Goal: Task Accomplishment & Management: Use online tool/utility

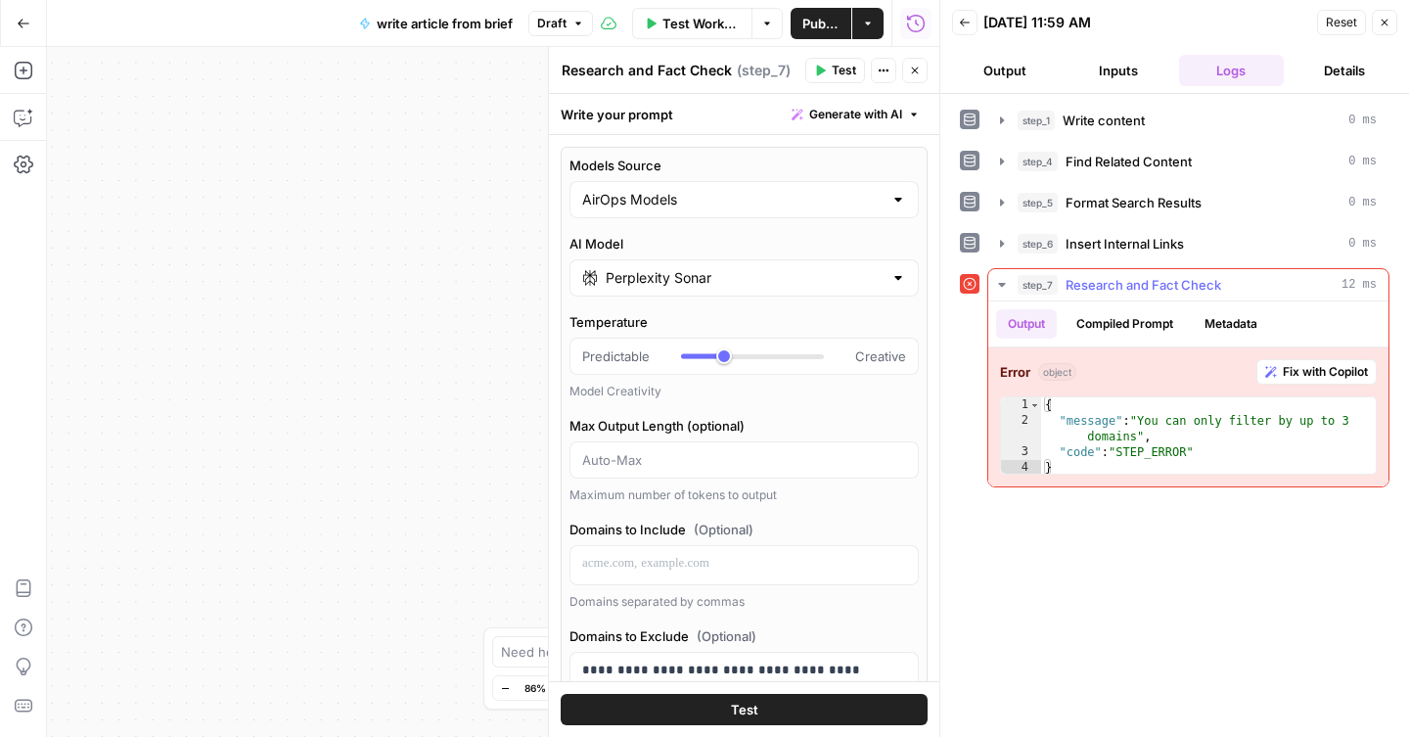
click at [1290, 380] on span "Fix with Copilot" at bounding box center [1325, 372] width 85 height 18
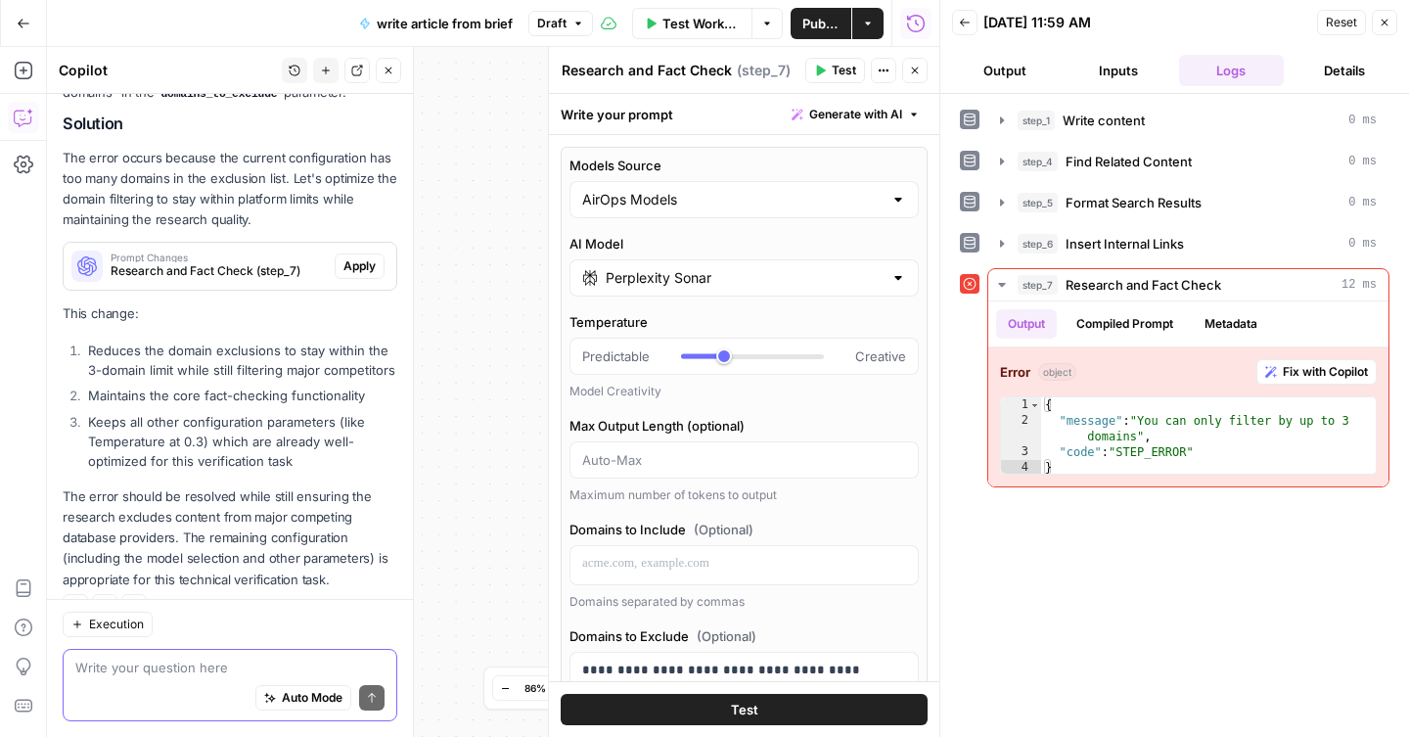
scroll to position [309, 0]
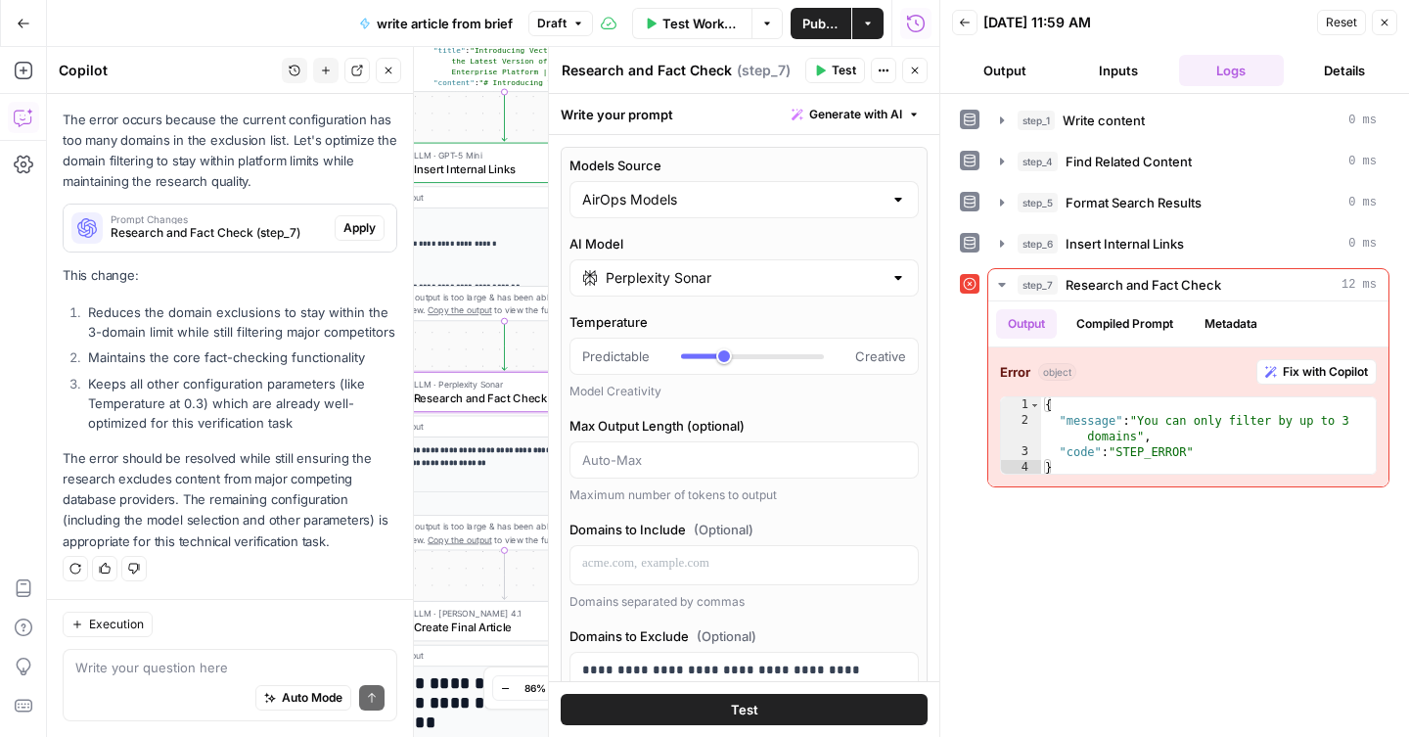
click at [338, 217] on button "Apply" at bounding box center [360, 227] width 50 height 25
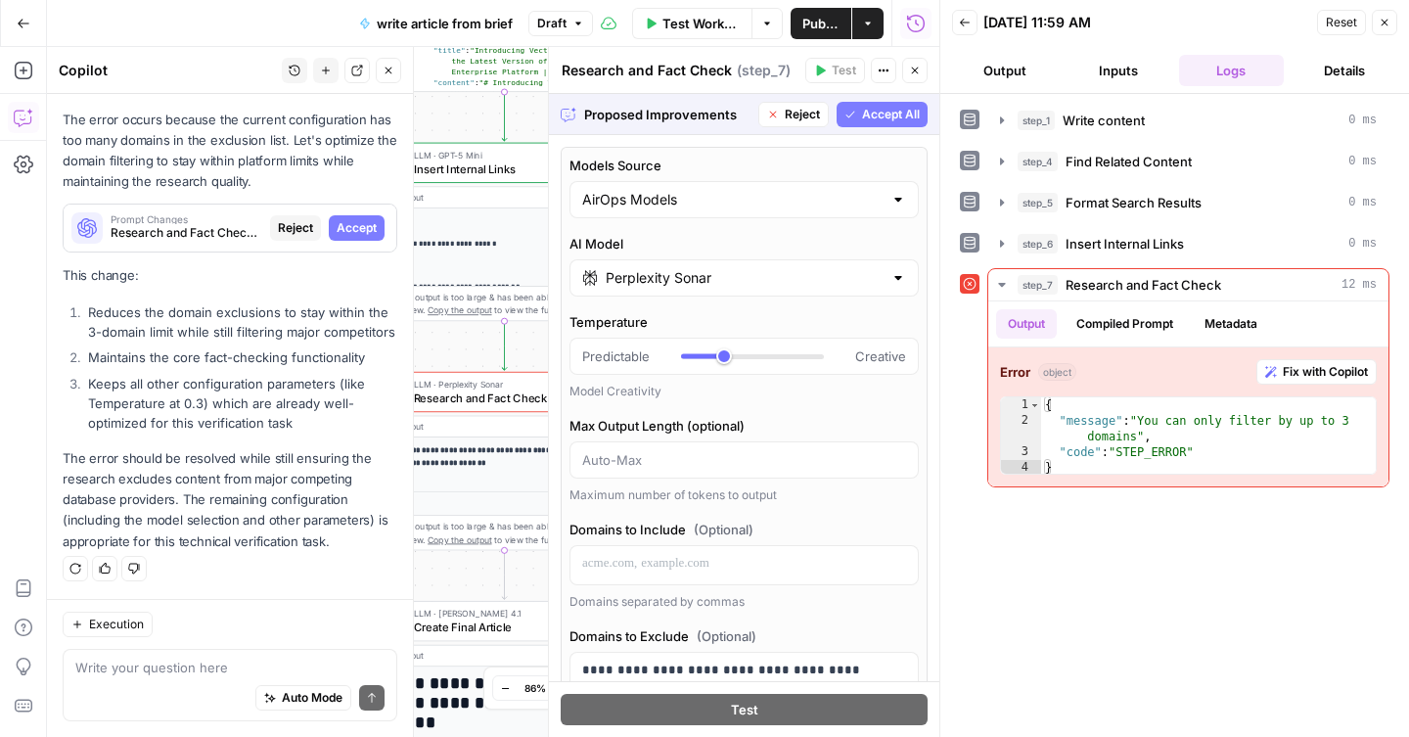
click at [864, 104] on button "Accept All" at bounding box center [882, 114] width 91 height 25
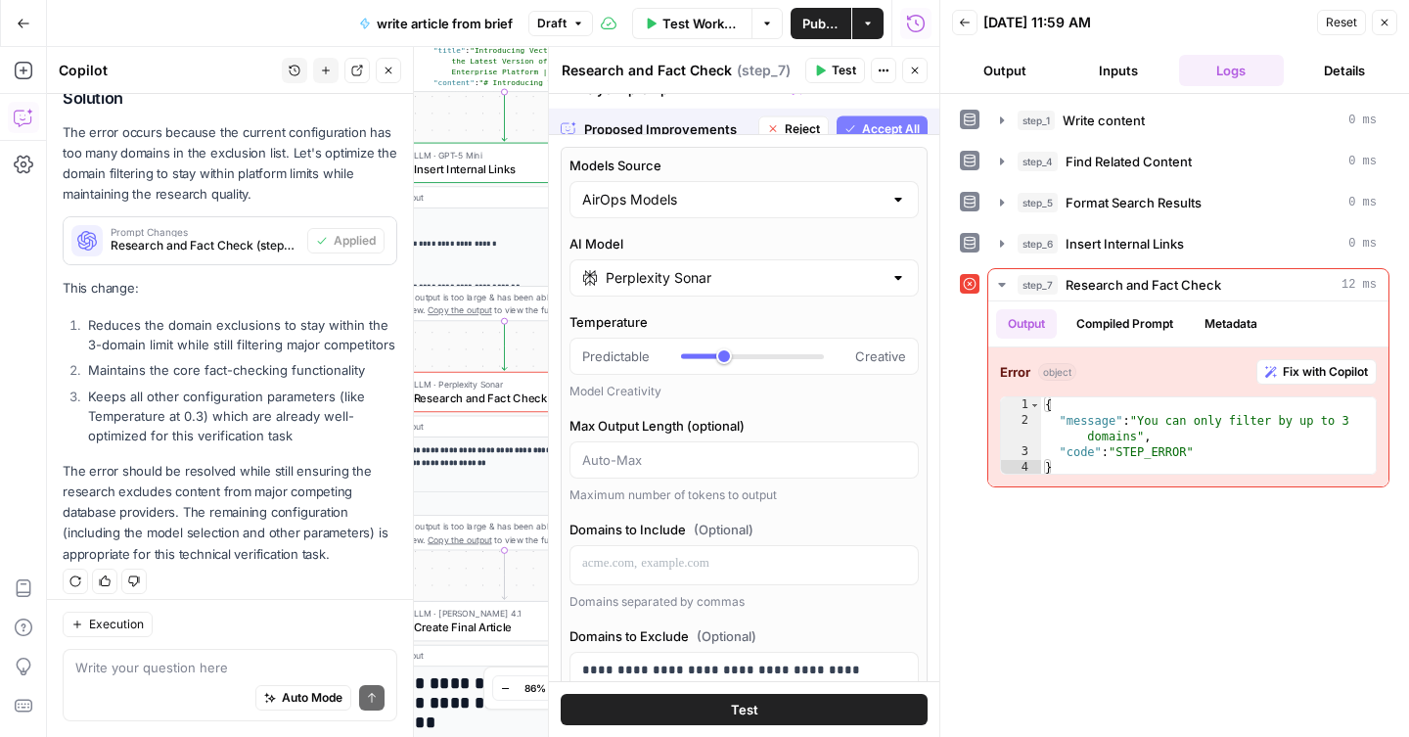
scroll to position [341, 0]
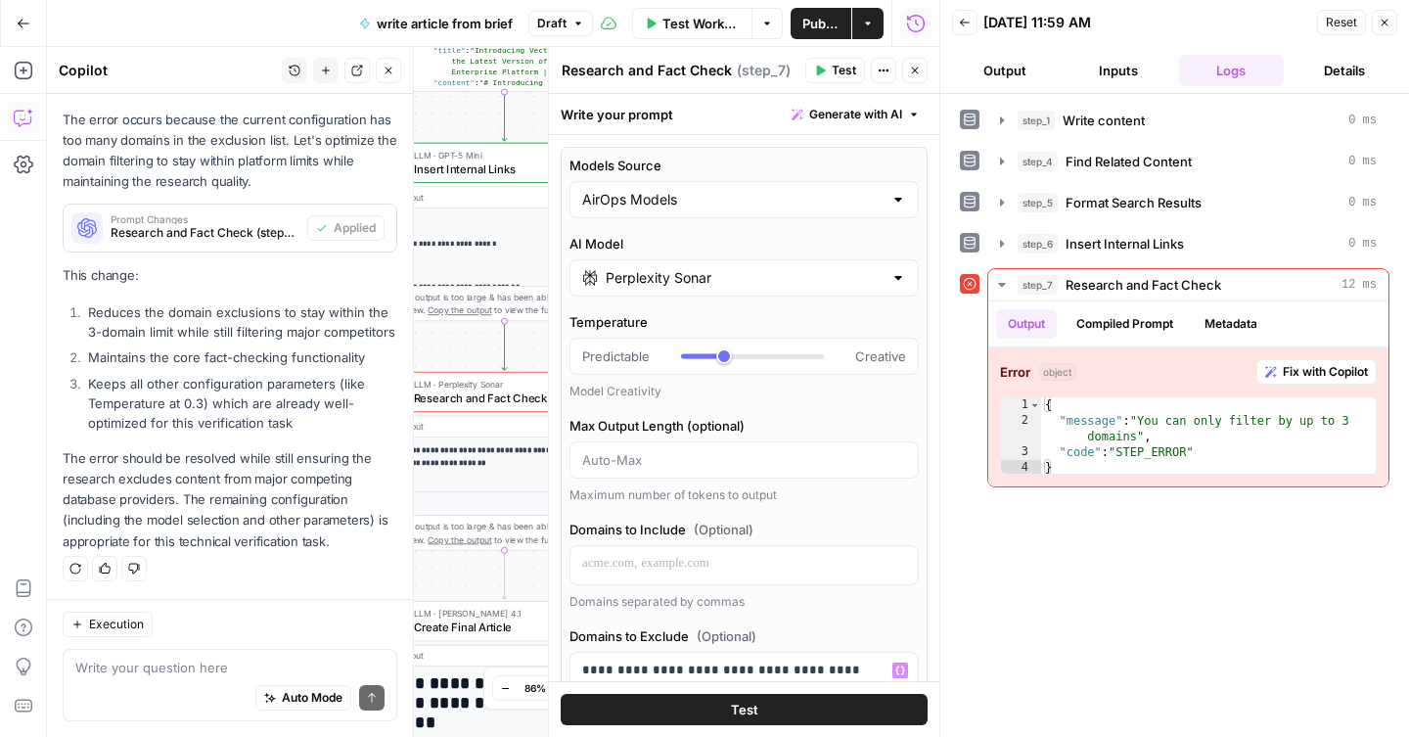
click at [776, 700] on button "Test" at bounding box center [744, 709] width 367 height 31
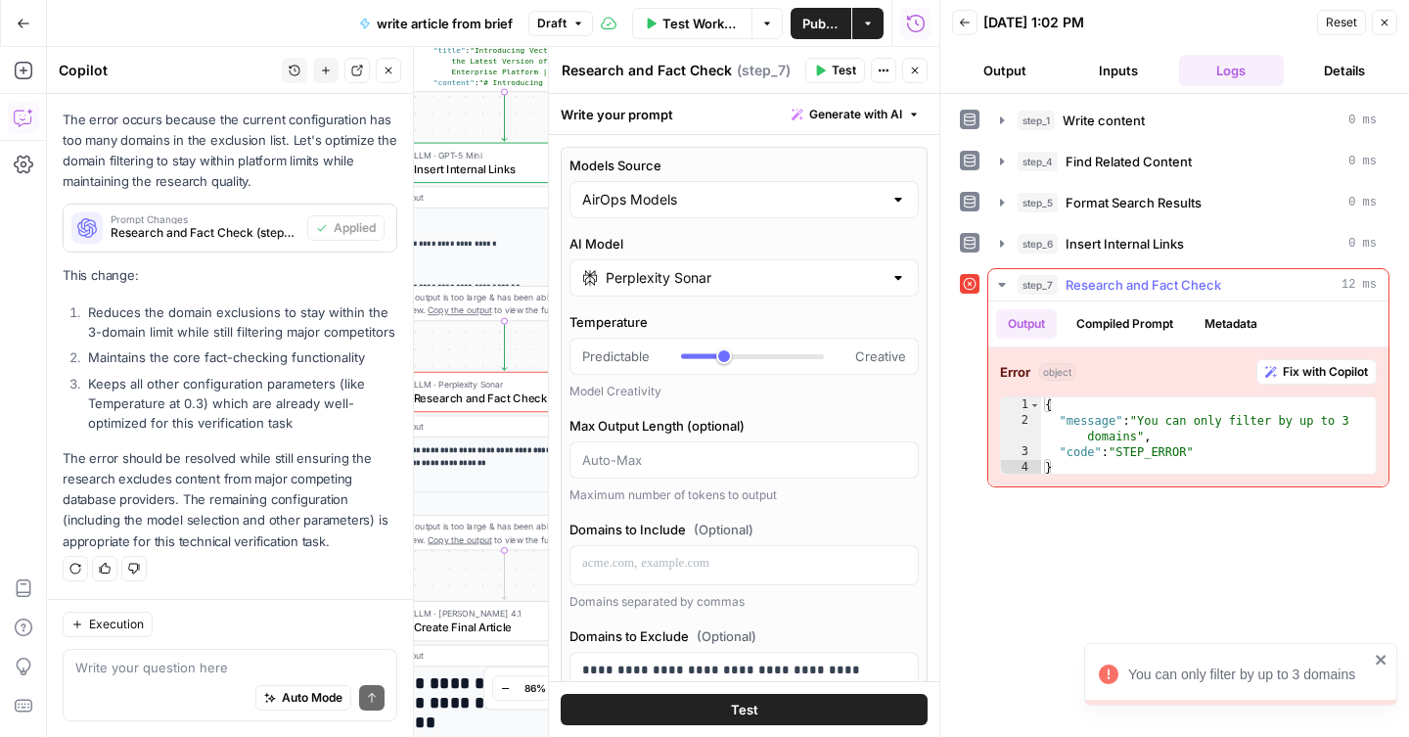
click at [1324, 378] on span "Fix with Copilot" at bounding box center [1325, 372] width 85 height 18
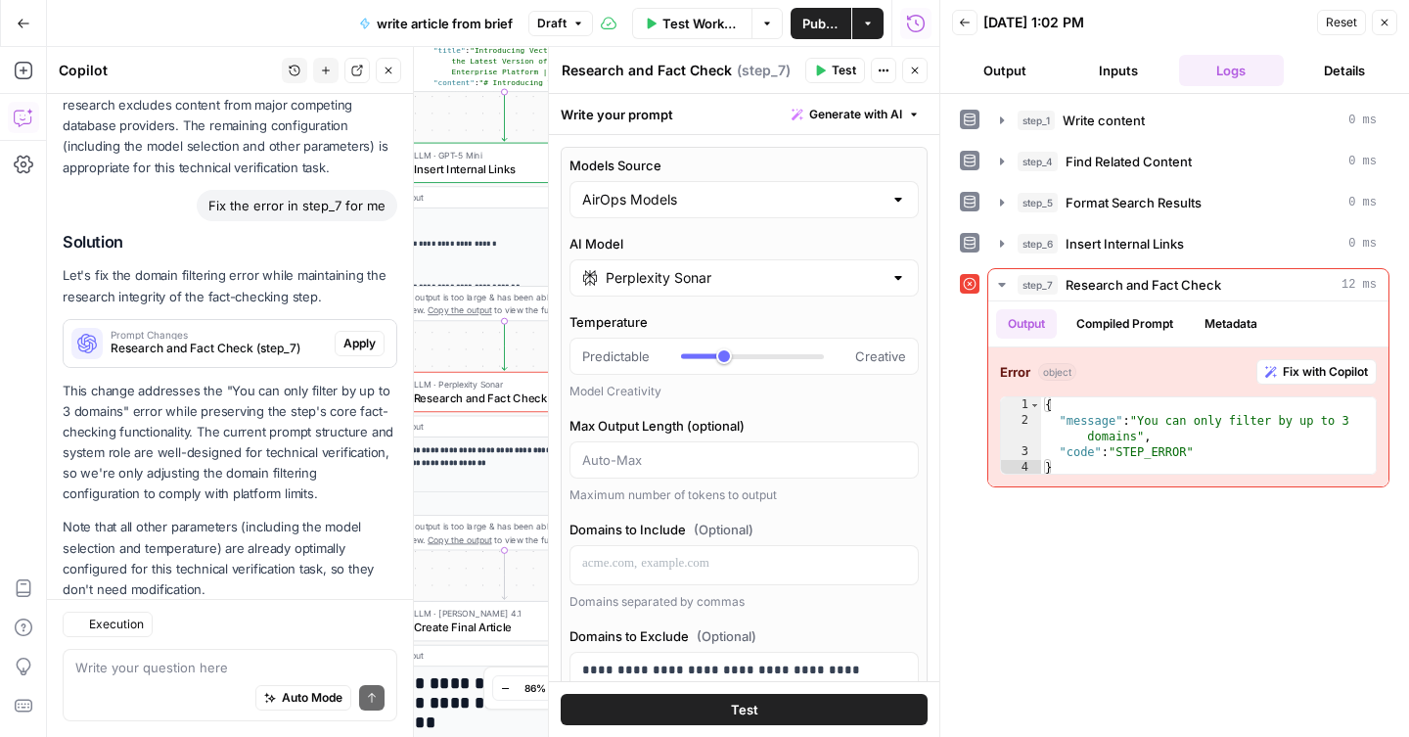
scroll to position [784, 0]
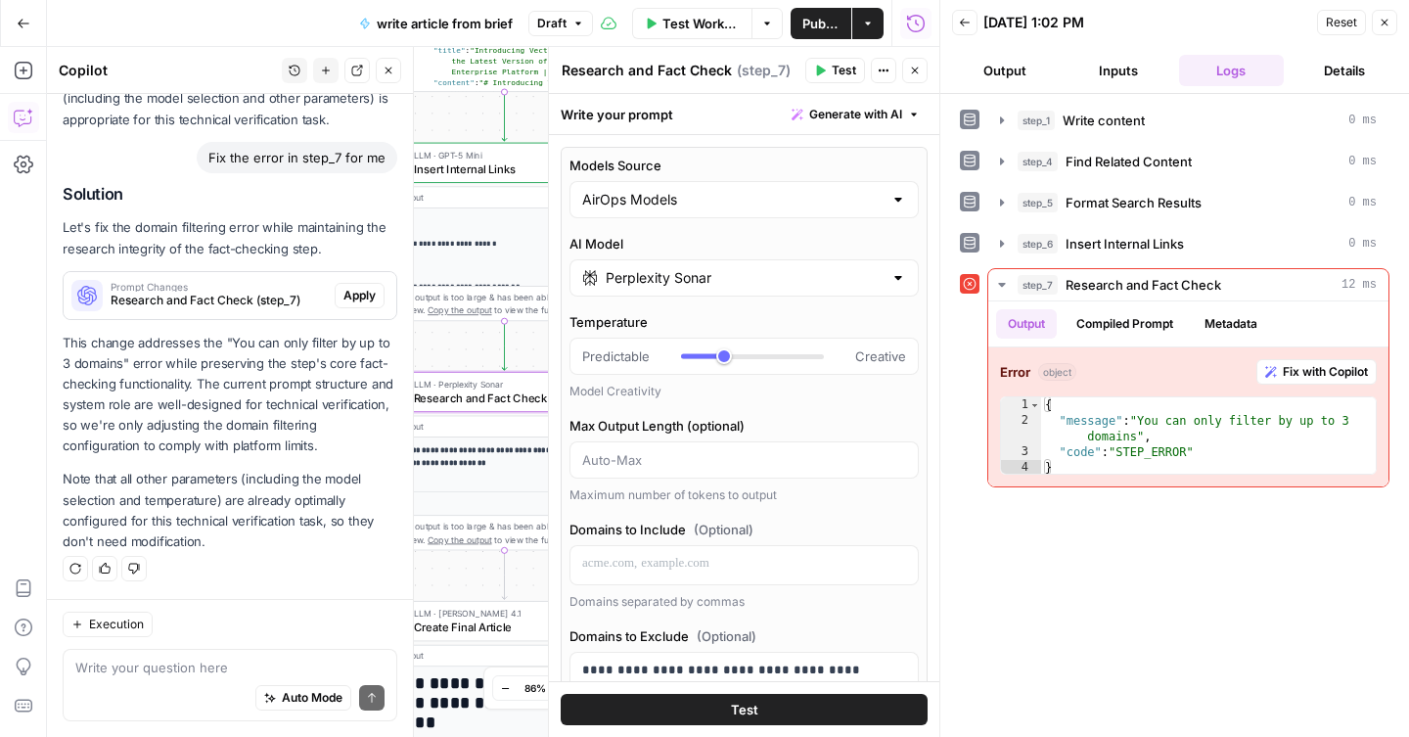
click at [344, 287] on span "Apply" at bounding box center [360, 296] width 32 height 18
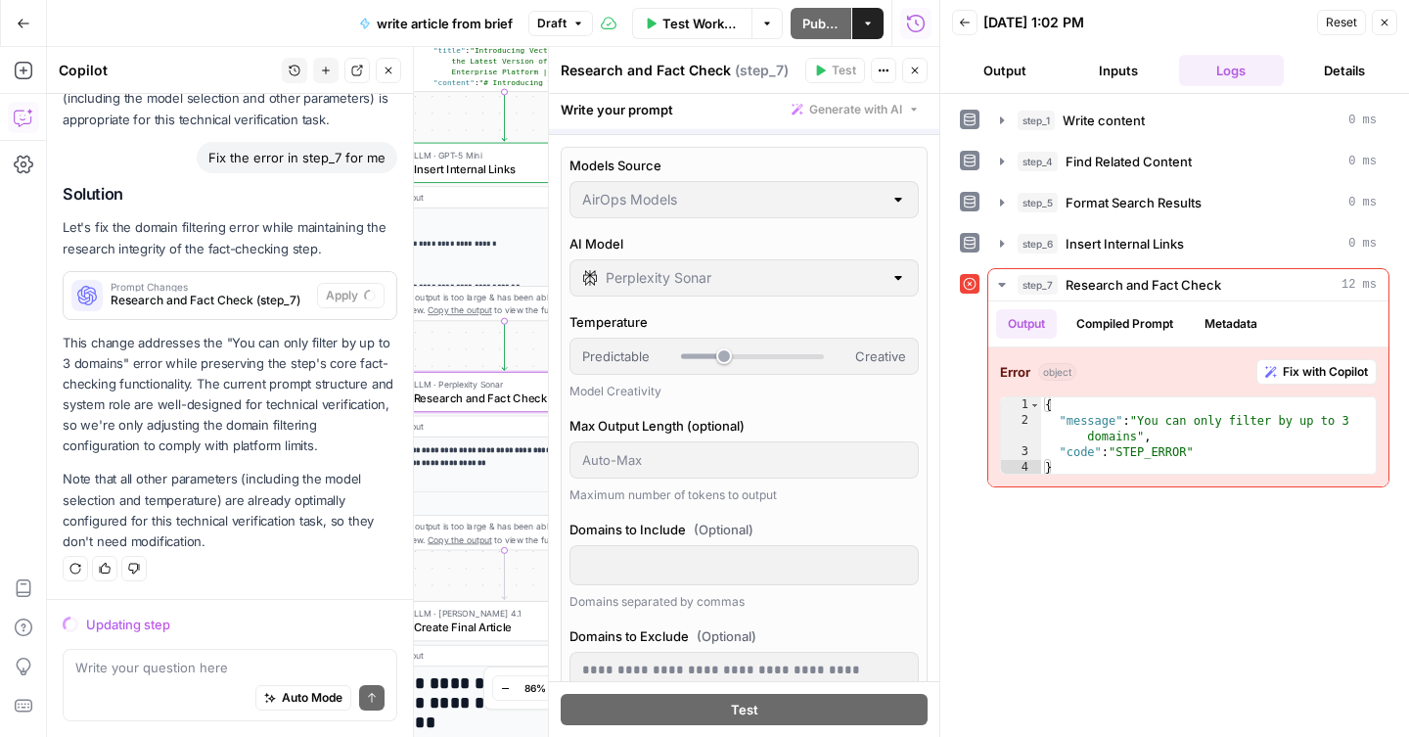
scroll to position [753, 0]
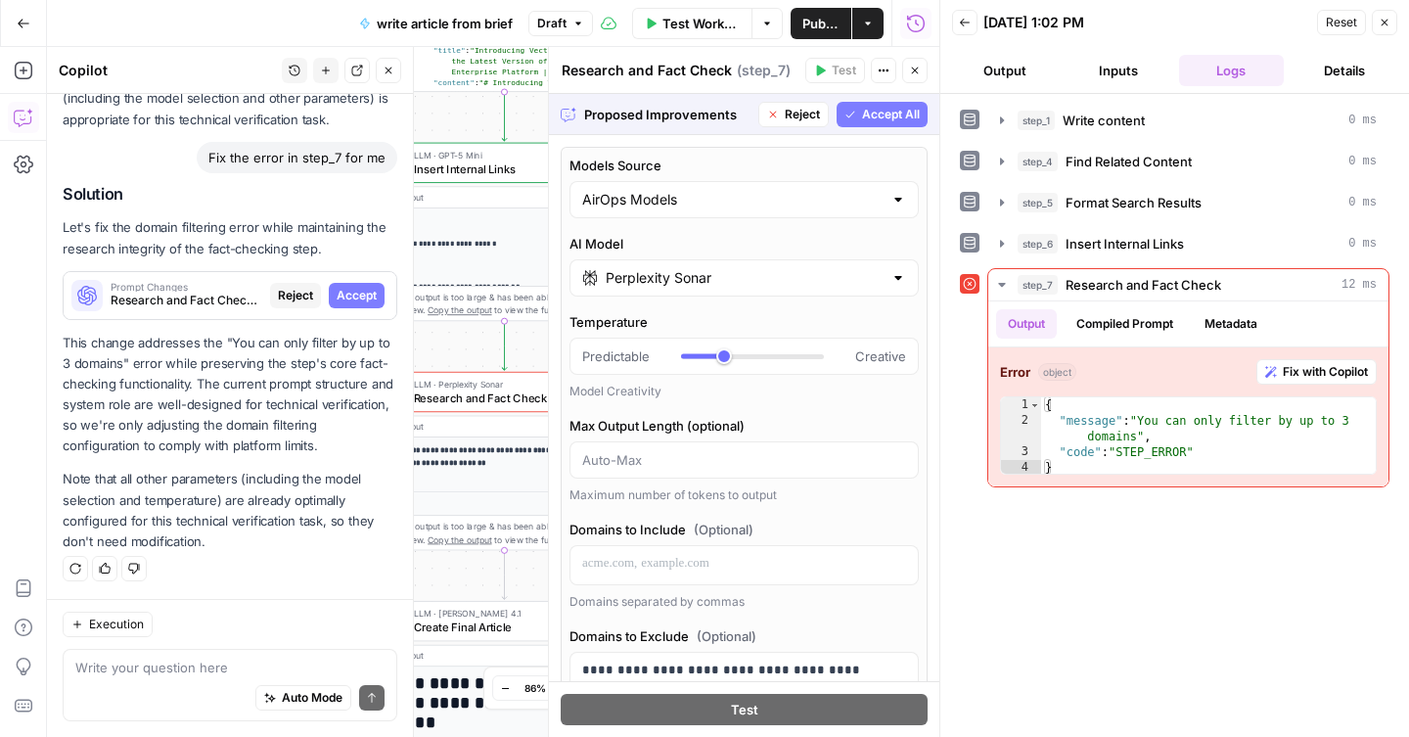
click at [868, 114] on span "Accept All" at bounding box center [891, 115] width 58 height 18
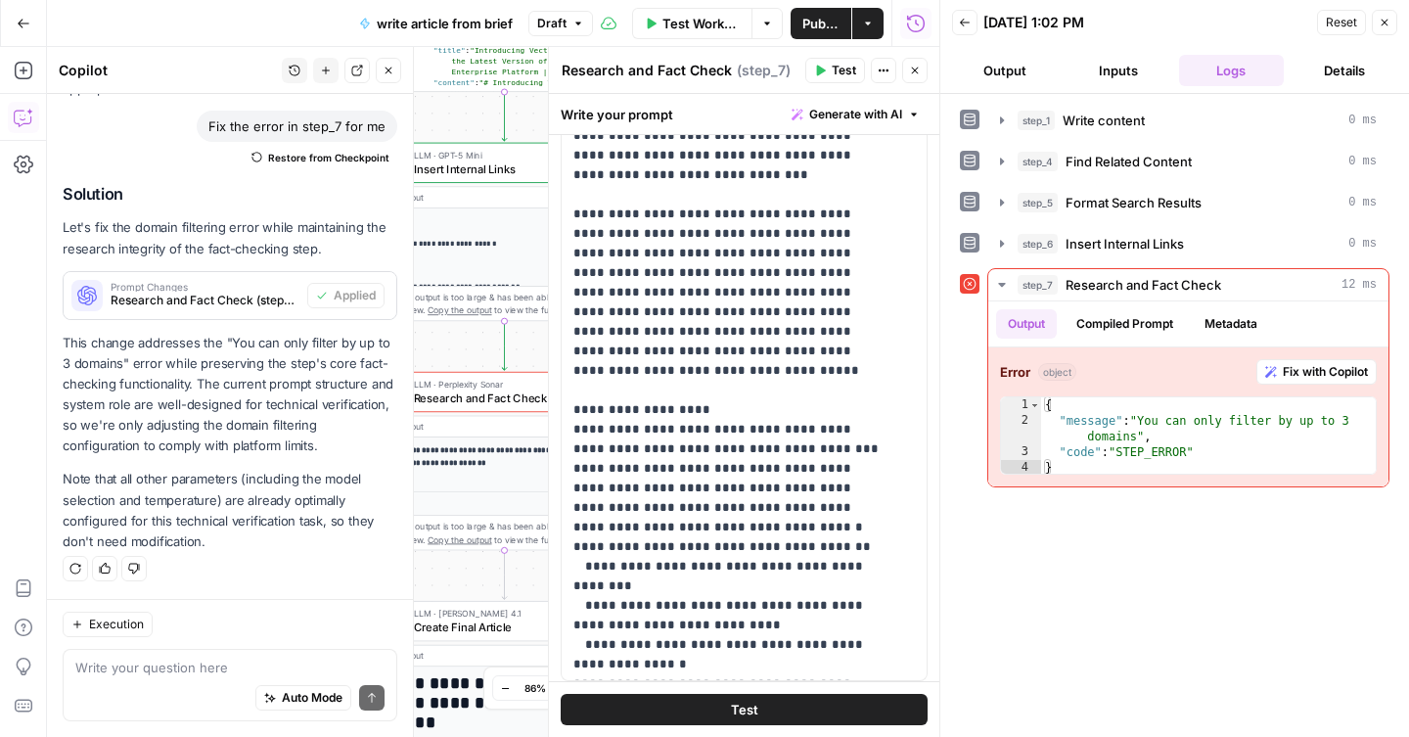
scroll to position [197, 0]
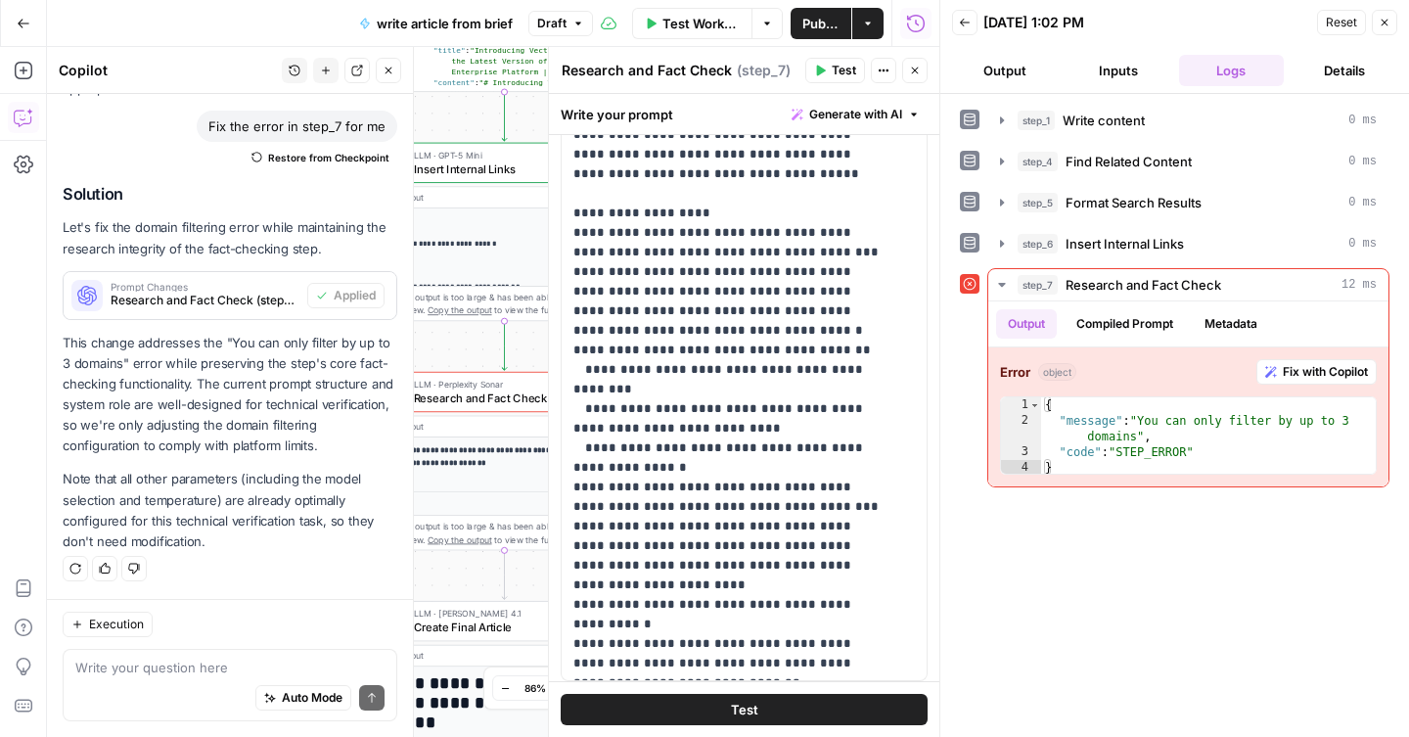
click at [715, 703] on button "Test" at bounding box center [744, 709] width 367 height 31
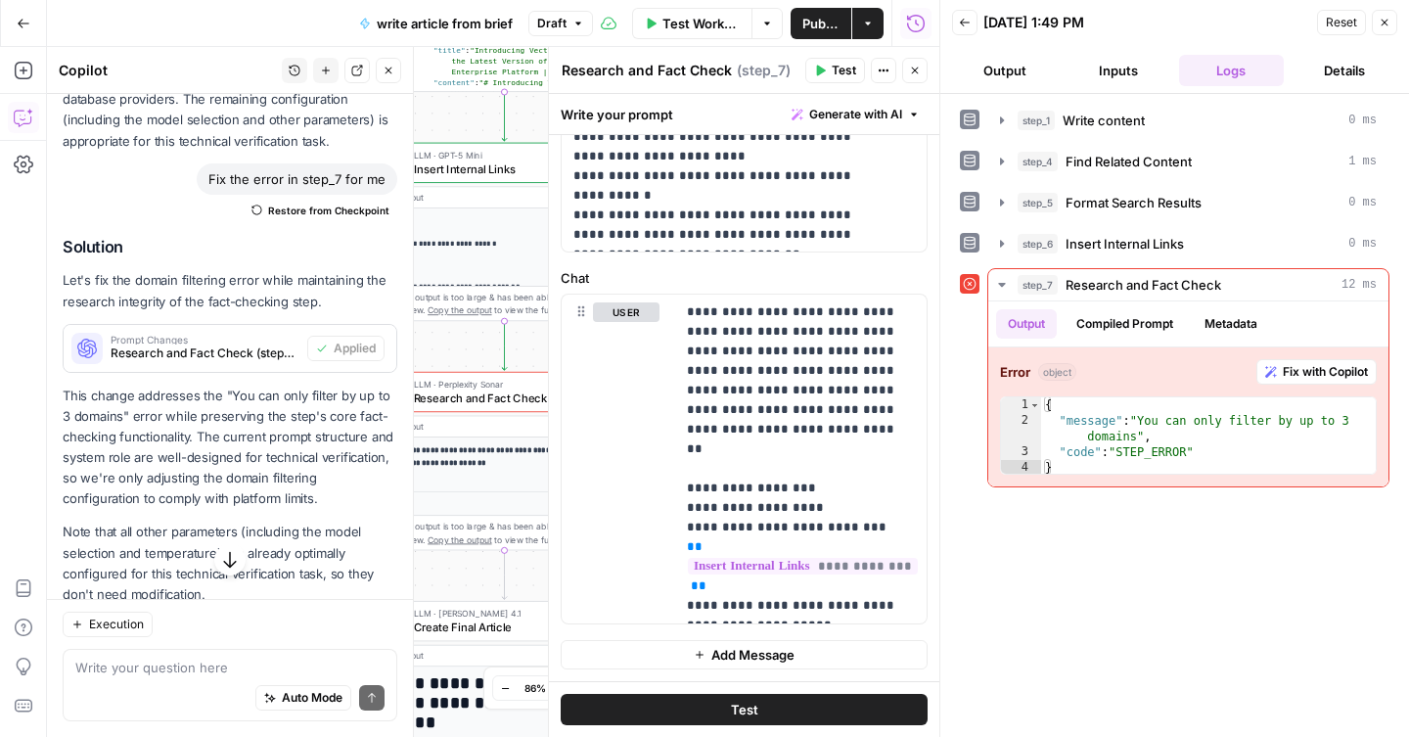
scroll to position [719, 0]
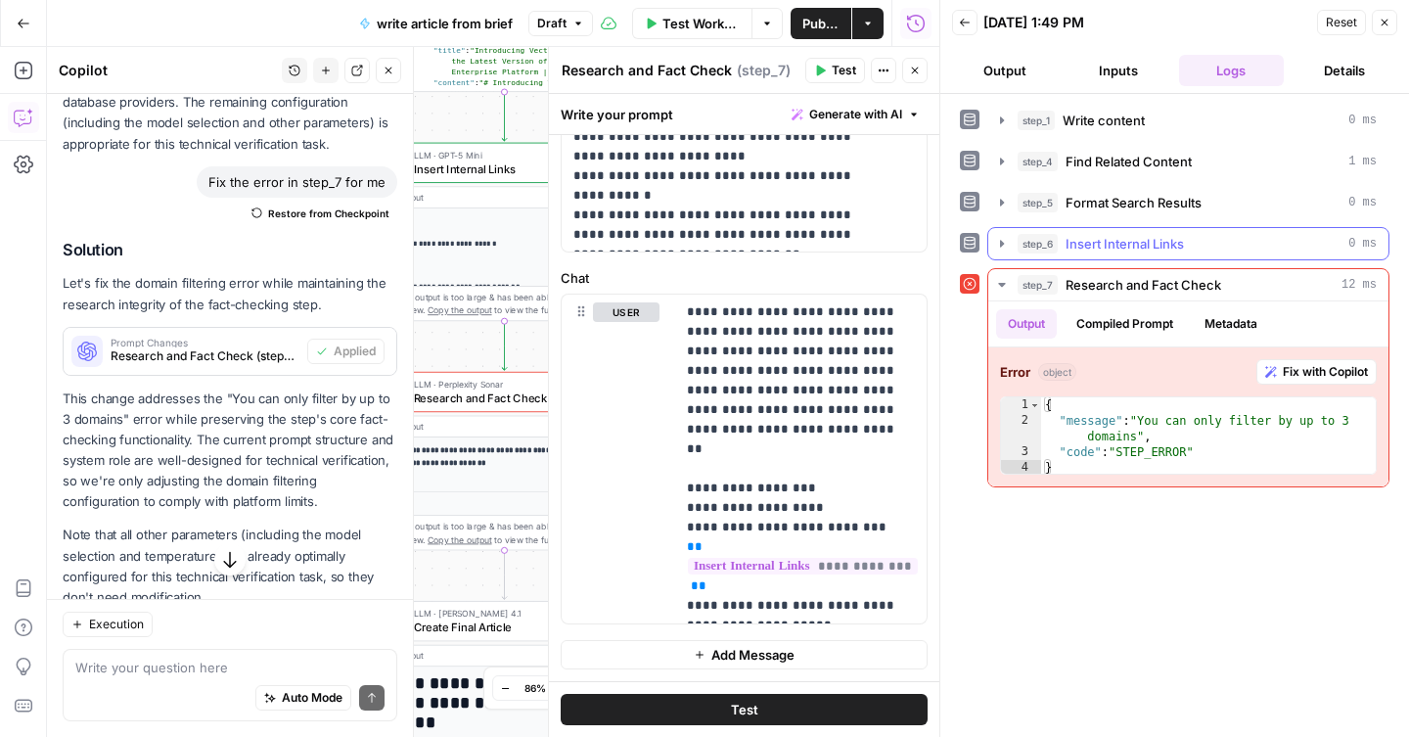
click at [1099, 243] on span "Insert Internal Links" at bounding box center [1125, 244] width 118 height 20
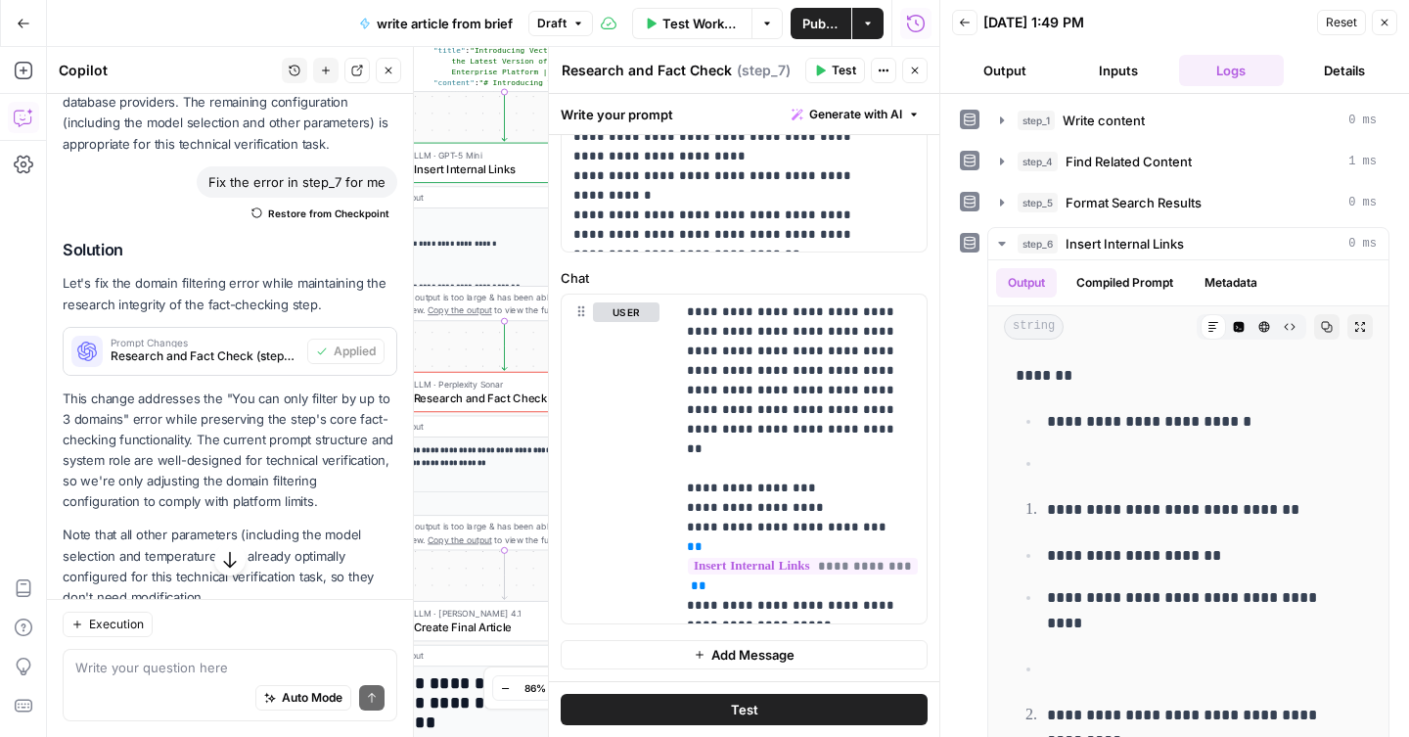
click at [742, 704] on span "Test" at bounding box center [744, 710] width 27 height 20
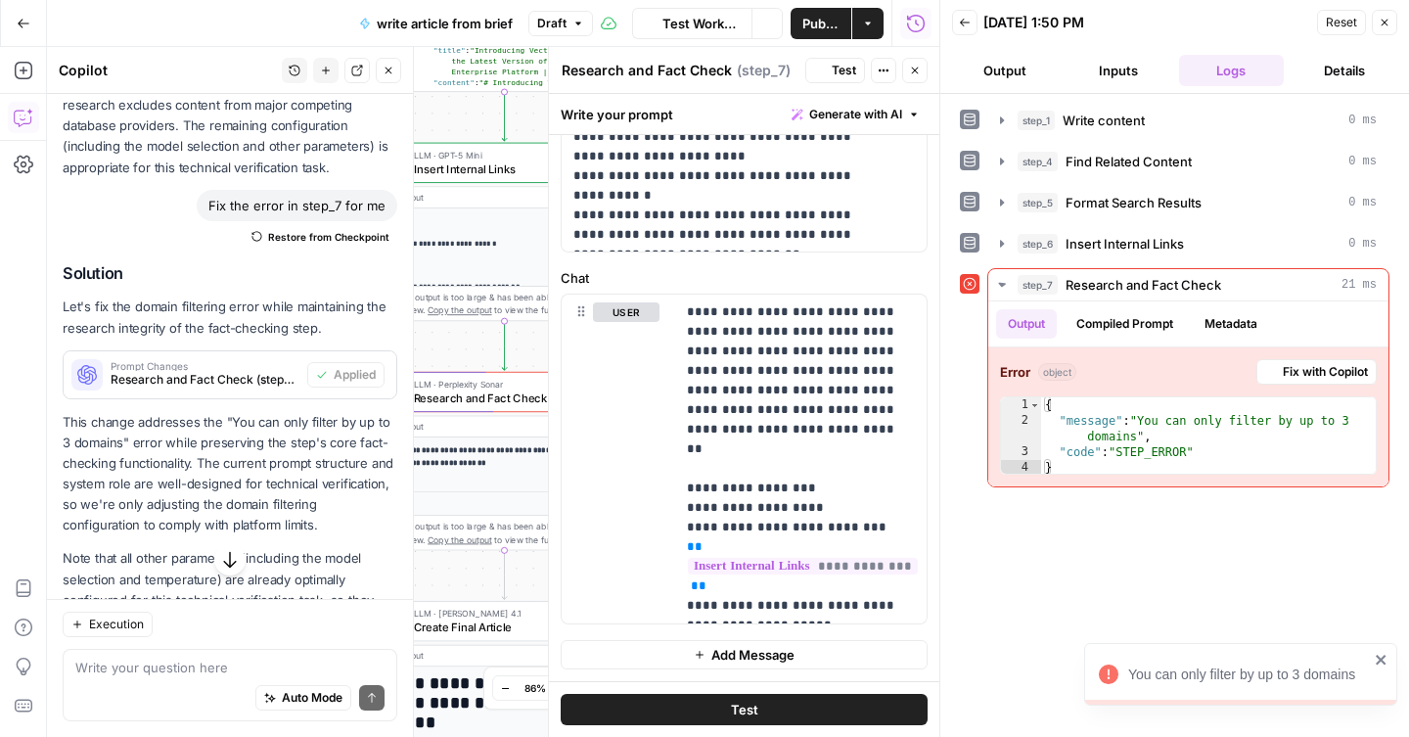
scroll to position [815, 0]
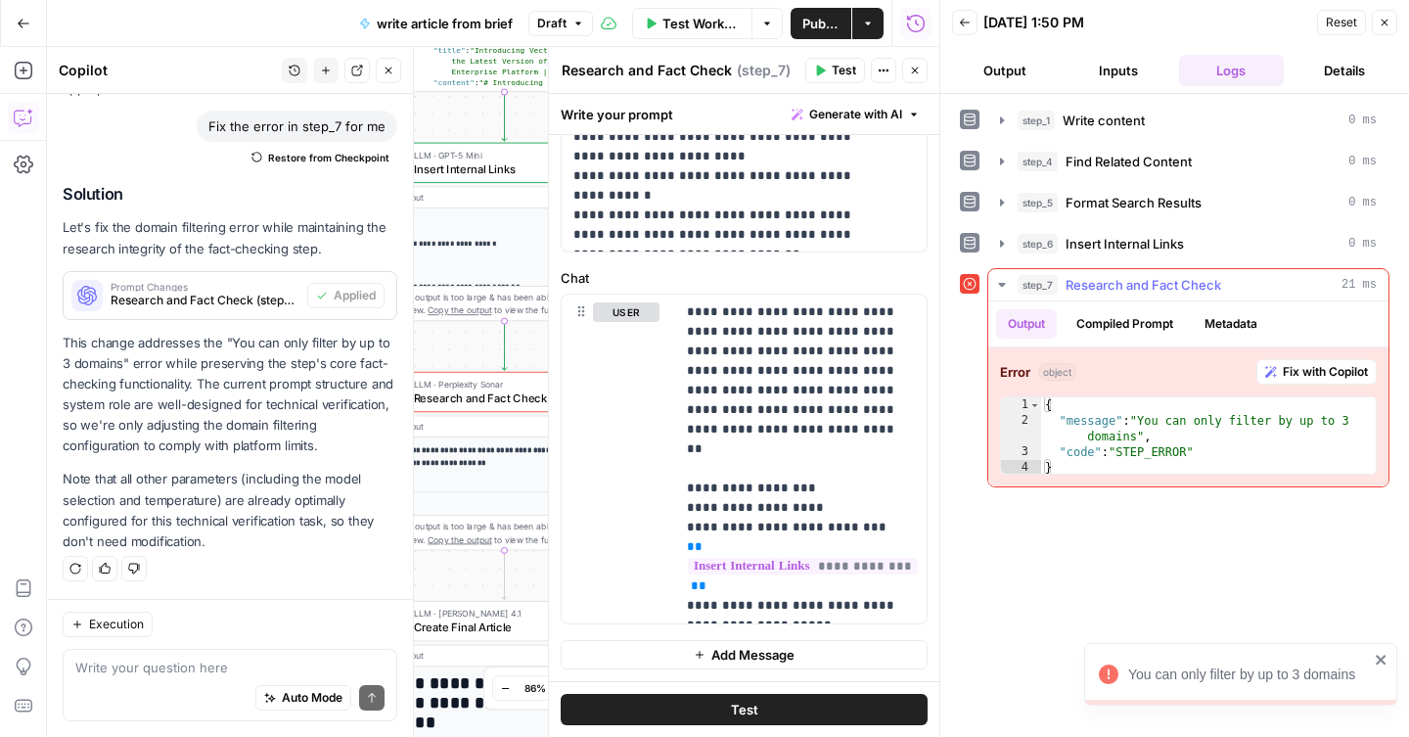
click at [1273, 373] on icon "button" at bounding box center [1272, 372] width 12 height 12
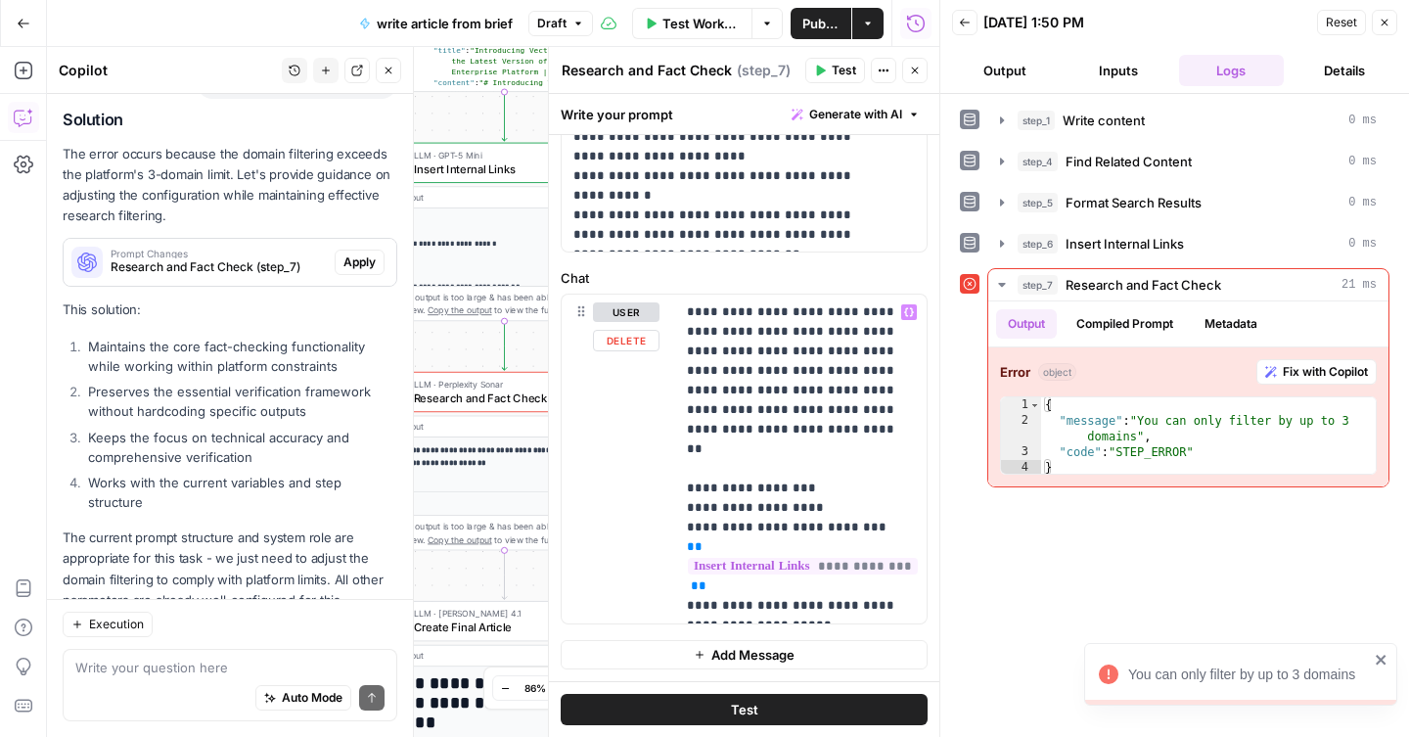
scroll to position [1391, 0]
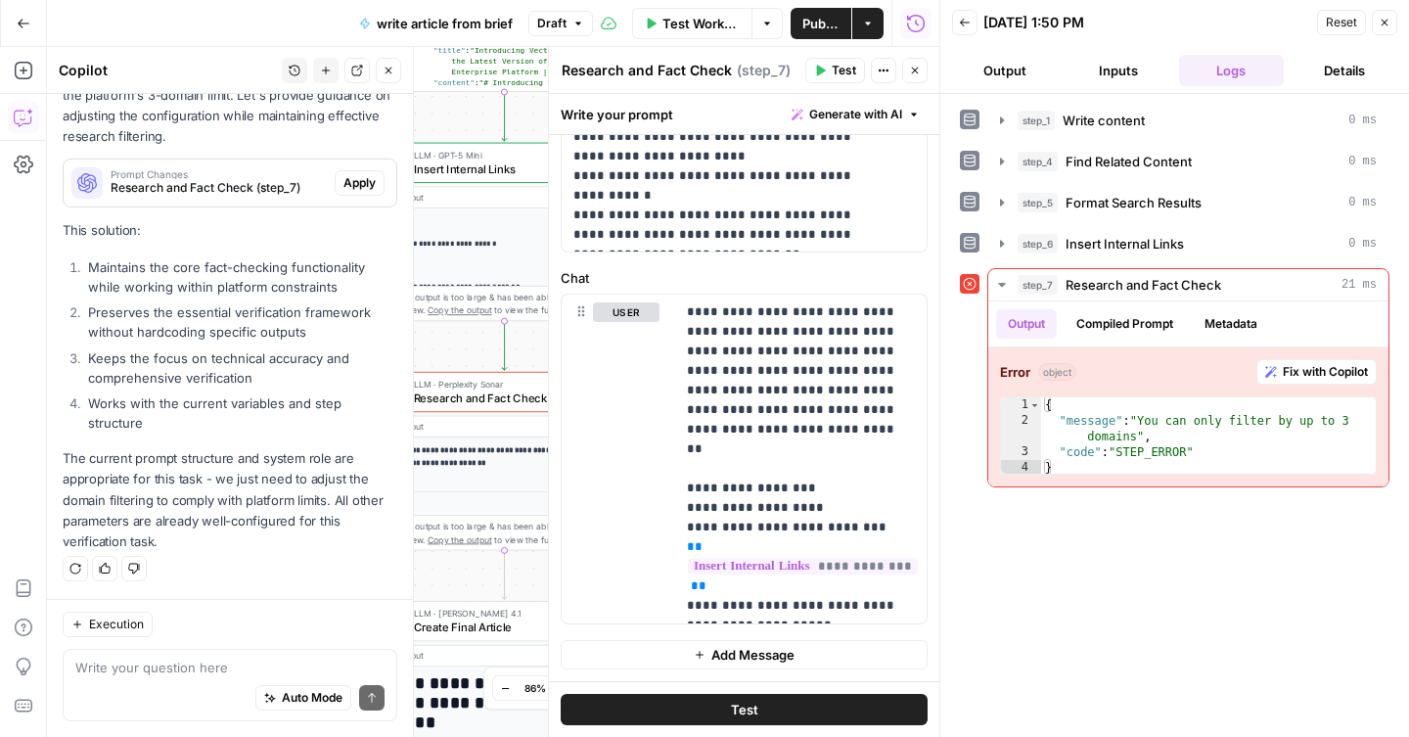
click at [622, 703] on button "Test" at bounding box center [744, 709] width 367 height 31
click at [1286, 372] on span "Fix with Copilot" at bounding box center [1325, 372] width 85 height 18
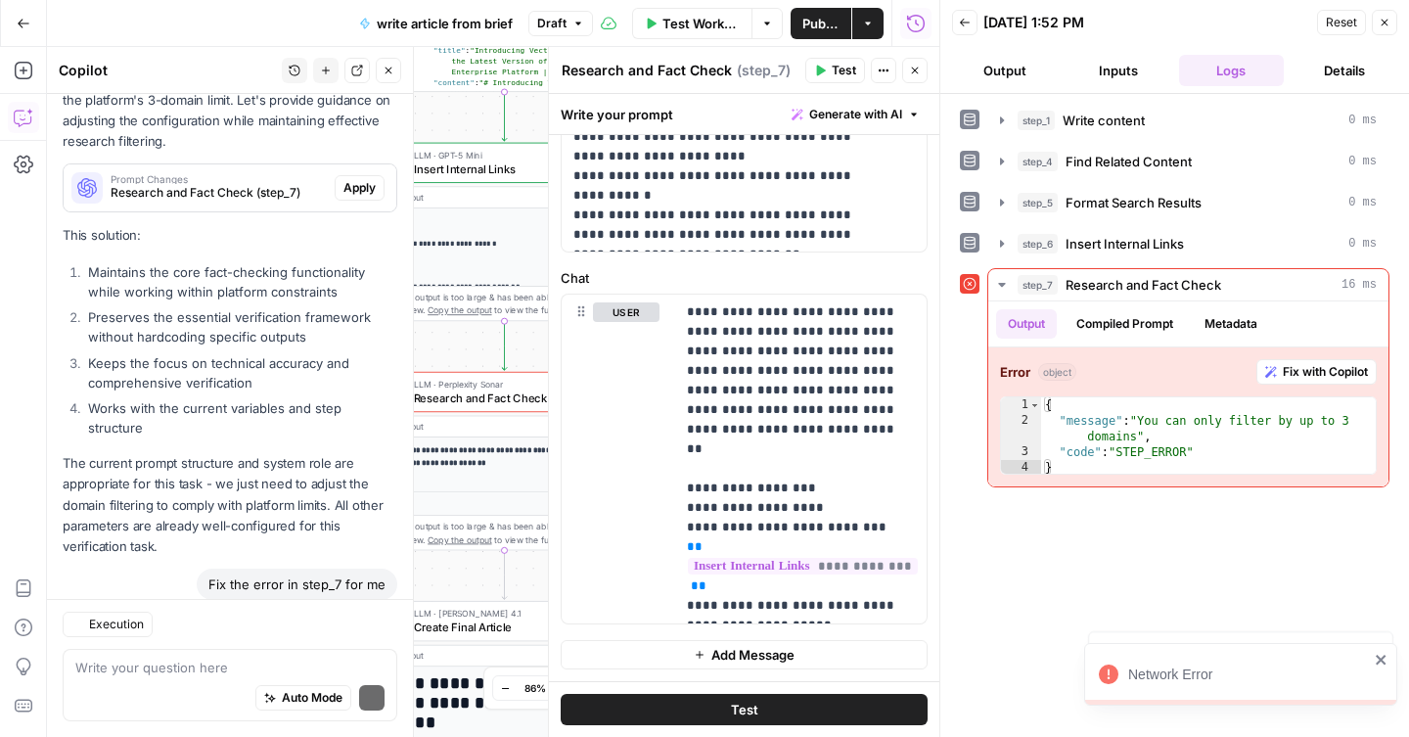
scroll to position [1434, 0]
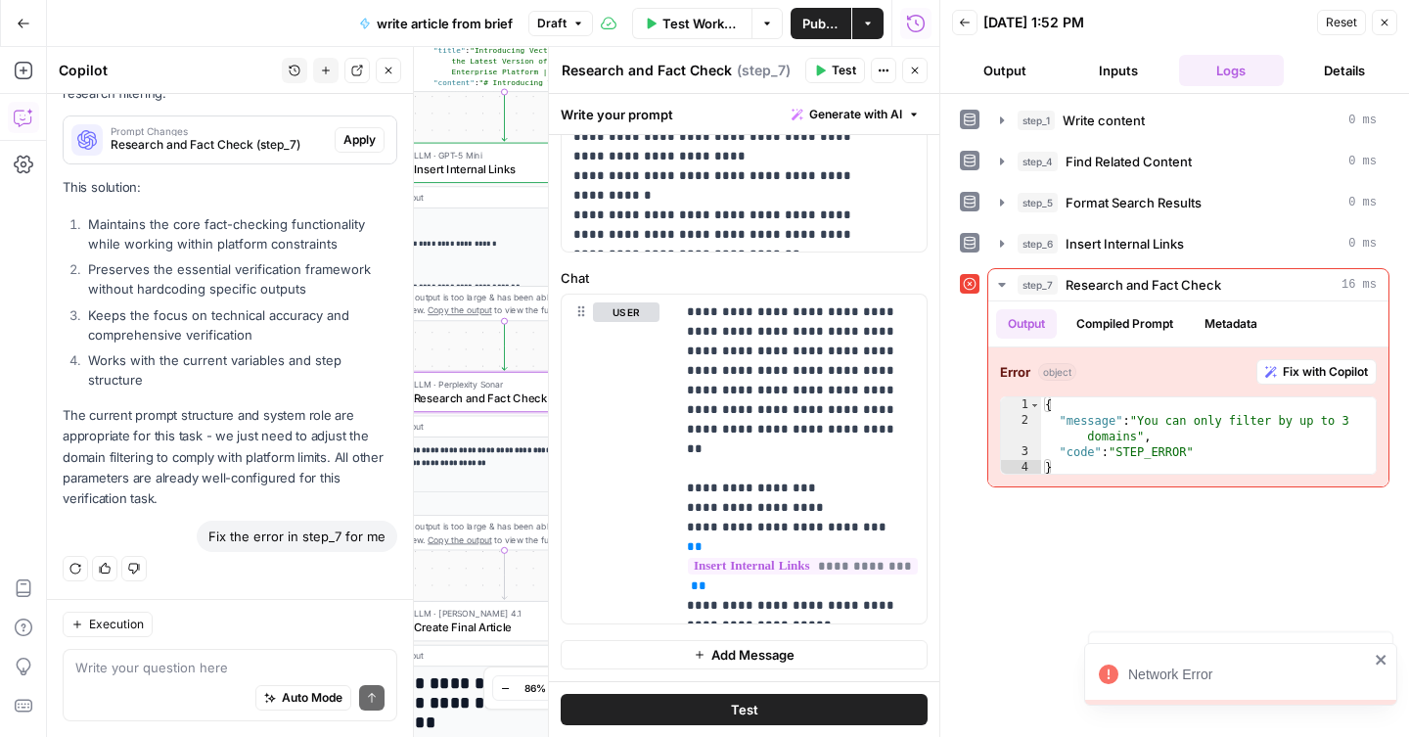
click at [347, 136] on span "Apply" at bounding box center [360, 140] width 32 height 18
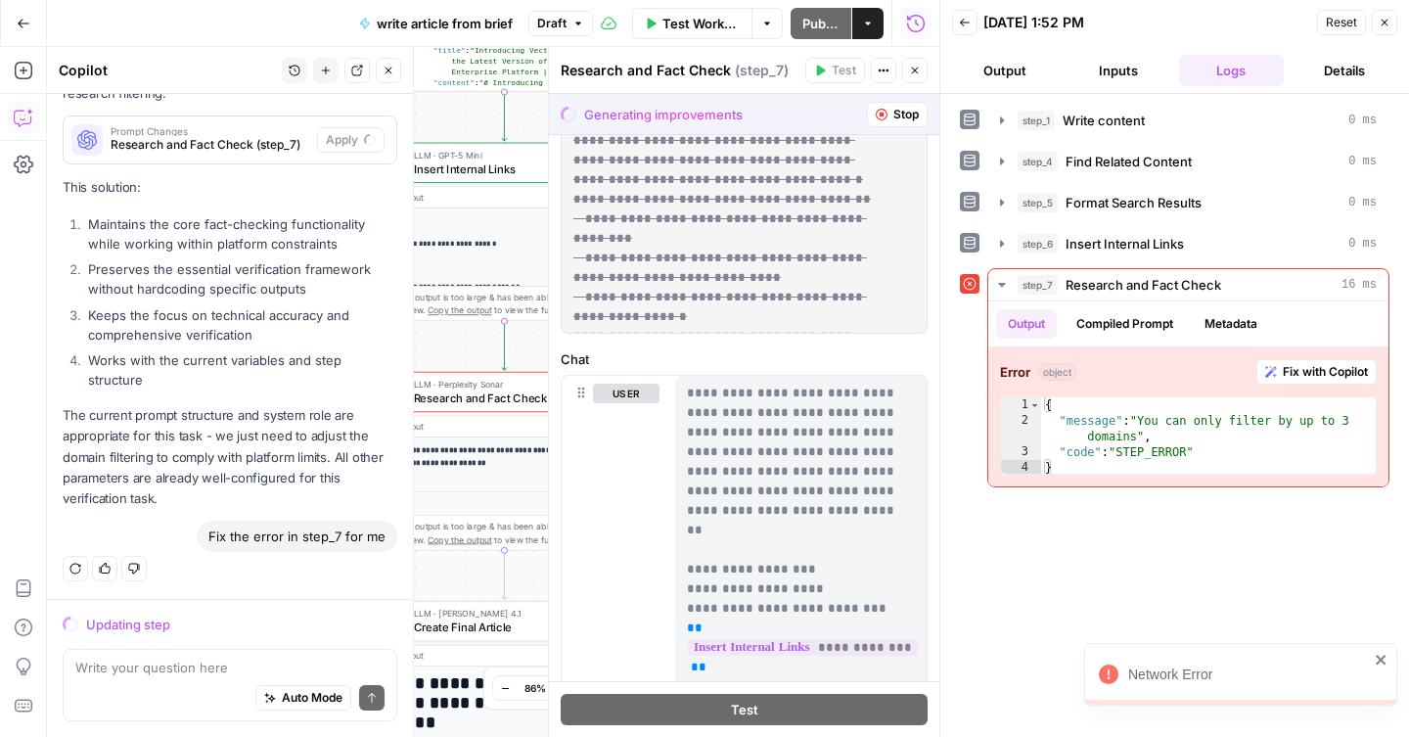
scroll to position [1540, 0]
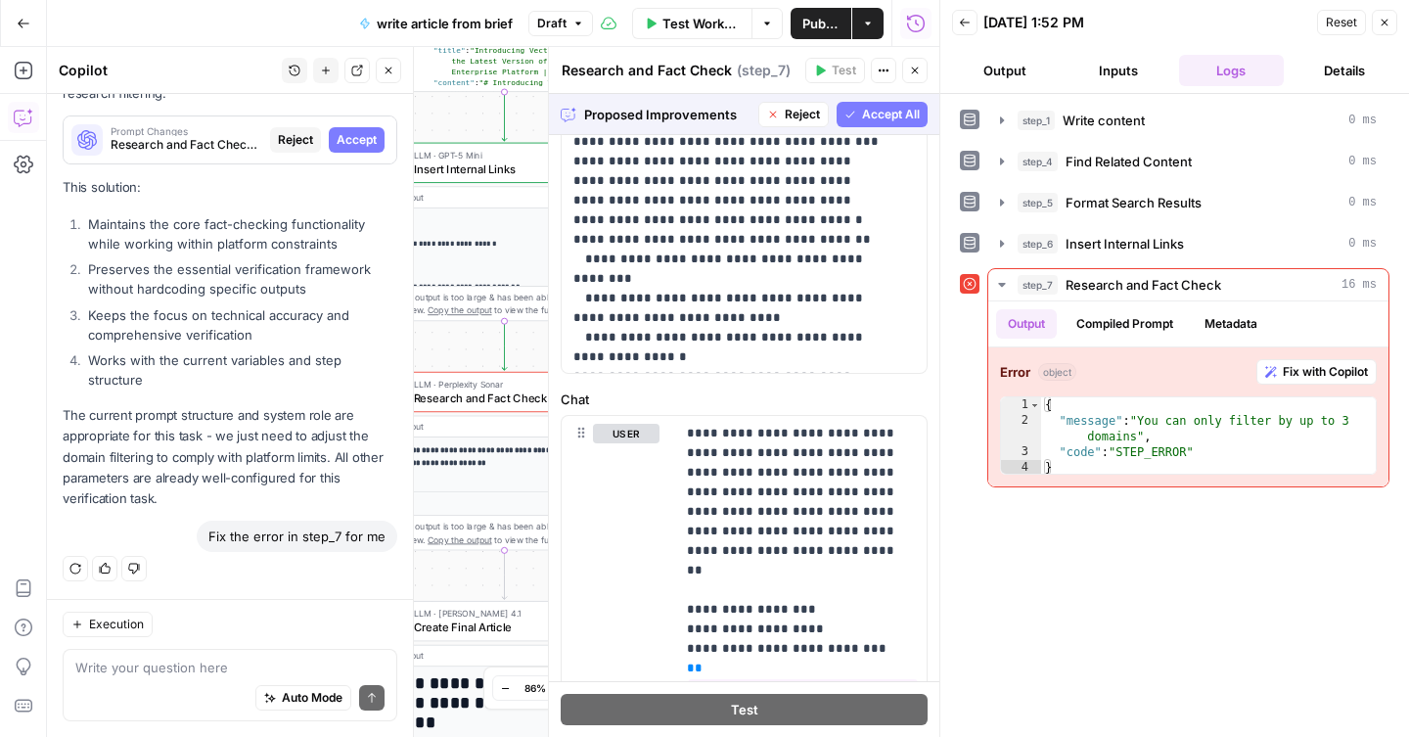
click at [883, 114] on span "Accept All" at bounding box center [891, 115] width 58 height 18
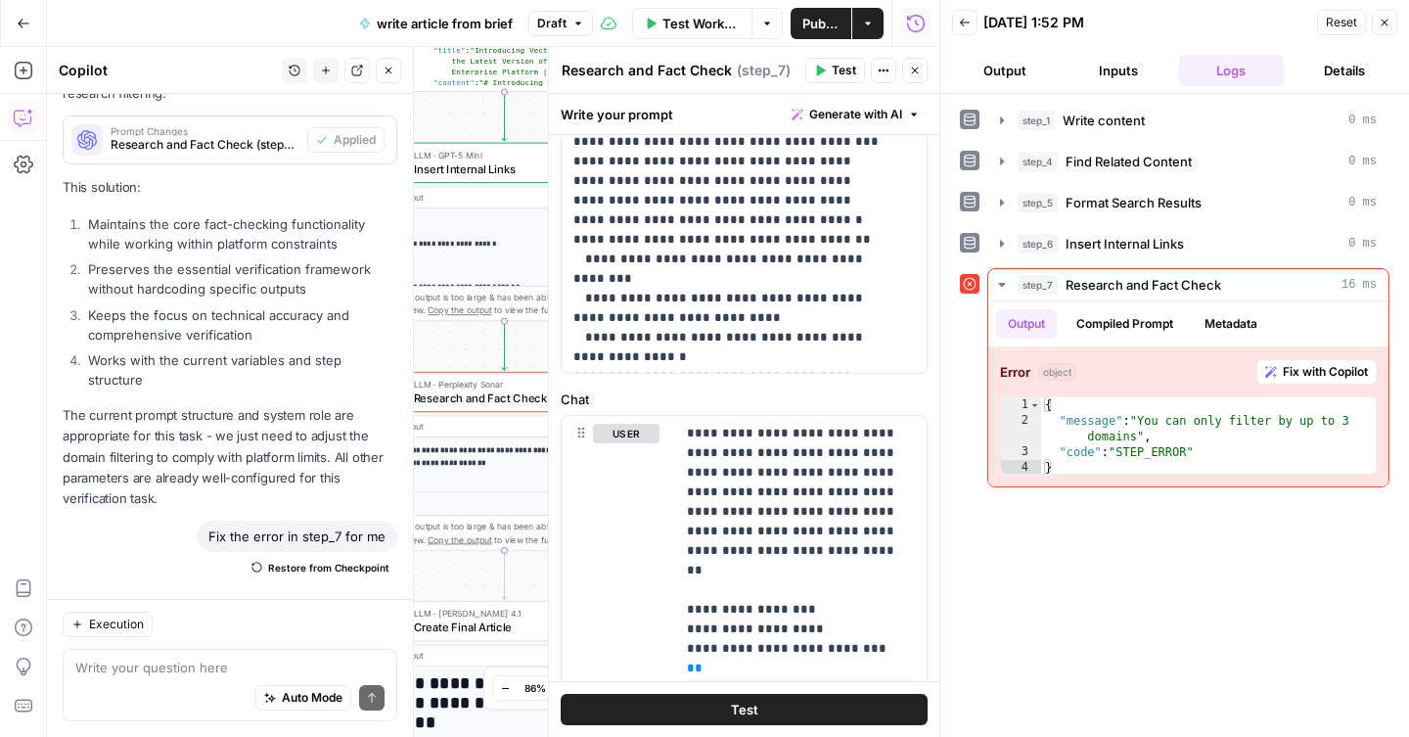
click at [826, 78] on button "Test" at bounding box center [836, 70] width 60 height 25
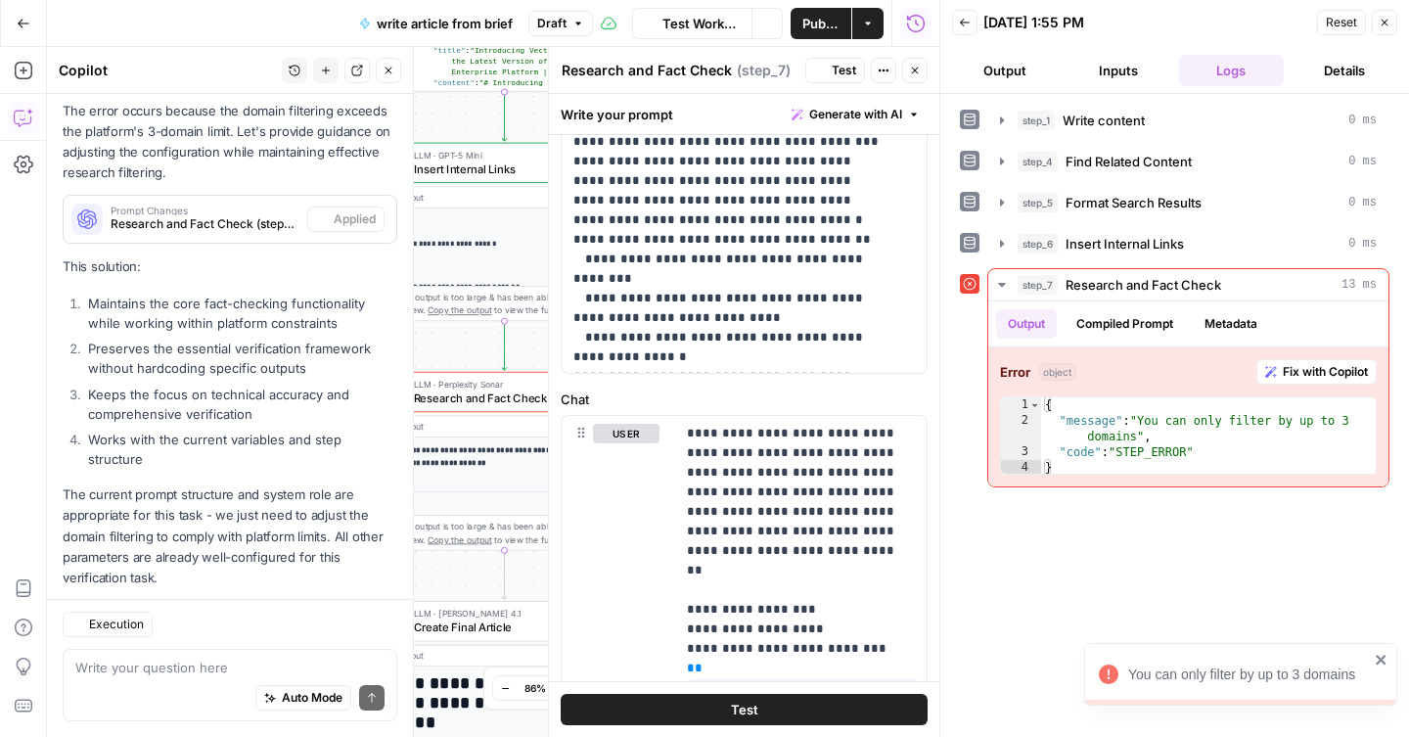
scroll to position [1465, 0]
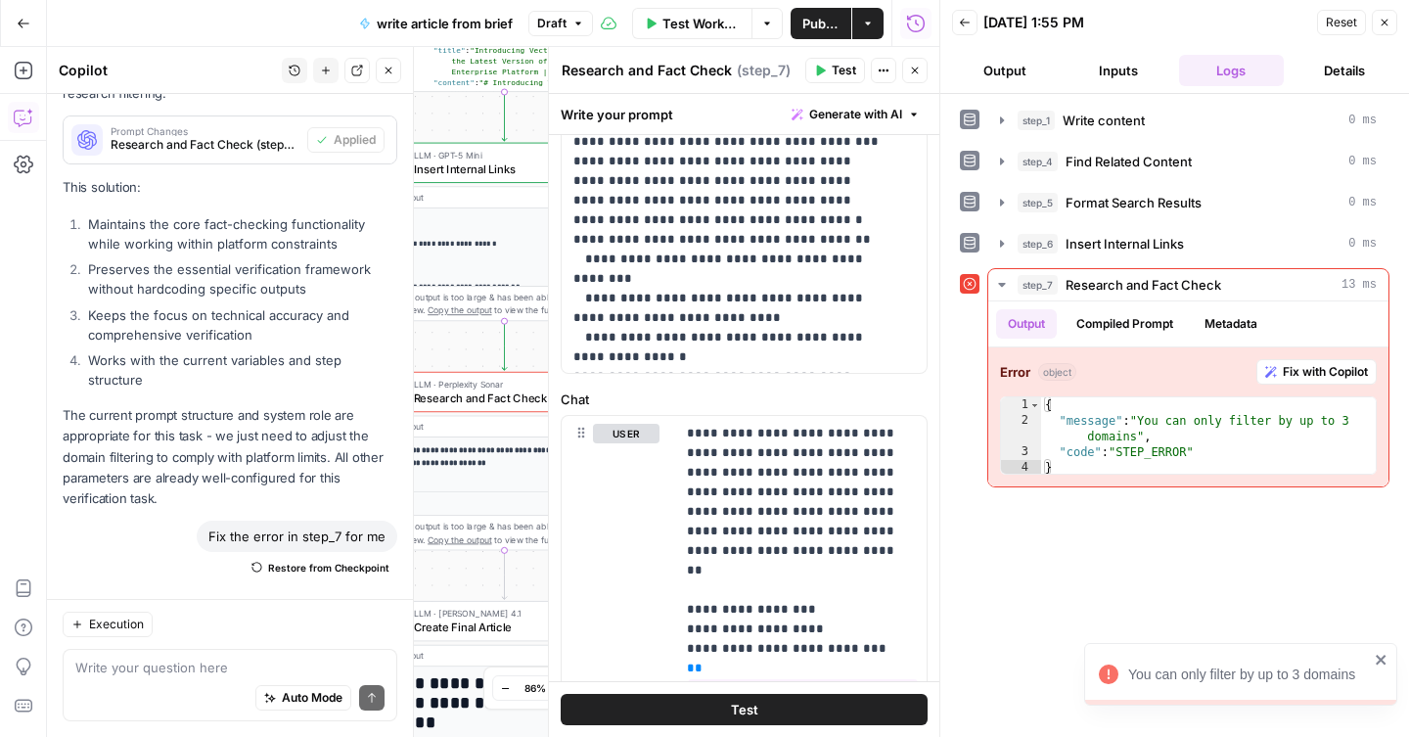
click at [1292, 673] on div "You can only filter by up to 3 domains" at bounding box center [1249, 675] width 241 height 20
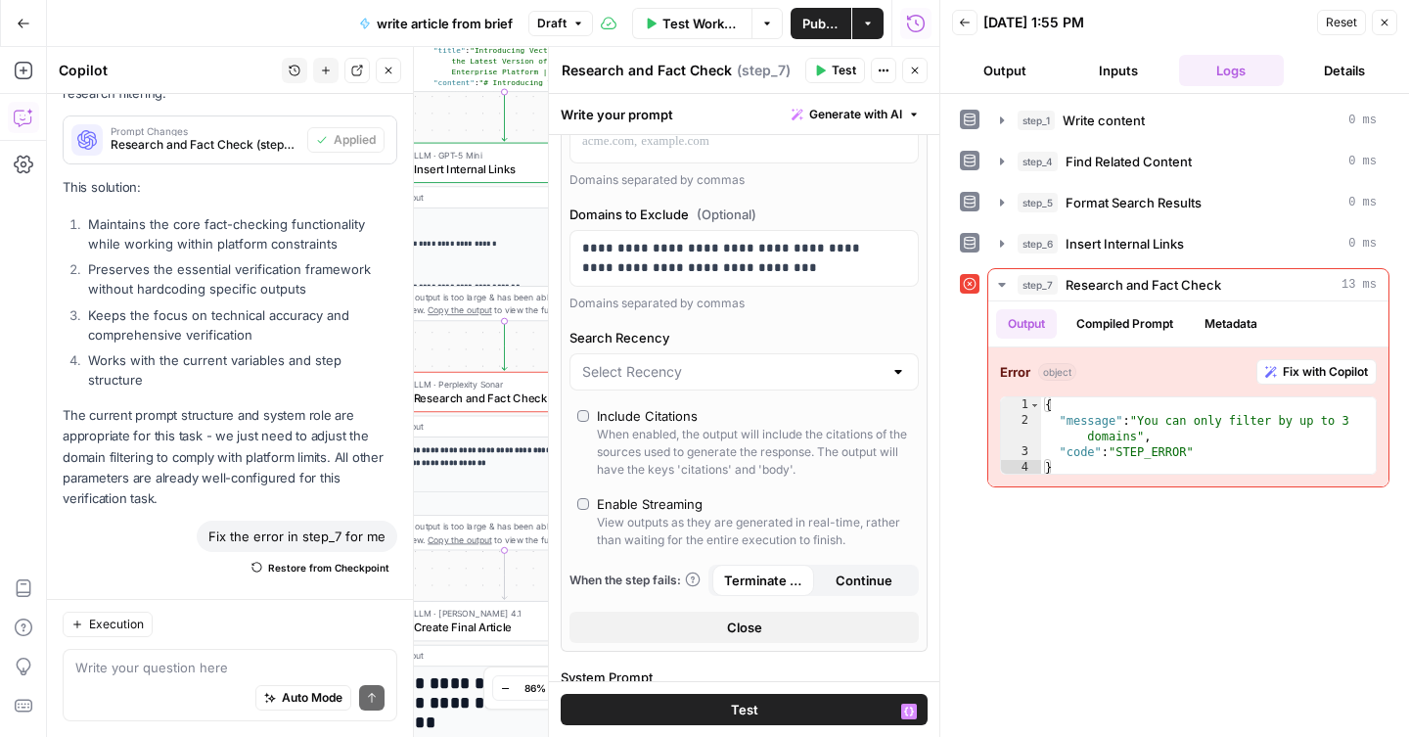
scroll to position [0, 0]
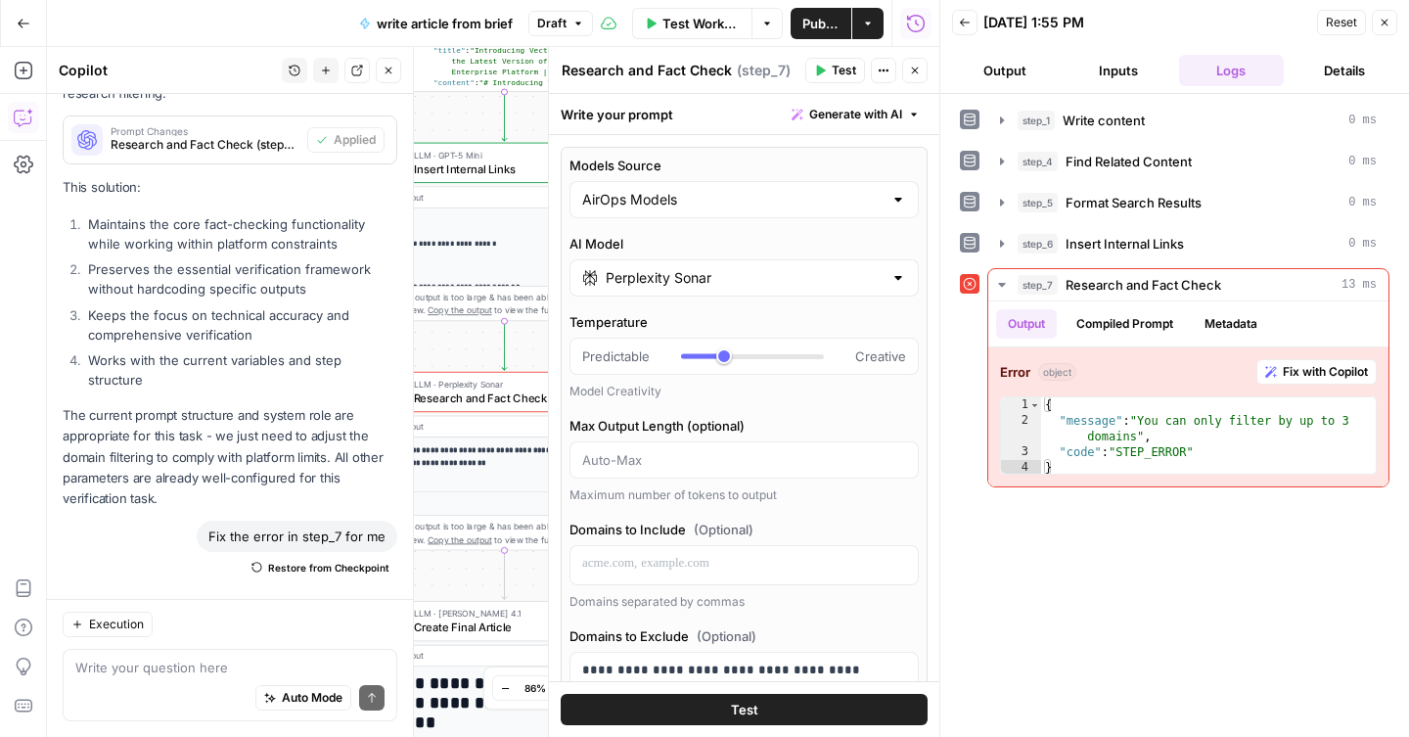
click at [730, 270] on input "Perplexity Sonar" at bounding box center [744, 278] width 277 height 20
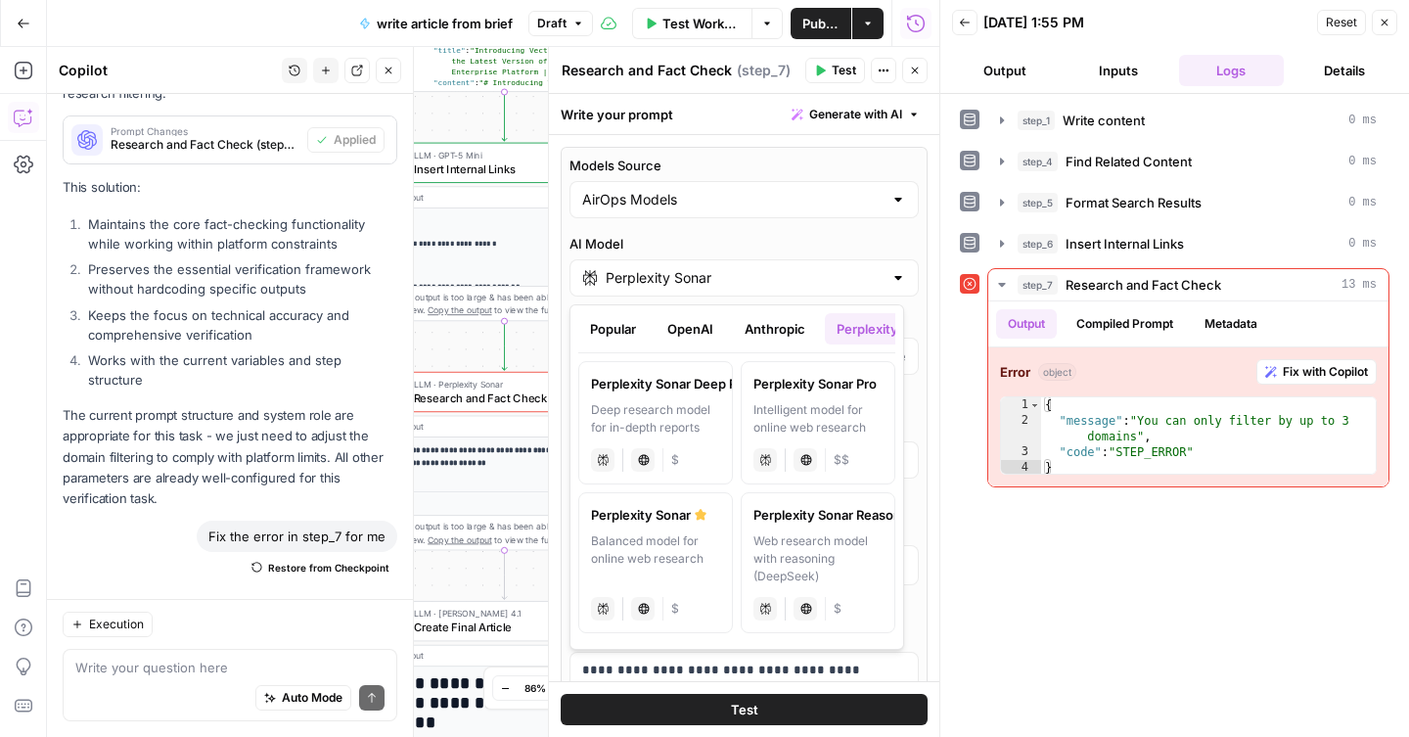
click at [706, 335] on button "OpenAI" at bounding box center [690, 328] width 69 height 31
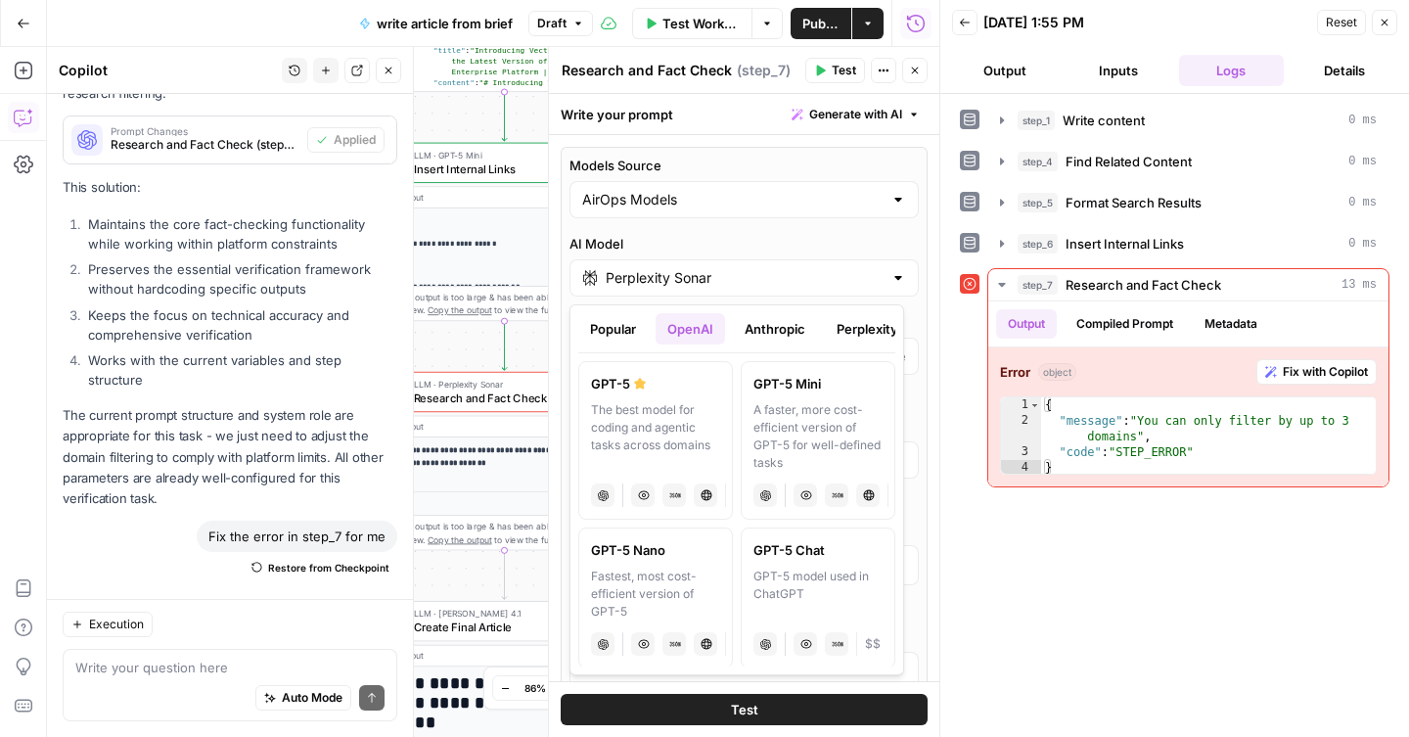
click at [785, 454] on div "A faster, more cost-efficient version of GPT-5 for well-defined tasks" at bounding box center [818, 436] width 129 height 70
type input "GPT-5 Mini"
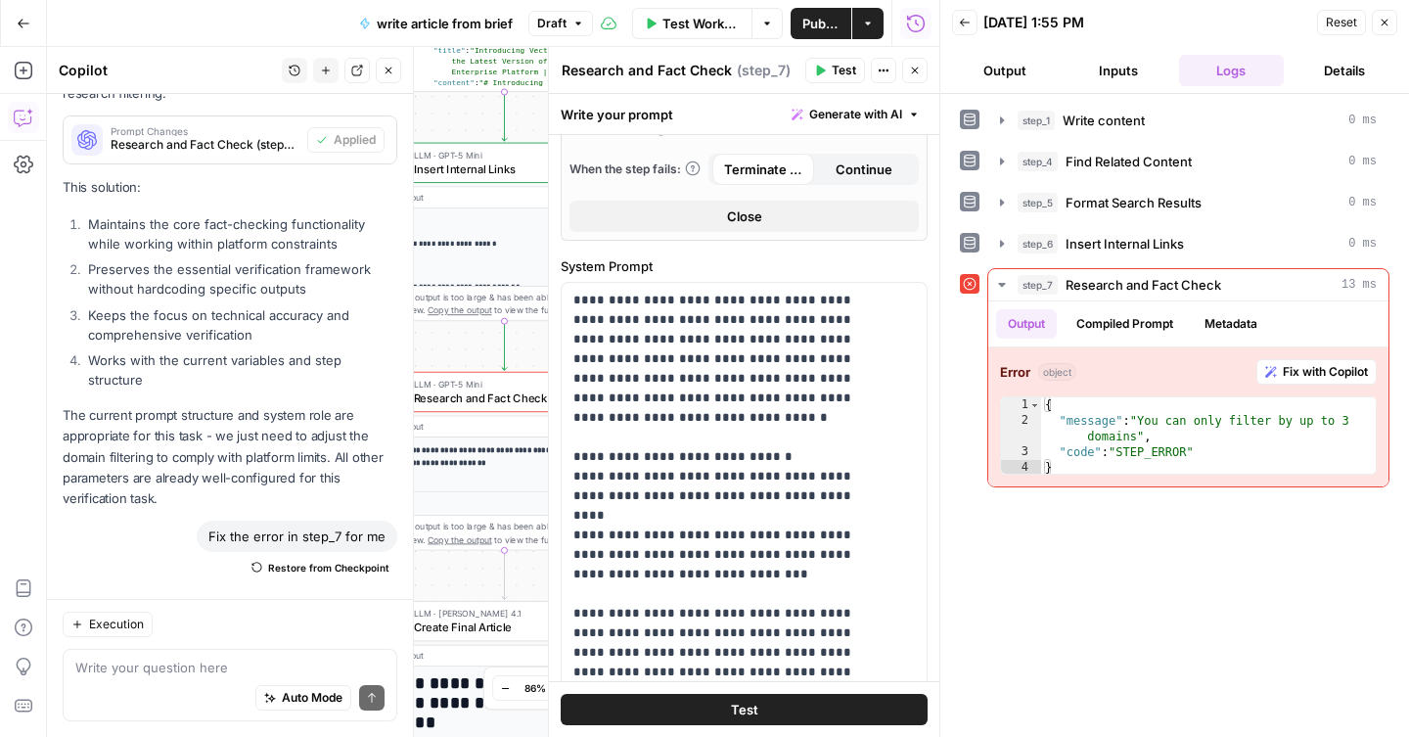
scroll to position [615, 0]
click at [719, 693] on div "Test" at bounding box center [744, 709] width 391 height 56
click at [718, 699] on button "Test" at bounding box center [744, 709] width 367 height 31
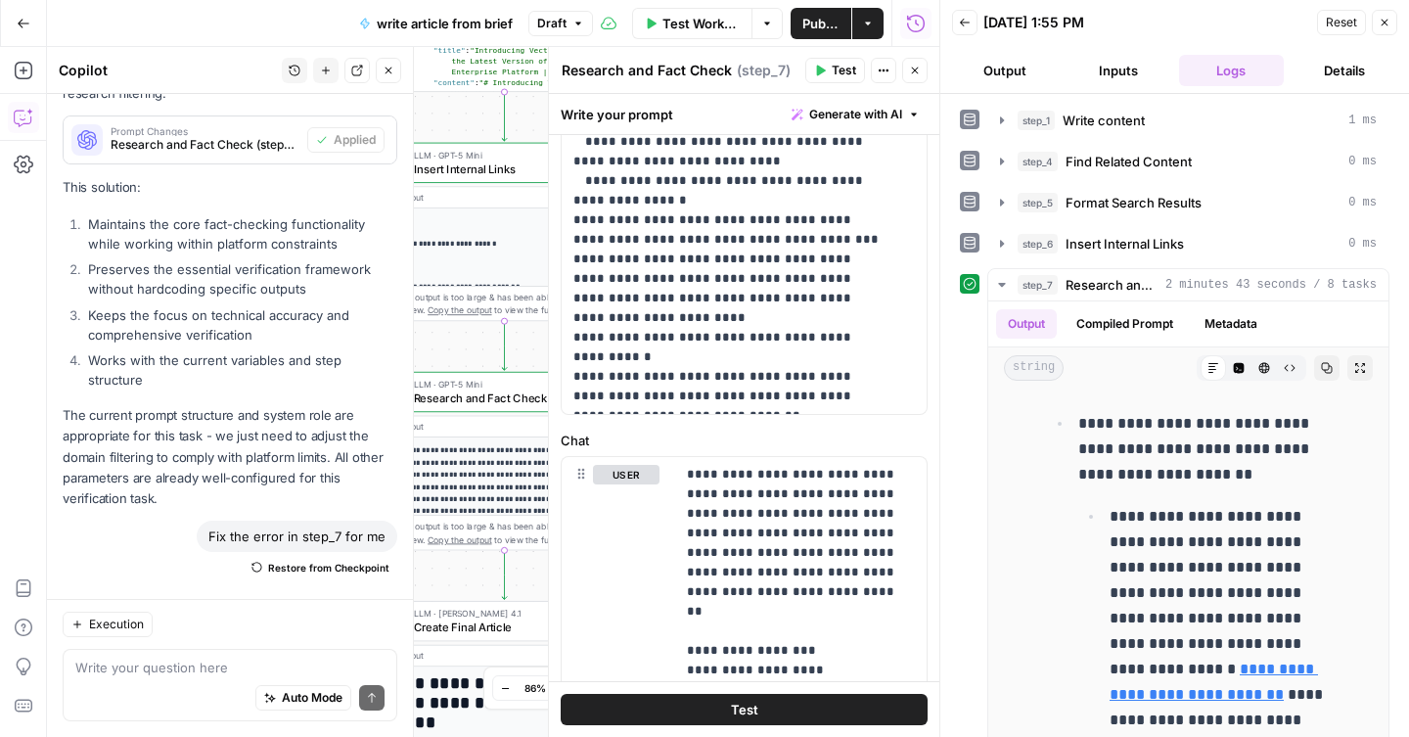
scroll to position [1301, 0]
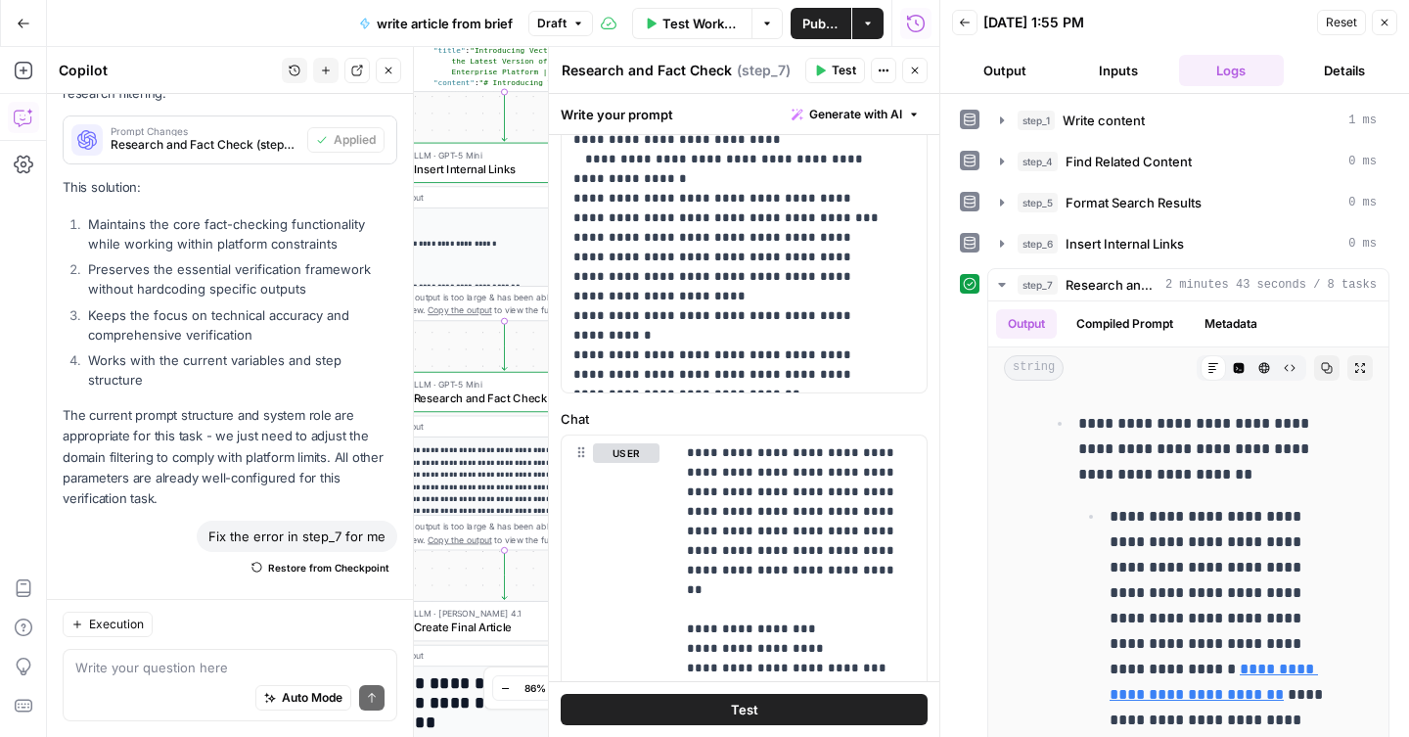
click at [921, 69] on div "Run History E" at bounding box center [916, 65] width 88 height 19
click at [917, 78] on button "Close" at bounding box center [914, 70] width 25 height 25
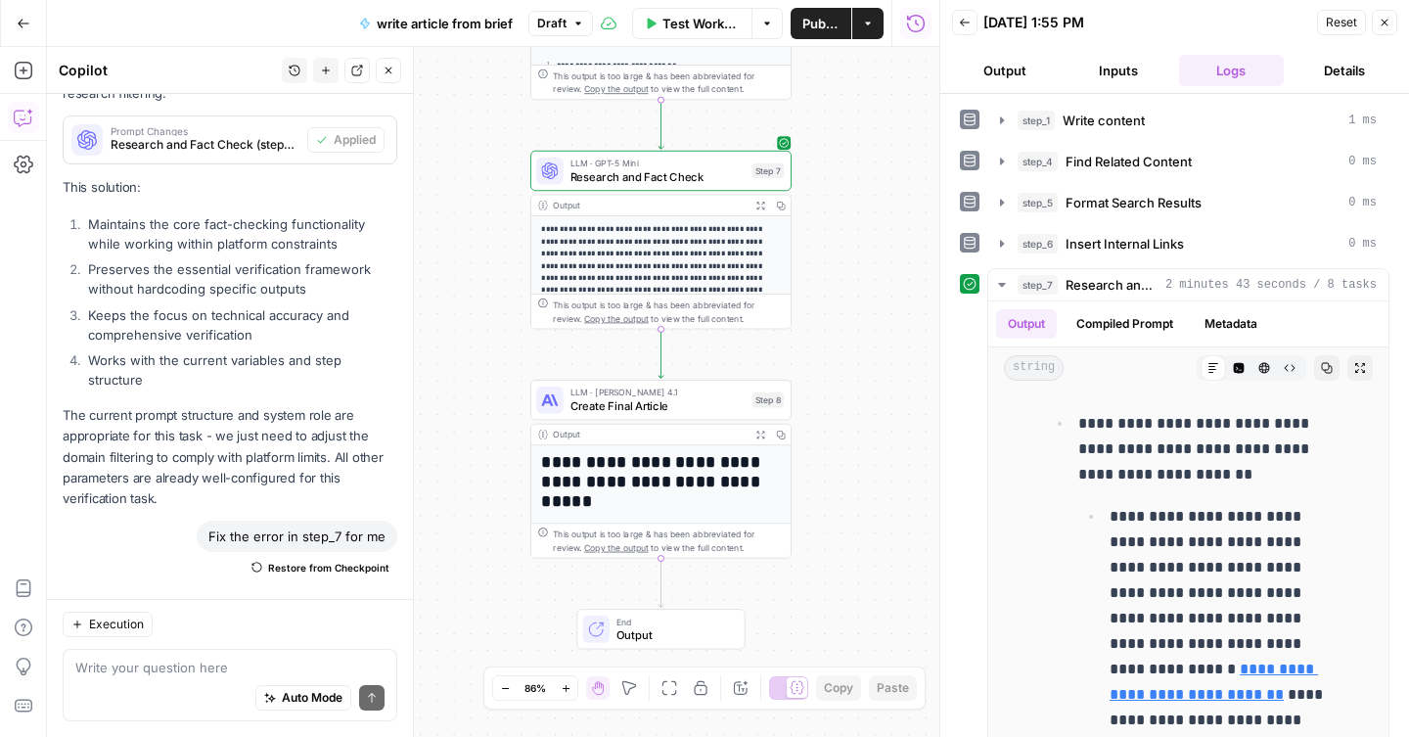
drag, startPoint x: 728, startPoint y: 455, endPoint x: 885, endPoint y: 234, distance: 271.0
click at [885, 234] on div "**********" at bounding box center [493, 392] width 893 height 690
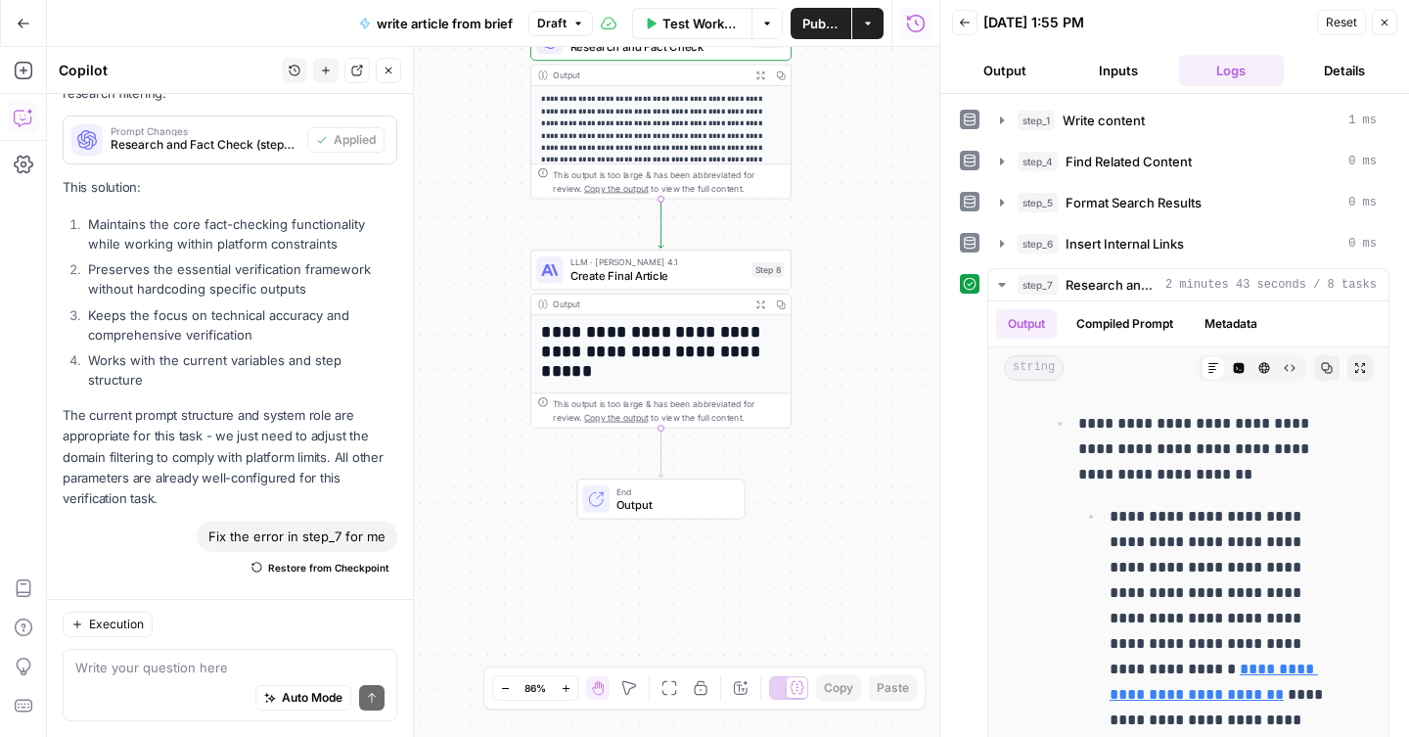
drag, startPoint x: 851, startPoint y: 460, endPoint x: 851, endPoint y: 330, distance: 130.2
click at [851, 330] on div "**********" at bounding box center [493, 392] width 893 height 690
click at [743, 357] on h1 "**********" at bounding box center [654, 352] width 227 height 60
click at [654, 360] on h1 "**********" at bounding box center [654, 352] width 227 height 60
click at [673, 279] on span "Create Final Article" at bounding box center [658, 275] width 175 height 17
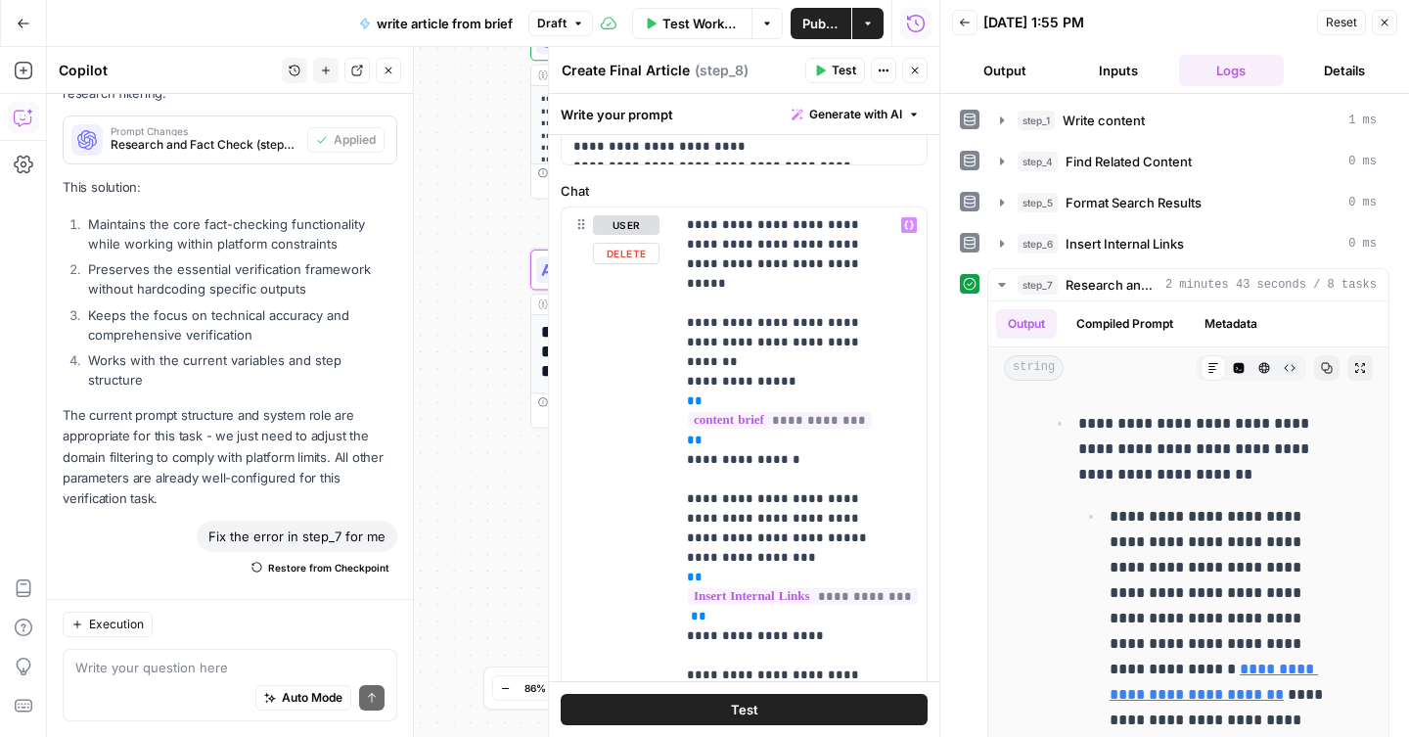
scroll to position [855, 0]
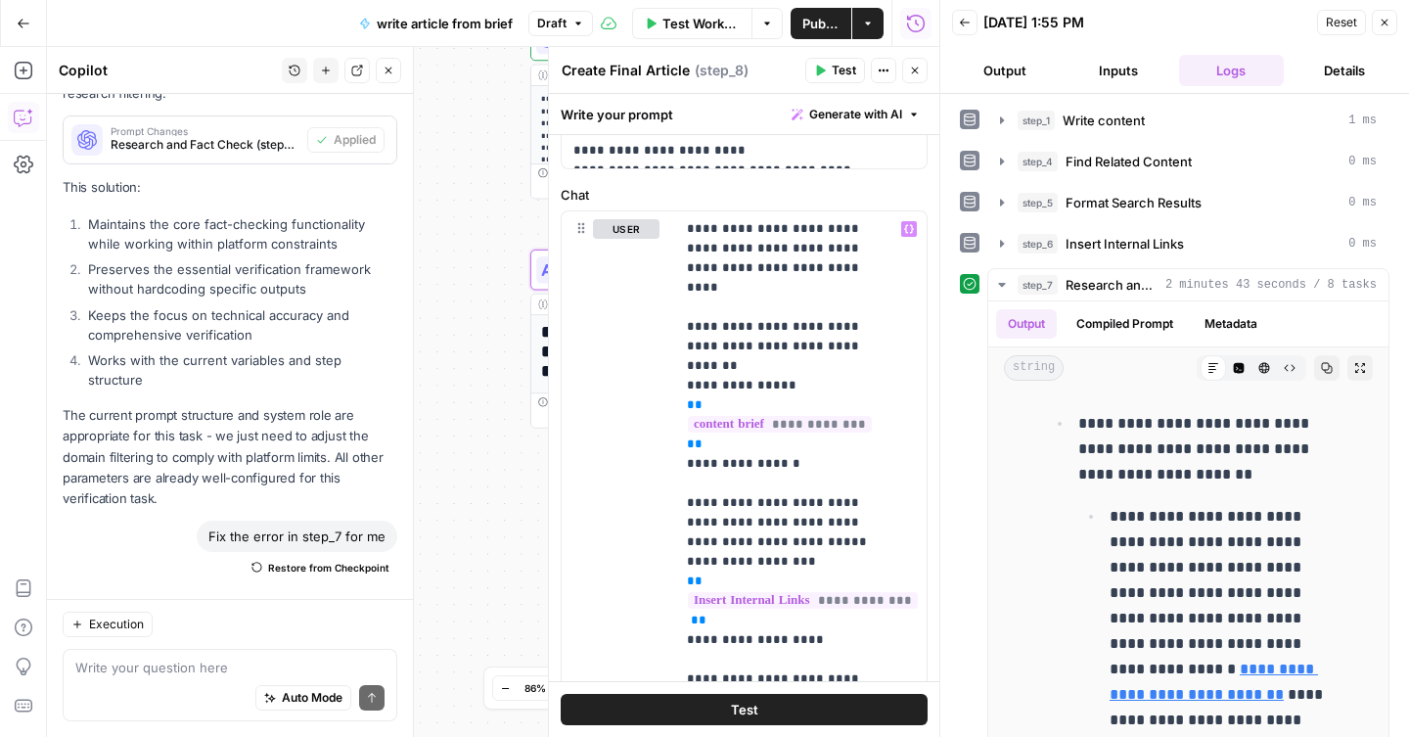
click at [842, 75] on span "Test" at bounding box center [844, 71] width 24 height 18
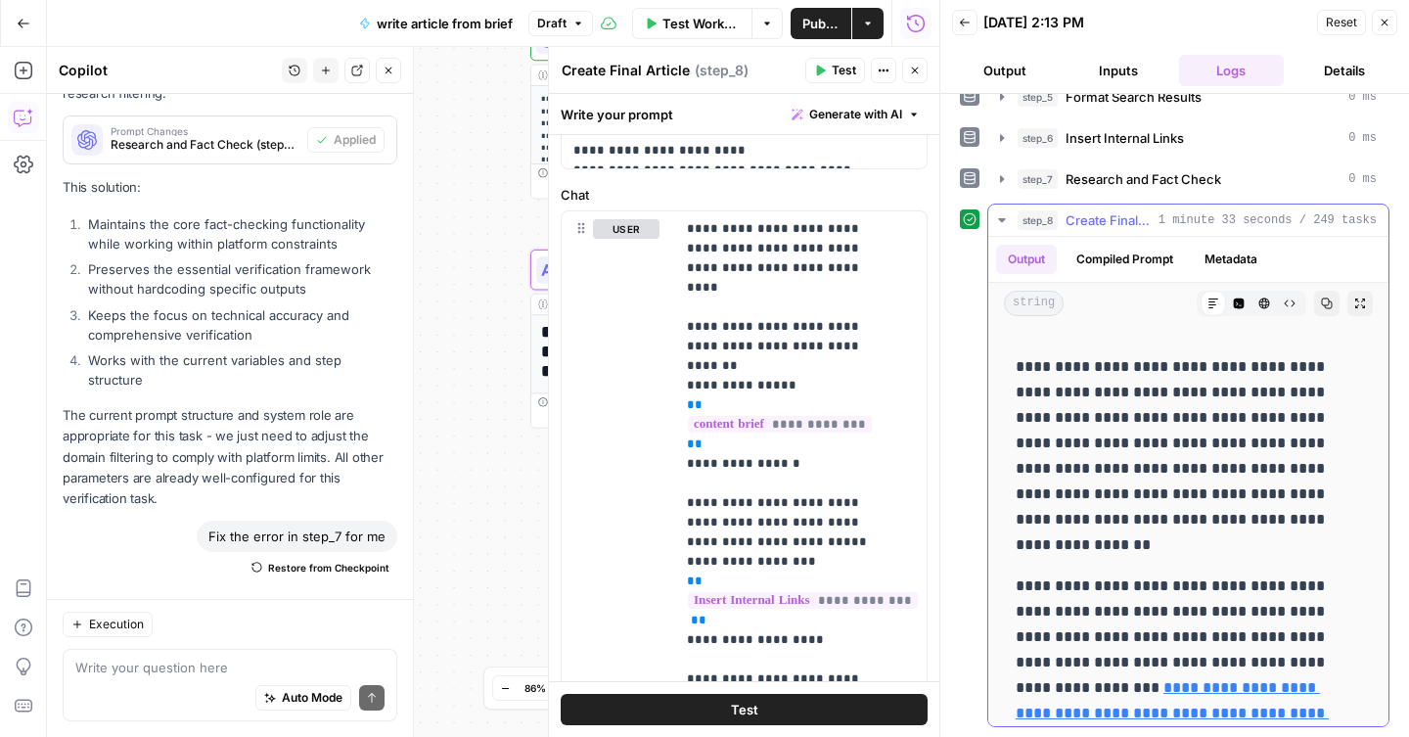
scroll to position [301, 0]
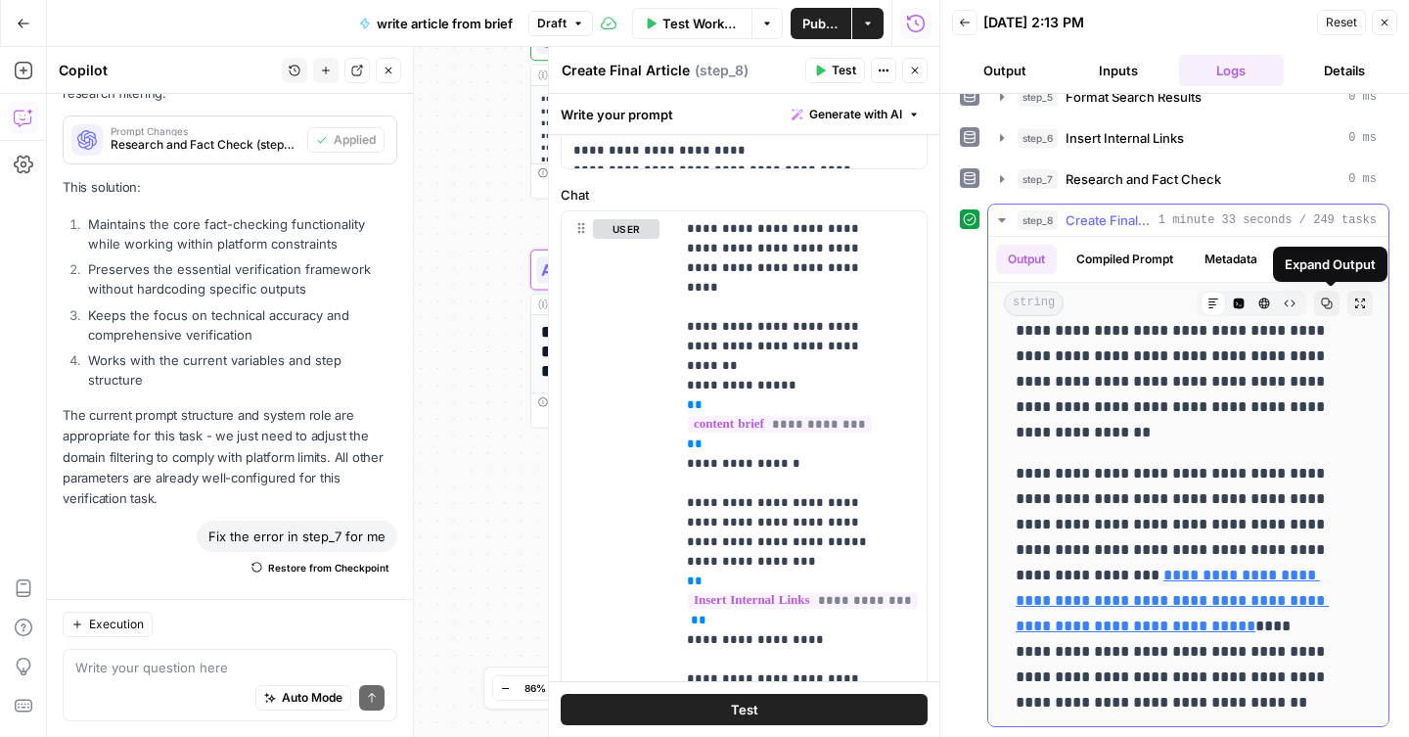
click at [1355, 306] on icon "button" at bounding box center [1361, 304] width 12 height 12
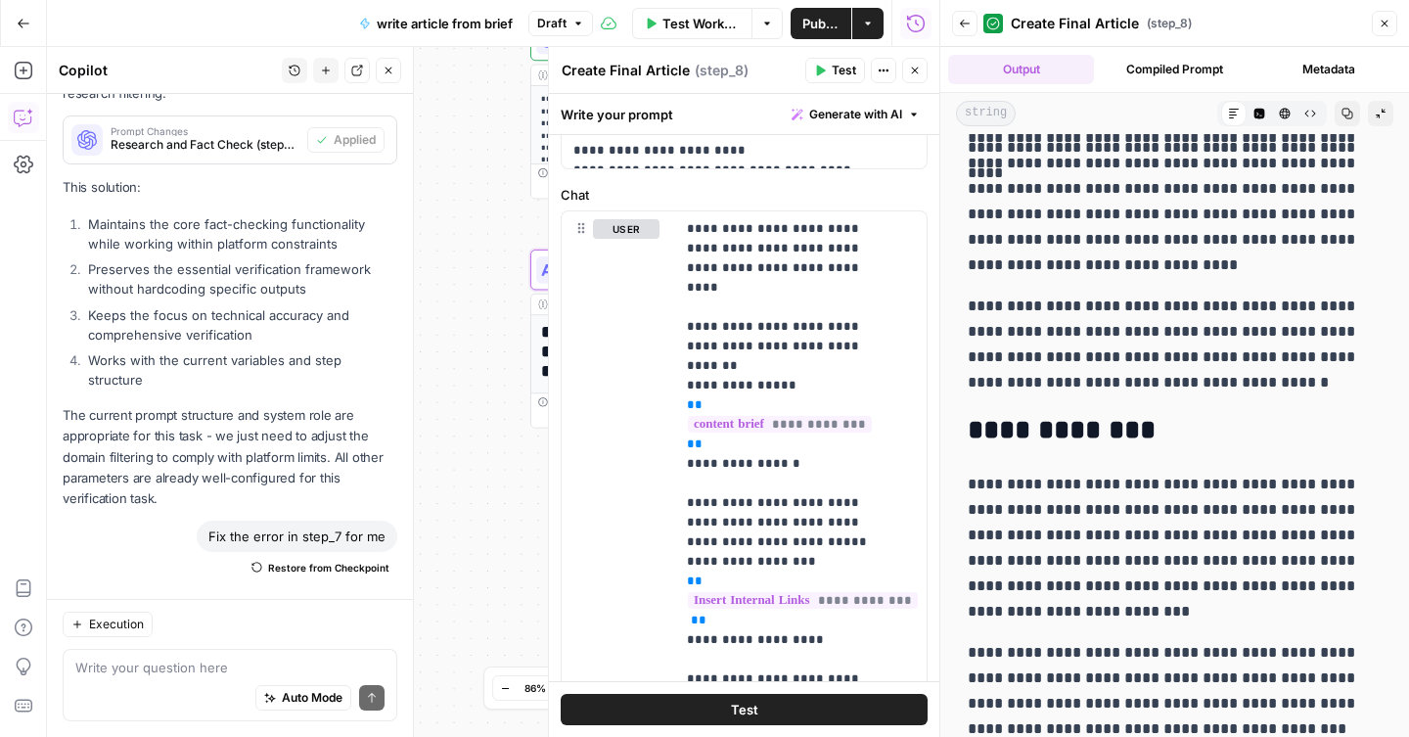
scroll to position [5377, 0]
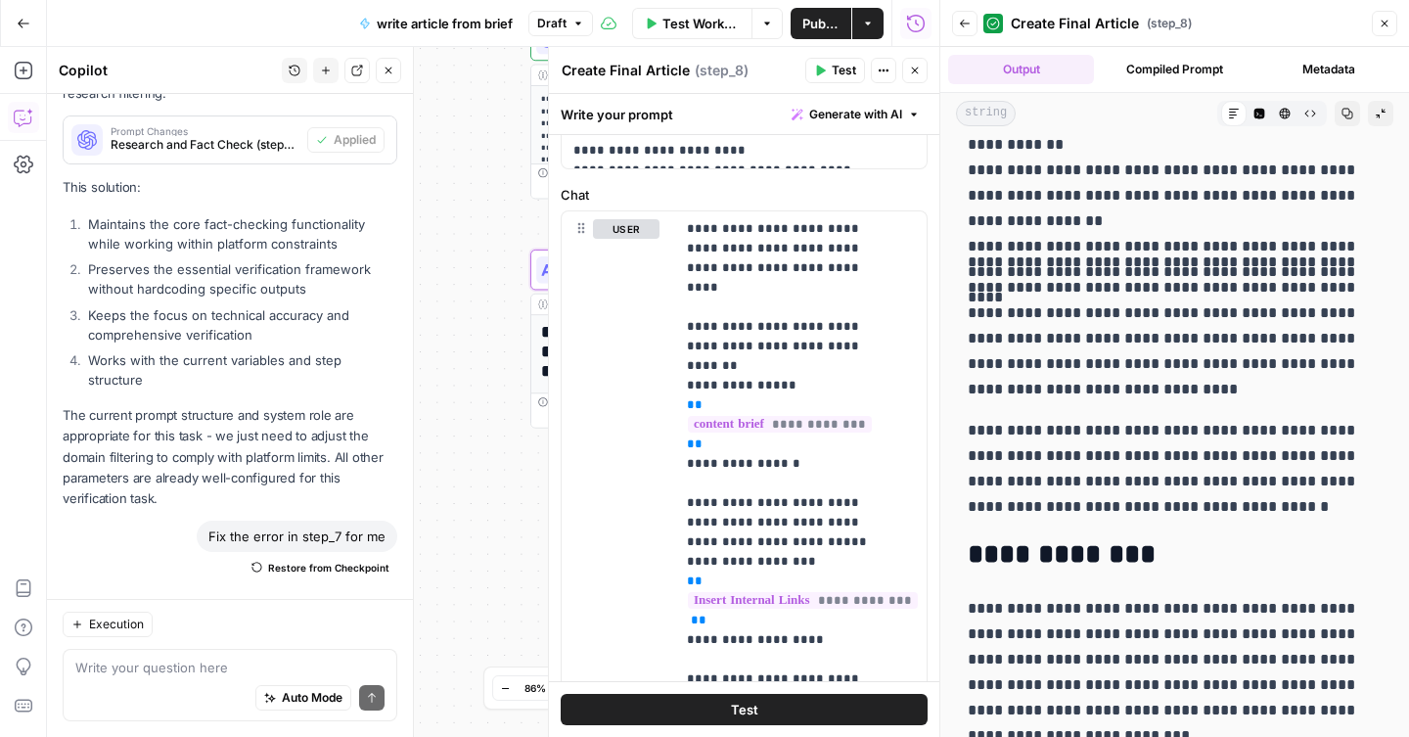
click at [1214, 312] on p "**********" at bounding box center [1167, 326] width 399 height 153
click at [1342, 114] on icon "button" at bounding box center [1348, 114] width 12 height 12
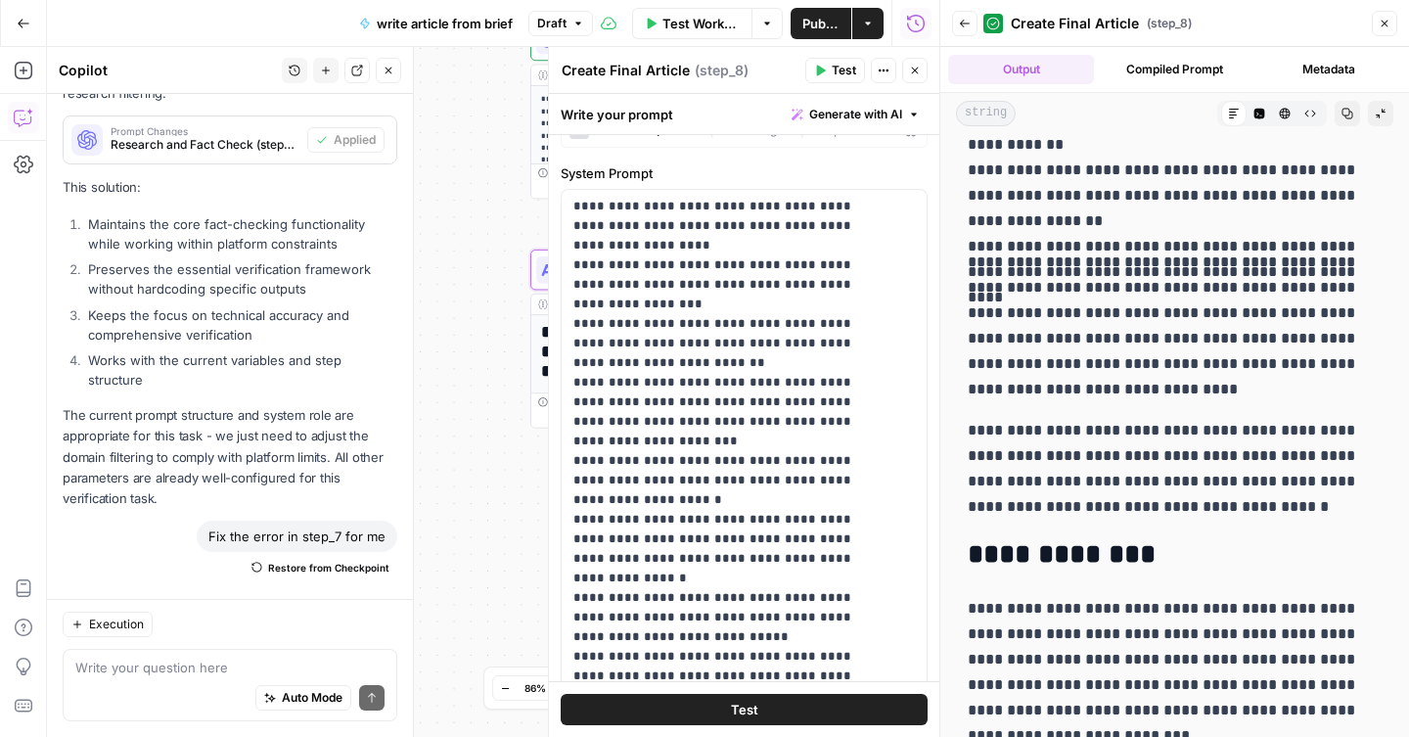
scroll to position [0, 0]
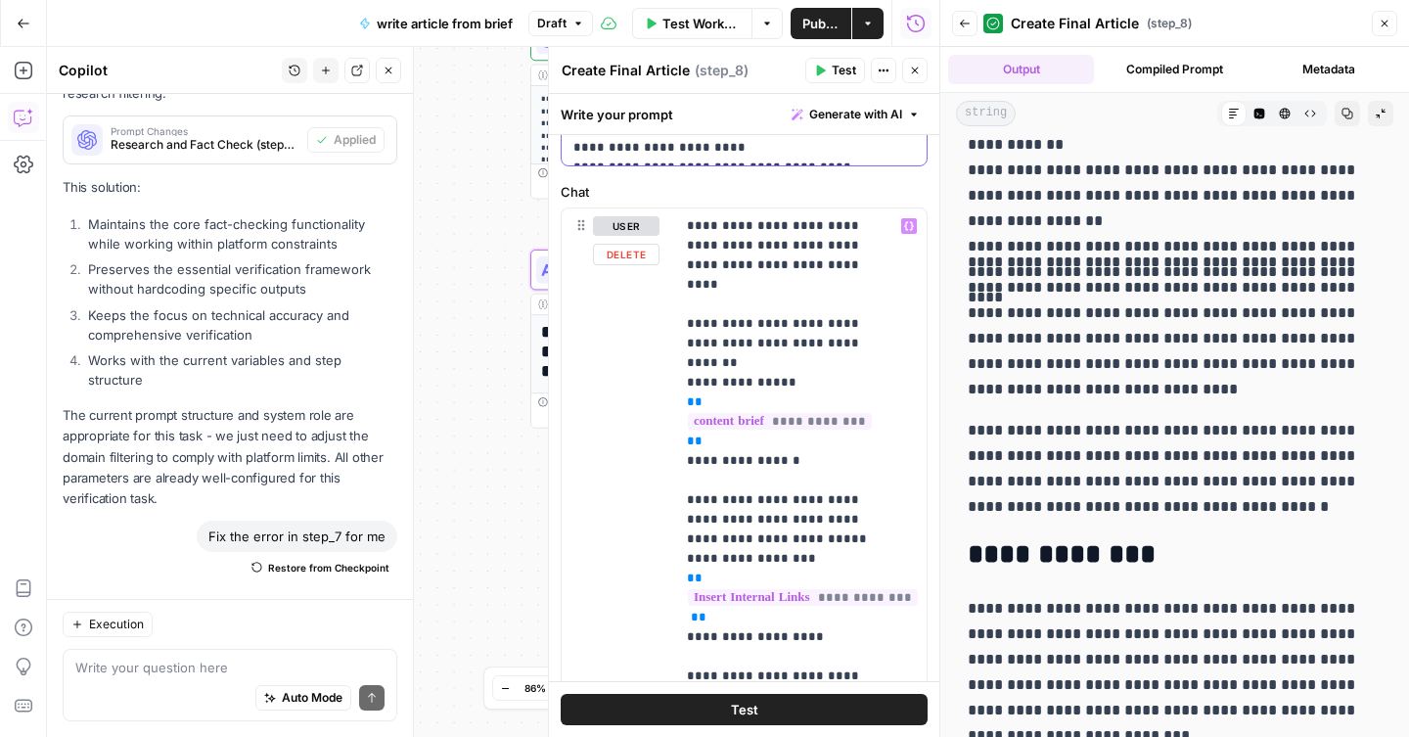
scroll to position [789, 0]
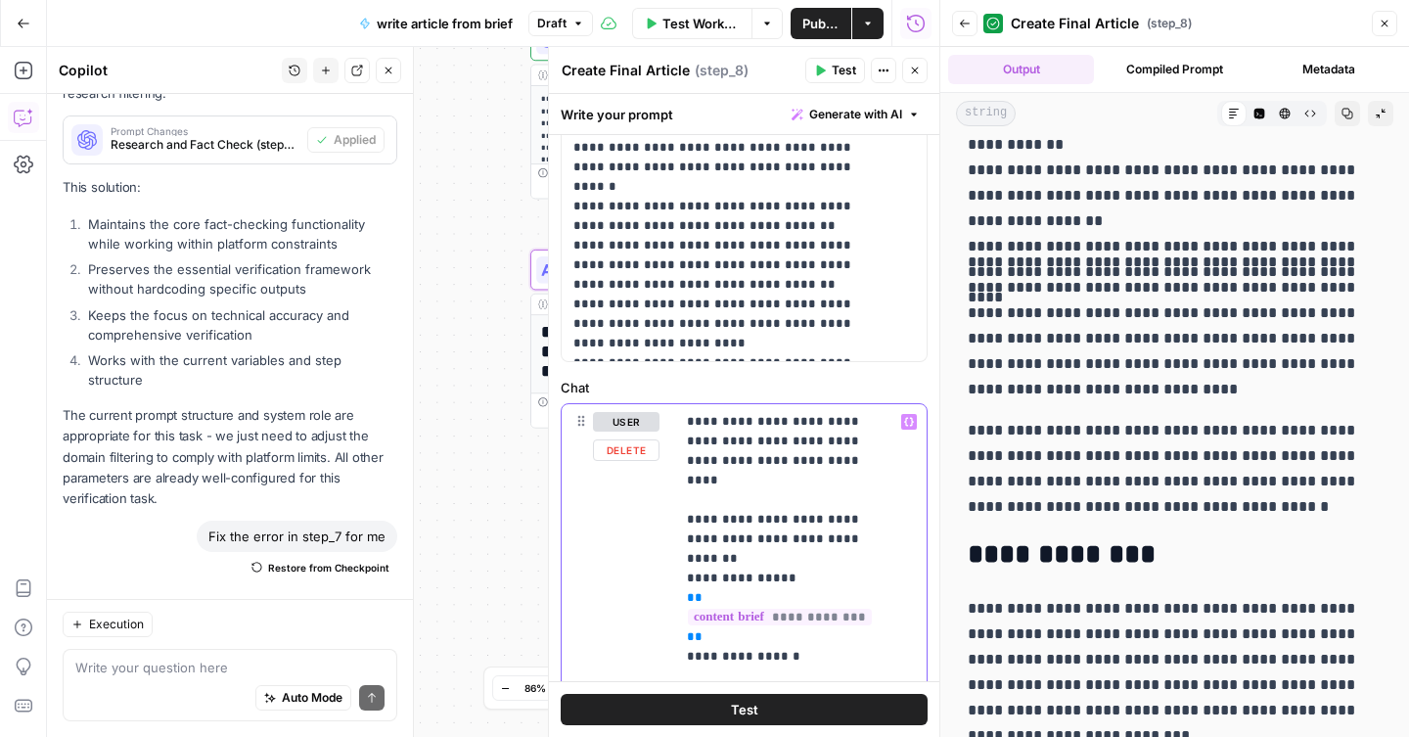
scroll to position [2221, 0]
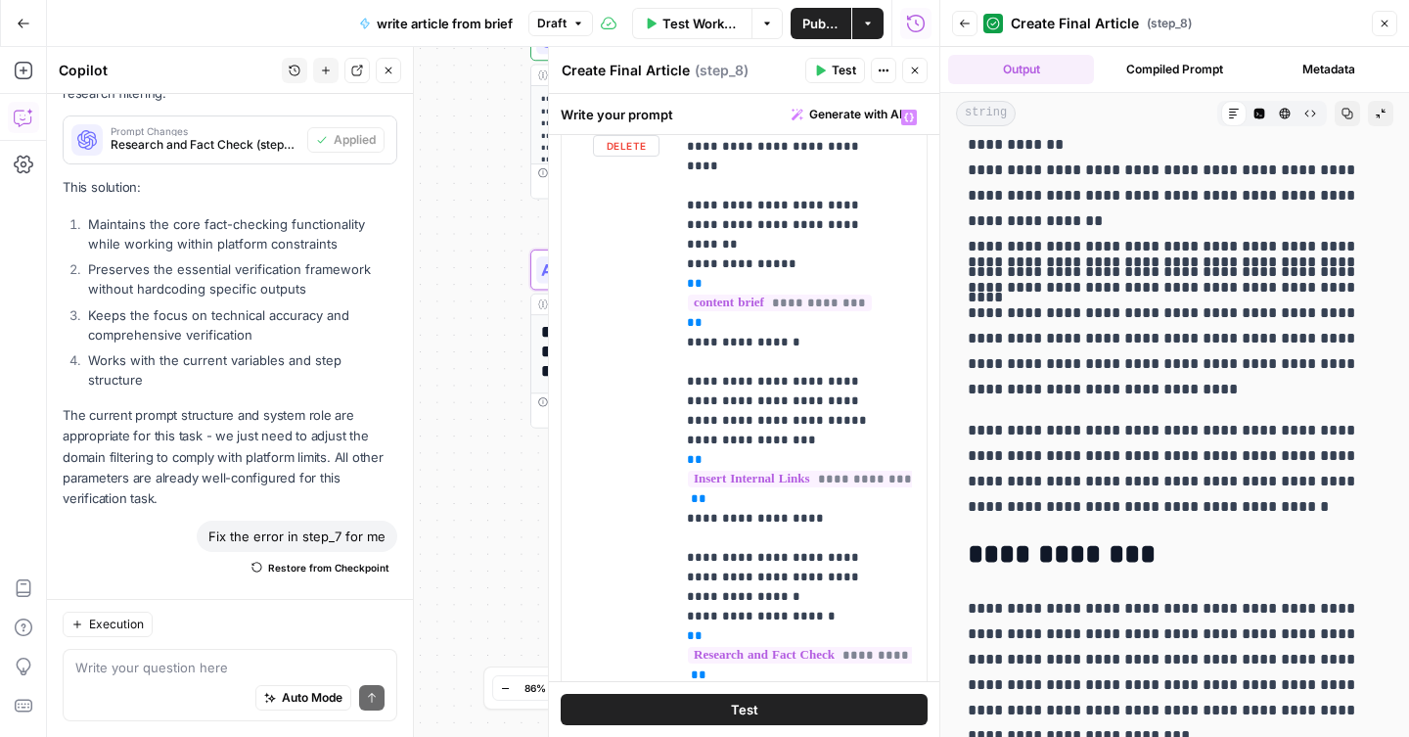
scroll to position [11, 0]
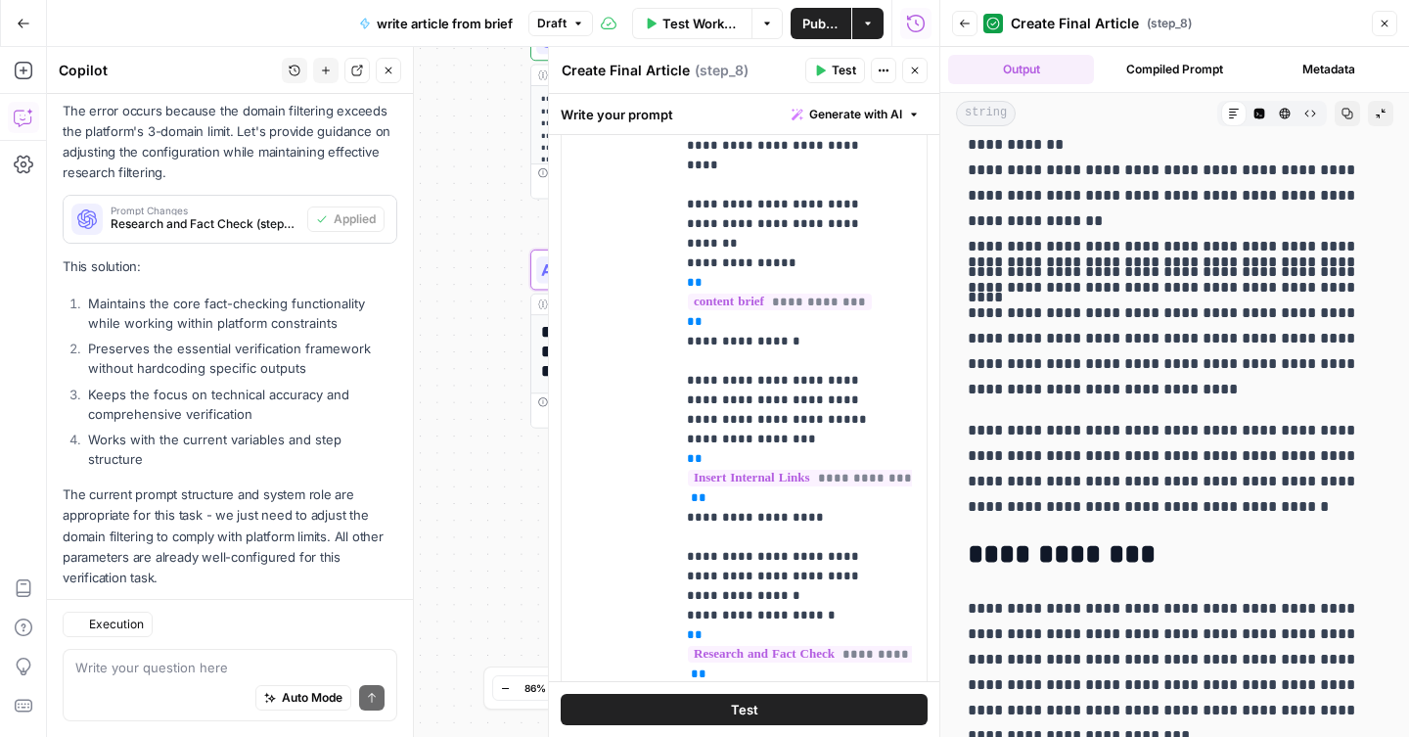
scroll to position [1465, 0]
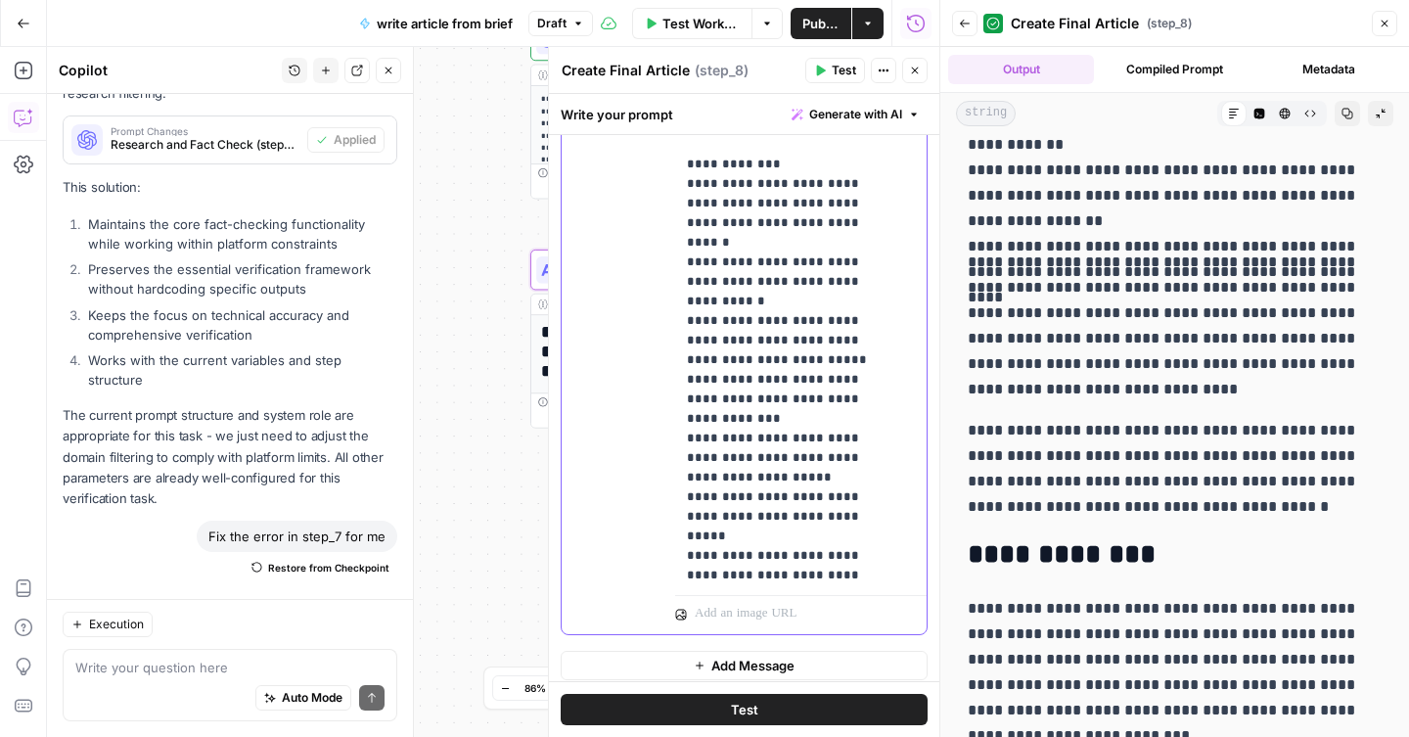
scroll to position [1287, 0]
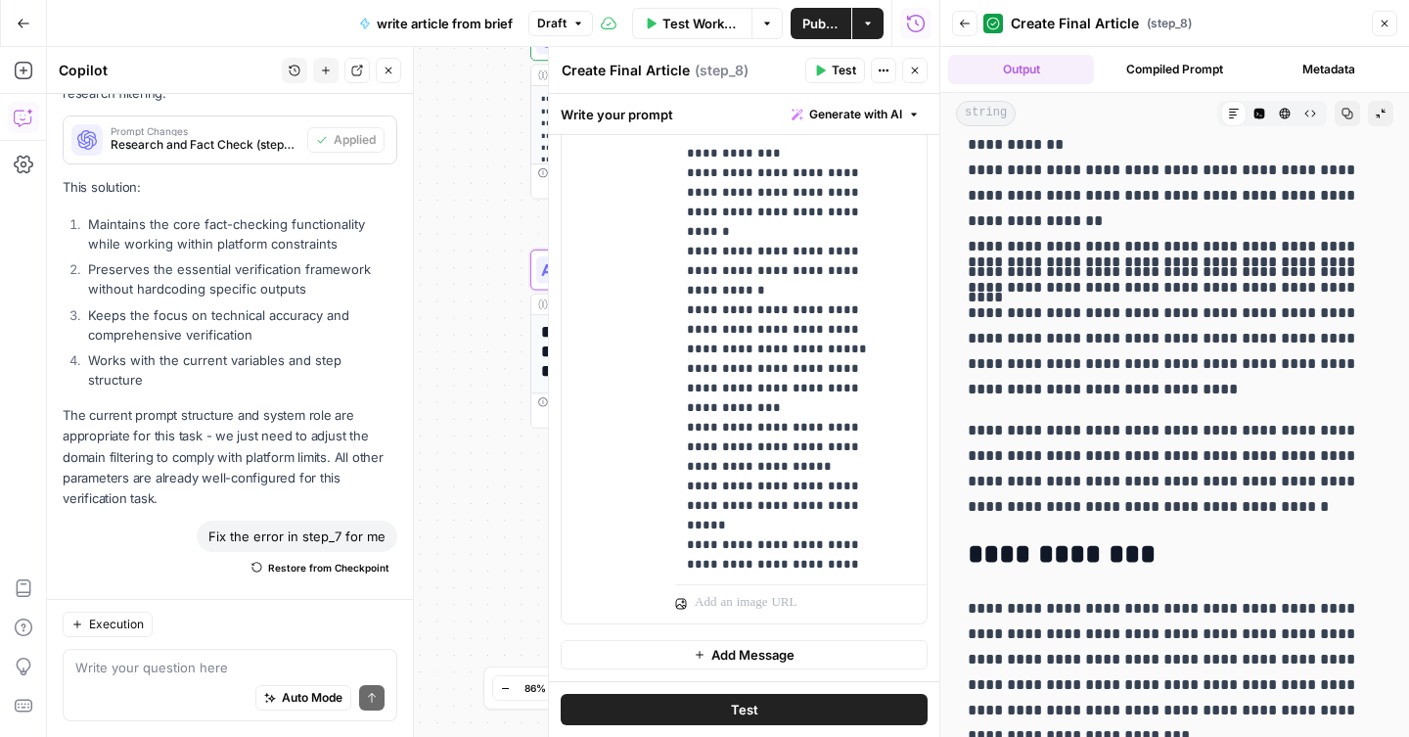
click at [703, 703] on button "Test" at bounding box center [744, 709] width 367 height 31
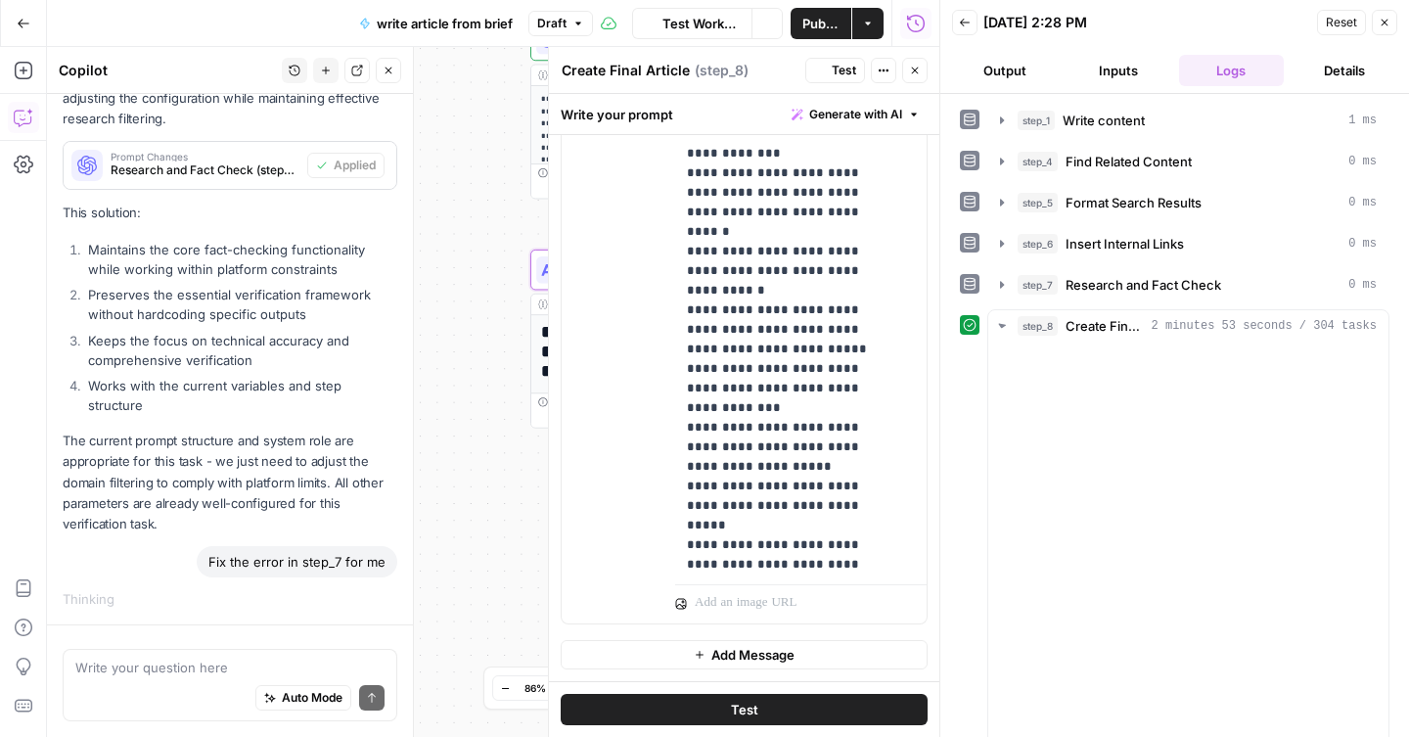
scroll to position [1465, 0]
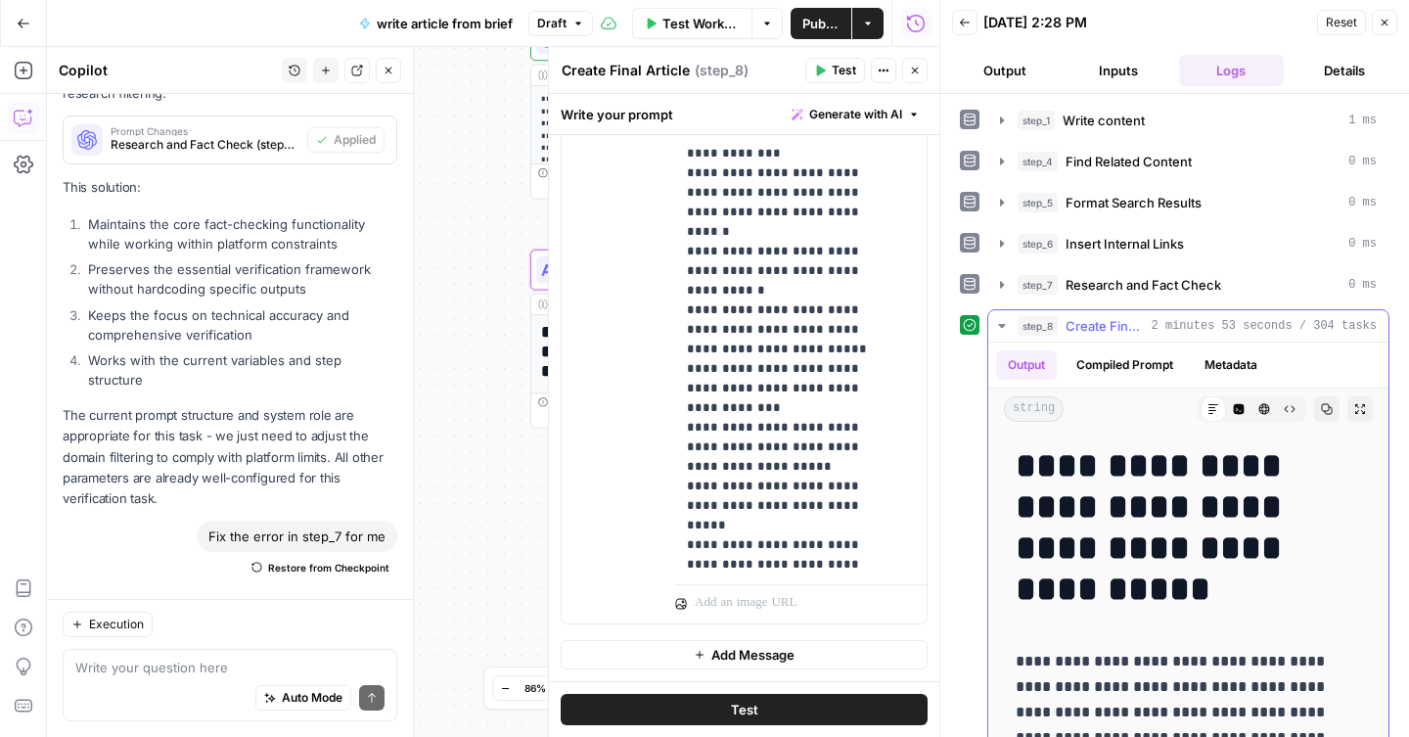
click at [1322, 410] on icon "button" at bounding box center [1327, 409] width 11 height 11
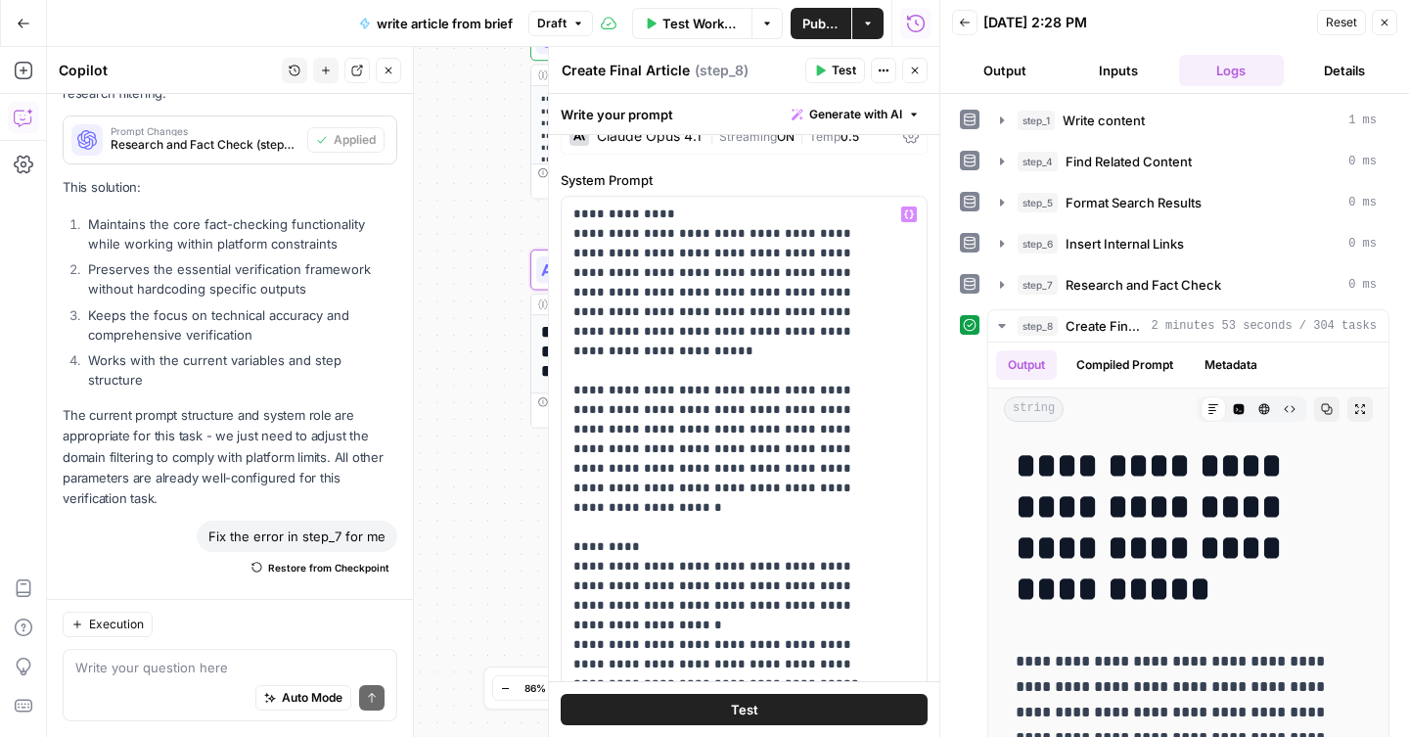
scroll to position [0, 0]
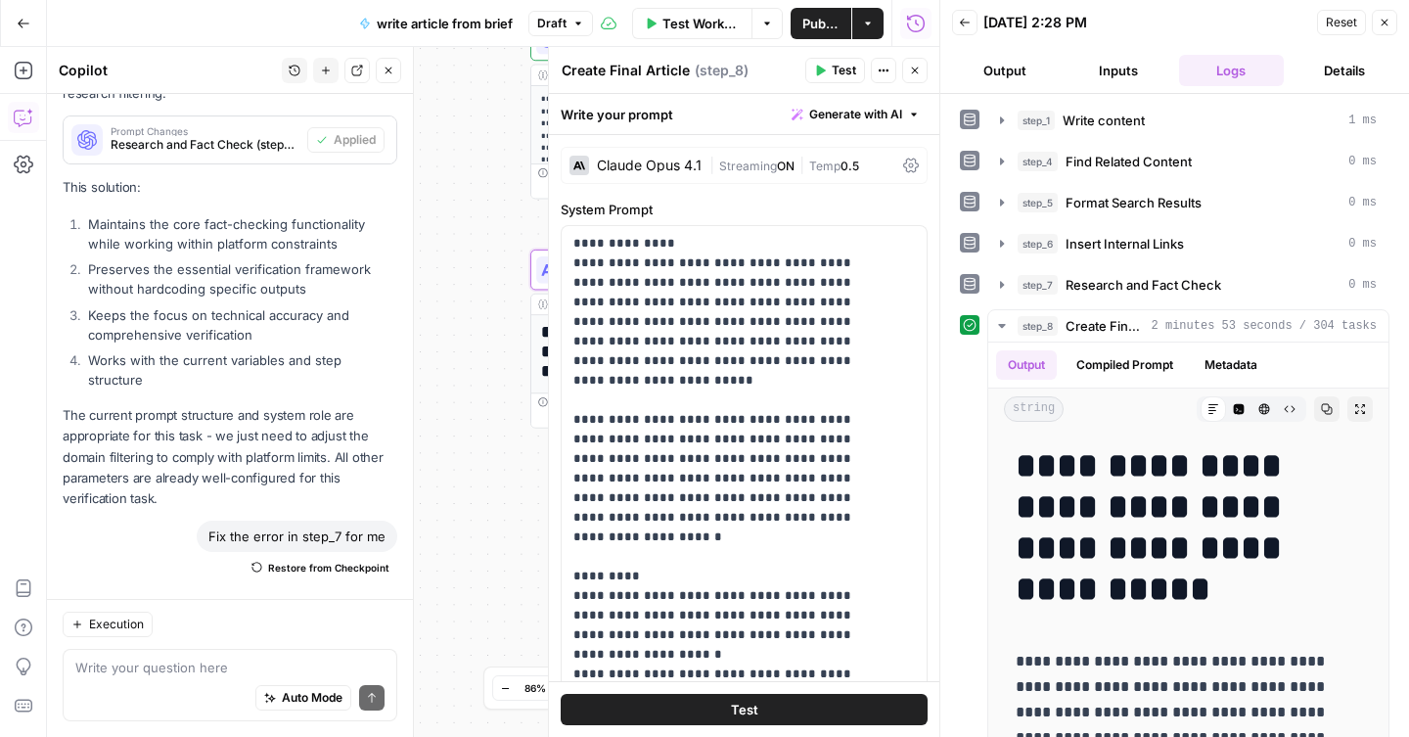
click at [903, 161] on icon at bounding box center [911, 166] width 16 height 16
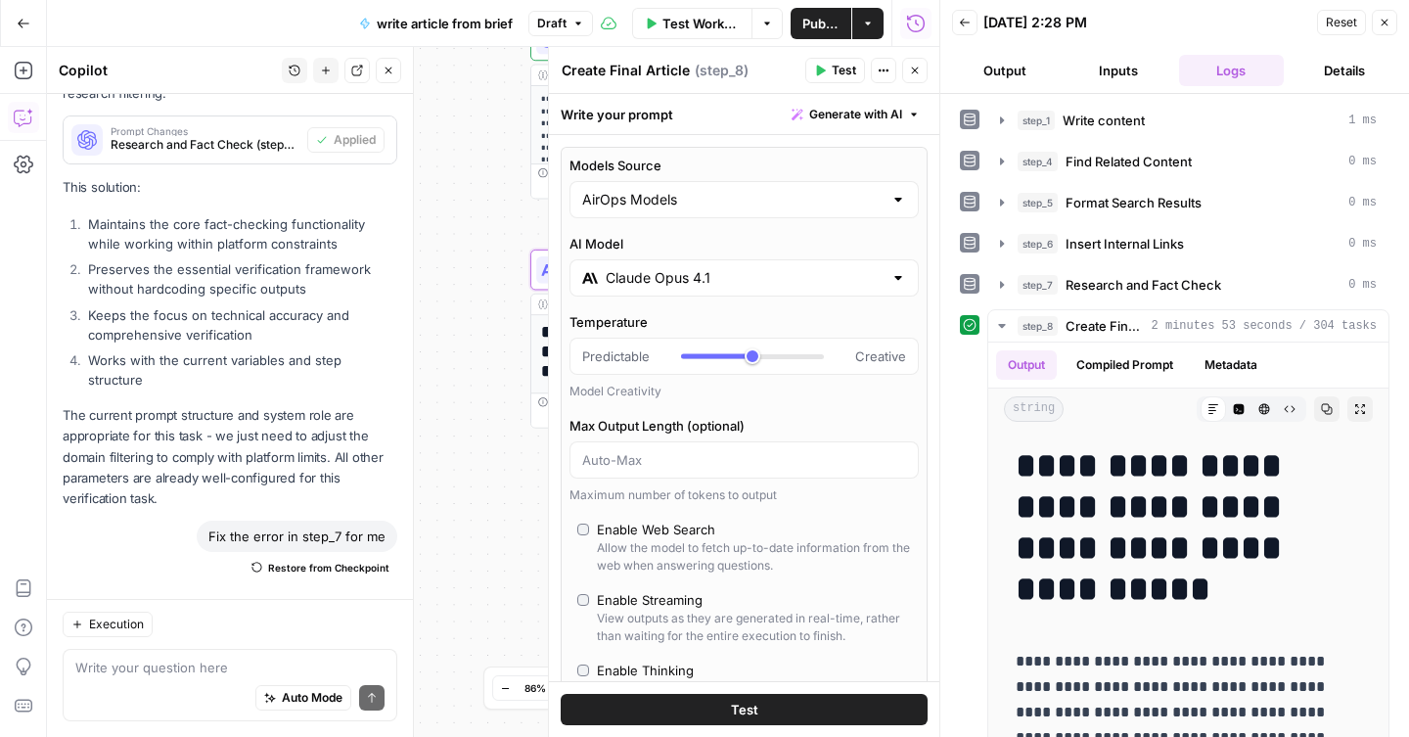
click at [746, 280] on input "Claude Opus 4.1" at bounding box center [744, 278] width 277 height 20
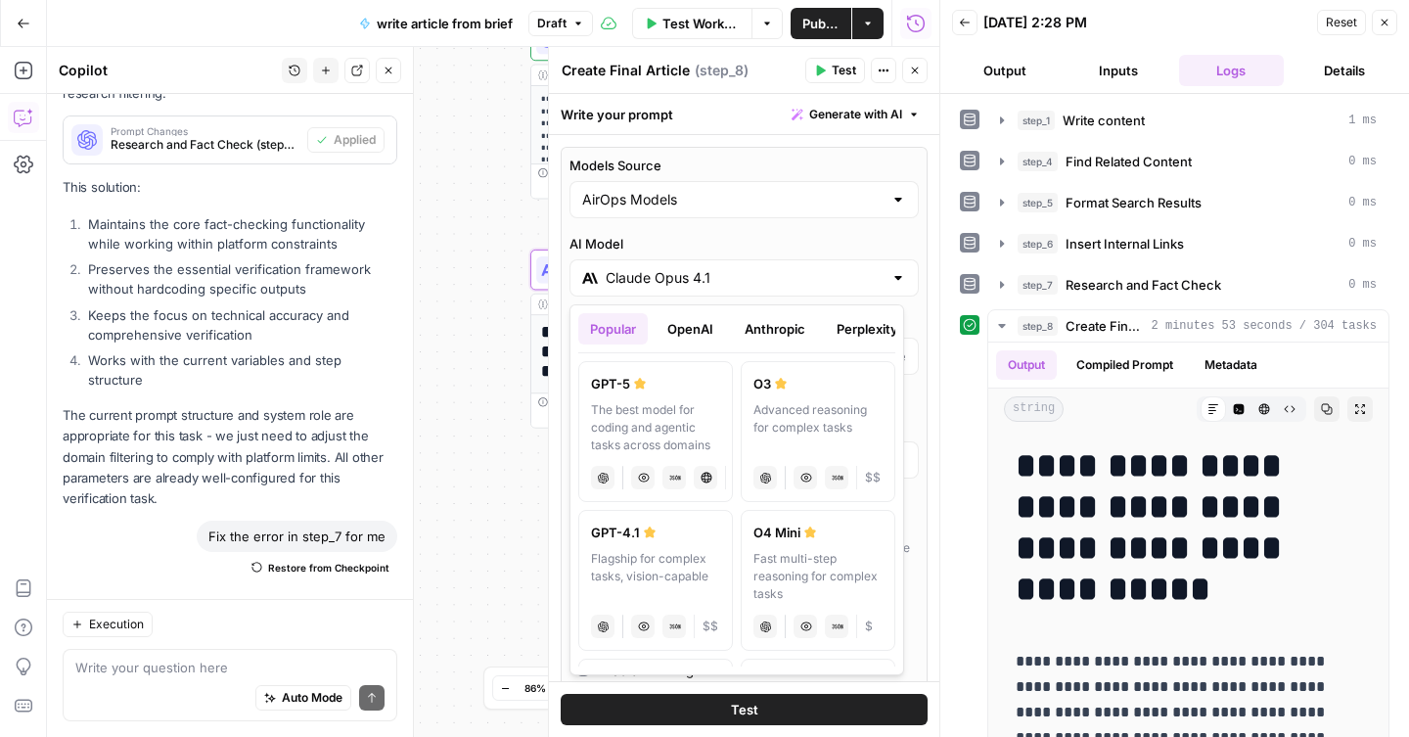
click at [659, 392] on div "GPT-5" at bounding box center [655, 384] width 129 height 20
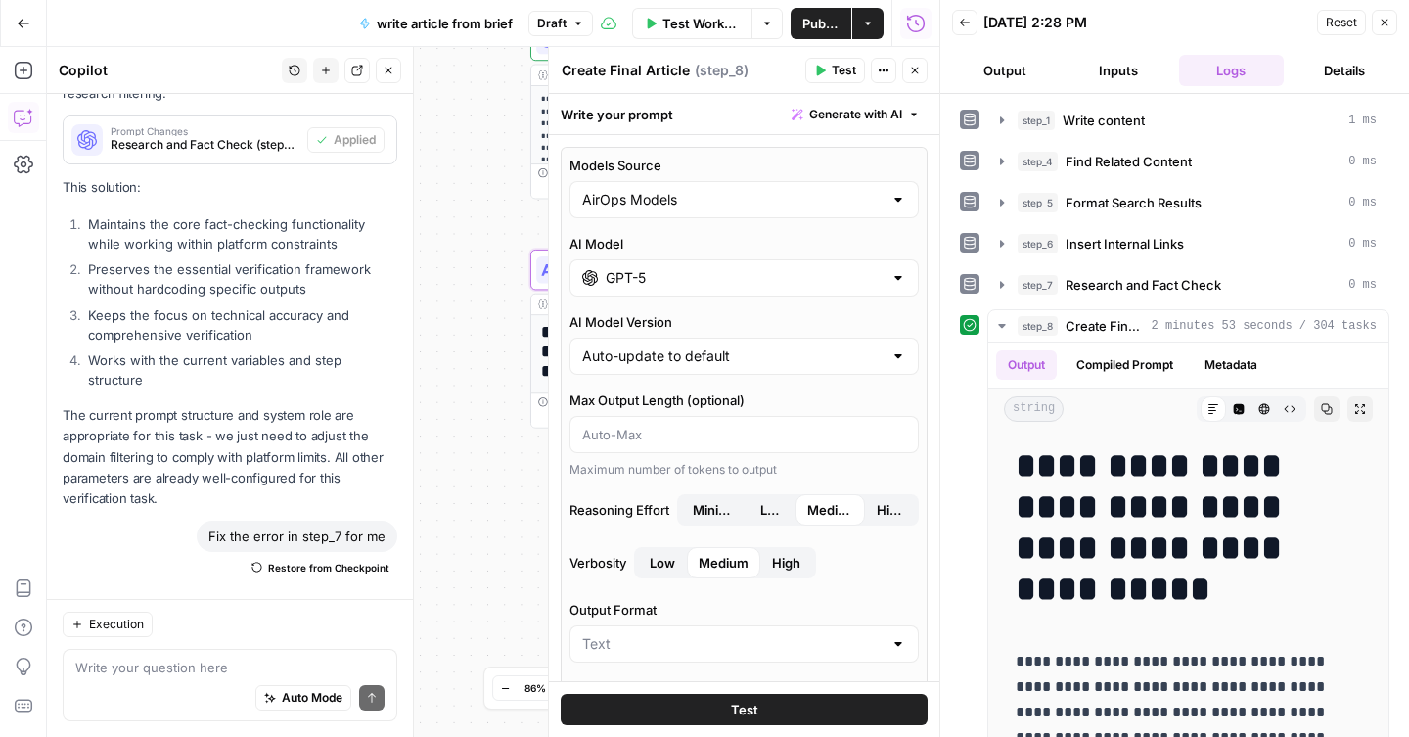
type input "GPT-5"
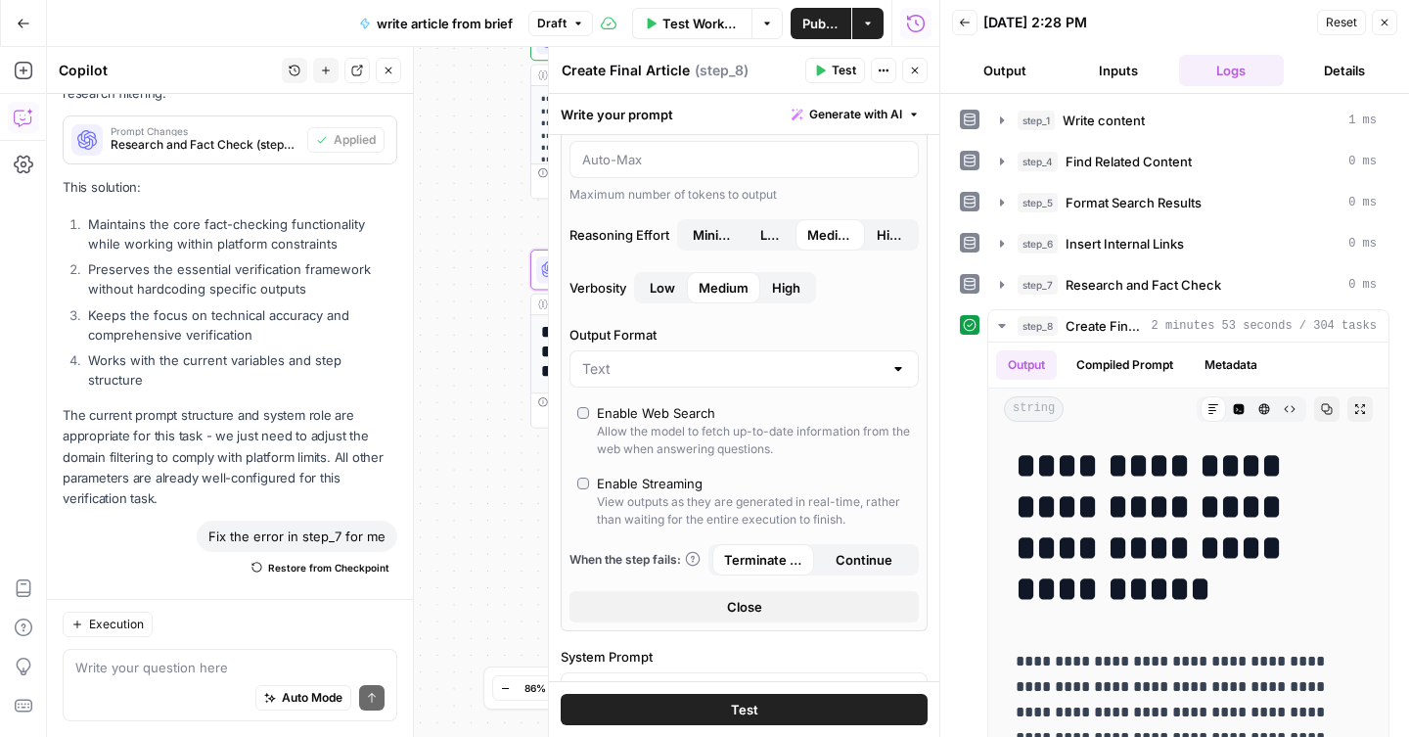
scroll to position [282, 0]
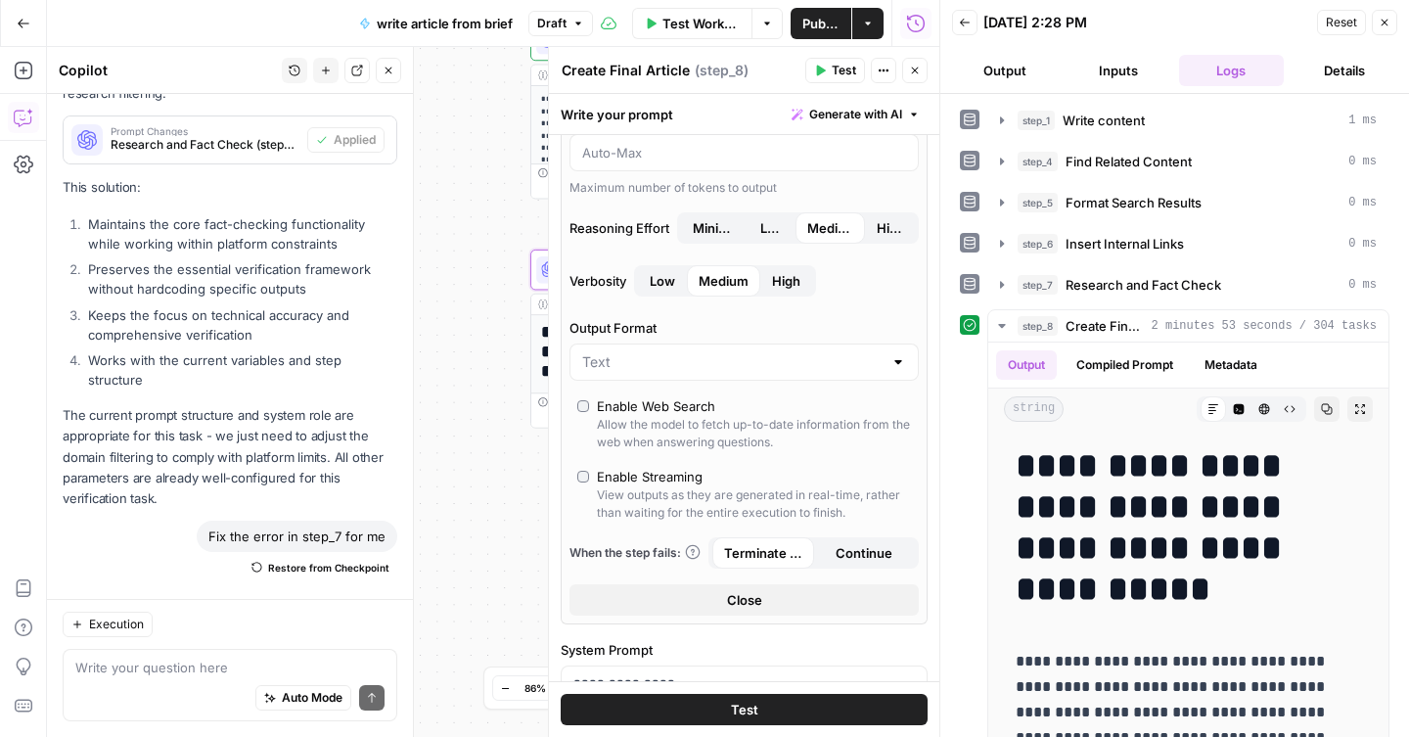
click at [760, 374] on div at bounding box center [744, 362] width 349 height 37
click at [768, 329] on label "Output Format" at bounding box center [744, 328] width 349 height 20
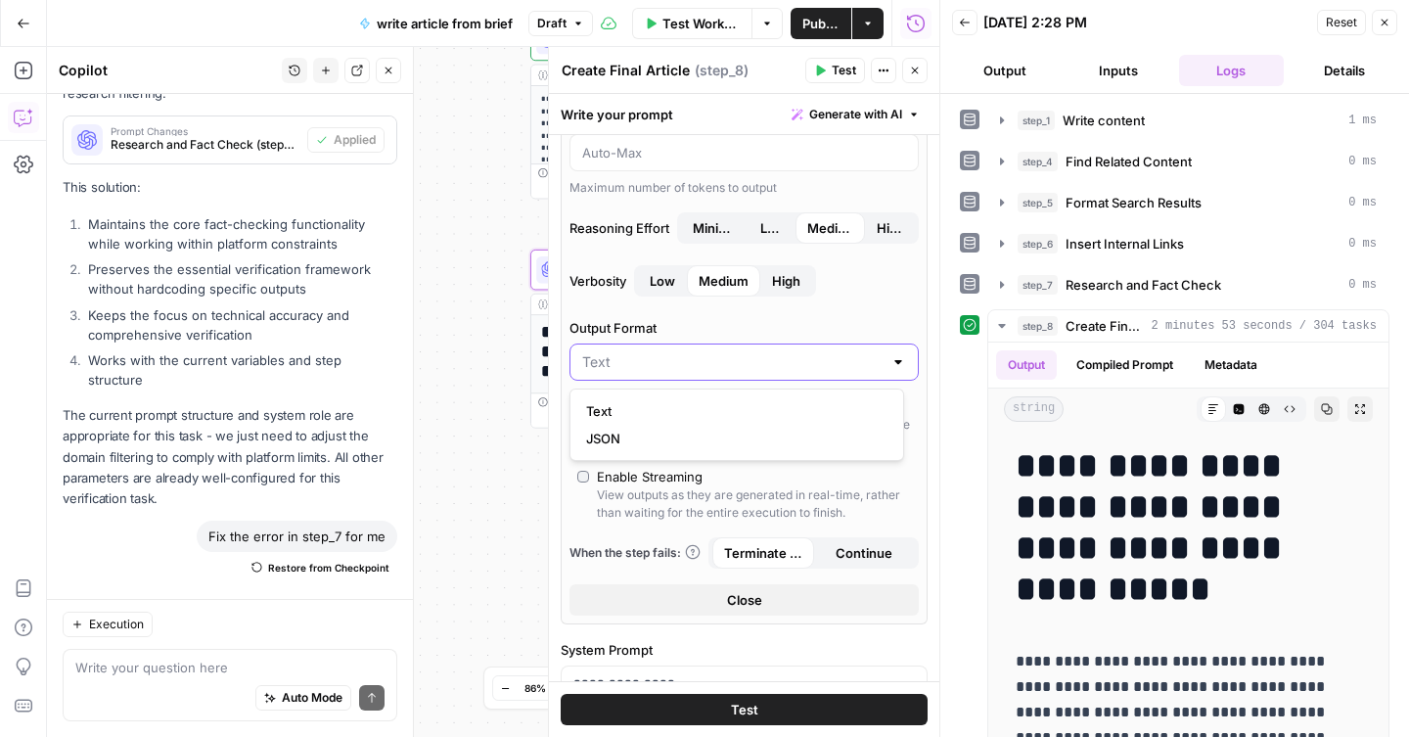
click at [768, 352] on input "Output Format" at bounding box center [732, 362] width 300 height 20
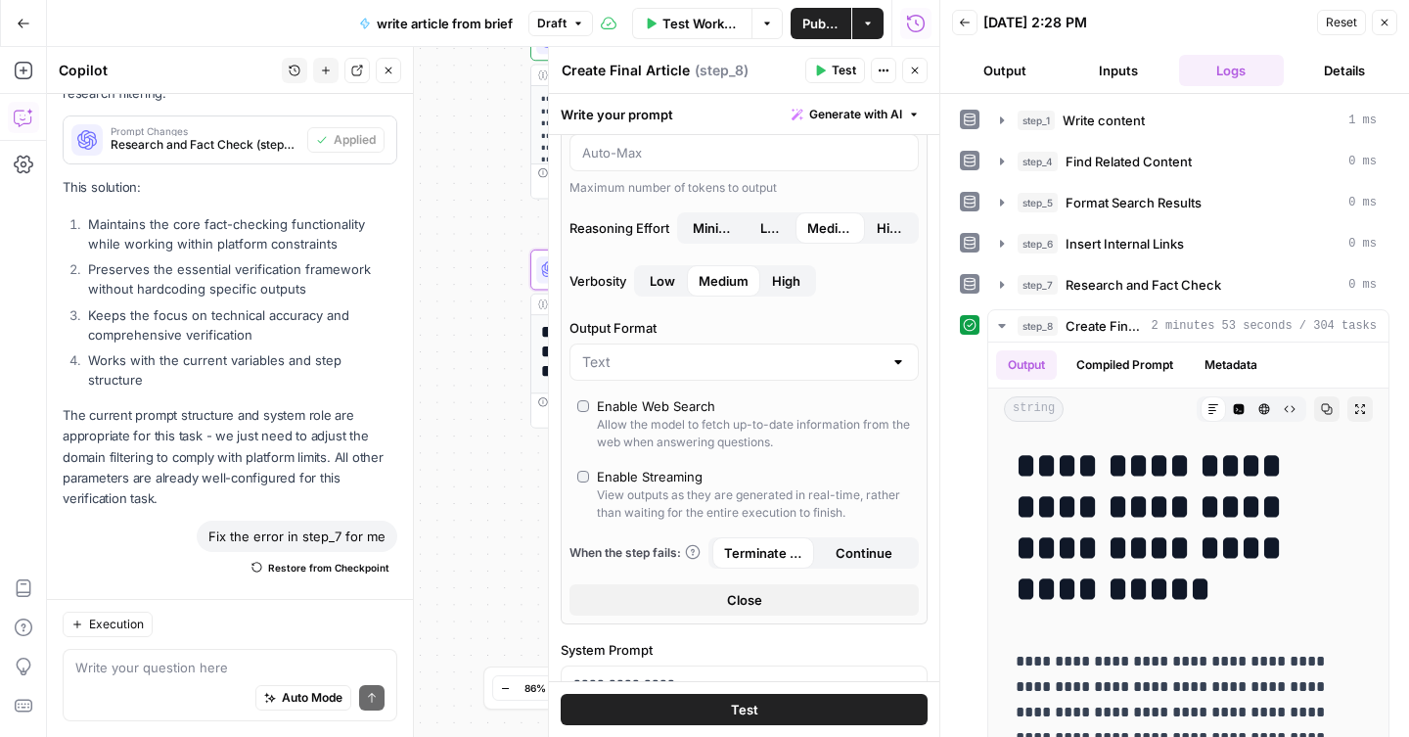
click at [725, 335] on label "Output Format" at bounding box center [744, 328] width 349 height 20
click at [725, 352] on input "Output Format" at bounding box center [732, 362] width 300 height 20
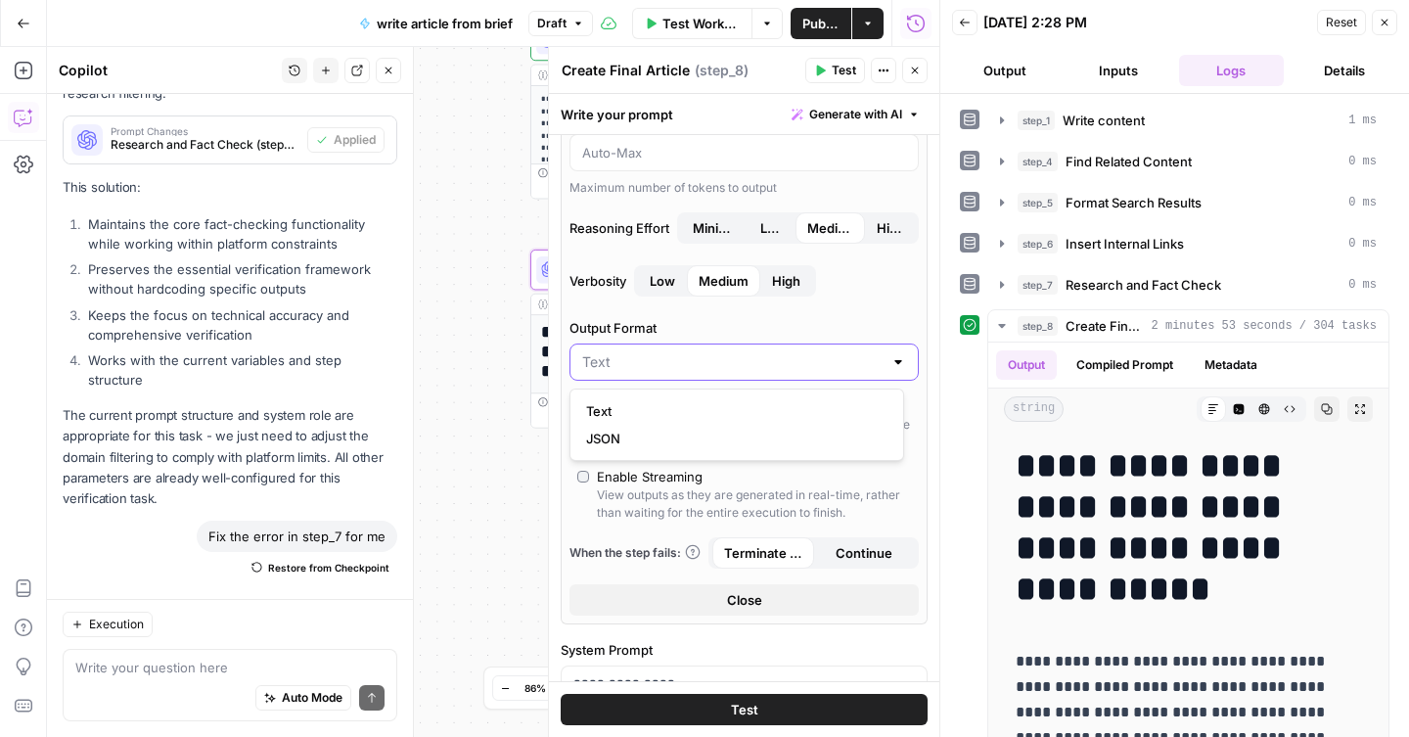
click at [712, 356] on input "Output Format" at bounding box center [732, 362] width 300 height 20
click at [698, 405] on span "Text" at bounding box center [733, 411] width 294 height 20
type input "Text"
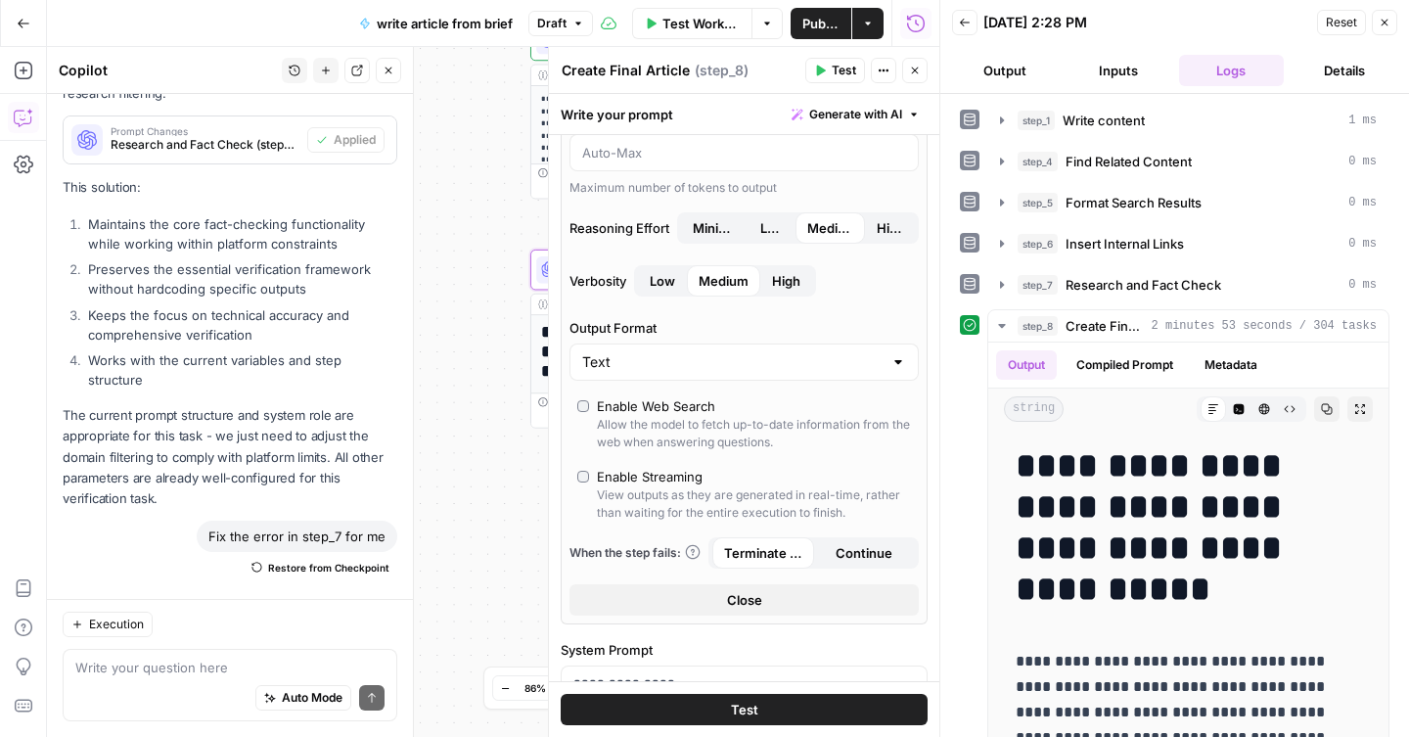
click at [873, 356] on div "Text" at bounding box center [744, 362] width 349 height 37
type input "Text"
click at [747, 315] on div "Models Source AirOps Models AI Model GPT-5 AI Model Version Auto-update to defa…" at bounding box center [744, 245] width 367 height 760
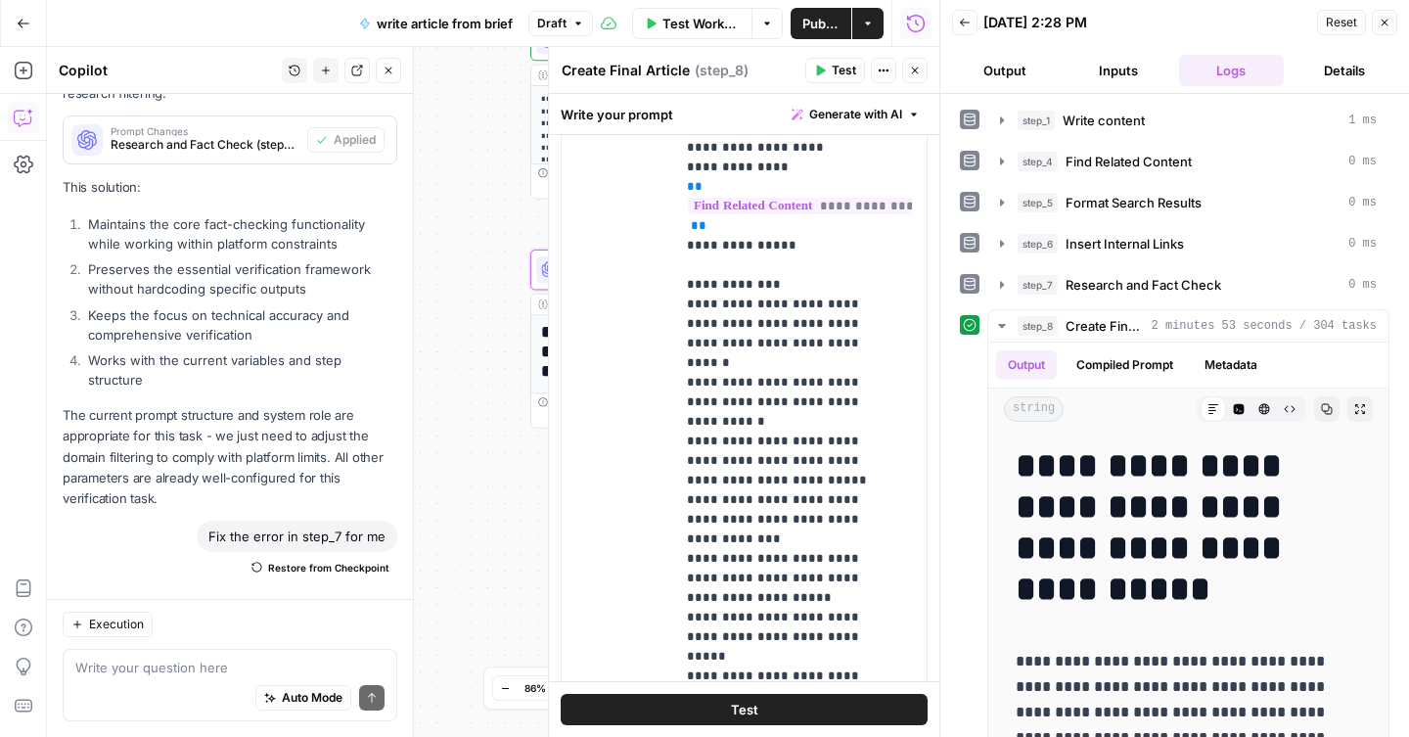
scroll to position [2009, 0]
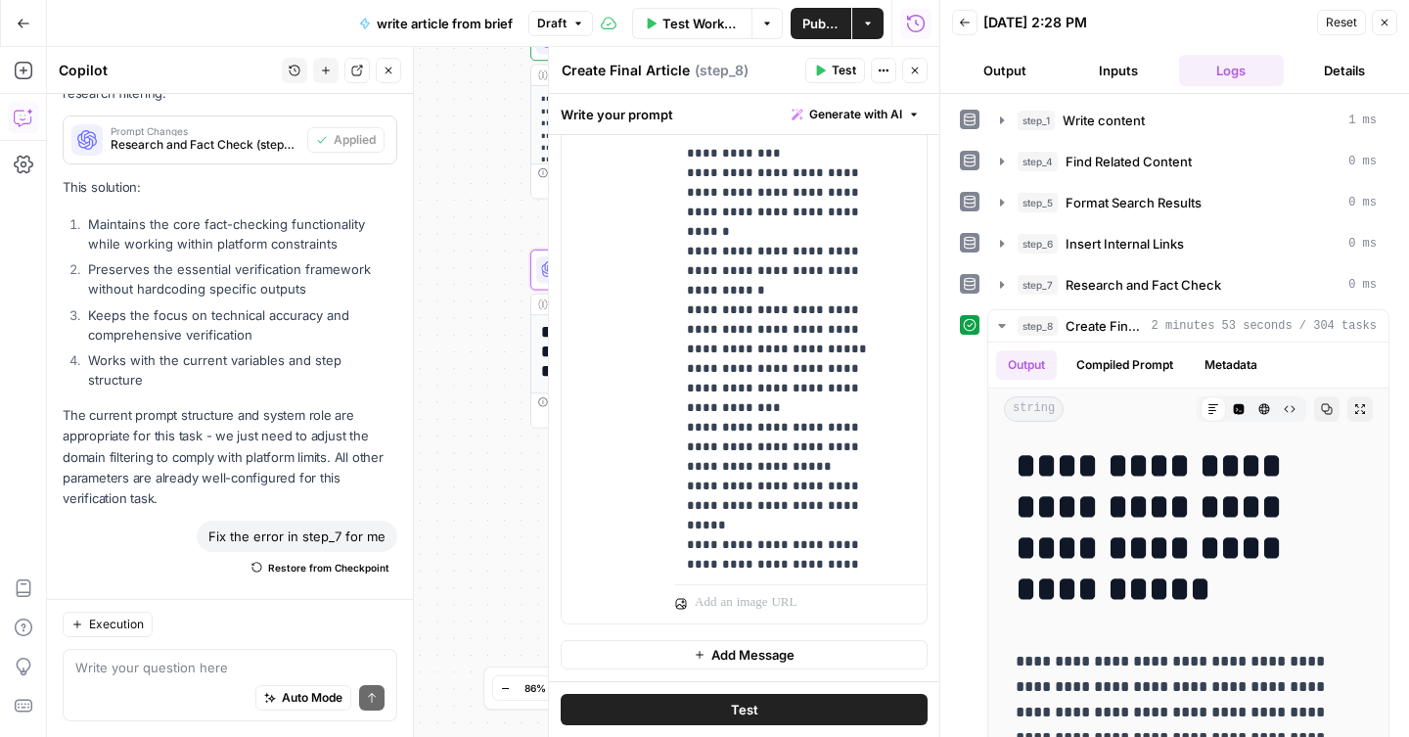
click at [711, 714] on button "Test" at bounding box center [744, 709] width 367 height 31
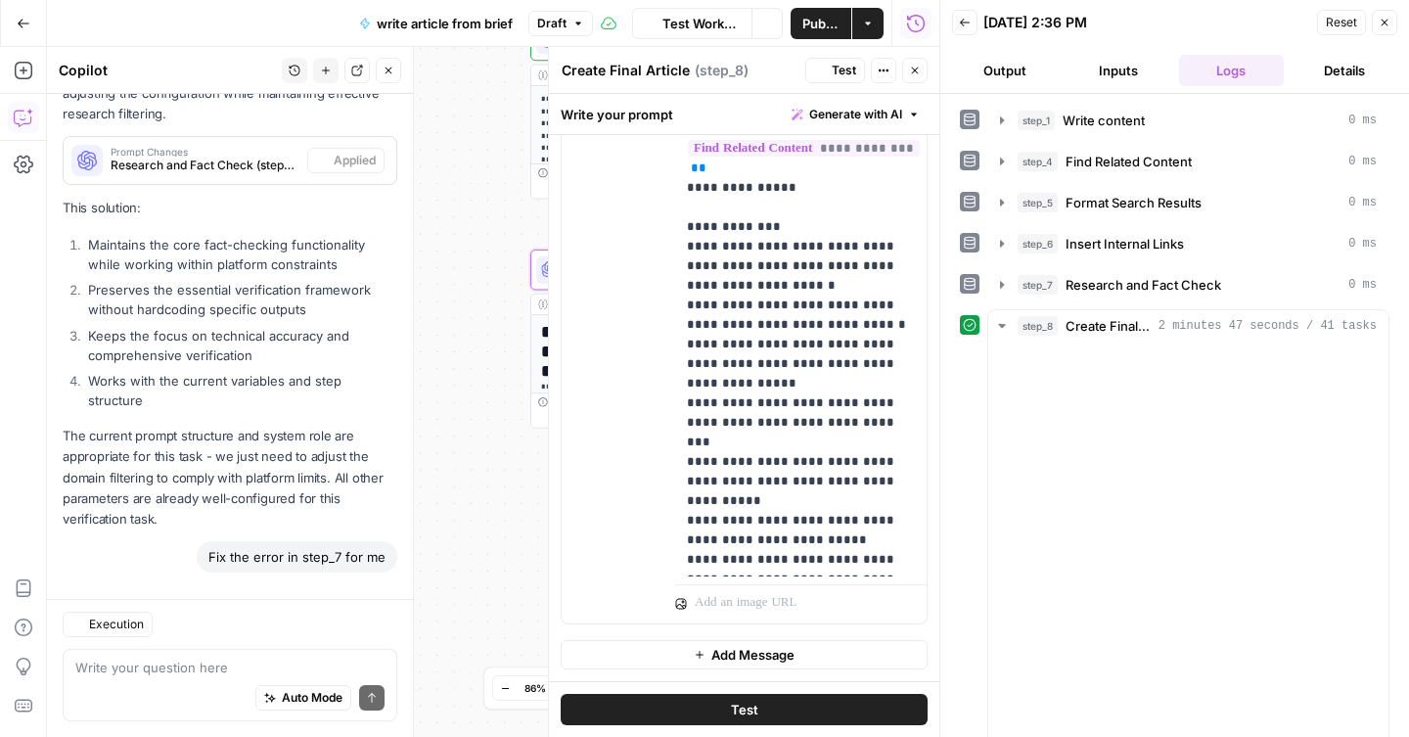
scroll to position [1405, 0]
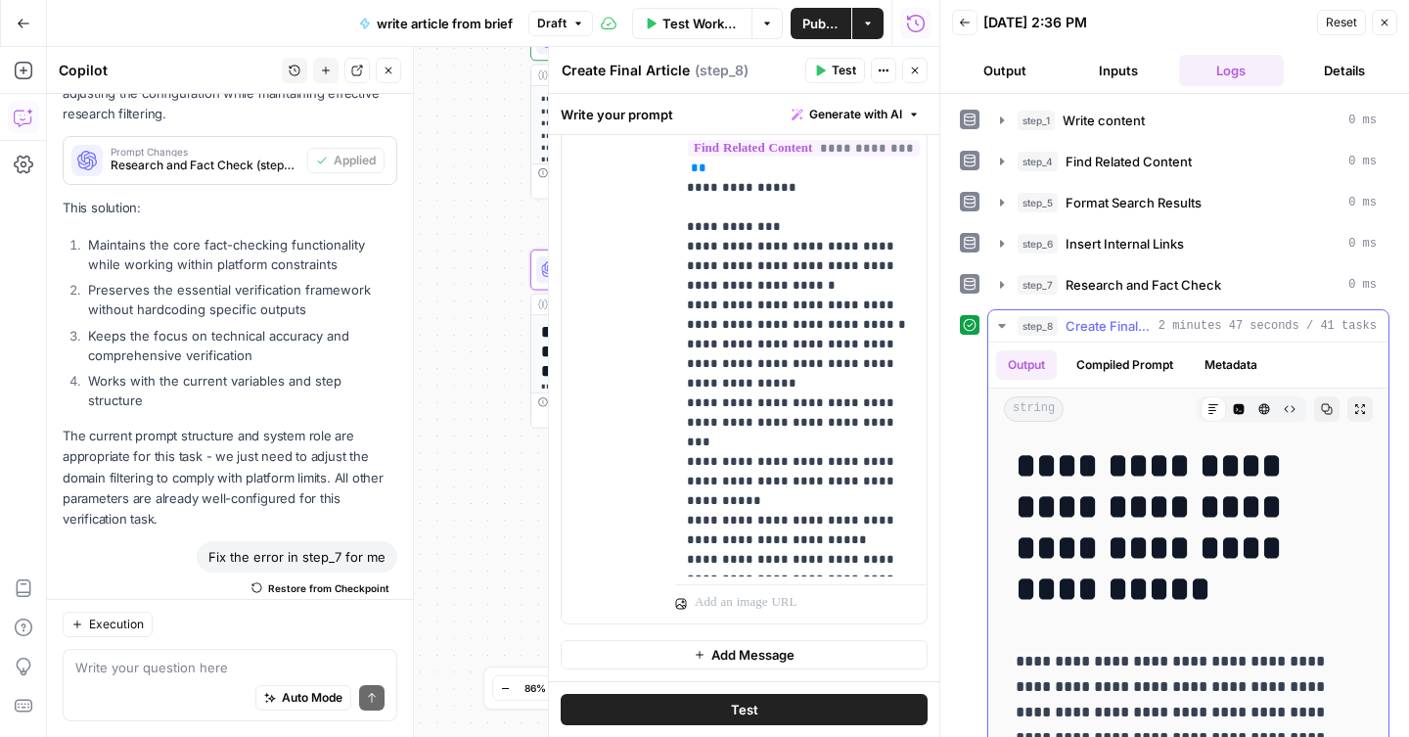
click at [1361, 411] on icon "button" at bounding box center [1361, 409] width 12 height 12
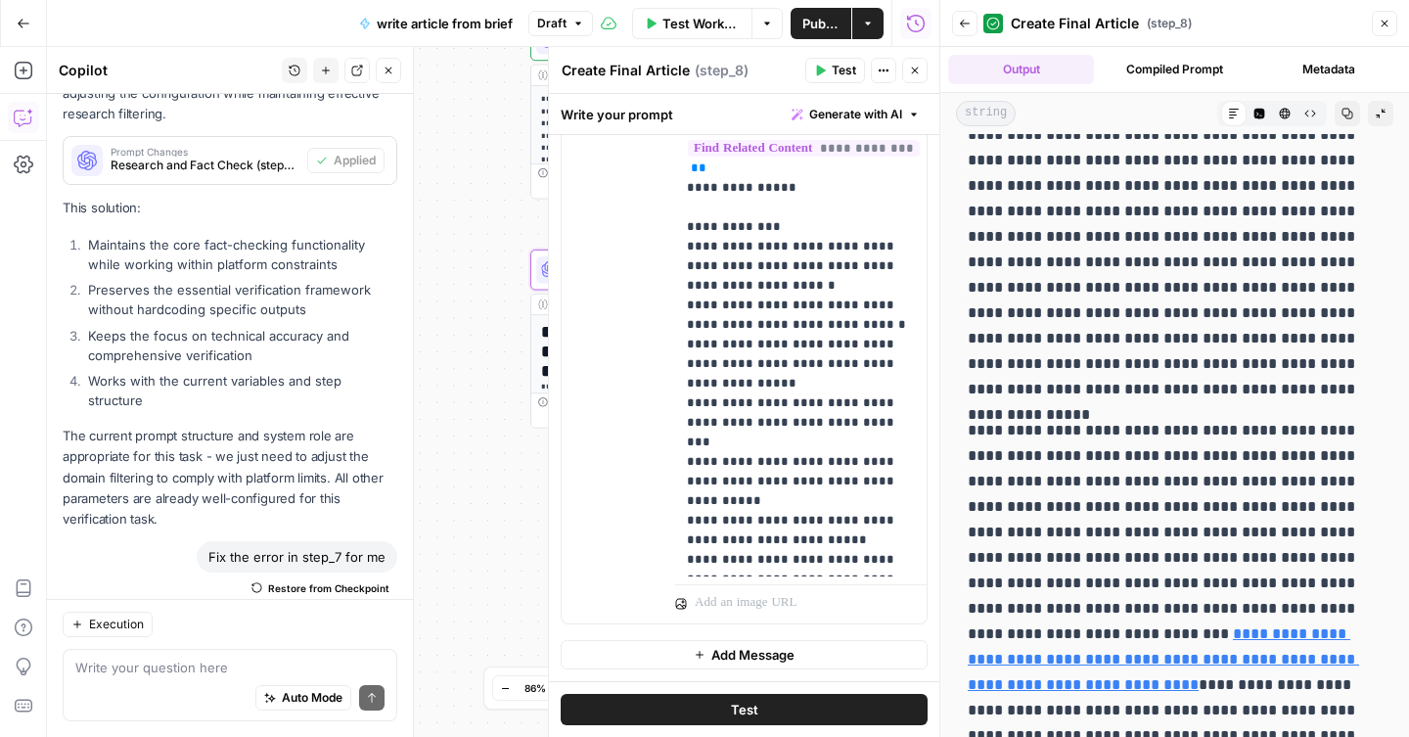
scroll to position [0, 0]
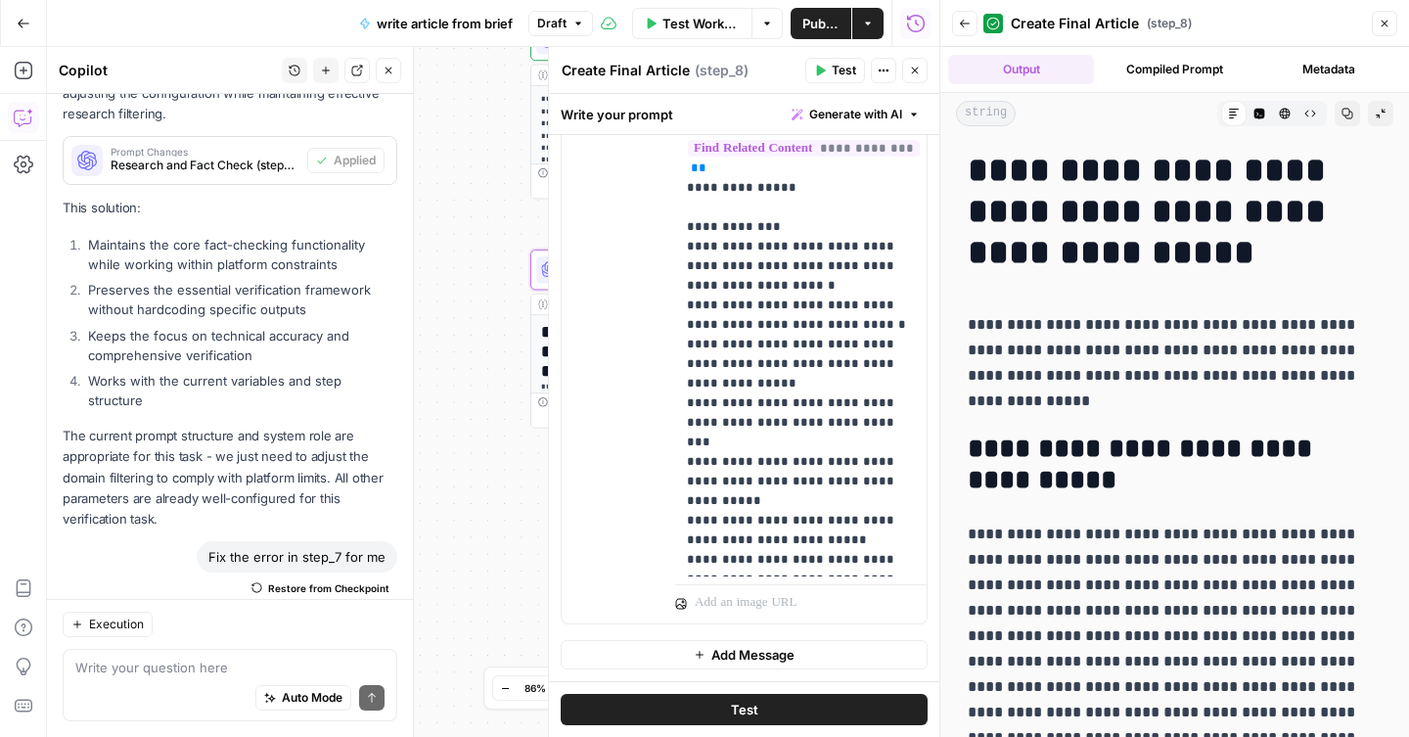
click at [1392, 20] on button "Close" at bounding box center [1384, 23] width 25 height 25
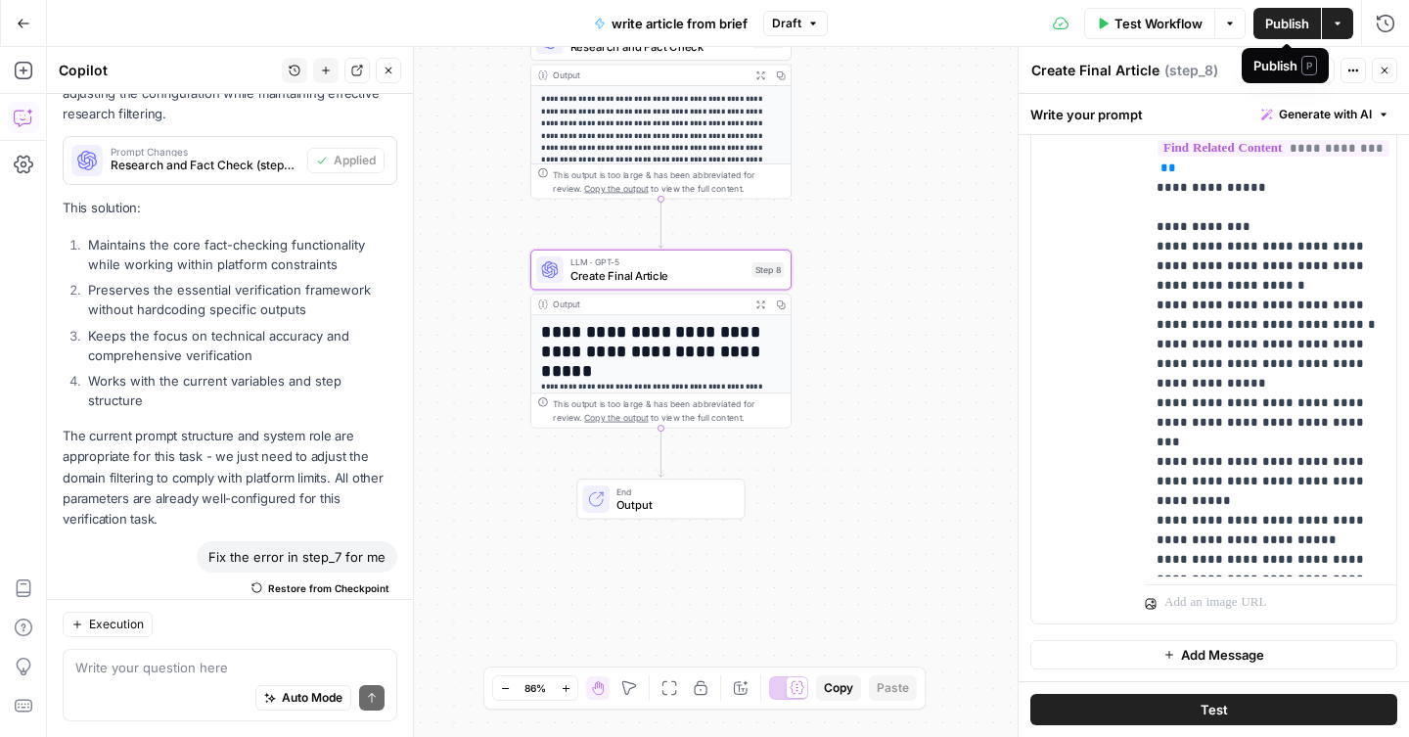
click at [1276, 24] on span "Publish" at bounding box center [1288, 24] width 44 height 20
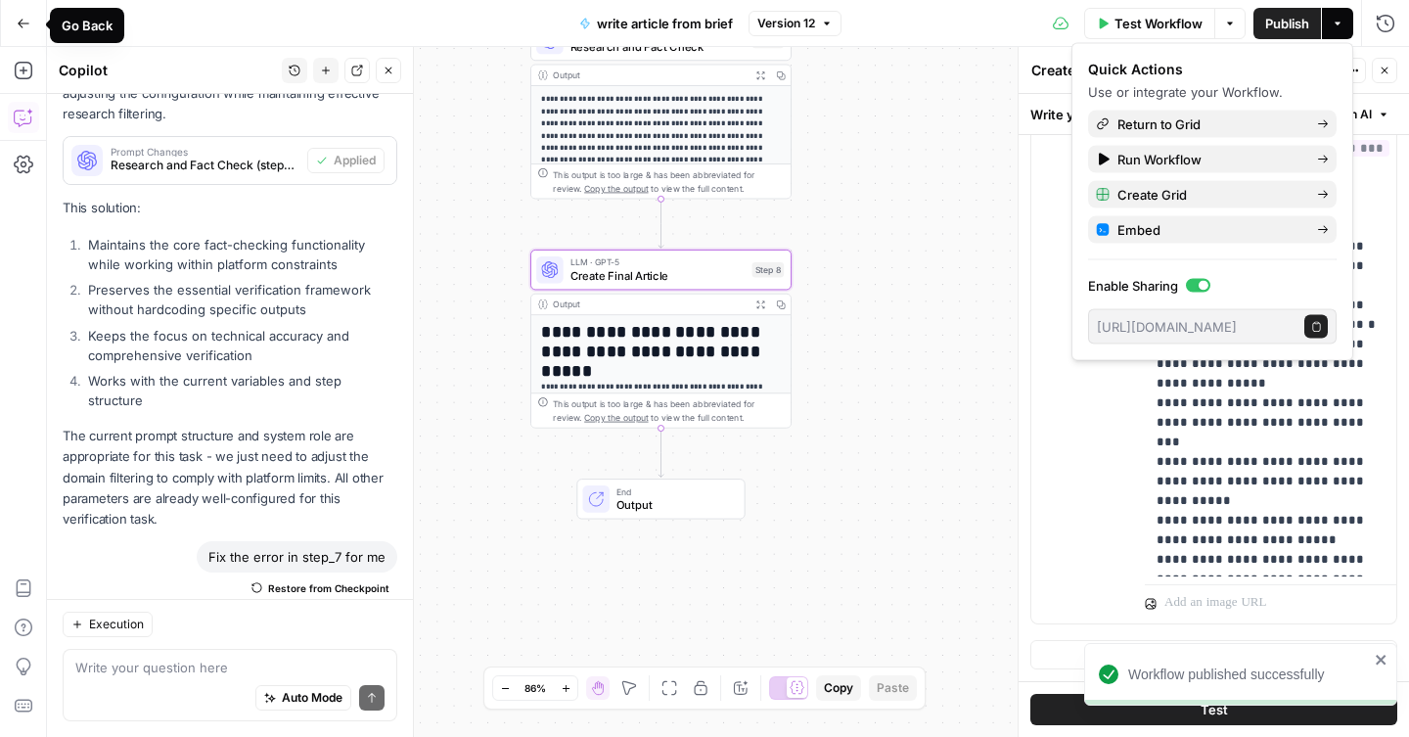
click at [15, 26] on button "Go Back" at bounding box center [23, 23] width 35 height 35
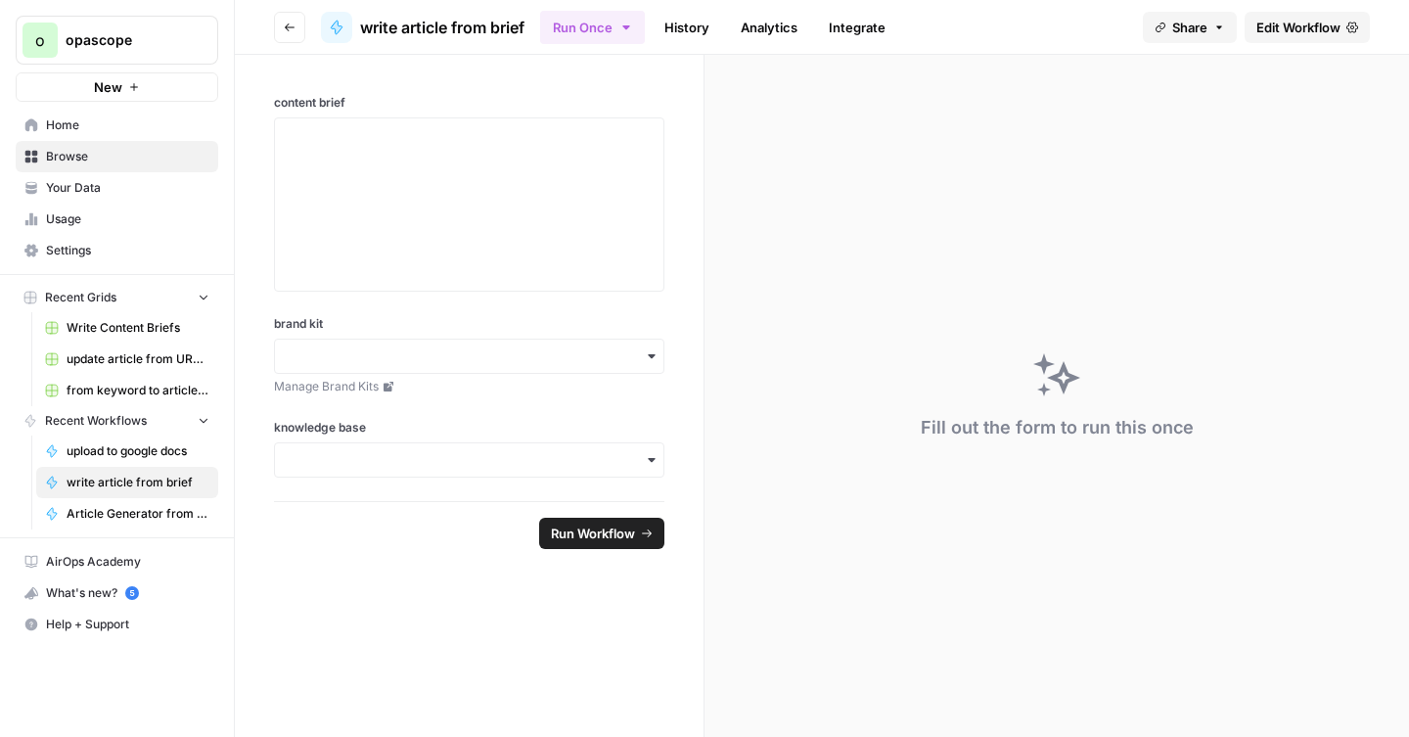
click at [1279, 20] on span "Edit Workflow" at bounding box center [1299, 28] width 84 height 20
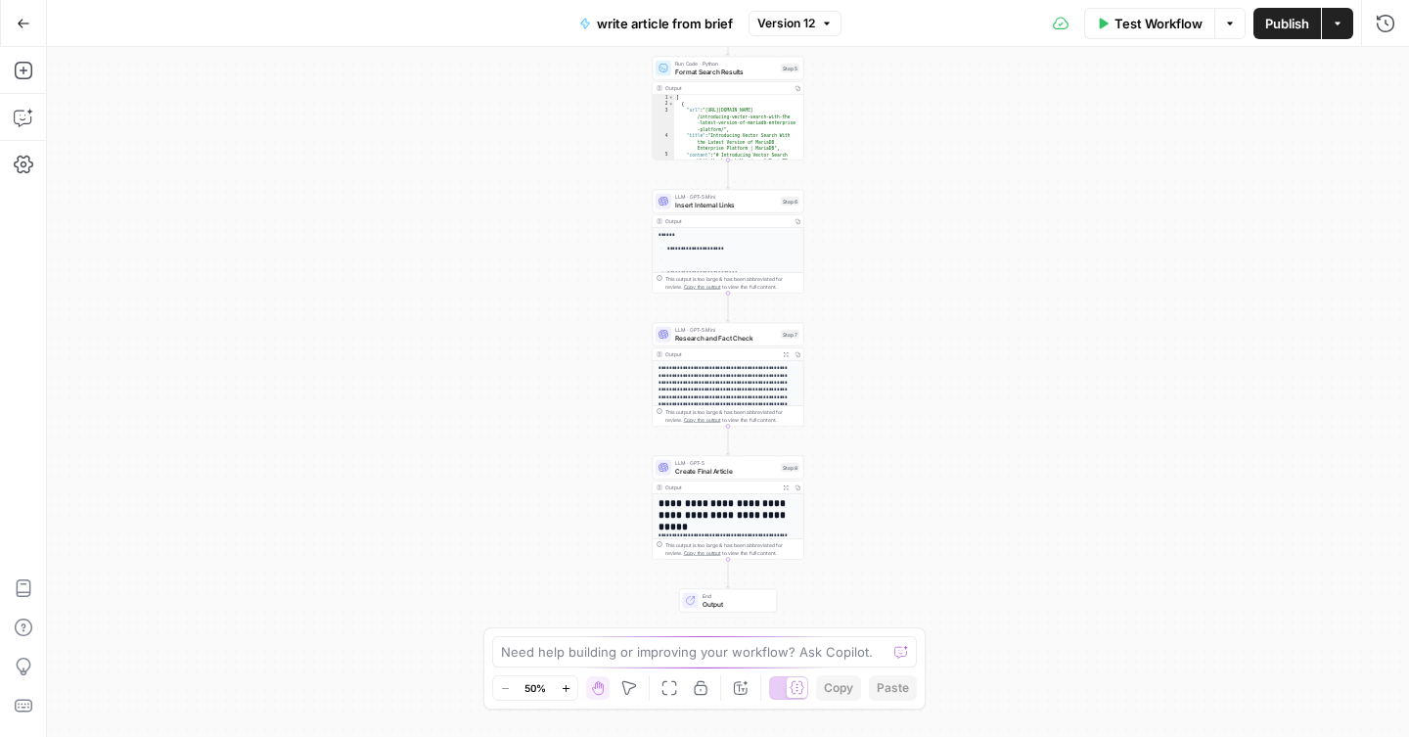
drag, startPoint x: 574, startPoint y: 567, endPoint x: 572, endPoint y: 173, distance: 393.5
click at [572, 173] on div "**********" at bounding box center [728, 392] width 1362 height 690
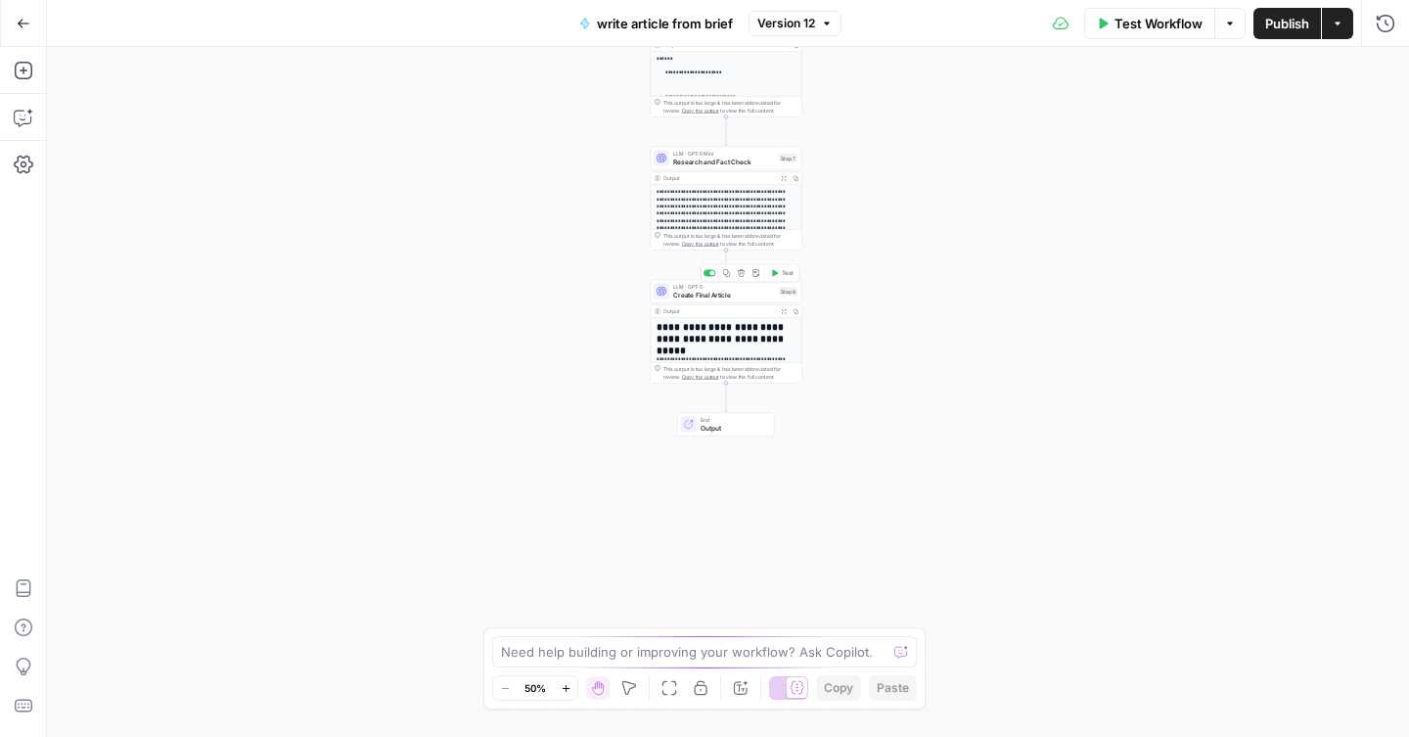
click at [740, 298] on span "Create Final Article" at bounding box center [724, 295] width 102 height 10
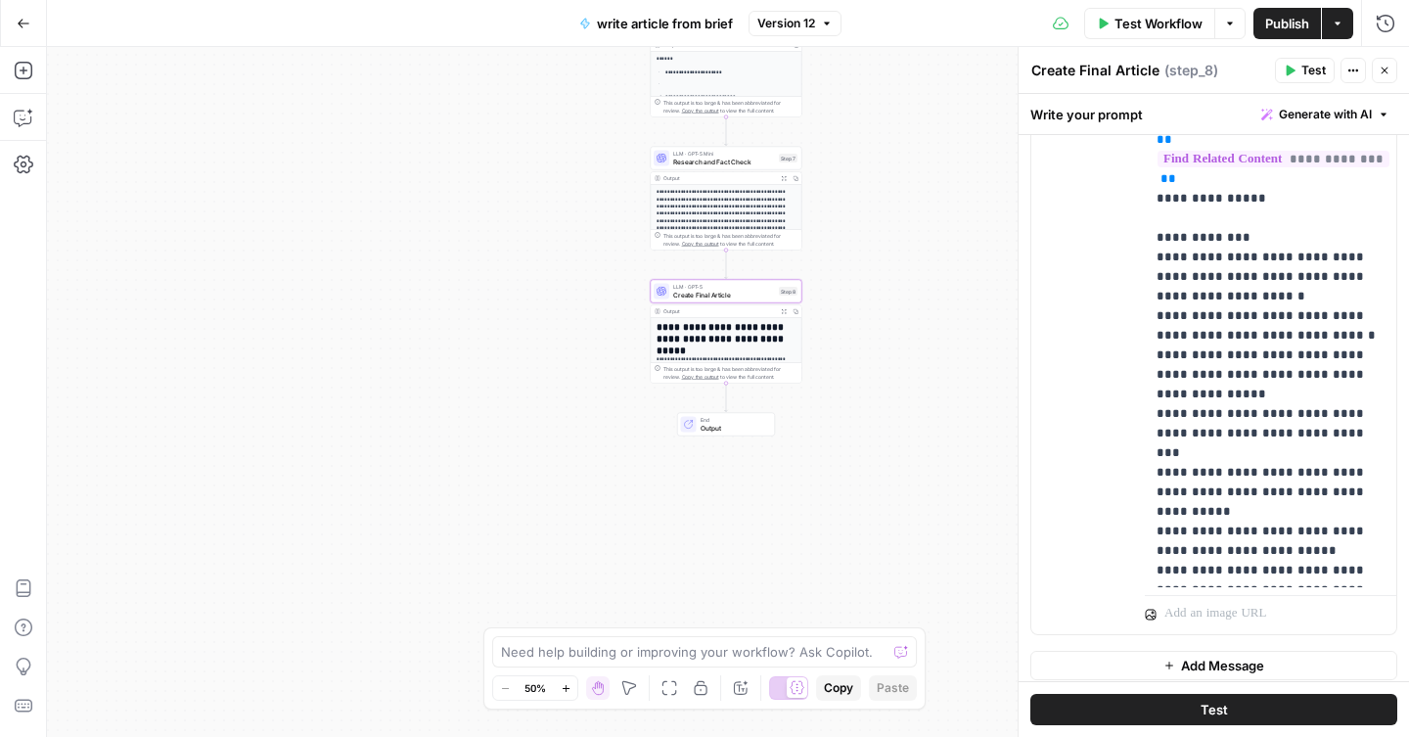
scroll to position [1287, 0]
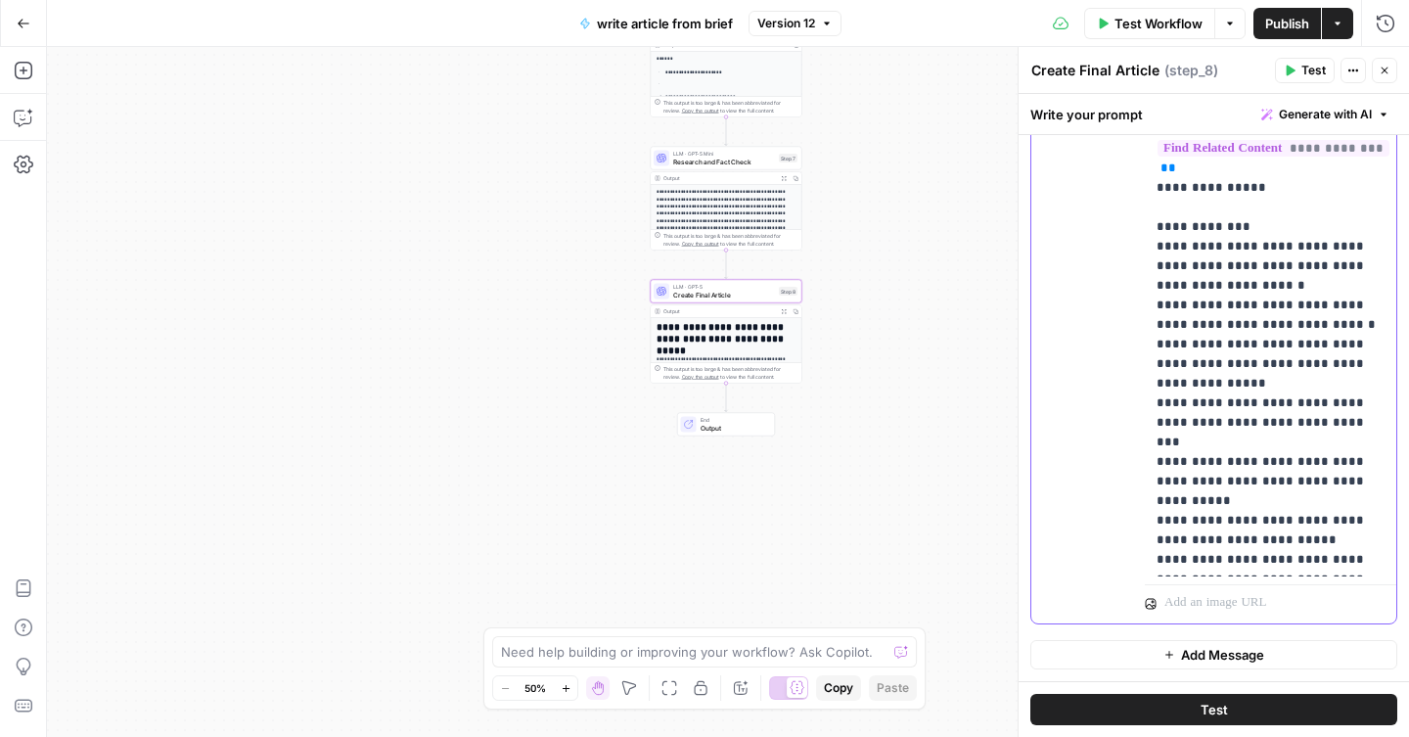
click at [1238, 712] on button "Test" at bounding box center [1214, 709] width 367 height 31
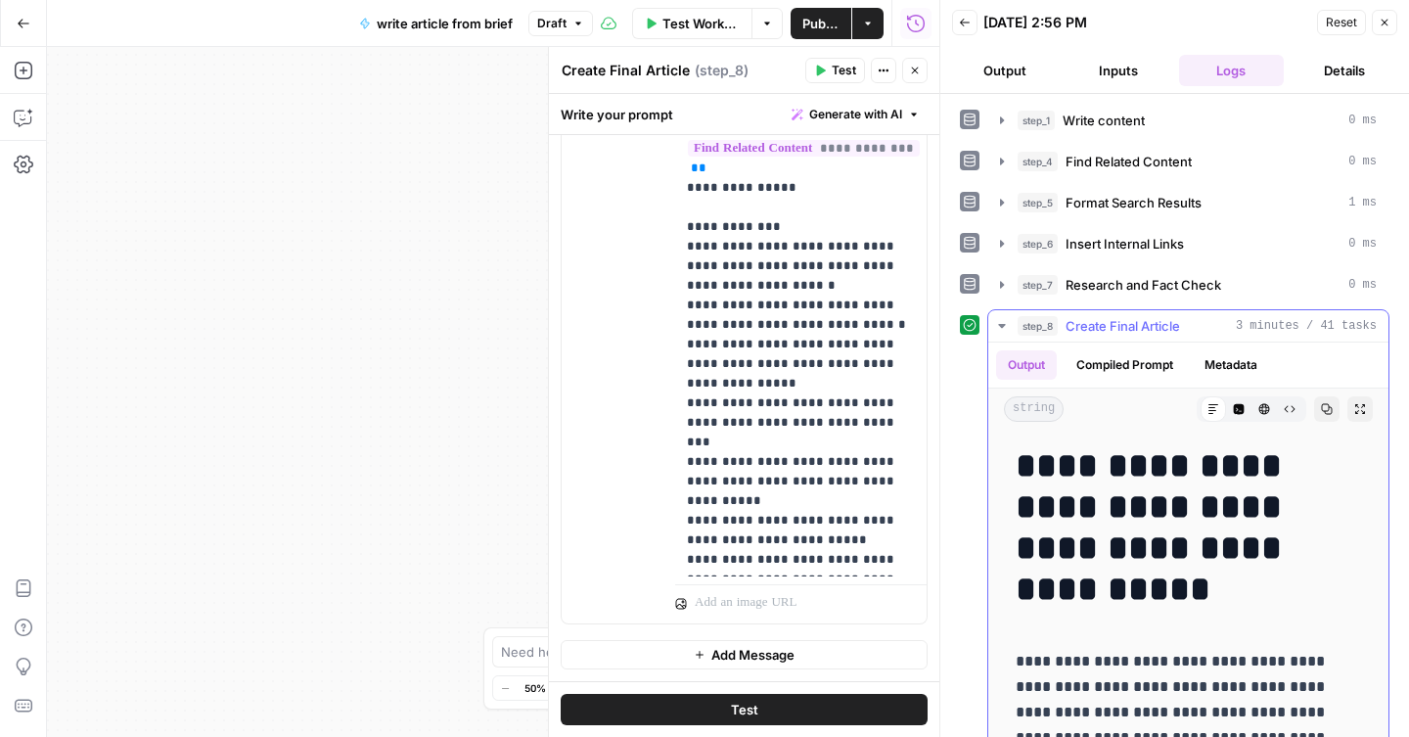
click at [1363, 406] on icon "button" at bounding box center [1361, 409] width 12 height 12
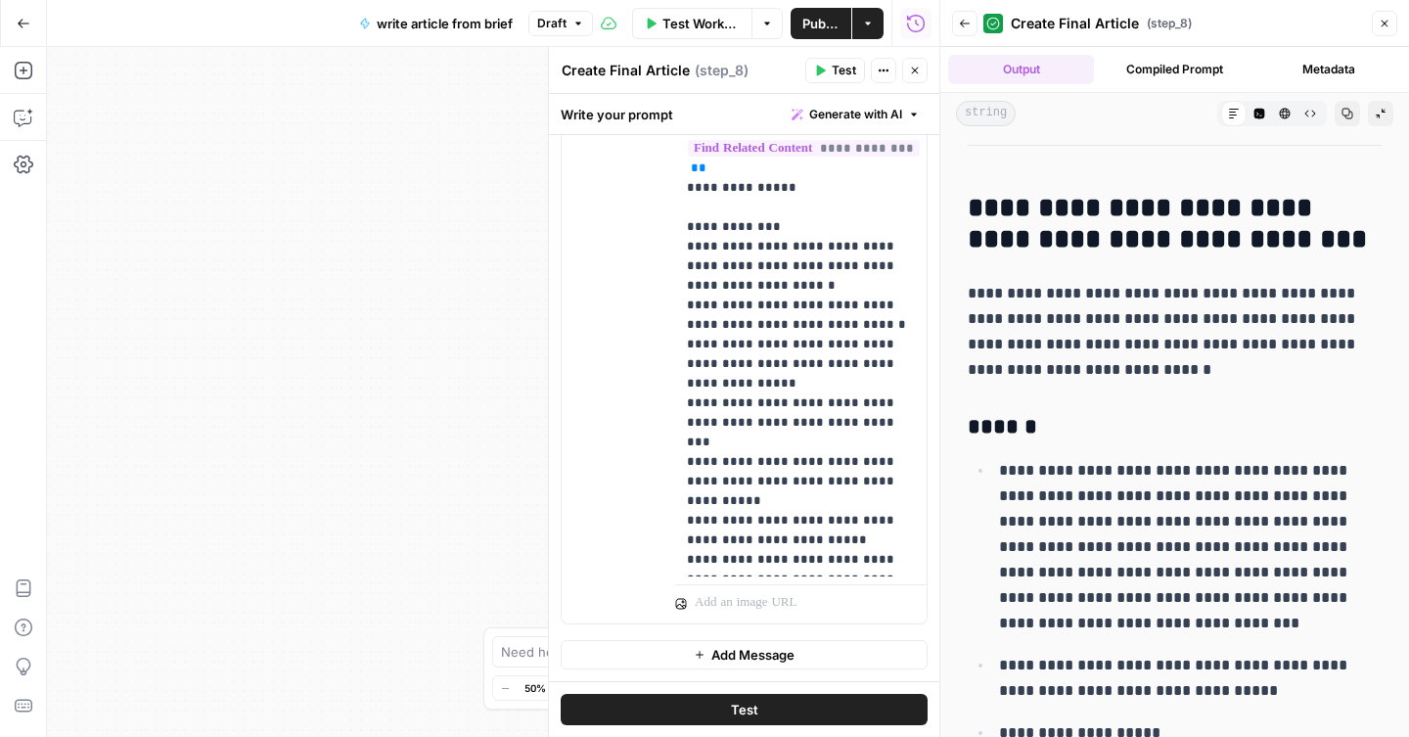
scroll to position [3912, 0]
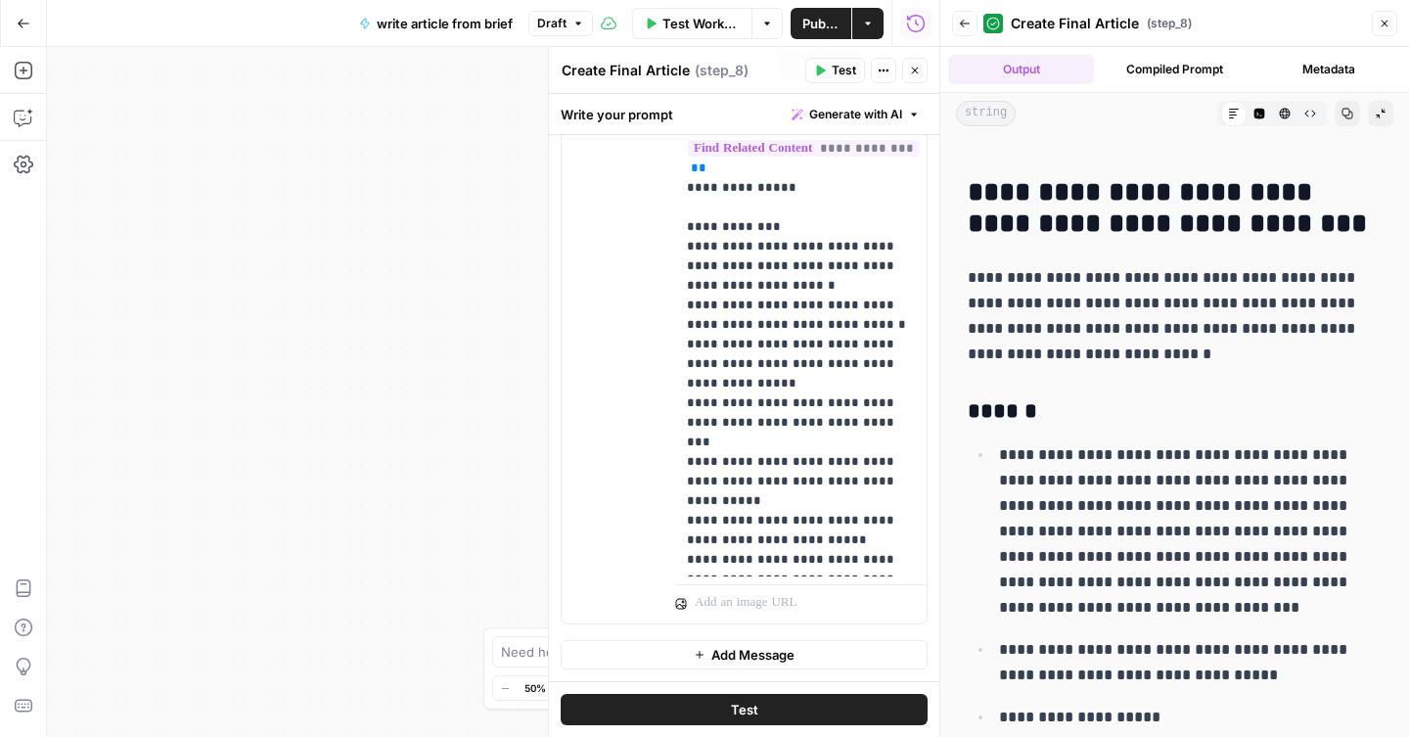
click at [810, 27] on span "Publish" at bounding box center [821, 24] width 37 height 20
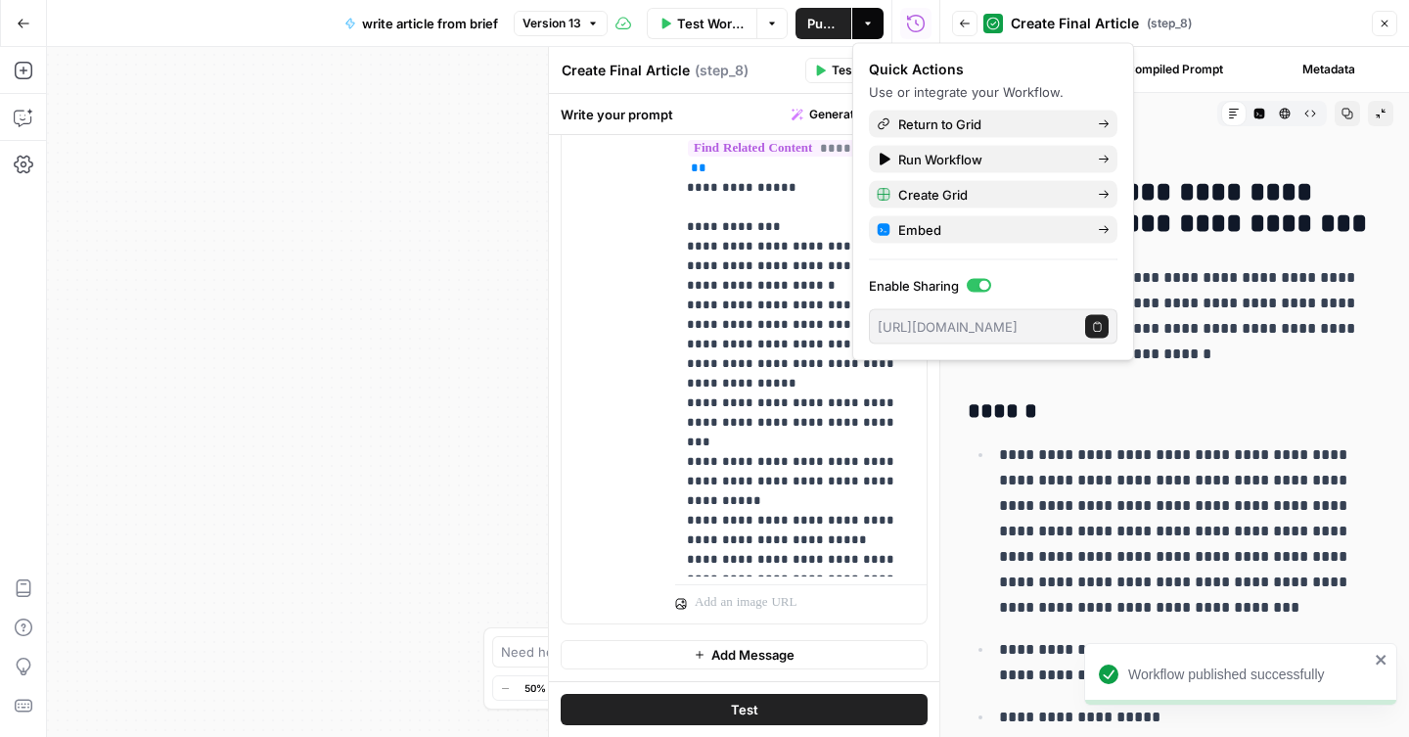
click at [22, 25] on icon "button" at bounding box center [24, 24] width 14 height 14
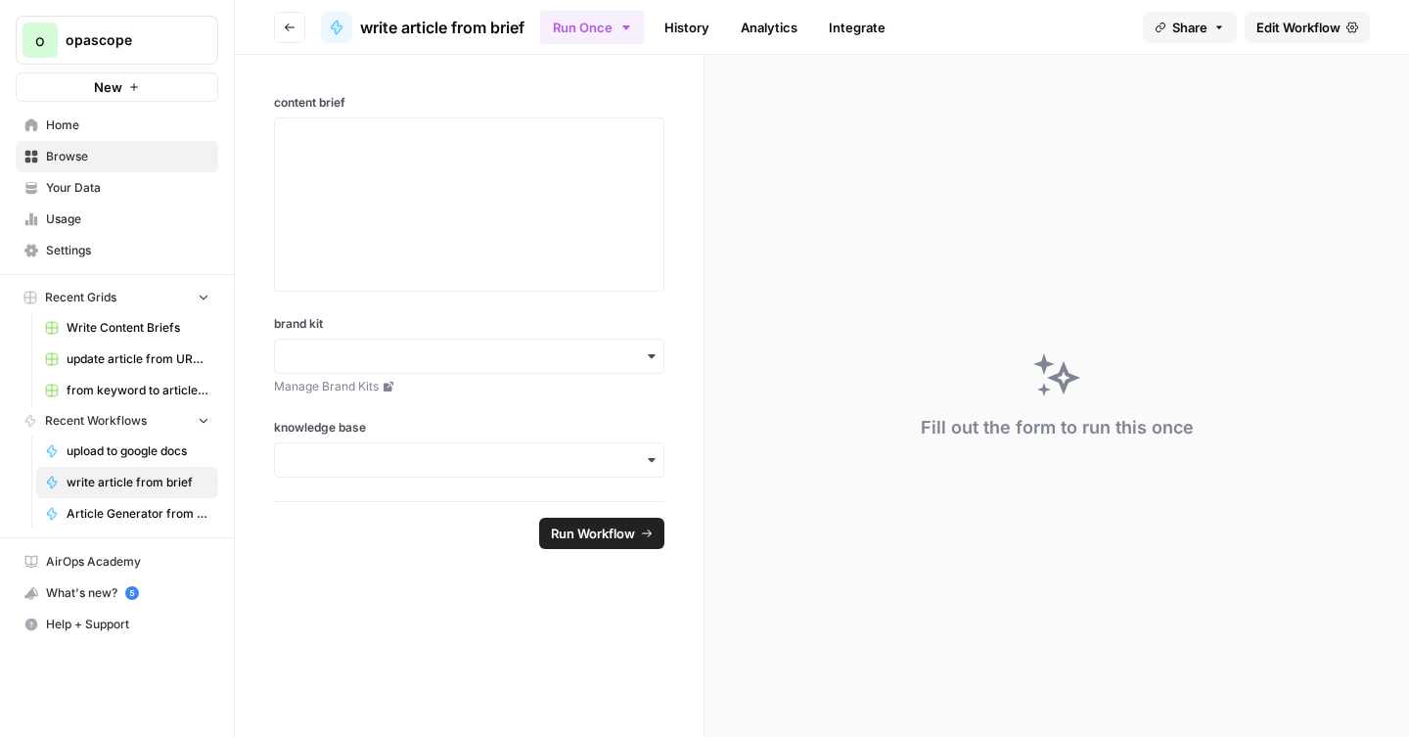
click at [62, 153] on span "Browse" at bounding box center [127, 157] width 163 height 18
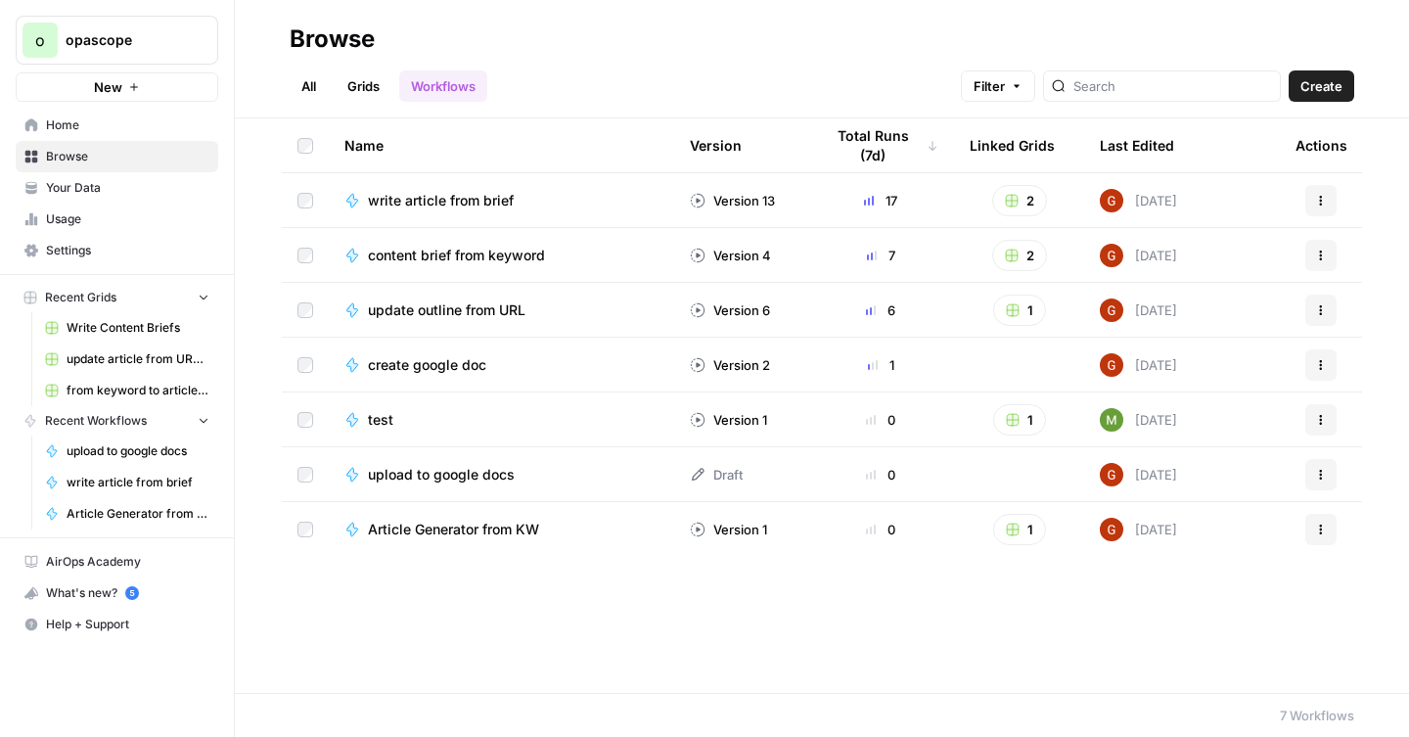
click at [1326, 83] on span "Create" at bounding box center [1322, 86] width 42 height 20
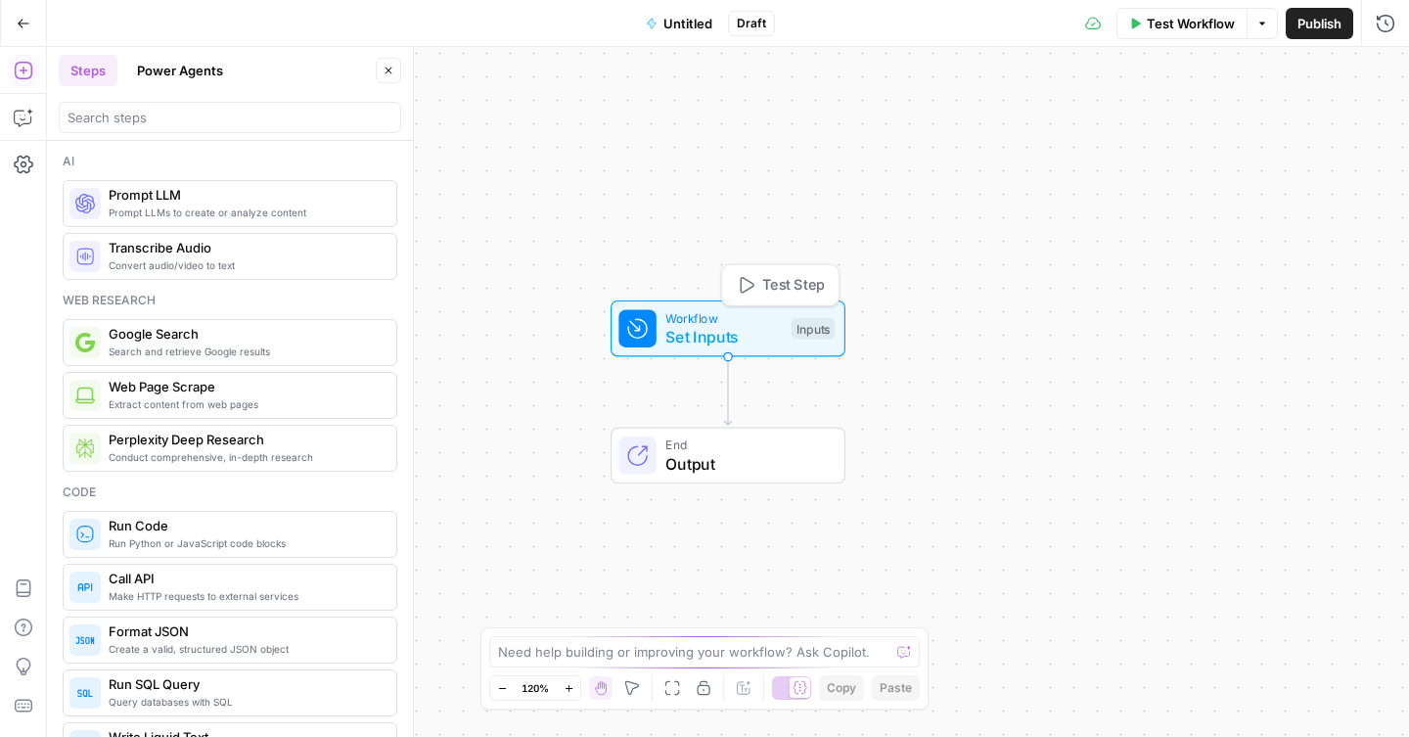
click at [724, 327] on span "Set Inputs" at bounding box center [724, 336] width 116 height 23
click at [1204, 122] on button "Add Field" at bounding box center [1198, 132] width 326 height 31
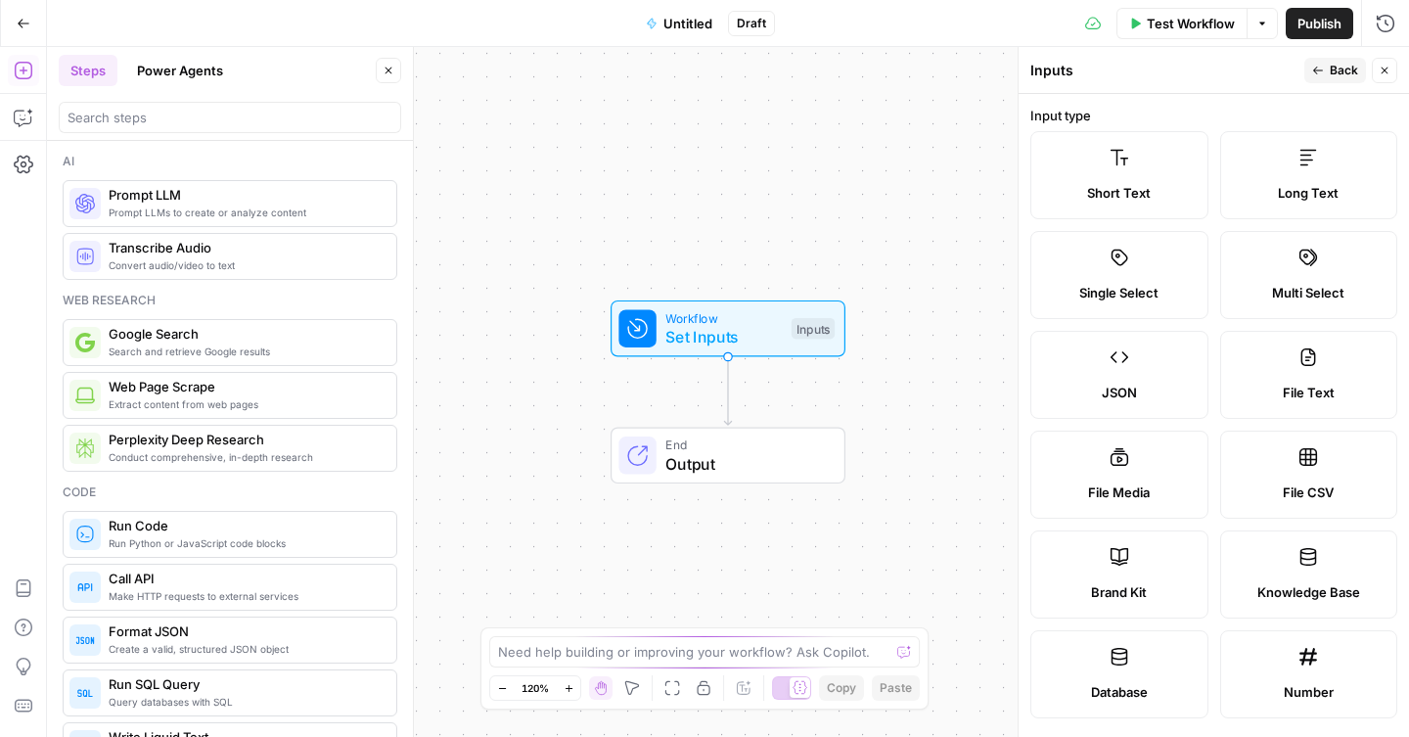
click at [1171, 179] on label "Short Text" at bounding box center [1120, 175] width 178 height 88
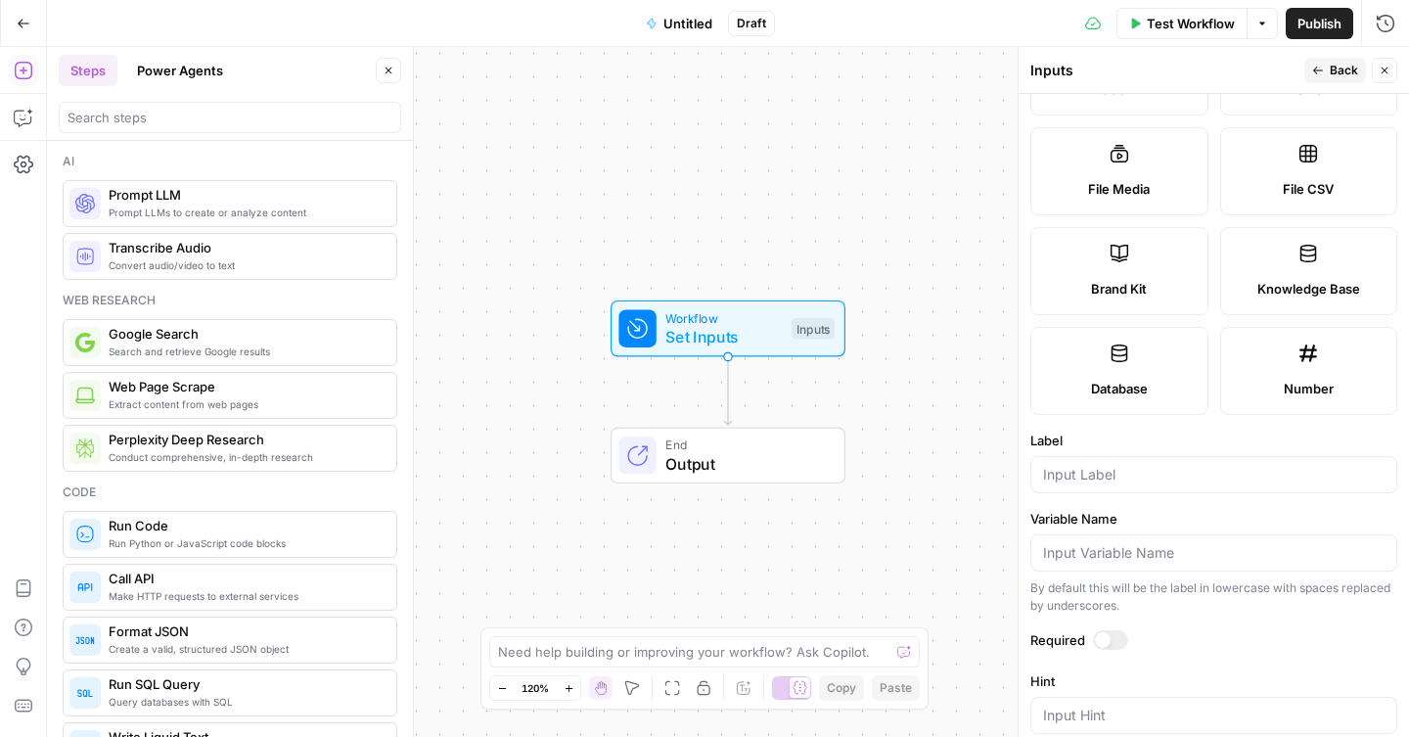
scroll to position [546, 0]
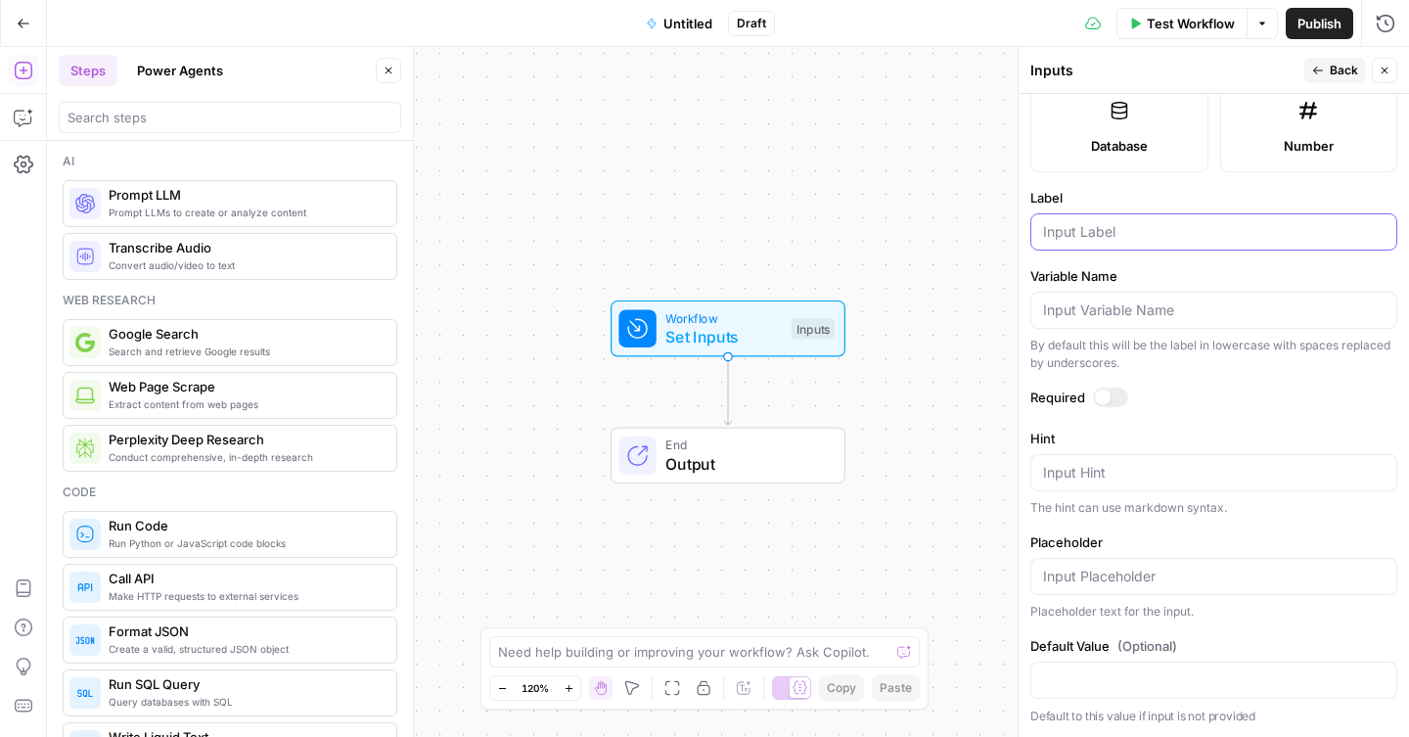
click at [1154, 227] on input "Label" at bounding box center [1214, 232] width 342 height 20
type input "keyword"
click at [1319, 70] on icon "button" at bounding box center [1319, 71] width 12 height 12
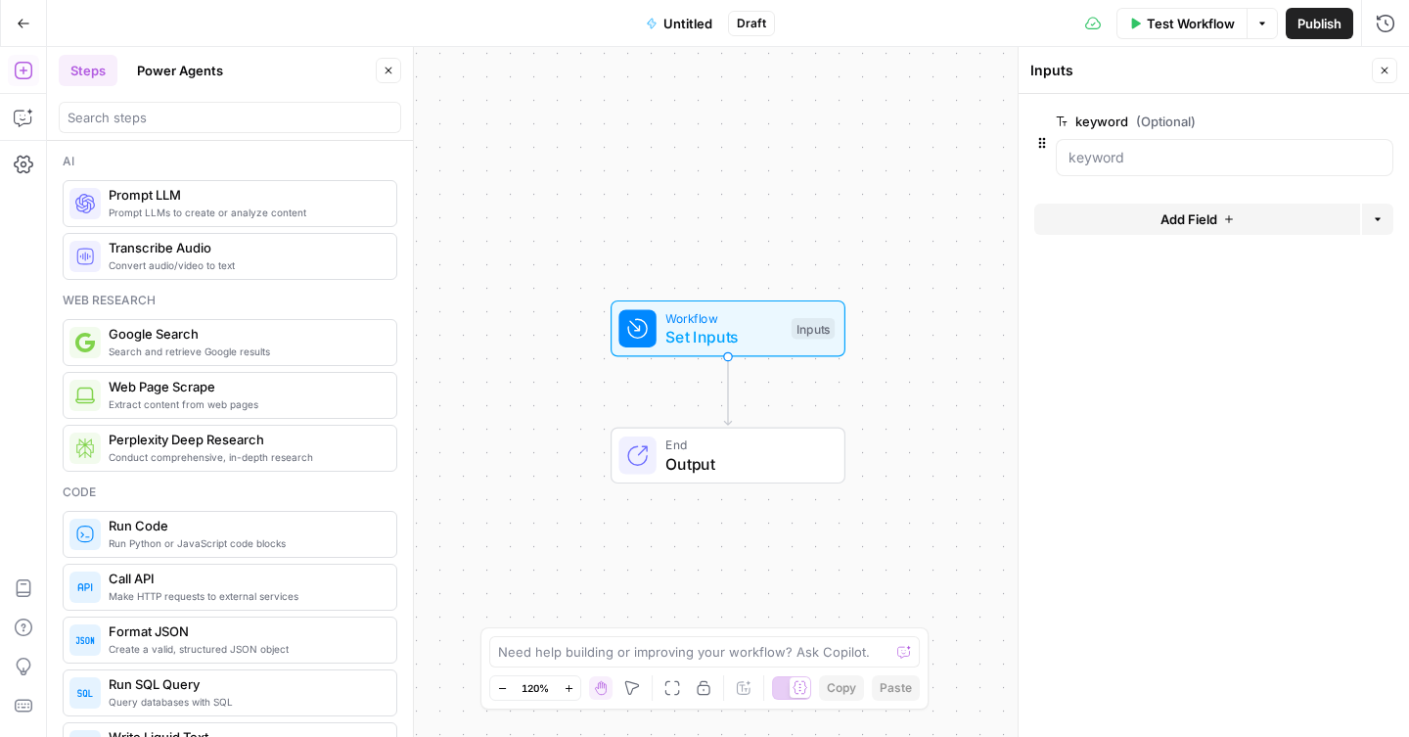
click at [1137, 219] on button "Add Field" at bounding box center [1198, 219] width 326 height 31
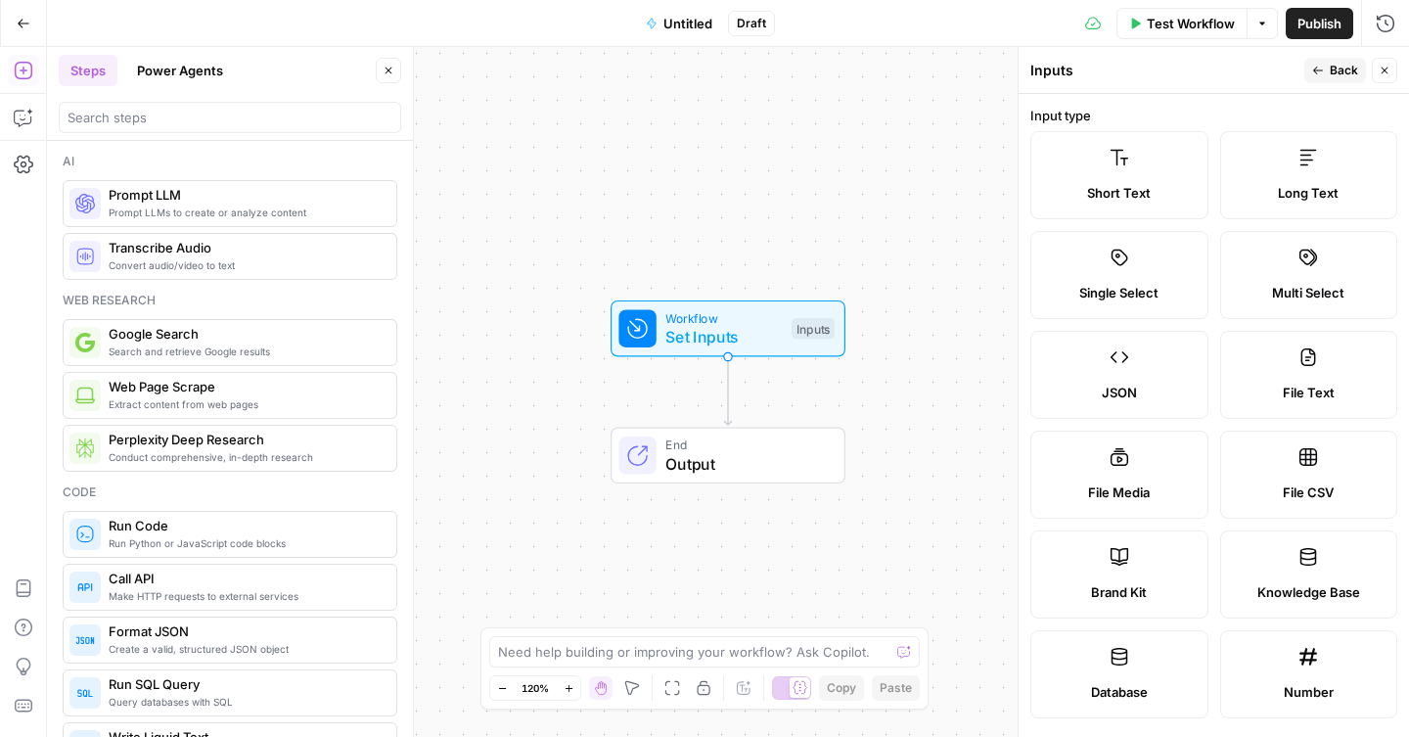
click at [1119, 568] on label "Brand Kit" at bounding box center [1120, 574] width 178 height 88
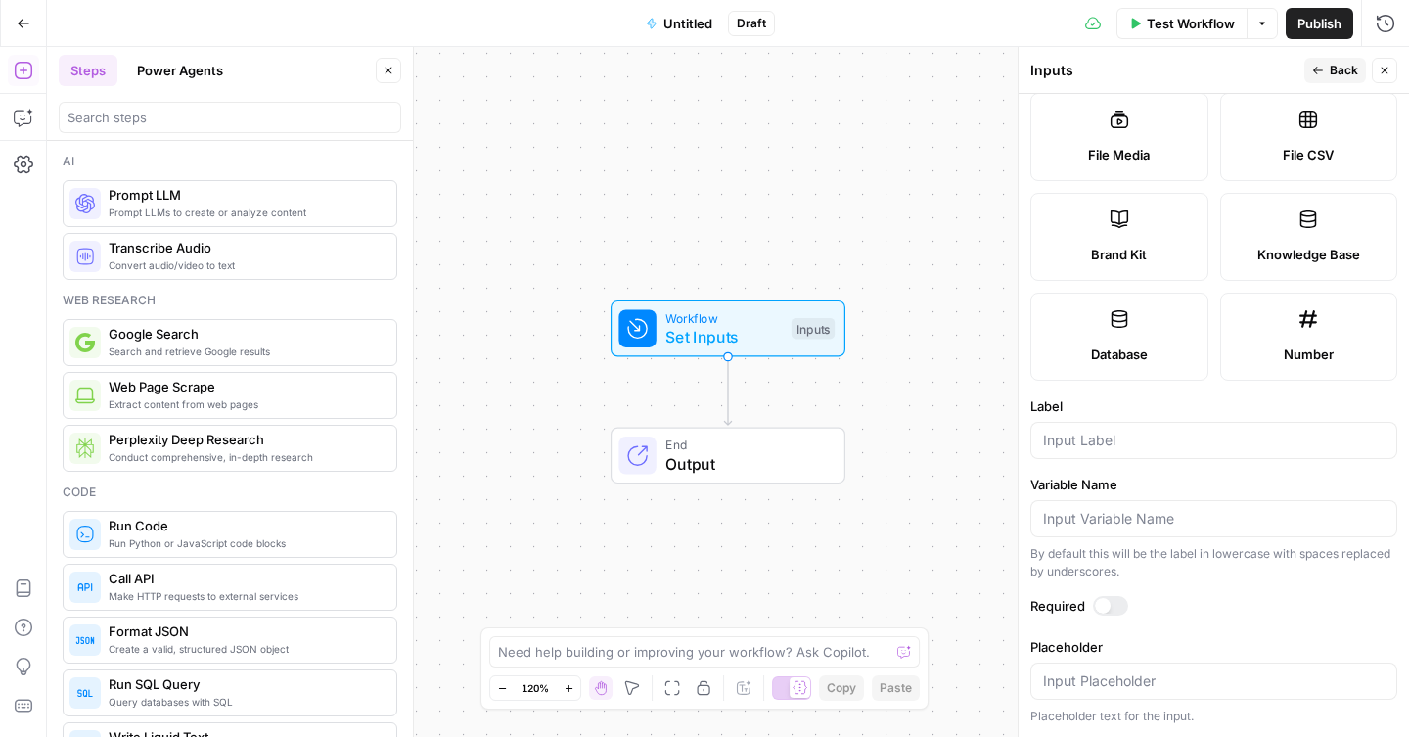
click at [1152, 450] on div at bounding box center [1214, 440] width 367 height 37
type input "brand kit"
click at [1102, 603] on div at bounding box center [1103, 606] width 16 height 16
click at [1316, 70] on icon "button" at bounding box center [1319, 71] width 12 height 12
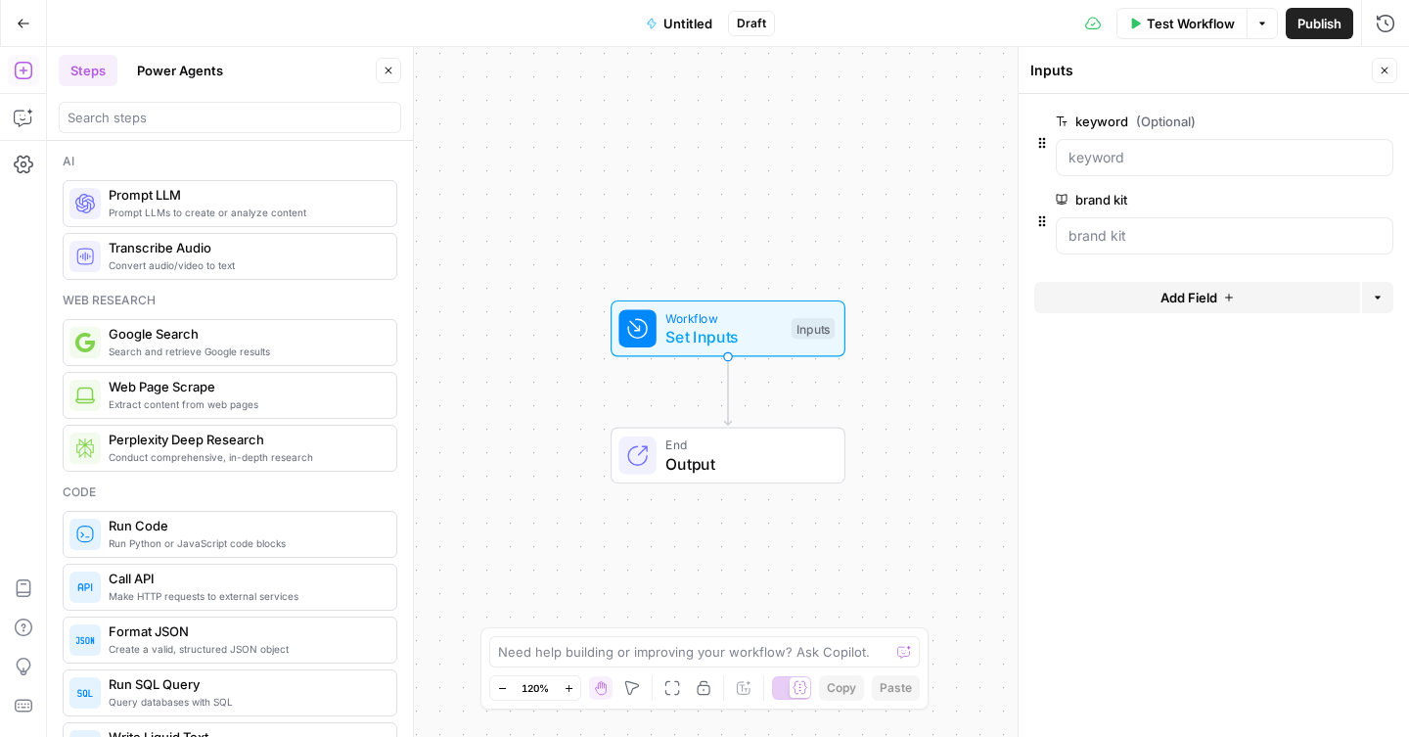
click at [1321, 122] on span "edit field" at bounding box center [1320, 122] width 43 height 16
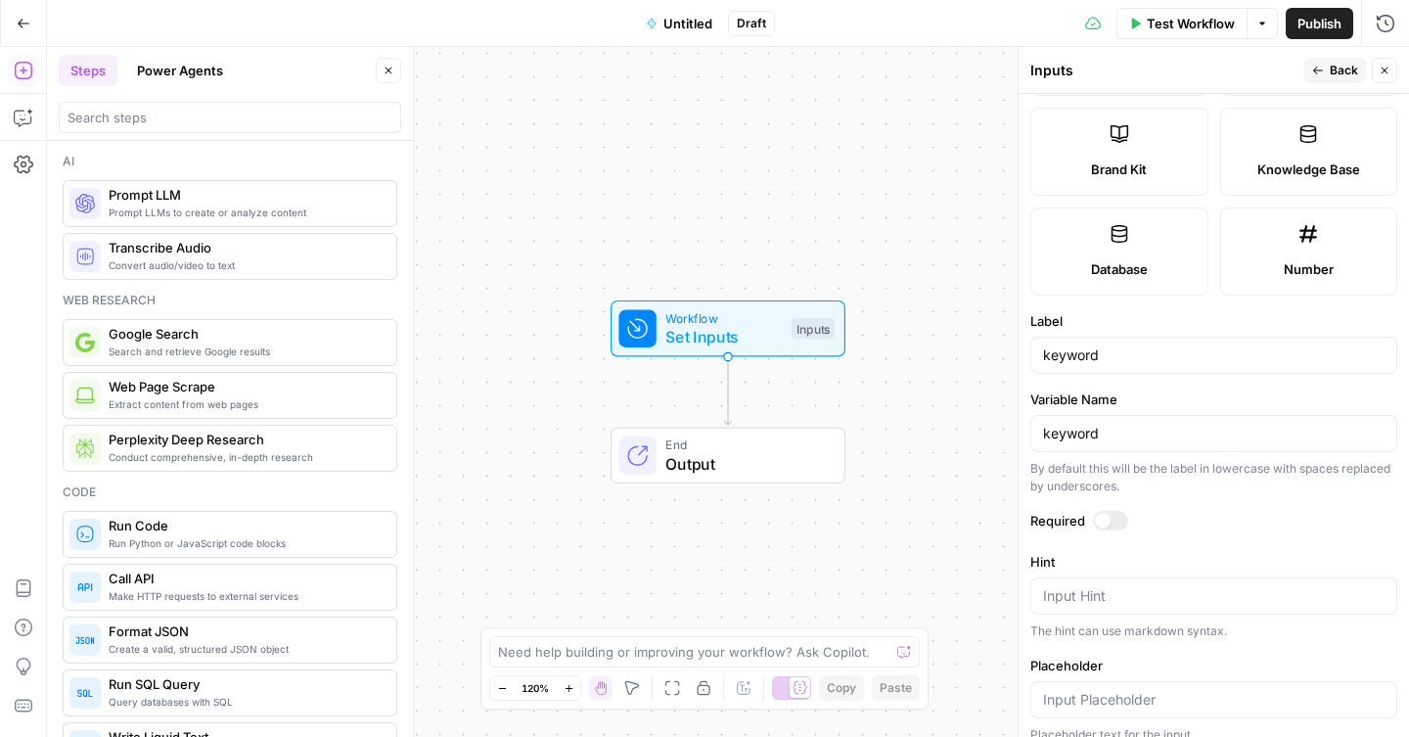
scroll to position [546, 0]
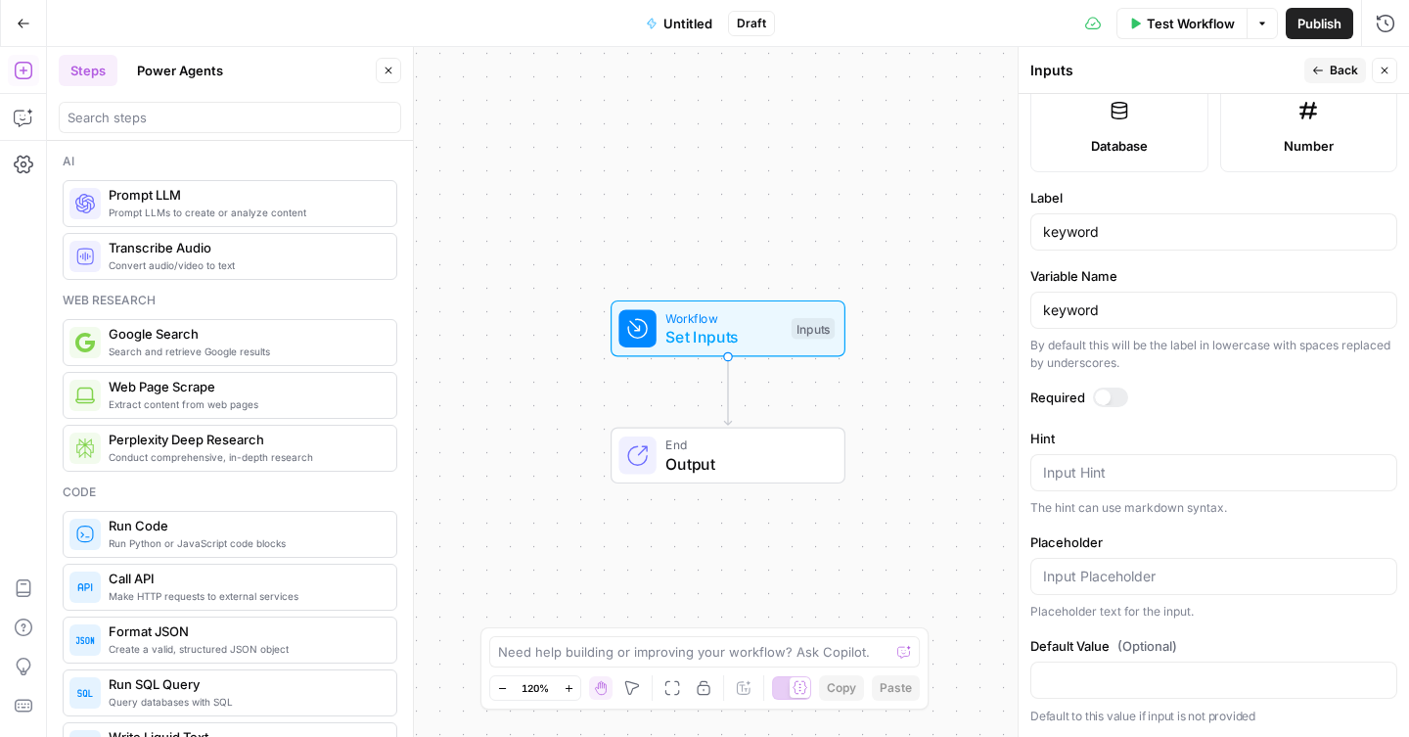
click at [1111, 395] on div at bounding box center [1110, 398] width 35 height 20
click at [1318, 71] on icon "button" at bounding box center [1319, 71] width 12 height 12
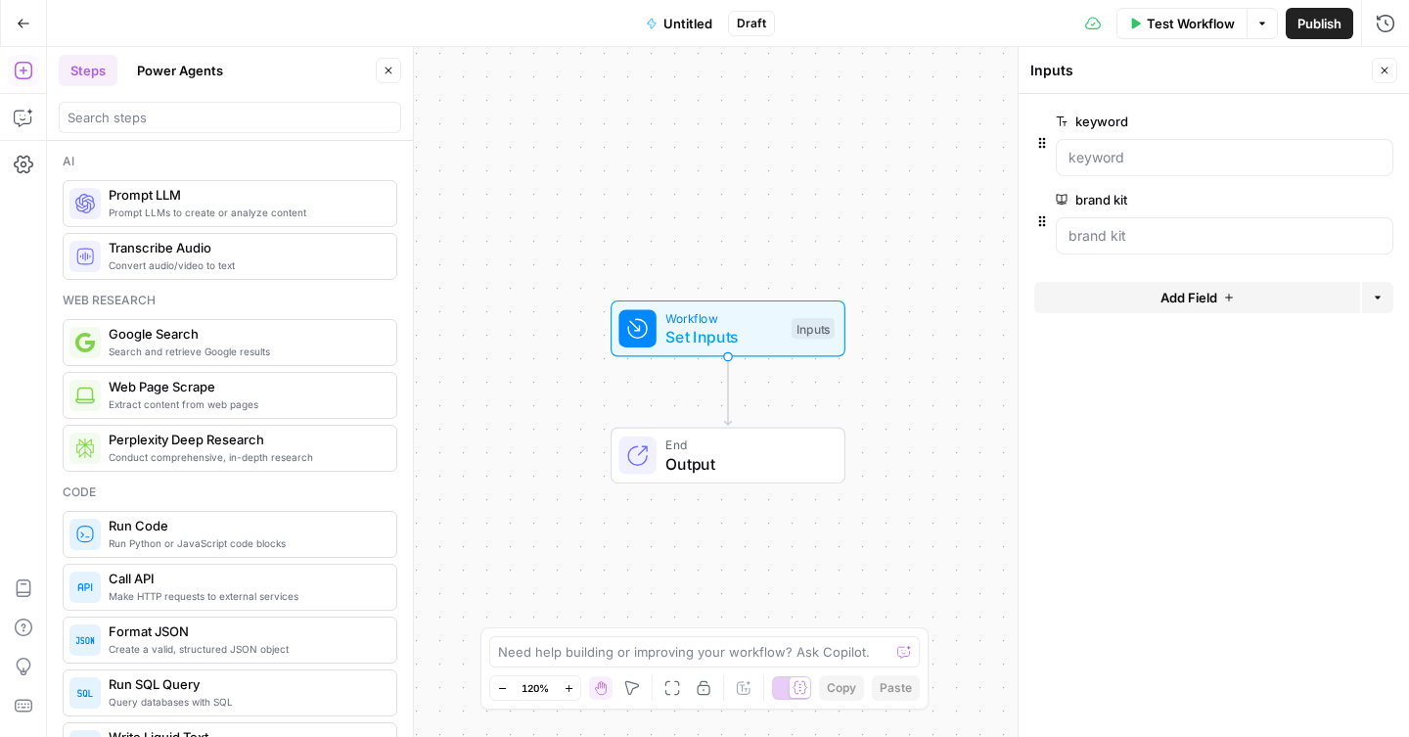
click at [1215, 296] on span "Add Field" at bounding box center [1189, 298] width 57 height 20
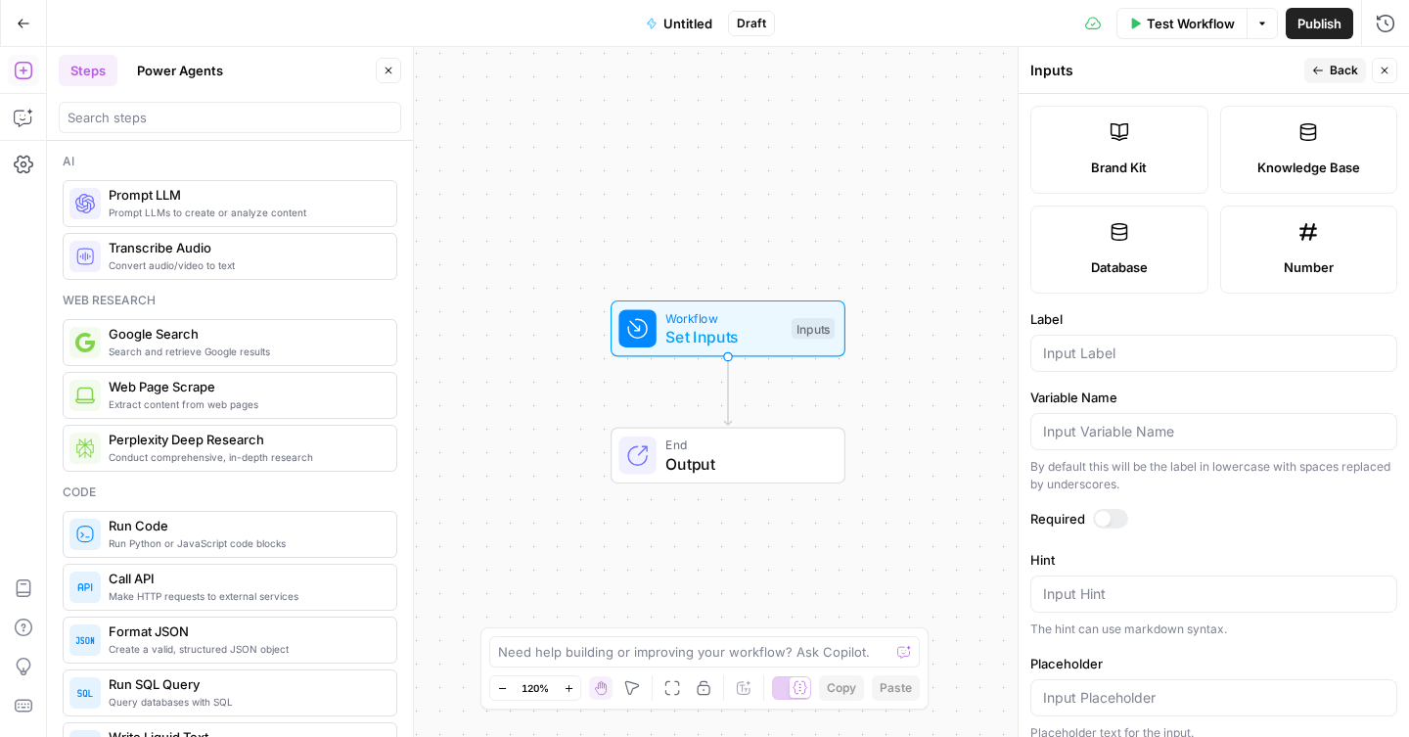
scroll to position [0, 0]
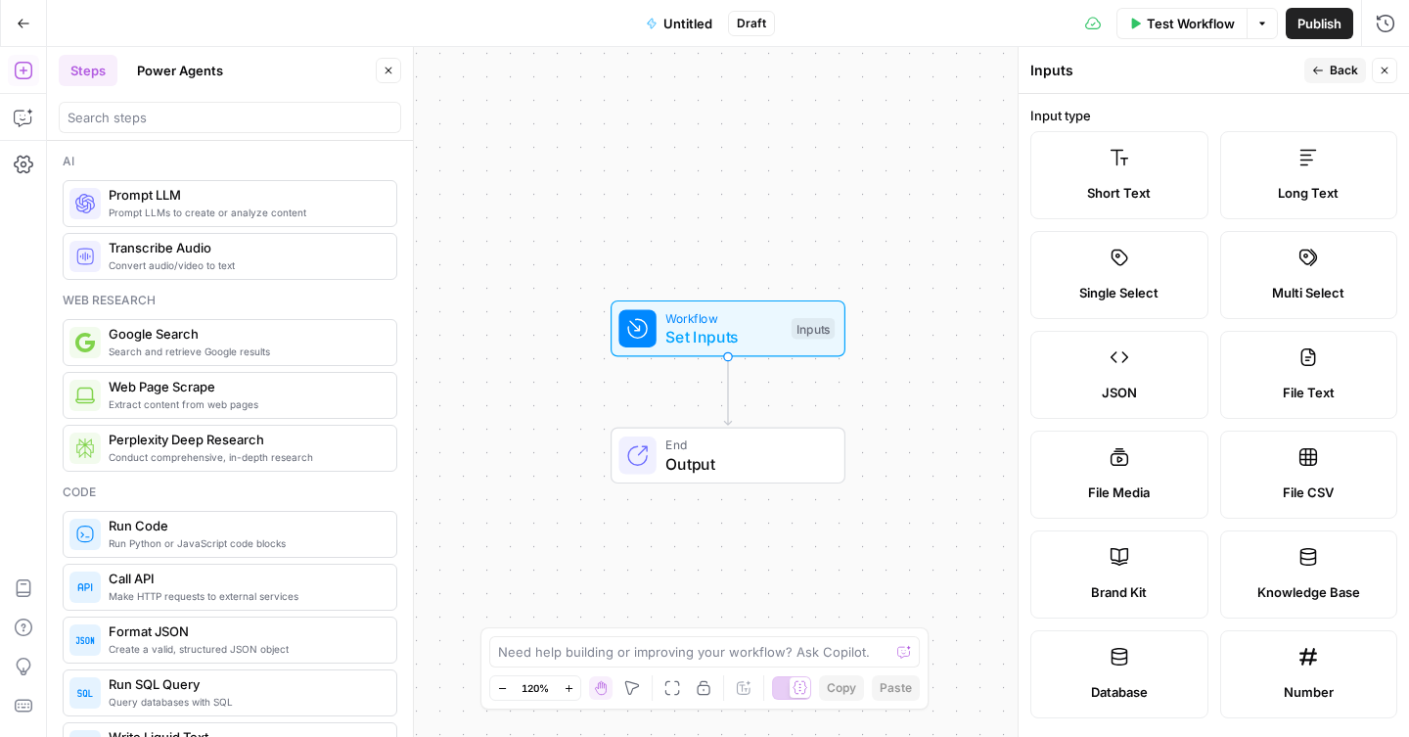
click at [1327, 69] on button "Back" at bounding box center [1336, 70] width 62 height 25
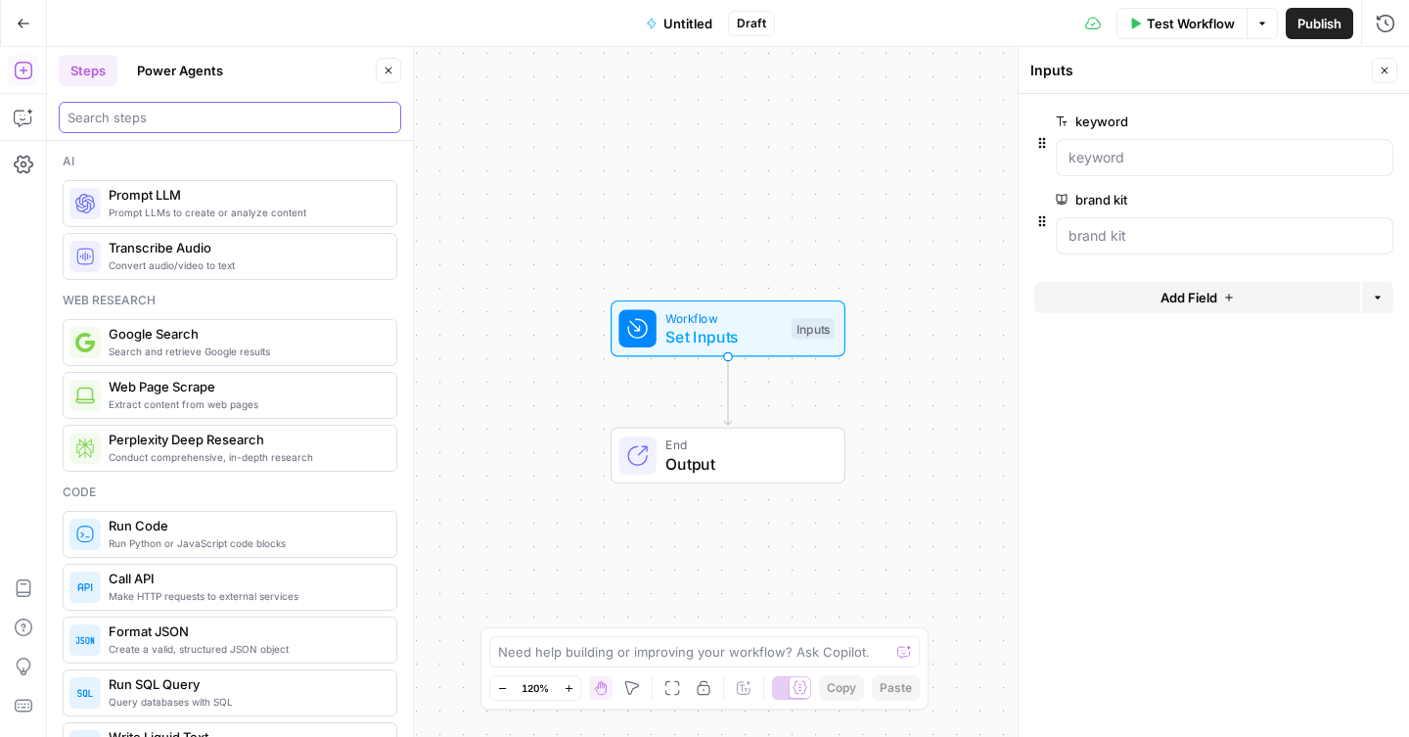
click at [171, 114] on input "search" at bounding box center [230, 118] width 325 height 20
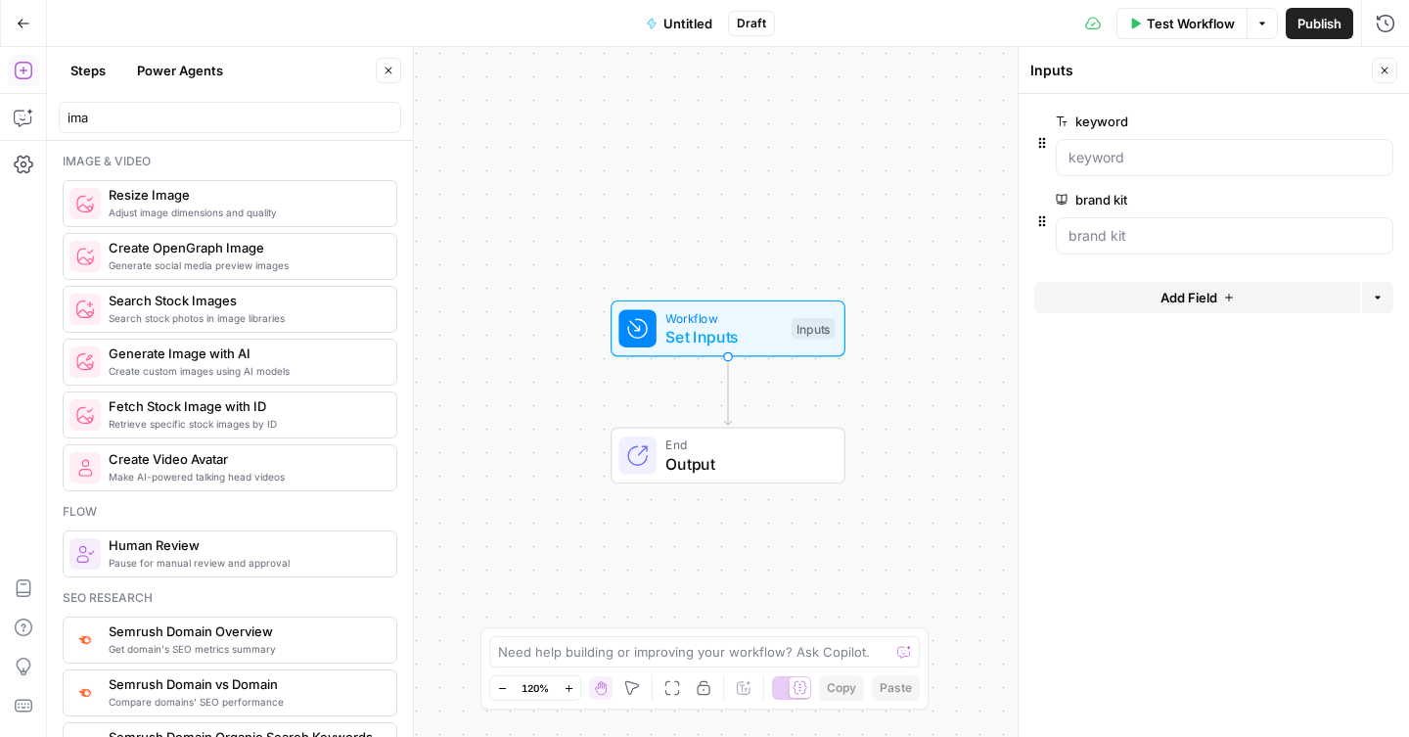
click at [243, 365] on span "Create custom images using AI models" at bounding box center [245, 371] width 272 height 16
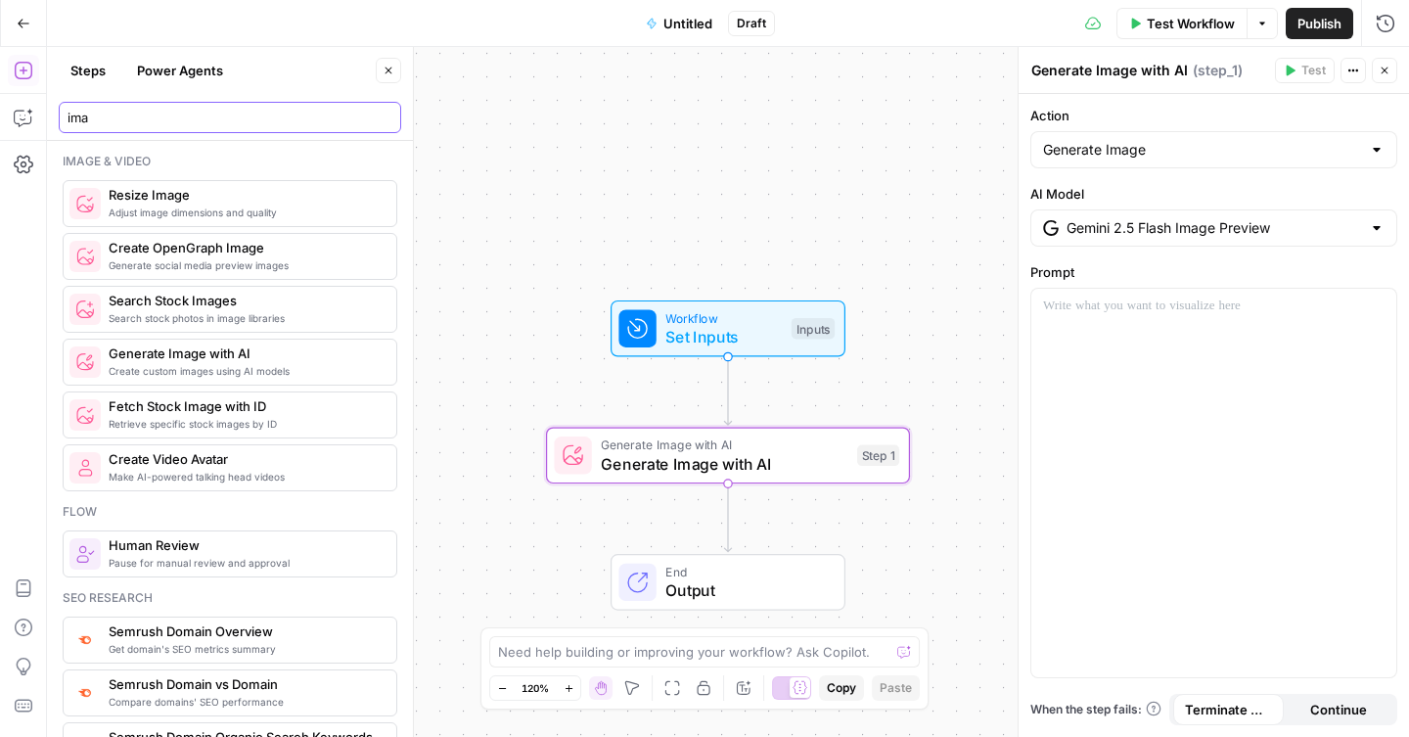
click at [153, 125] on input "ima" at bounding box center [230, 118] width 325 height 20
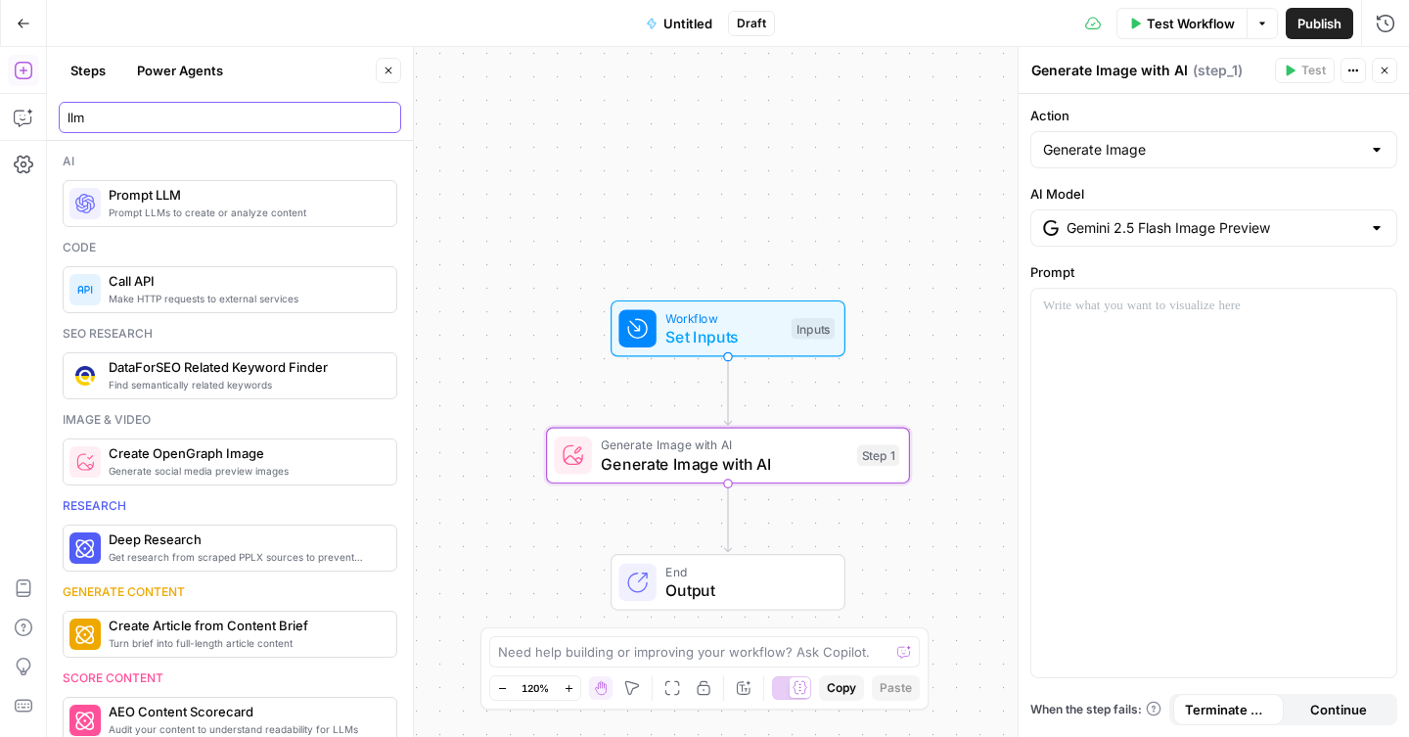
type input "llm"
click at [146, 197] on span "Prompt LLM" at bounding box center [245, 195] width 272 height 20
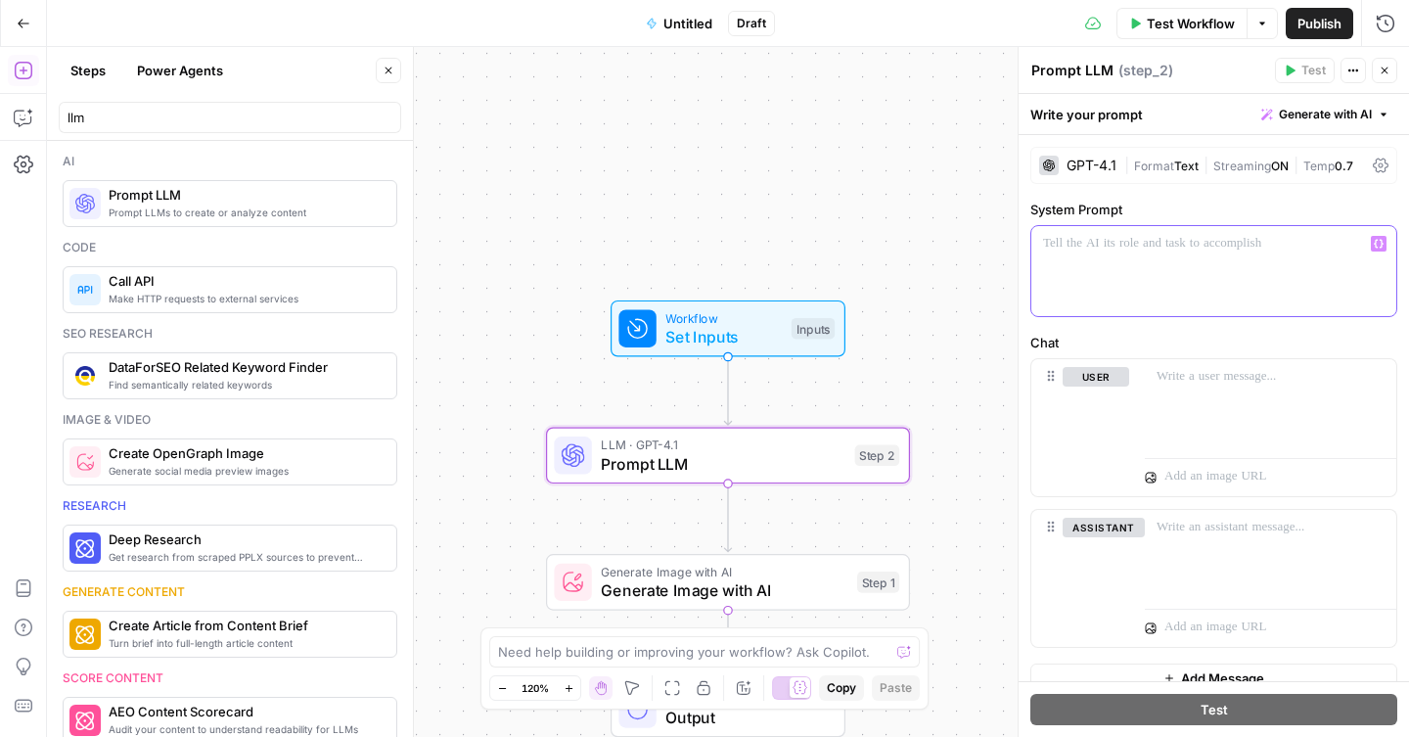
click at [1151, 275] on div at bounding box center [1214, 271] width 365 height 90
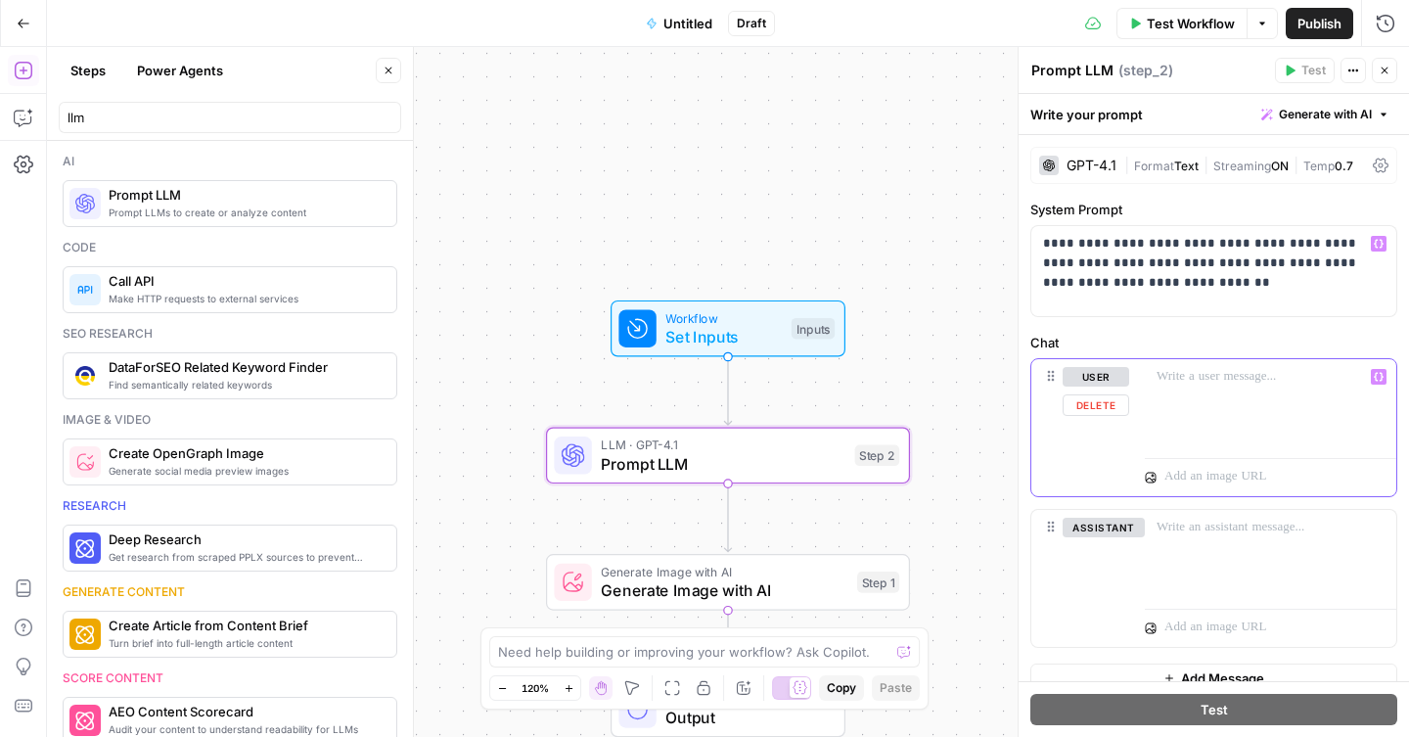
click at [1179, 397] on div at bounding box center [1271, 404] width 252 height 90
click at [1372, 378] on button "Variables Menu" at bounding box center [1379, 377] width 16 height 16
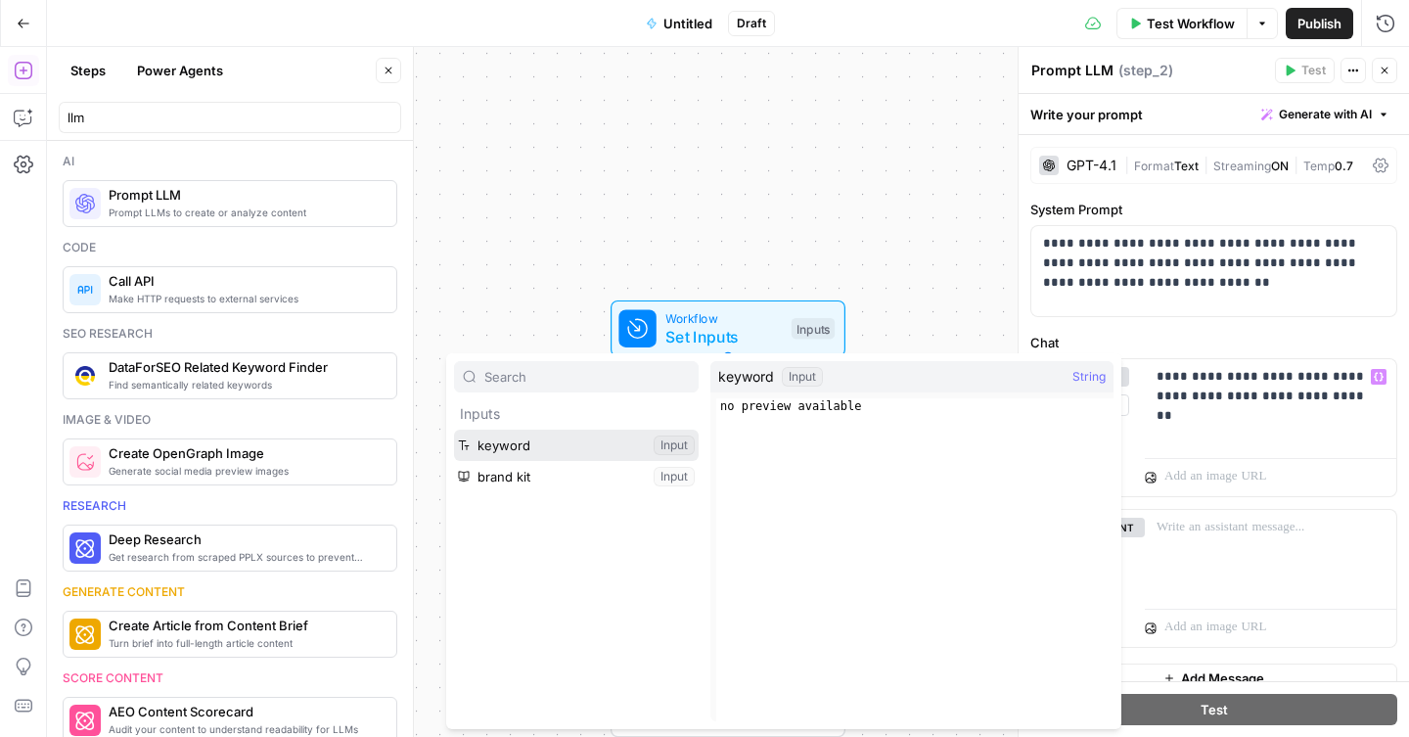
click at [551, 440] on button "Select variable keyword" at bounding box center [576, 445] width 245 height 31
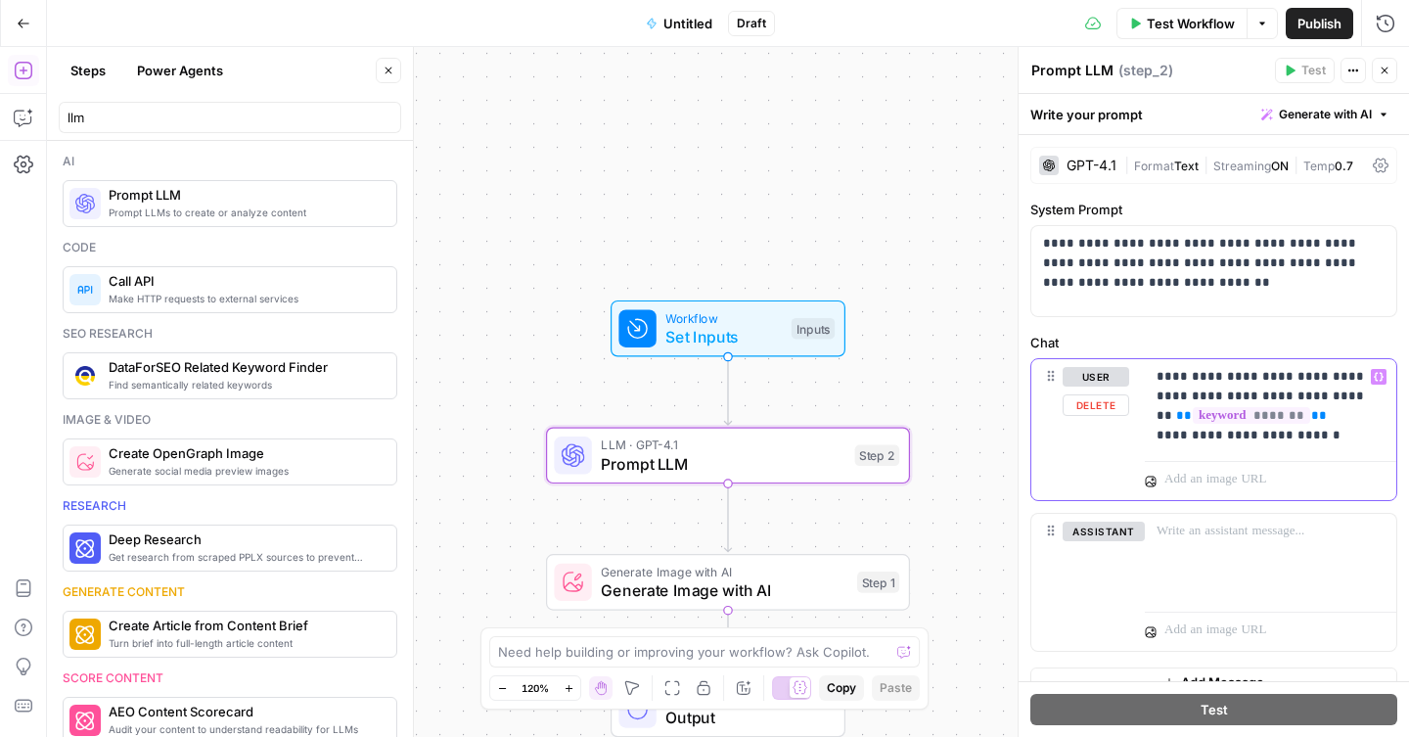
click at [1375, 384] on button "Variables Menu" at bounding box center [1379, 377] width 16 height 16
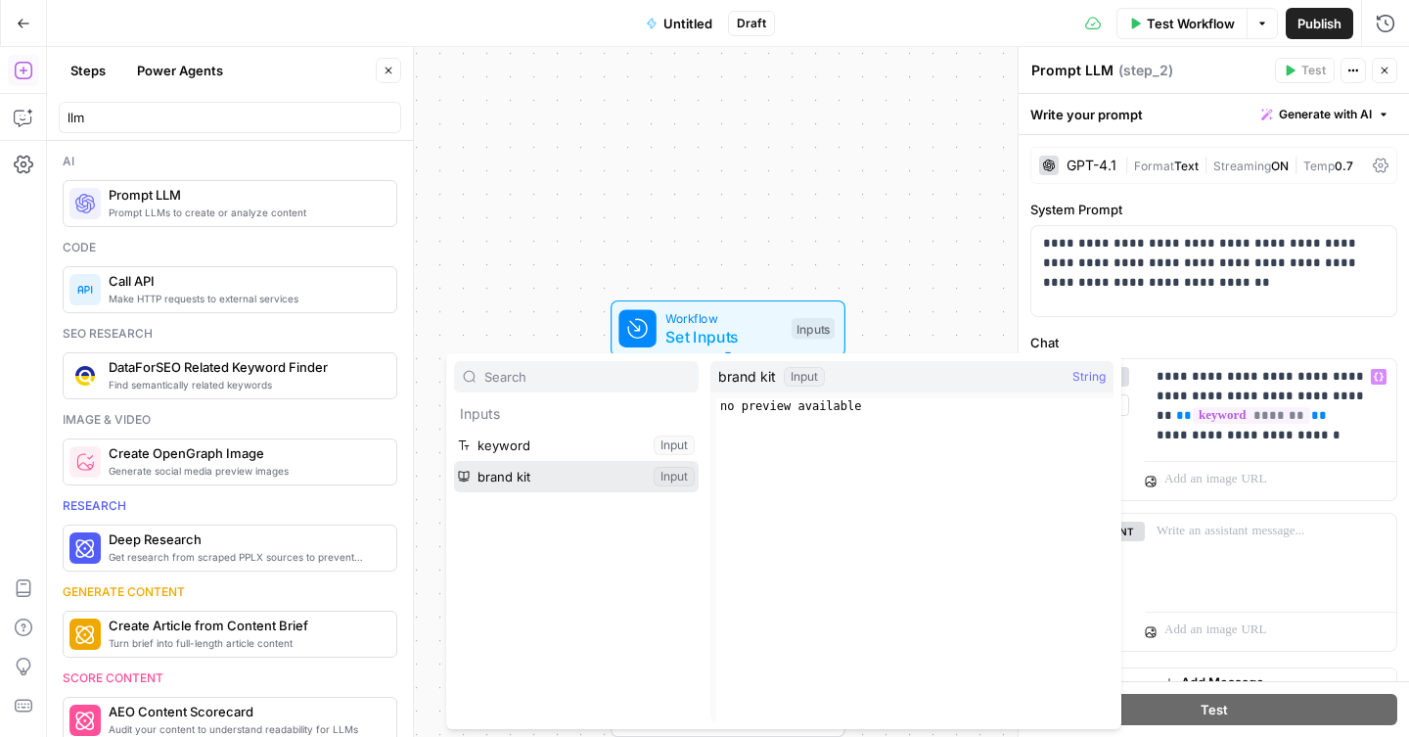
click at [559, 466] on button "Select variable brand kit" at bounding box center [576, 476] width 245 height 31
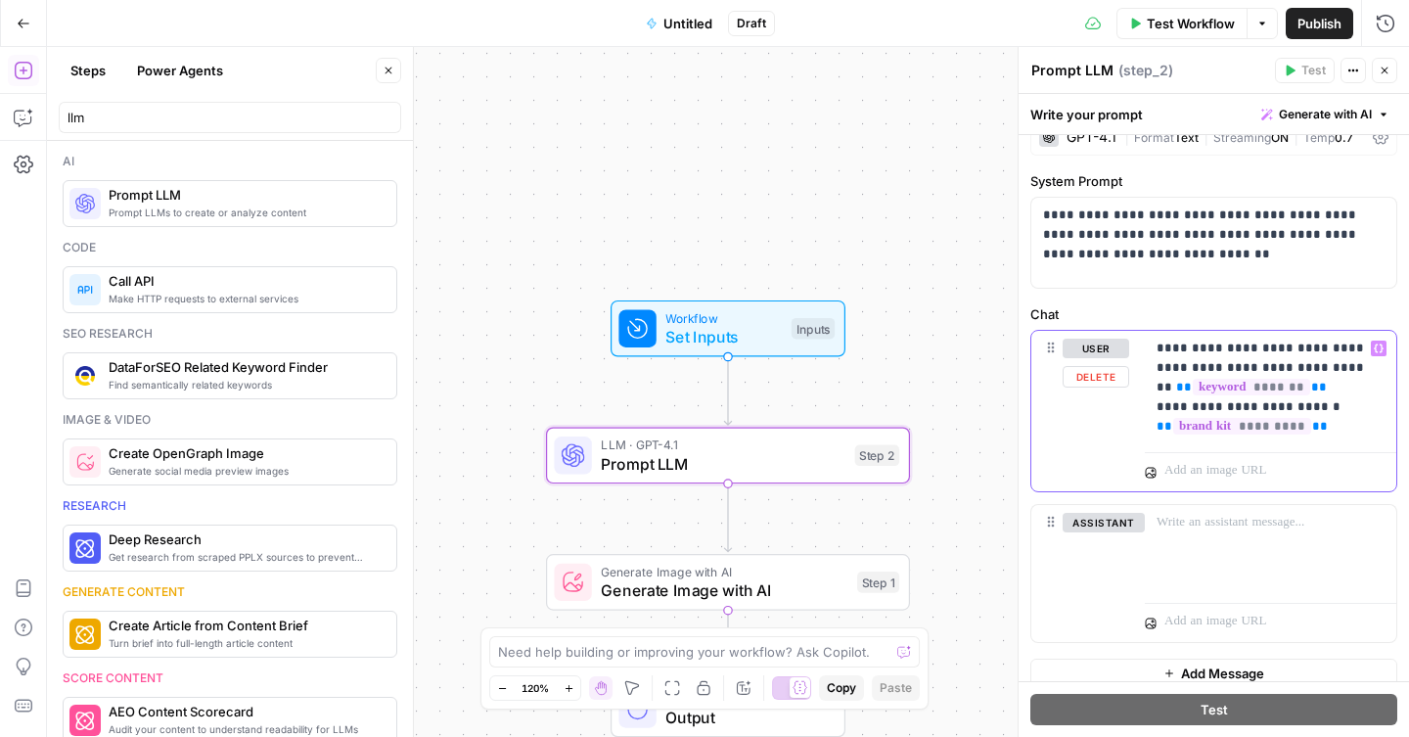
scroll to position [47, 0]
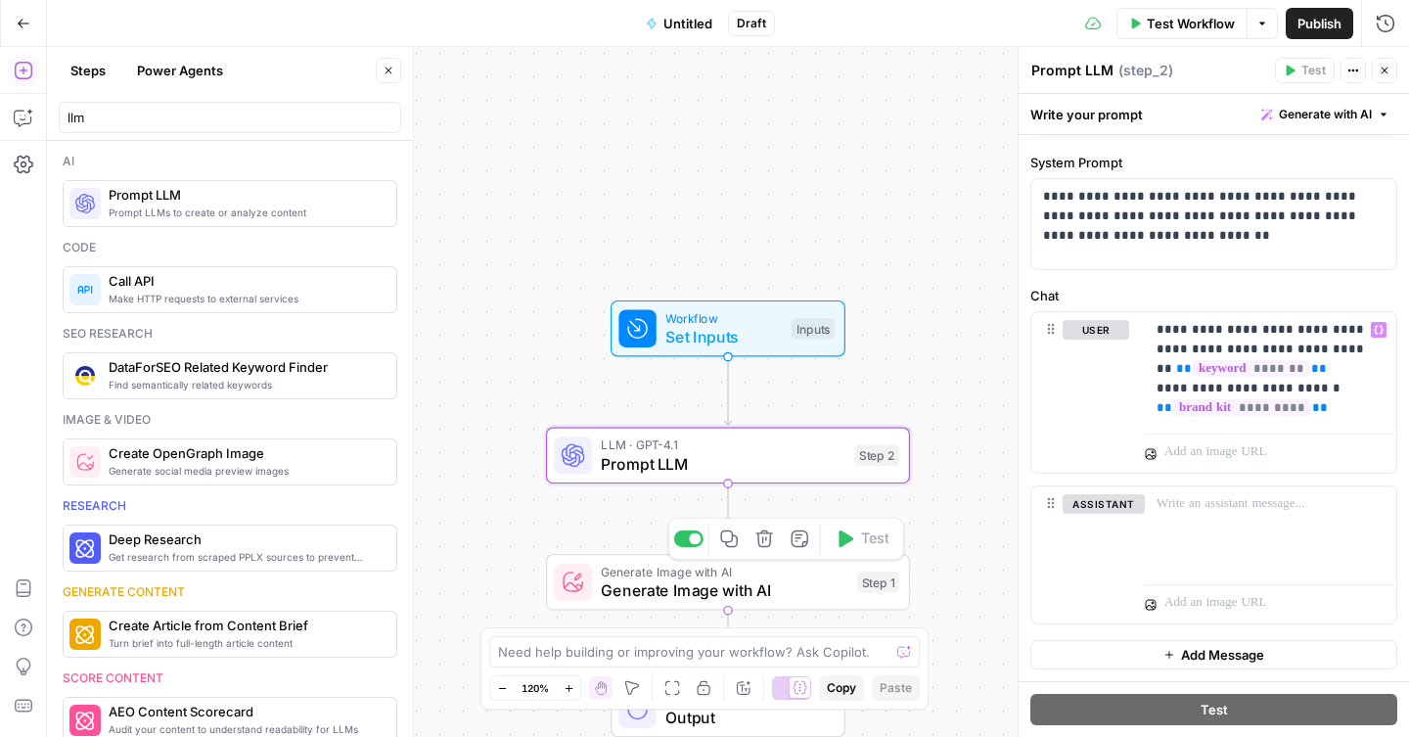
click at [770, 587] on span "Generate Image with AI" at bounding box center [724, 589] width 247 height 23
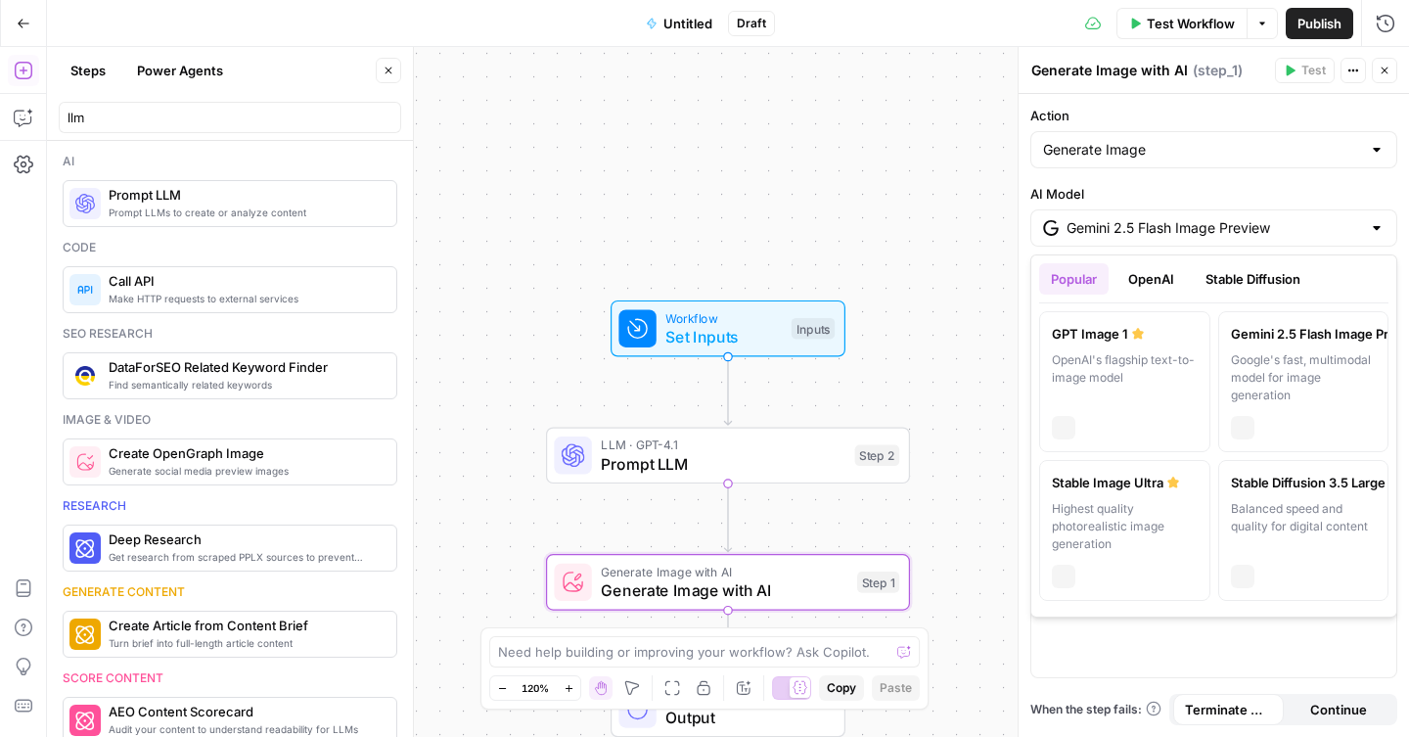
click at [1177, 232] on input "Gemini 2.5 Flash Image Preview" at bounding box center [1214, 228] width 295 height 20
click at [1148, 368] on div "OpenAI's flagship text-to-image model" at bounding box center [1125, 377] width 146 height 53
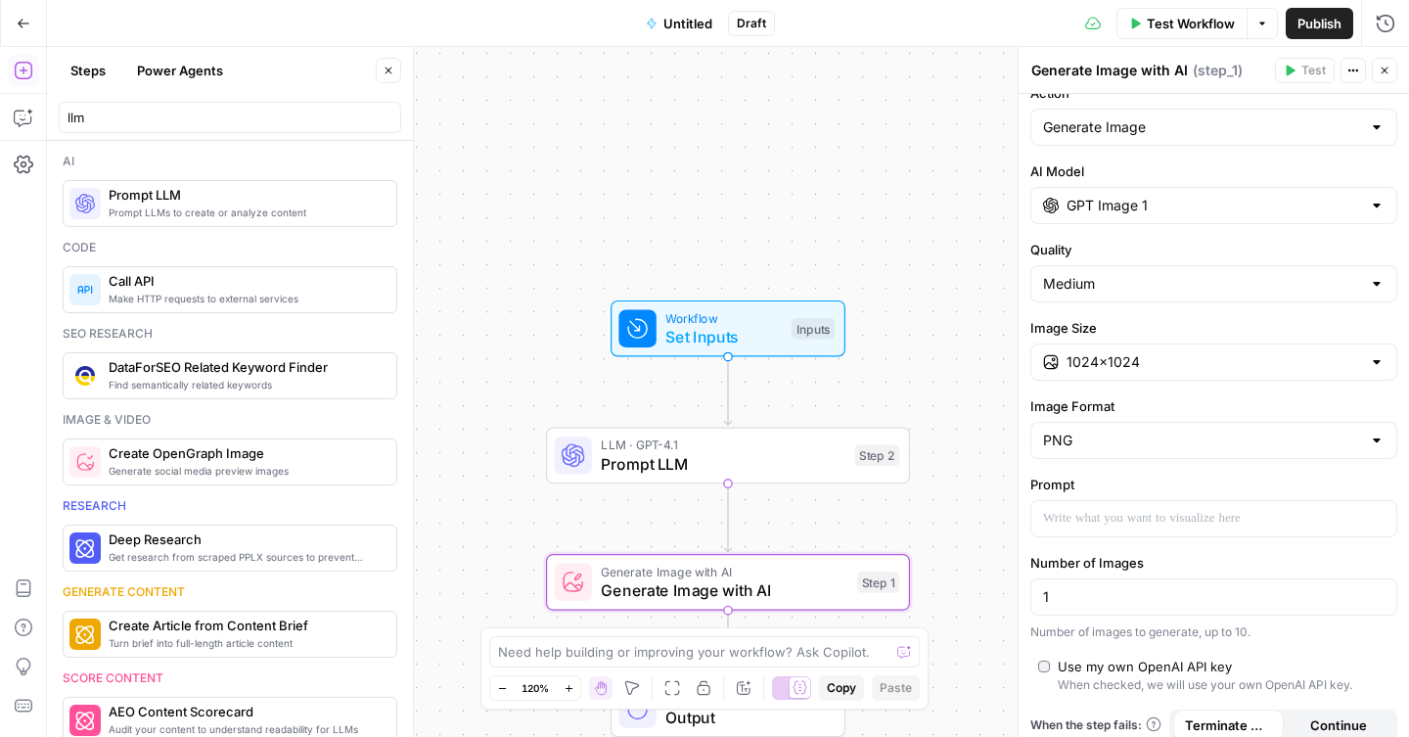
scroll to position [38, 0]
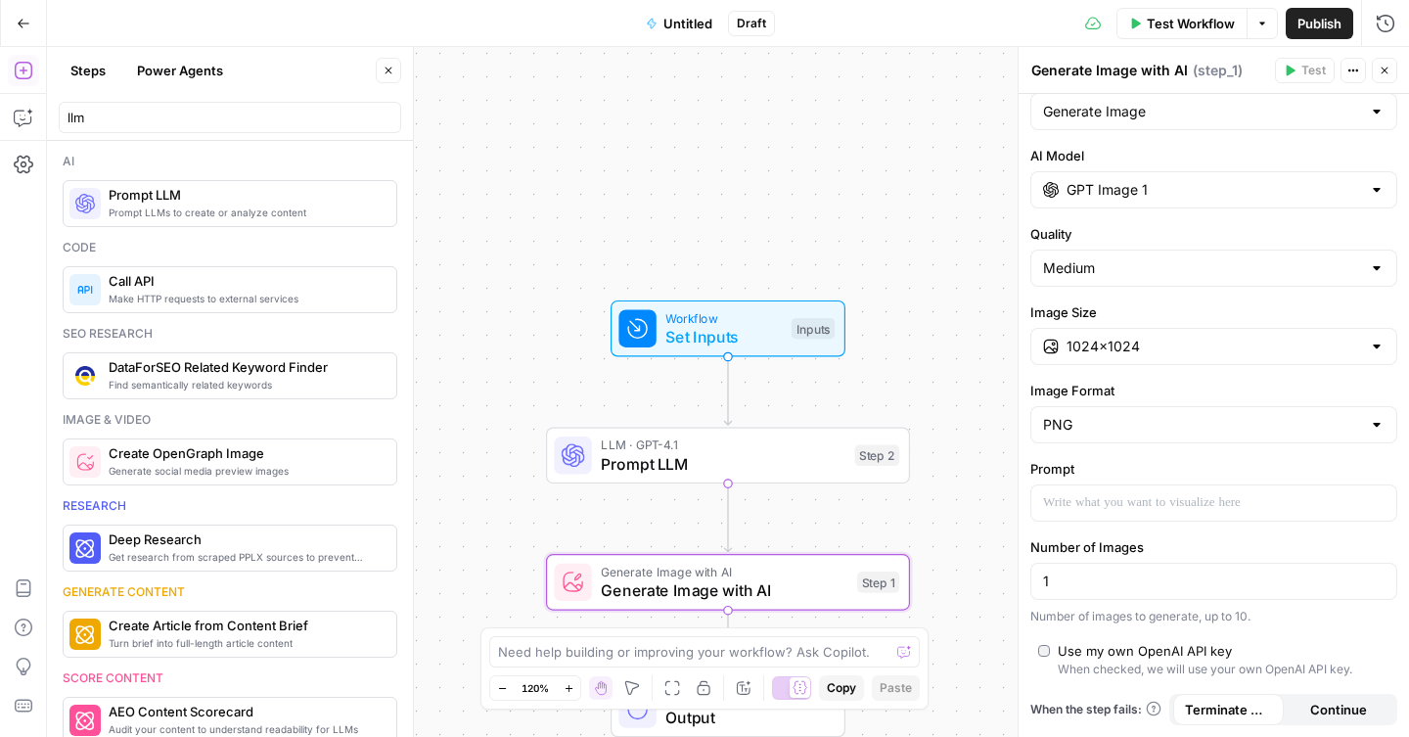
click at [1170, 186] on input "GPT Image 1" at bounding box center [1214, 190] width 295 height 20
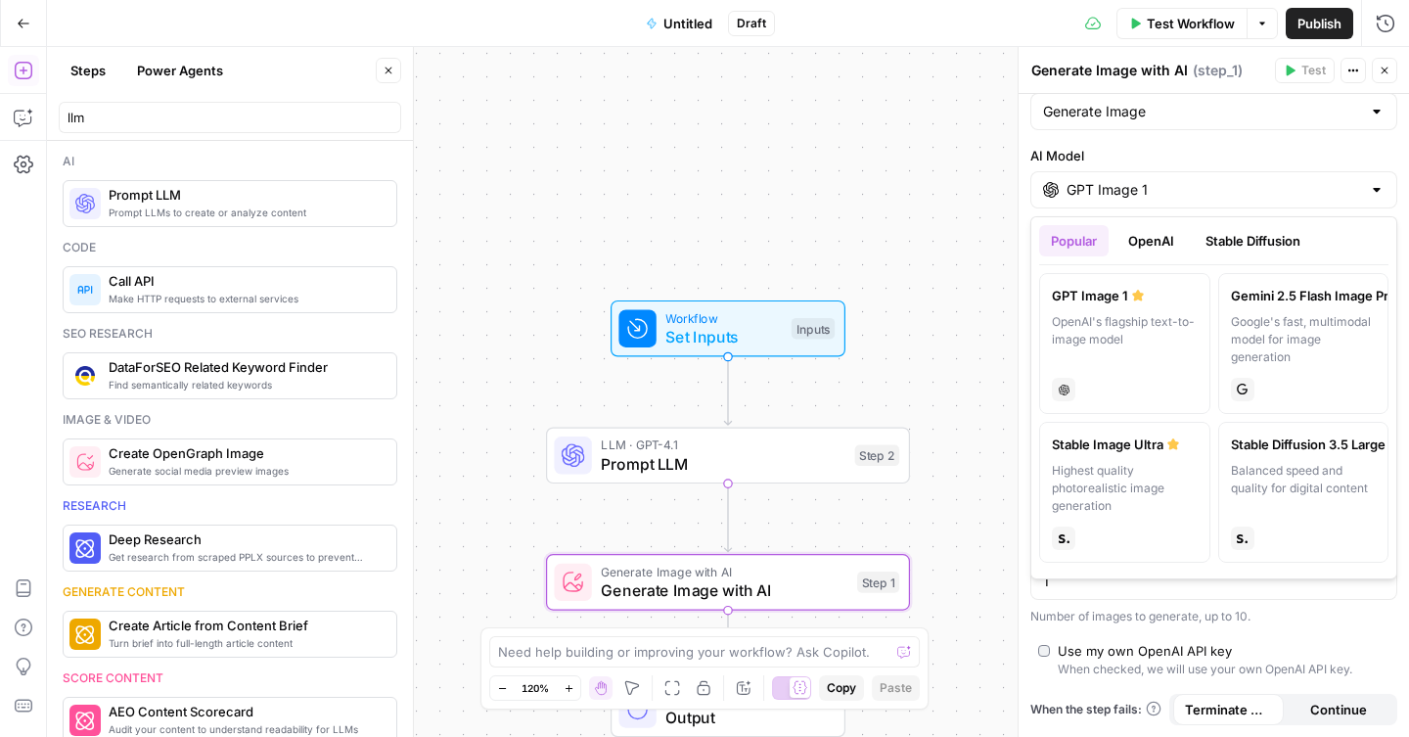
click at [1252, 331] on div "Google's fast, multimodal model for image generation" at bounding box center [1304, 339] width 146 height 53
type input "Gemini 2.5 Flash Image Preview"
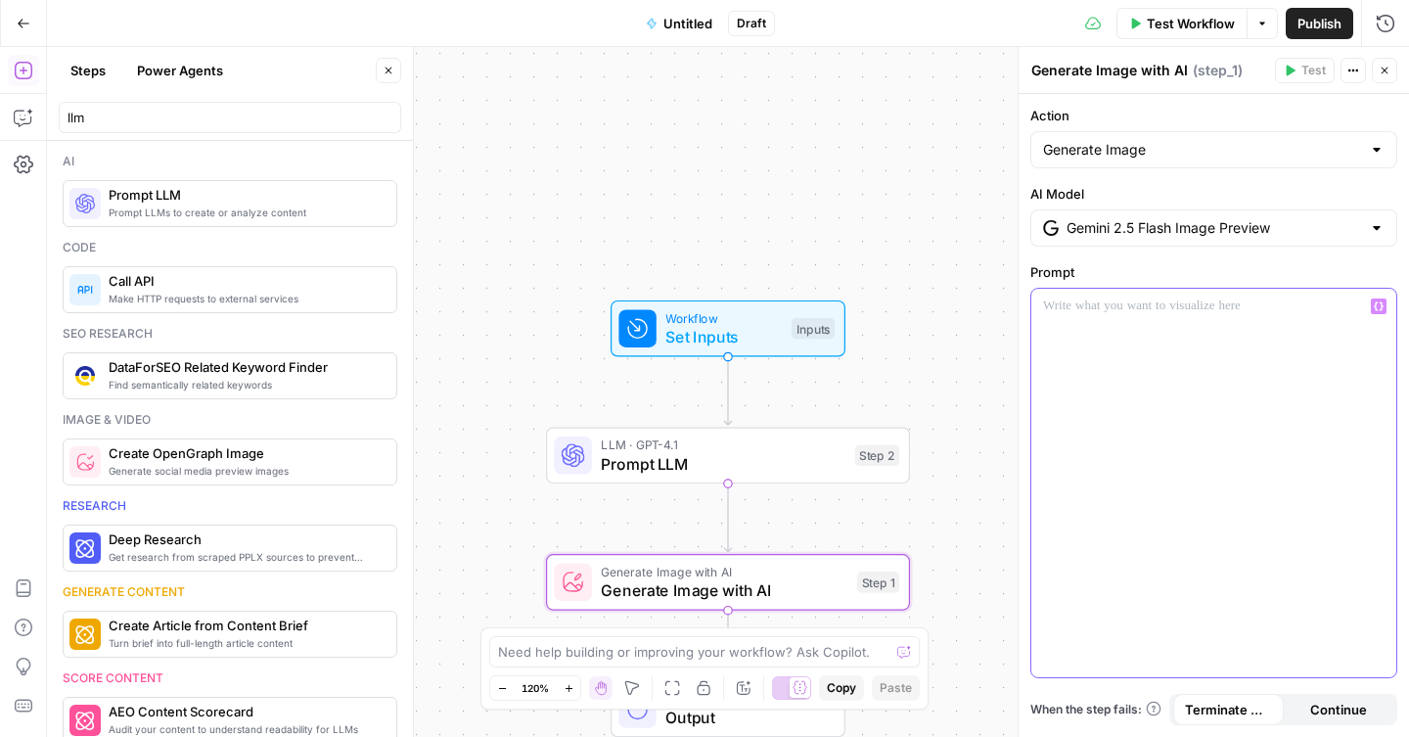
click at [1206, 313] on p at bounding box center [1214, 307] width 342 height 20
click at [1374, 313] on button "Variables Menu" at bounding box center [1379, 307] width 16 height 16
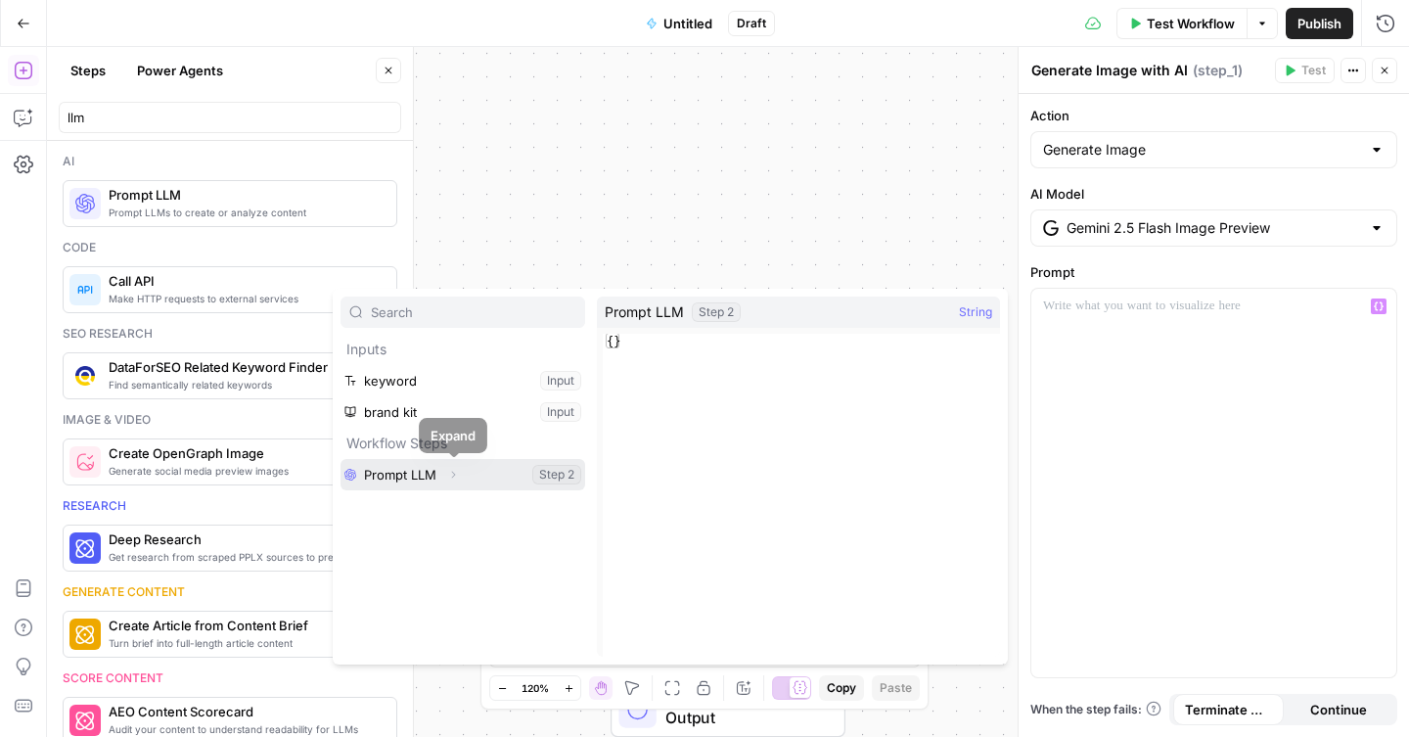
click at [455, 477] on icon "button" at bounding box center [453, 475] width 12 height 12
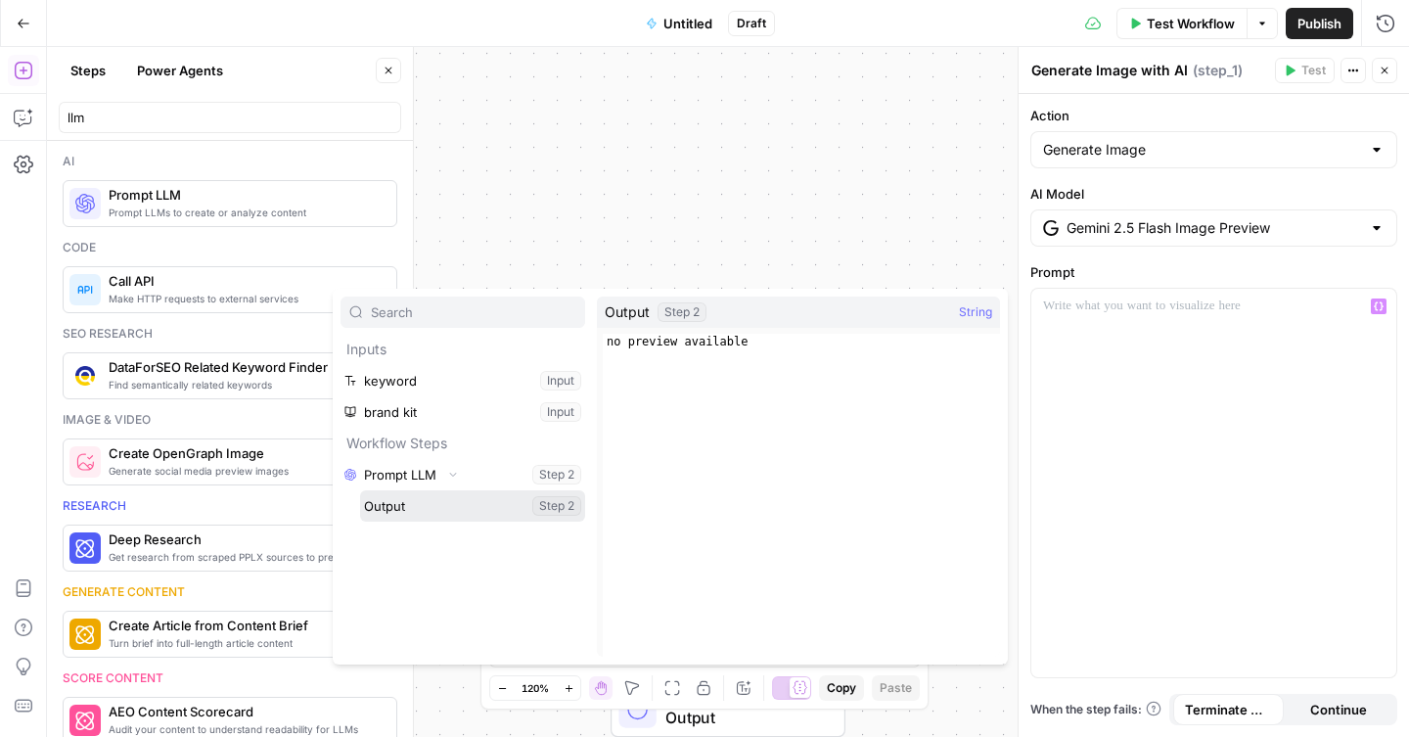
click at [512, 510] on button "Select variable Output" at bounding box center [472, 505] width 225 height 31
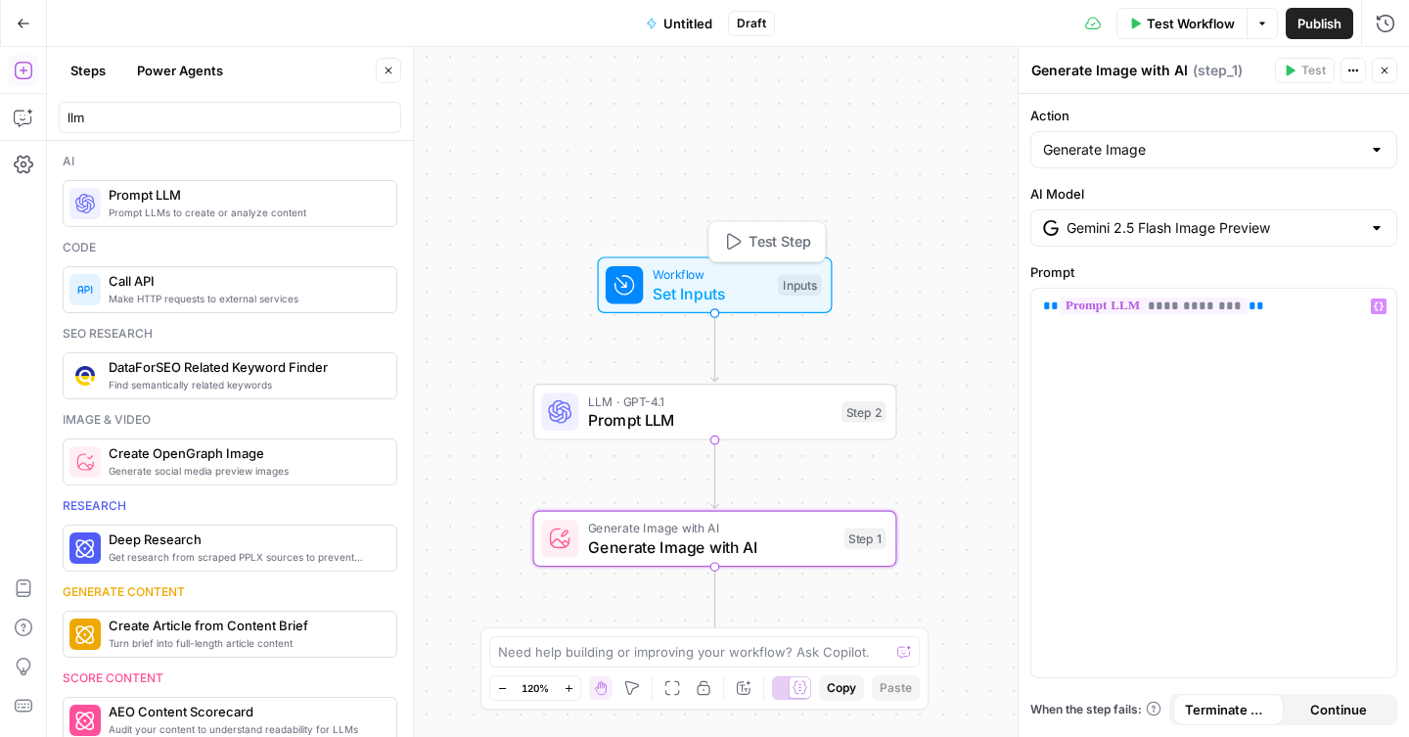
click at [733, 295] on span "Set Inputs" at bounding box center [711, 293] width 116 height 23
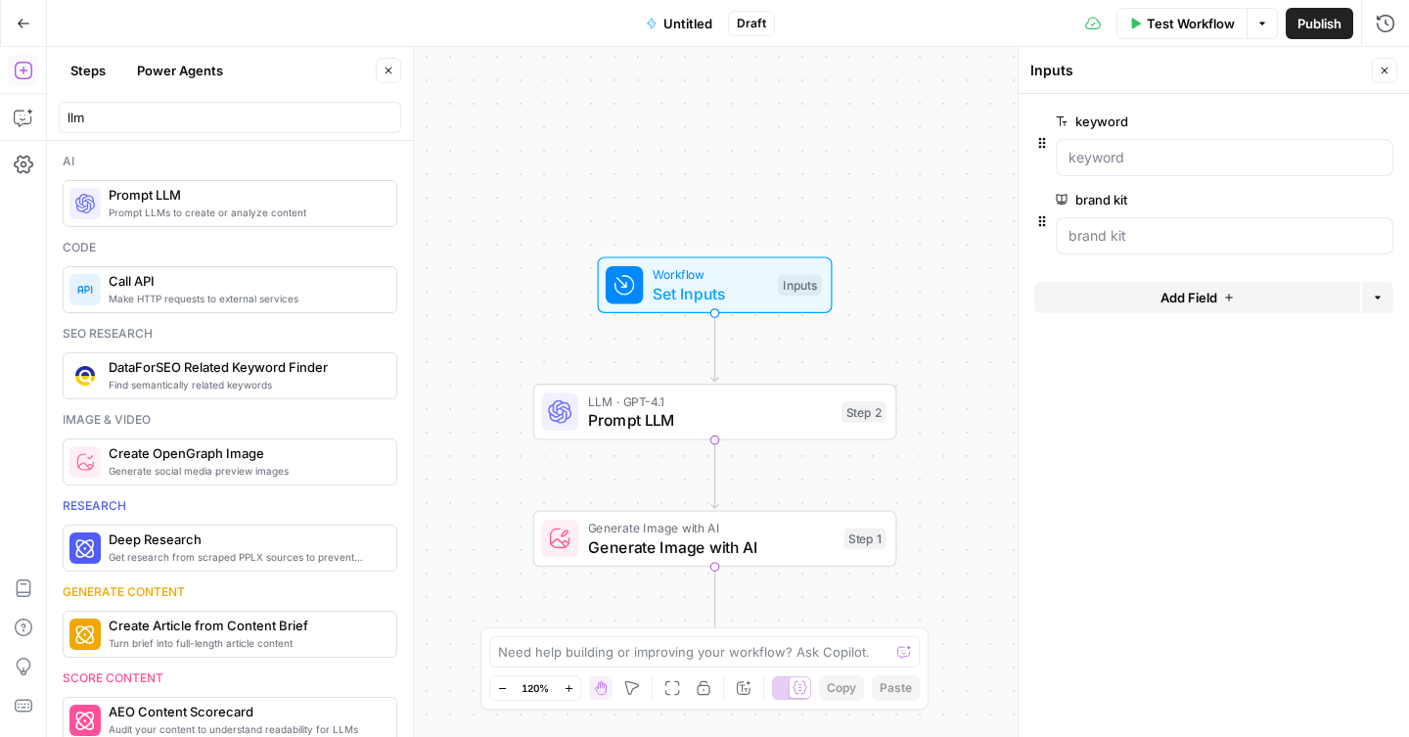
click at [1176, 31] on span "Test Workflow" at bounding box center [1191, 24] width 88 height 20
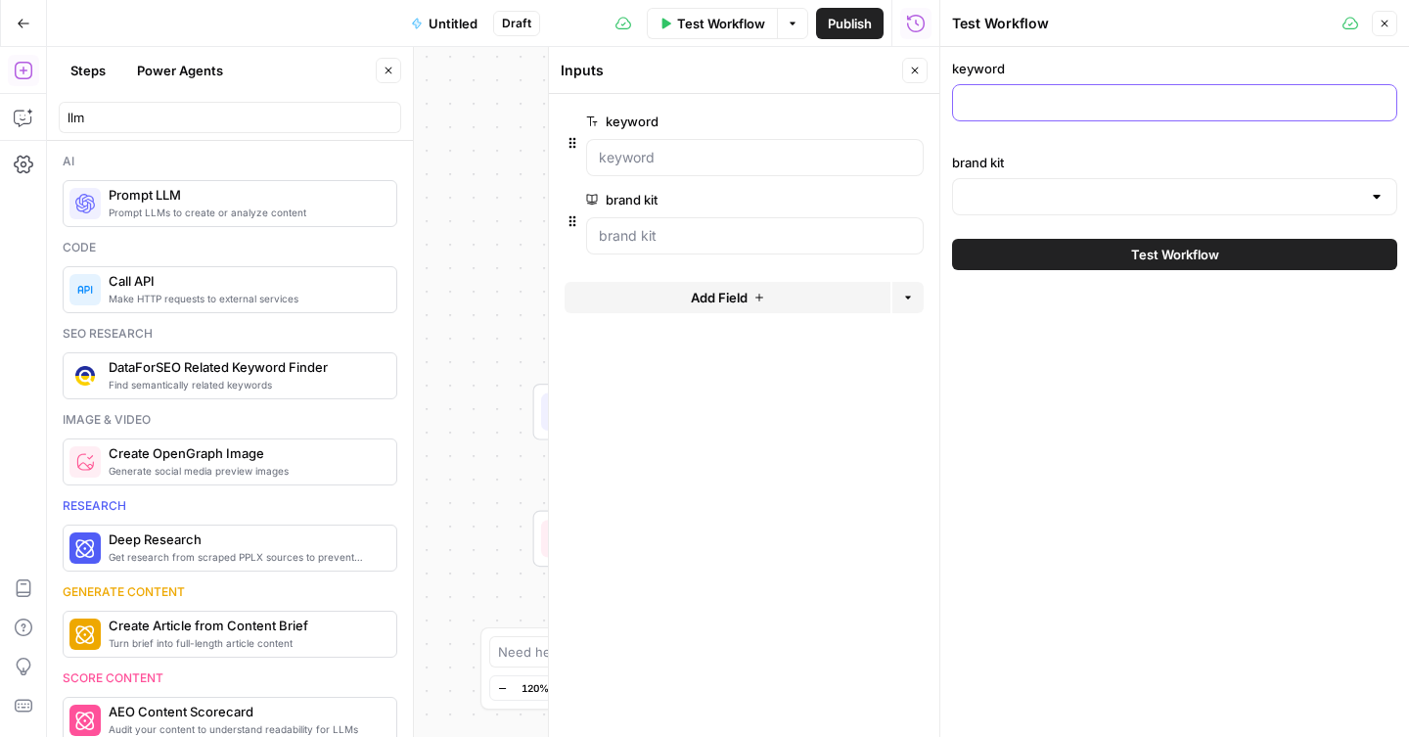
click at [1070, 105] on input "keyword" at bounding box center [1175, 103] width 420 height 20
click at [1087, 201] on input "brand kit" at bounding box center [1163, 197] width 396 height 20
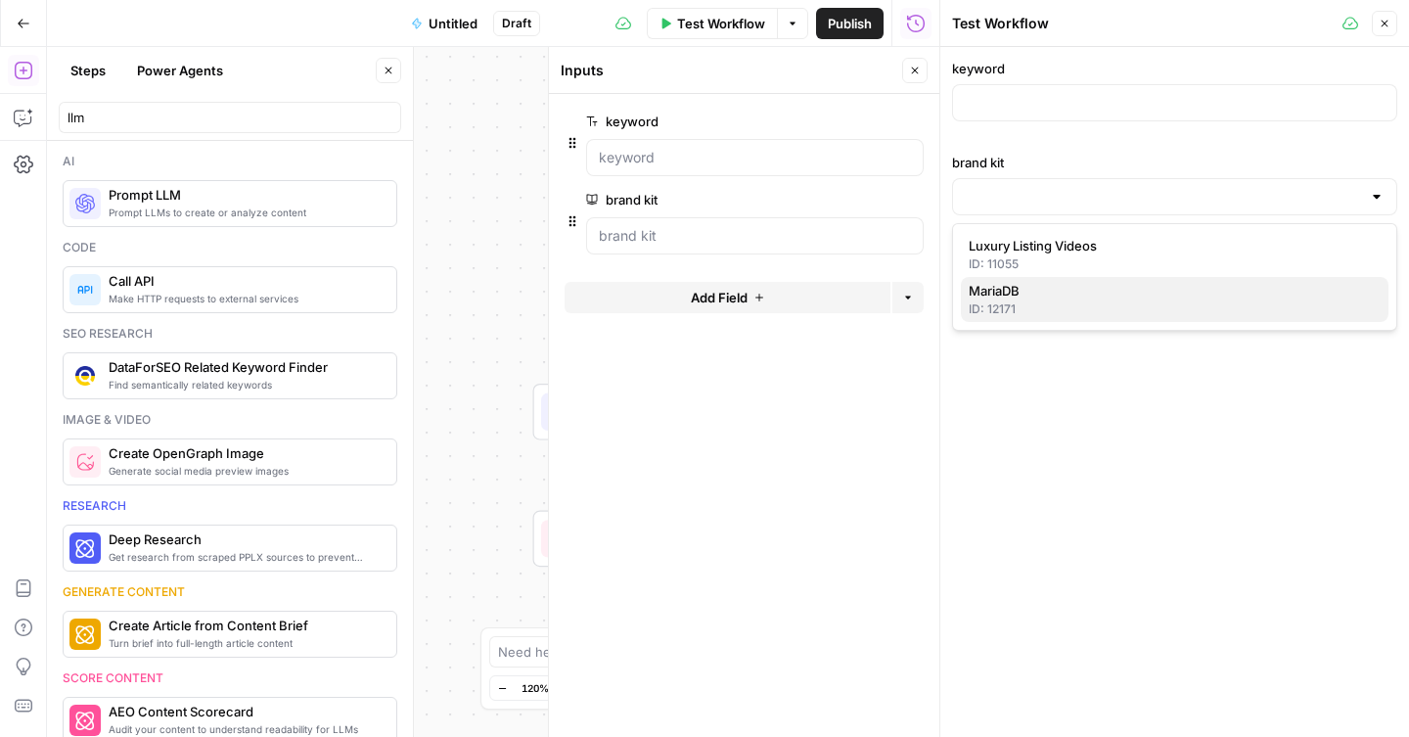
click at [1038, 298] on span "MariaDB" at bounding box center [1171, 291] width 404 height 20
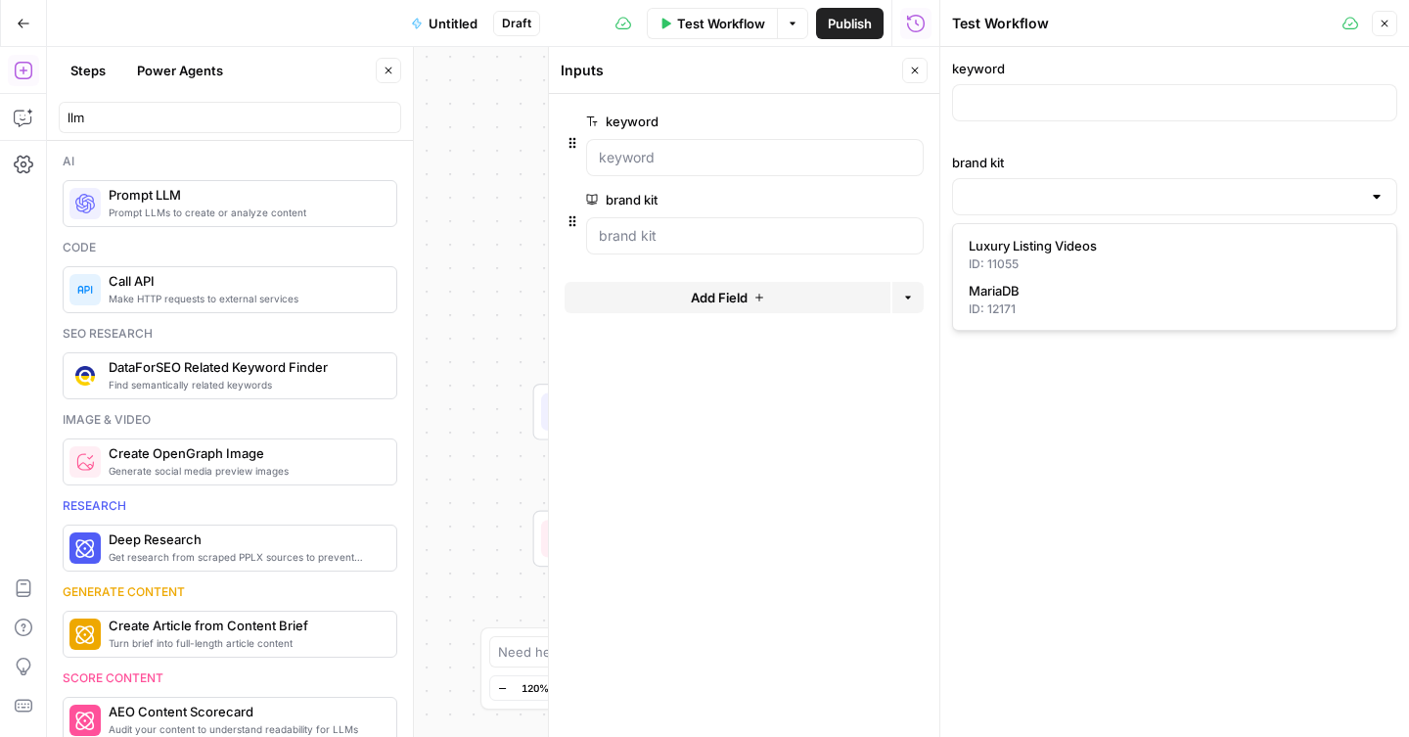
type input "MariaDB"
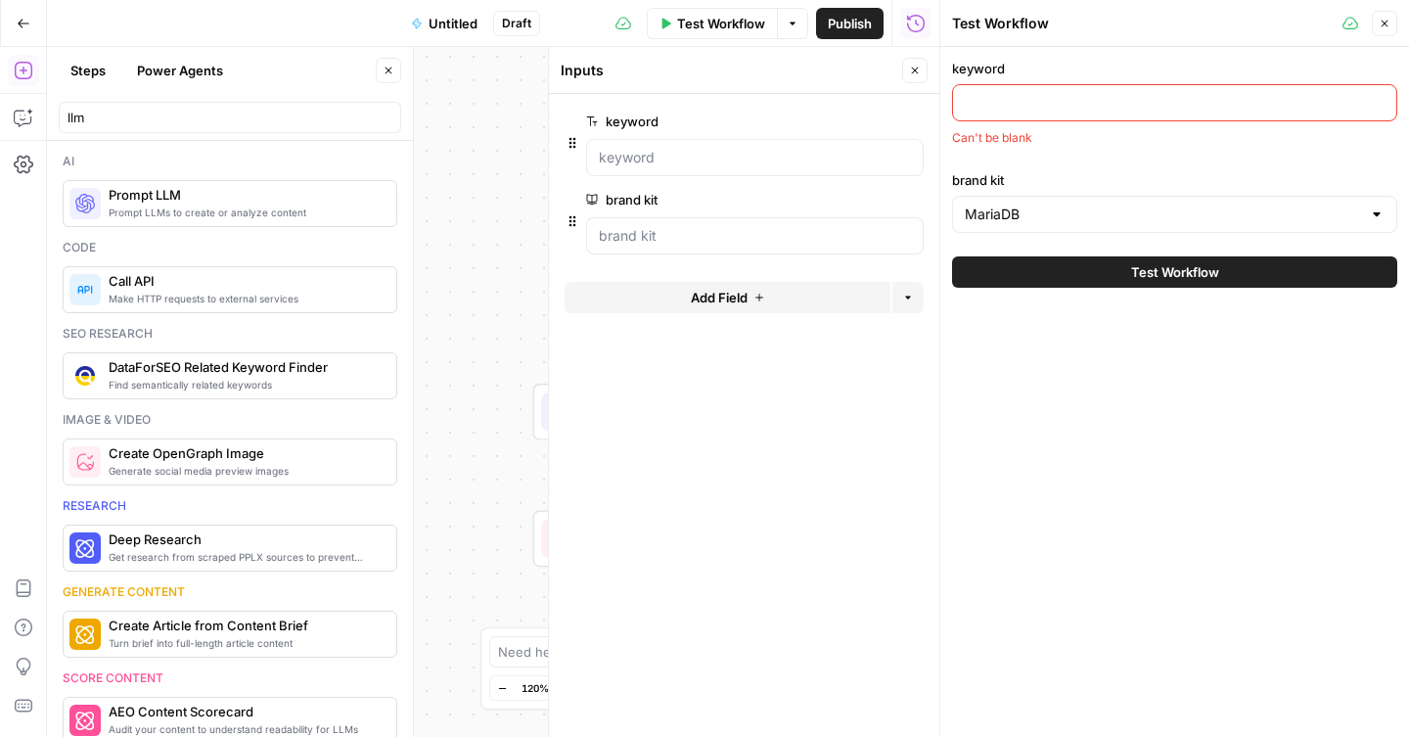
click at [1084, 110] on input "keyword" at bounding box center [1175, 103] width 420 height 20
click at [27, 33] on button "Go Back" at bounding box center [23, 23] width 35 height 35
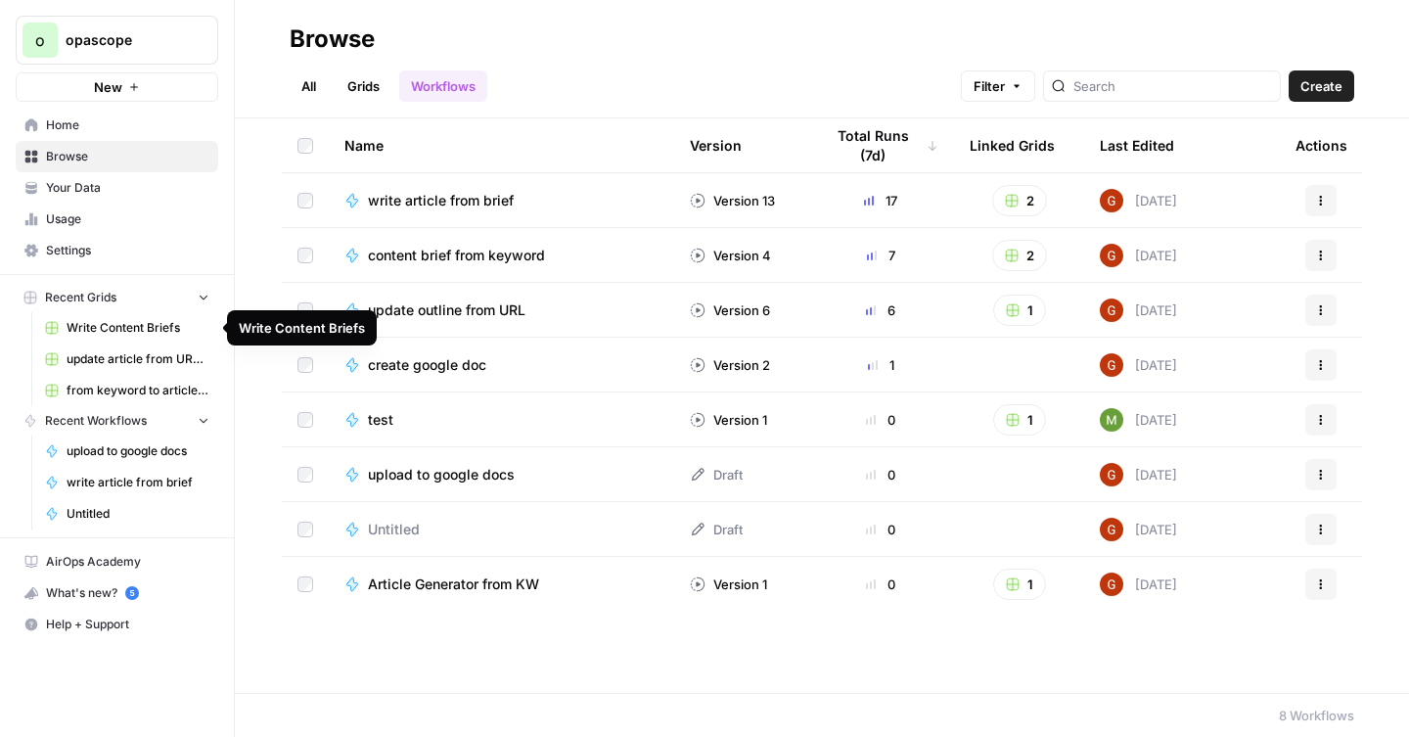
click at [124, 325] on span "Write Content Briefs" at bounding box center [138, 328] width 143 height 18
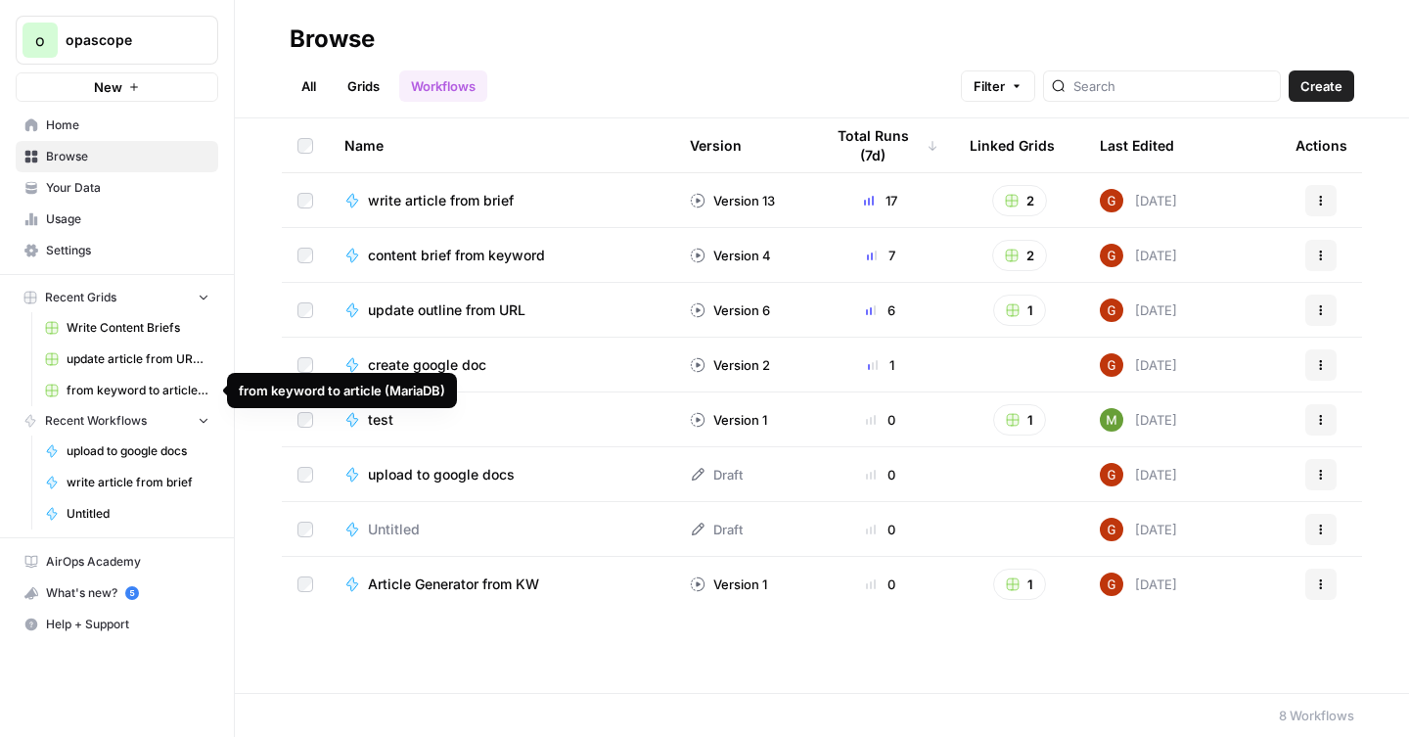
click at [141, 386] on span "from keyword to article (MariaDB)" at bounding box center [138, 391] width 143 height 18
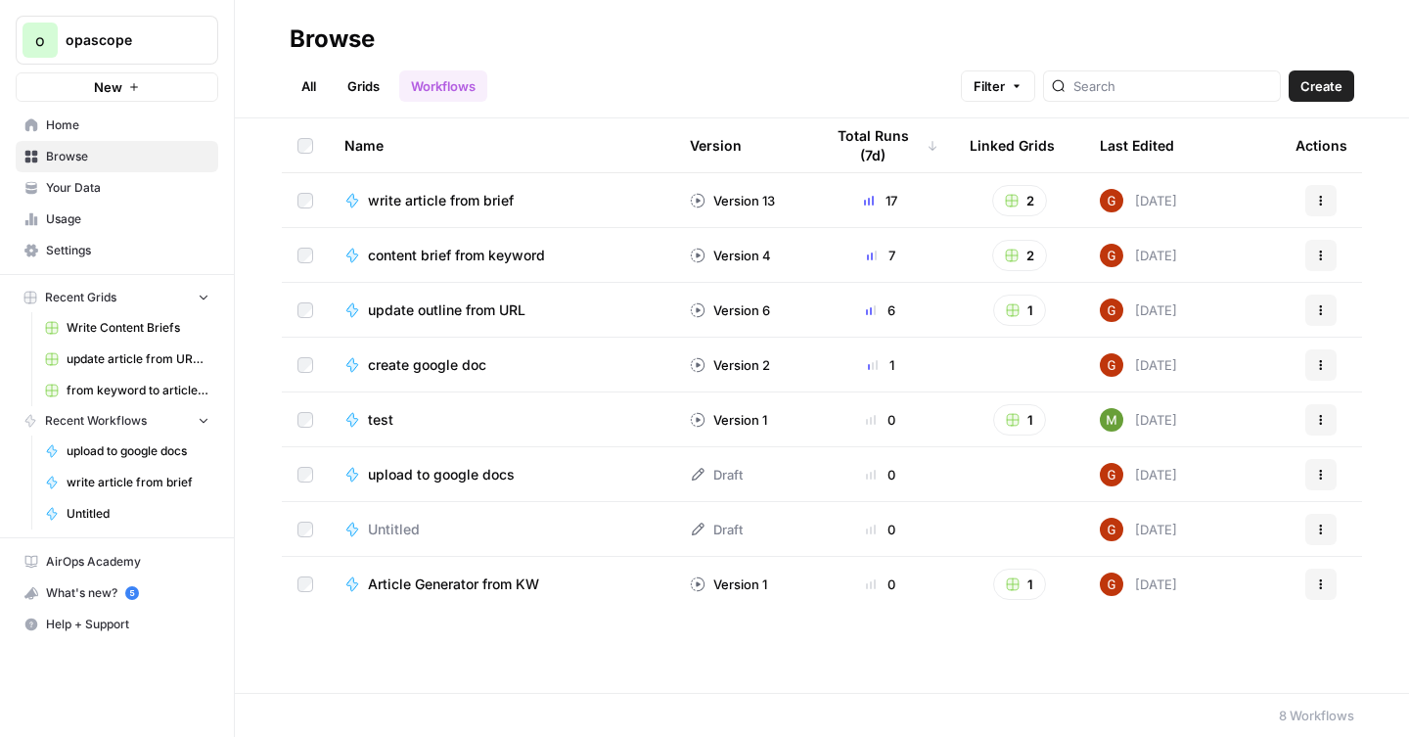
click at [392, 528] on span "Untitled" at bounding box center [394, 530] width 52 height 20
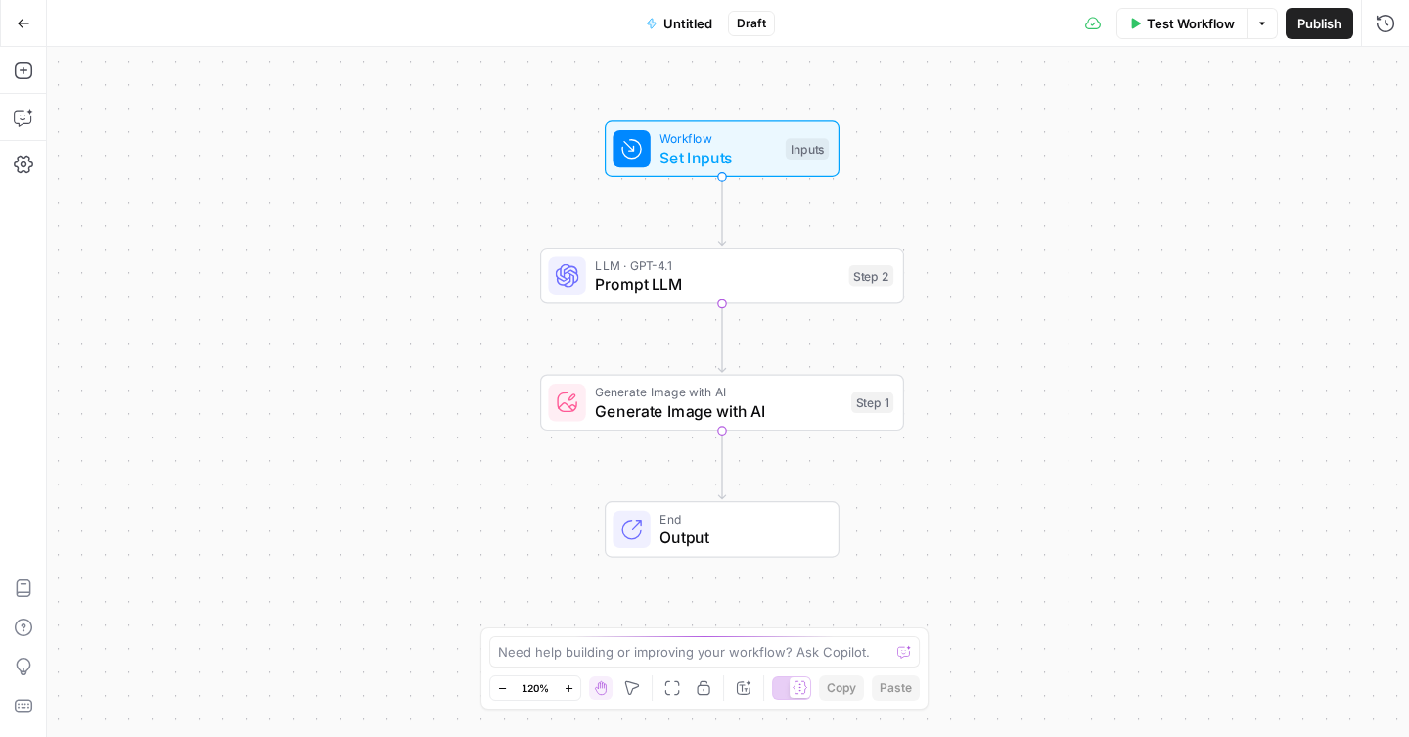
click at [1185, 33] on button "Test Workflow" at bounding box center [1182, 23] width 131 height 31
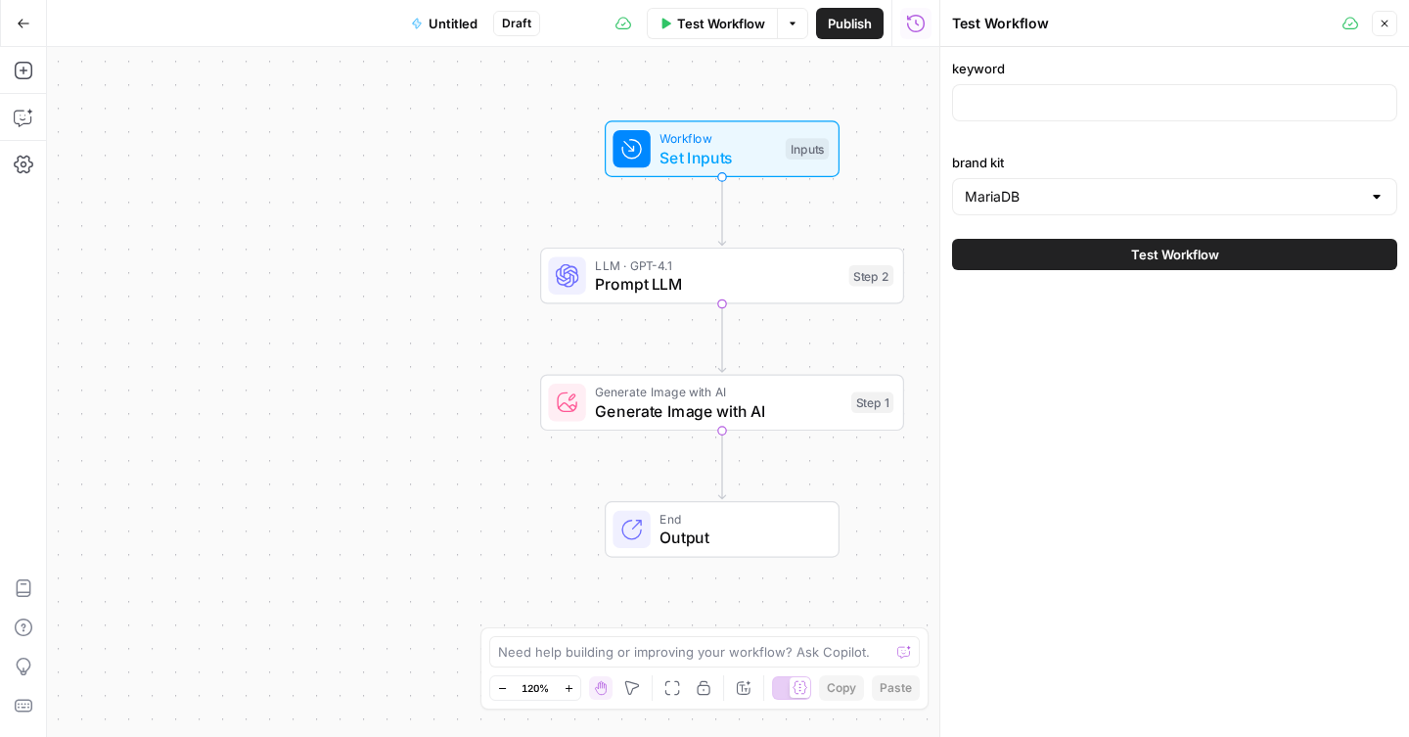
click at [1040, 91] on div at bounding box center [1174, 102] width 445 height 37
paste input "Database Schema Design Patterns"
type input "Database Schema Design Patterns"
click at [1117, 256] on button "Test Workflow" at bounding box center [1174, 254] width 445 height 31
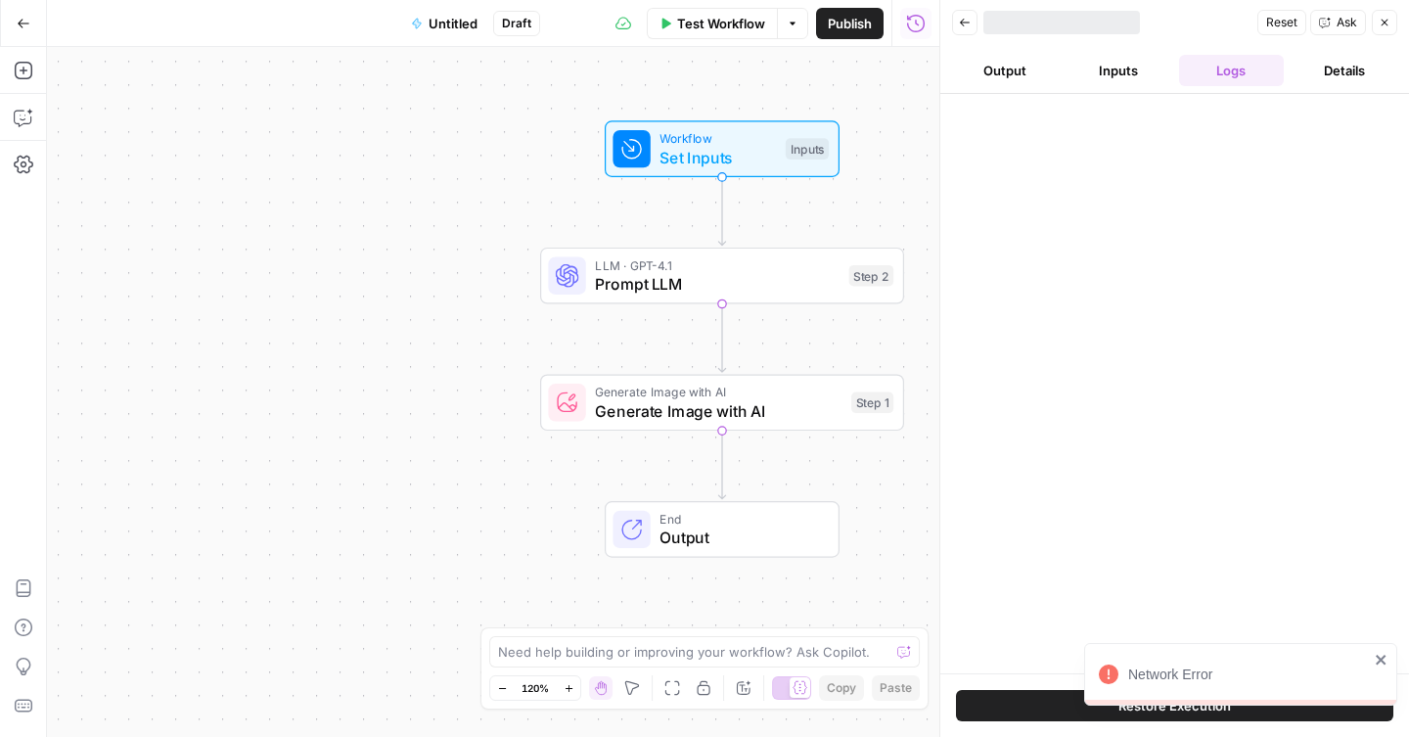
click at [1187, 683] on div "Network Error" at bounding box center [1249, 675] width 241 height 20
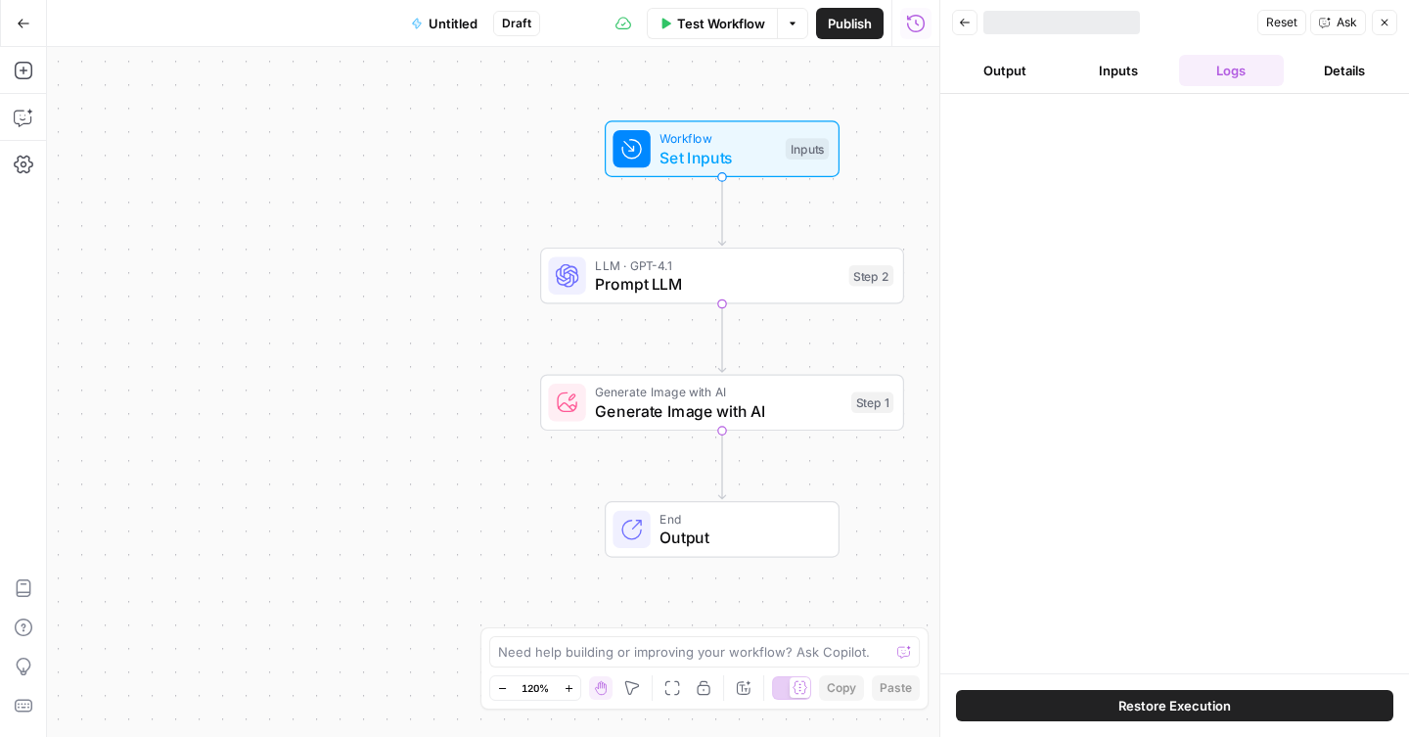
click at [442, 22] on span "Untitled" at bounding box center [453, 24] width 49 height 20
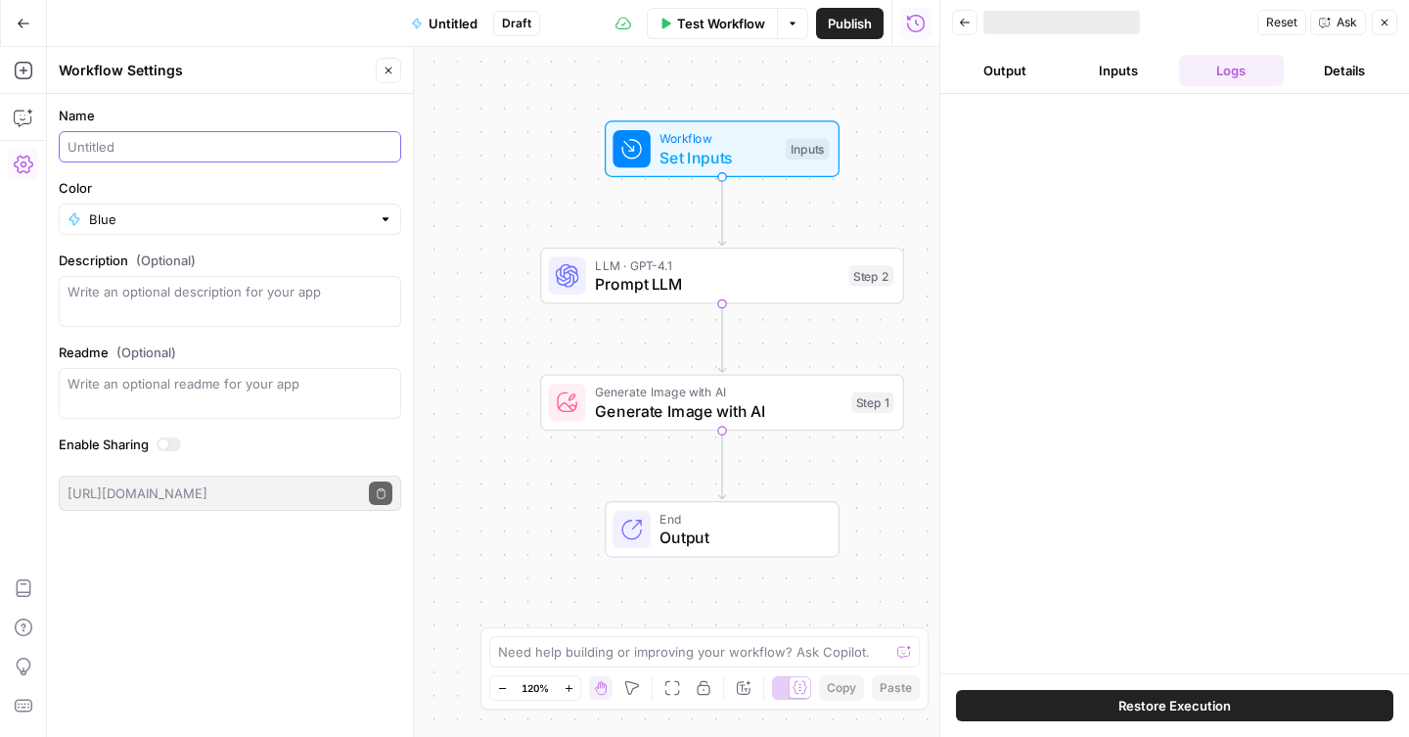
click at [208, 153] on input "Name" at bounding box center [230, 147] width 325 height 20
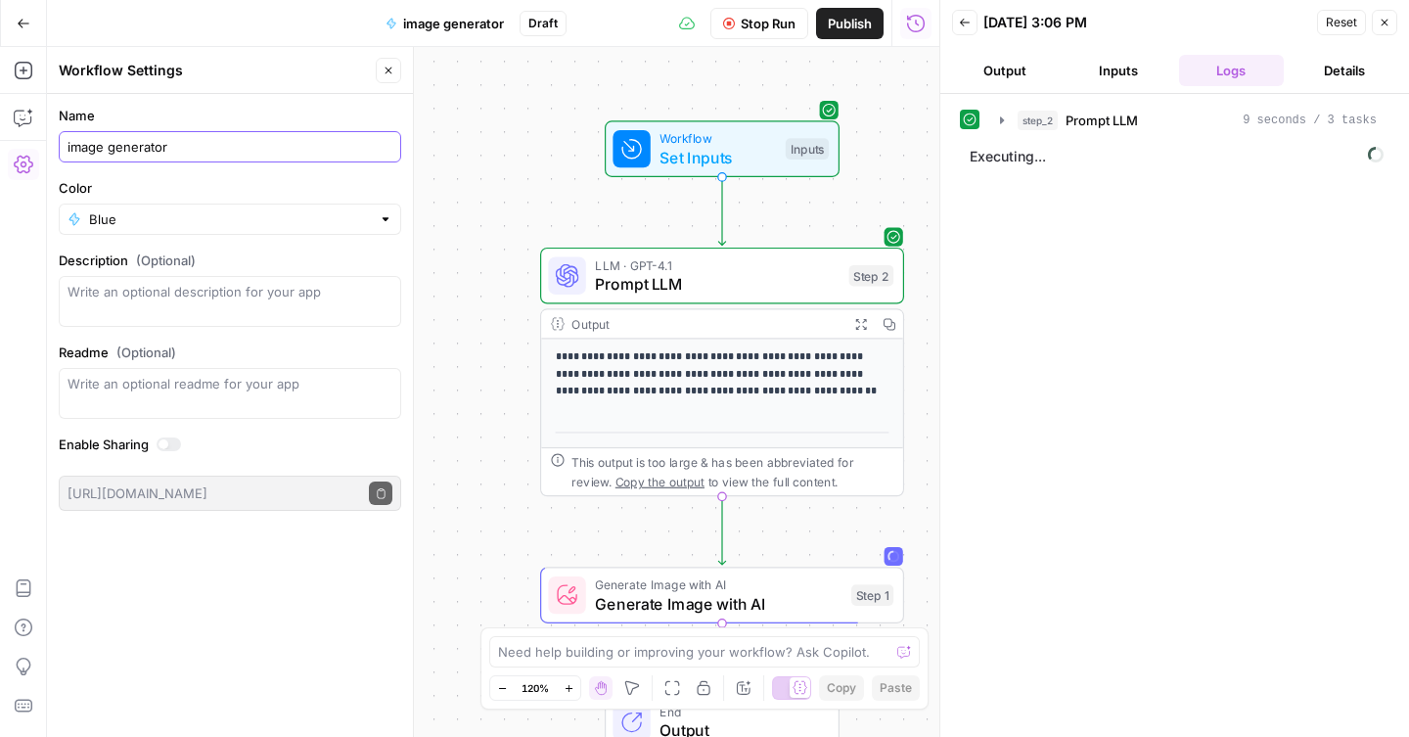
type input "image generator"
click at [379, 344] on label "Readme (Optional)" at bounding box center [230, 353] width 343 height 20
click at [379, 374] on textarea "Readme (Optional)" at bounding box center [230, 384] width 325 height 20
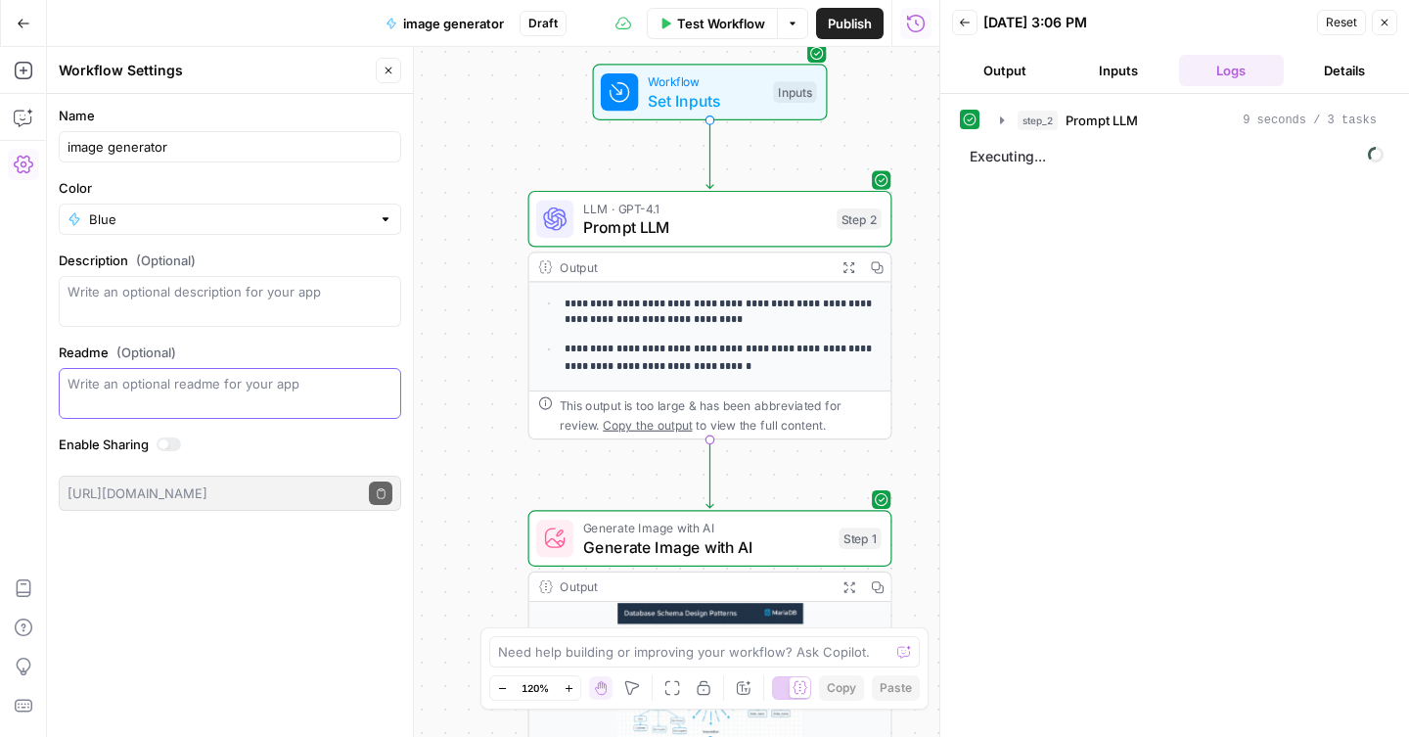
scroll to position [23, 0]
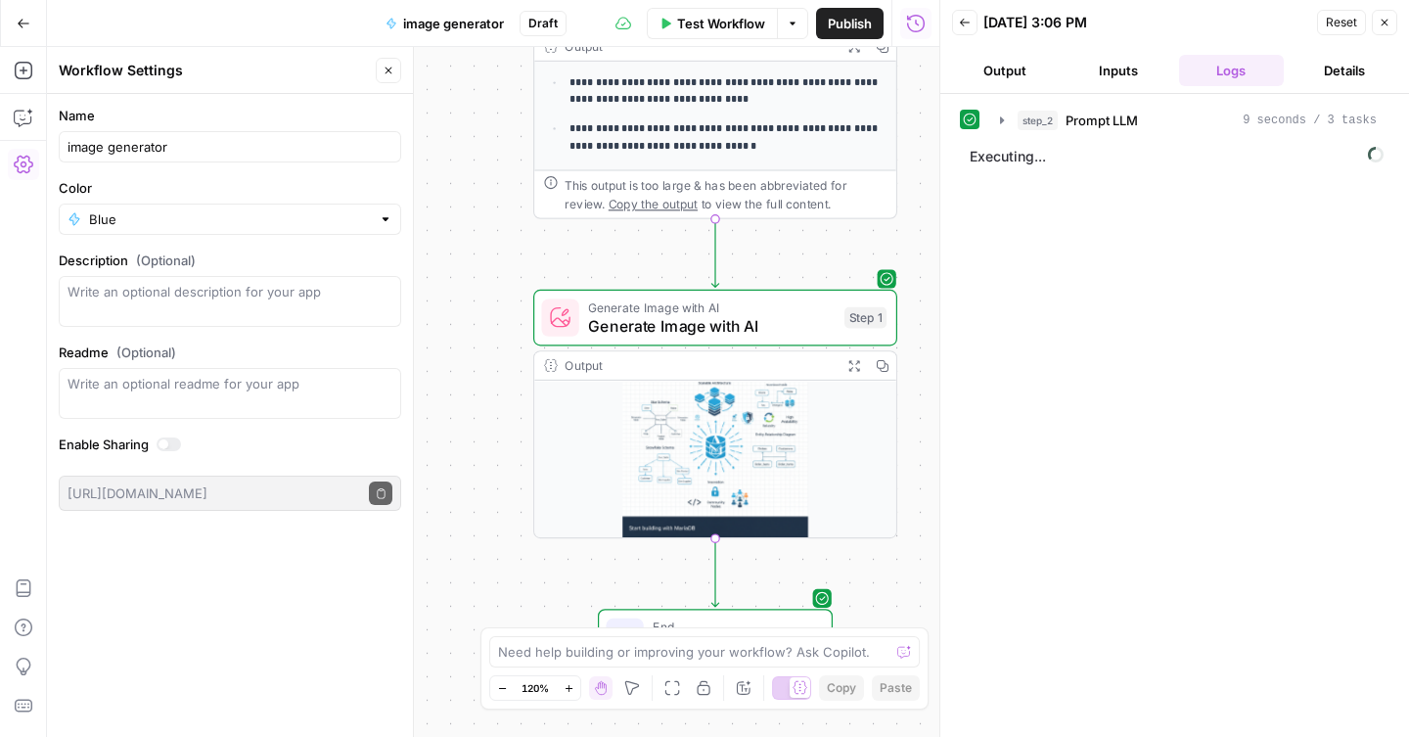
drag, startPoint x: 463, startPoint y: 556, endPoint x: 485, endPoint y: 345, distance: 212.6
click at [485, 345] on div "**********" at bounding box center [493, 392] width 893 height 690
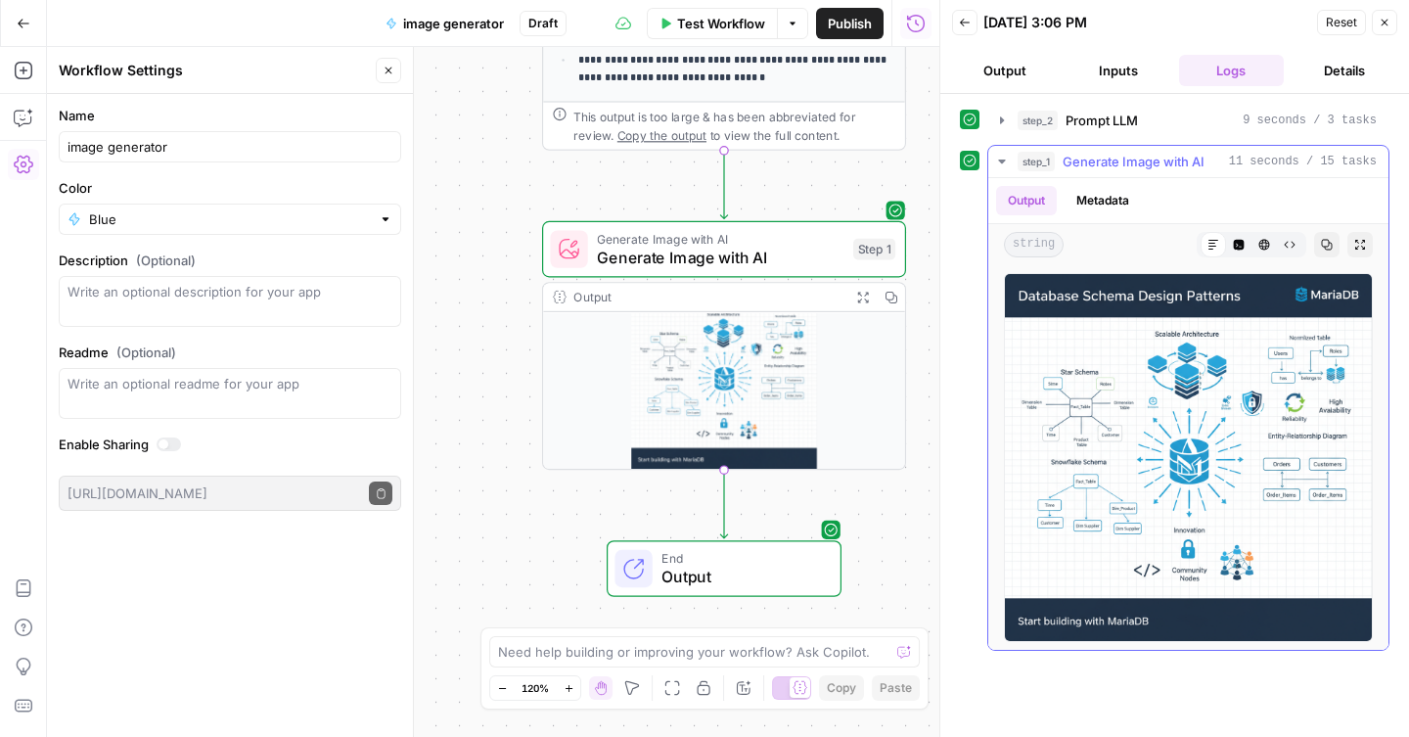
click at [1115, 494] on img at bounding box center [1188, 457] width 369 height 369
click at [1359, 251] on button "Expand Output" at bounding box center [1360, 244] width 25 height 25
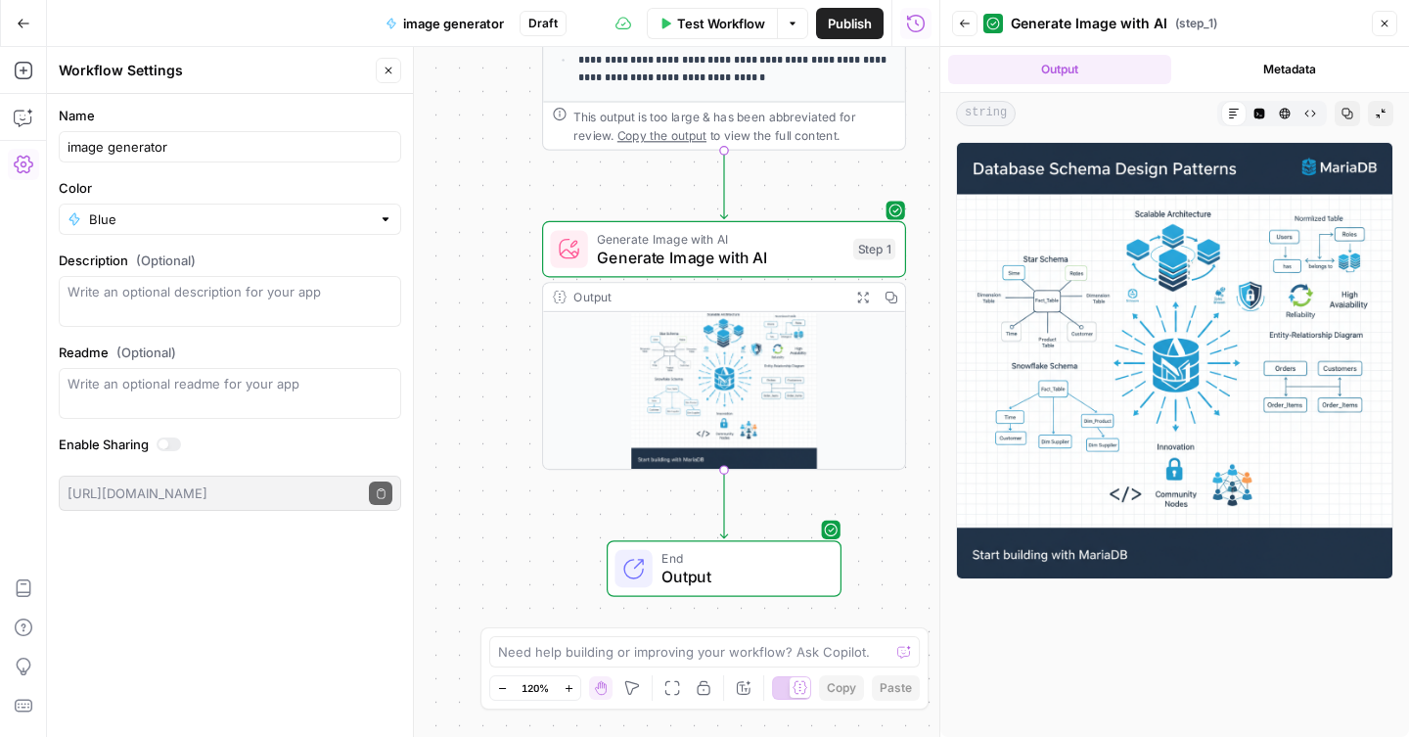
click at [970, 25] on icon "button" at bounding box center [965, 24] width 12 height 12
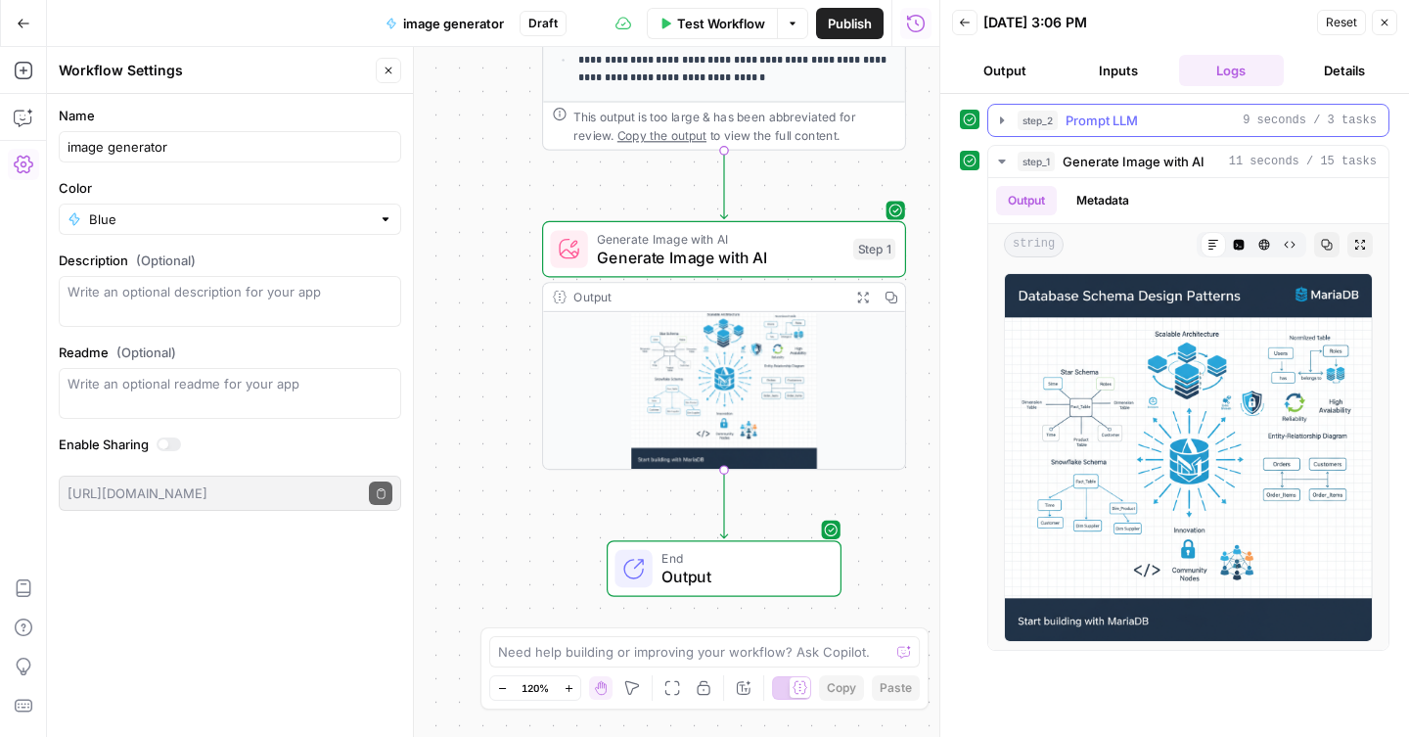
click at [1199, 128] on div "step_2 Prompt LLM 9 seconds / 3 tasks" at bounding box center [1197, 121] width 359 height 20
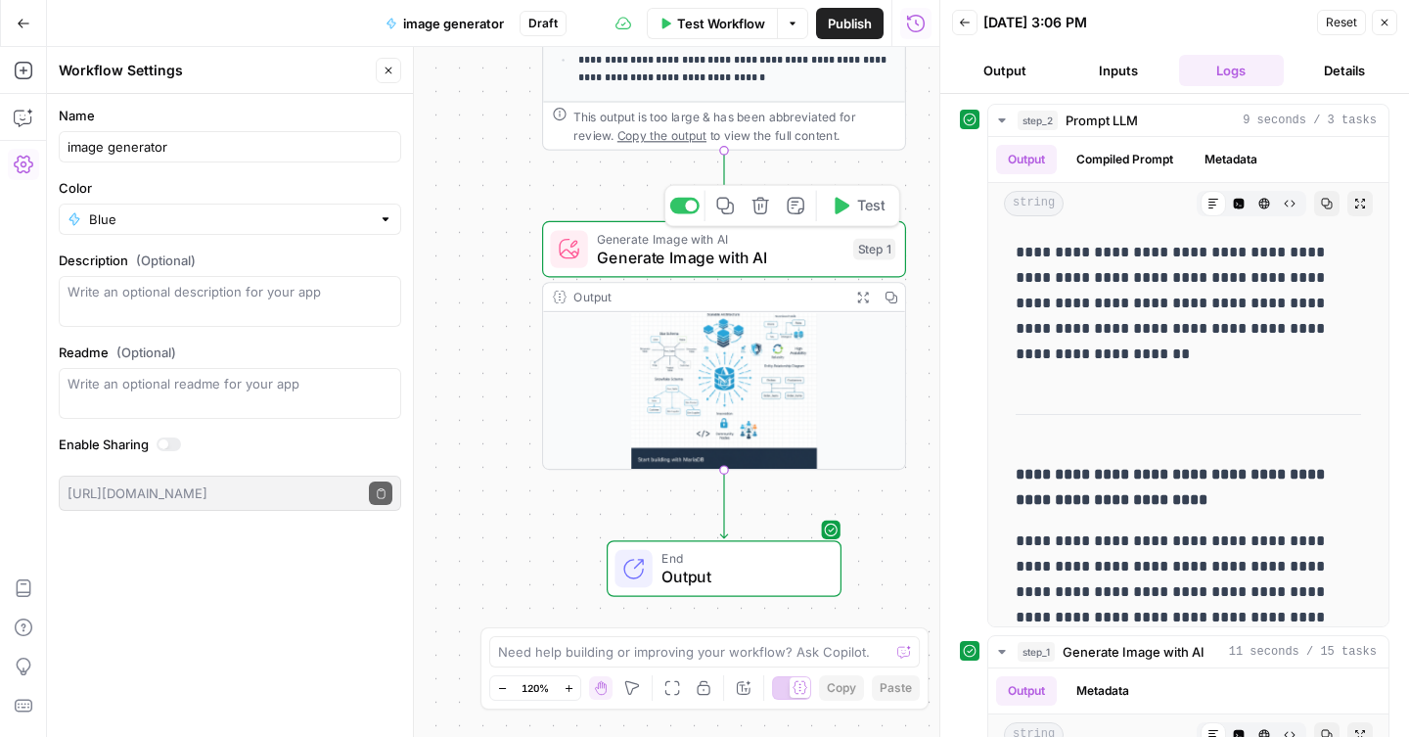
click at [708, 259] on span "Generate Image with AI" at bounding box center [720, 257] width 247 height 23
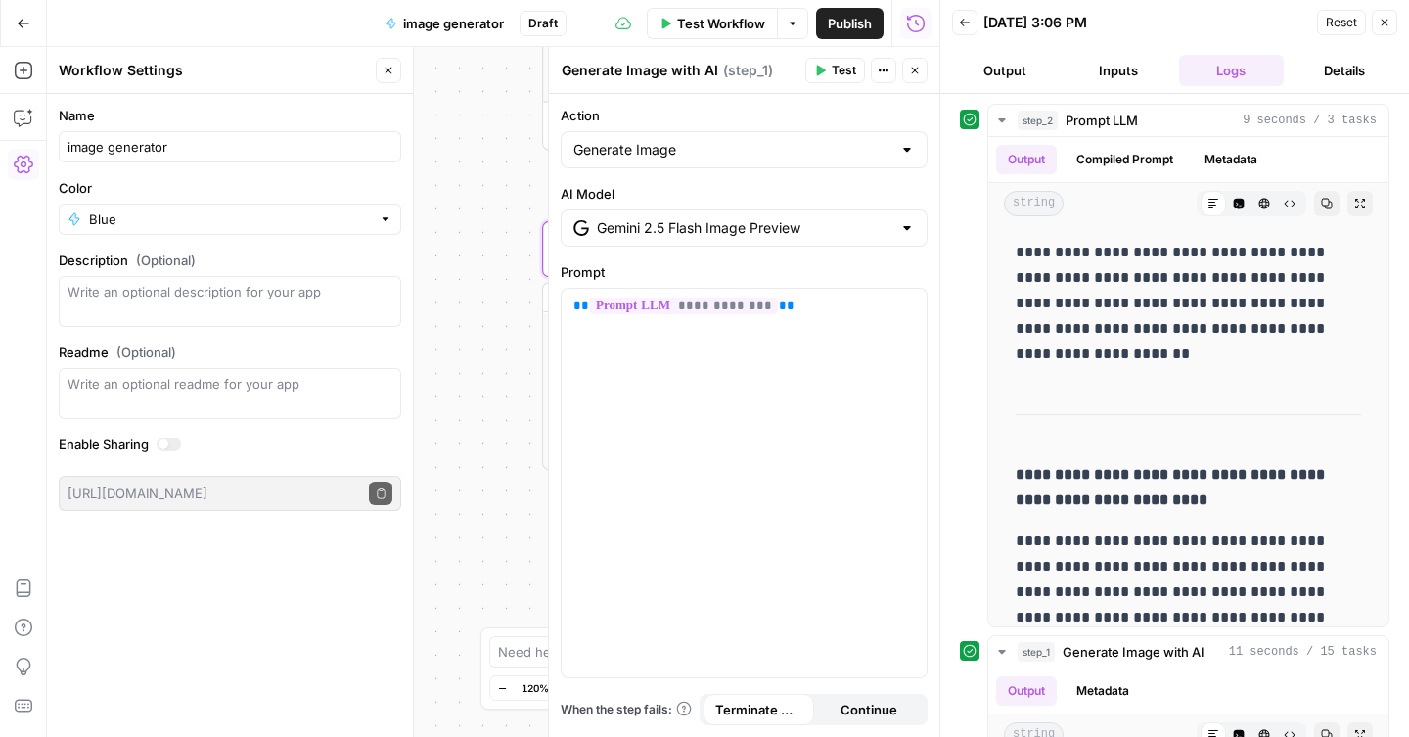
click at [1381, 21] on icon "button" at bounding box center [1385, 23] width 12 height 12
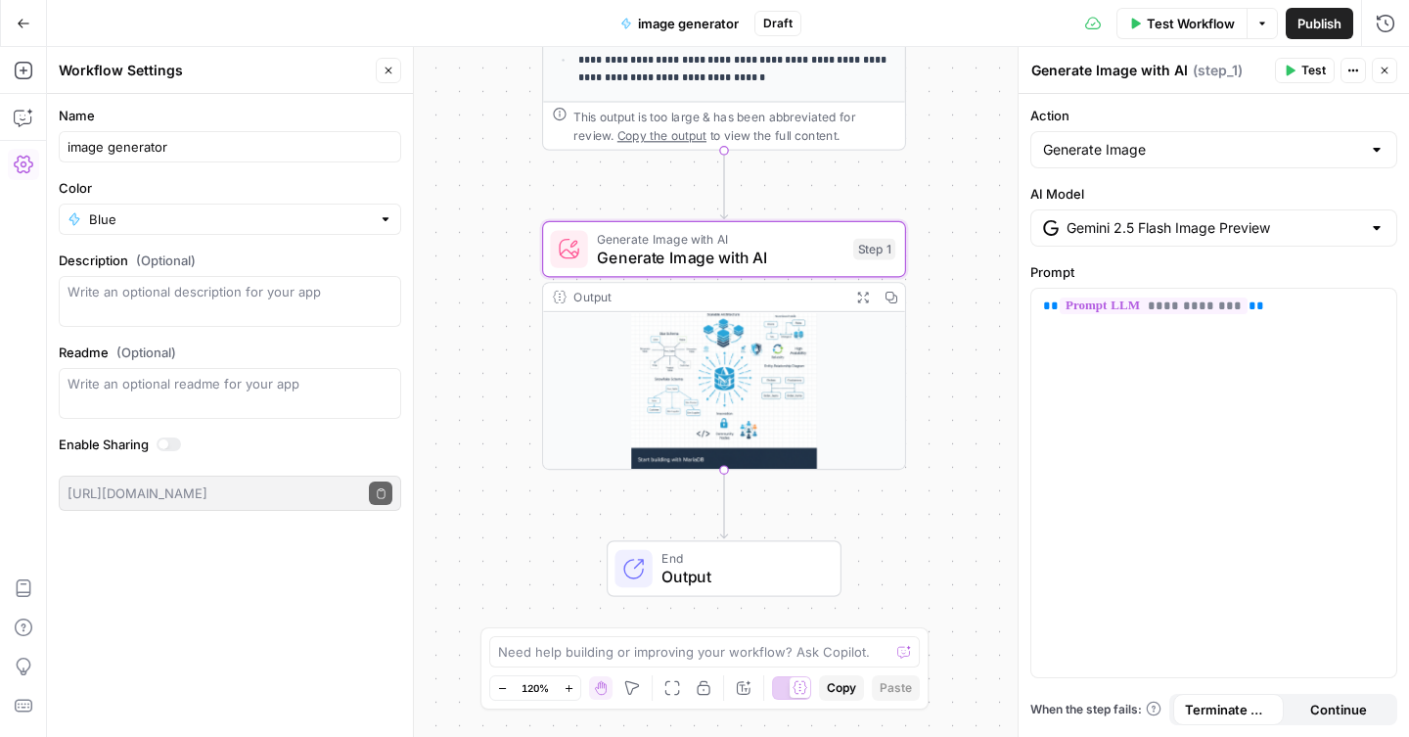
click at [1249, 226] on input "Gemini 2.5 Flash Image Preview" at bounding box center [1214, 228] width 295 height 20
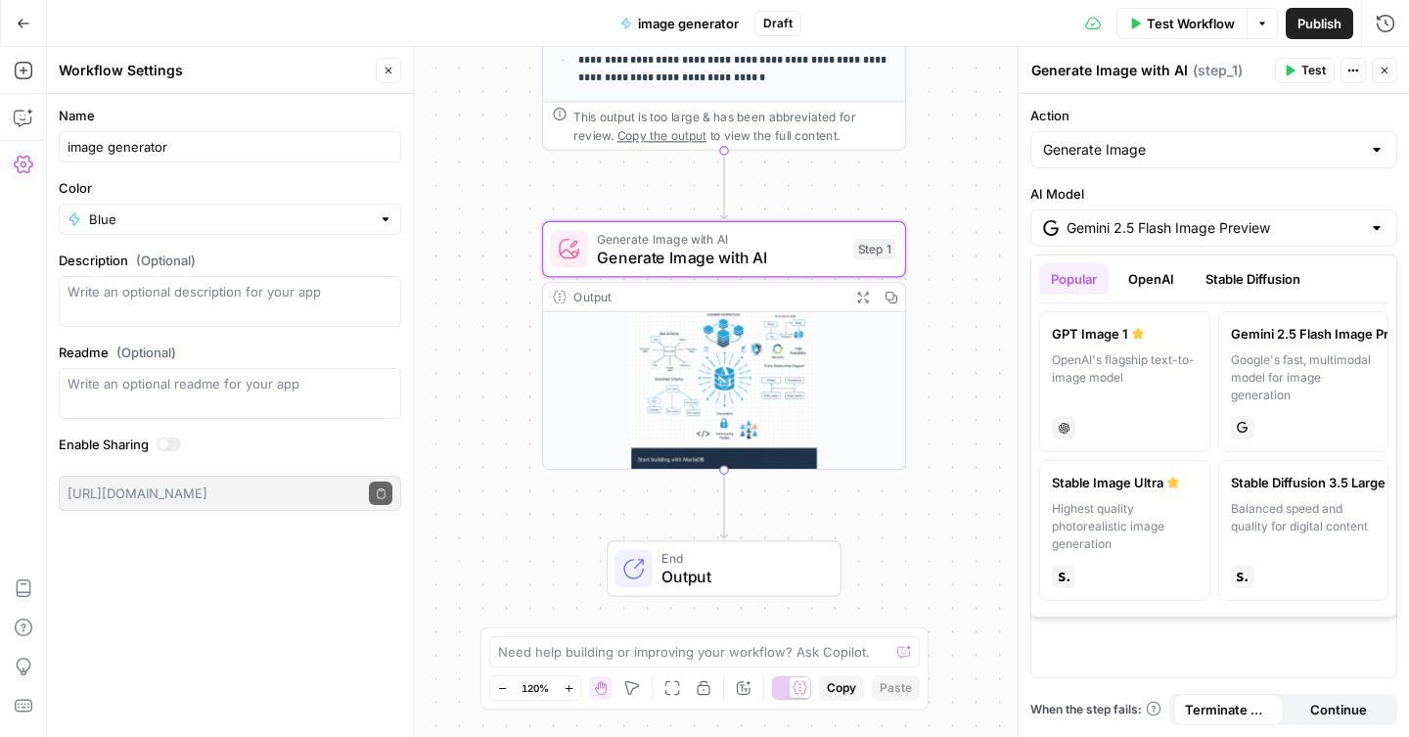
click at [1175, 368] on div "OpenAI's flagship text-to-image model" at bounding box center [1125, 377] width 146 height 53
type input "GPT Image 1"
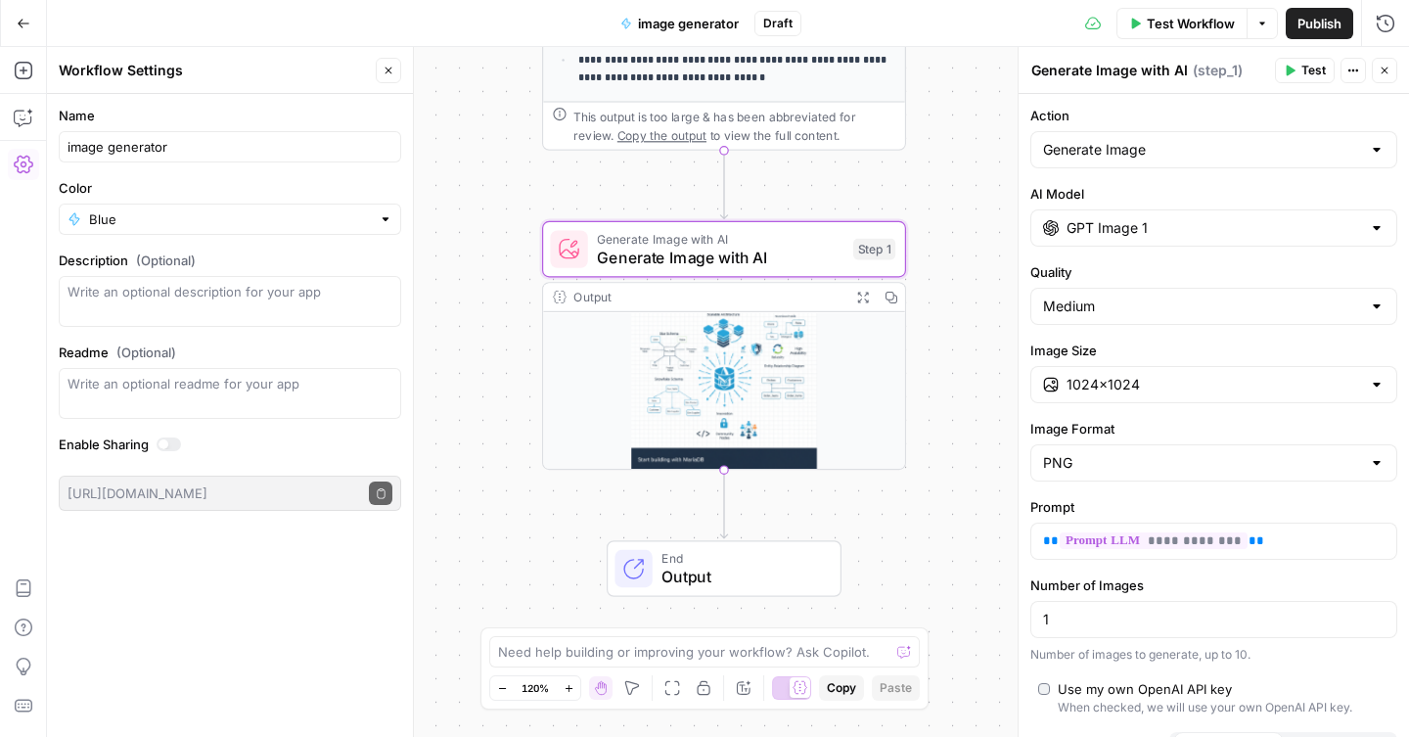
click at [1381, 381] on div at bounding box center [1377, 385] width 16 height 20
type input "1024×1024"
click at [1358, 358] on label "Image Size" at bounding box center [1214, 351] width 367 height 20
click at [1358, 375] on input "1024×1024" at bounding box center [1214, 385] width 295 height 20
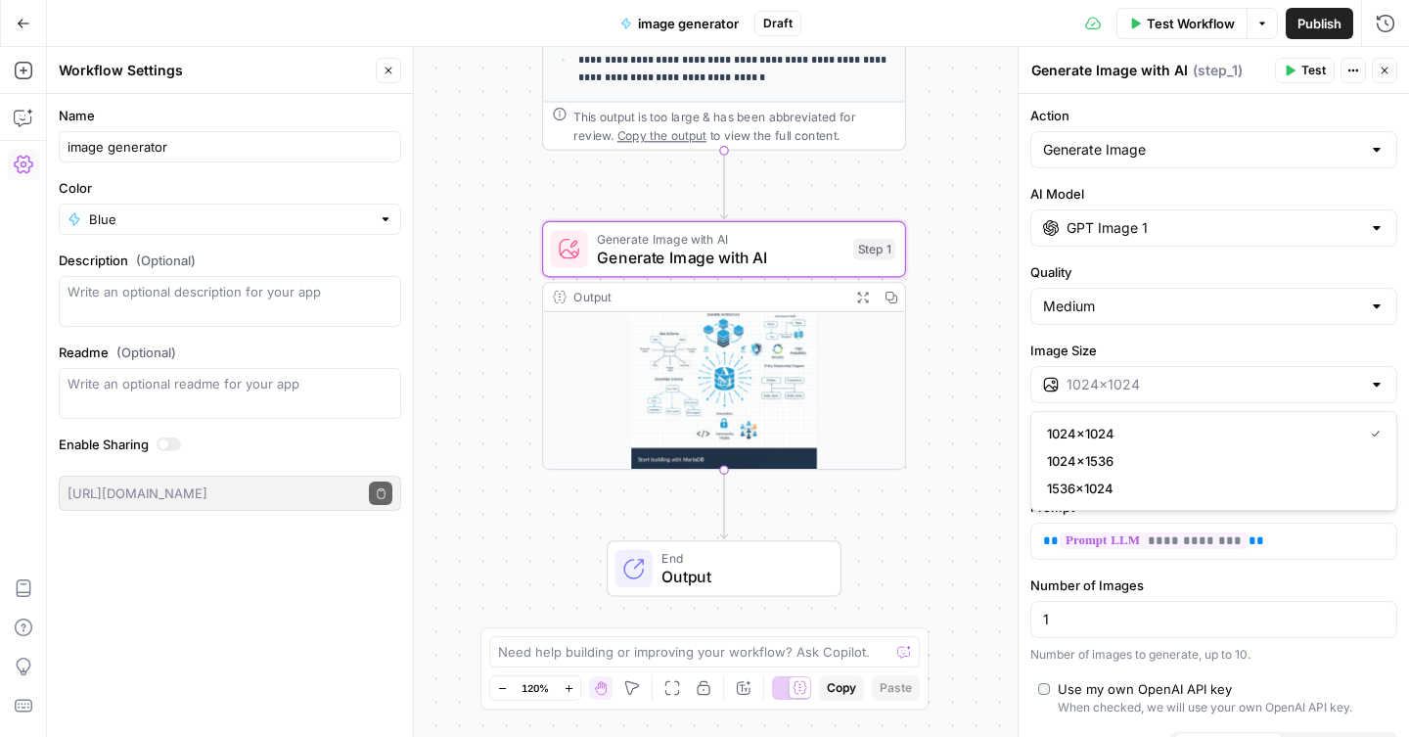
type input "1024×1024"
click at [1270, 339] on div "**********" at bounding box center [1214, 434] width 391 height 681
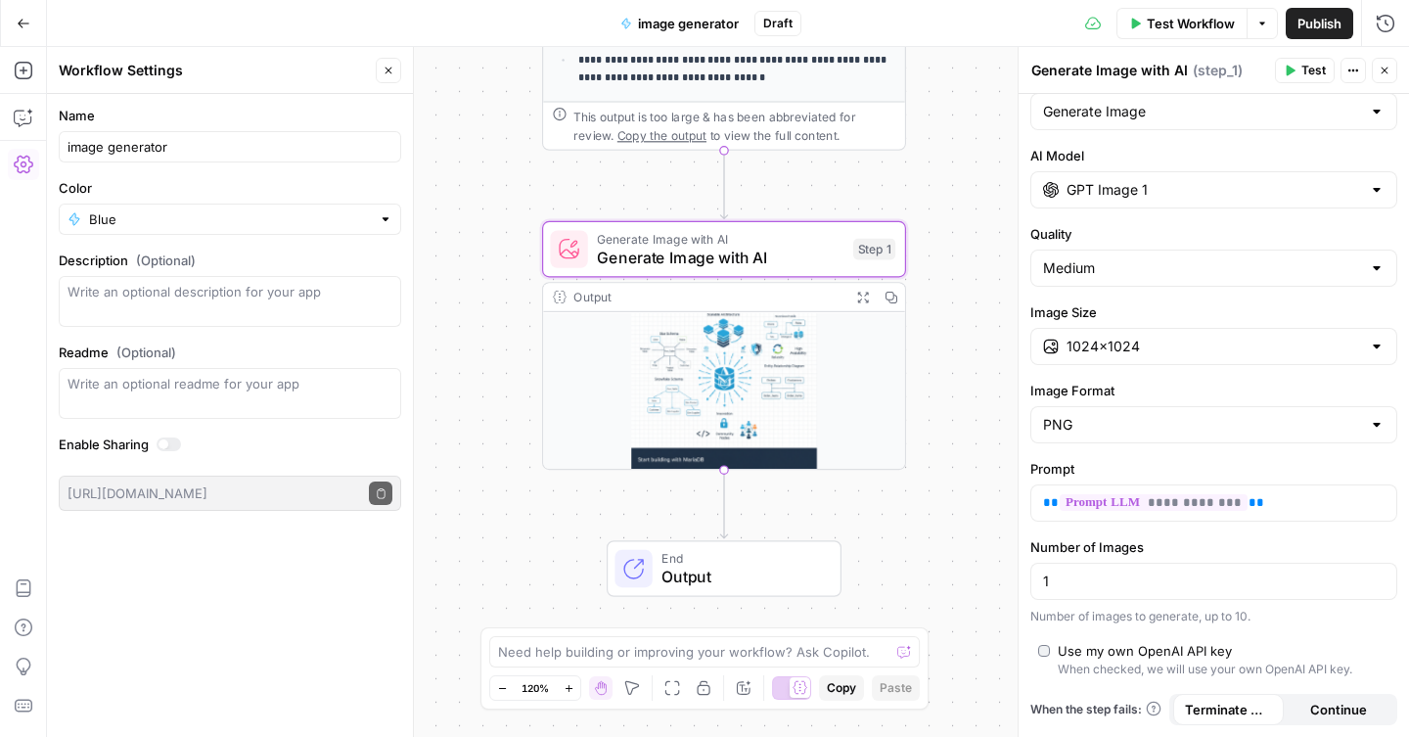
scroll to position [0, 0]
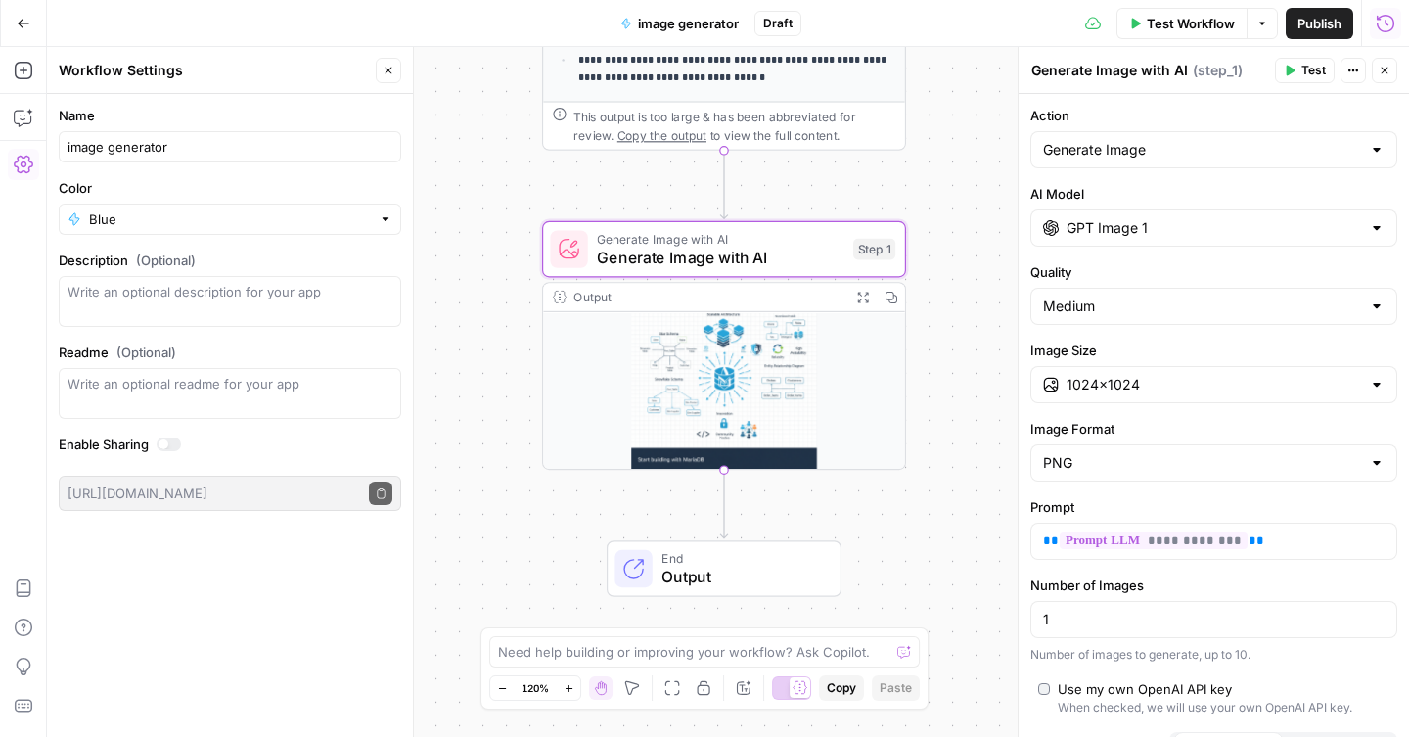
click at [1380, 24] on icon "button" at bounding box center [1386, 24] width 20 height 20
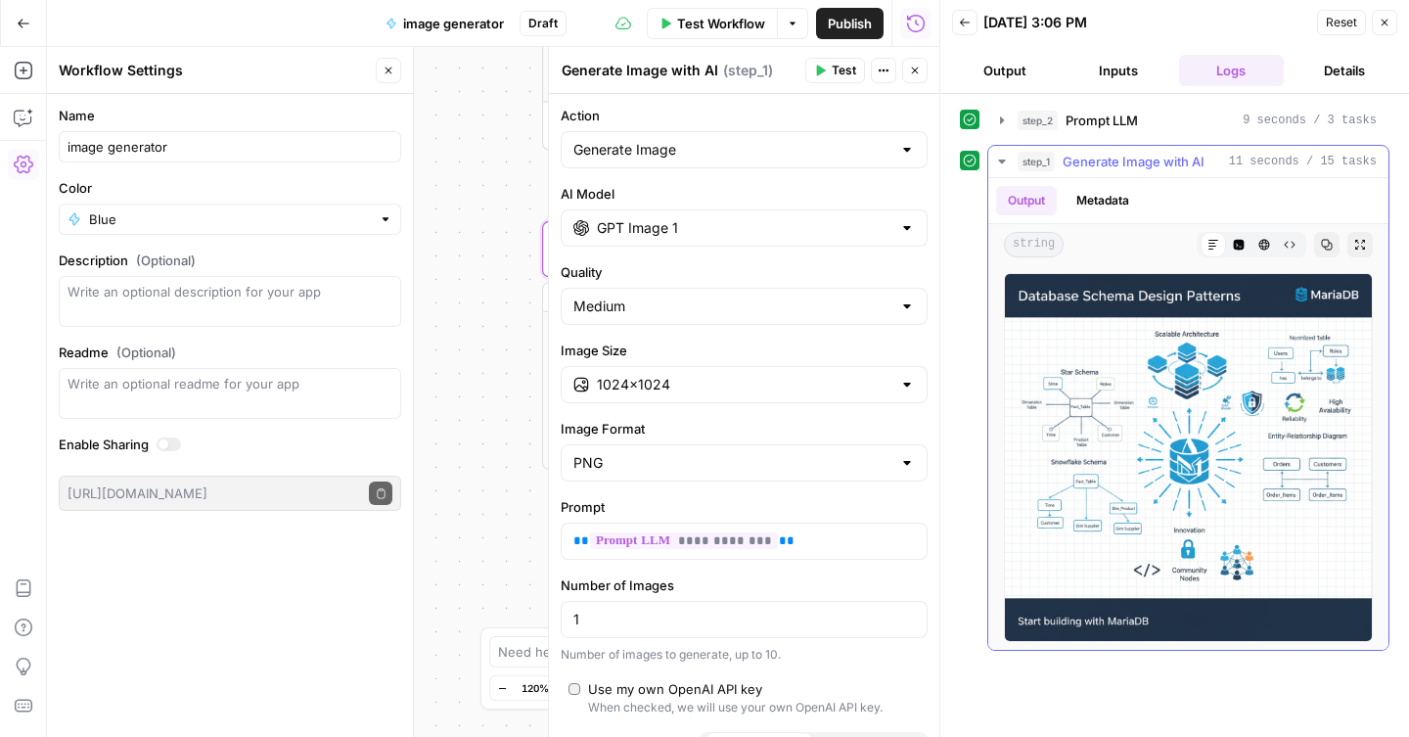
click at [1003, 161] on icon "button" at bounding box center [1002, 162] width 16 height 16
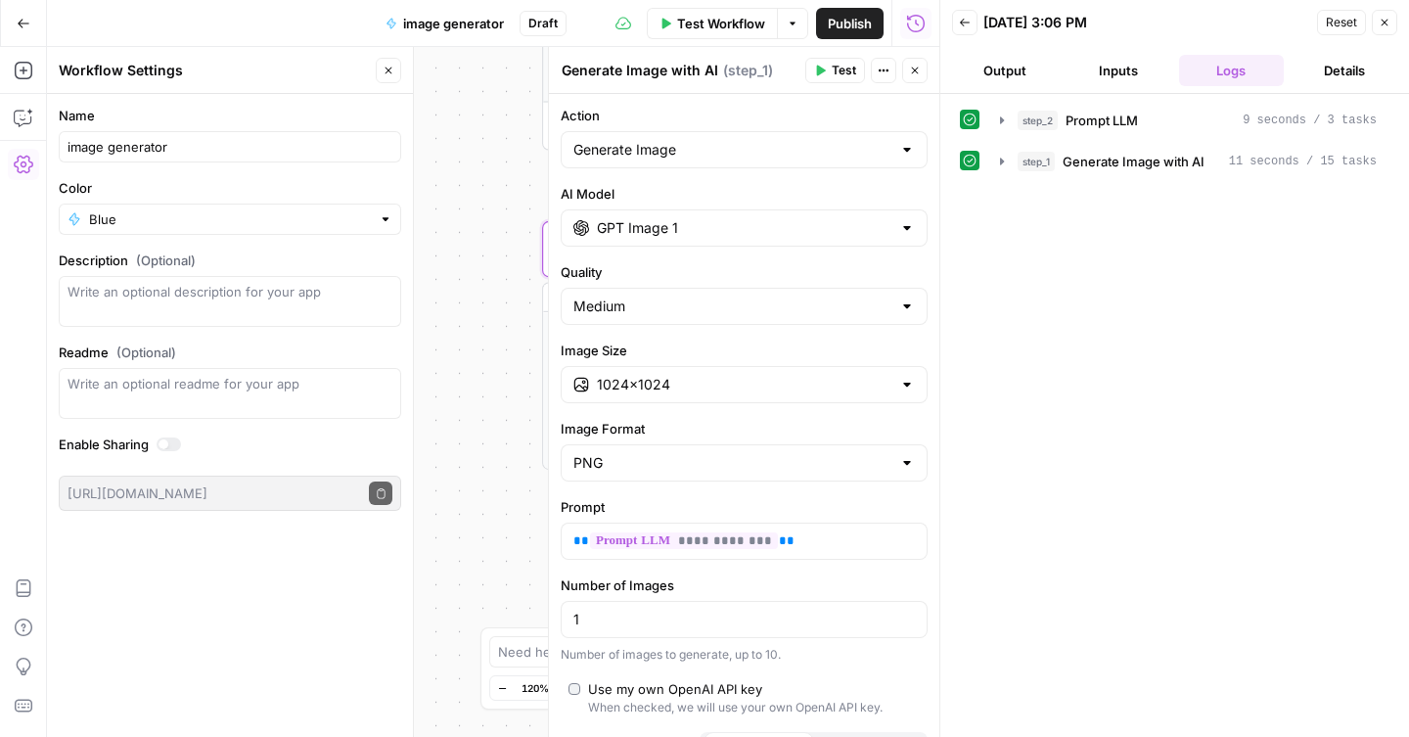
click at [848, 67] on span "Test" at bounding box center [844, 71] width 24 height 18
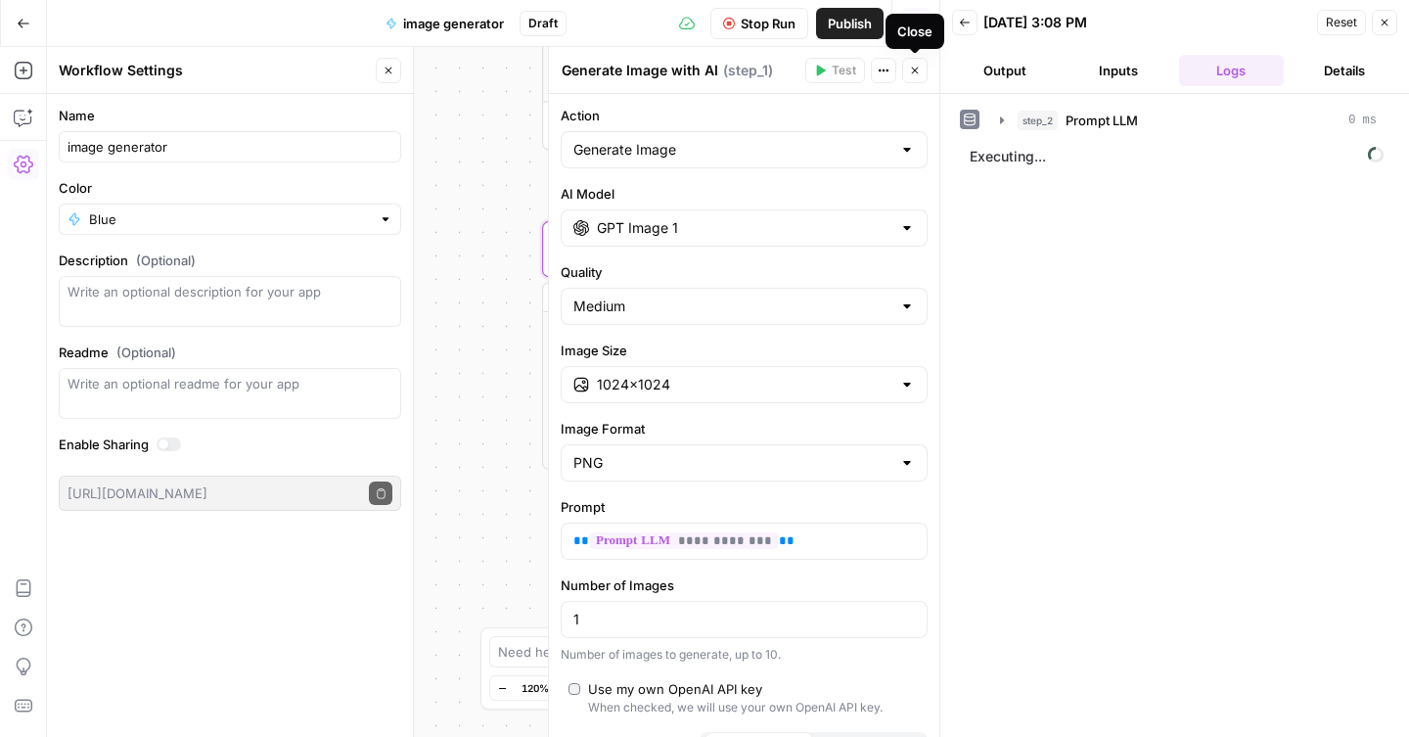
click at [916, 74] on icon "button" at bounding box center [915, 71] width 12 height 12
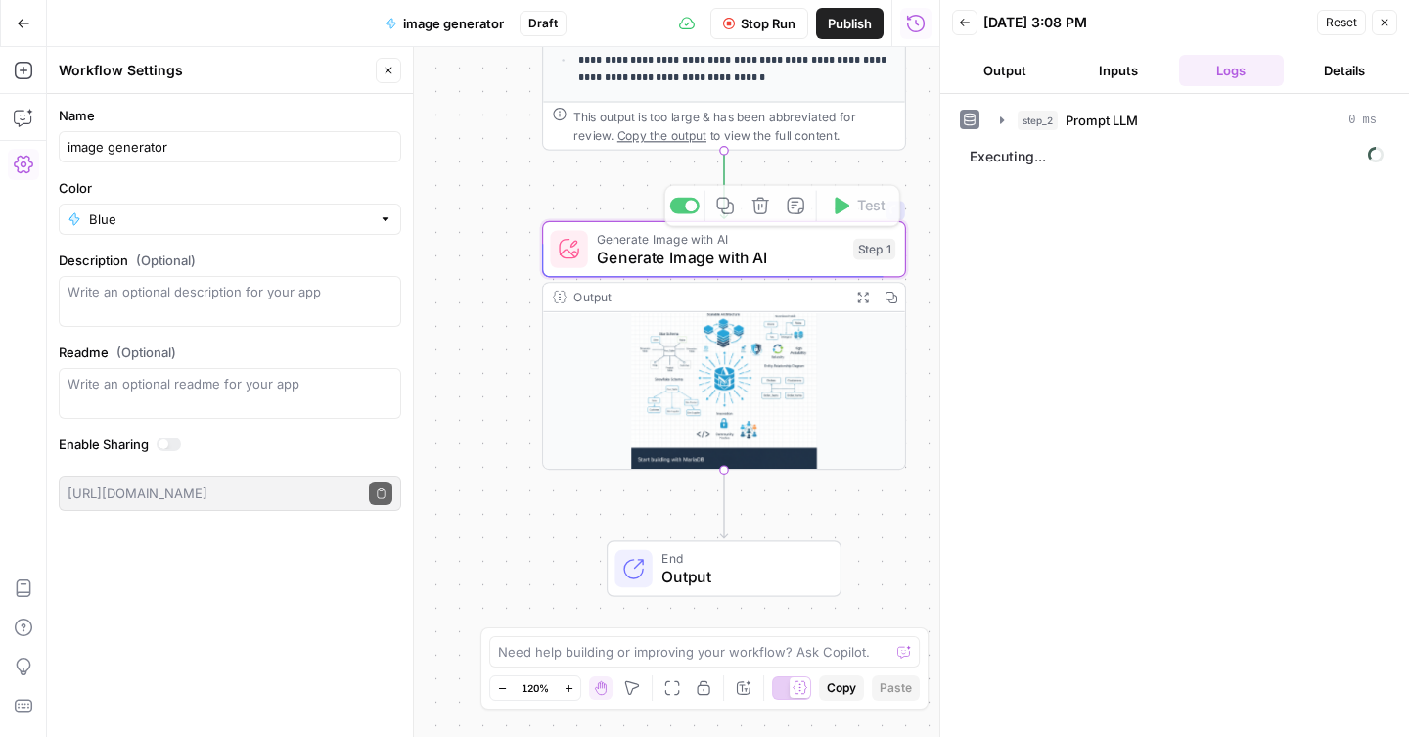
drag, startPoint x: 785, startPoint y: 143, endPoint x: 782, endPoint y: 153, distance: 10.2
click at [782, 153] on div "**********" at bounding box center [493, 392] width 893 height 690
drag, startPoint x: 784, startPoint y: 129, endPoint x: 774, endPoint y: 148, distance: 21.0
click at [774, 148] on div "This output is too large & has been abbreviated for review. Copy the output to …" at bounding box center [724, 125] width 362 height 48
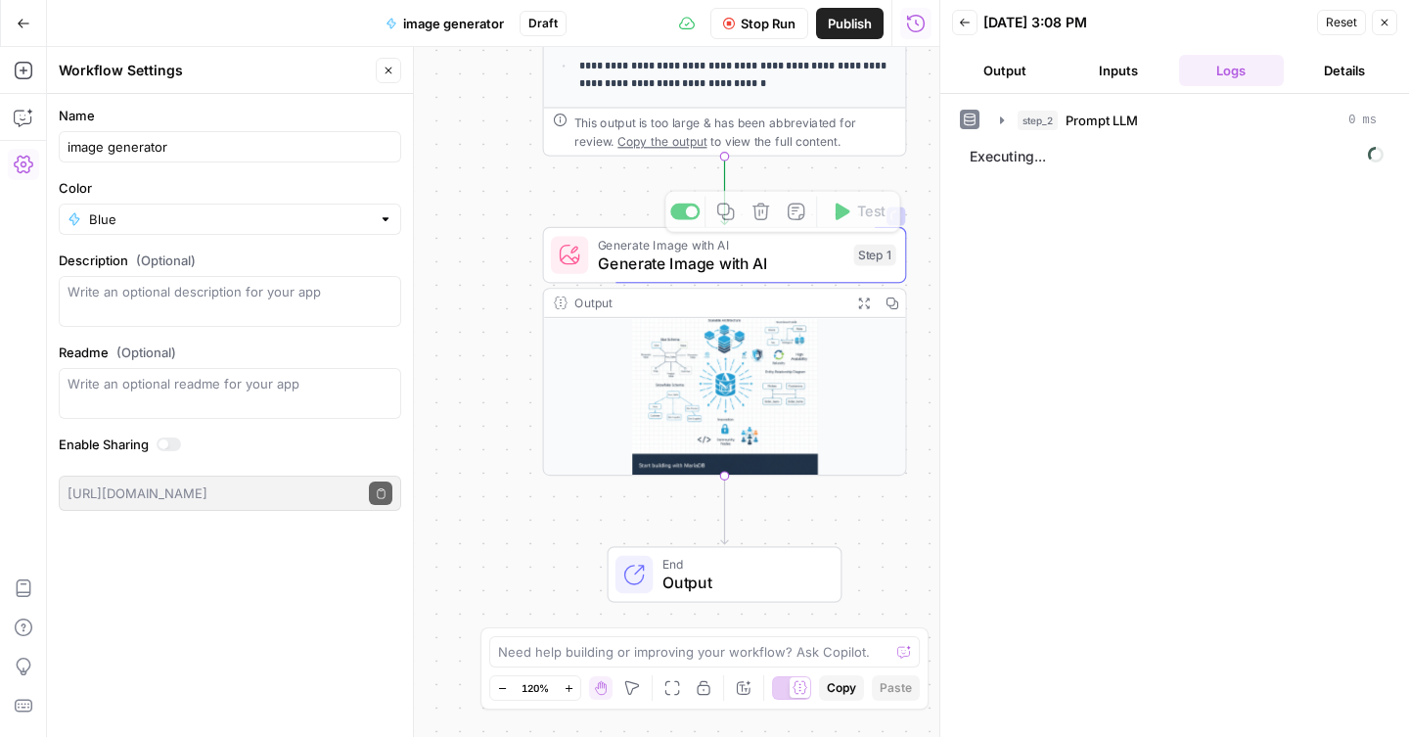
drag, startPoint x: 774, startPoint y: 154, endPoint x: 513, endPoint y: 191, distance: 264.0
click at [513, 191] on div "**********" at bounding box center [493, 392] width 893 height 690
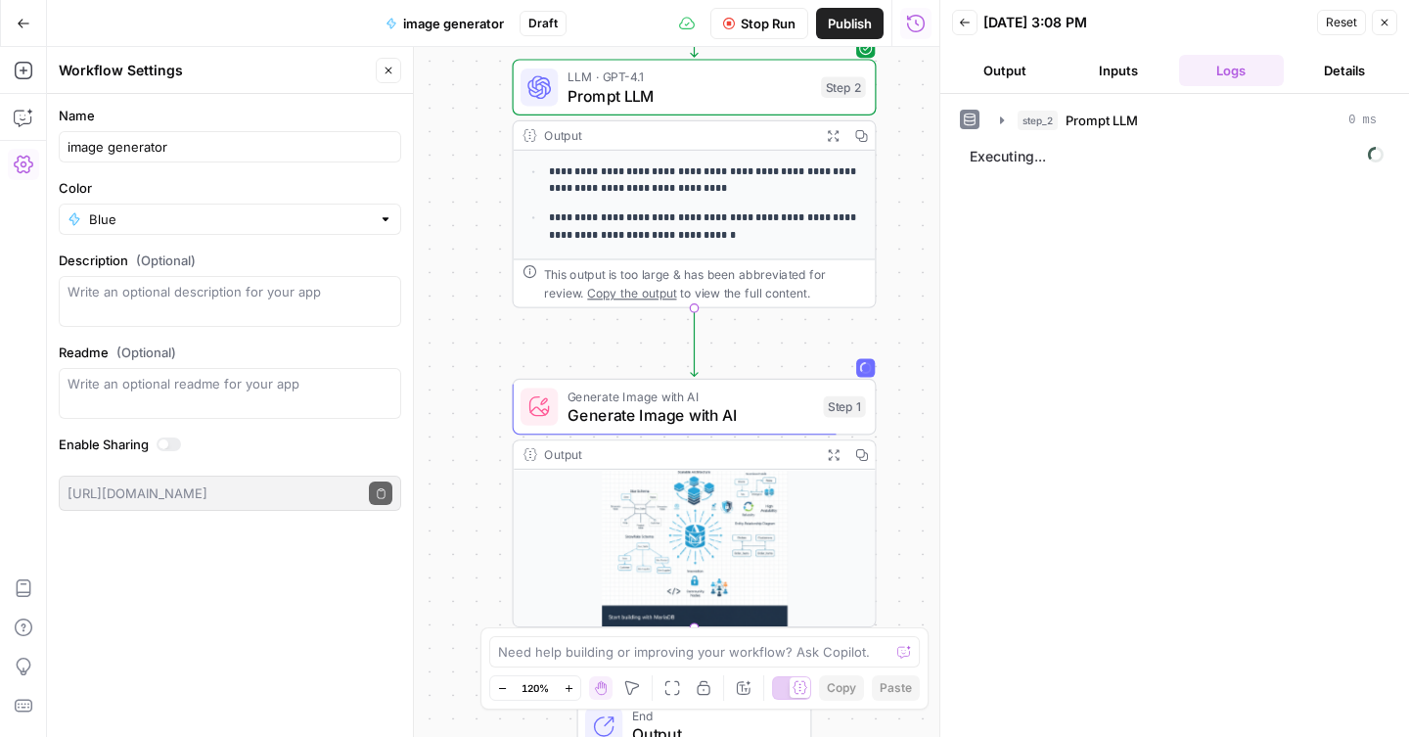
drag, startPoint x: 513, startPoint y: 191, endPoint x: 483, endPoint y: 345, distance: 156.6
click at [483, 344] on div "**********" at bounding box center [493, 392] width 893 height 690
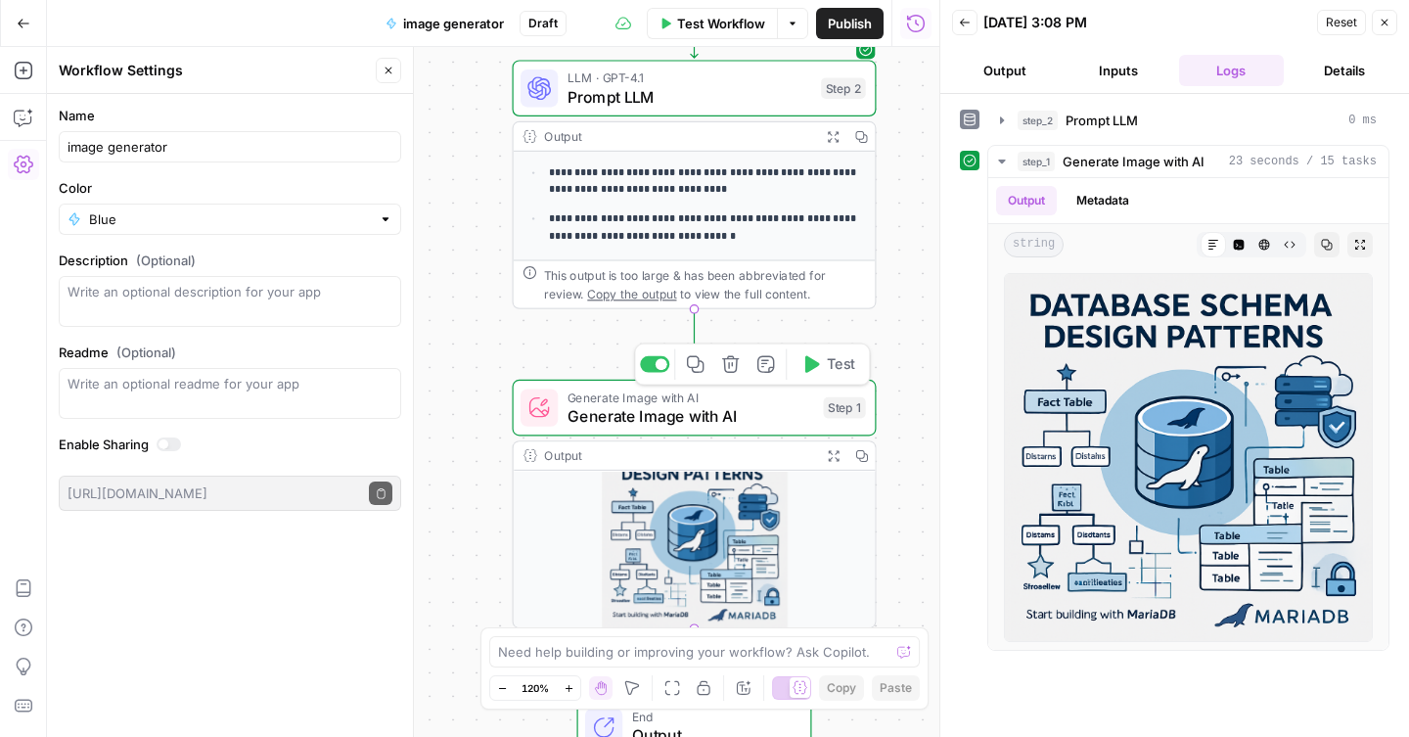
click at [738, 408] on span "Generate Image with AI" at bounding box center [691, 415] width 247 height 23
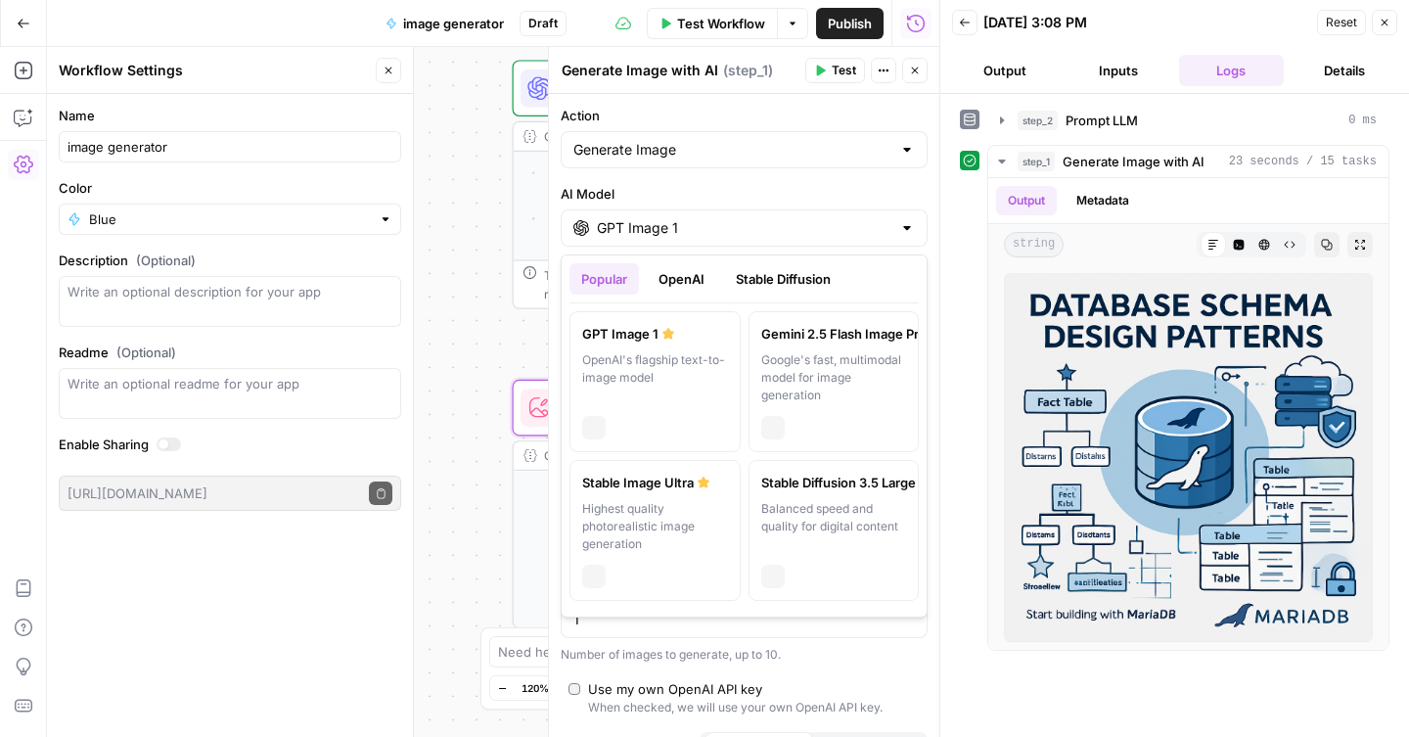
click at [906, 233] on div at bounding box center [907, 228] width 16 height 20
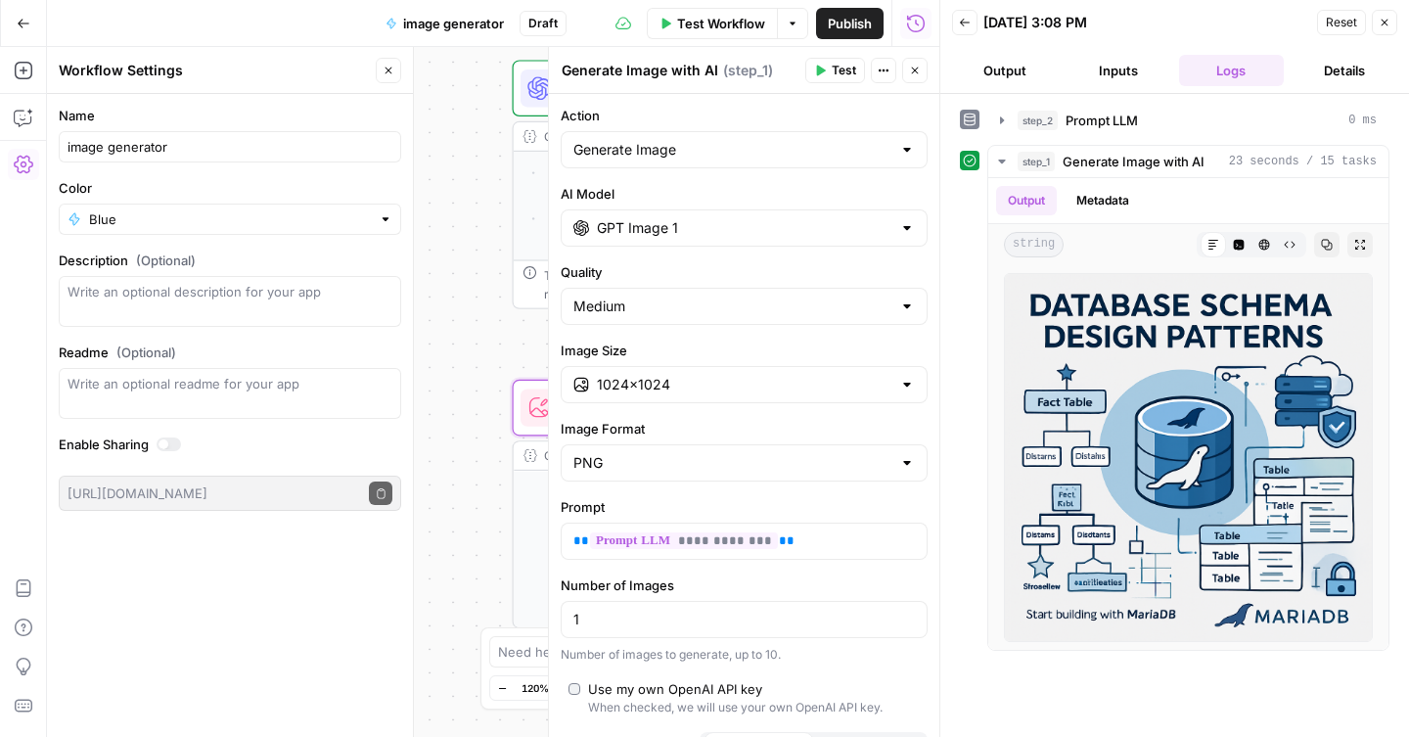
click at [910, 150] on div at bounding box center [907, 150] width 16 height 20
type input "Generate Image"
click at [929, 135] on div "**********" at bounding box center [744, 434] width 391 height 681
click at [912, 225] on div at bounding box center [907, 228] width 16 height 20
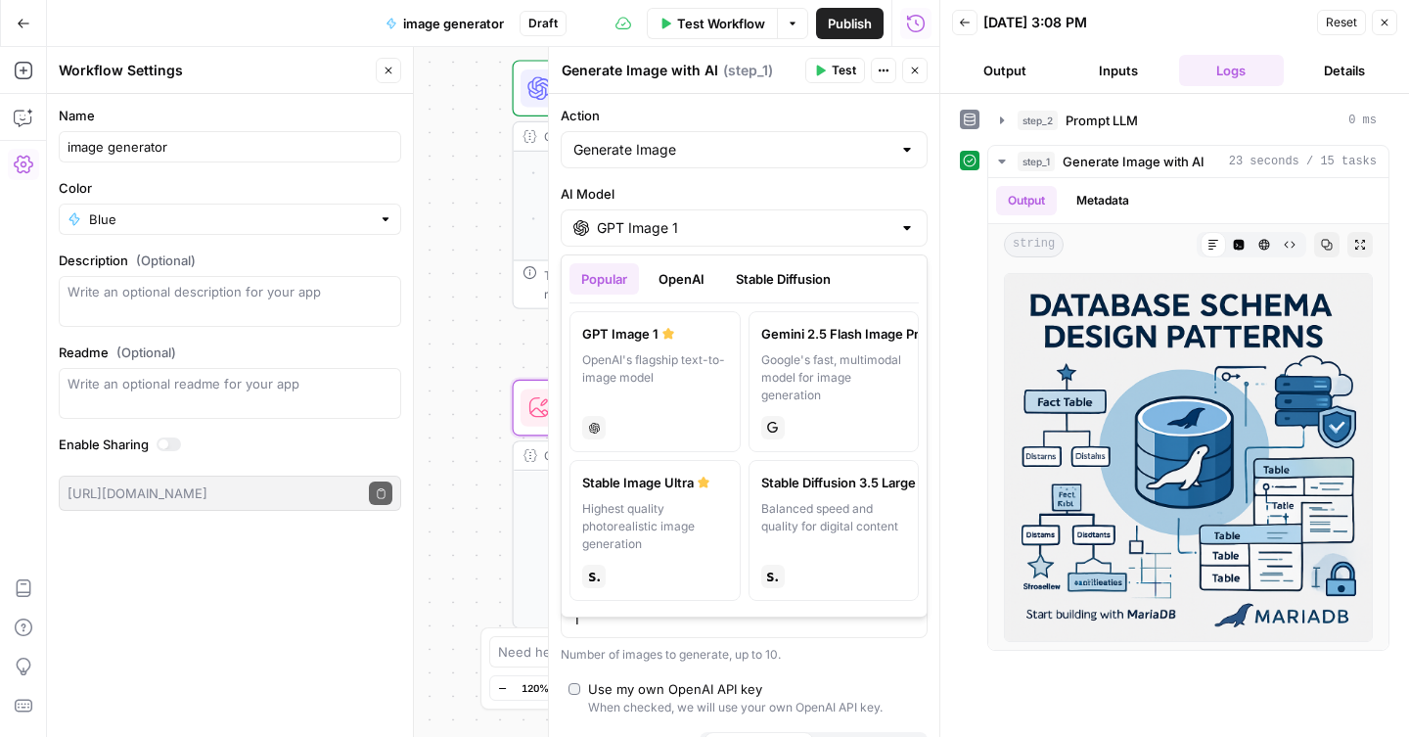
click at [683, 535] on div "Highest quality photorealistic image generation" at bounding box center [655, 526] width 146 height 53
type input "Stable Image Ultra"
type input "21:9 (1536×640)"
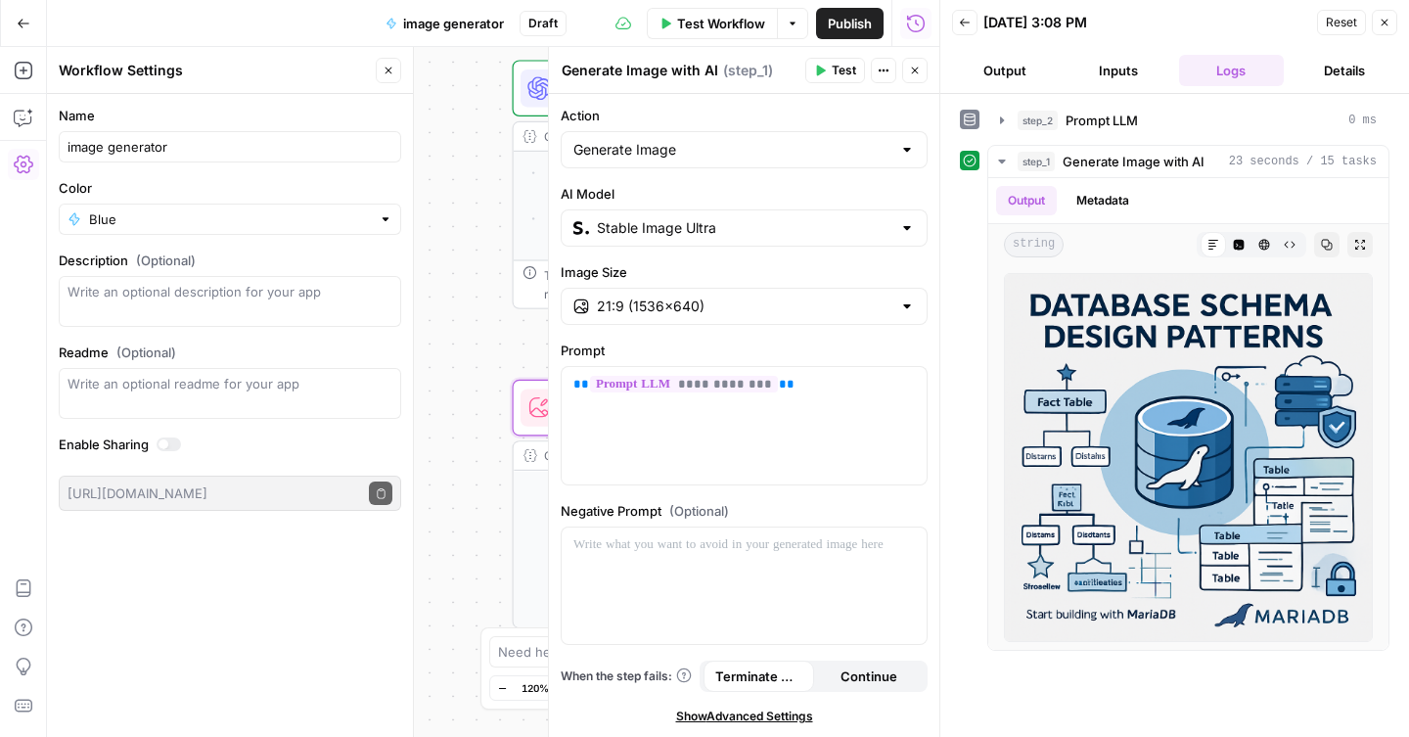
click at [812, 505] on label "Negative Prompt (Optional)" at bounding box center [744, 511] width 367 height 20
click at [915, 305] on div "21:9 (1536×640)" at bounding box center [744, 306] width 367 height 37
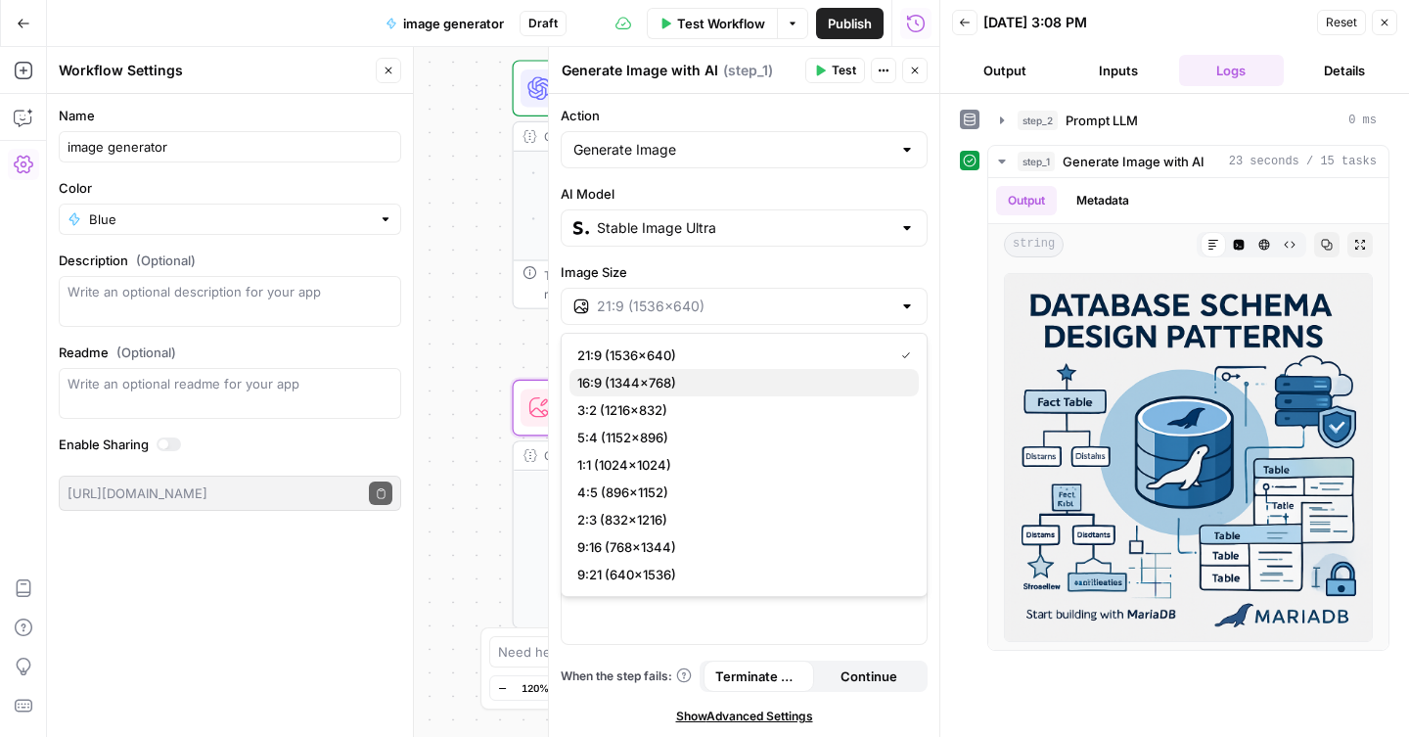
click at [865, 383] on span "16:9 (1344×768)" at bounding box center [740, 383] width 326 height 20
type input "16:9 (1344×768)"
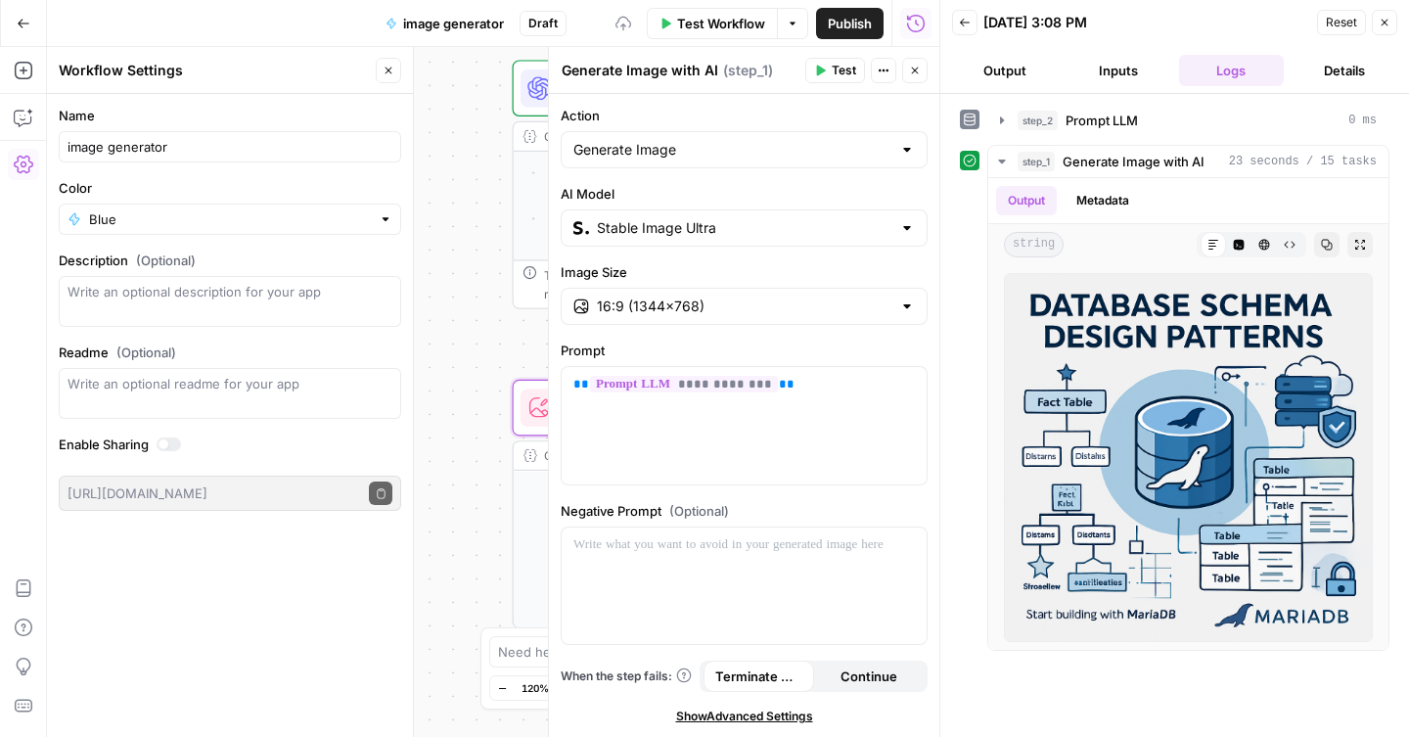
click at [921, 346] on label "Prompt" at bounding box center [744, 351] width 367 height 20
click at [1005, 163] on icon "button" at bounding box center [1002, 162] width 16 height 16
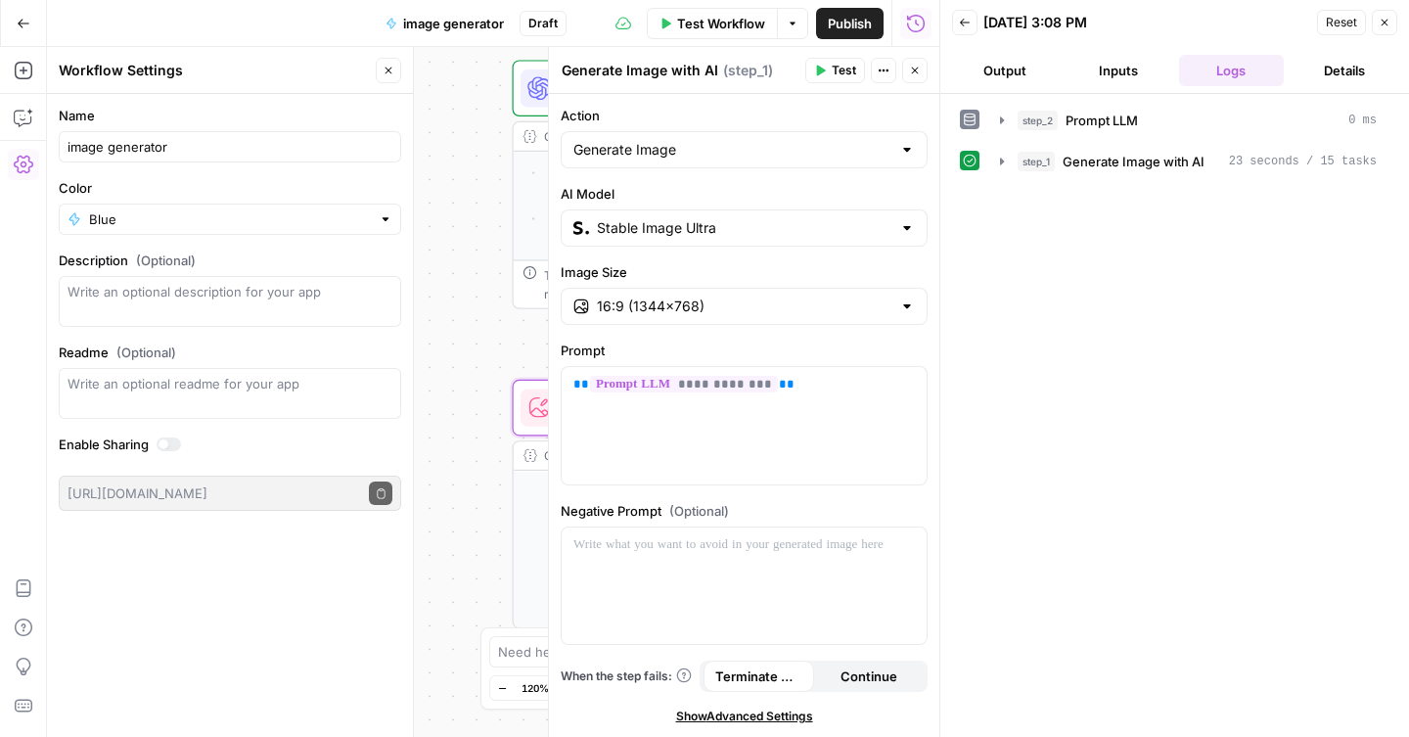
click at [838, 75] on span "Test" at bounding box center [844, 71] width 24 height 18
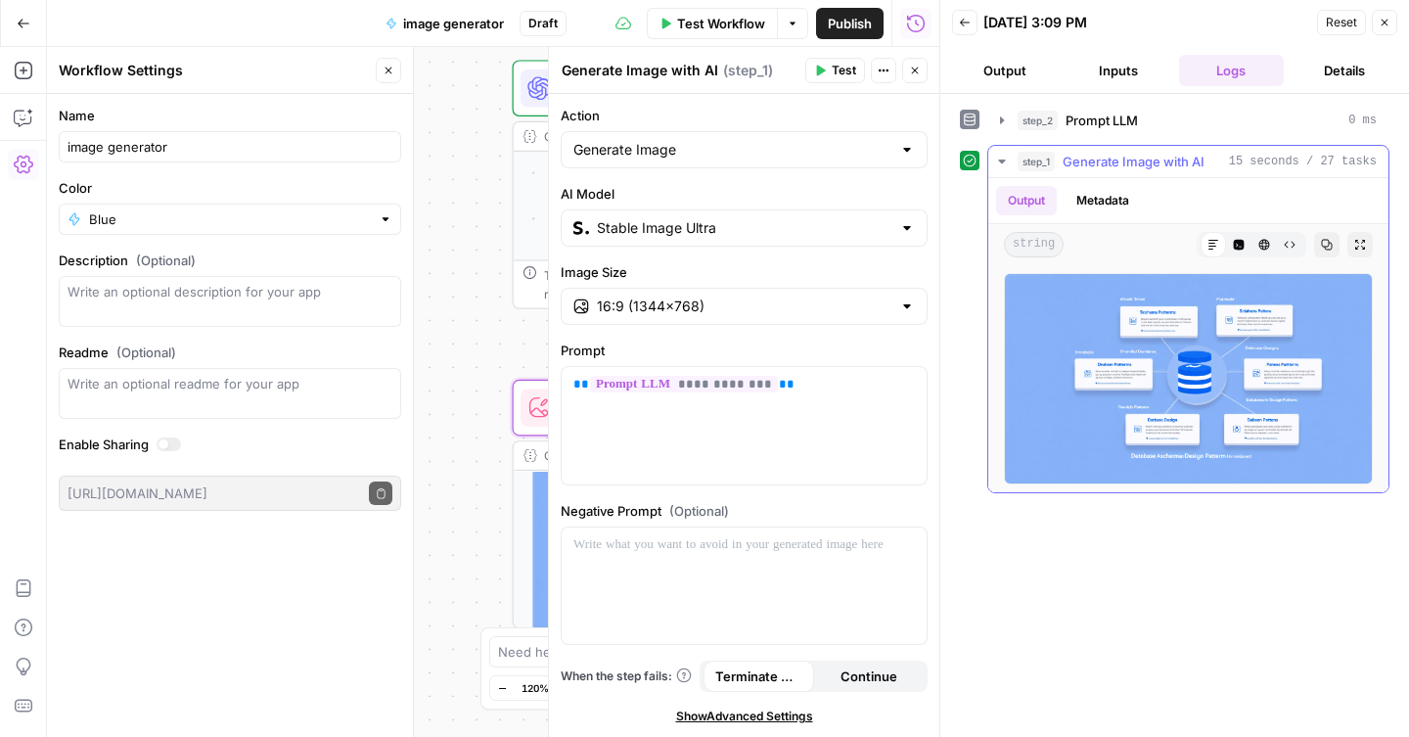
click at [1361, 243] on icon "button" at bounding box center [1361, 245] width 12 height 12
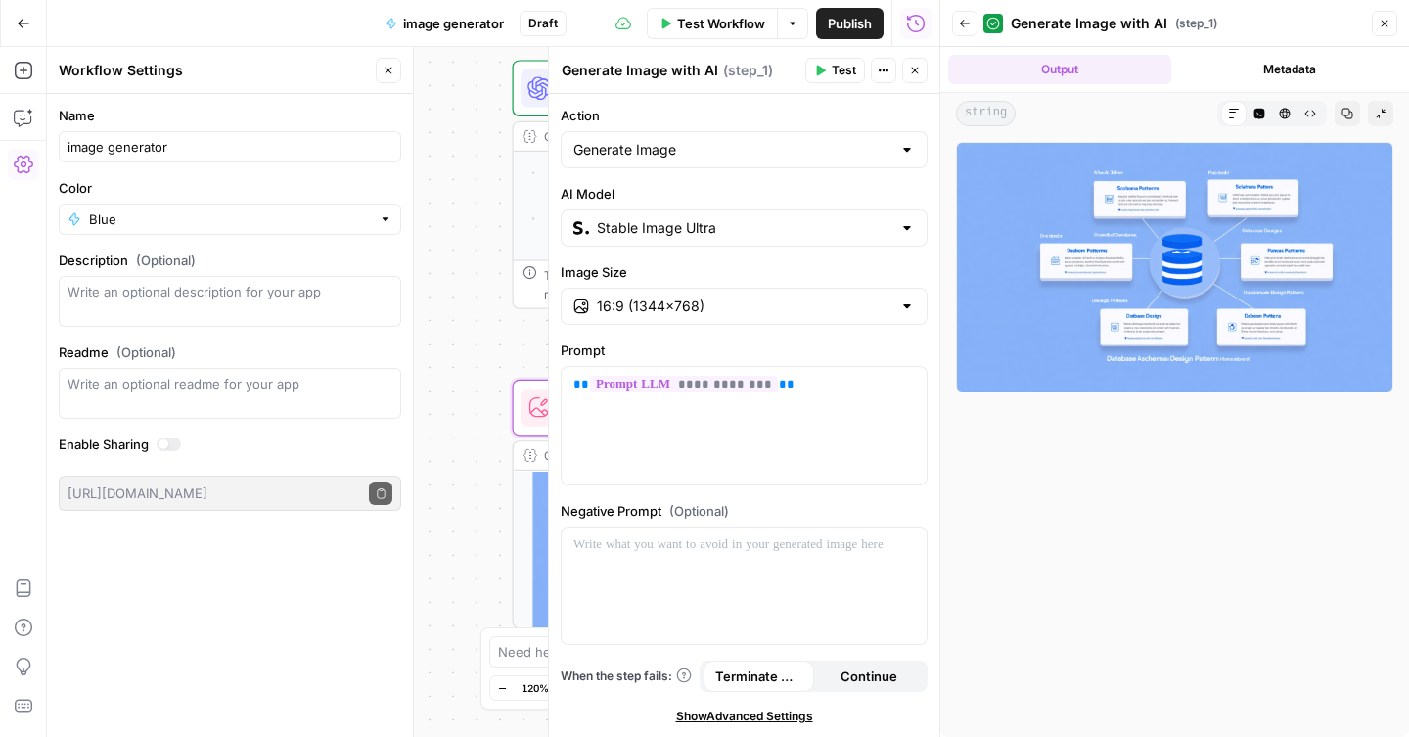
click at [1171, 282] on img at bounding box center [1175, 267] width 438 height 251
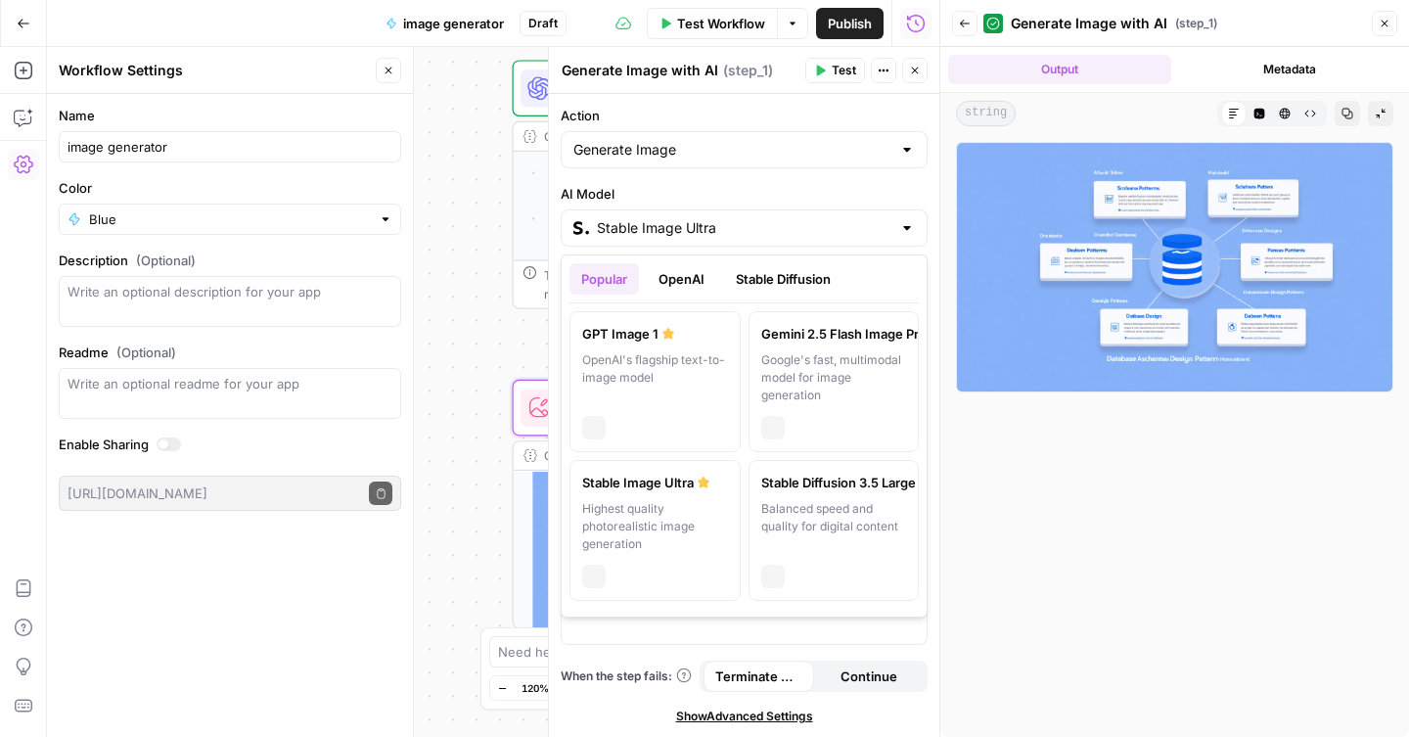
click at [908, 223] on div at bounding box center [907, 228] width 16 height 20
click at [692, 277] on button "OpenAI" at bounding box center [681, 278] width 69 height 31
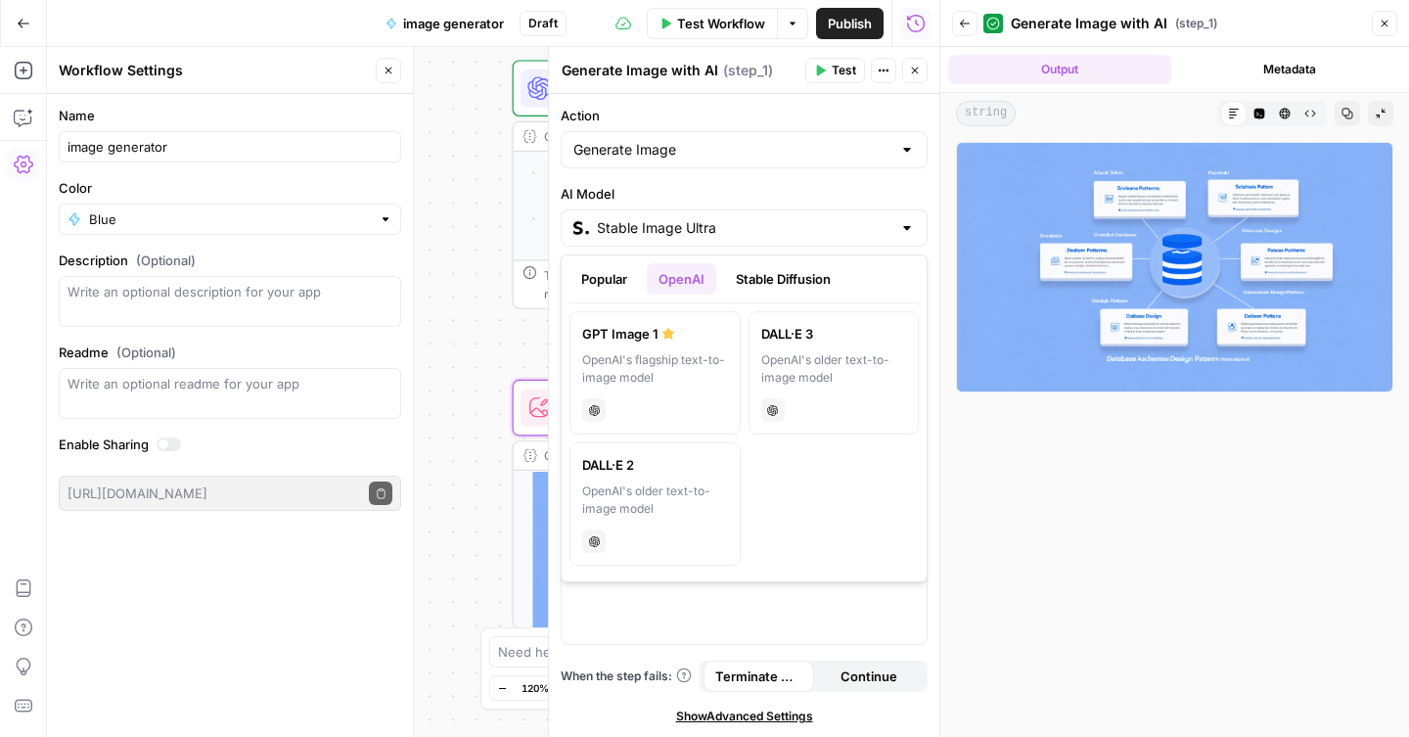
click at [770, 284] on button "Stable Diffusion" at bounding box center [783, 278] width 118 height 31
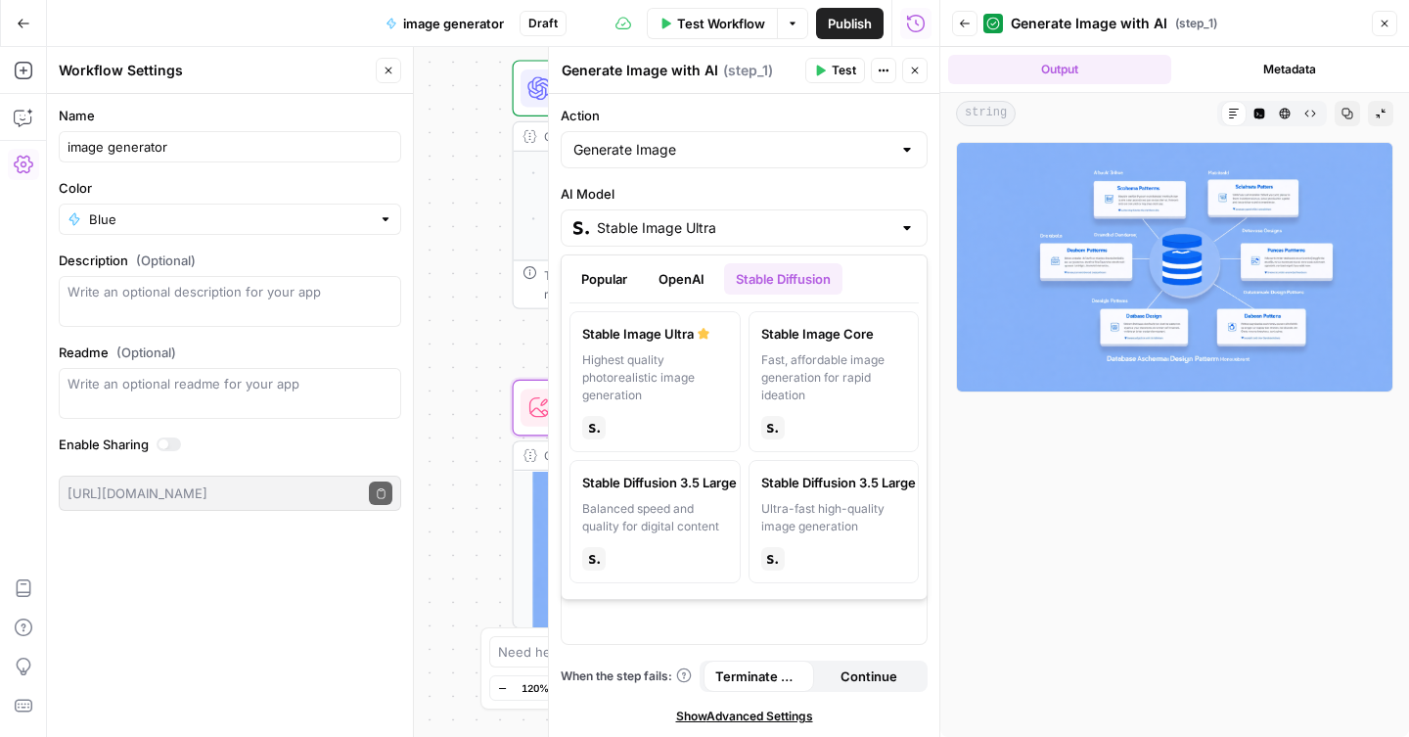
click at [608, 285] on button "Popular" at bounding box center [604, 278] width 69 height 31
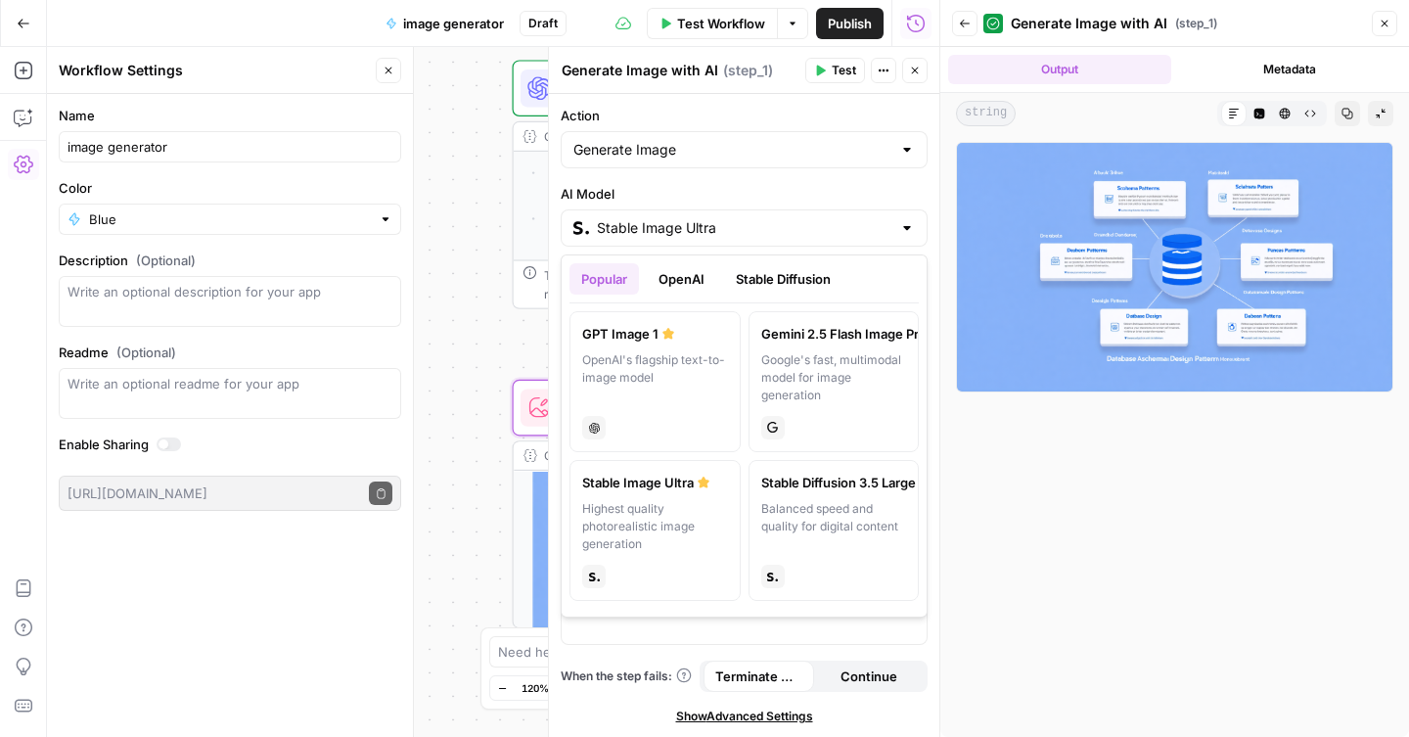
click at [799, 377] on div "Google's fast, multimodal model for image generation" at bounding box center [834, 377] width 146 height 53
type input "Gemini 2.5 Flash Image Preview"
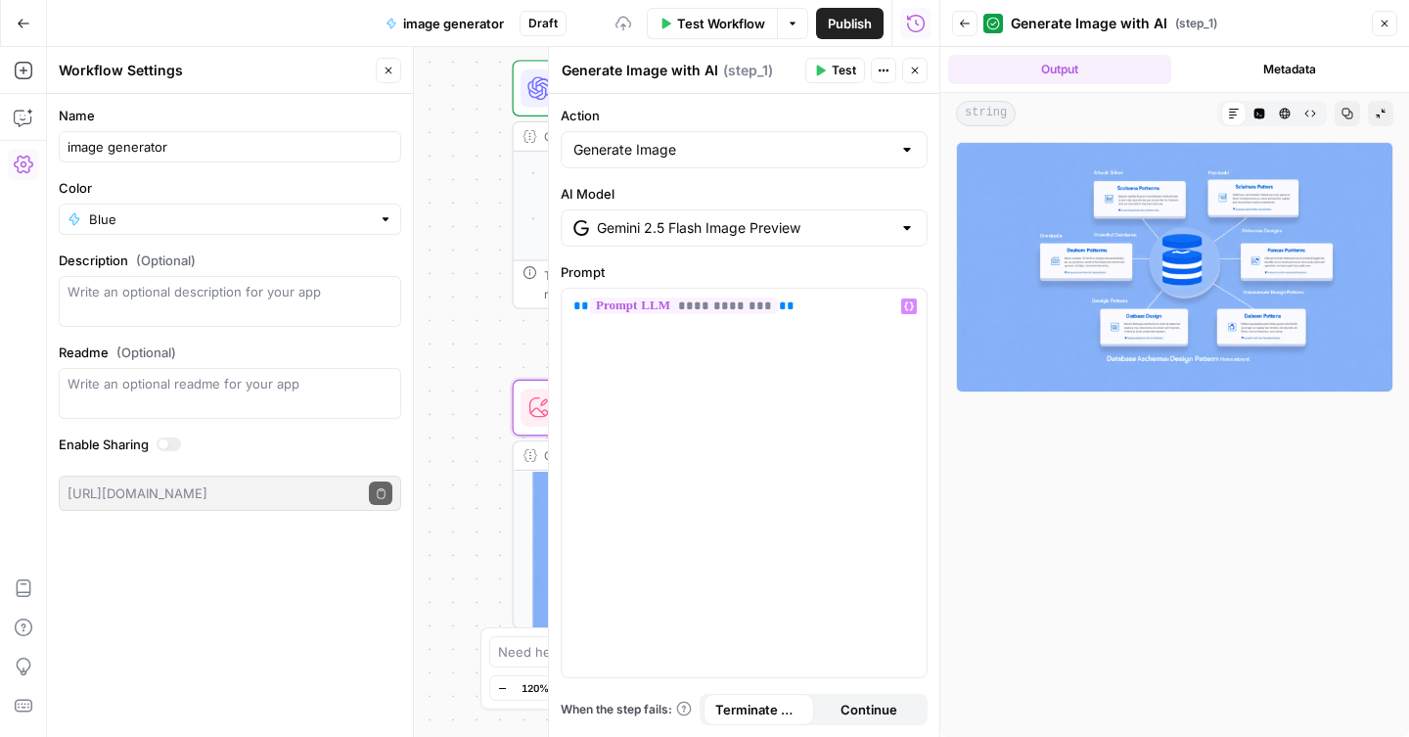
scroll to position [0, 23]
click at [833, 82] on button "Test" at bounding box center [836, 70] width 60 height 25
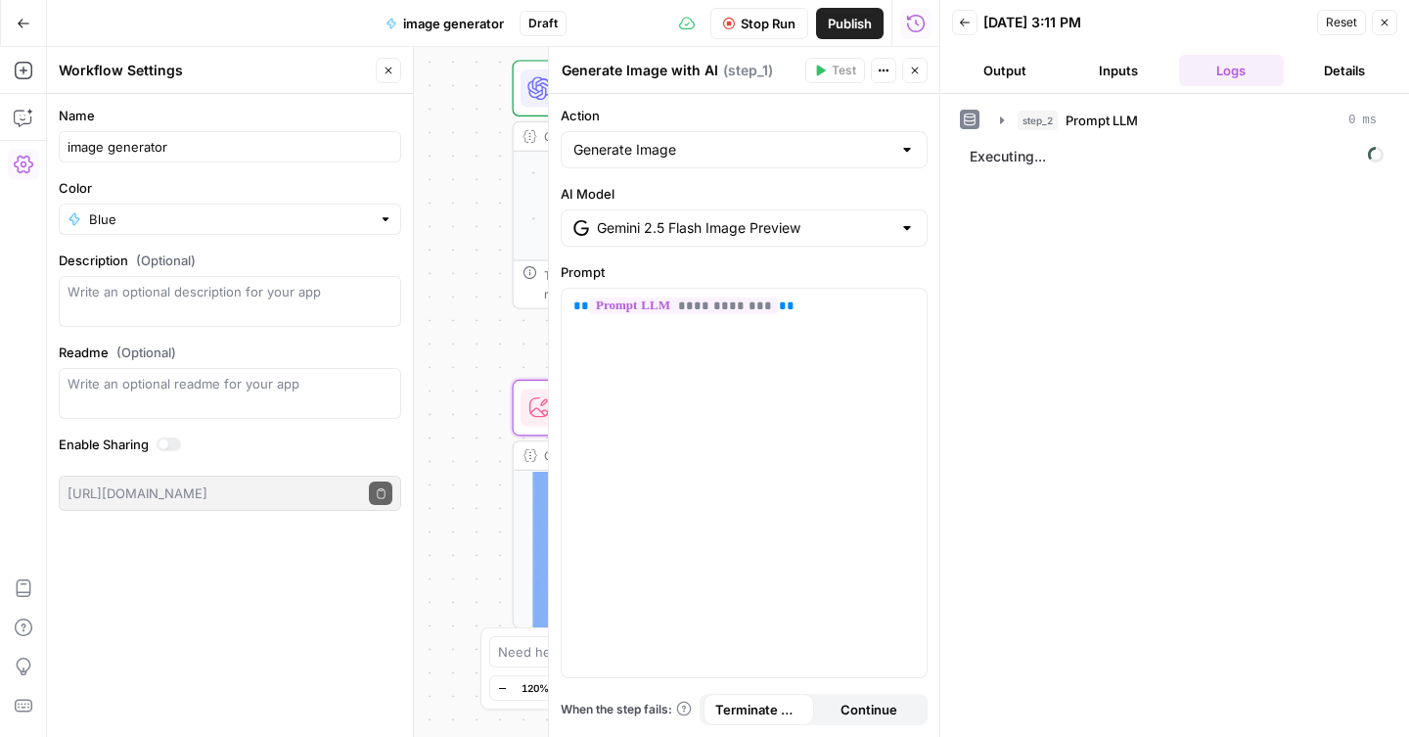
click at [913, 73] on icon "button" at bounding box center [915, 71] width 12 height 12
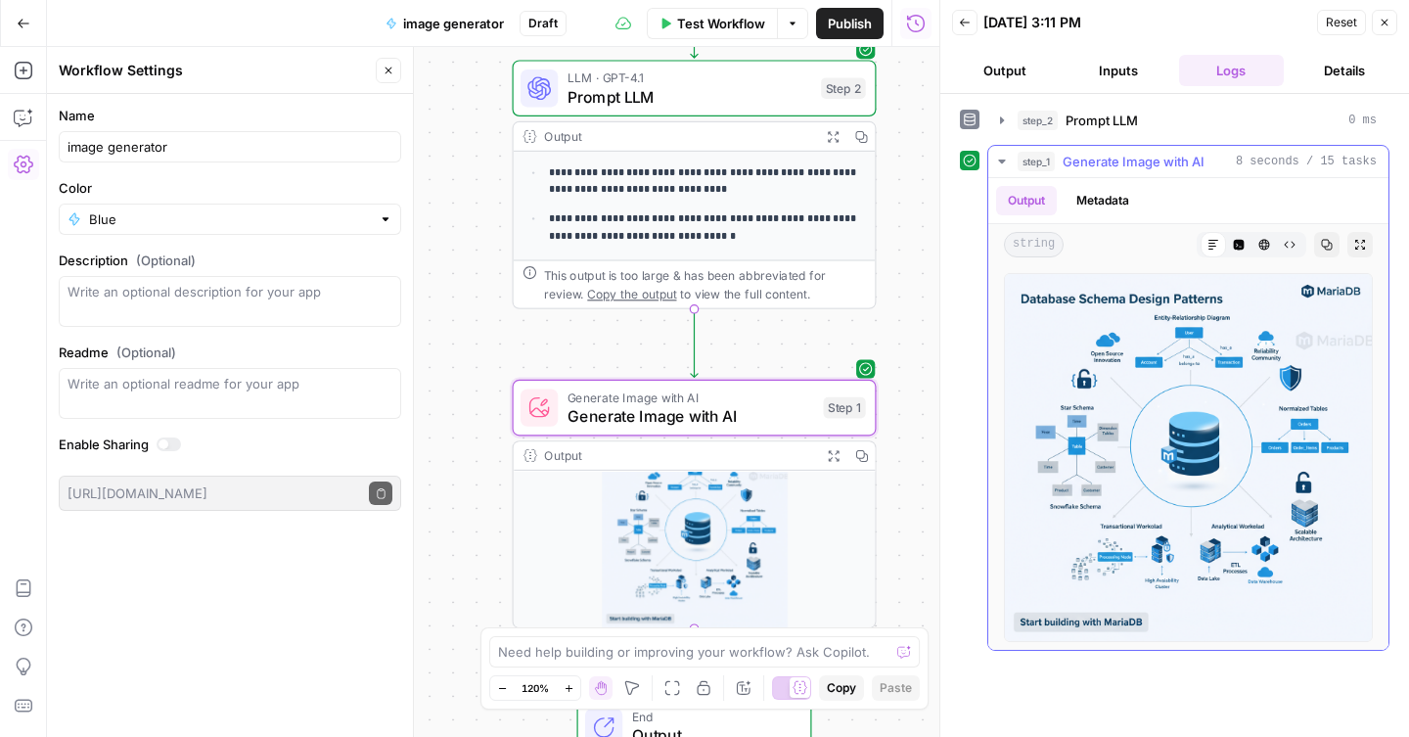
click at [1171, 430] on img at bounding box center [1188, 457] width 369 height 369
click at [1361, 245] on icon "button" at bounding box center [1361, 245] width 12 height 12
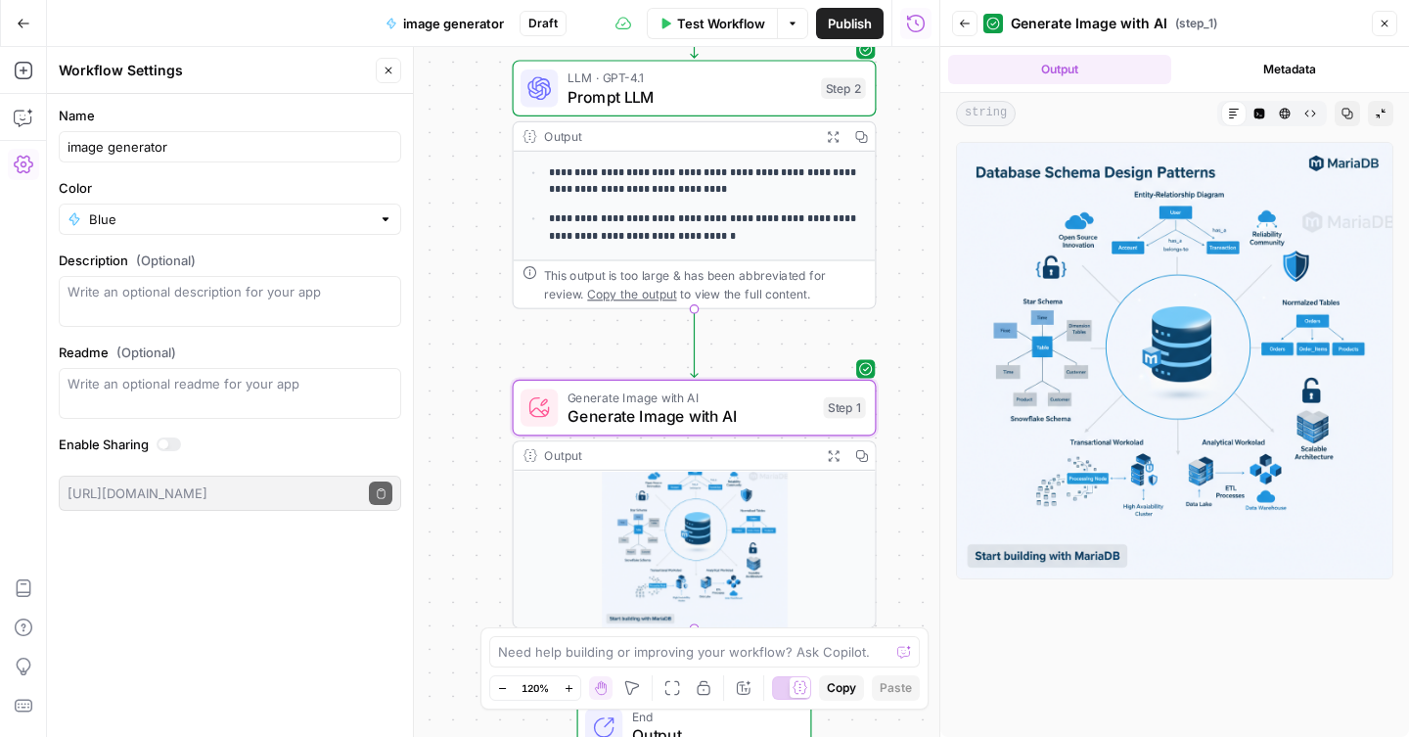
click at [835, 137] on icon "button" at bounding box center [833, 136] width 11 height 11
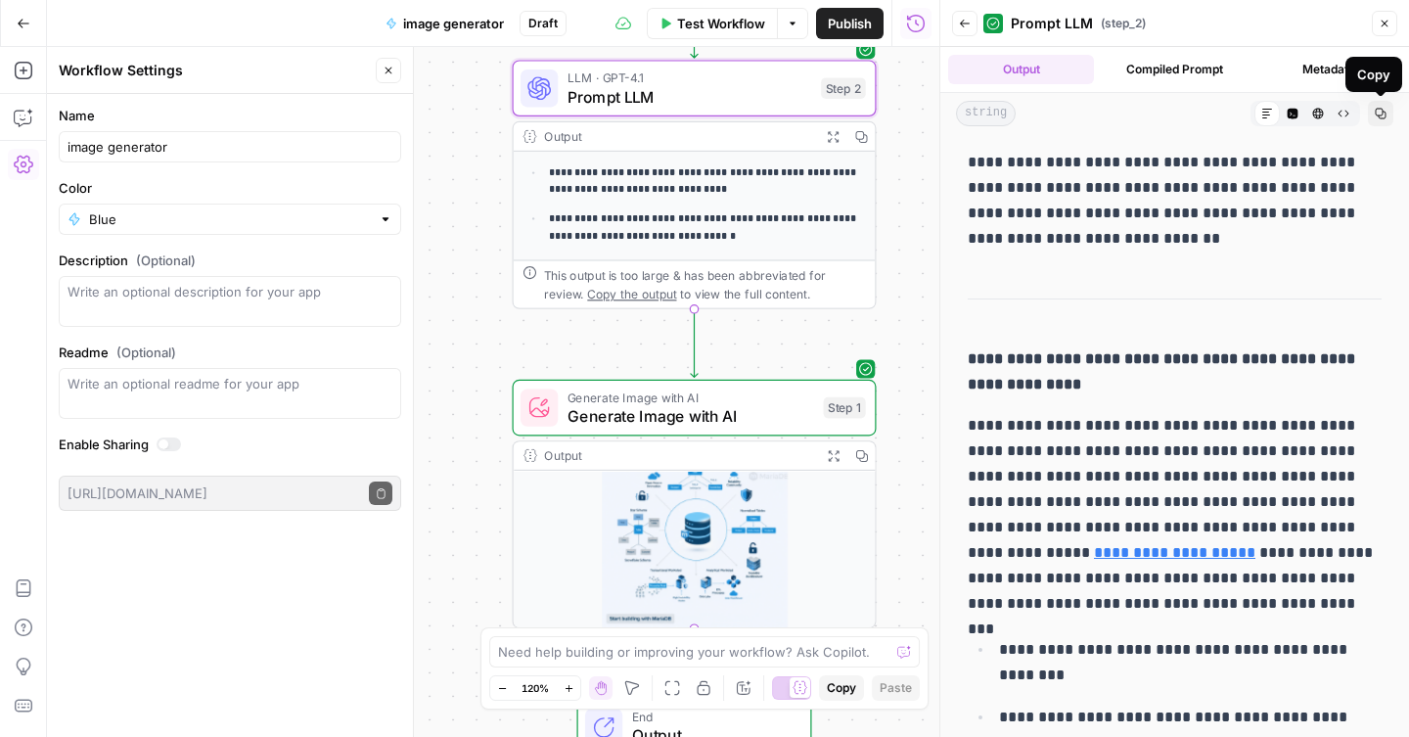
click at [1386, 119] on button "Copy" at bounding box center [1380, 113] width 25 height 25
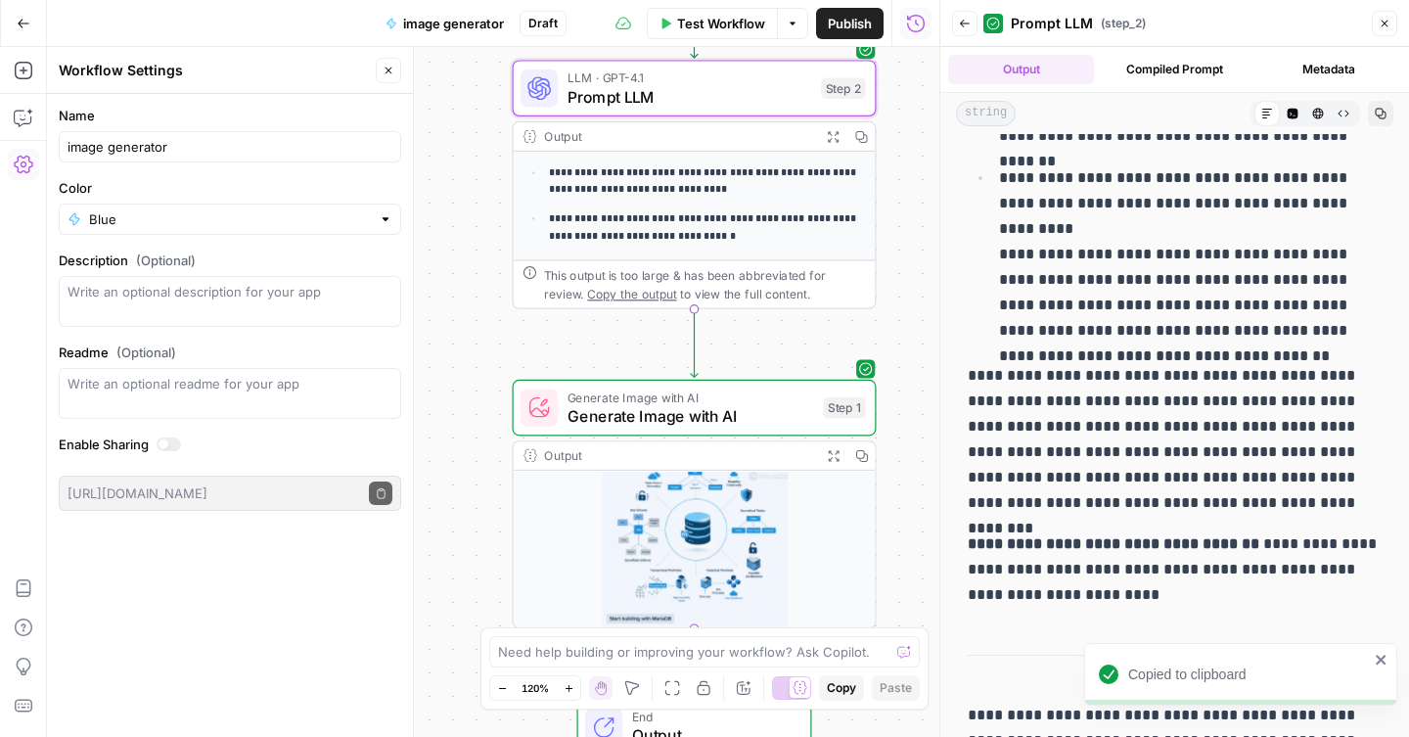
scroll to position [800, 0]
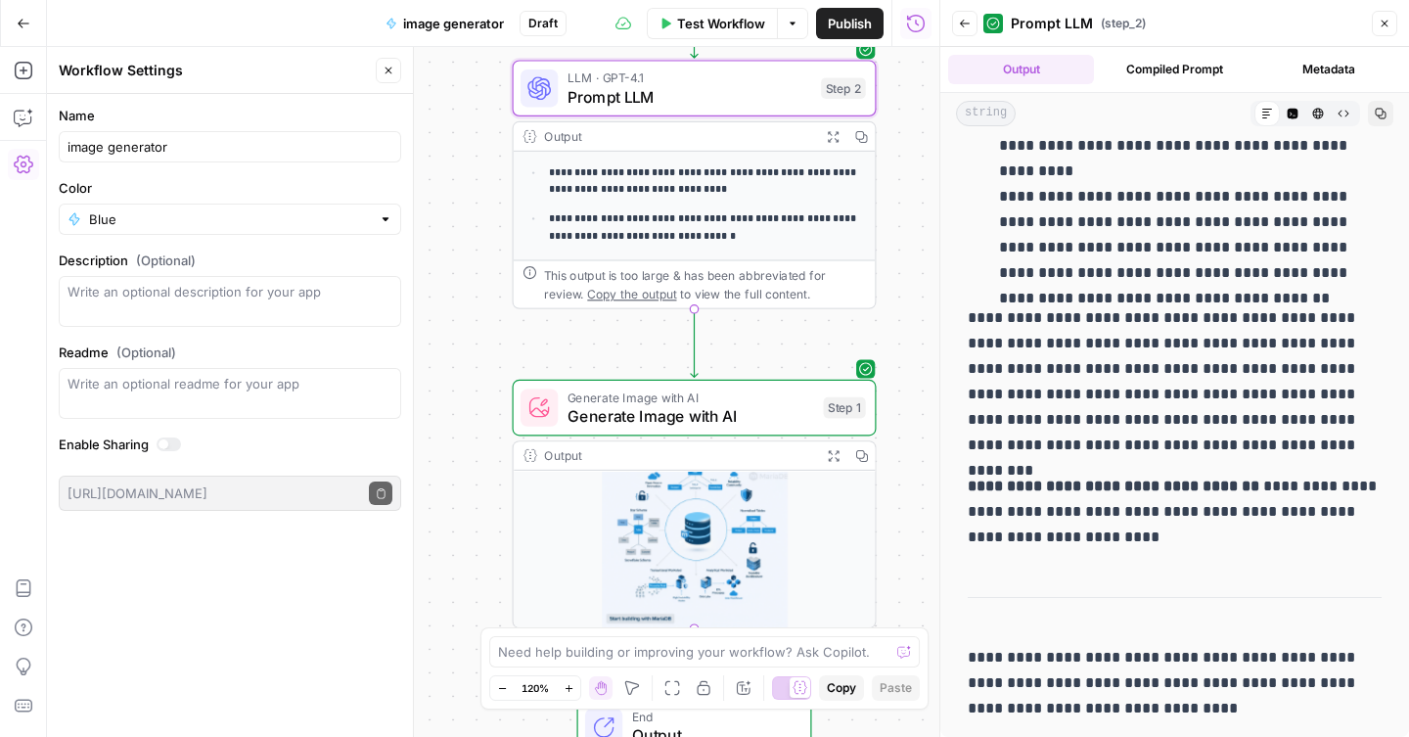
click at [737, 411] on span "Generate Image with AI" at bounding box center [691, 415] width 247 height 23
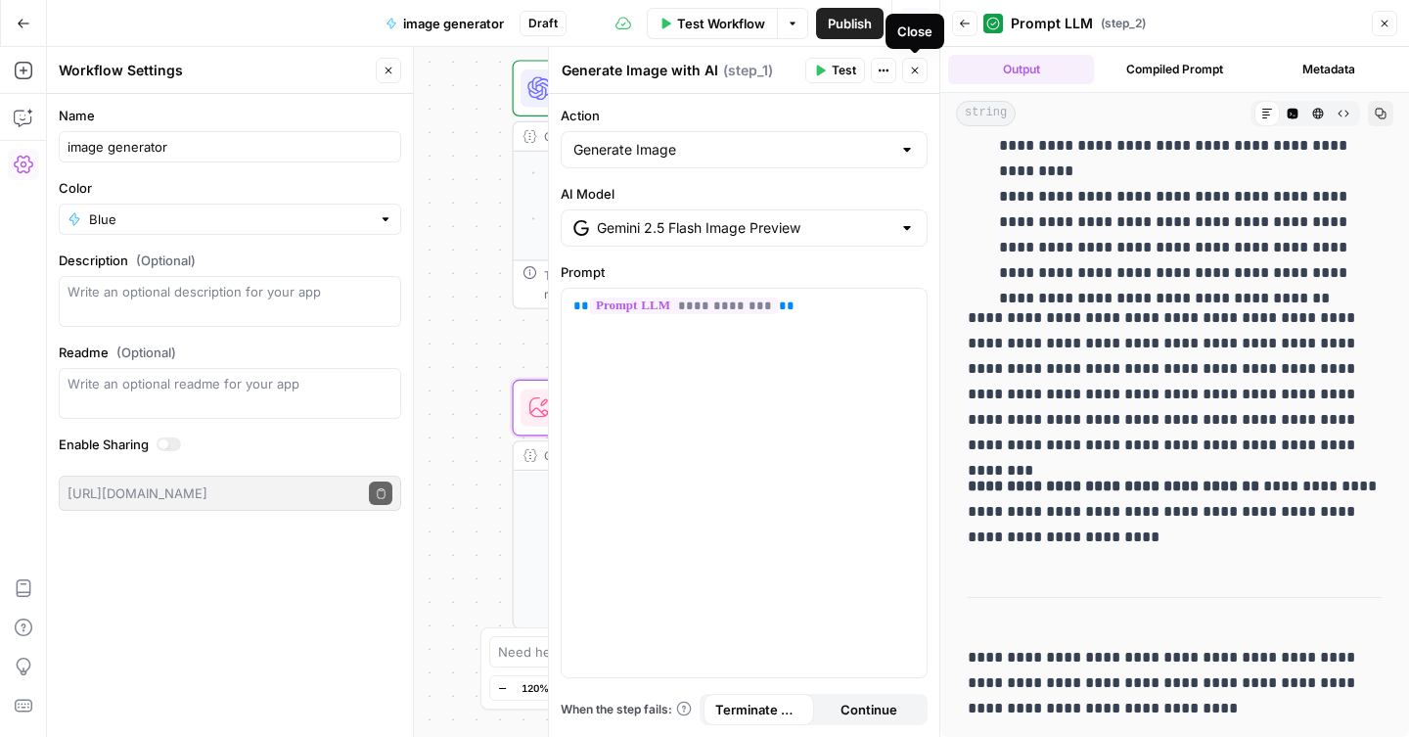
click at [916, 68] on icon "button" at bounding box center [915, 71] width 12 height 12
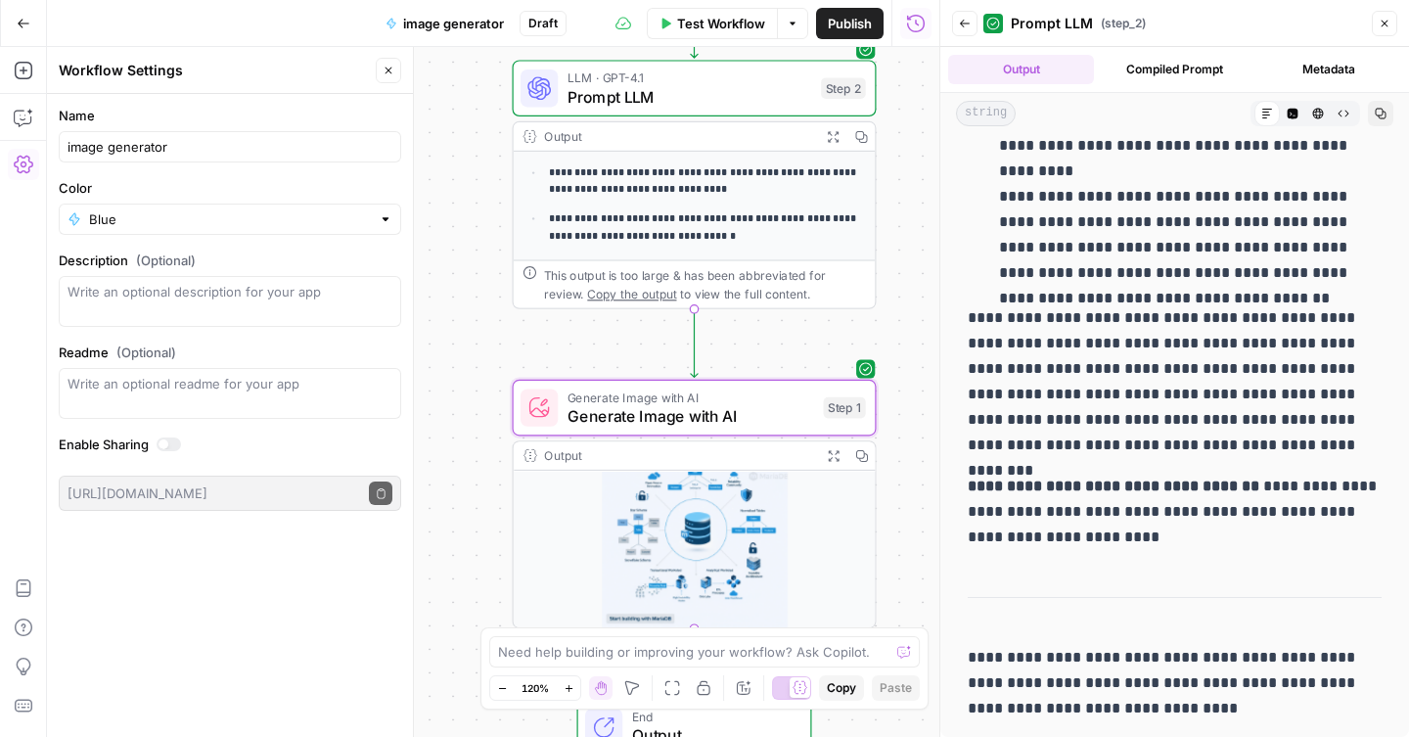
click at [1387, 23] on icon "button" at bounding box center [1385, 24] width 12 height 12
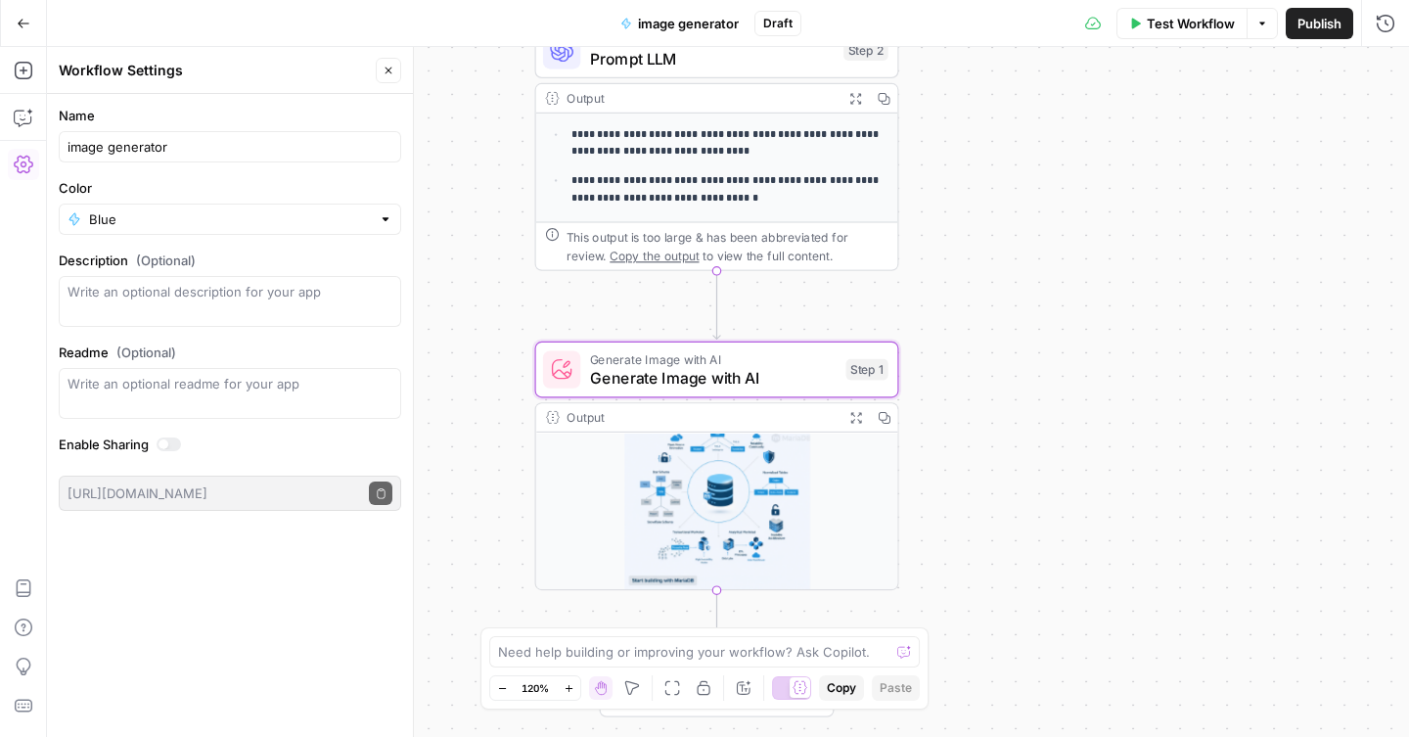
drag, startPoint x: 964, startPoint y: 453, endPoint x: 1004, endPoint y: 487, distance: 52.8
click at [1003, 485] on div "**********" at bounding box center [728, 392] width 1362 height 690
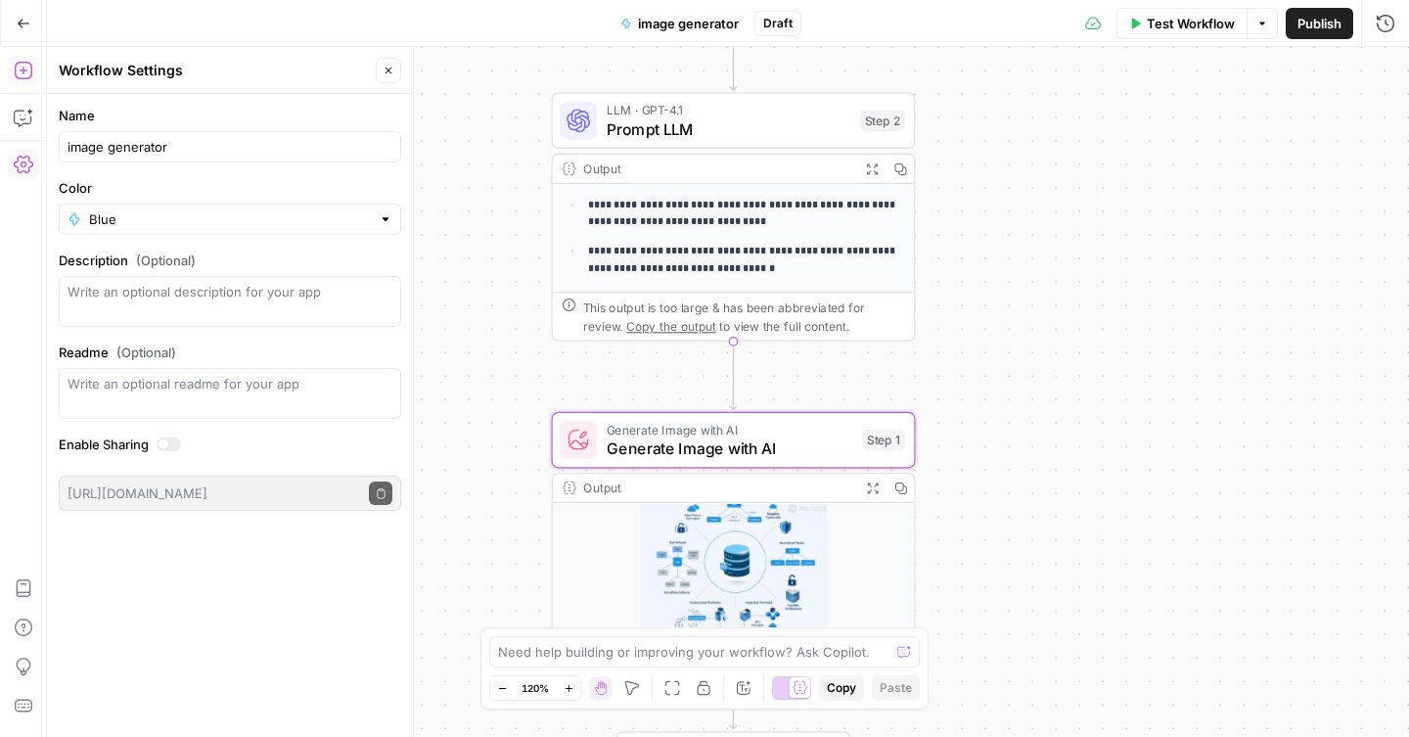
click at [19, 70] on icon "button" at bounding box center [24, 71] width 20 height 20
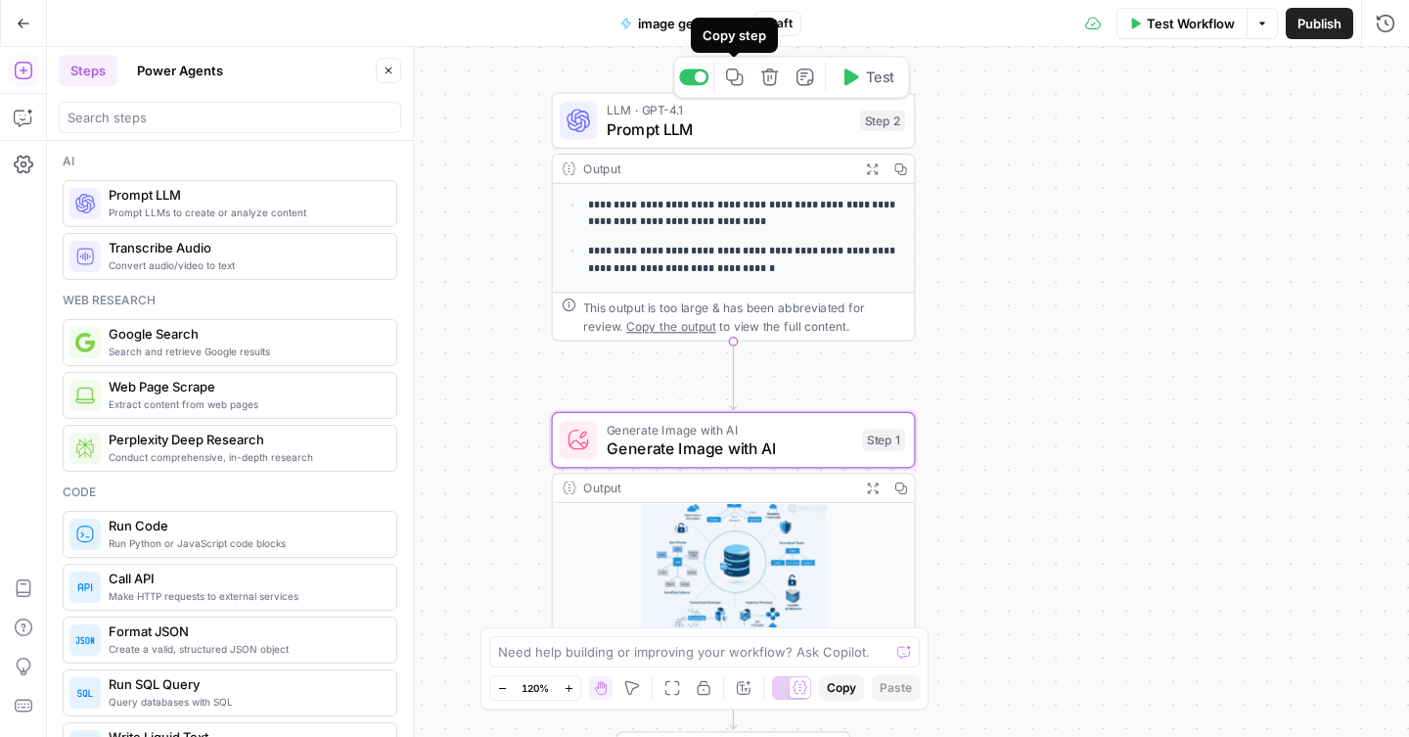
click at [738, 83] on icon "button" at bounding box center [734, 77] width 19 height 19
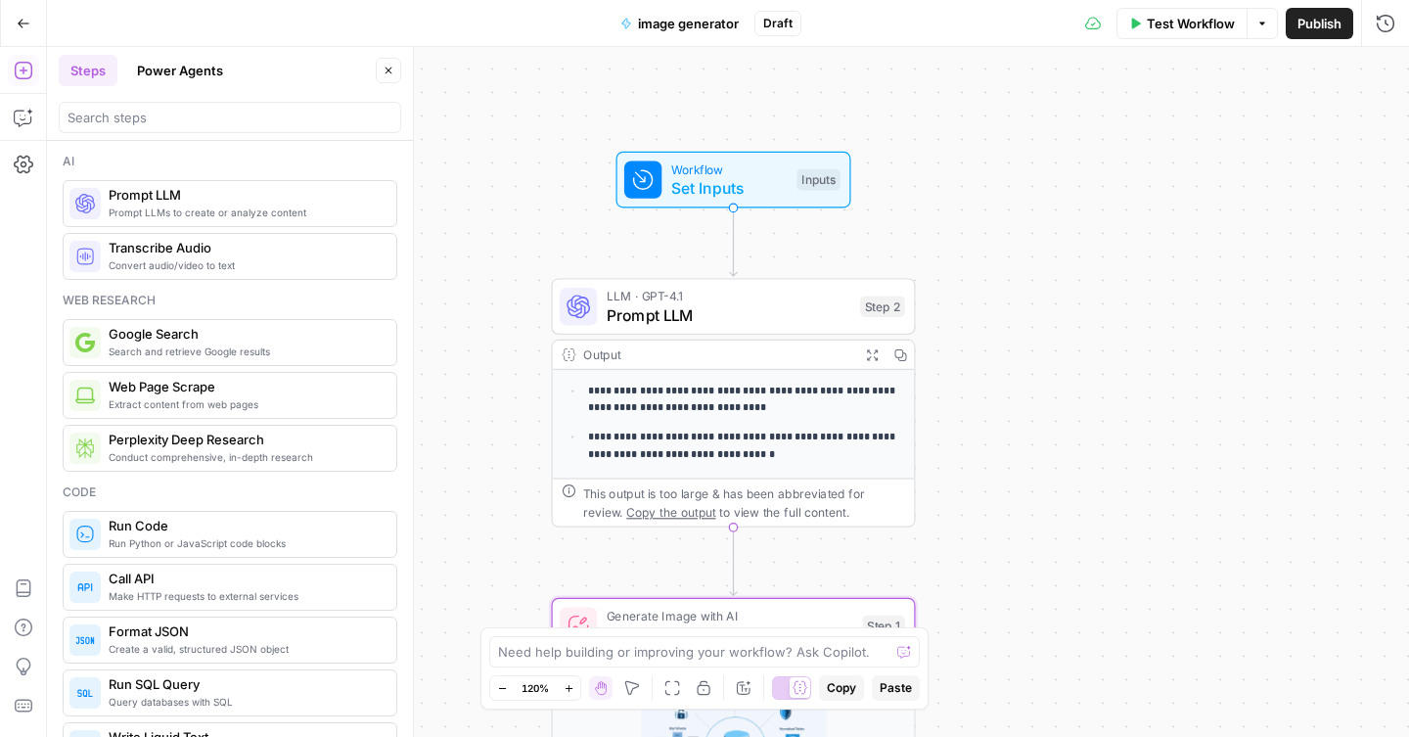
drag, startPoint x: 1031, startPoint y: 135, endPoint x: 1031, endPoint y: 322, distance: 186.9
click at [1031, 322] on div "**********" at bounding box center [728, 392] width 1362 height 690
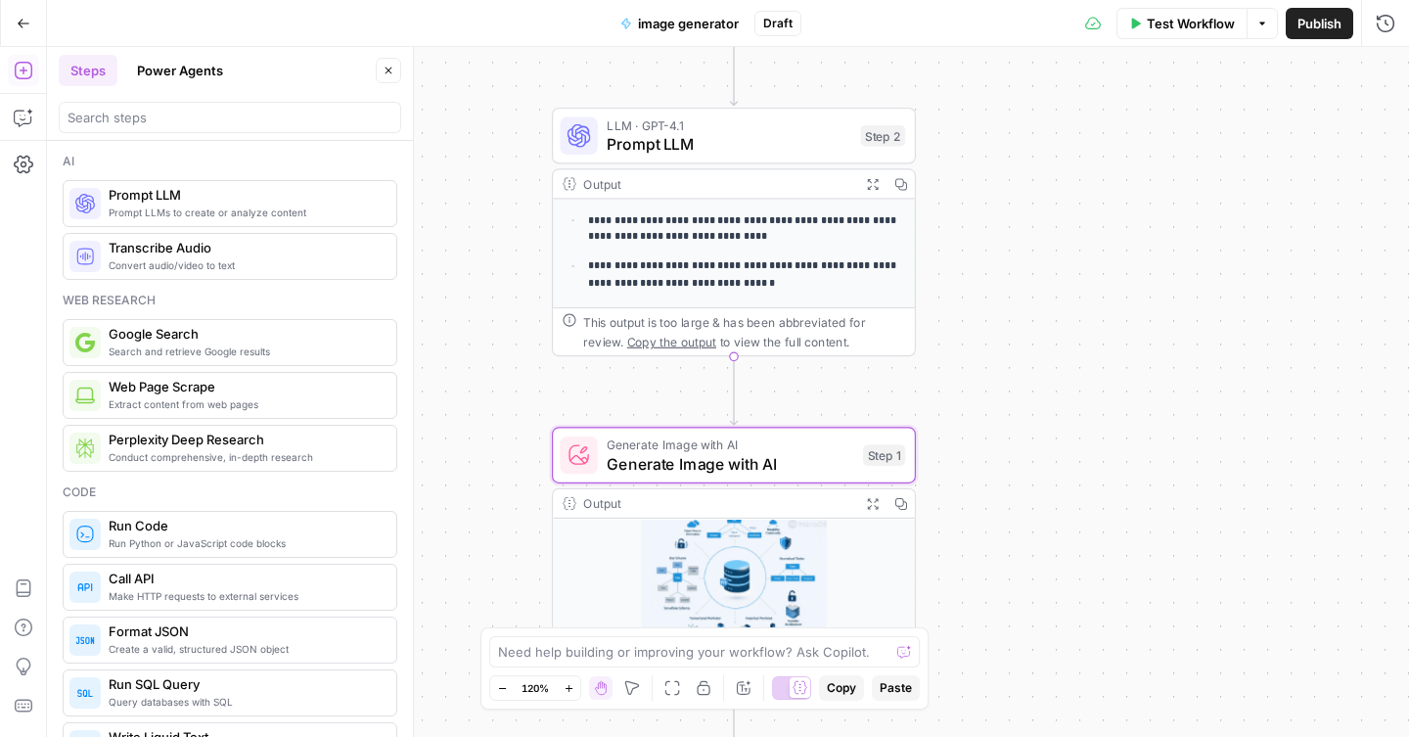
click at [852, 385] on div "**********" at bounding box center [728, 392] width 1362 height 690
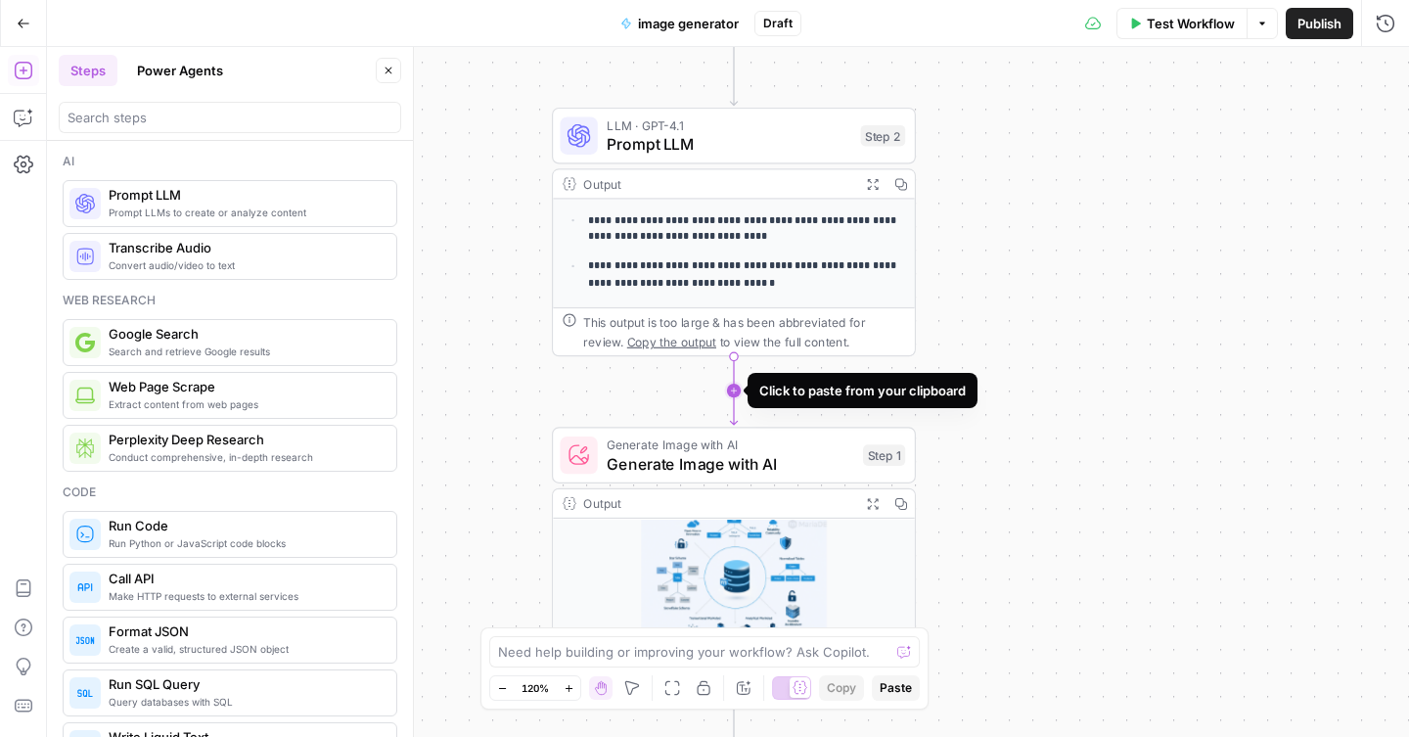
click at [737, 393] on icon "Edge from step_2 to step_1" at bounding box center [733, 390] width 7 height 69
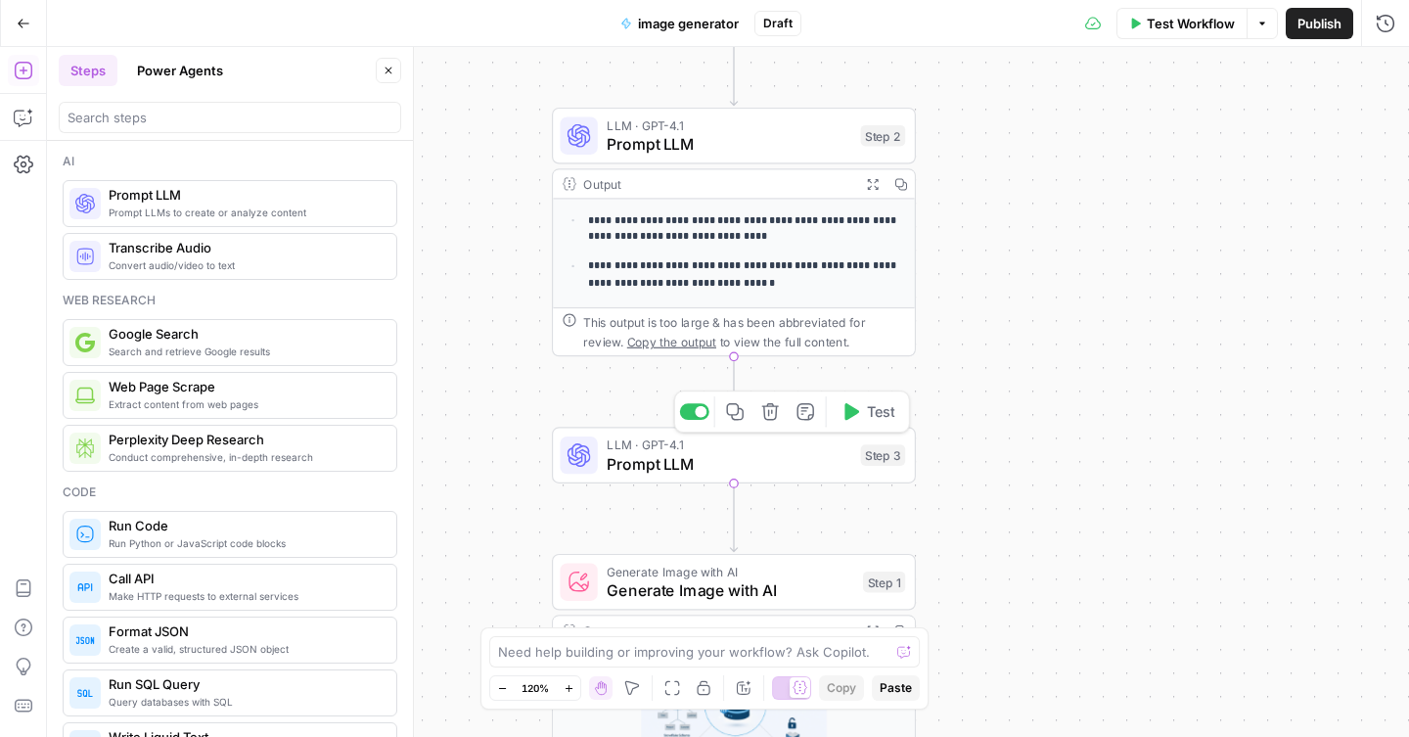
click at [784, 461] on span "Prompt LLM" at bounding box center [729, 463] width 245 height 23
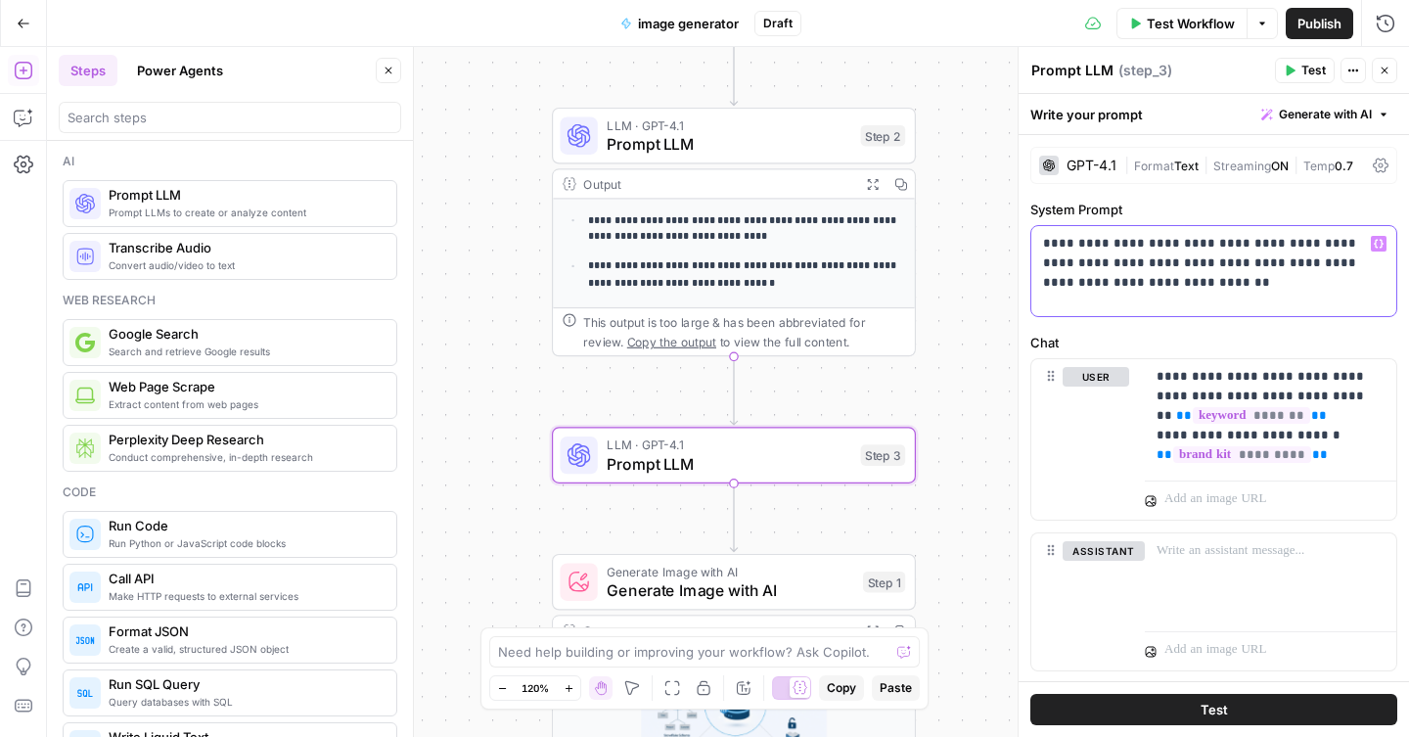
click at [1111, 246] on p "**********" at bounding box center [1214, 263] width 342 height 59
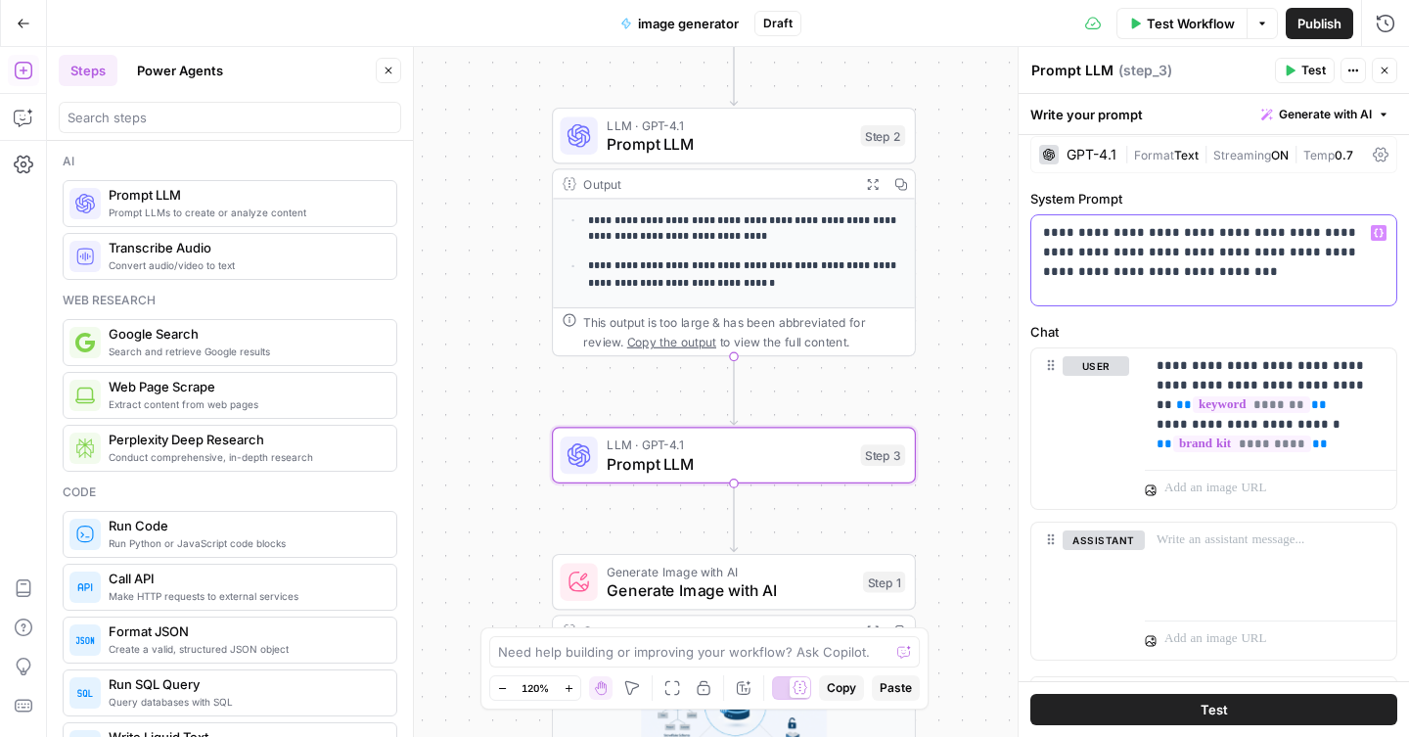
scroll to position [17, 0]
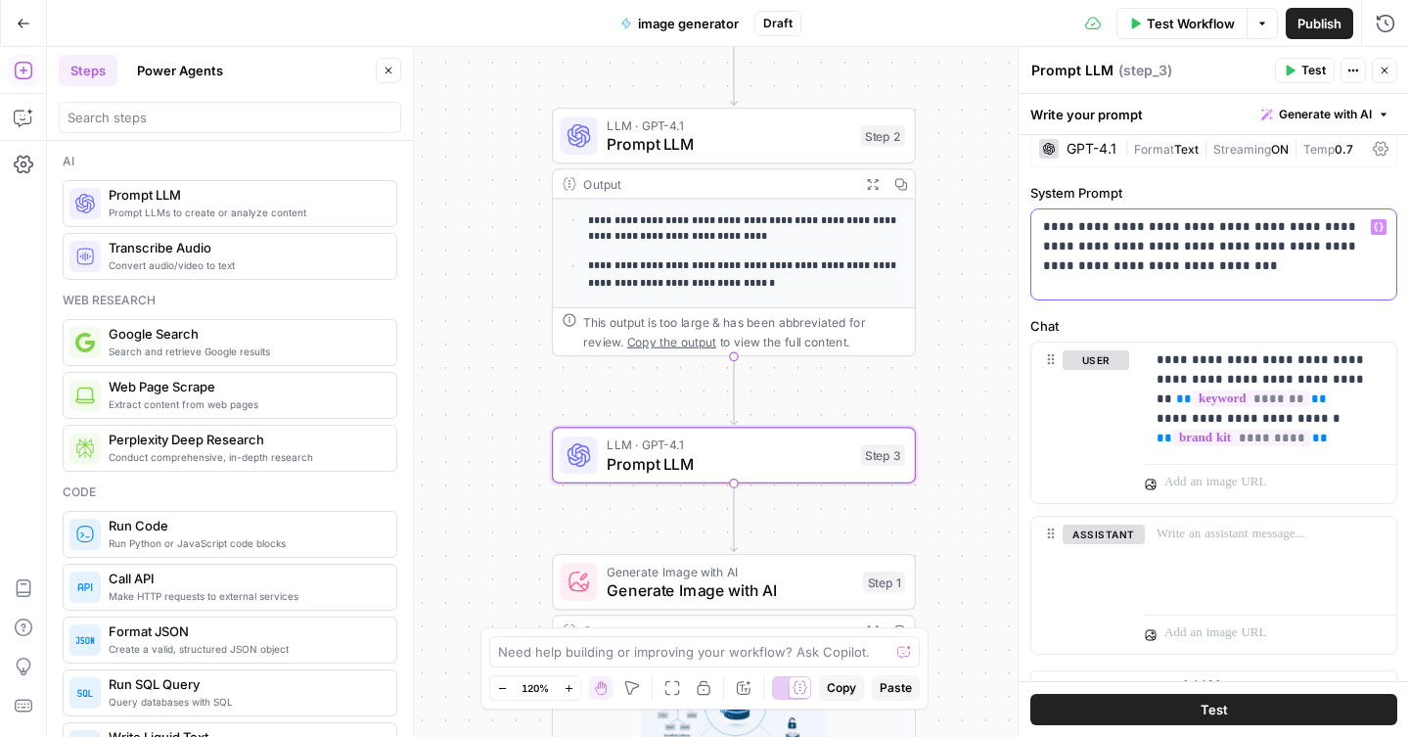
click at [1091, 268] on p "**********" at bounding box center [1214, 246] width 342 height 59
click at [1341, 441] on p "**********" at bounding box center [1271, 399] width 228 height 98
click at [1203, 361] on p "**********" at bounding box center [1271, 408] width 228 height 117
click at [1185, 379] on p "**********" at bounding box center [1271, 408] width 228 height 117
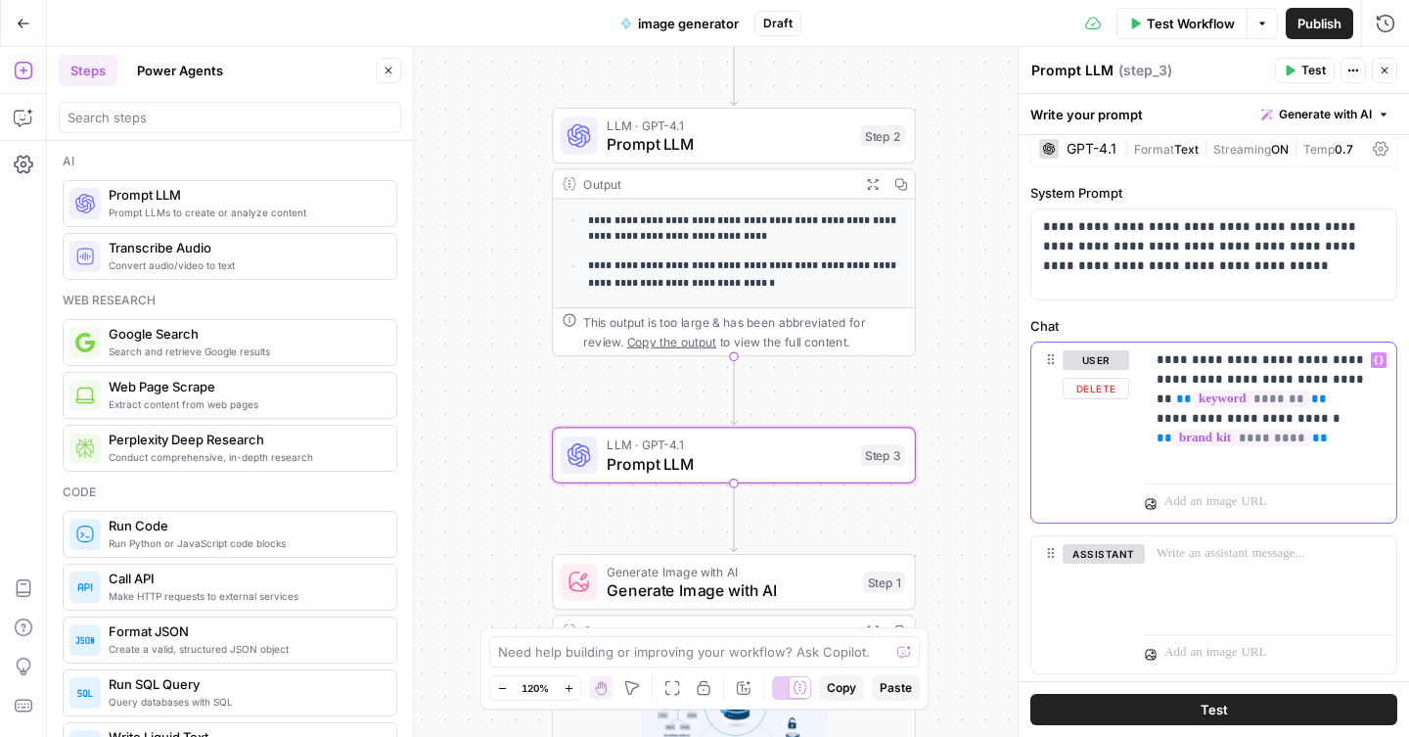
click at [1207, 362] on p "**********" at bounding box center [1271, 408] width 228 height 117
click at [1330, 399] on p "**********" at bounding box center [1271, 408] width 228 height 117
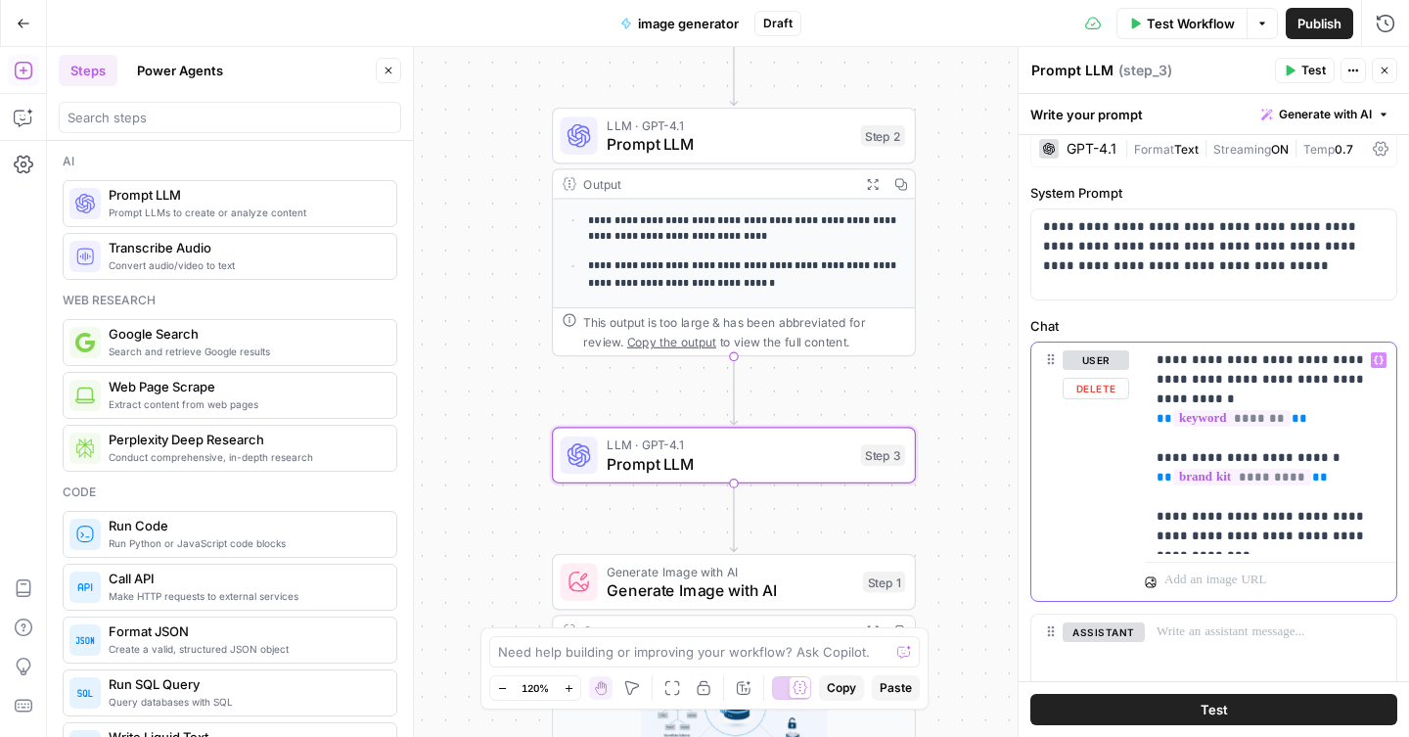
click at [1211, 497] on p "**********" at bounding box center [1271, 448] width 228 height 196
click at [978, 576] on div "**********" at bounding box center [728, 392] width 1362 height 690
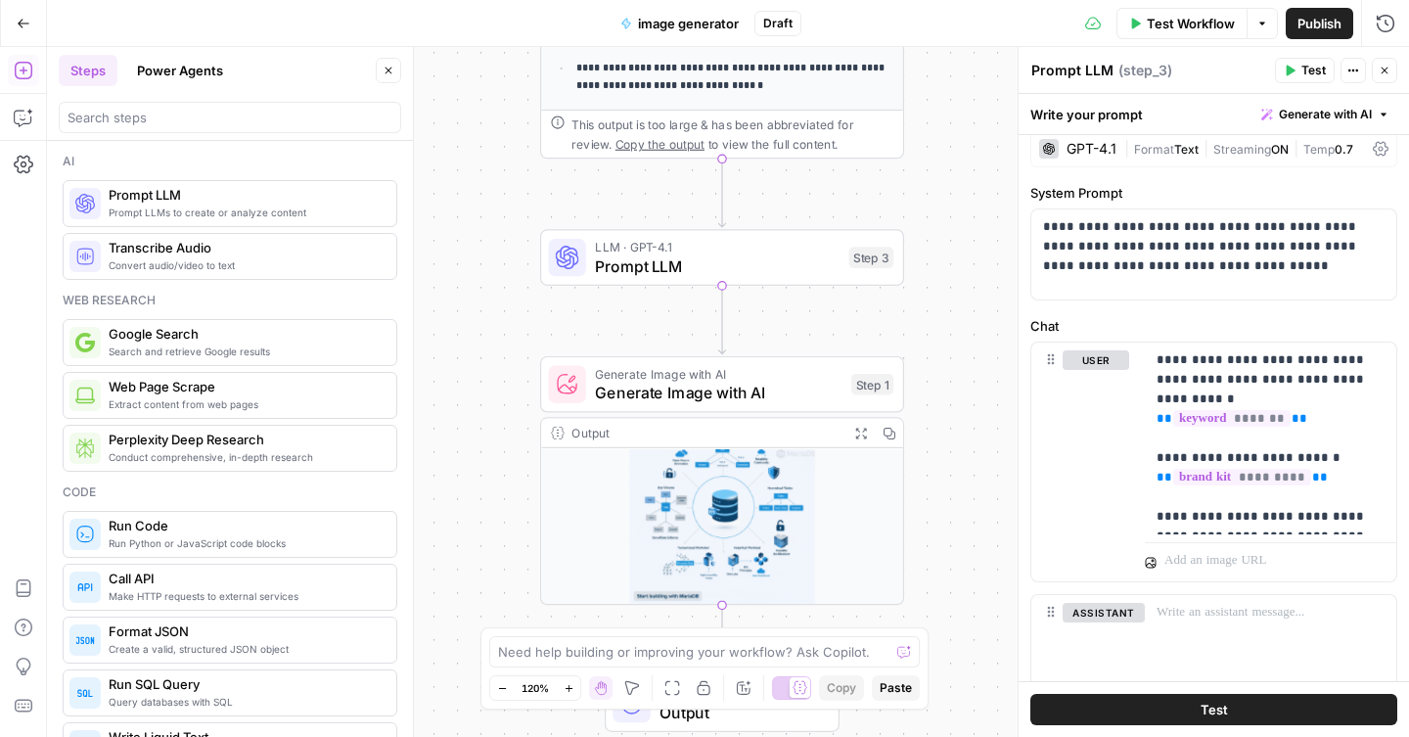
drag, startPoint x: 978, startPoint y: 576, endPoint x: 965, endPoint y: 376, distance: 200.1
click at [965, 375] on div "**********" at bounding box center [728, 392] width 1362 height 690
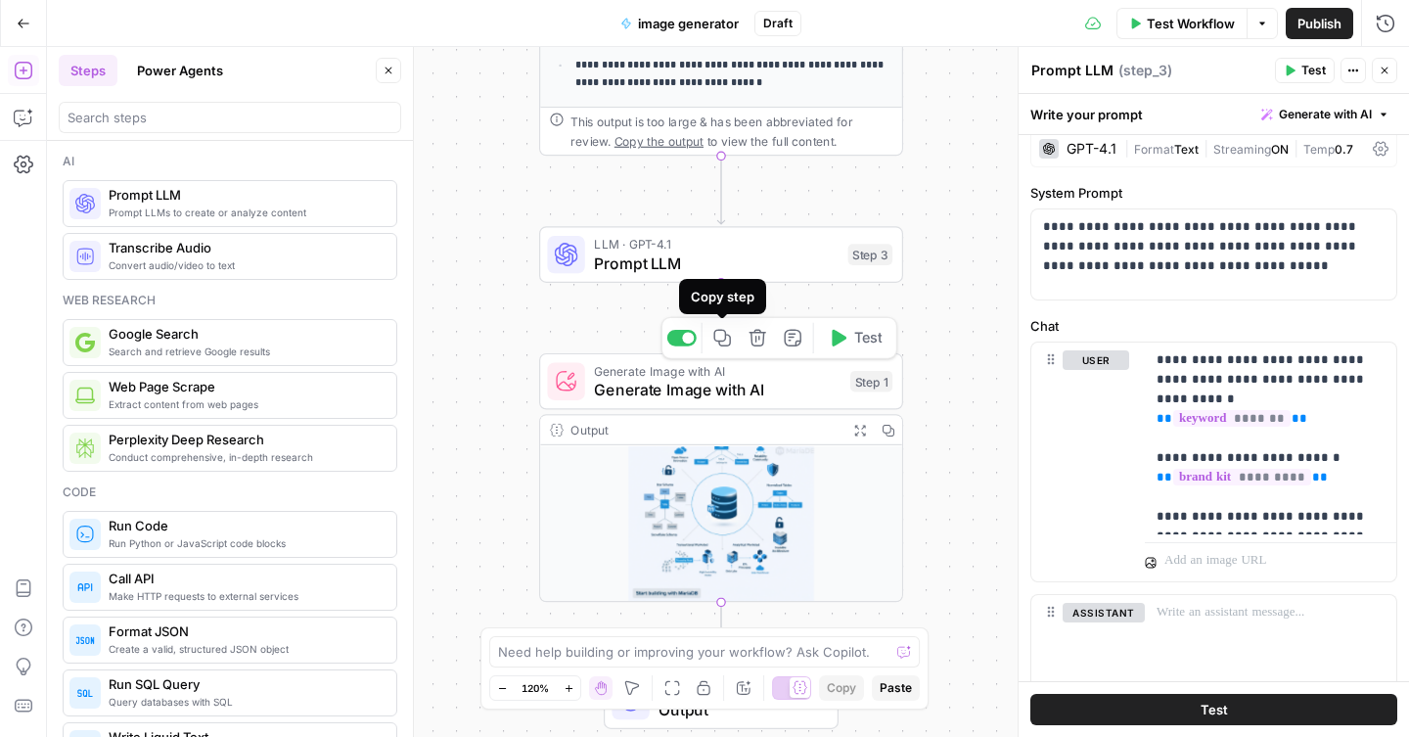
click at [726, 340] on icon "button" at bounding box center [723, 338] width 19 height 19
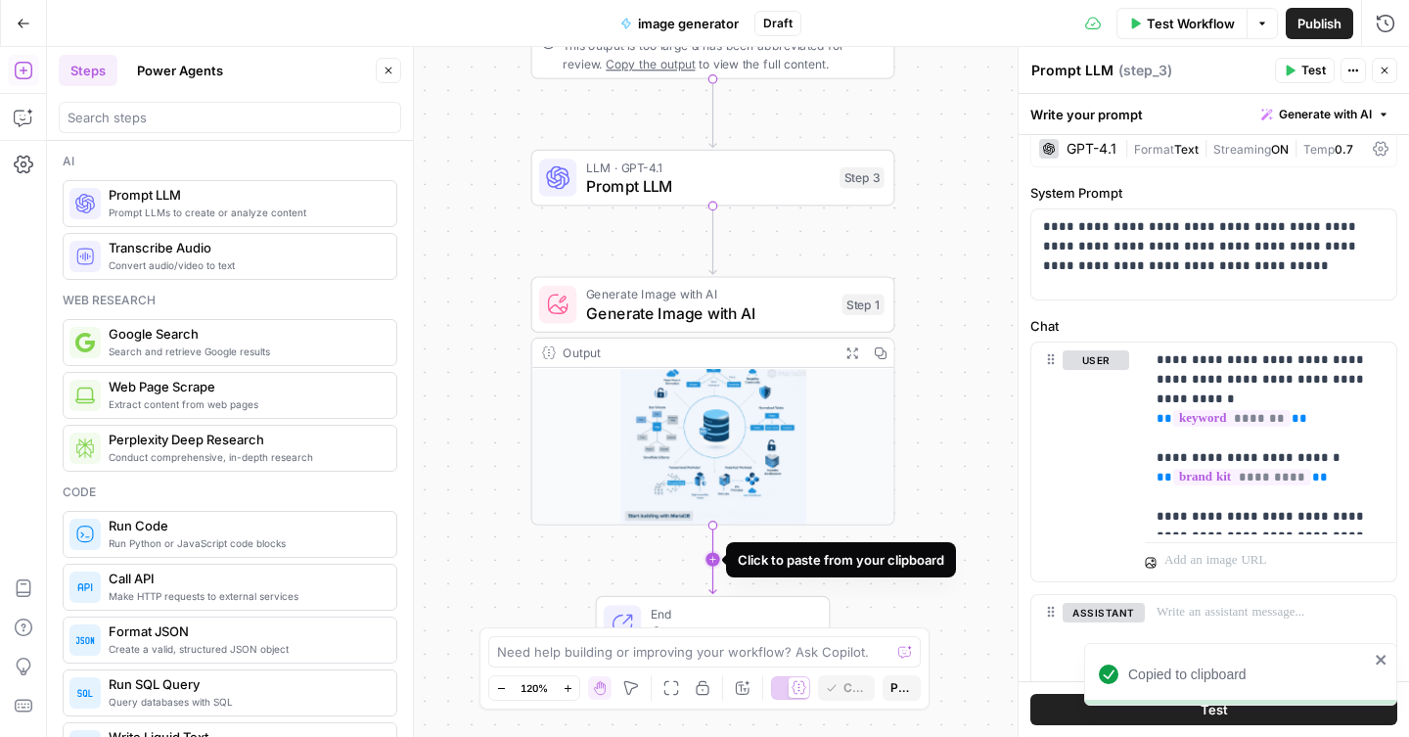
click at [716, 555] on icon "Edge from step_1 to end" at bounding box center [713, 560] width 7 height 69
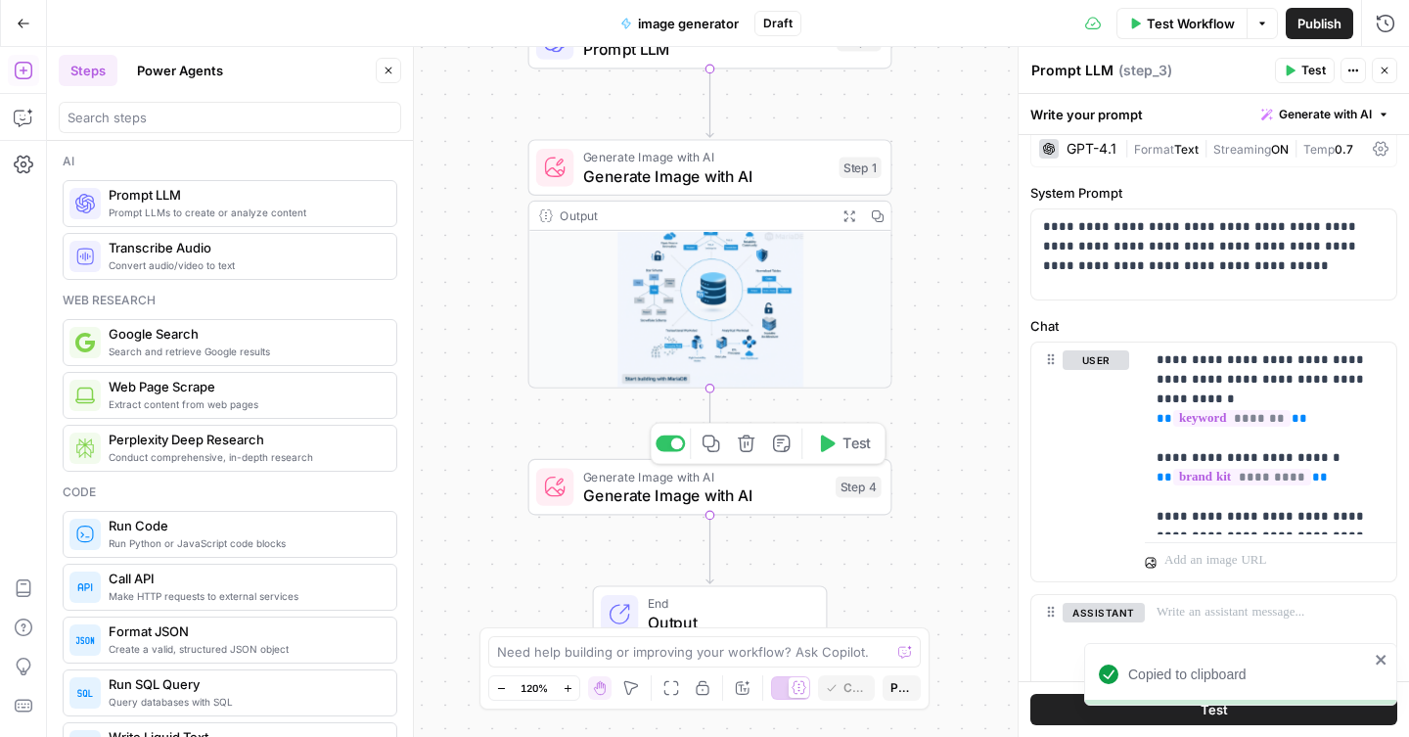
click at [668, 498] on span "Generate Image with AI" at bounding box center [704, 495] width 243 height 23
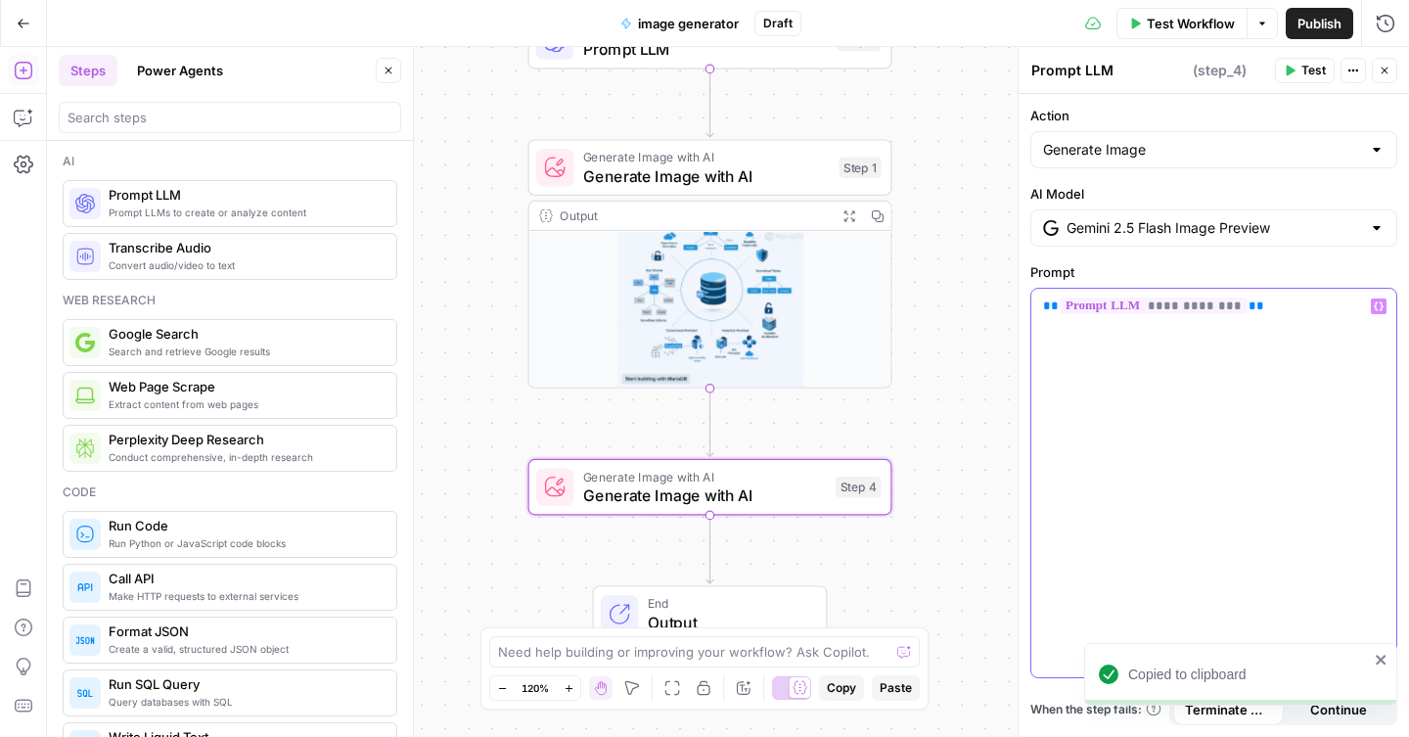
click at [1311, 322] on div "**********" at bounding box center [1214, 483] width 365 height 389
click at [1376, 304] on icon "button" at bounding box center [1379, 306] width 10 height 9
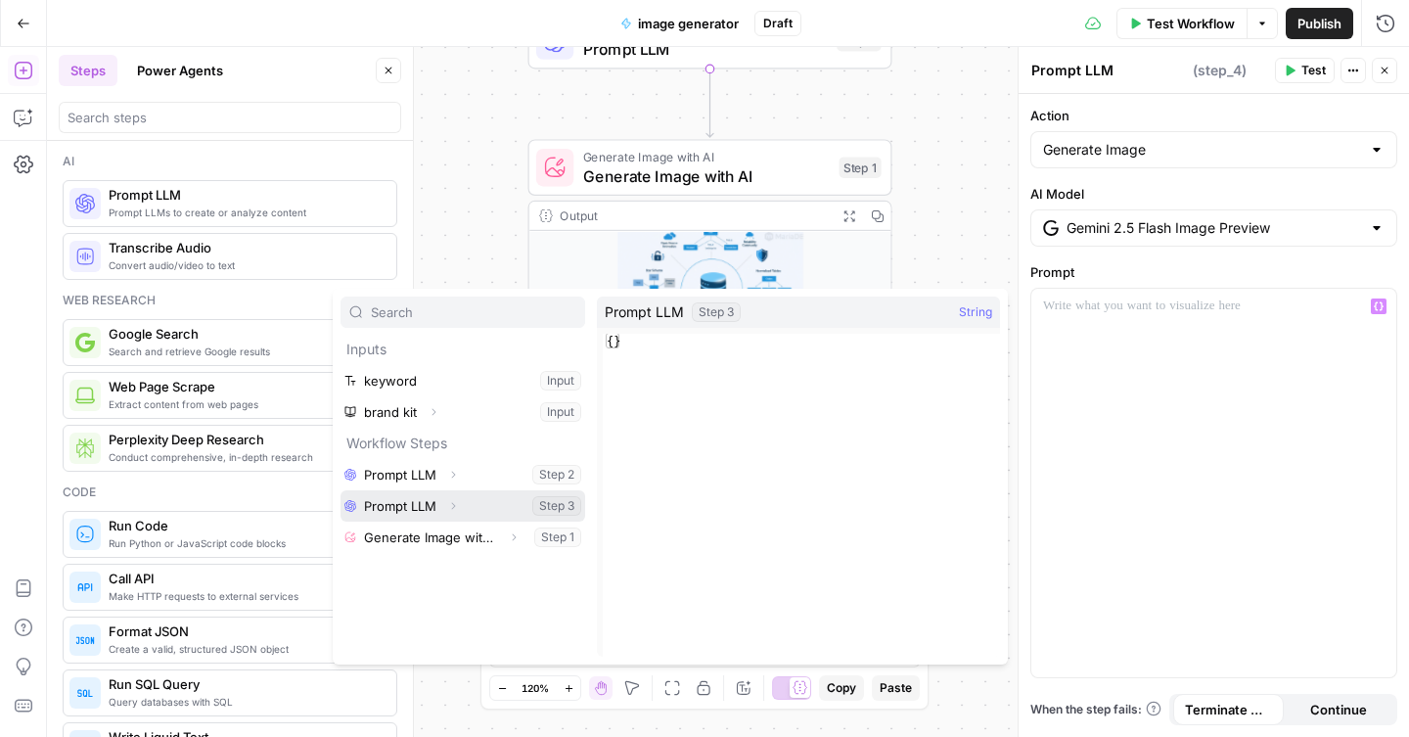
click at [476, 504] on button "Select variable Prompt LLM" at bounding box center [463, 505] width 245 height 31
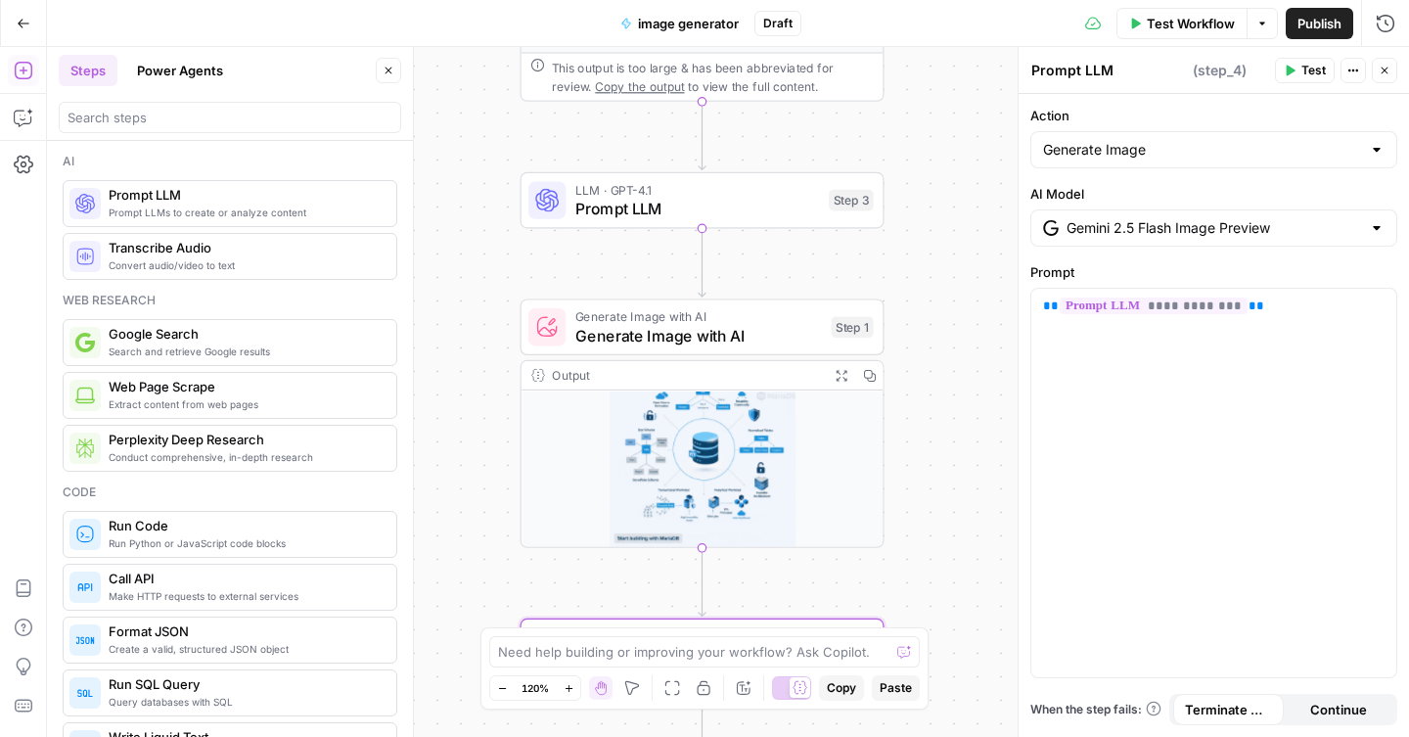
drag, startPoint x: 949, startPoint y: 220, endPoint x: 942, endPoint y: 380, distance: 159.7
click at [942, 380] on div "**********" at bounding box center [728, 392] width 1362 height 690
click at [848, 160] on span "Test" at bounding box center [849, 157] width 28 height 22
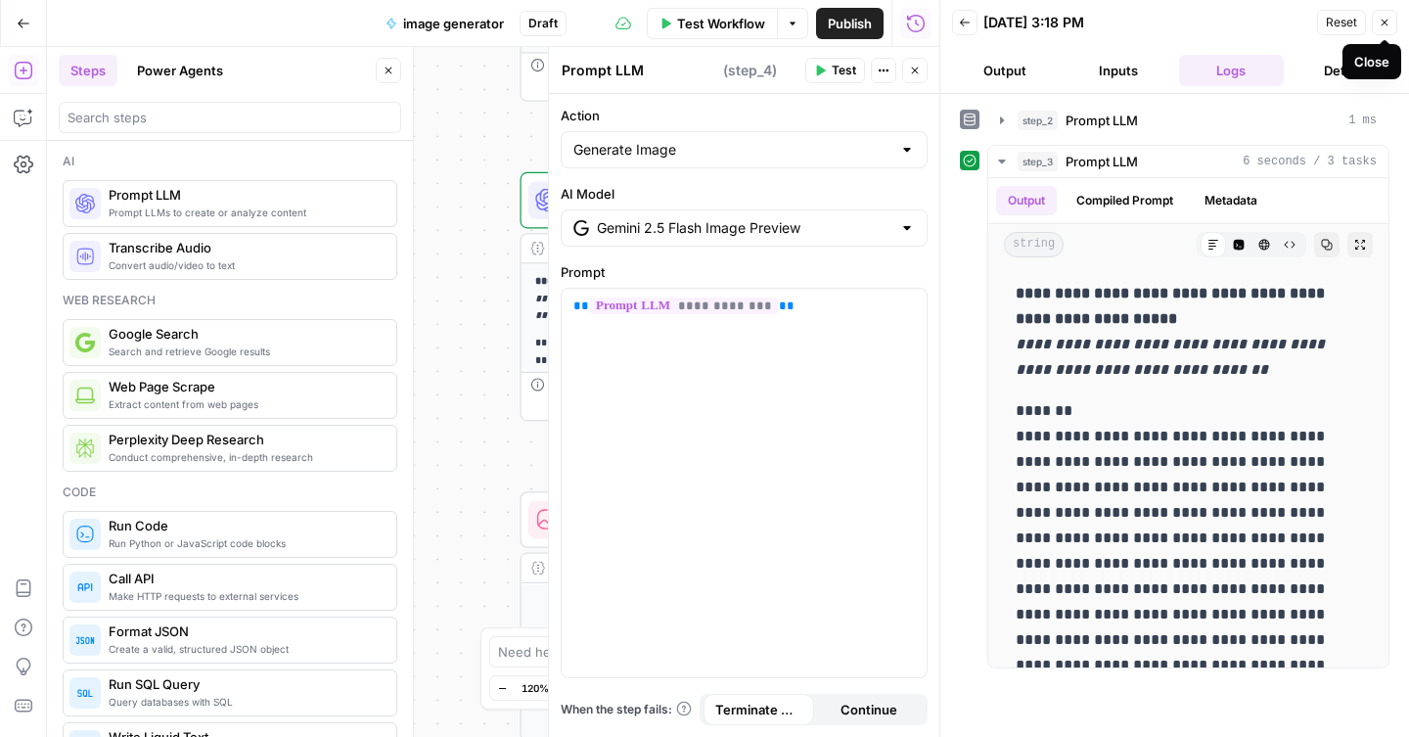
click at [1390, 23] on icon "button" at bounding box center [1385, 23] width 12 height 12
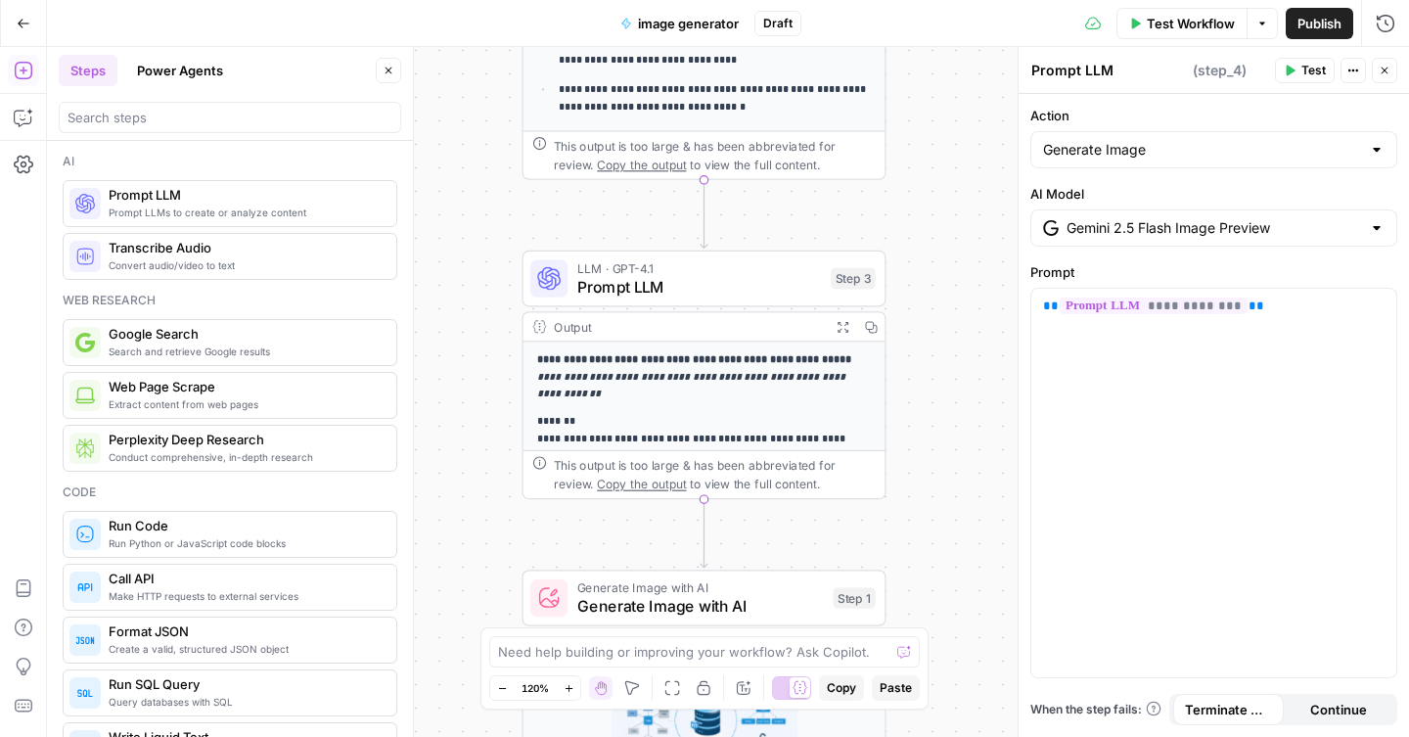
drag, startPoint x: 927, startPoint y: 130, endPoint x: 928, endPoint y: 171, distance: 41.1
click at [929, 172] on div "**********" at bounding box center [728, 392] width 1362 height 690
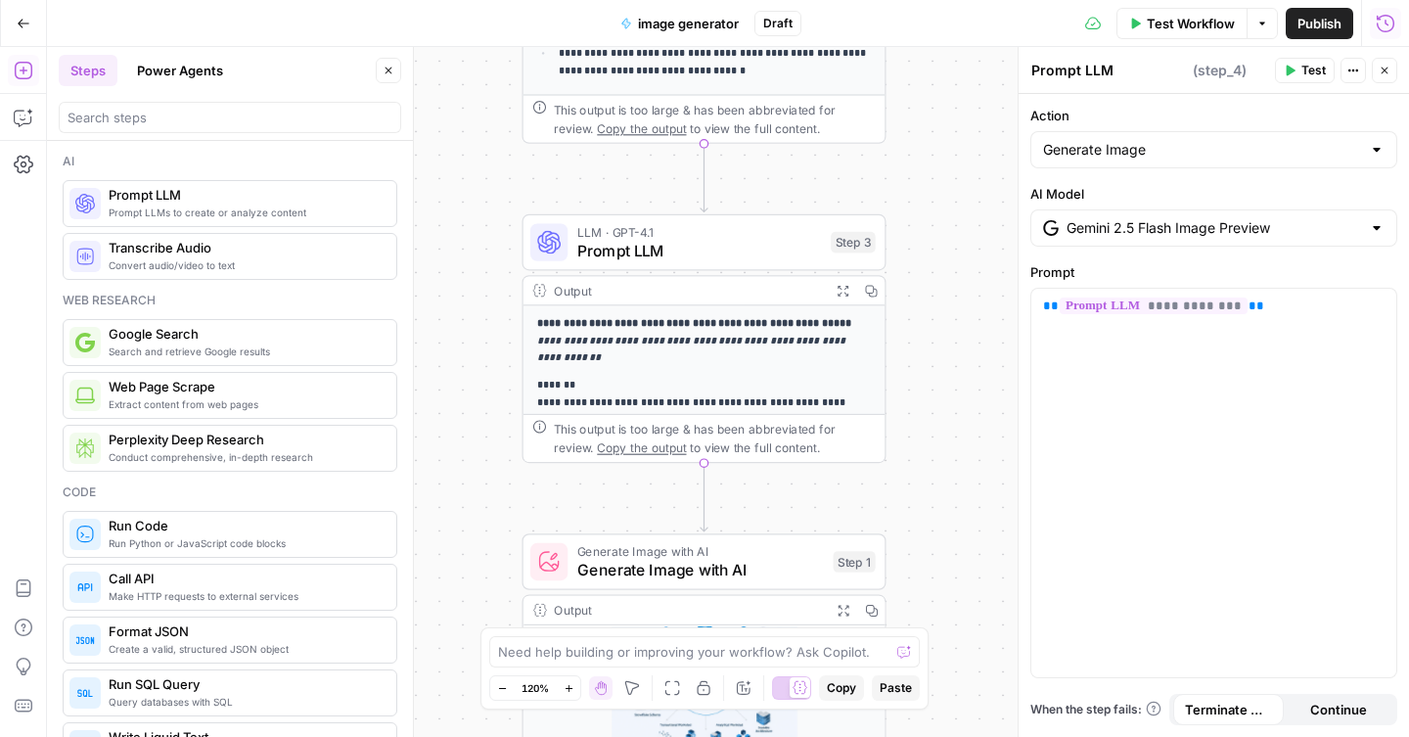
click at [1386, 23] on icon "button" at bounding box center [1386, 24] width 20 height 20
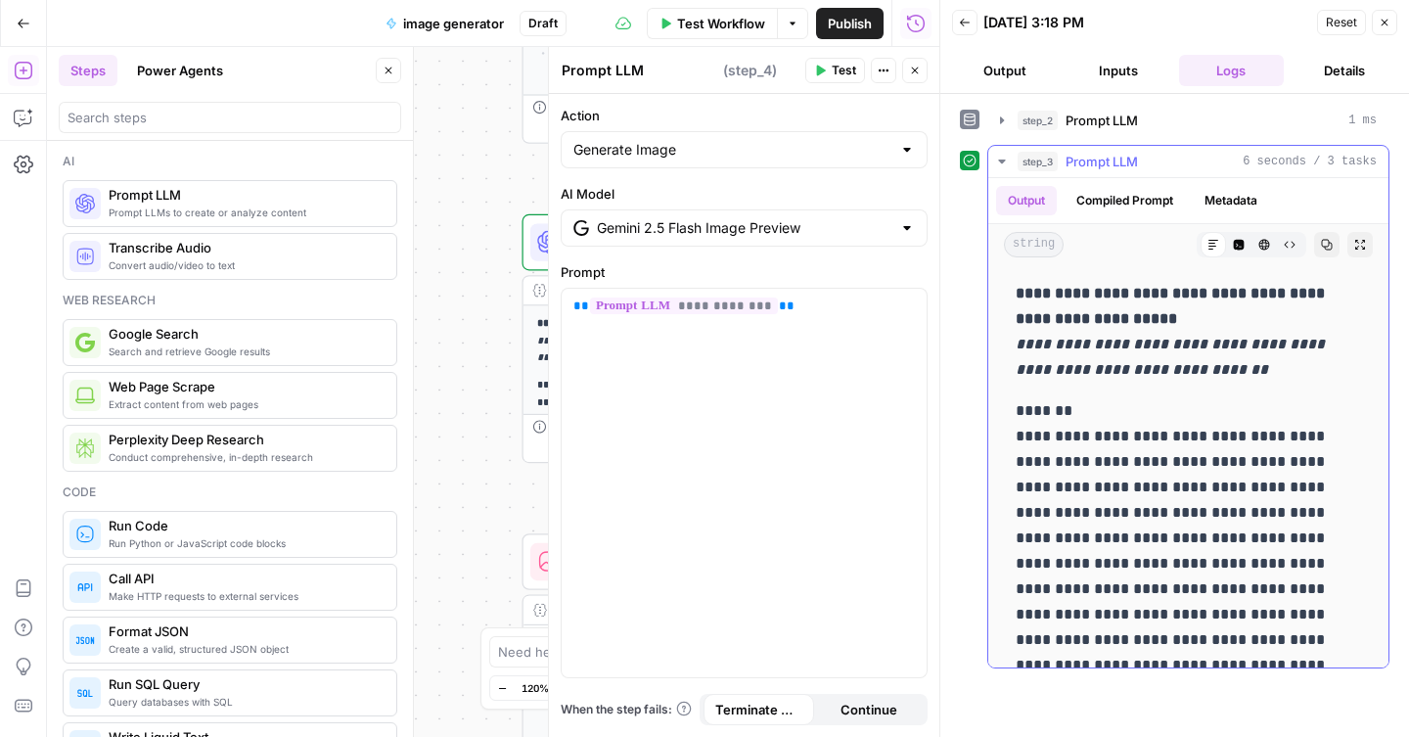
click at [1004, 163] on icon "button" at bounding box center [1002, 162] width 16 height 16
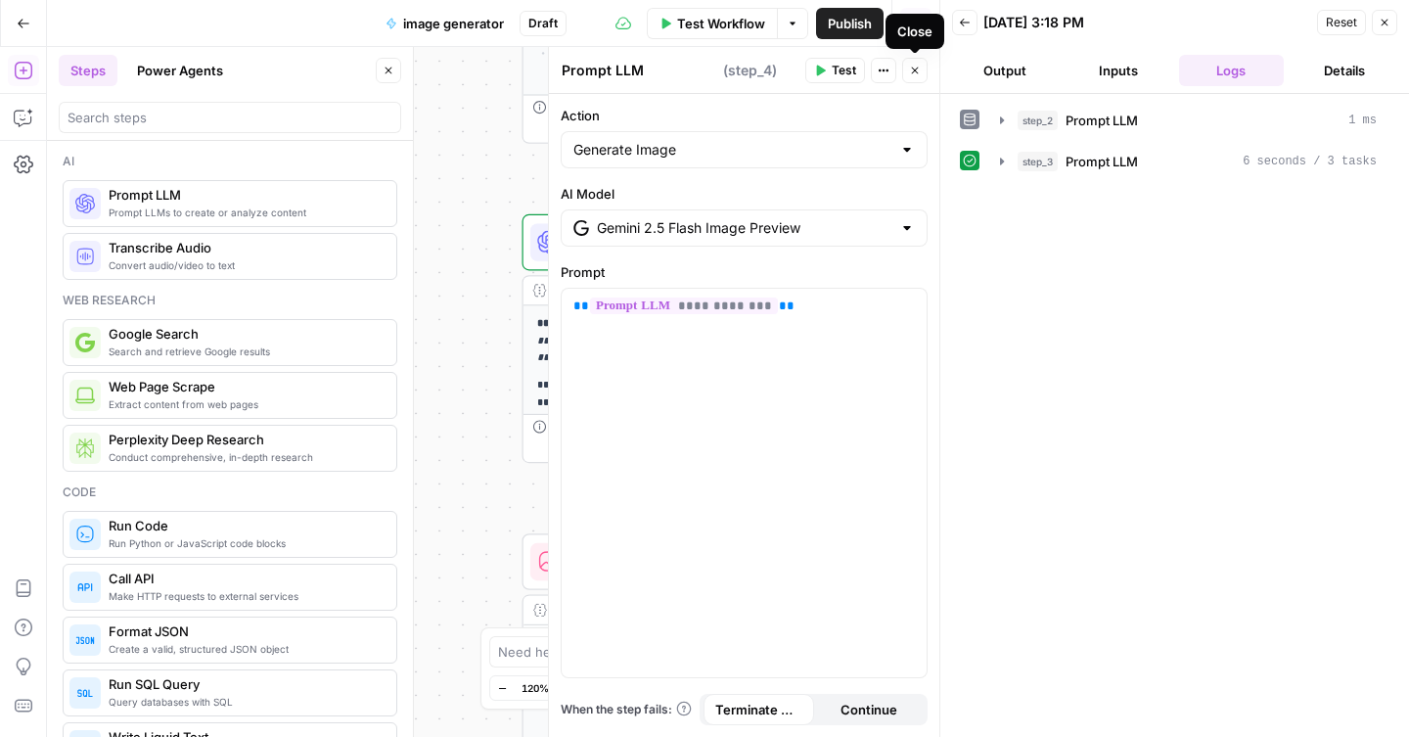
click at [919, 71] on icon "button" at bounding box center [915, 71] width 12 height 12
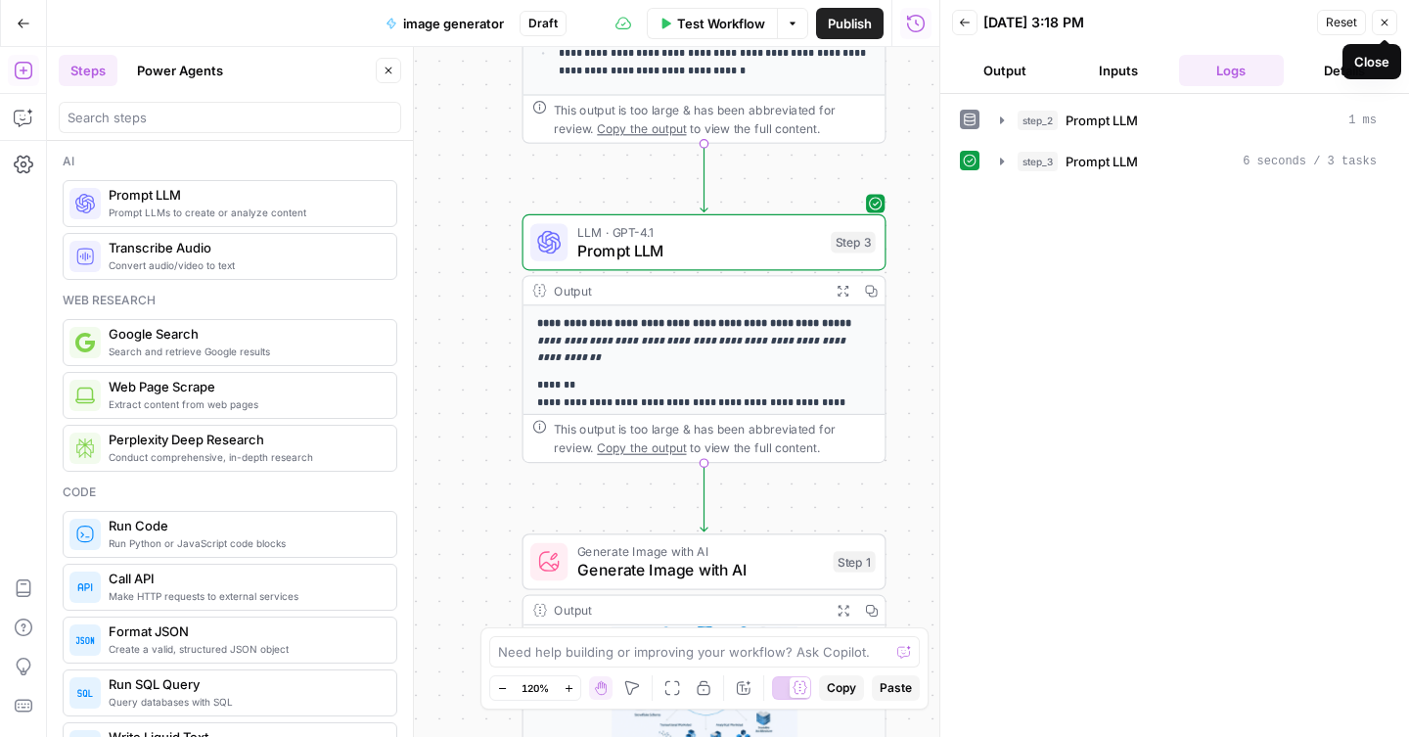
click at [1386, 23] on icon "button" at bounding box center [1385, 23] width 7 height 7
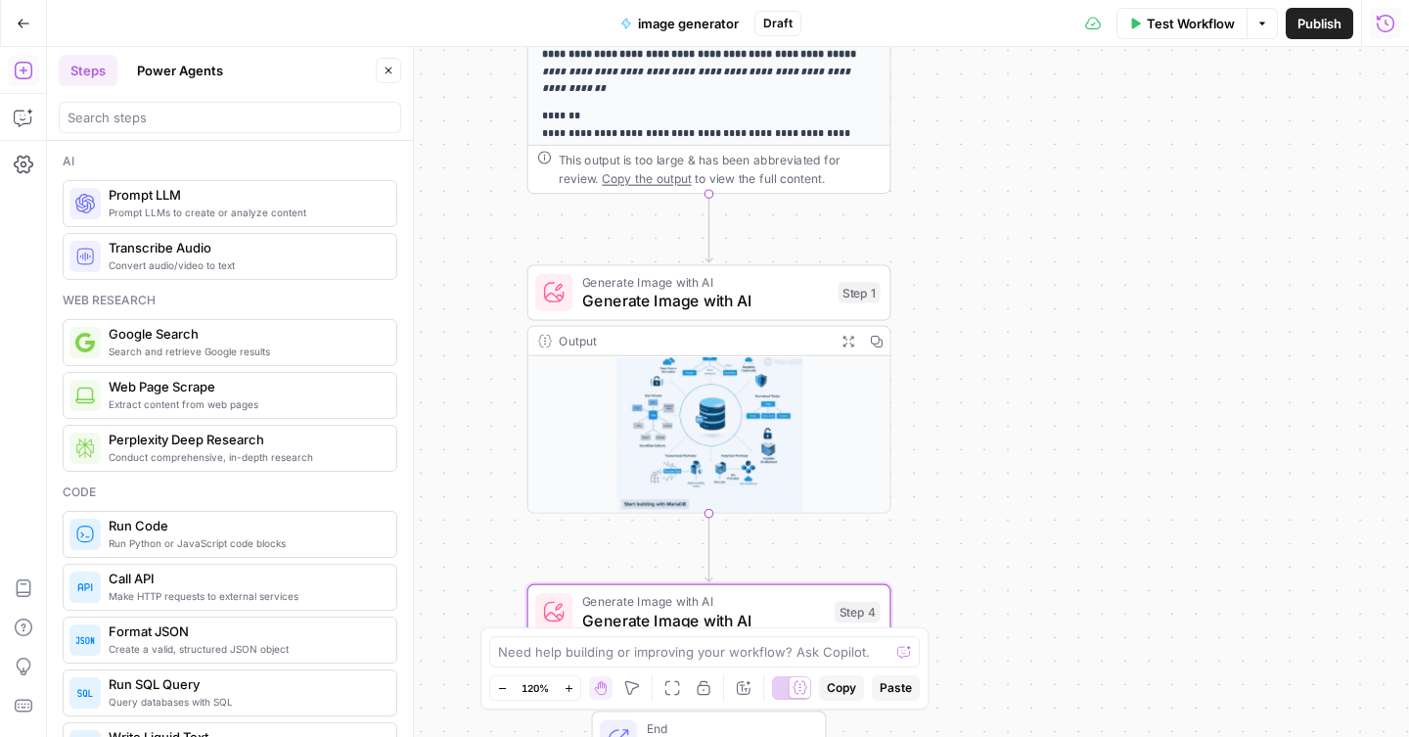
drag, startPoint x: 993, startPoint y: 422, endPoint x: 998, endPoint y: 152, distance: 270.2
click at [998, 152] on div "**********" at bounding box center [728, 392] width 1362 height 690
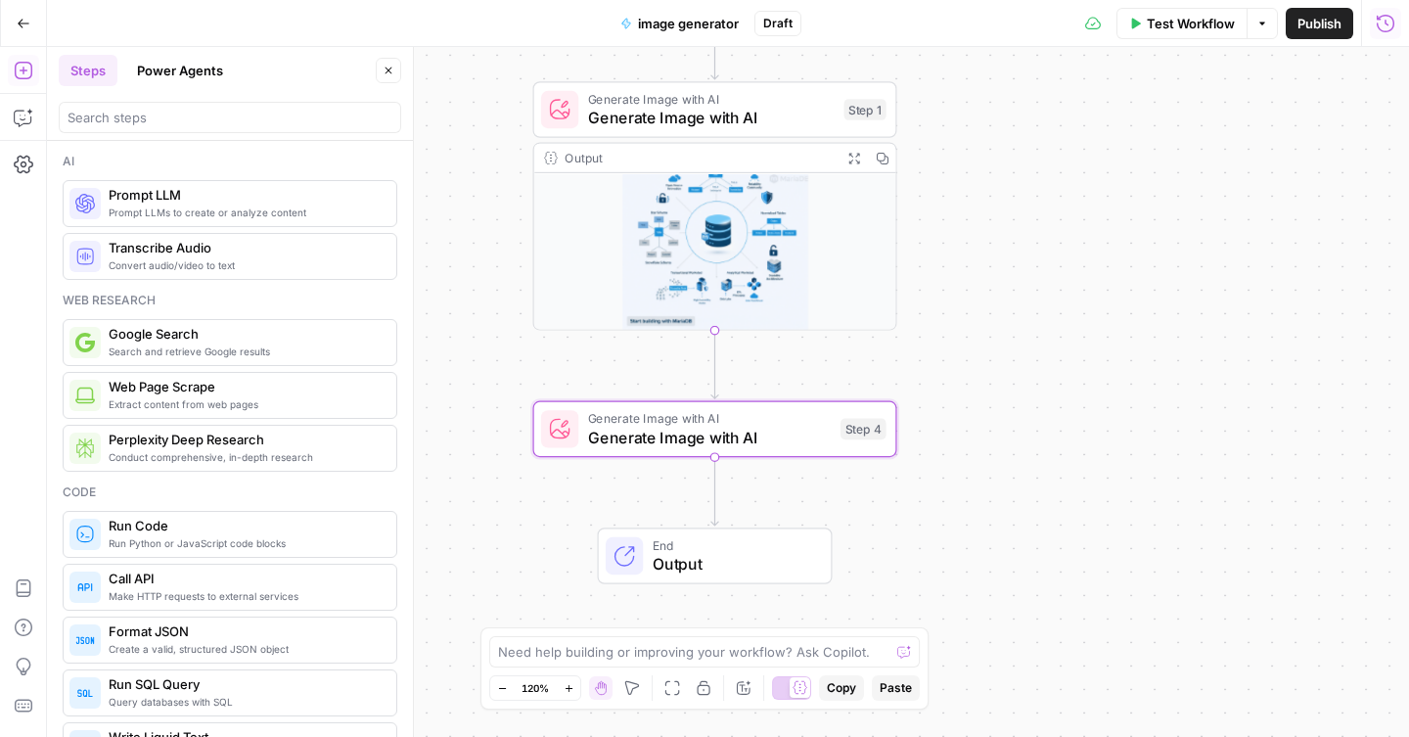
drag, startPoint x: 966, startPoint y: 503, endPoint x: 972, endPoint y: 321, distance: 182.1
click at [972, 321] on div "**********" at bounding box center [728, 392] width 1362 height 690
click at [837, 399] on button "Test" at bounding box center [848, 385] width 72 height 30
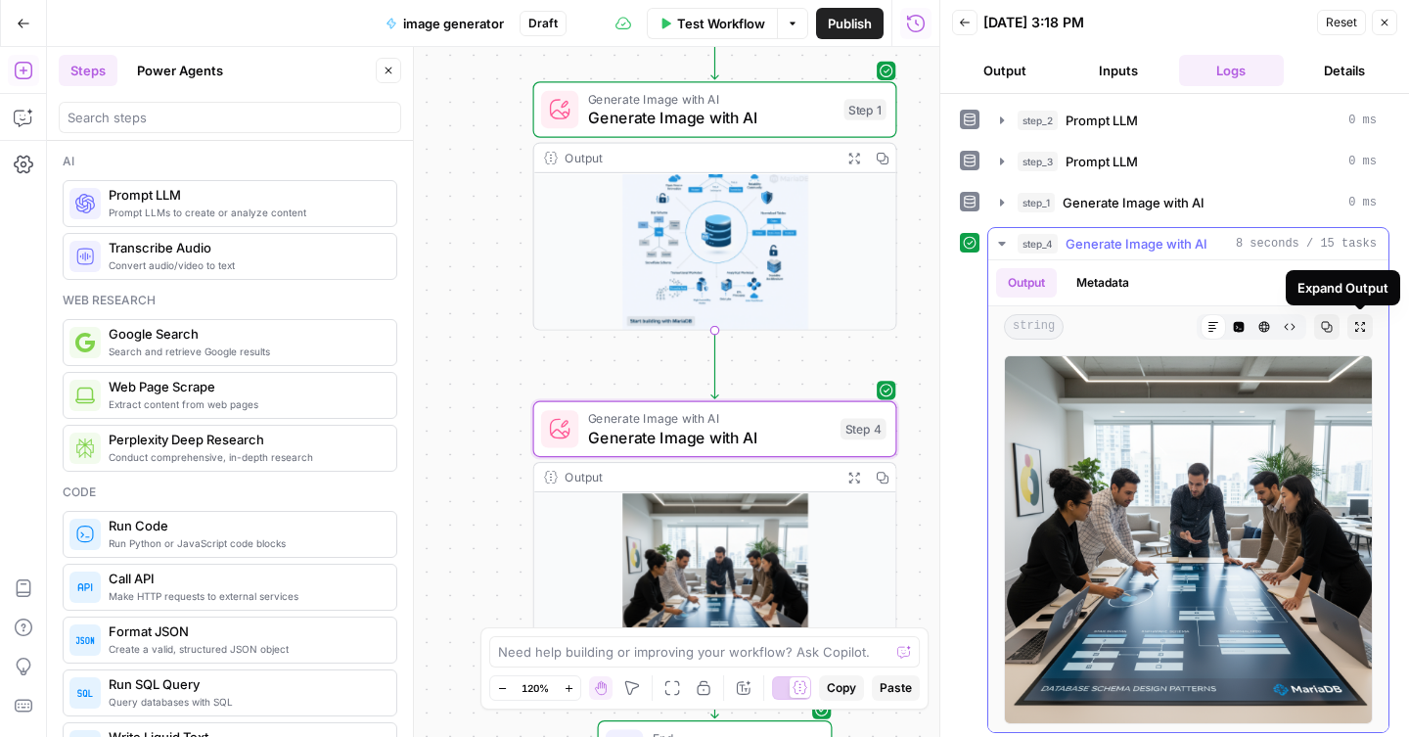
click at [1363, 331] on icon "button" at bounding box center [1361, 327] width 10 height 10
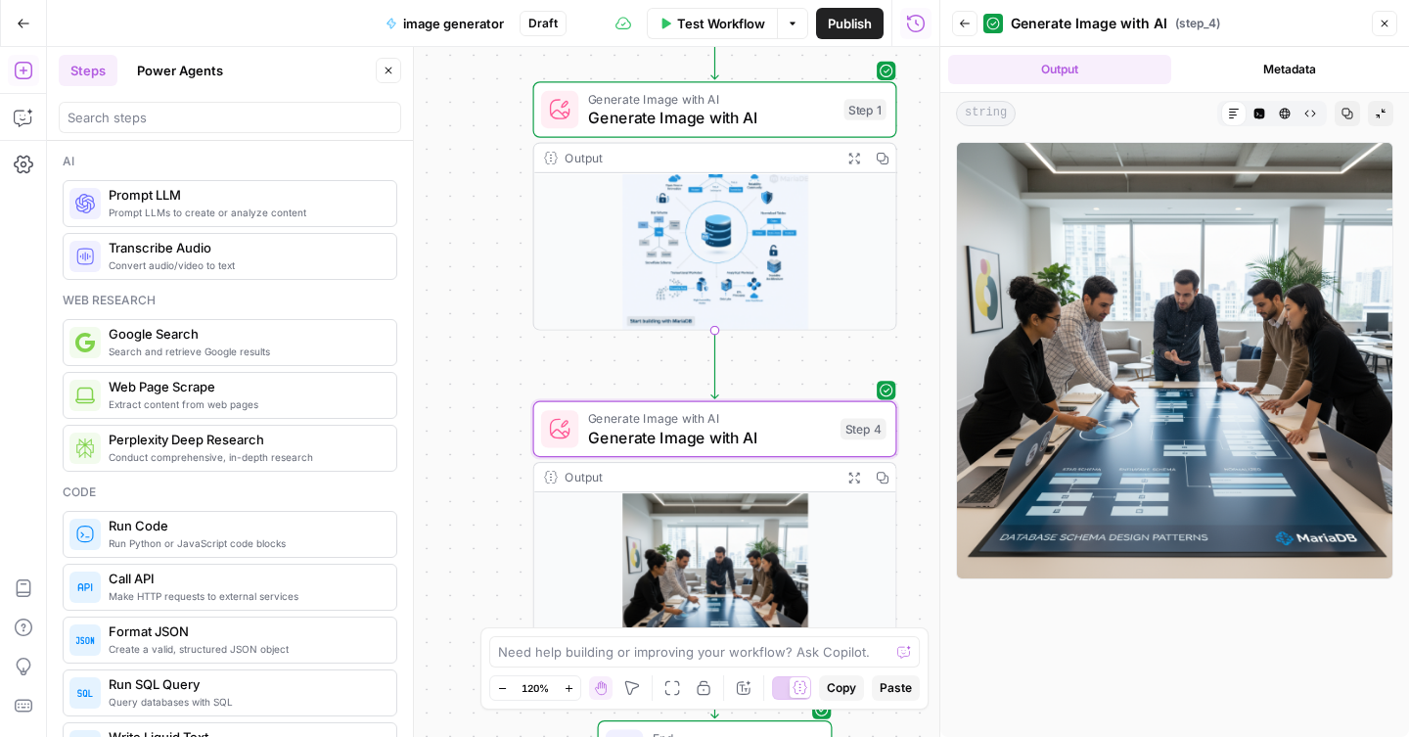
click at [488, 277] on div "**********" at bounding box center [493, 392] width 893 height 690
click at [915, 21] on icon "button" at bounding box center [916, 24] width 20 height 20
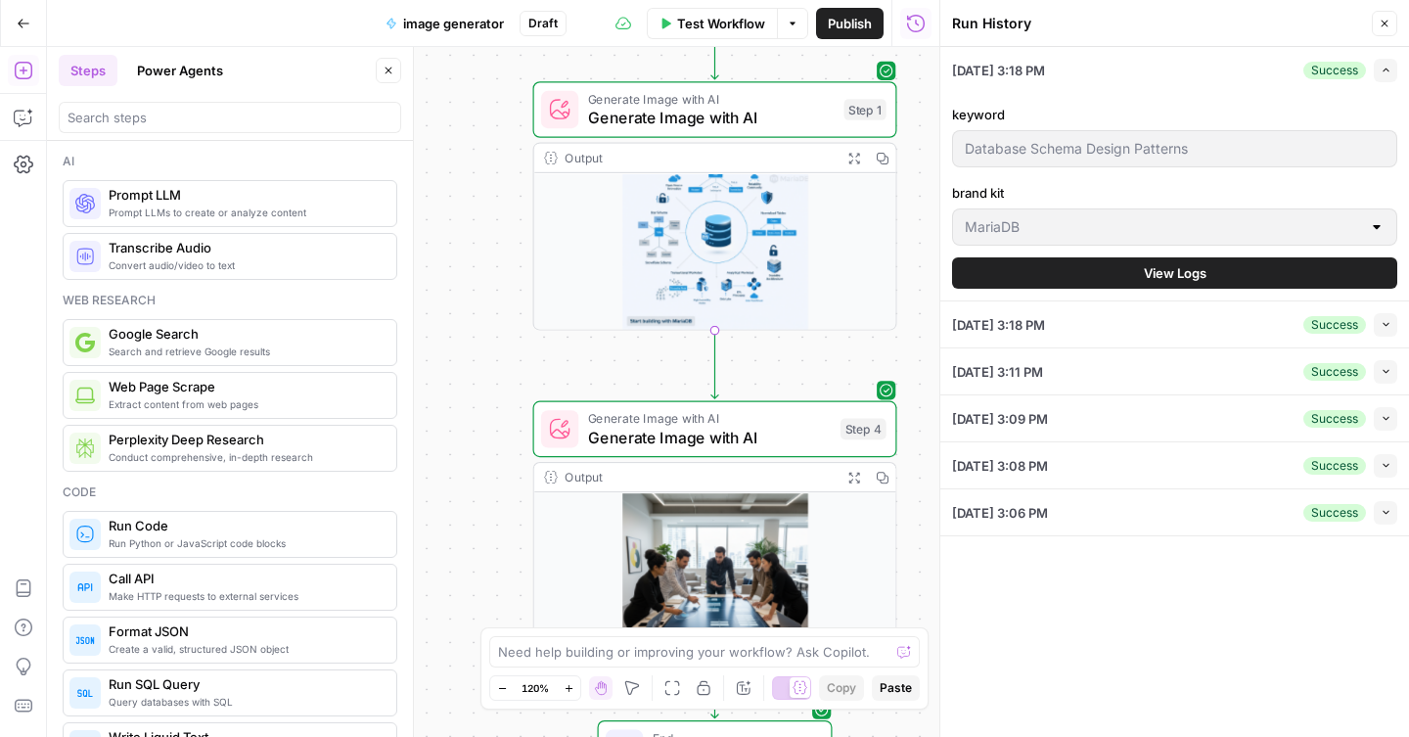
click at [1153, 524] on div "[DATE] 3:06 PM Success Collapse" at bounding box center [1174, 512] width 445 height 46
click at [1193, 506] on div "[DATE] 3:06 PM Success Collapse" at bounding box center [1174, 512] width 445 height 46
click at [1387, 516] on icon "button" at bounding box center [1386, 512] width 11 height 11
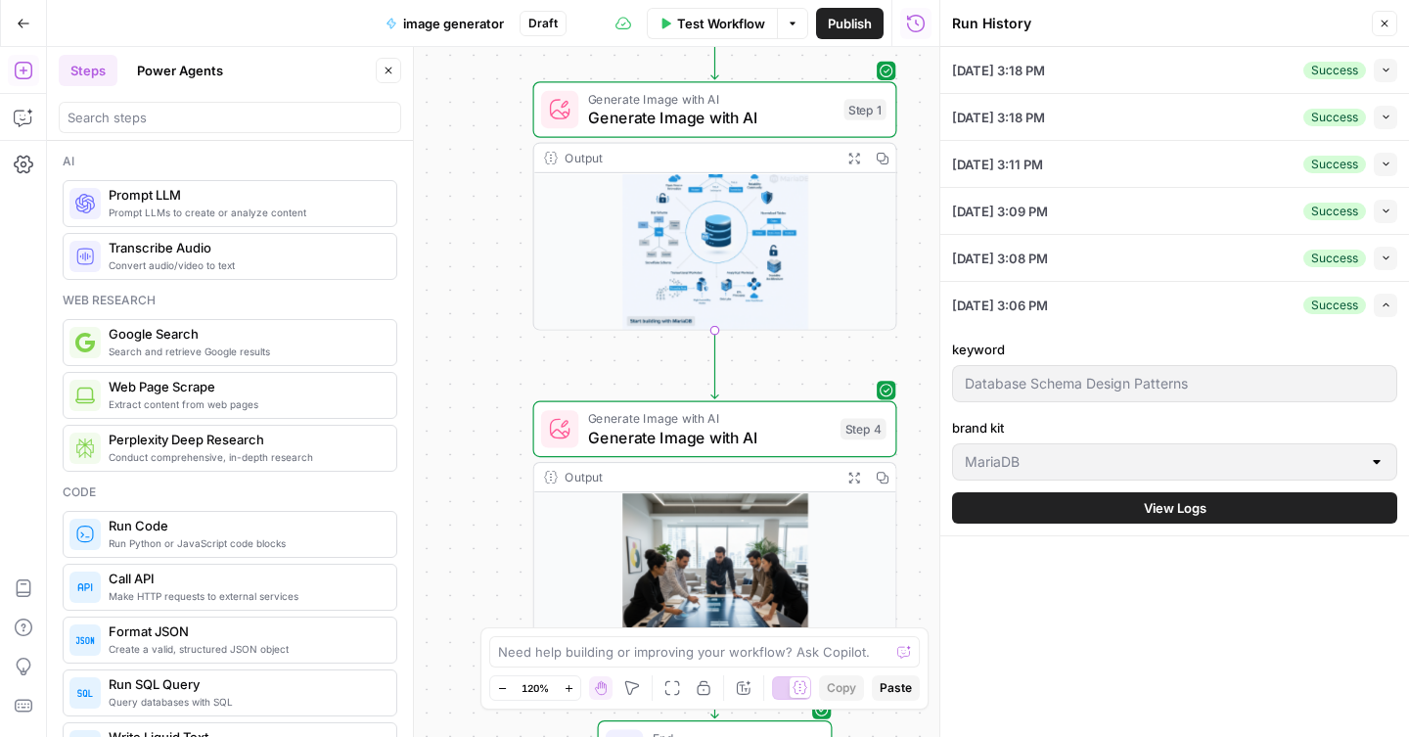
click at [1386, 65] on icon "button" at bounding box center [1386, 70] width 11 height 11
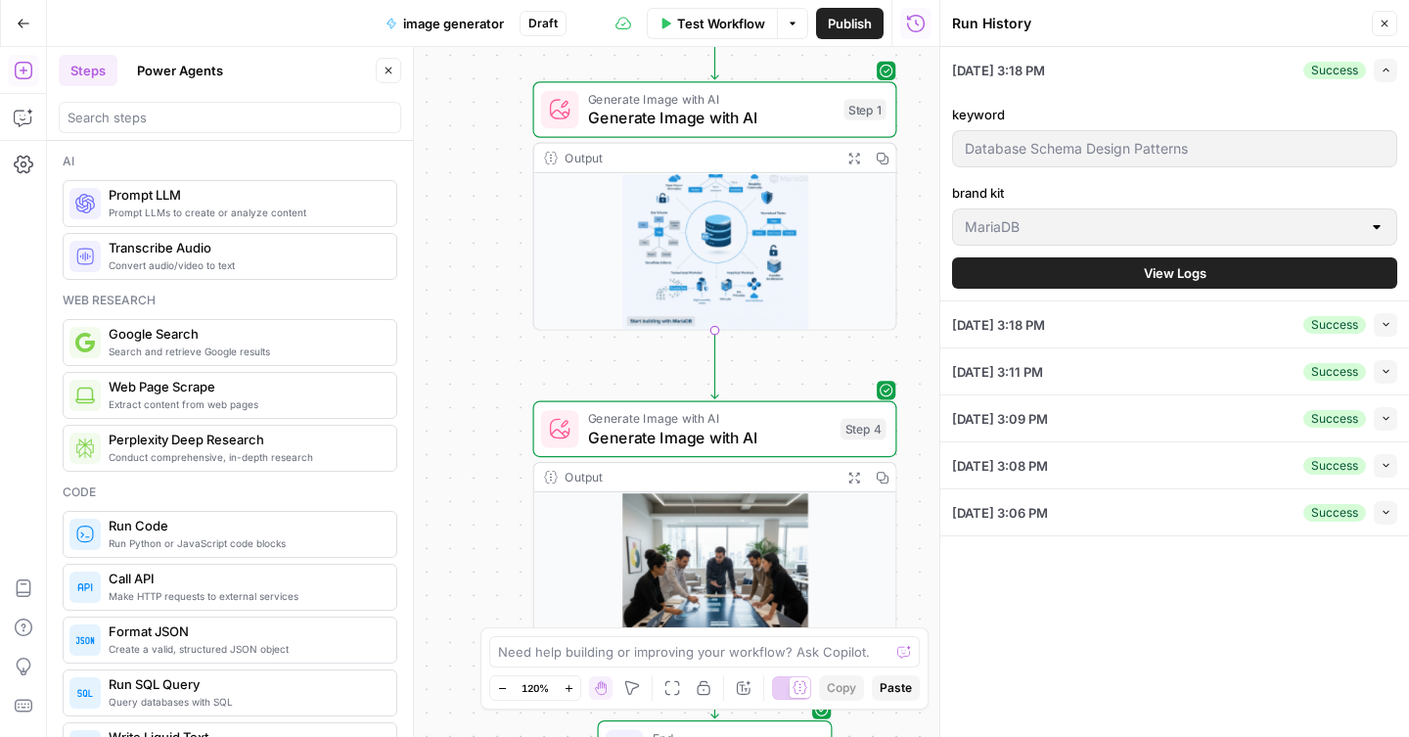
click at [1167, 273] on span "View Logs" at bounding box center [1175, 273] width 63 height 20
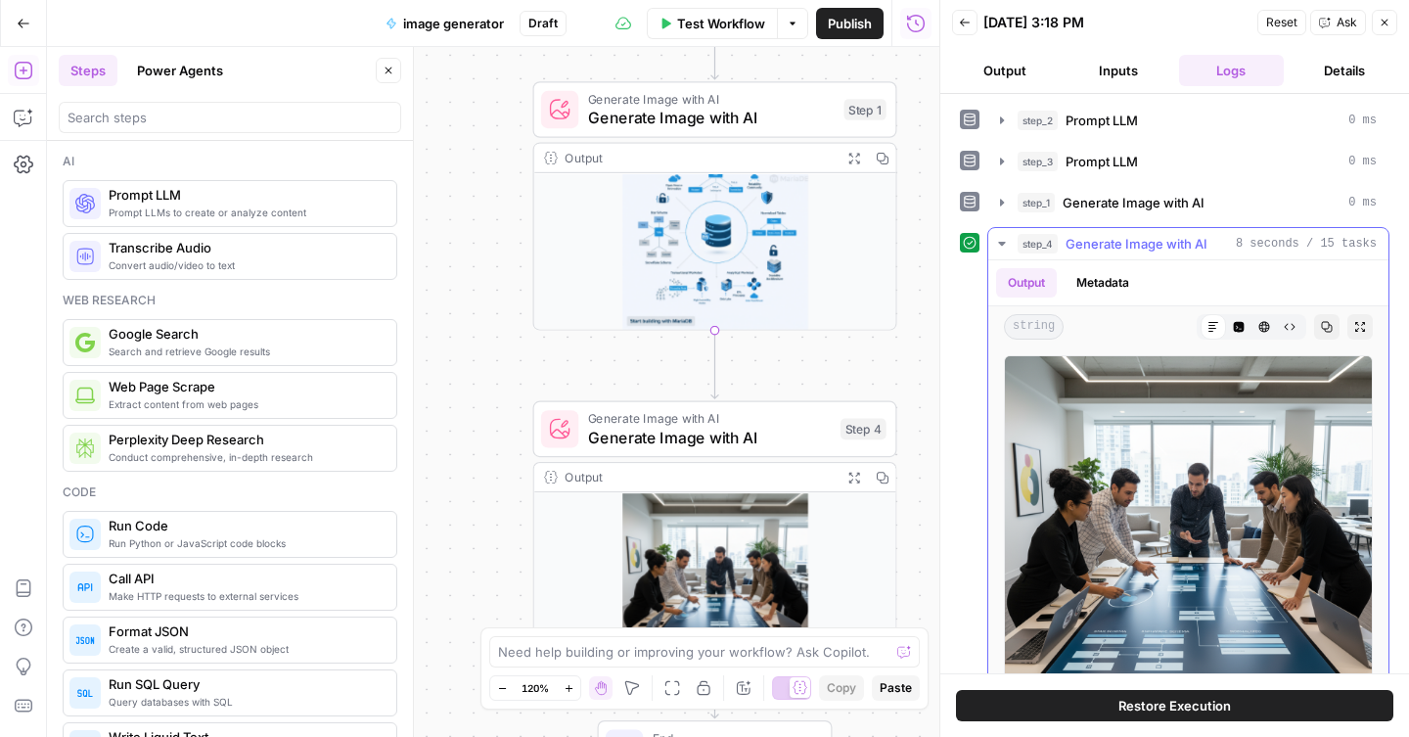
click at [1006, 242] on icon "button" at bounding box center [1002, 244] width 16 height 16
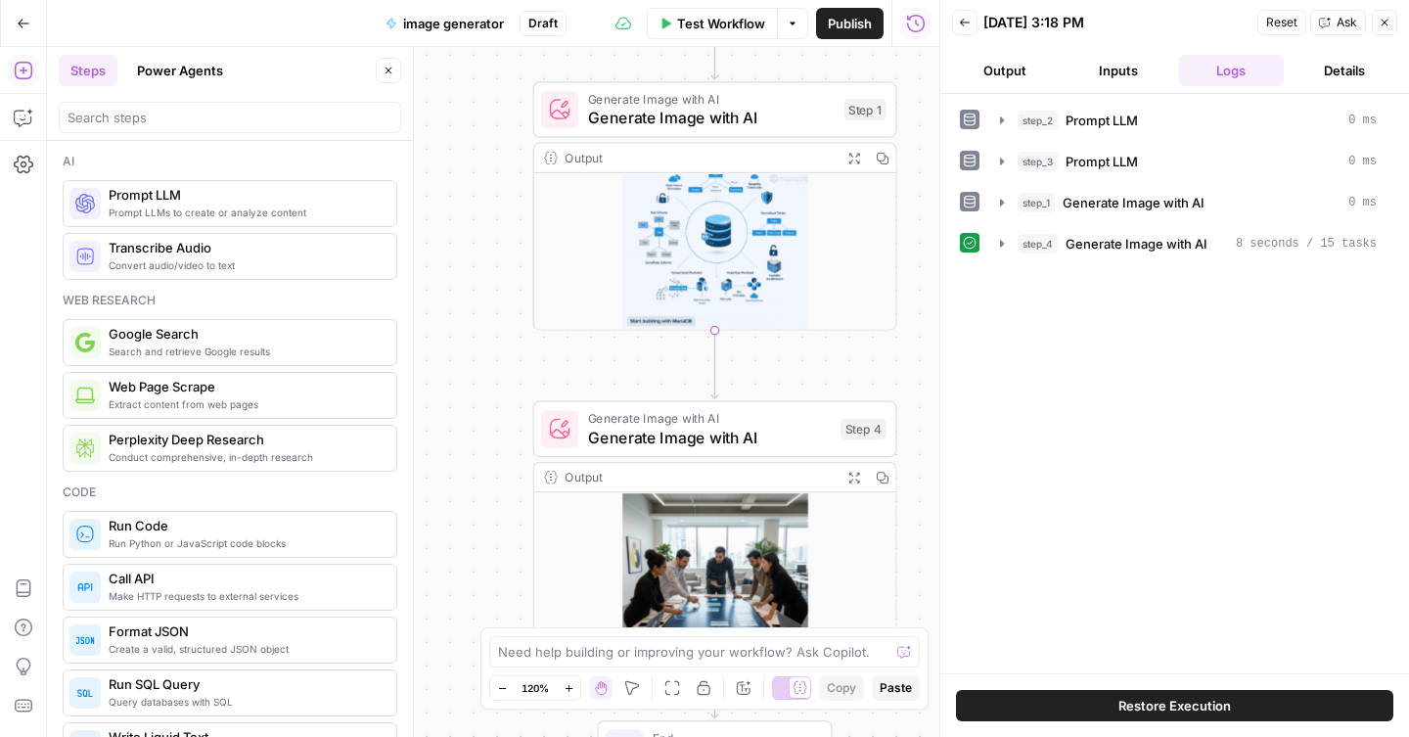
click at [1381, 29] on button "Close" at bounding box center [1384, 22] width 25 height 25
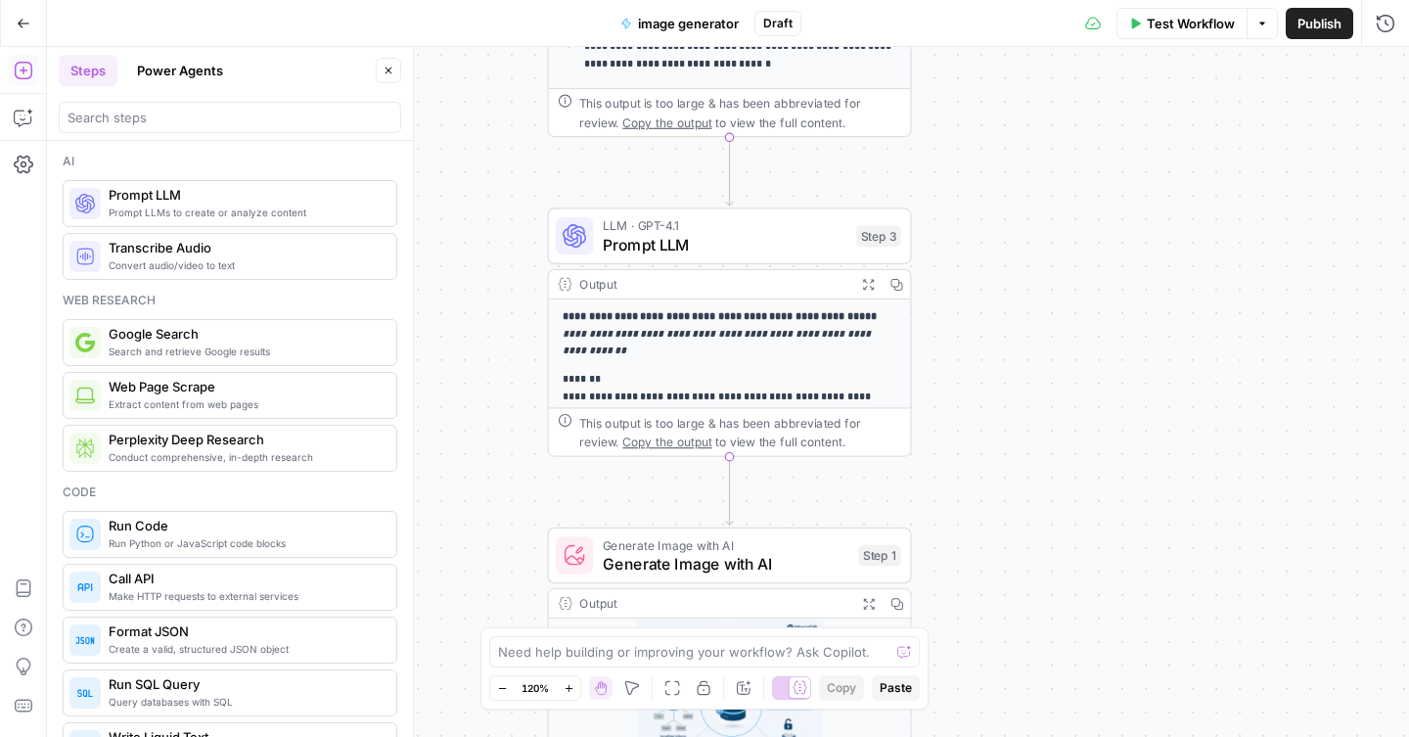
click at [902, 287] on icon "button" at bounding box center [897, 284] width 12 height 12
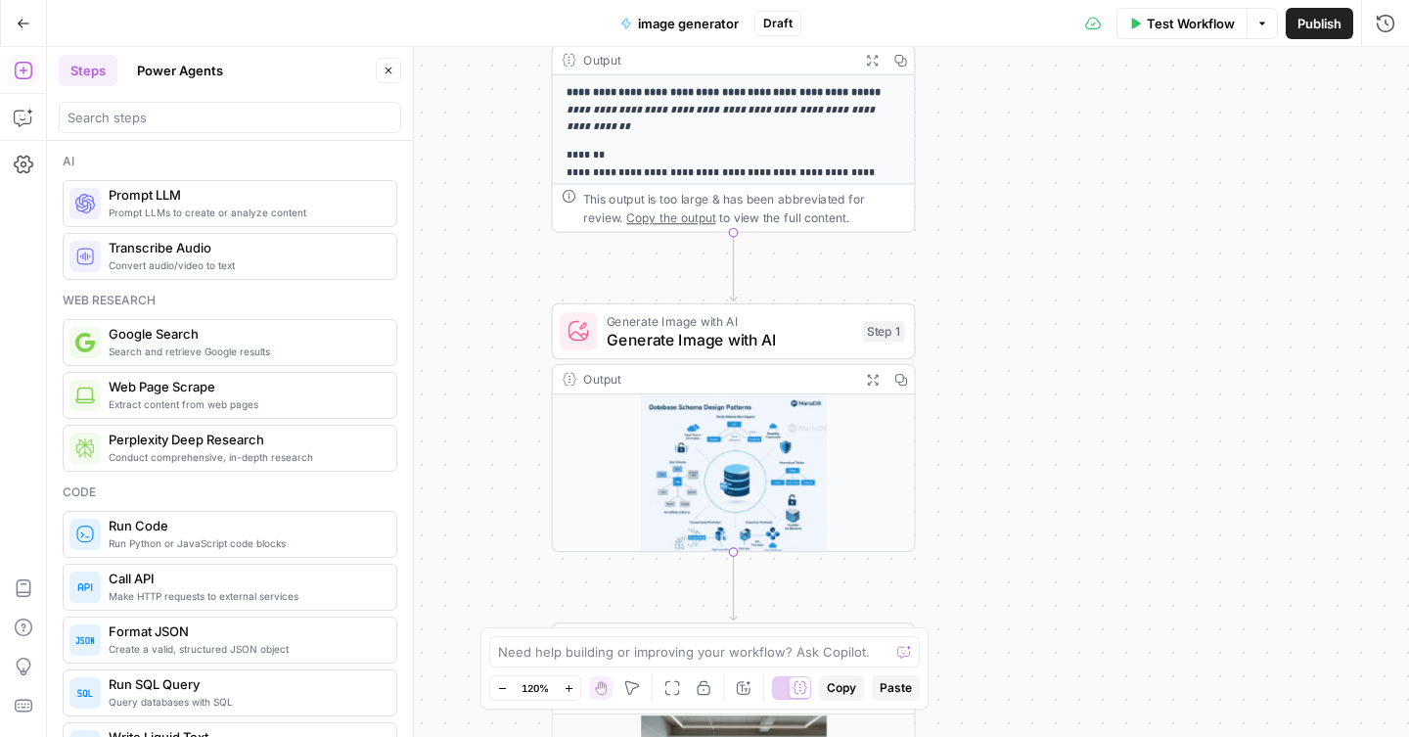
drag, startPoint x: 954, startPoint y: 318, endPoint x: 958, endPoint y: 94, distance: 224.2
click at [958, 94] on div "**********" at bounding box center [728, 392] width 1362 height 690
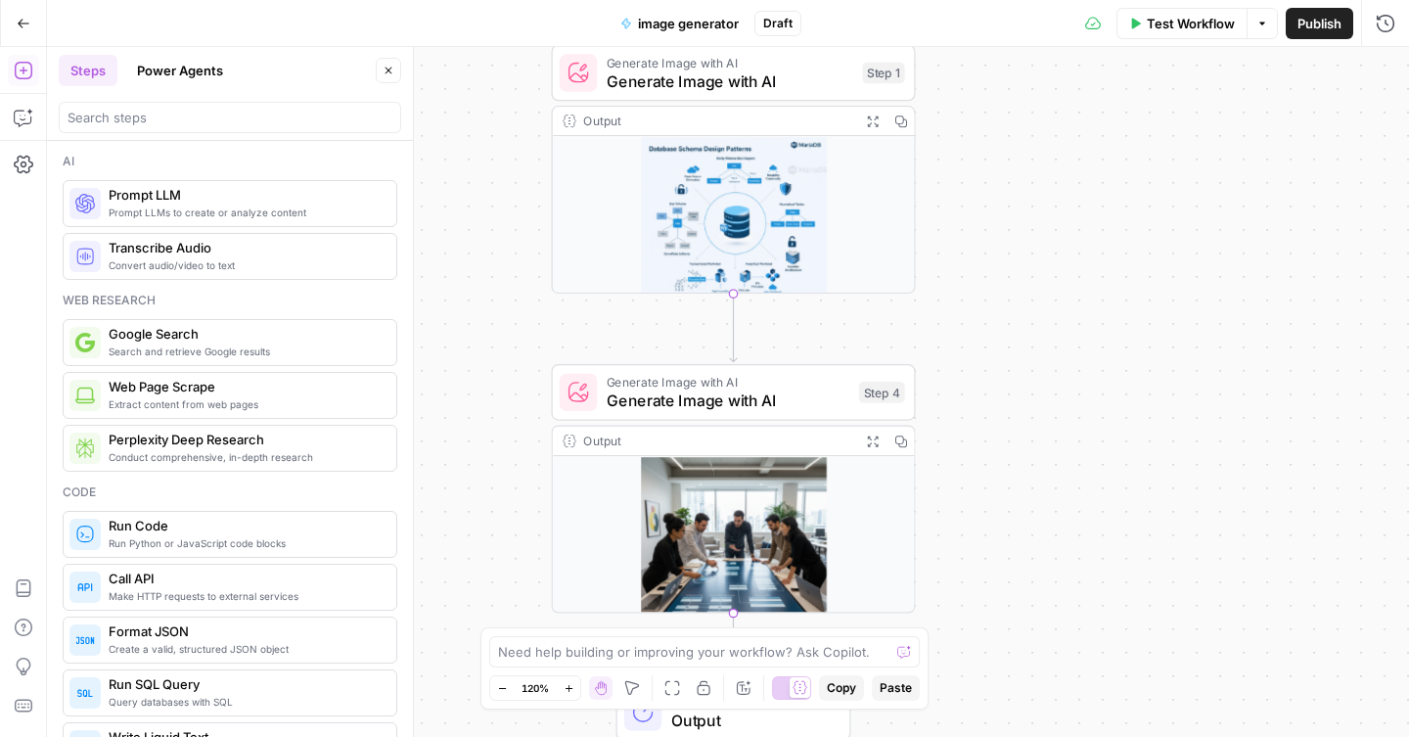
drag, startPoint x: 1000, startPoint y: 435, endPoint x: 1000, endPoint y: 177, distance: 257.4
click at [1000, 177] on div "**********" at bounding box center [728, 392] width 1362 height 690
click at [812, 407] on span "Generate Image with AI" at bounding box center [728, 401] width 243 height 23
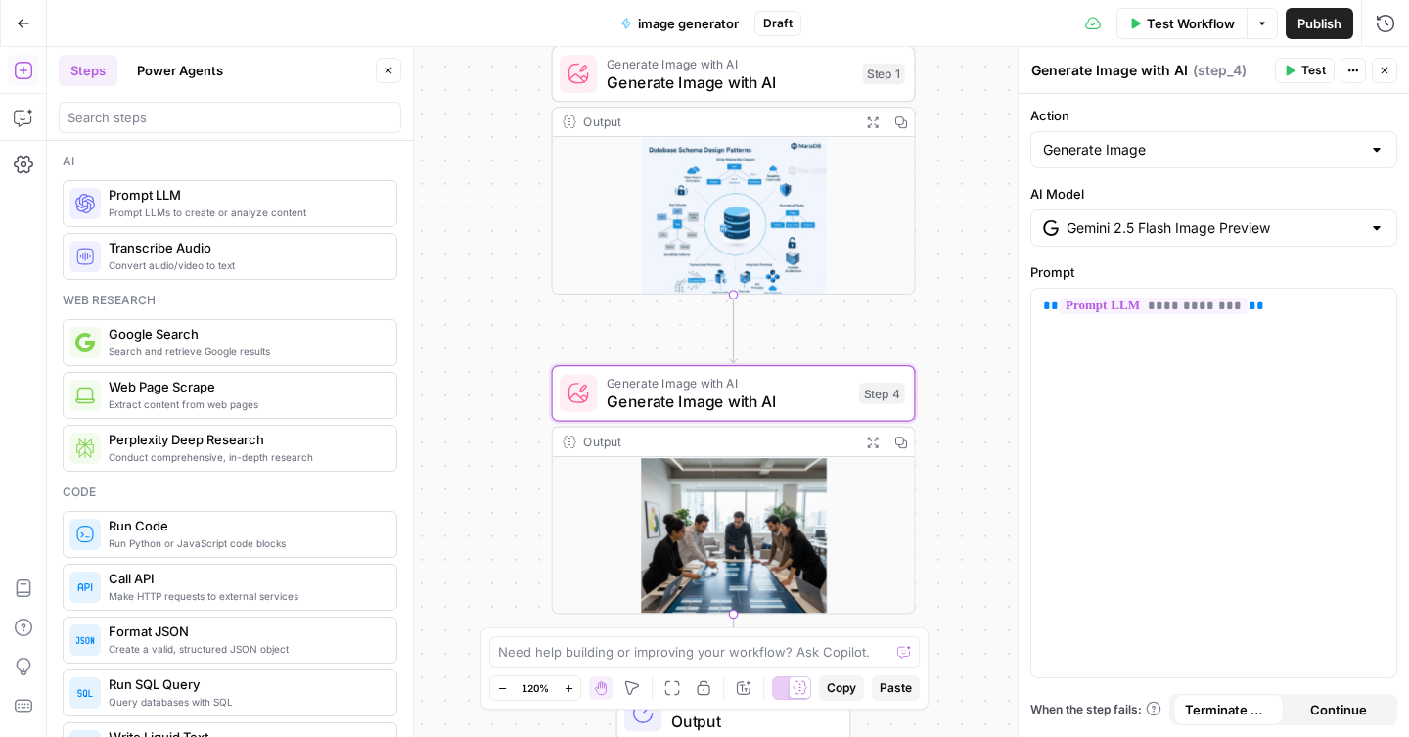
click at [1208, 229] on input "Gemini 2.5 Flash Image Preview" at bounding box center [1214, 228] width 295 height 20
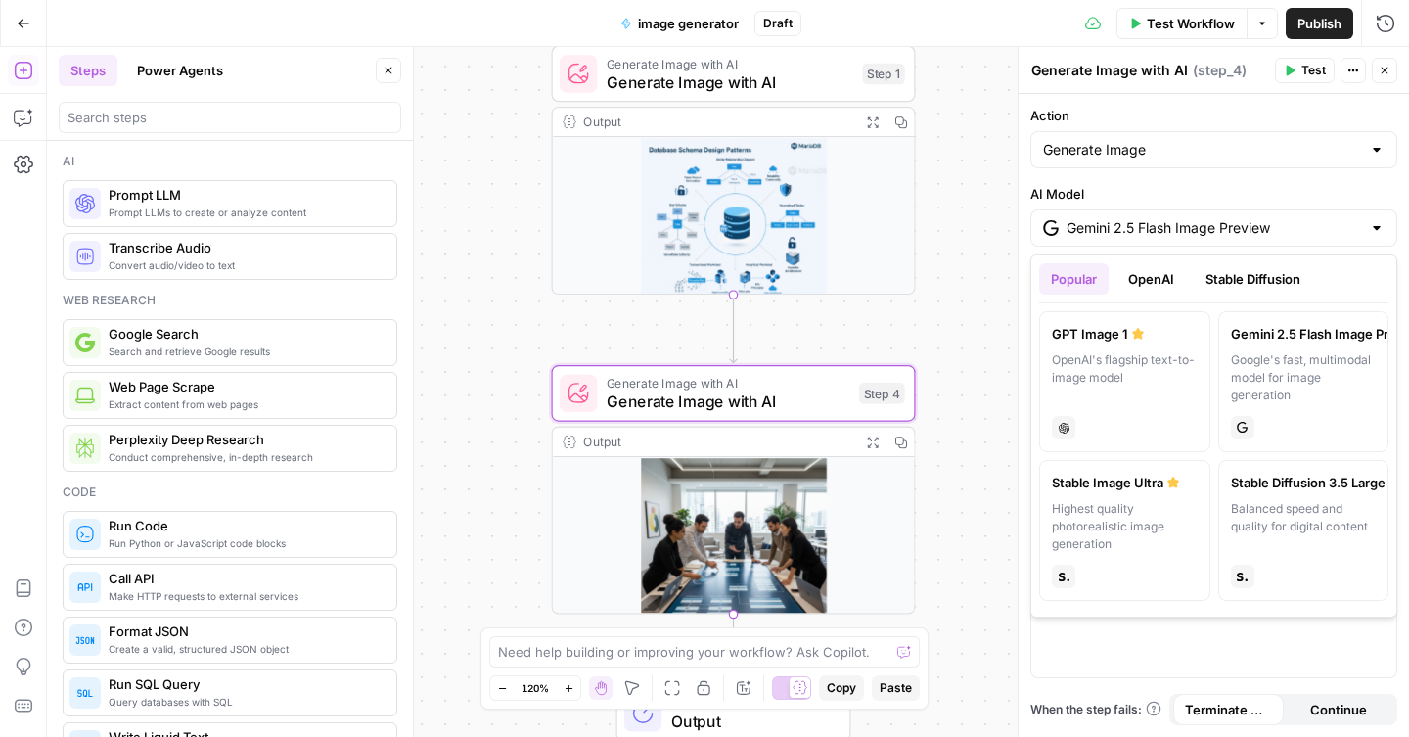
click at [1151, 348] on label "GPT Image 1 OpenAI's flagship text-to-image model chat" at bounding box center [1124, 381] width 171 height 141
type input "GPT Image 1"
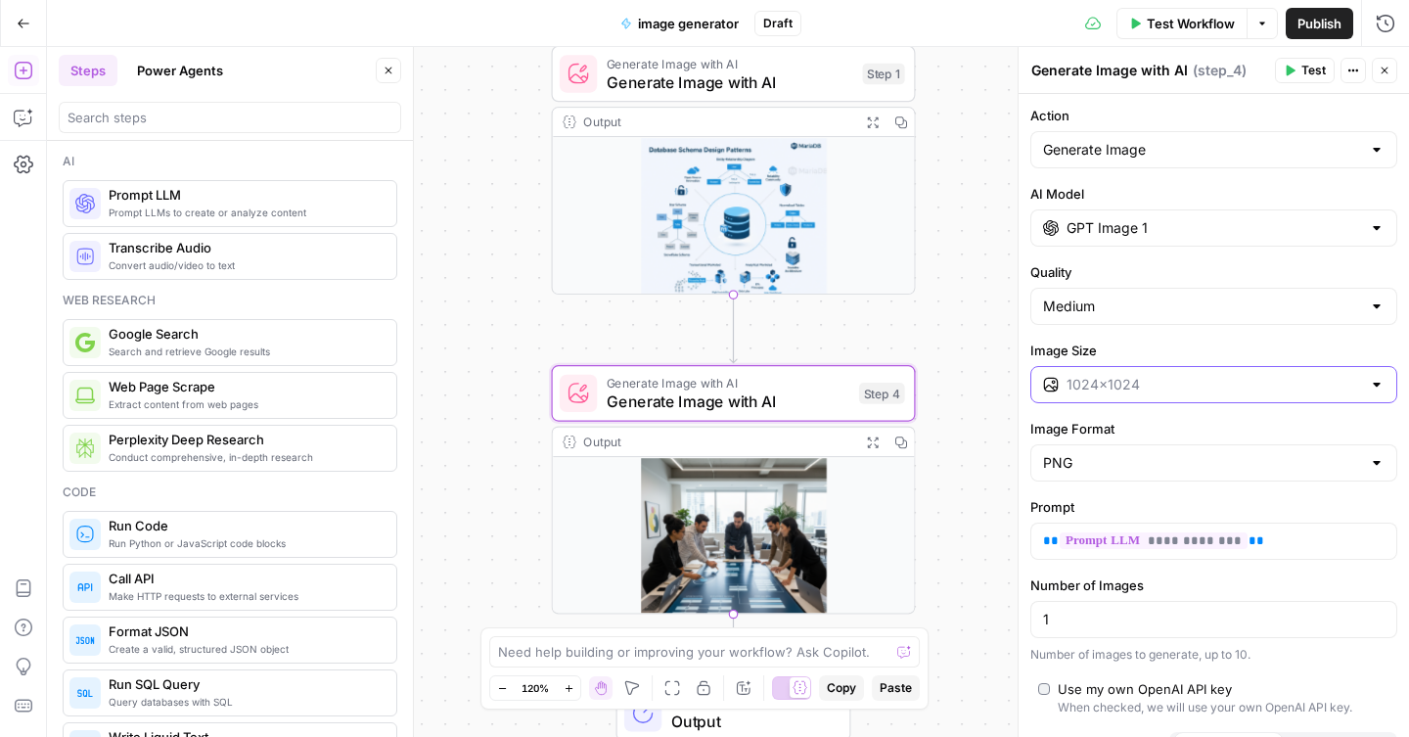
click at [1205, 390] on input "Image Size" at bounding box center [1214, 385] width 295 height 20
type input "1024×1024"
click at [1180, 338] on div "**********" at bounding box center [1214, 434] width 391 height 681
click at [1302, 69] on span "Test" at bounding box center [1314, 71] width 24 height 18
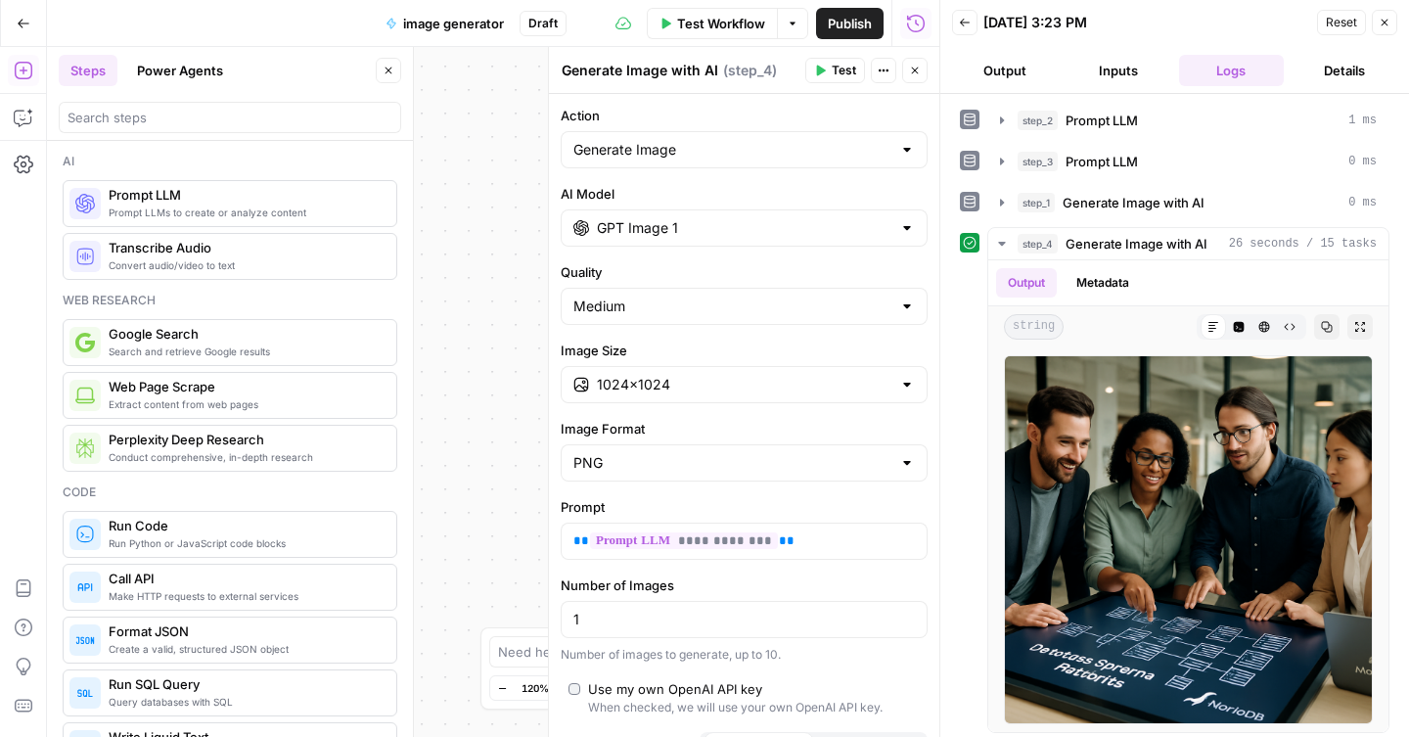
click at [909, 150] on div at bounding box center [907, 150] width 16 height 20
click at [925, 157] on div at bounding box center [744, 149] width 367 height 37
type input "Generate Image"
click at [927, 119] on label "Action" at bounding box center [744, 116] width 367 height 20
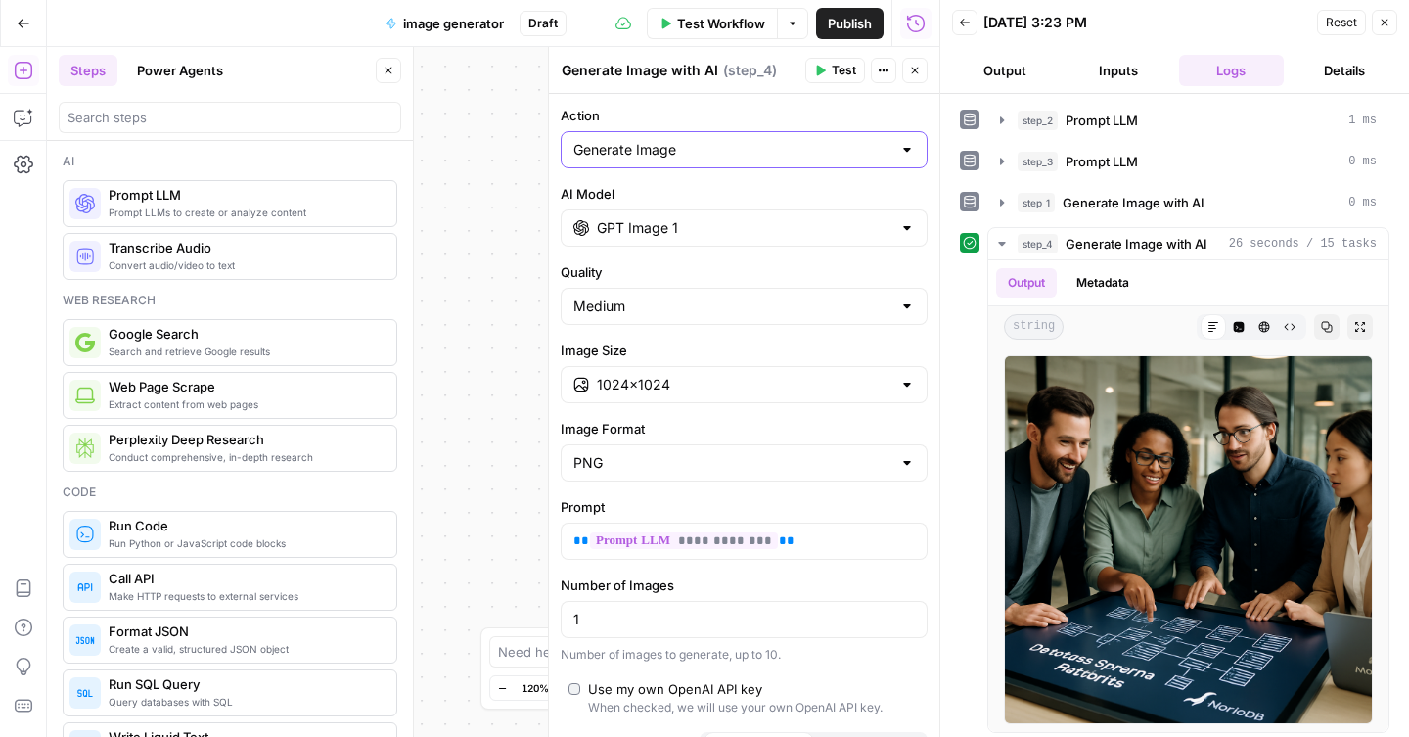
click at [892, 140] on input "Generate Image" at bounding box center [733, 150] width 318 height 20
type input "Generate Image"
click at [878, 282] on div "Quality Medium" at bounding box center [744, 293] width 367 height 63
click at [915, 234] on div "GPT Image 1" at bounding box center [744, 227] width 367 height 37
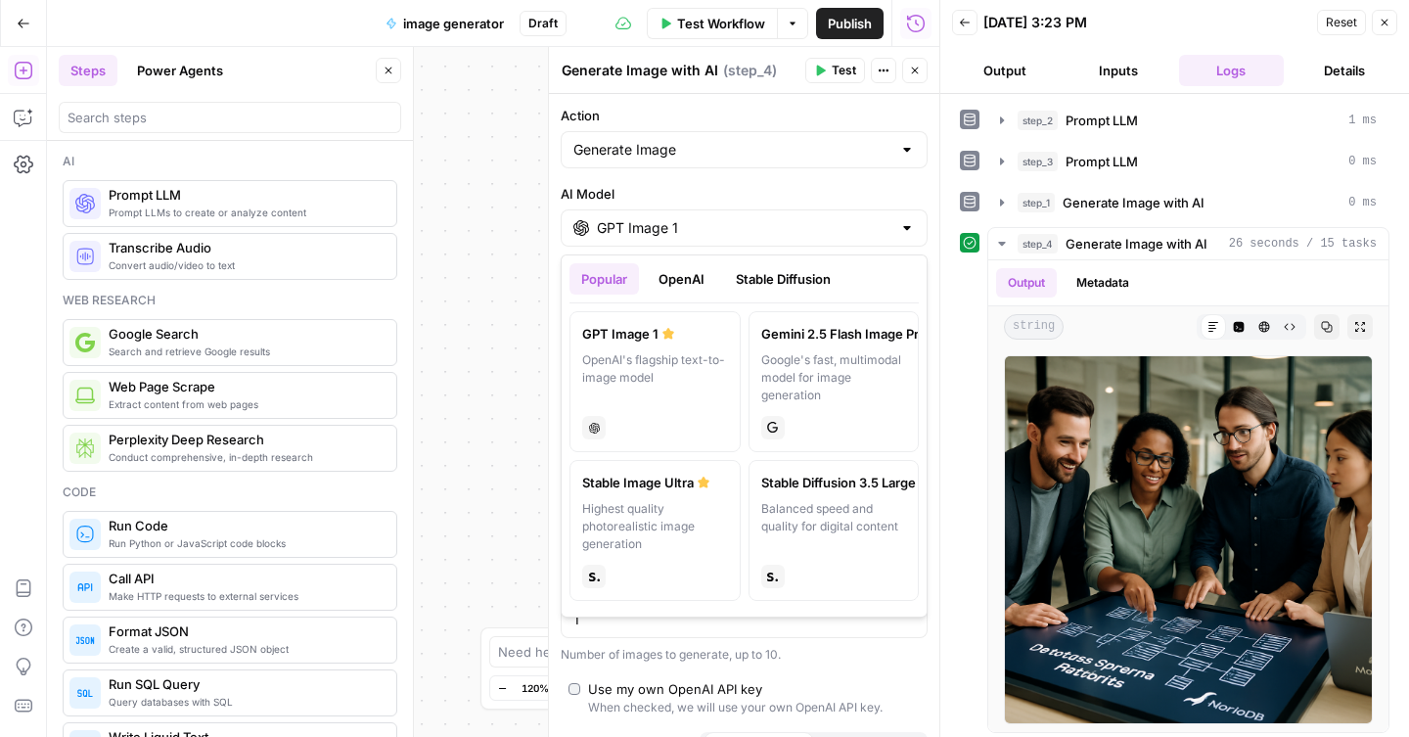
click at [681, 497] on label "Stable Image Ultra Highest quality photorealistic image generation stability" at bounding box center [655, 530] width 171 height 141
type input "Stable Image Ultra"
type input "21:9 (1536×640)"
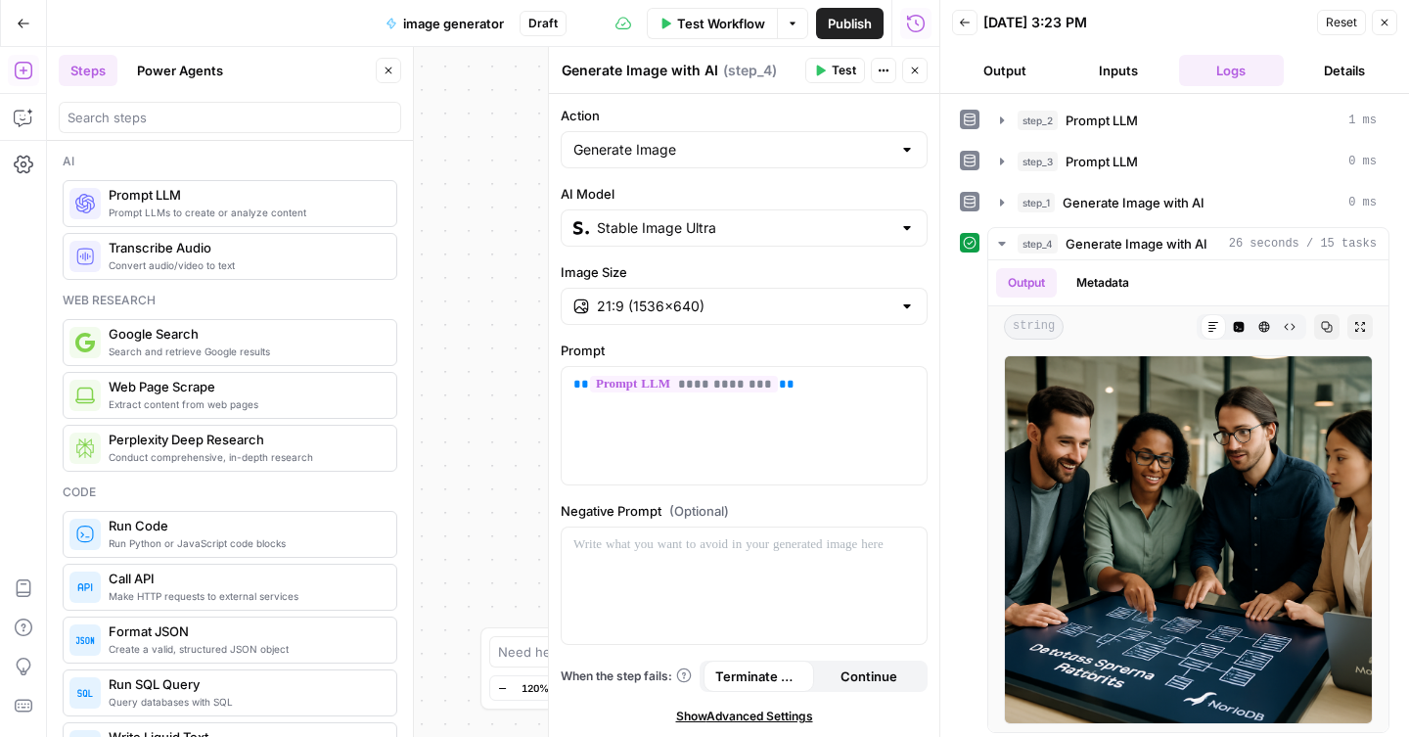
click at [889, 317] on div "21:9 (1536×640)" at bounding box center [744, 306] width 367 height 37
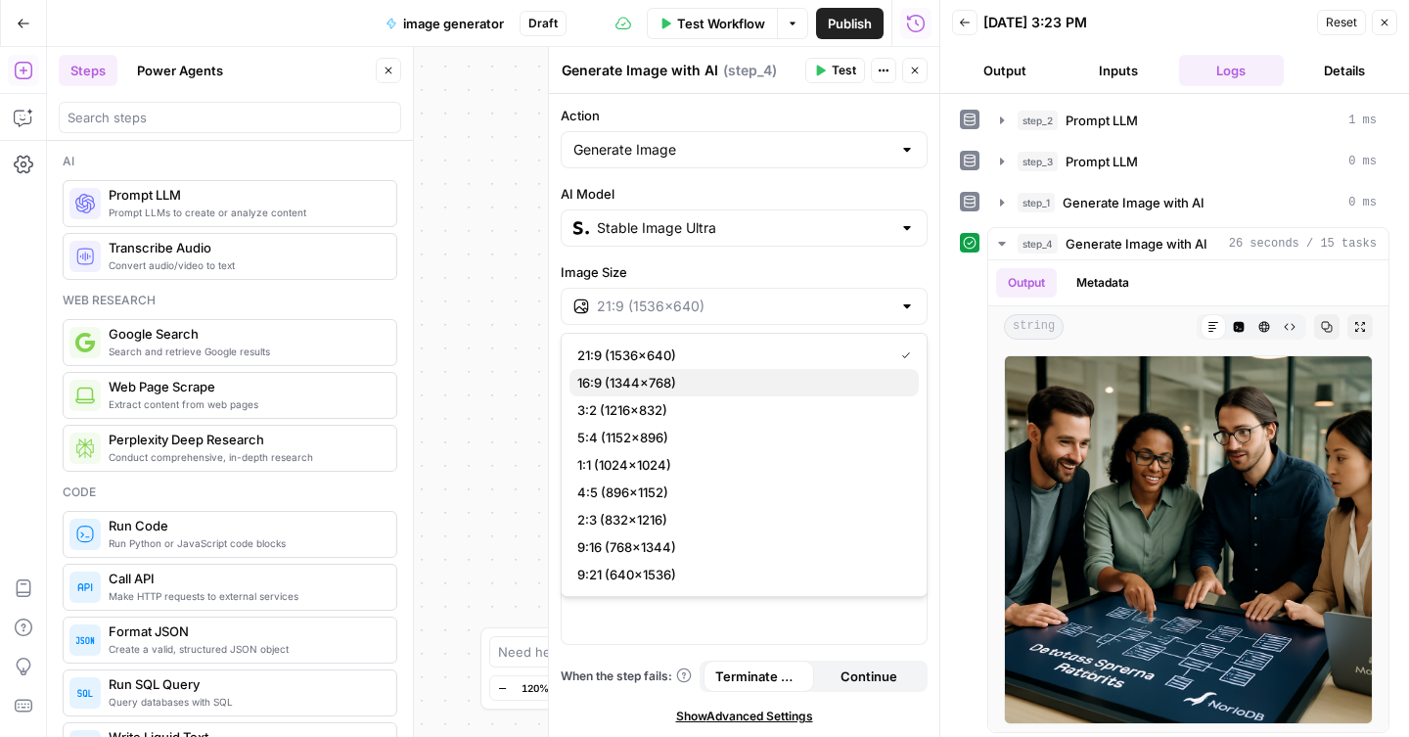
click at [774, 381] on span "16:9 (1344×768)" at bounding box center [740, 383] width 326 height 20
type input "16:9 (1344×768)"
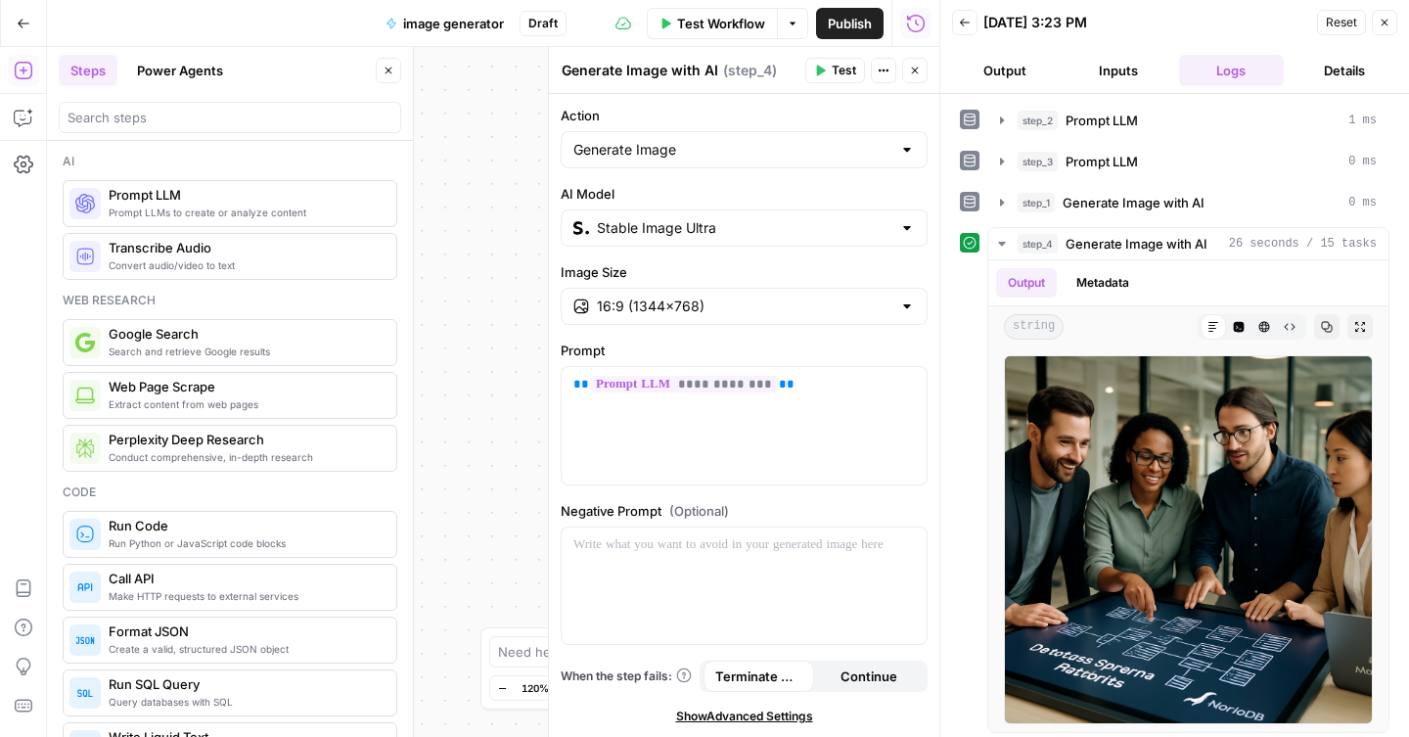
click at [843, 68] on span "Test" at bounding box center [844, 71] width 24 height 18
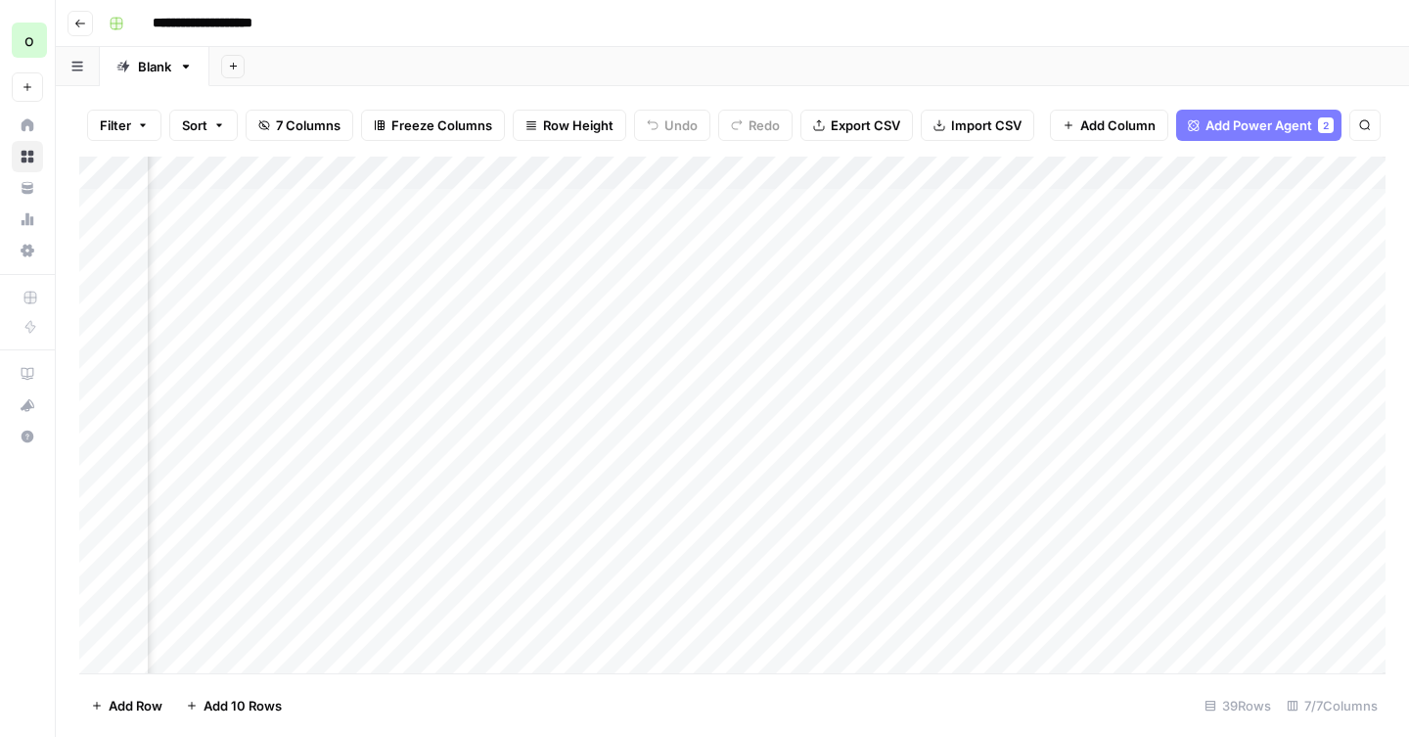
scroll to position [0, 832]
click at [358, 308] on div "Add Column" at bounding box center [732, 306] width 1307 height 298
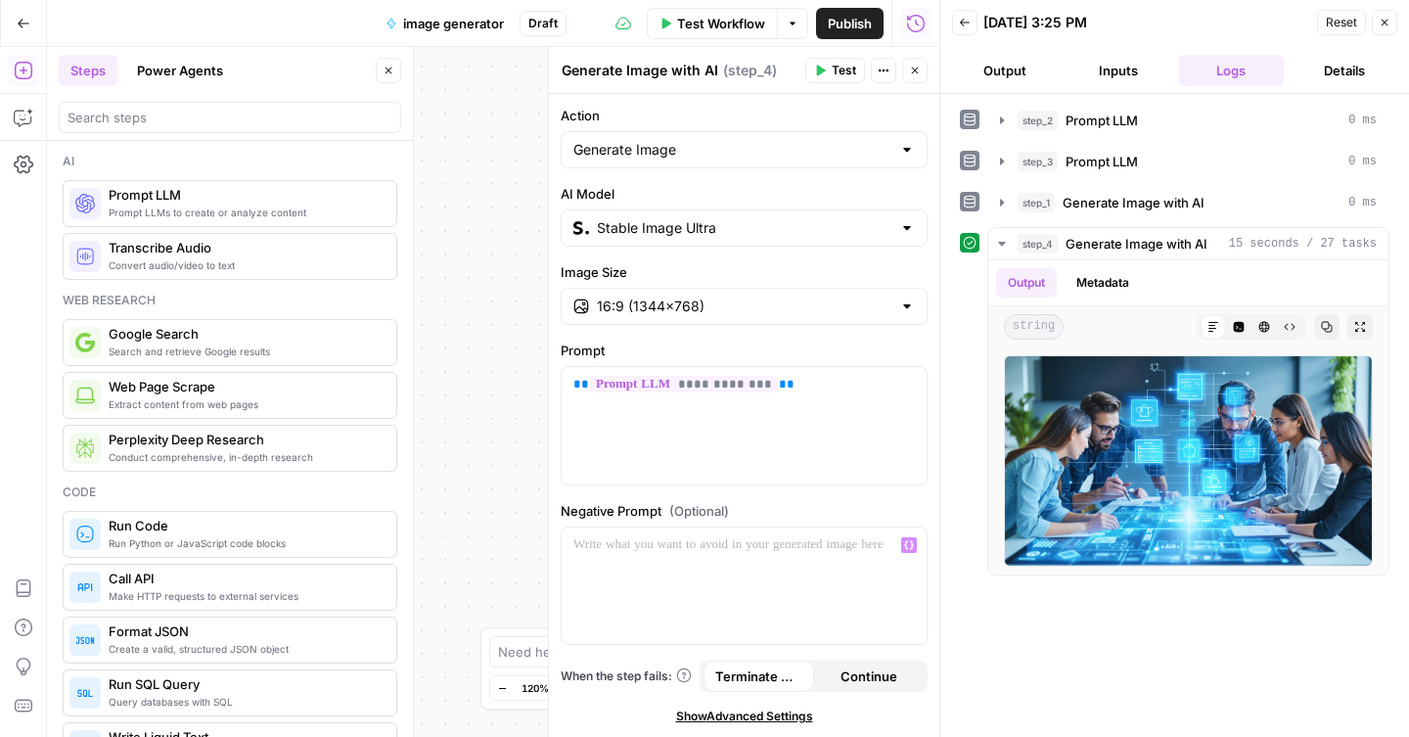
scroll to position [301, 0]
click at [918, 69] on icon "button" at bounding box center [915, 71] width 12 height 12
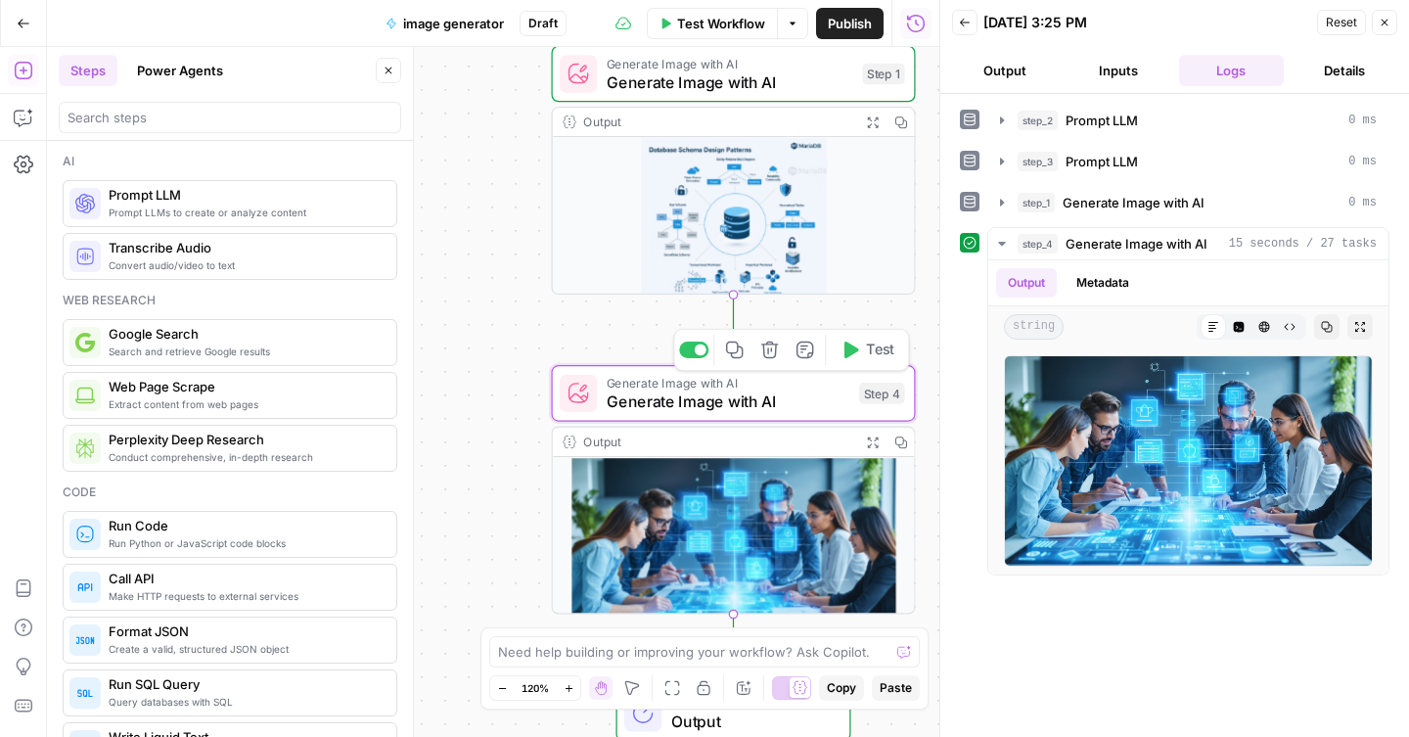
click at [816, 399] on span "Generate Image with AI" at bounding box center [728, 401] width 243 height 23
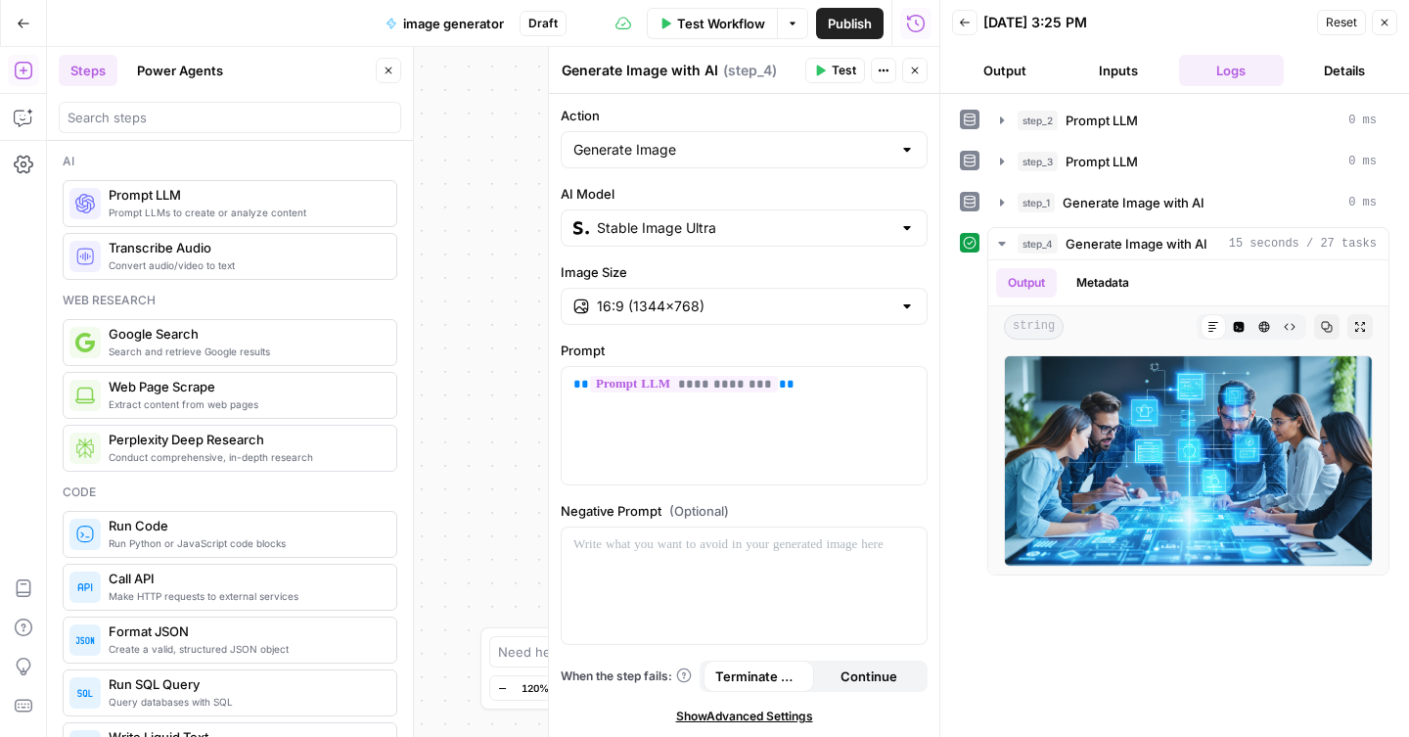
click at [914, 229] on div at bounding box center [907, 228] width 16 height 20
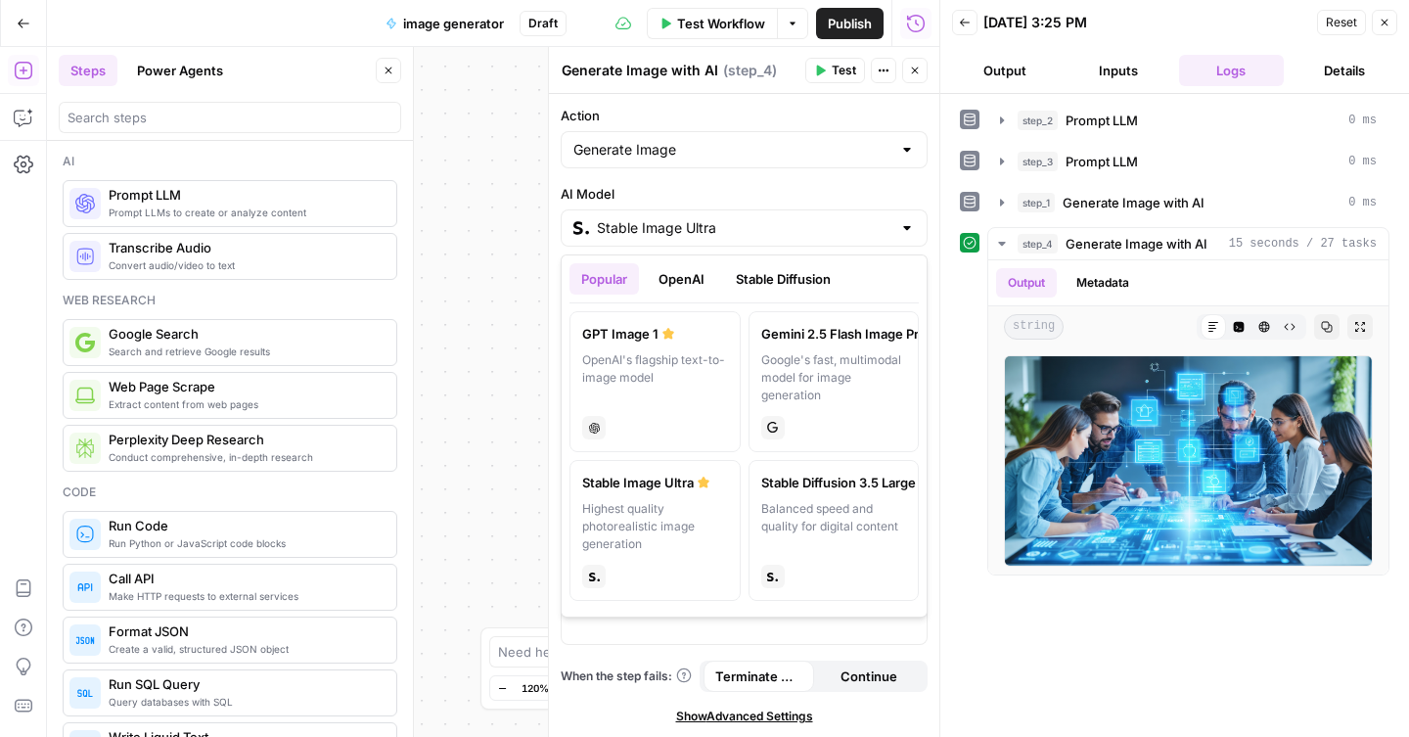
click at [692, 283] on button "OpenAI" at bounding box center [681, 278] width 69 height 31
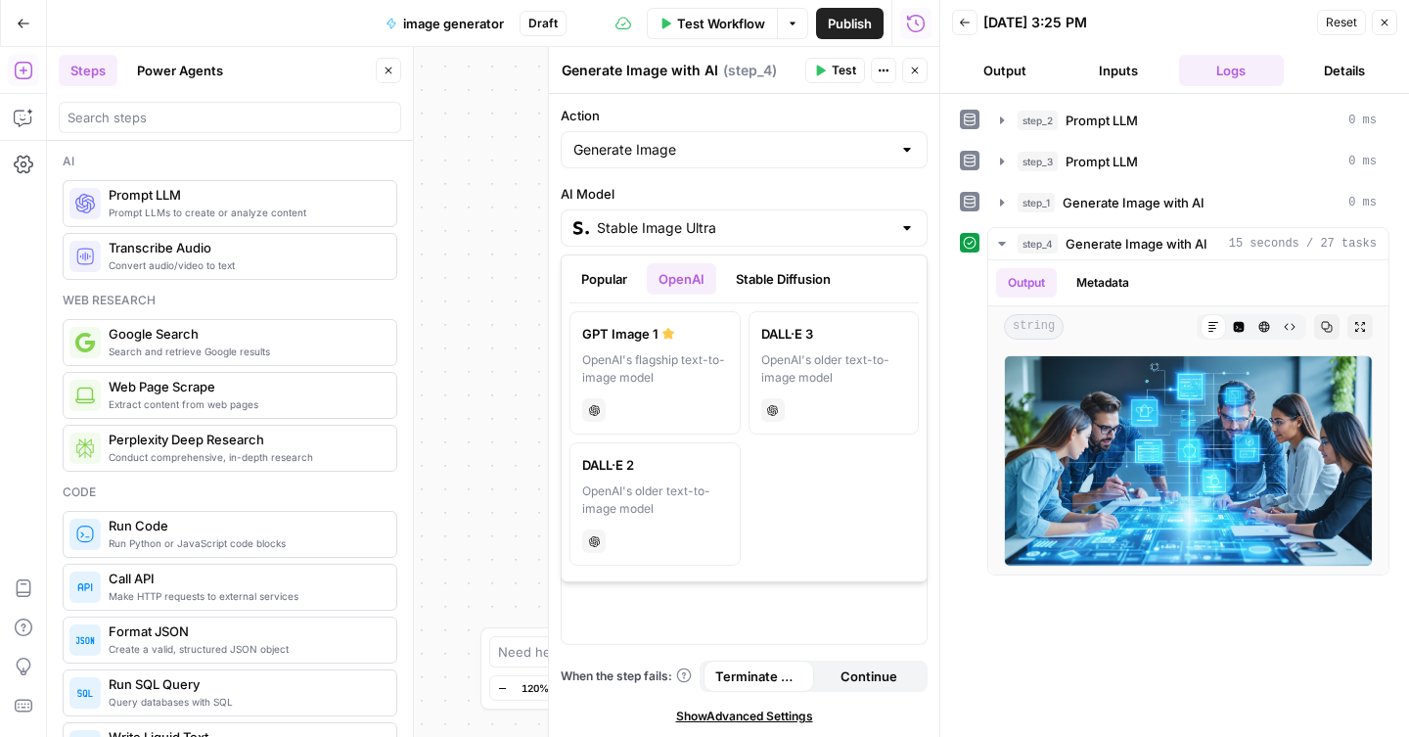
click at [599, 287] on button "Popular" at bounding box center [604, 278] width 69 height 31
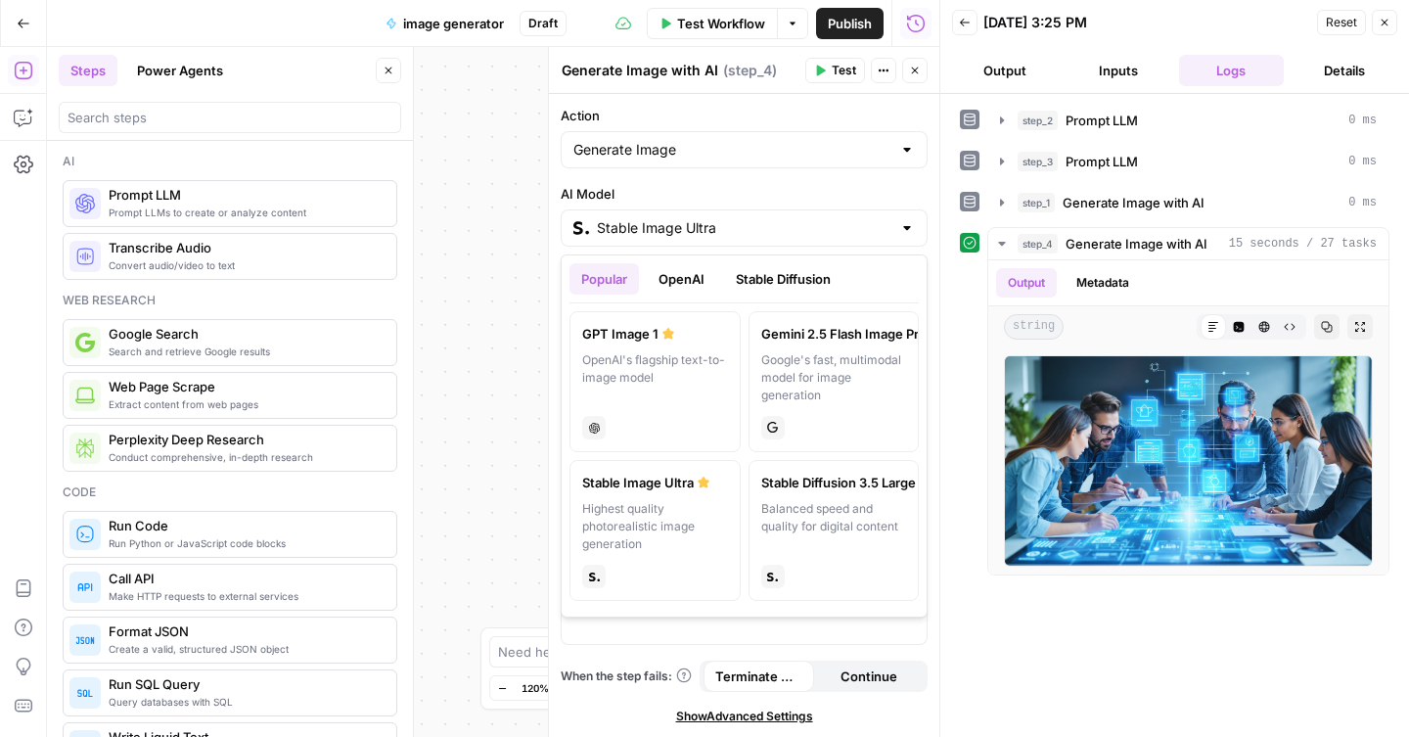
click at [808, 353] on div "Google's fast, multimodal model for image generation" at bounding box center [834, 377] width 146 height 53
type input "Gemini 2.5 Flash Image Preview"
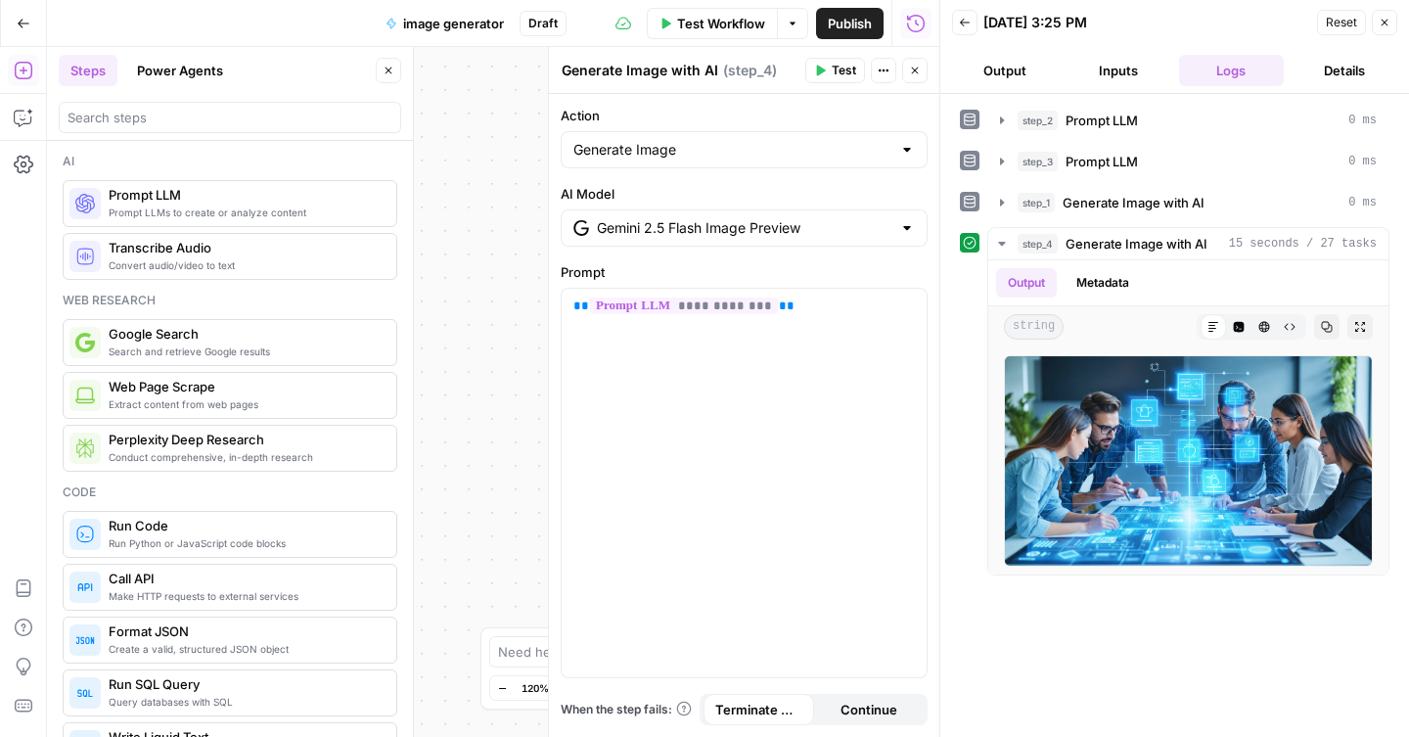
click at [916, 68] on icon "button" at bounding box center [915, 71] width 7 height 7
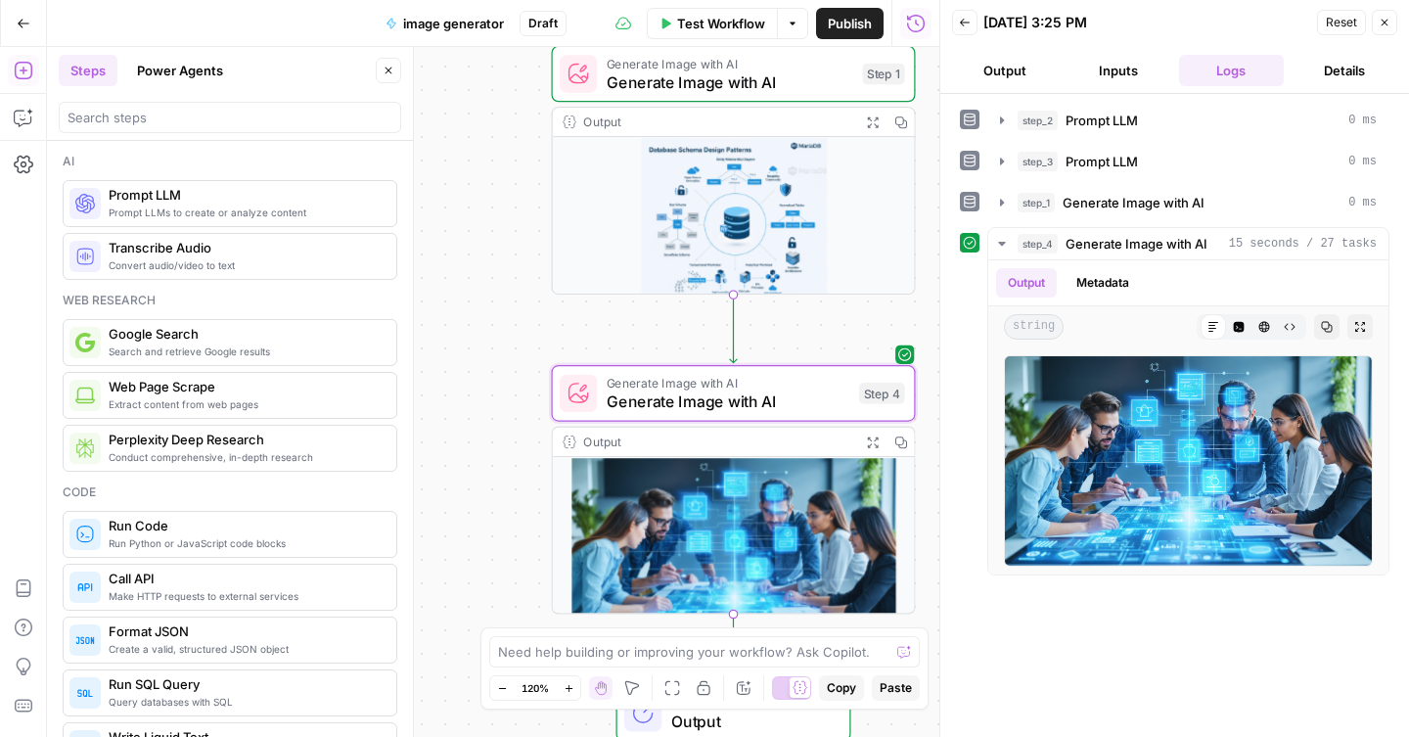
click at [1382, 25] on icon "button" at bounding box center [1385, 23] width 12 height 12
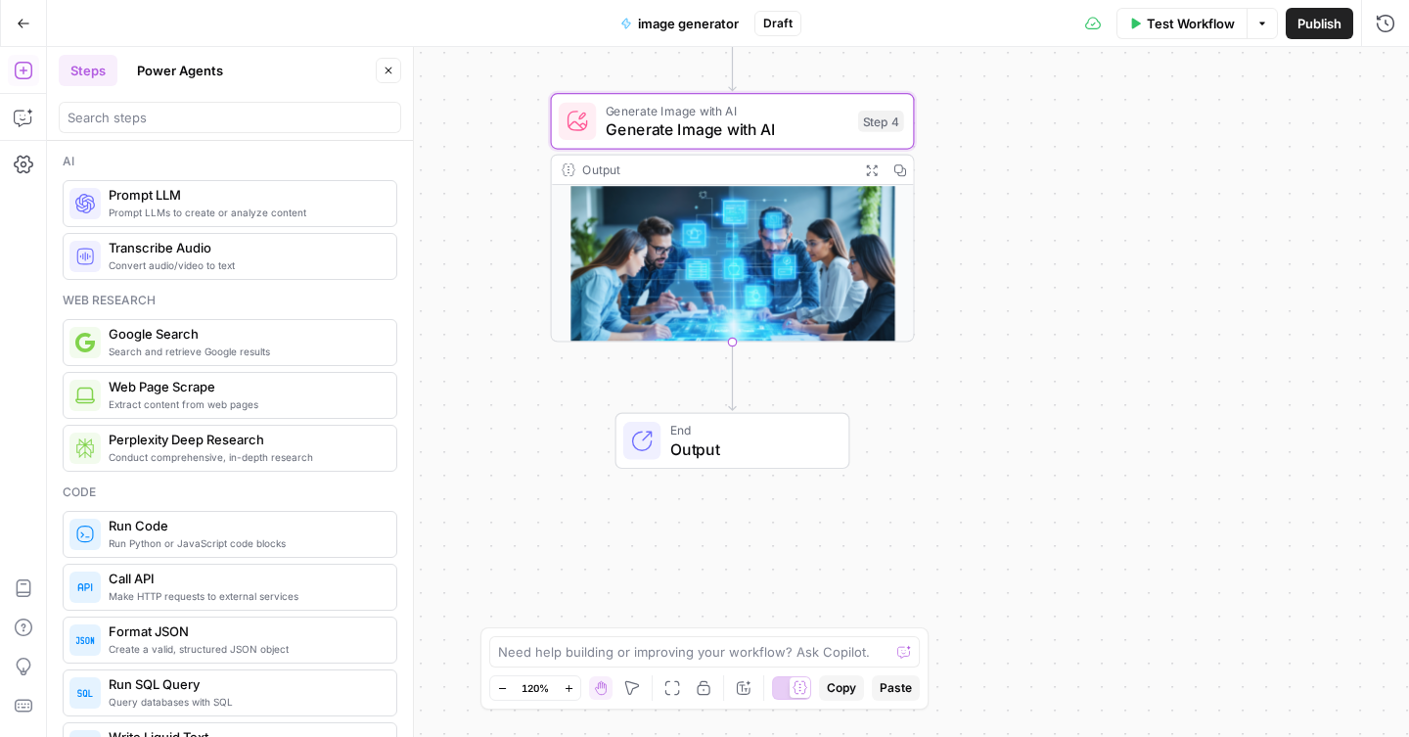
drag, startPoint x: 1024, startPoint y: 499, endPoint x: 1023, endPoint y: 227, distance: 272.1
click at [1023, 227] on div "**********" at bounding box center [728, 392] width 1362 height 690
click at [731, 384] on icon "Edge from step_4 to end" at bounding box center [732, 377] width 7 height 69
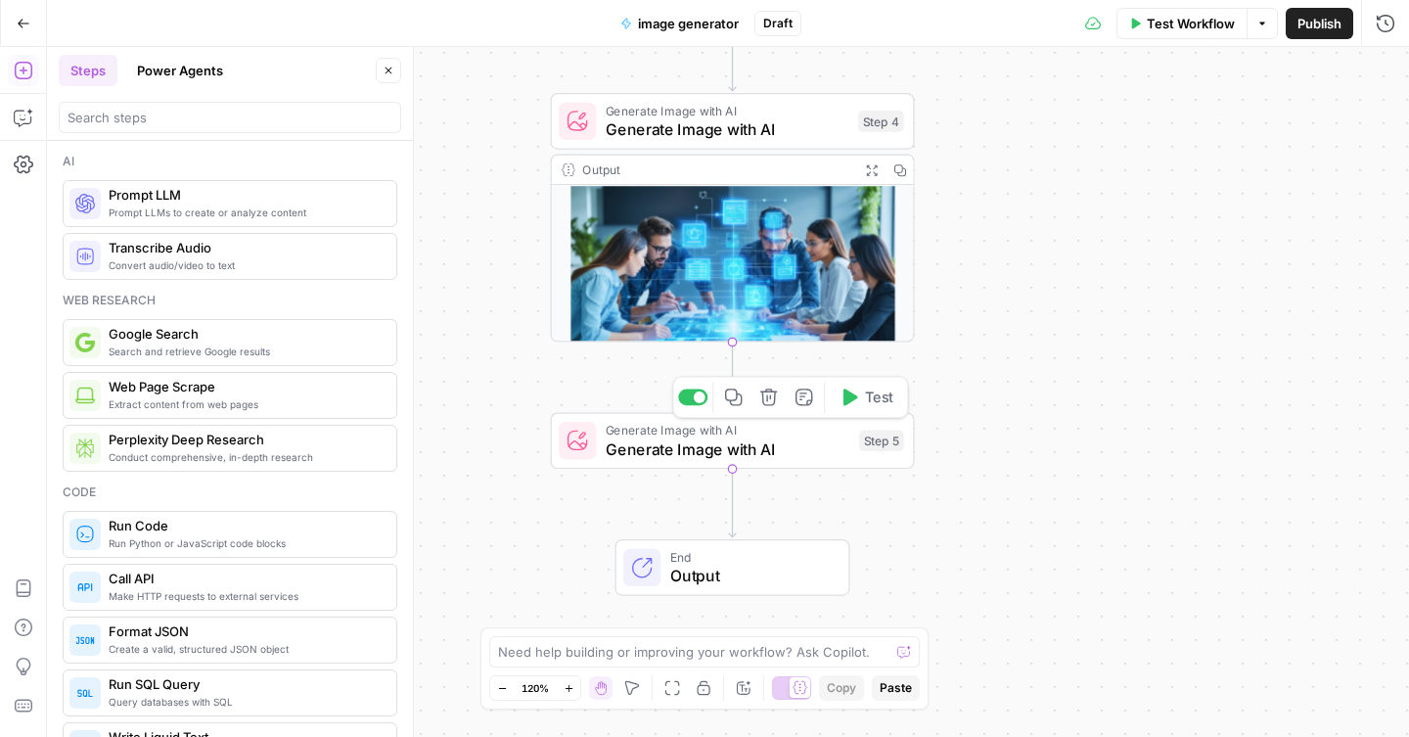
click at [772, 403] on icon "button" at bounding box center [769, 397] width 17 height 17
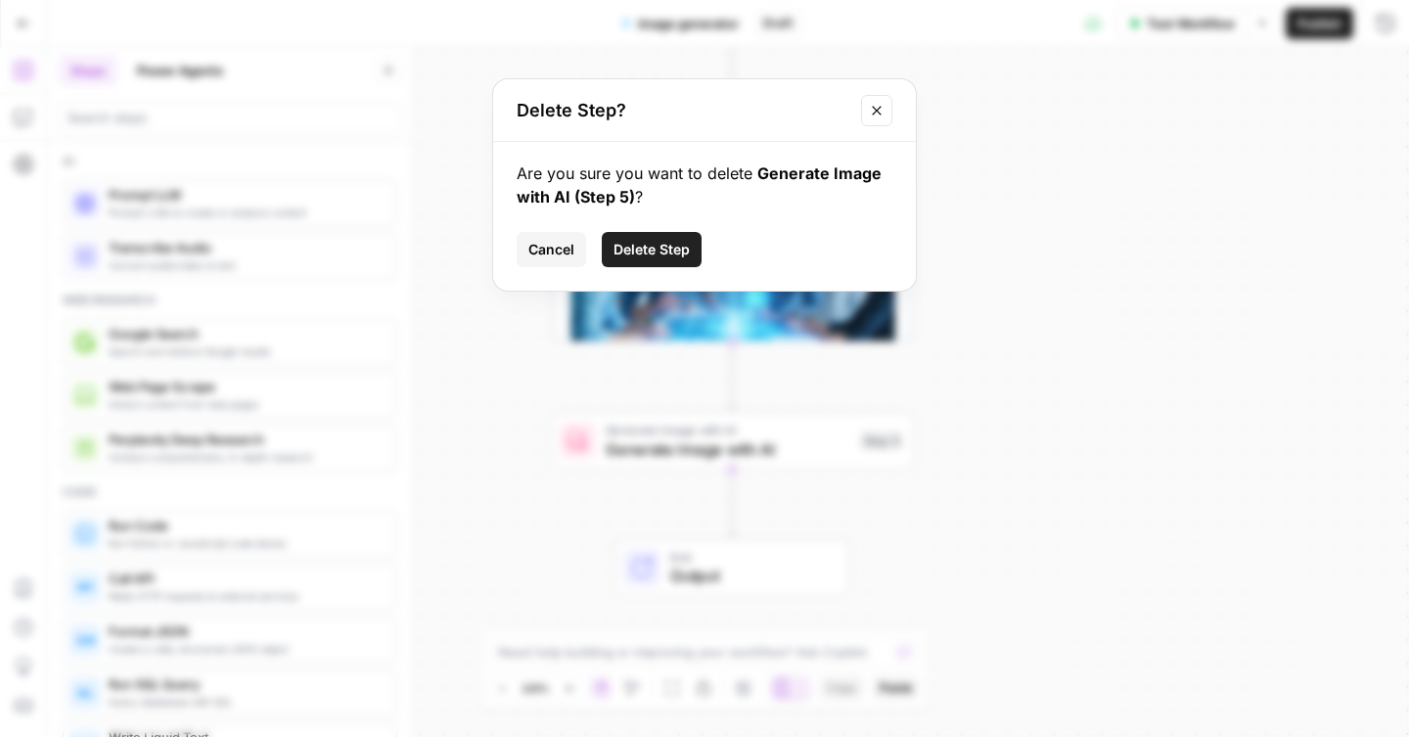
click at [630, 256] on span "Delete Step" at bounding box center [652, 250] width 76 height 20
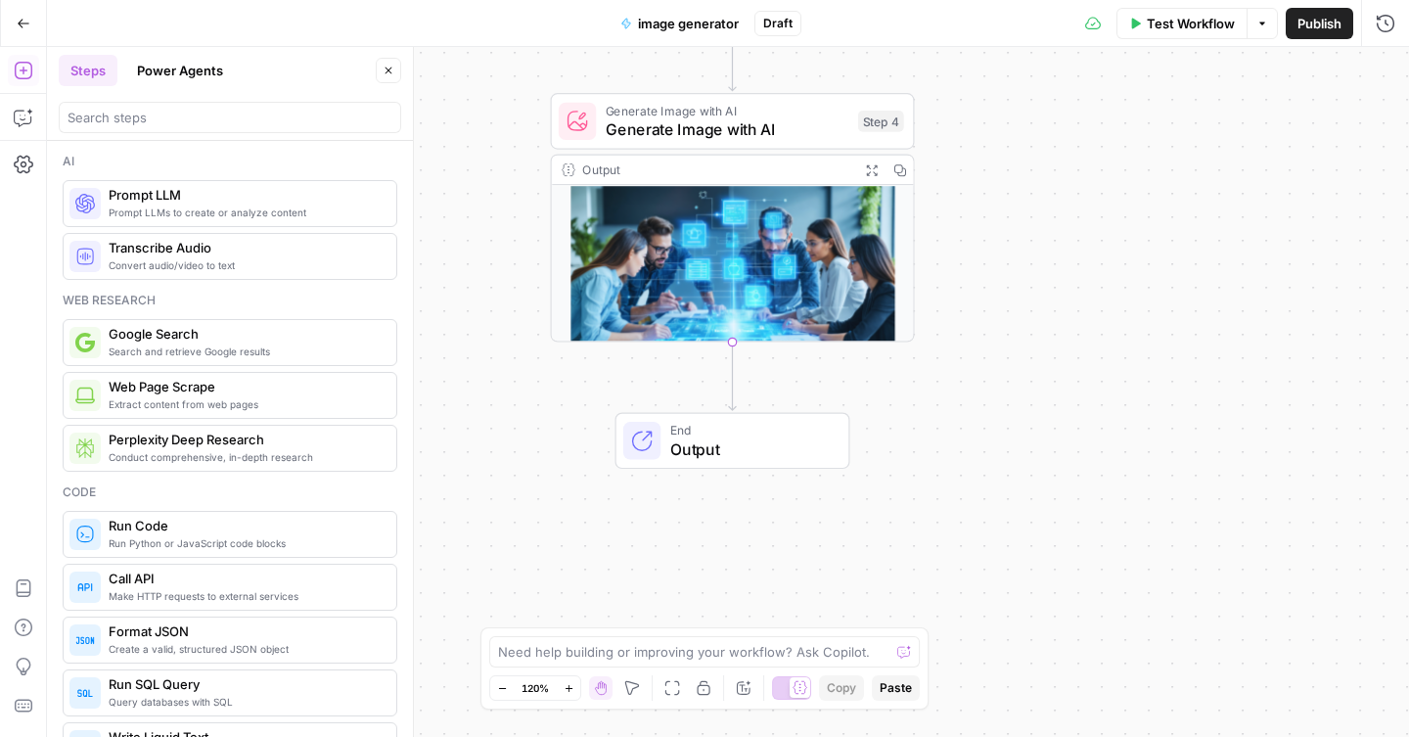
click at [197, 106] on div at bounding box center [230, 117] width 343 height 31
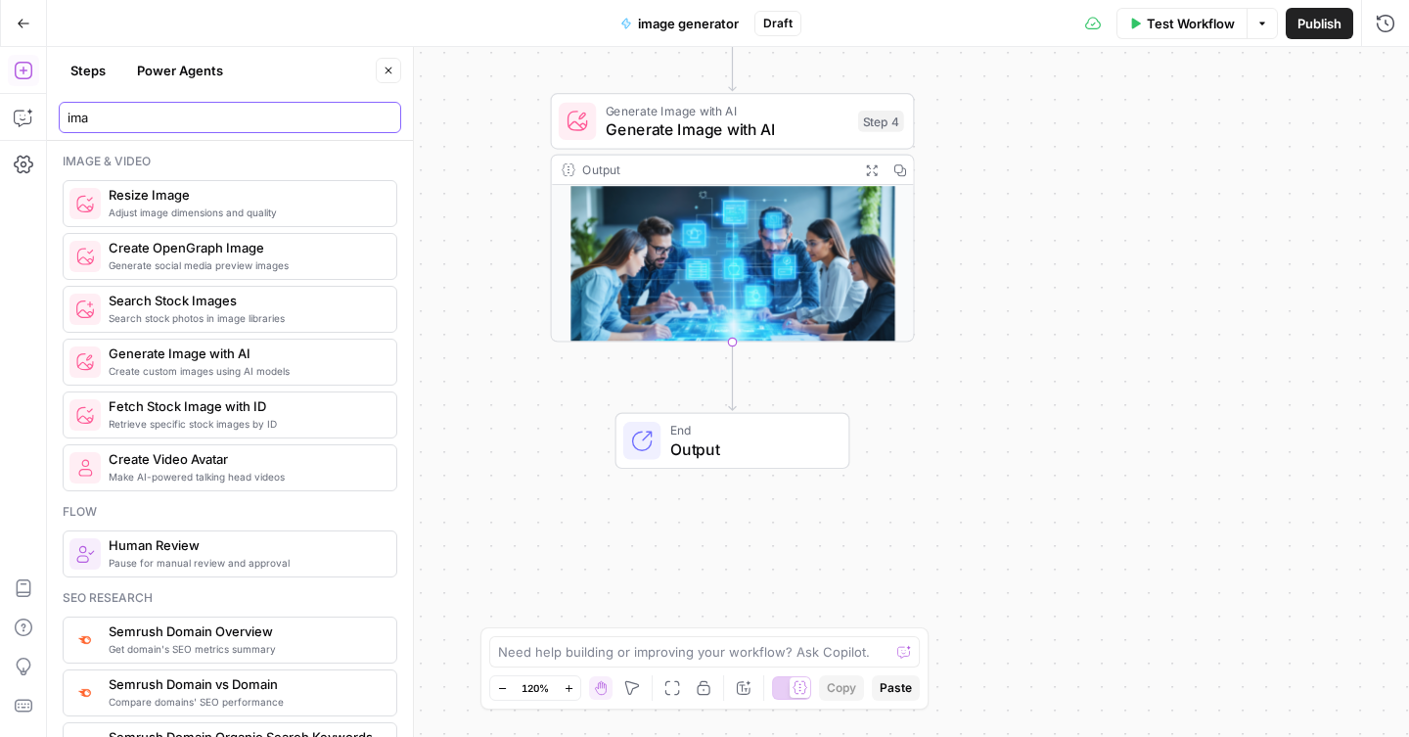
type input "ima"
click at [207, 204] on span "Resize Image" at bounding box center [245, 195] width 272 height 20
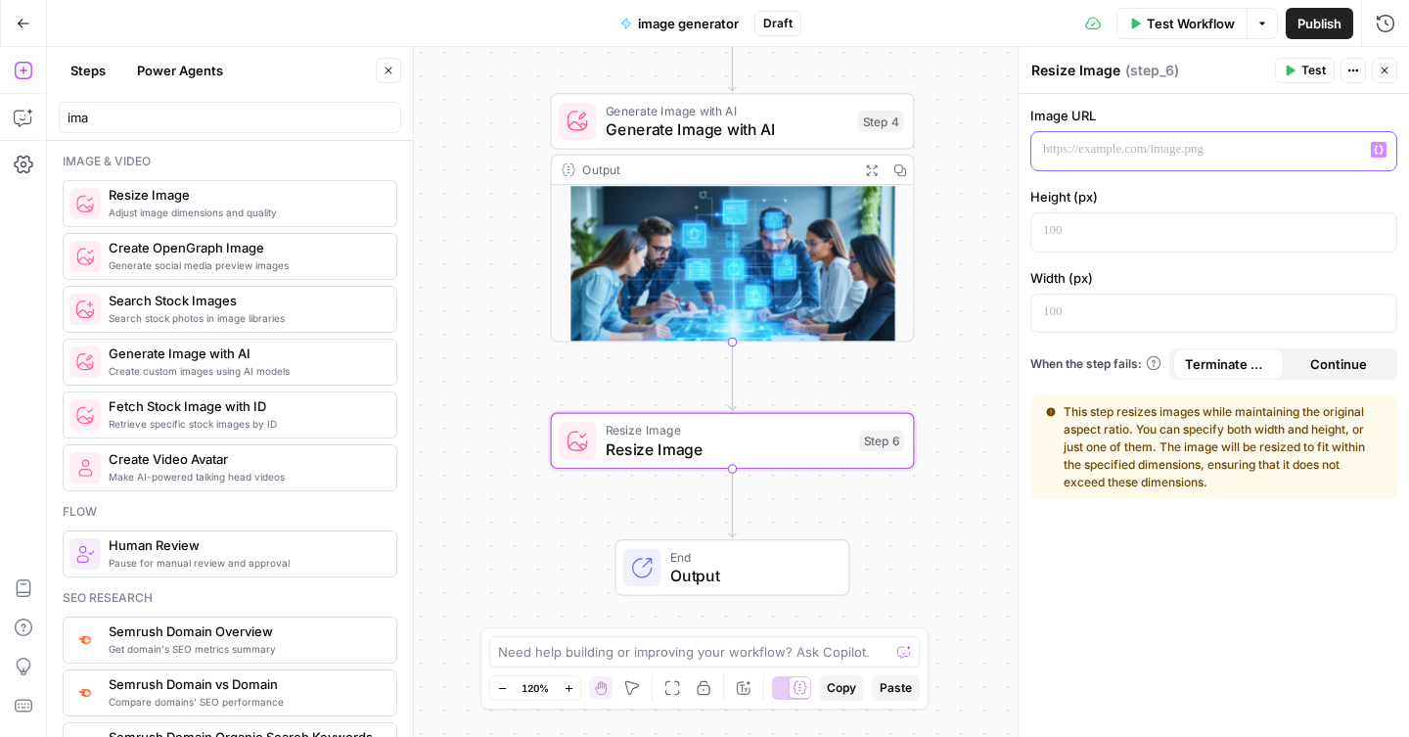
click at [1376, 150] on icon "button" at bounding box center [1379, 150] width 10 height 10
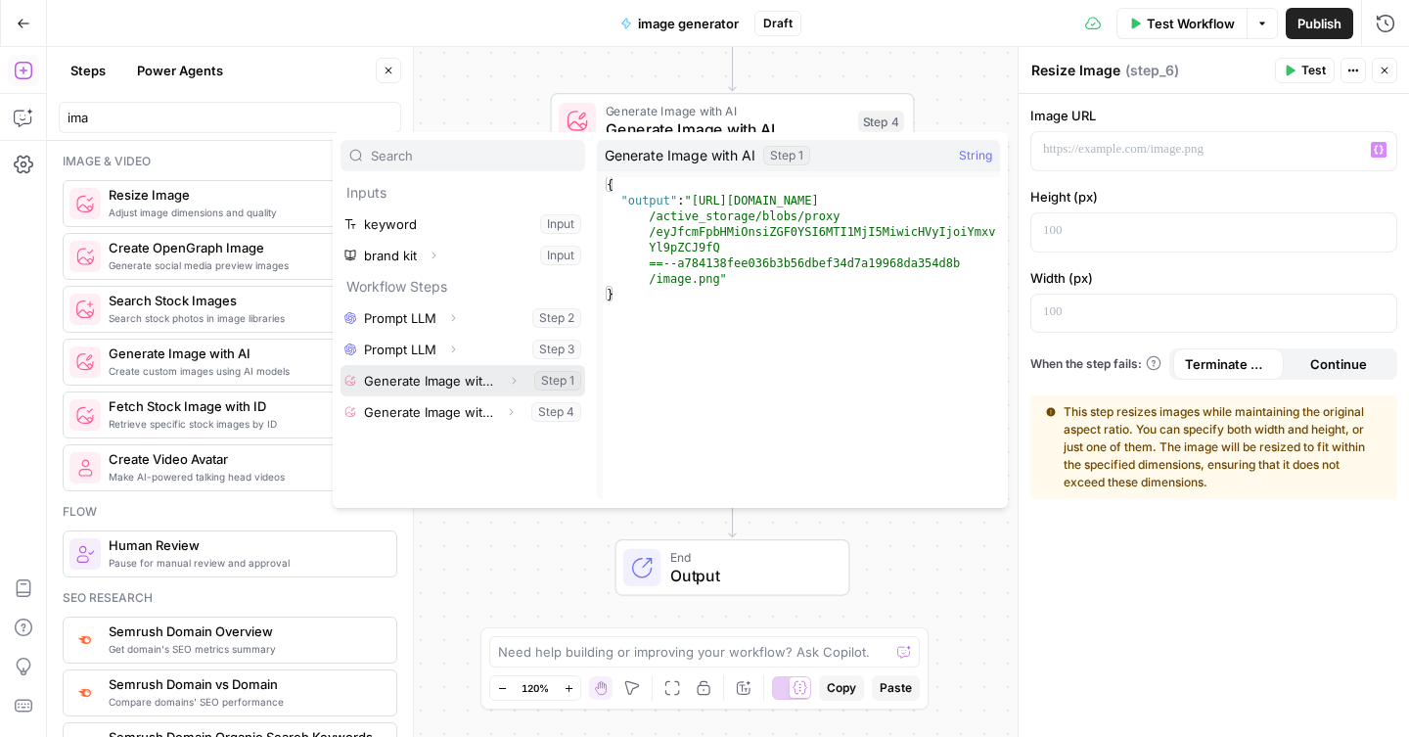
click at [489, 383] on button "Select variable Generate Image with AI" at bounding box center [463, 380] width 245 height 31
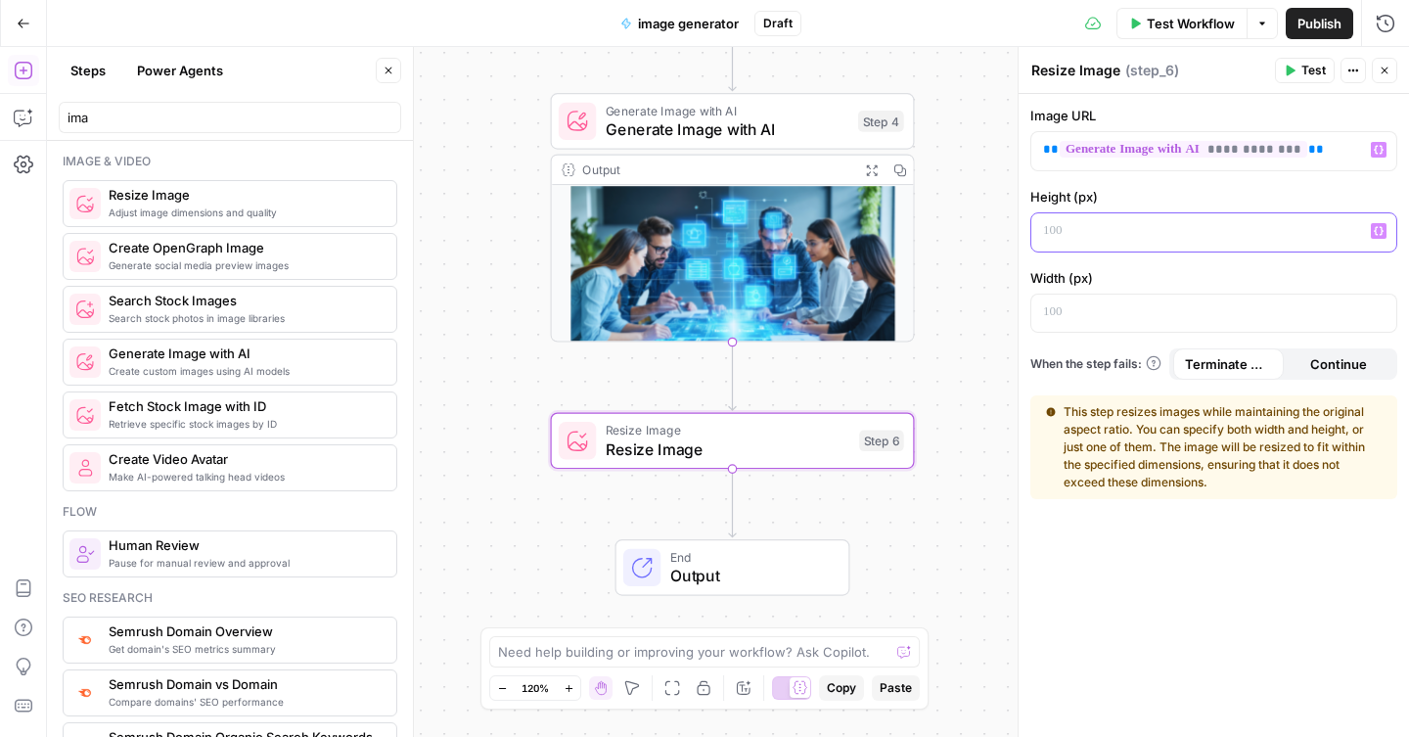
click at [1139, 221] on p at bounding box center [1198, 231] width 310 height 20
click at [1139, 322] on div at bounding box center [1199, 314] width 334 height 38
click at [1305, 76] on span "Test" at bounding box center [1314, 71] width 24 height 18
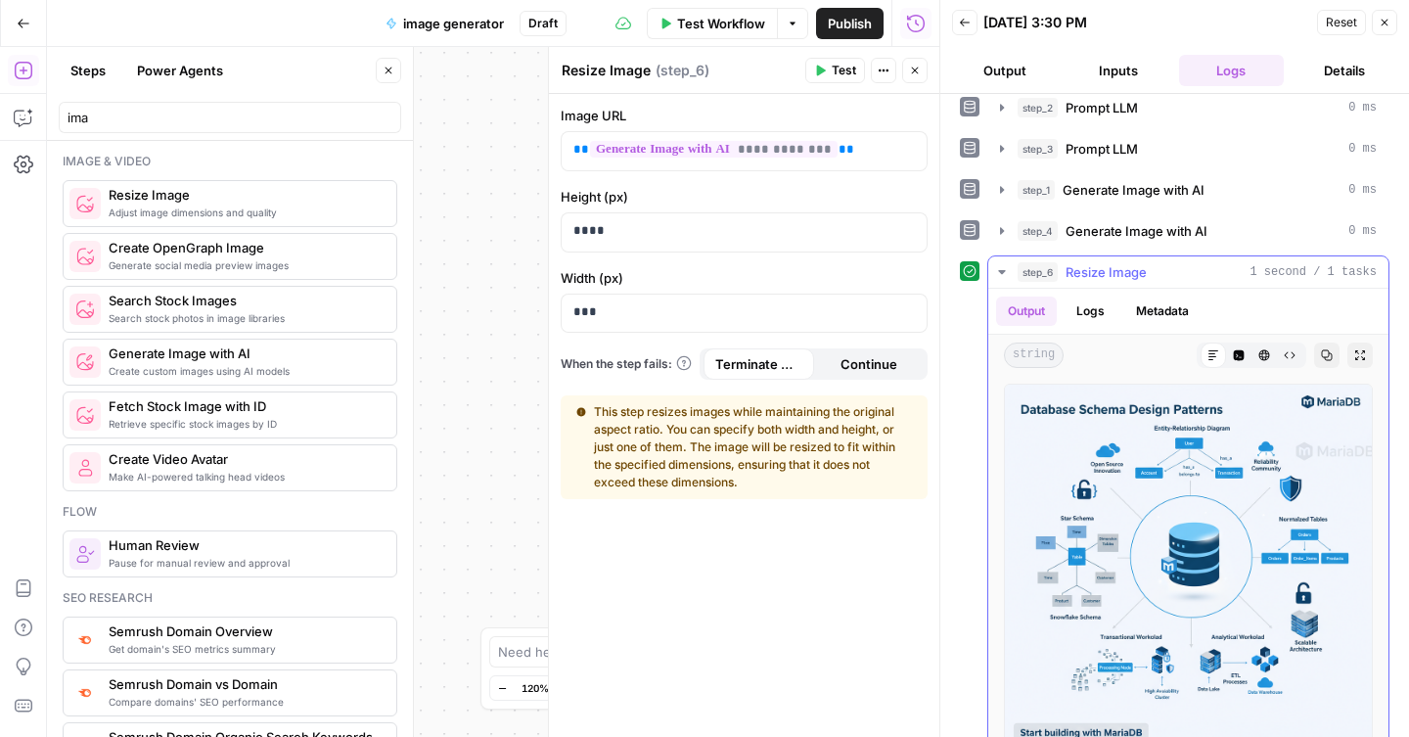
scroll to position [47, 0]
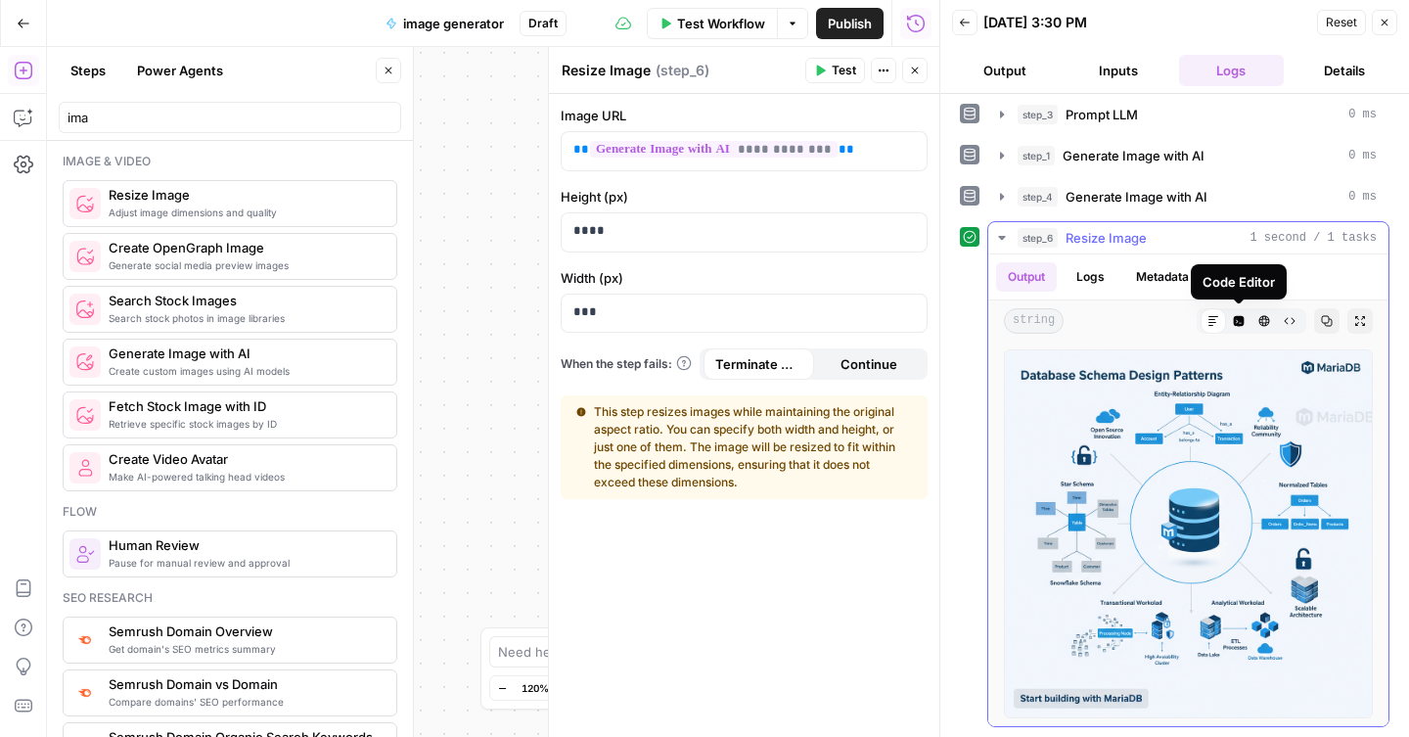
click at [1238, 323] on icon "button" at bounding box center [1239, 321] width 11 height 11
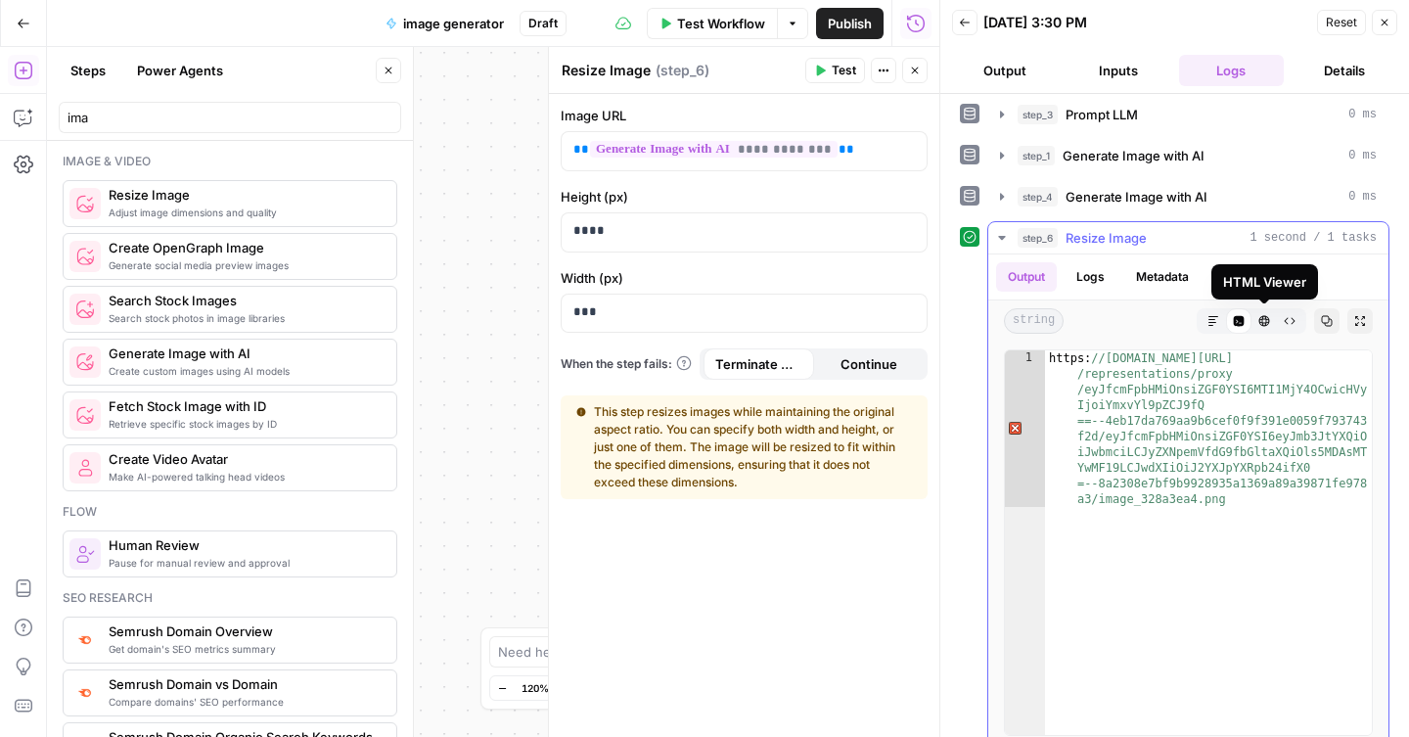
type textarea "**********"
click at [1206, 478] on div "https: //cdn.airops.com/rails/active_storage /representations/proxy /eyJfcmFpbH…" at bounding box center [1208, 699] width 327 height 698
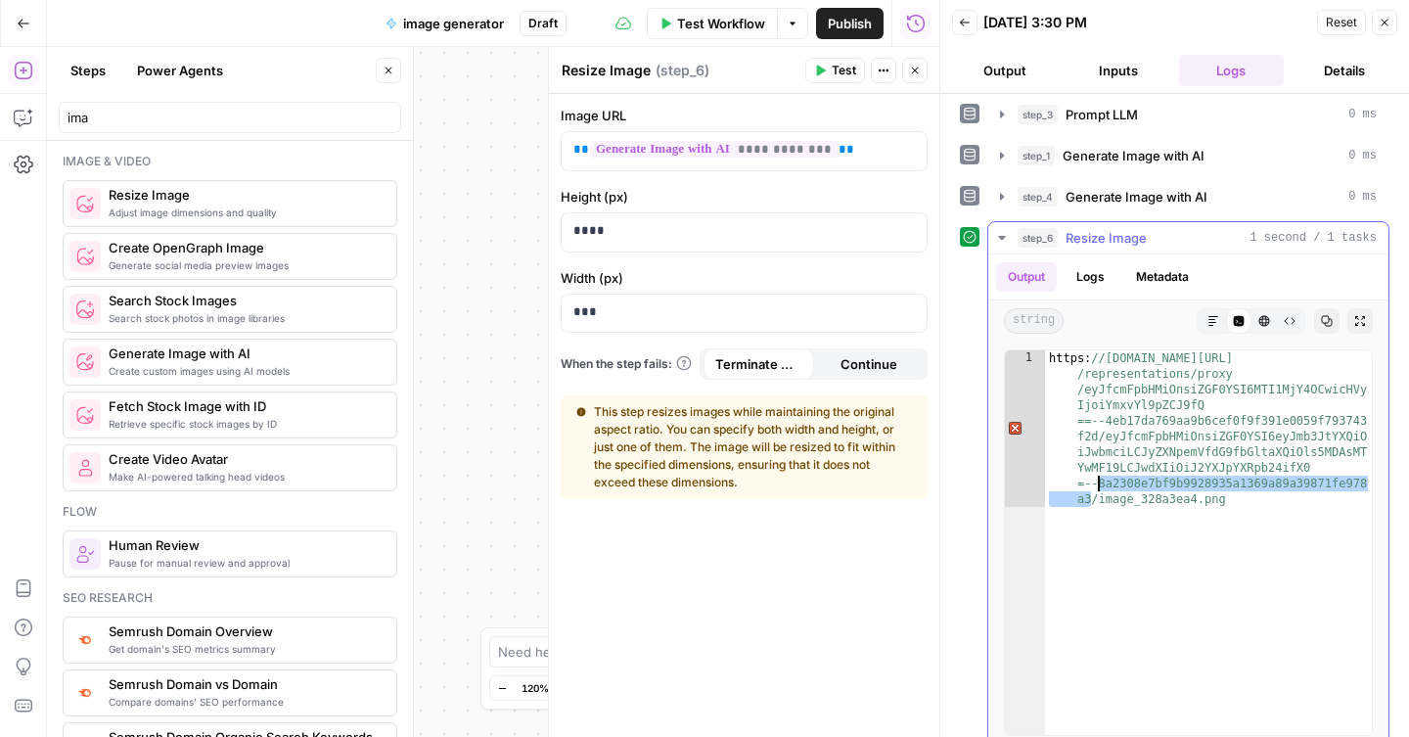
click at [1206, 478] on div "https: //cdn.airops.com/rails/active_storage /representations/proxy /eyJfcmFpbH…" at bounding box center [1208, 699] width 327 height 698
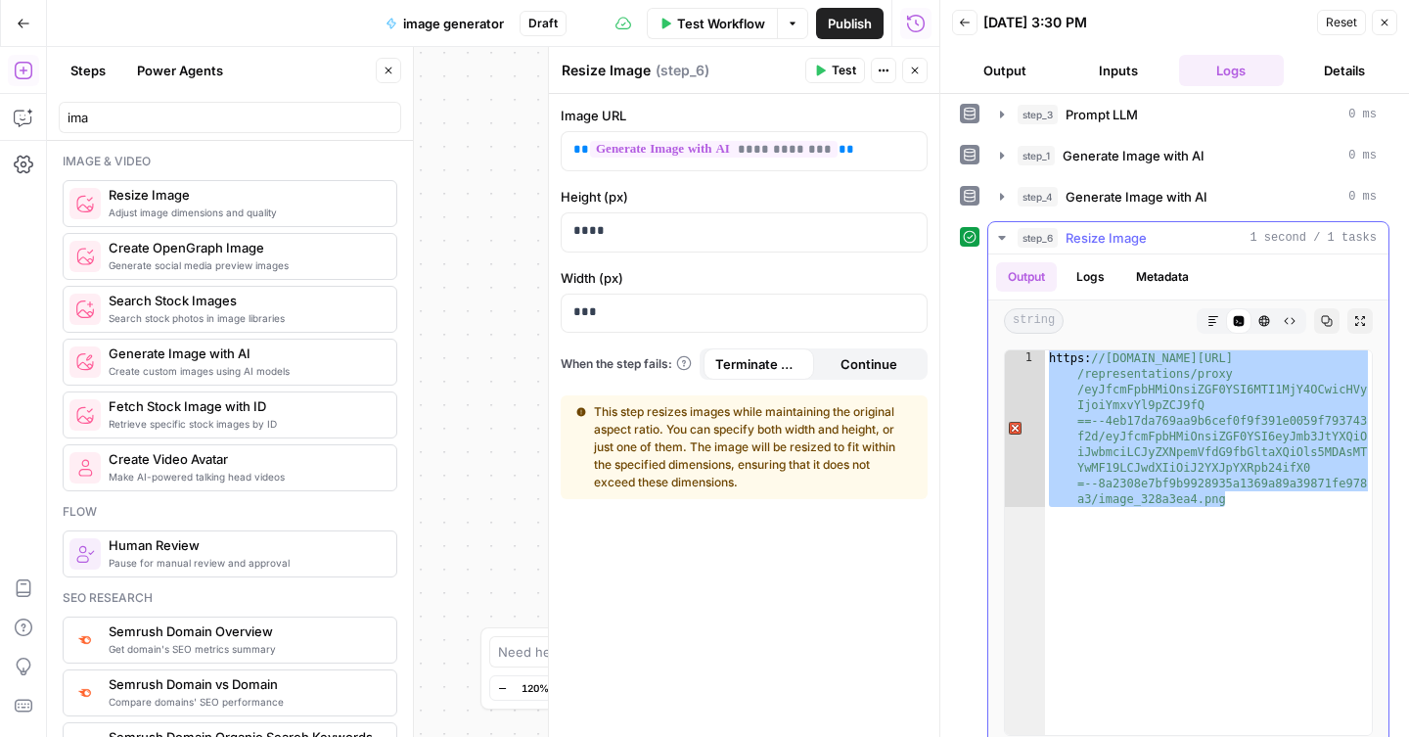
click at [1004, 240] on icon "button" at bounding box center [1002, 238] width 16 height 16
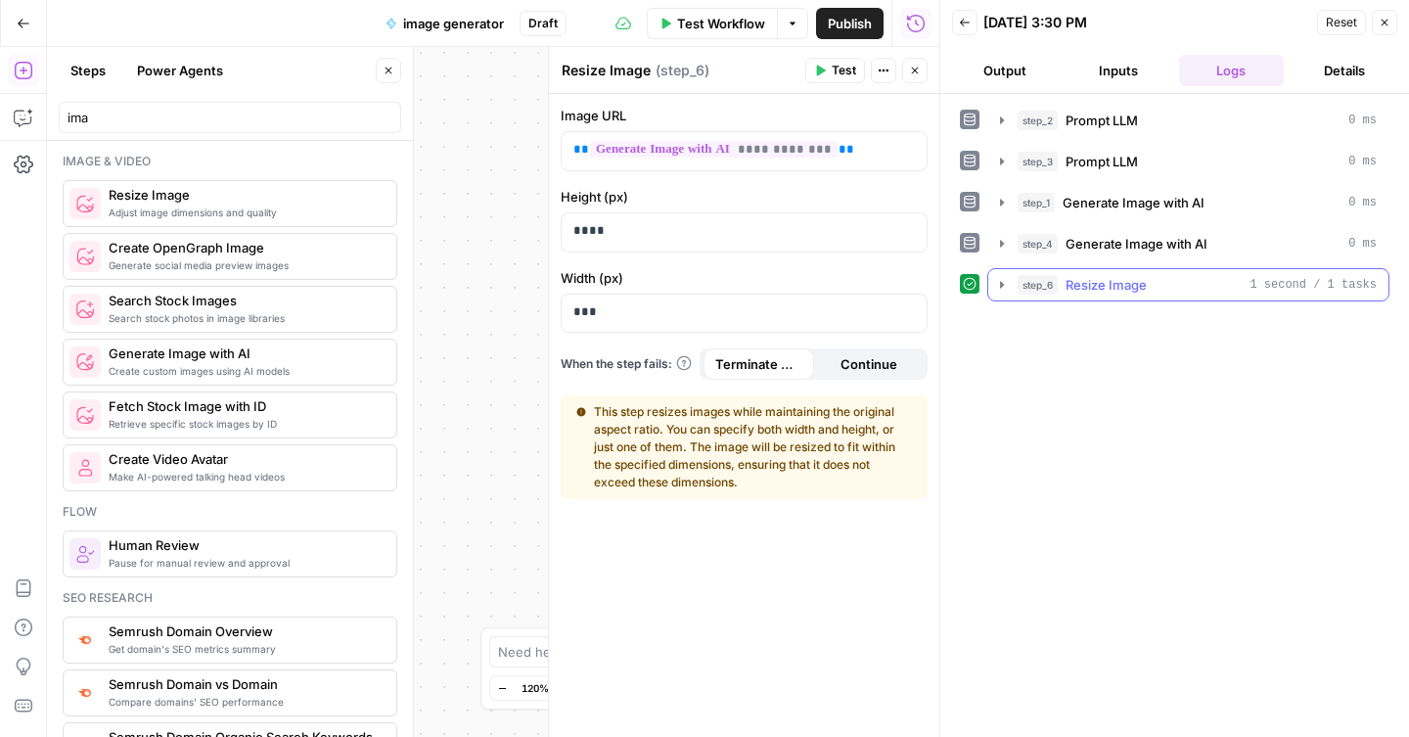
click at [1004, 298] on button "step_6 Resize Image 1 second / 1 tasks" at bounding box center [1189, 284] width 400 height 31
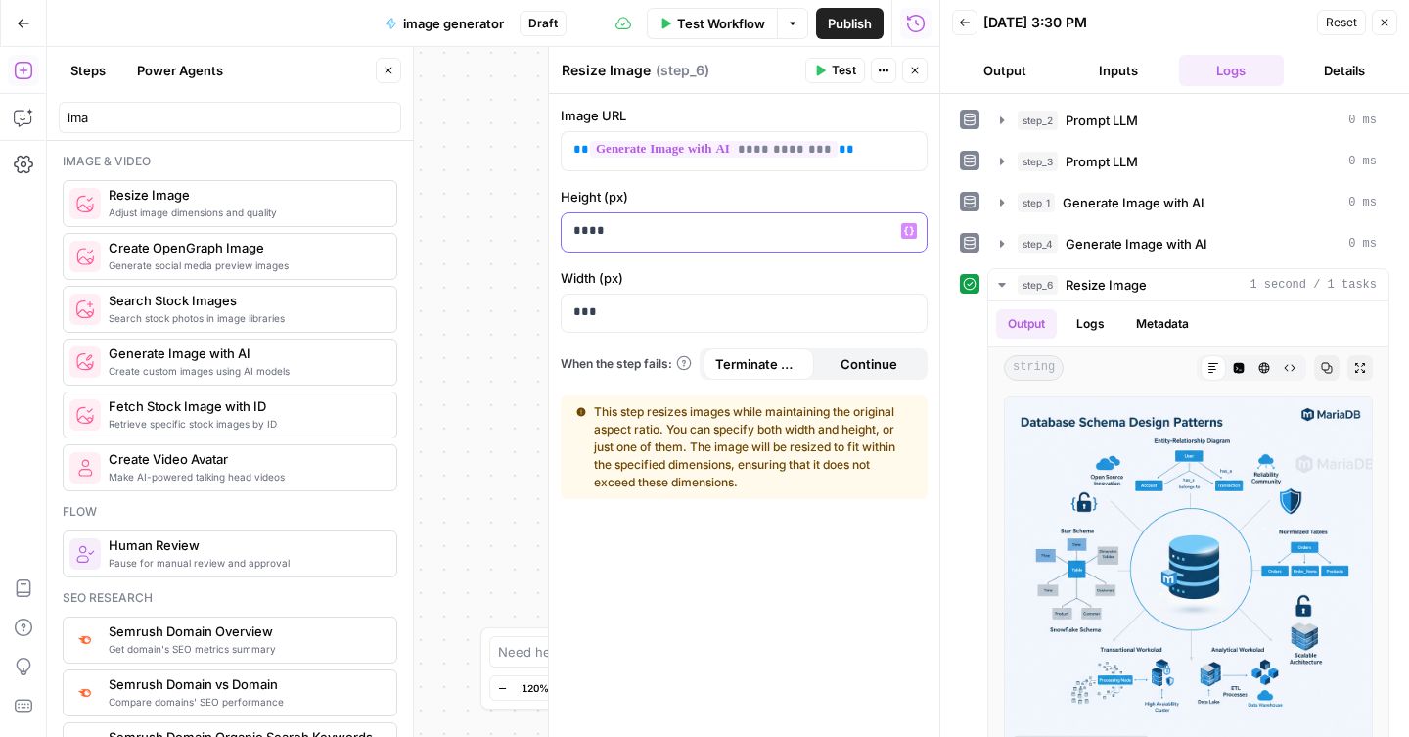
click at [838, 236] on p "****" at bounding box center [745, 231] width 342 height 20
click at [748, 209] on div "Height (px) **** Variables Menu" at bounding box center [744, 220] width 367 height 66
click at [747, 224] on p "****" at bounding box center [745, 231] width 342 height 20
click at [747, 224] on p "****" at bounding box center [729, 231] width 310 height 20
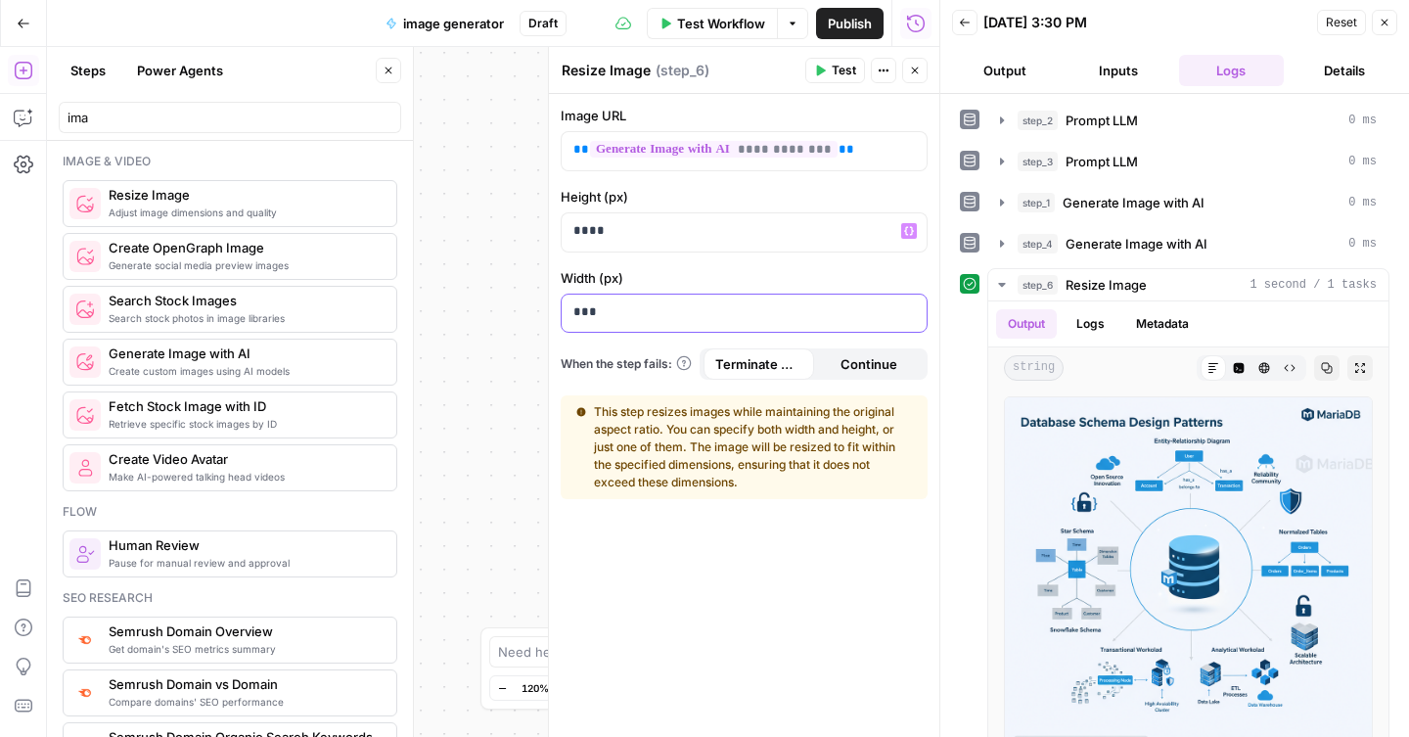
click at [713, 313] on p "***" at bounding box center [745, 312] width 342 height 20
click at [713, 313] on p "***" at bounding box center [729, 312] width 310 height 20
click at [713, 312] on p "***" at bounding box center [729, 312] width 310 height 20
click at [830, 67] on button "Test" at bounding box center [836, 70] width 60 height 25
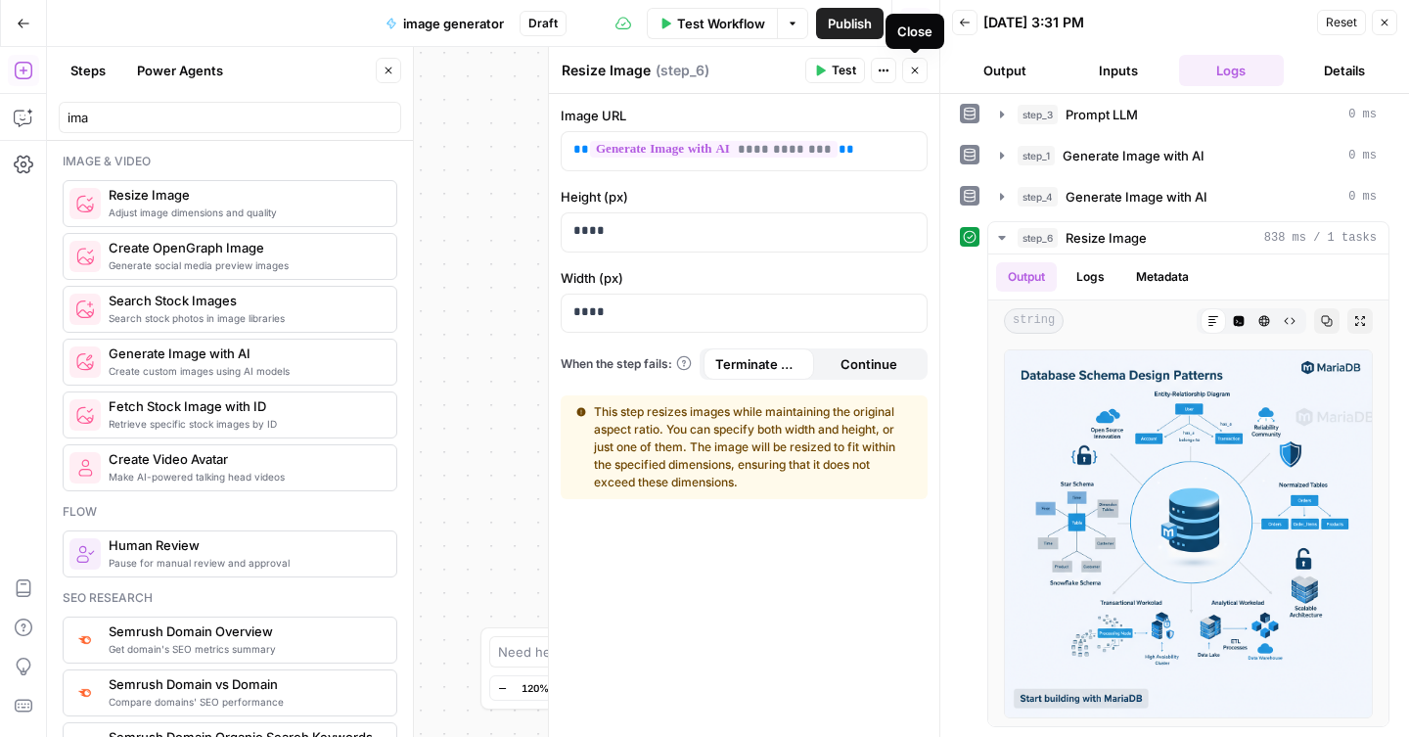
click at [913, 71] on icon "button" at bounding box center [915, 71] width 7 height 7
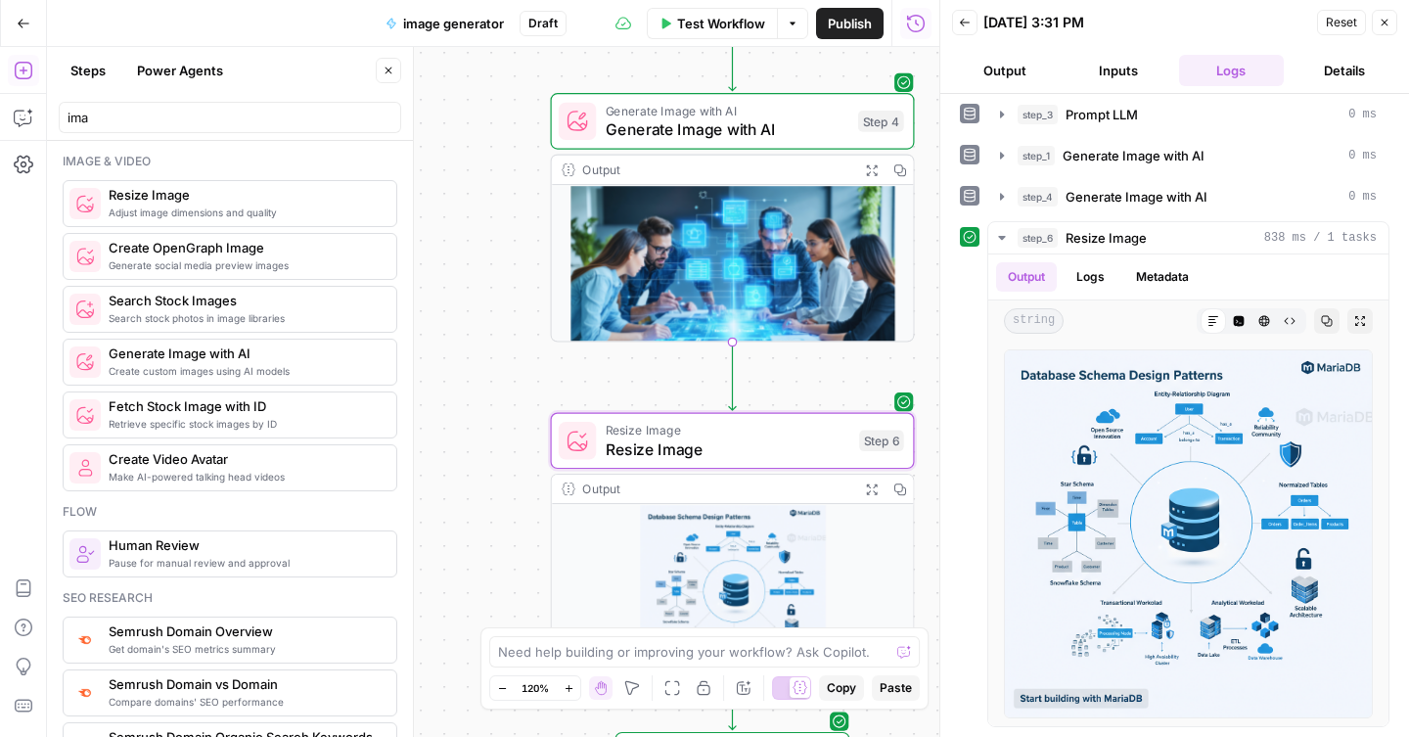
click at [751, 130] on span "Generate Image with AI" at bounding box center [727, 128] width 243 height 23
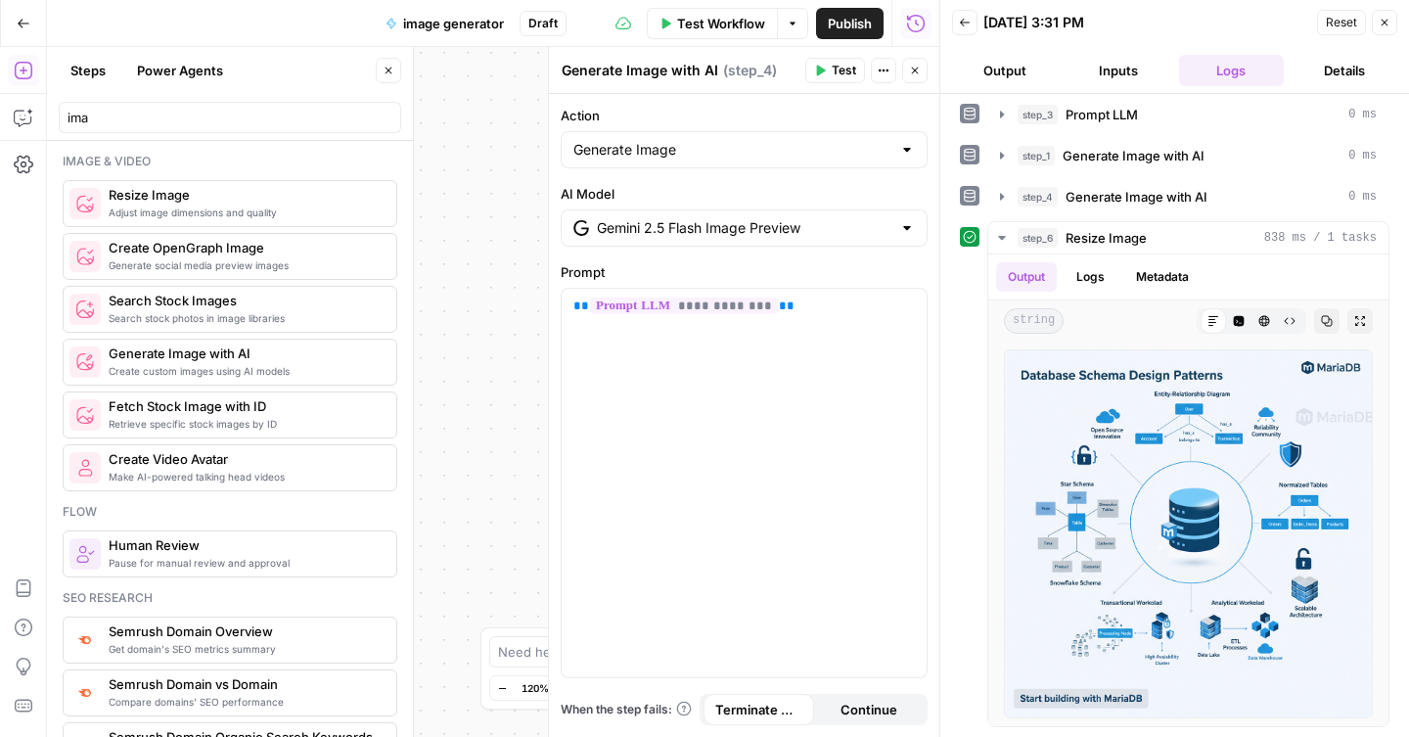
click at [824, 79] on button "Test" at bounding box center [836, 70] width 60 height 25
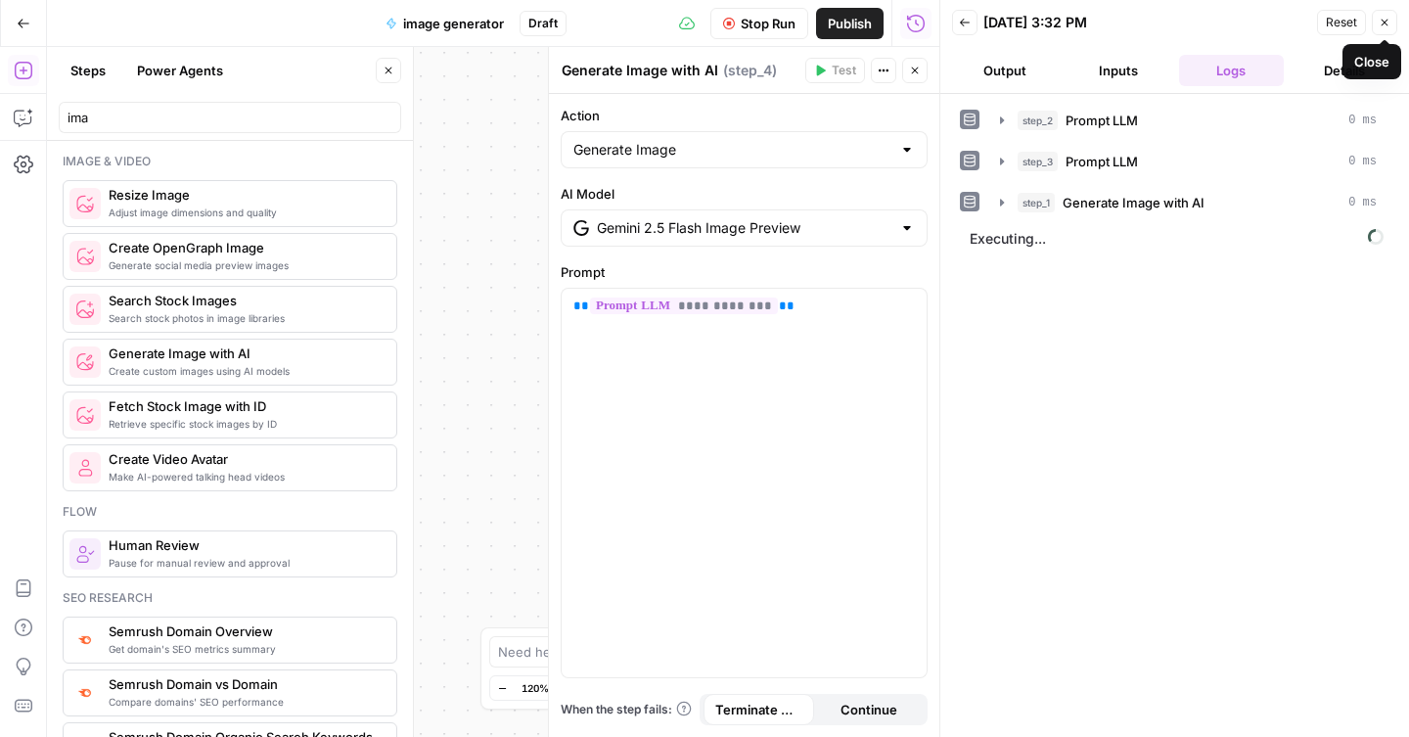
click at [1393, 26] on button "Close" at bounding box center [1384, 22] width 25 height 25
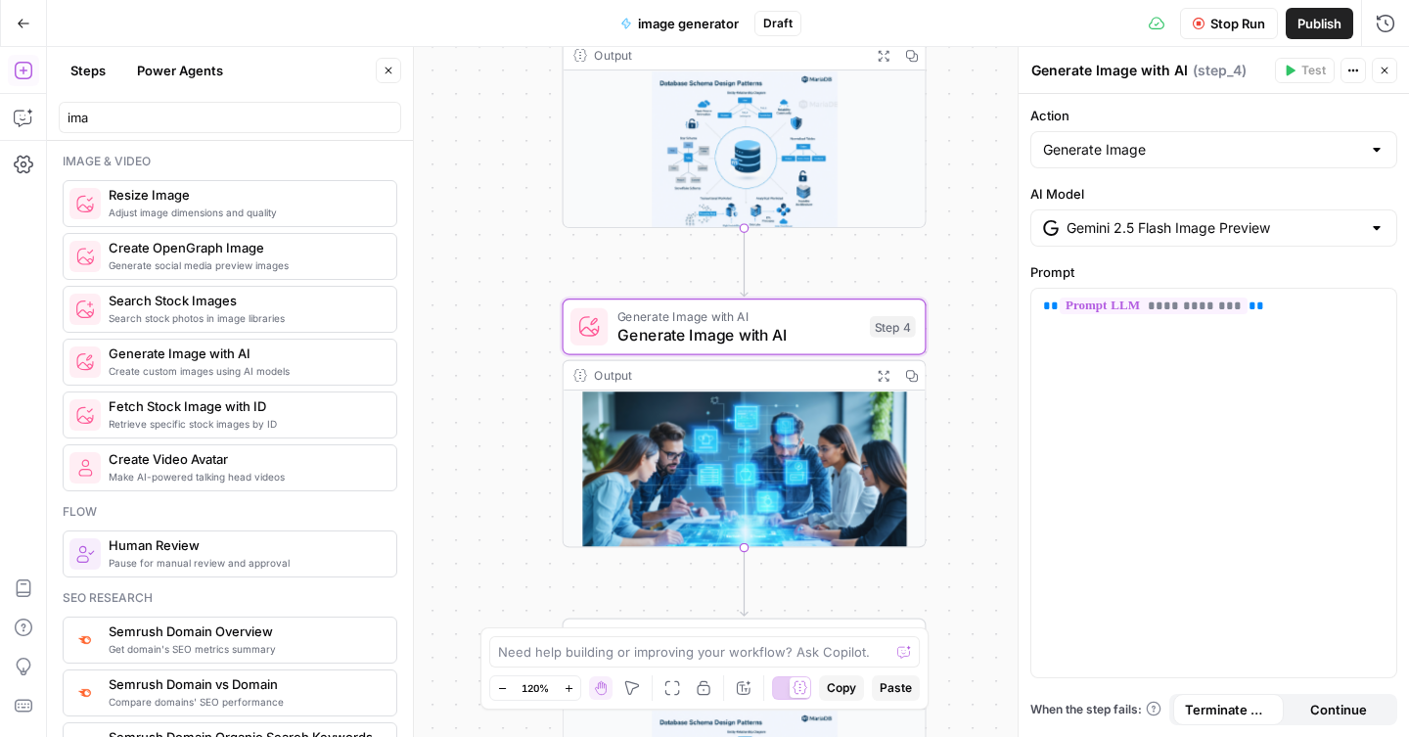
drag, startPoint x: 973, startPoint y: 210, endPoint x: 985, endPoint y: 417, distance: 206.9
click at [985, 417] on div "**********" at bounding box center [728, 392] width 1362 height 690
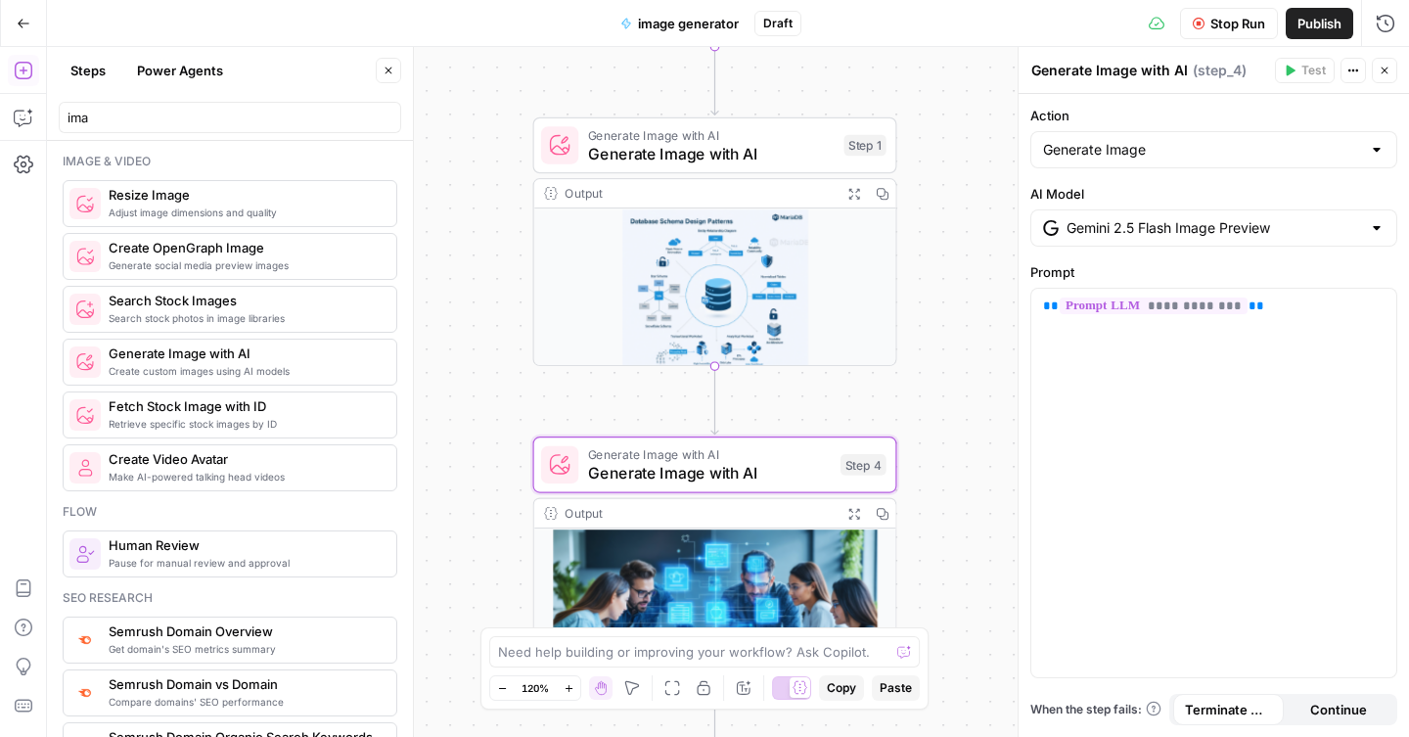
drag, startPoint x: 975, startPoint y: 198, endPoint x: 945, endPoint y: 336, distance: 141.1
click at [945, 336] on div "**********" at bounding box center [728, 392] width 1362 height 690
click at [836, 475] on div "Generate Image with AI Generate Image with AI Step 4 Copy step Delete step Add …" at bounding box center [714, 465] width 346 height 40
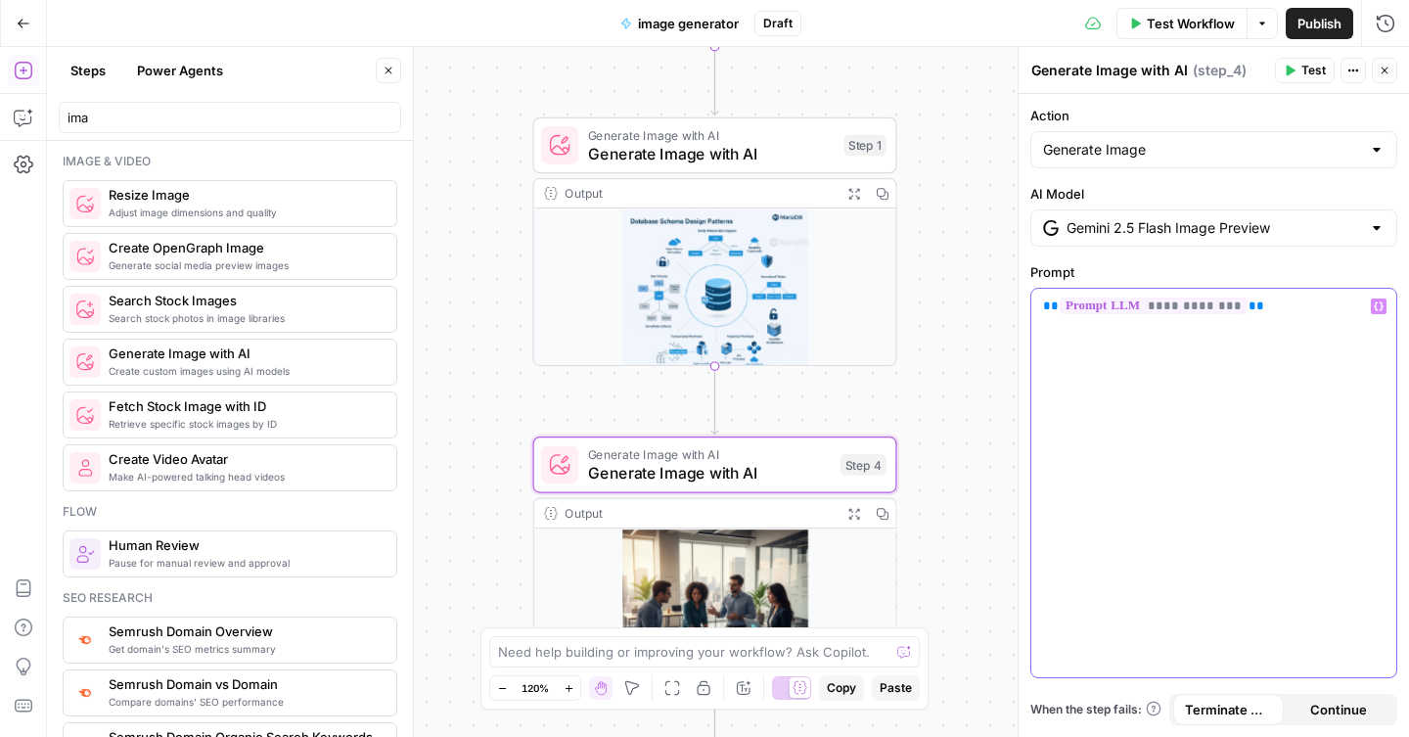
click at [1180, 417] on div "**********" at bounding box center [1214, 483] width 365 height 389
click at [981, 365] on div "**********" at bounding box center [728, 392] width 1362 height 690
click at [1393, 69] on button "Close" at bounding box center [1384, 70] width 25 height 25
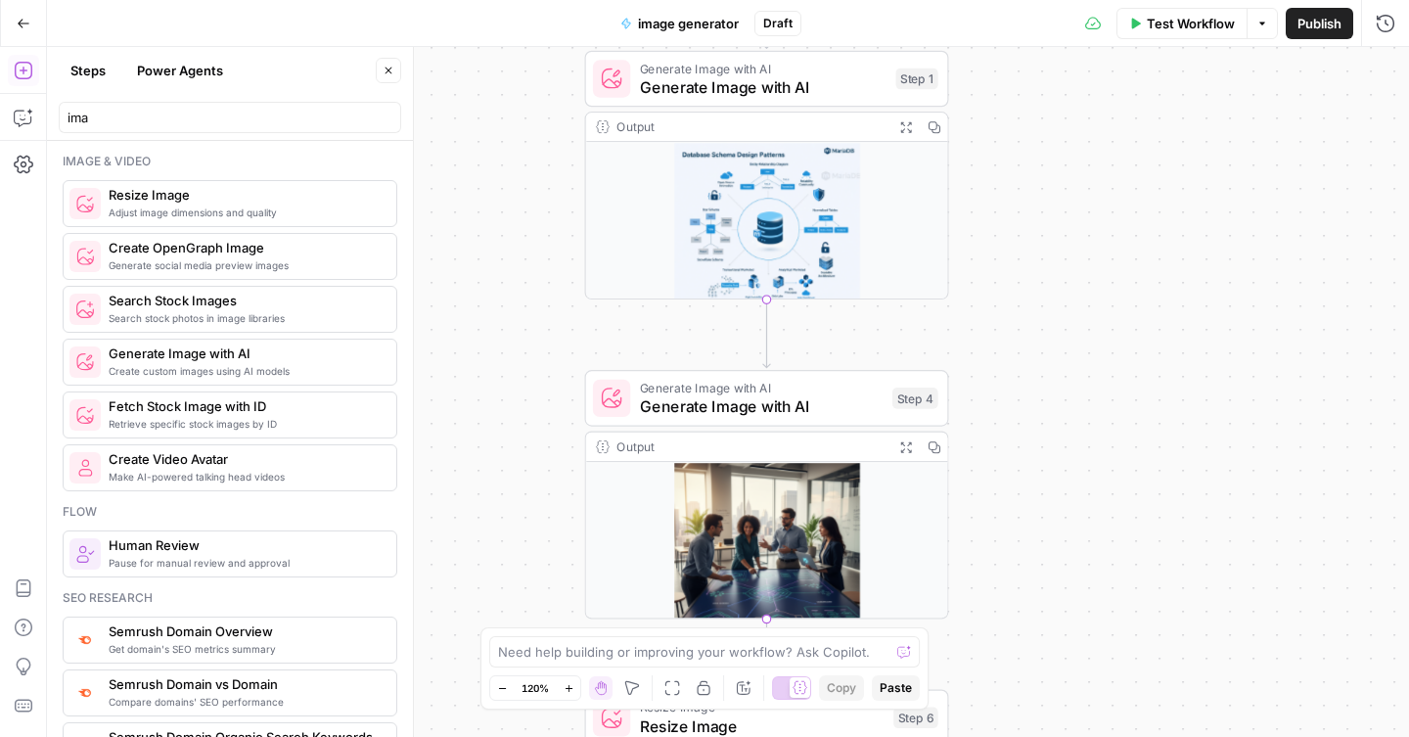
drag, startPoint x: 986, startPoint y: 133, endPoint x: 1038, endPoint y: 57, distance: 92.3
click at [1038, 56] on div "**********" at bounding box center [728, 392] width 1362 height 690
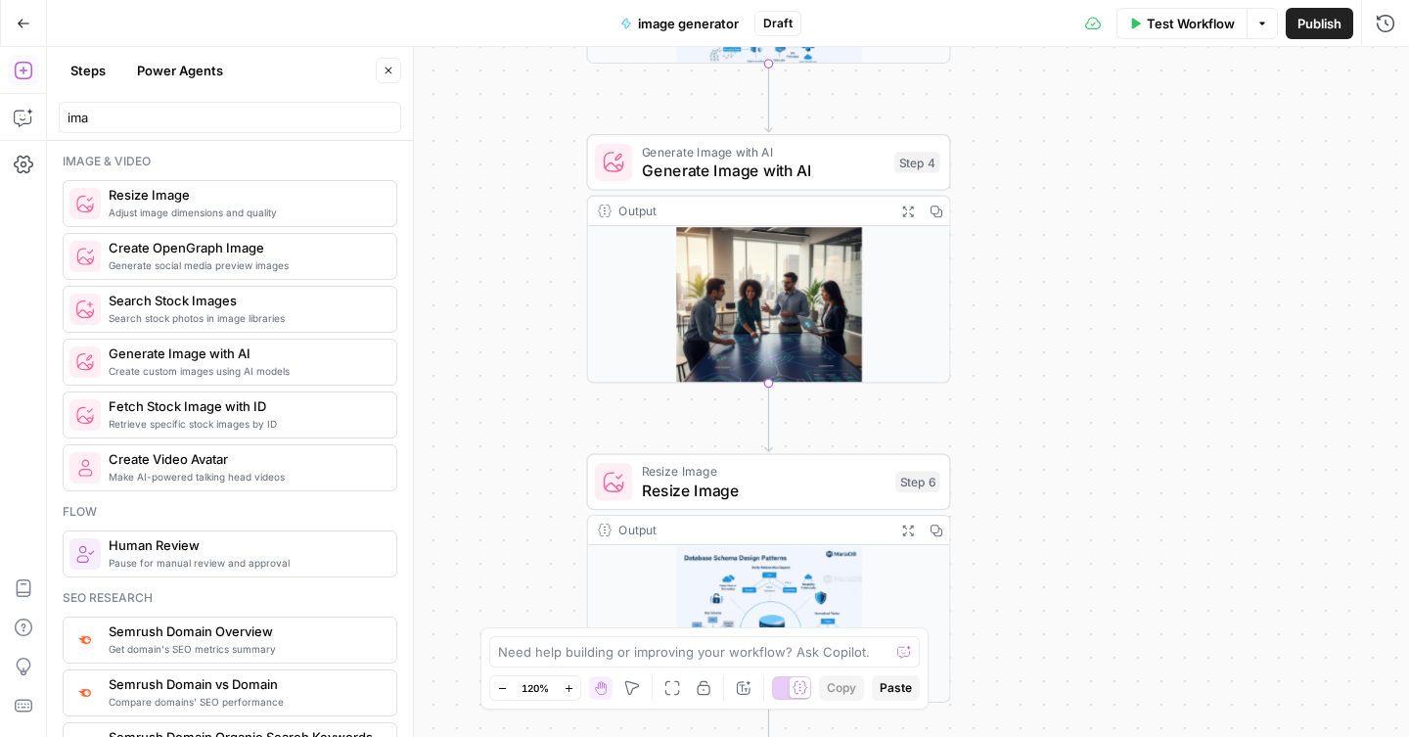
drag, startPoint x: 987, startPoint y: 454, endPoint x: 989, endPoint y: 230, distance: 224.1
click at [989, 230] on div "**********" at bounding box center [728, 392] width 1362 height 690
click at [724, 317] on img at bounding box center [769, 320] width 362 height 186
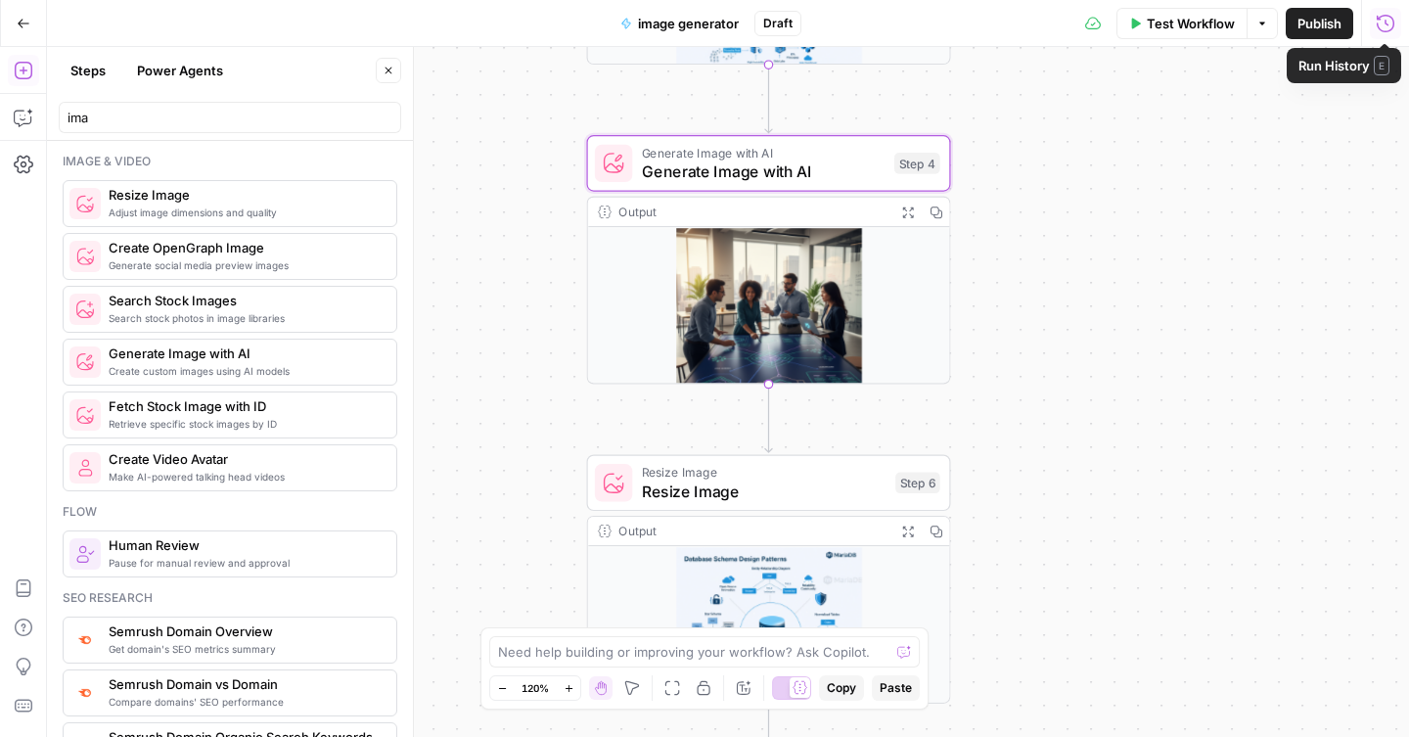
click at [1384, 25] on icon "button" at bounding box center [1386, 24] width 20 height 20
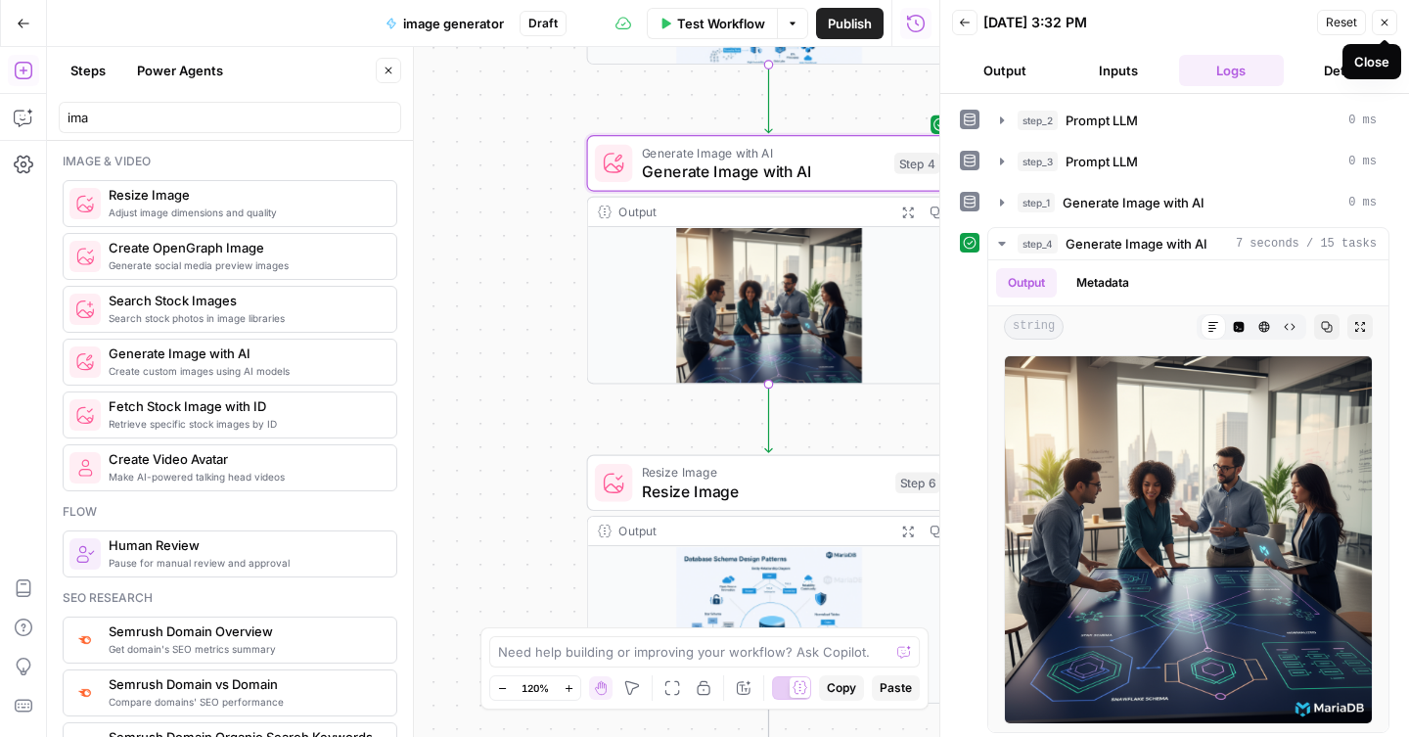
click at [1385, 30] on button "Close" at bounding box center [1384, 22] width 25 height 25
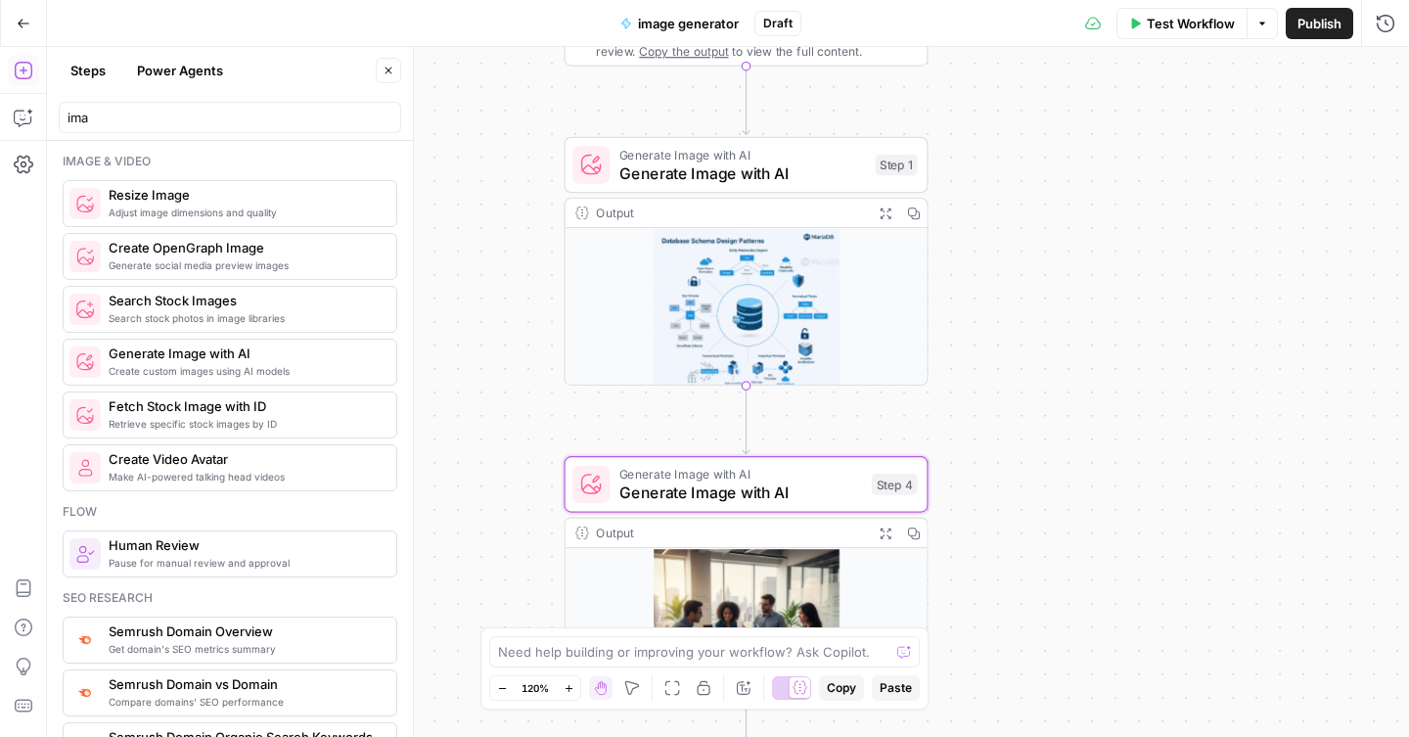
drag, startPoint x: 1071, startPoint y: 135, endPoint x: 1048, endPoint y: 456, distance: 321.8
click at [1048, 456] on div "**********" at bounding box center [728, 392] width 1362 height 690
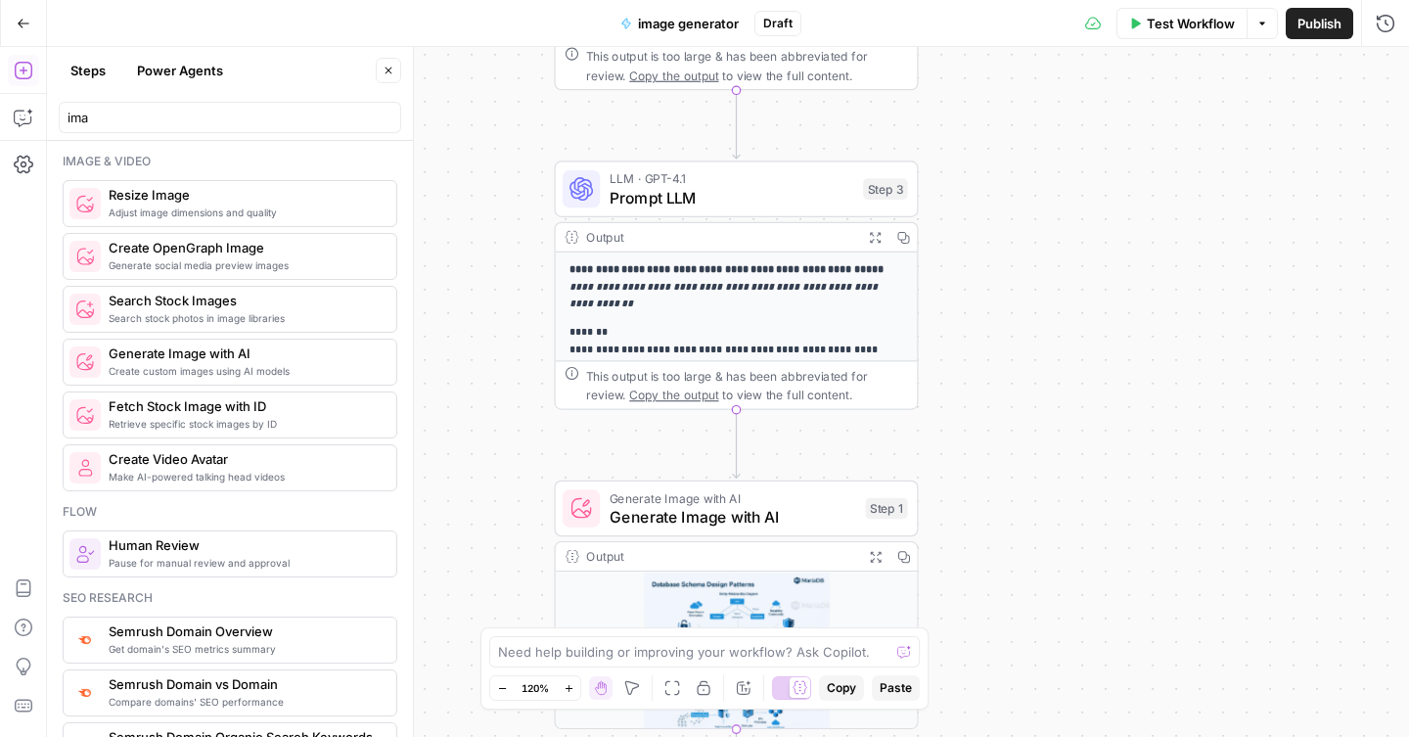
drag, startPoint x: 1003, startPoint y: 187, endPoint x: 993, endPoint y: 530, distance: 343.7
click at [993, 530] on div "**********" at bounding box center [728, 392] width 1362 height 690
click at [898, 236] on icon "button" at bounding box center [903, 237] width 13 height 13
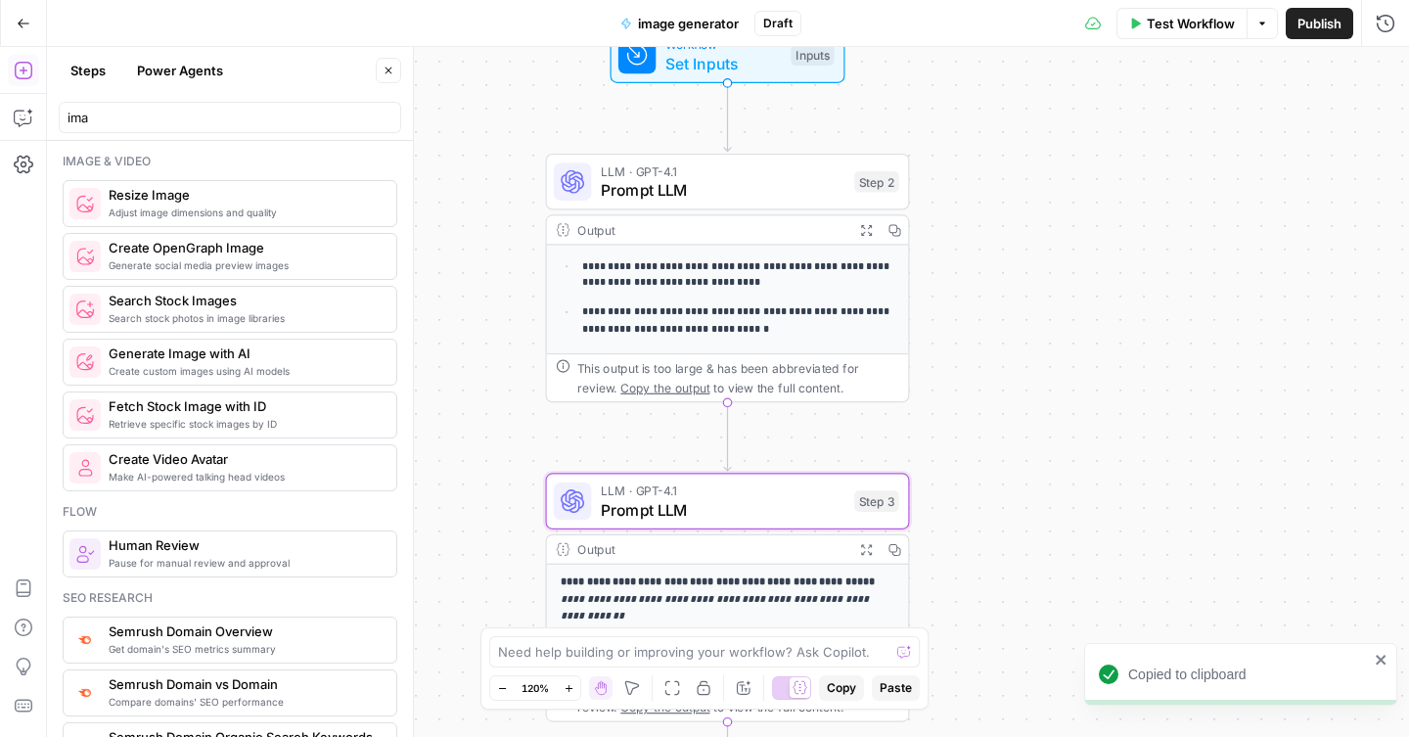
drag, startPoint x: 987, startPoint y: 158, endPoint x: 978, endPoint y: 470, distance: 312.4
click at [978, 470] on div "**********" at bounding box center [728, 392] width 1362 height 690
click at [900, 232] on icon "button" at bounding box center [894, 229] width 13 height 13
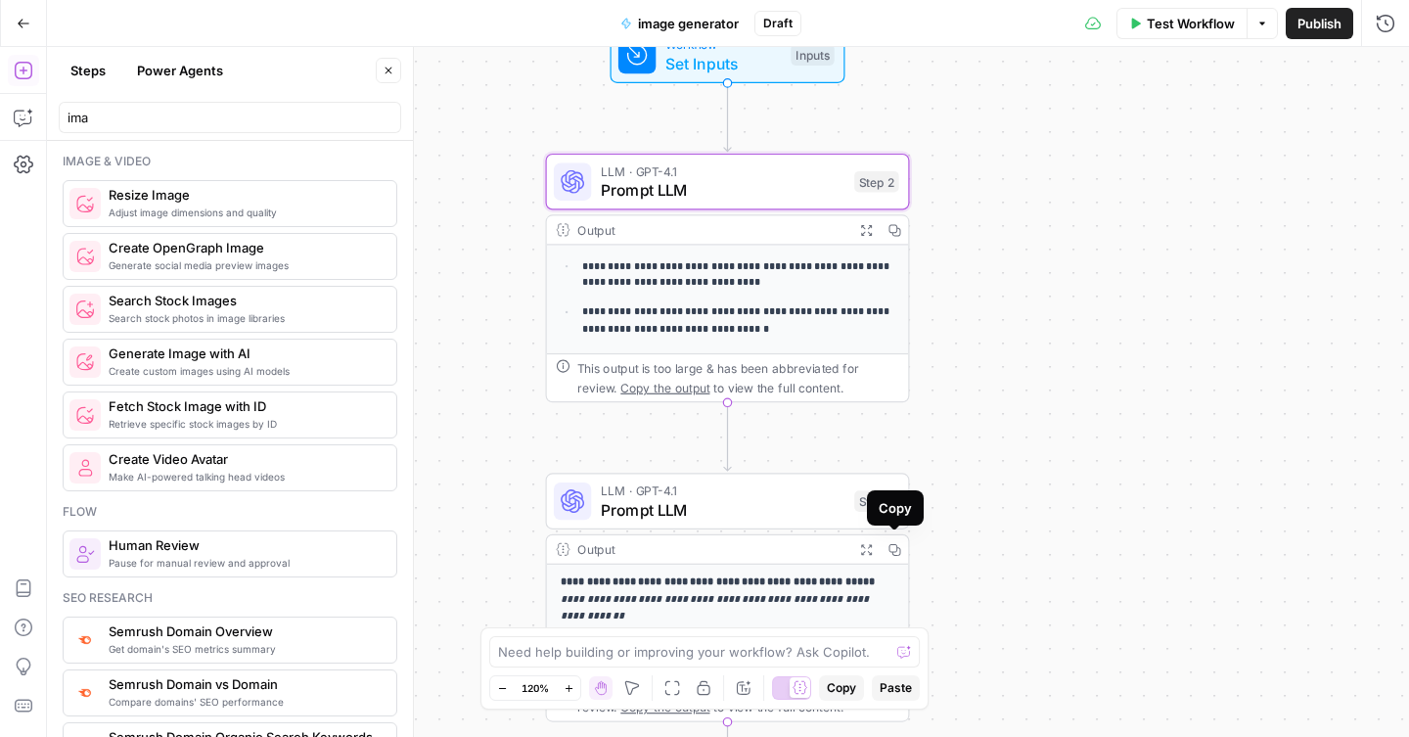
click at [892, 548] on icon "button" at bounding box center [894, 549] width 13 height 13
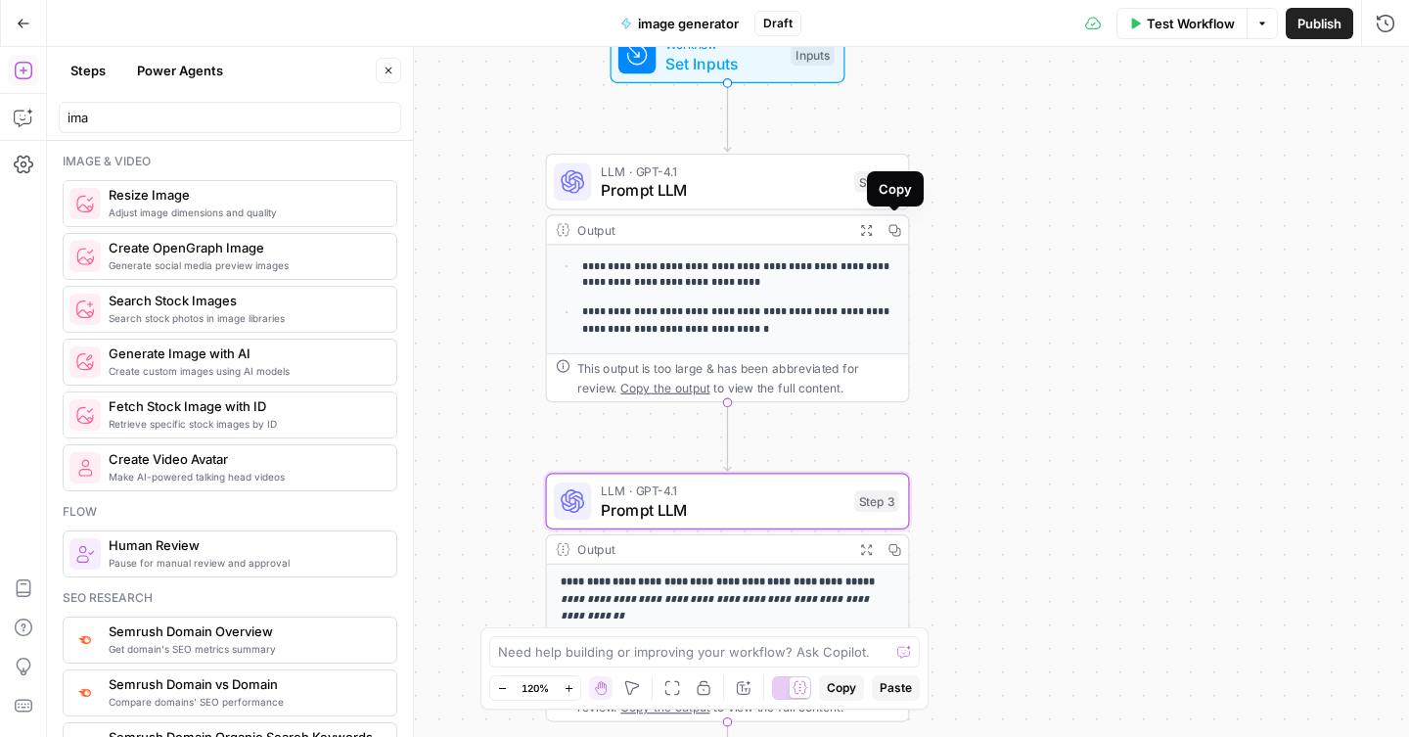
click at [895, 228] on icon "button" at bounding box center [894, 229] width 13 height 13
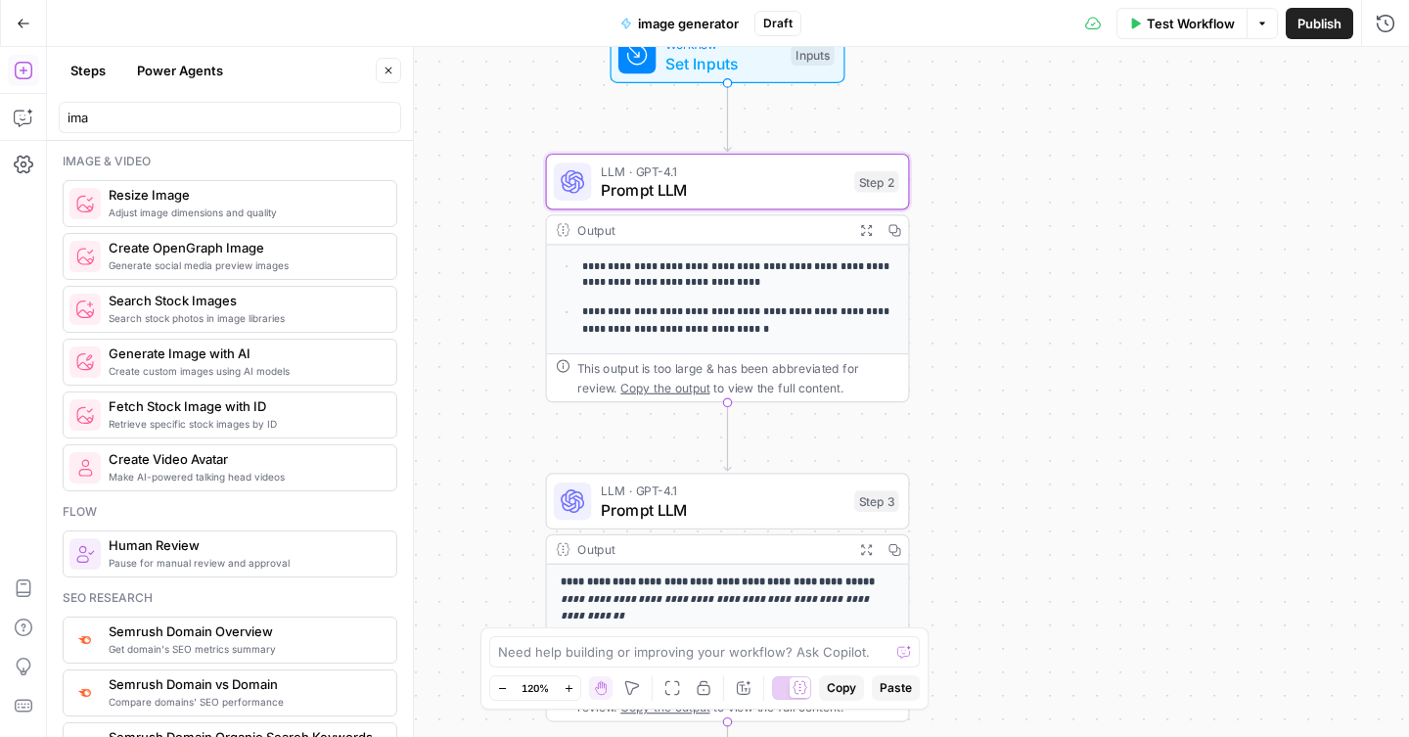
click at [1069, 308] on div "**********" at bounding box center [728, 392] width 1362 height 690
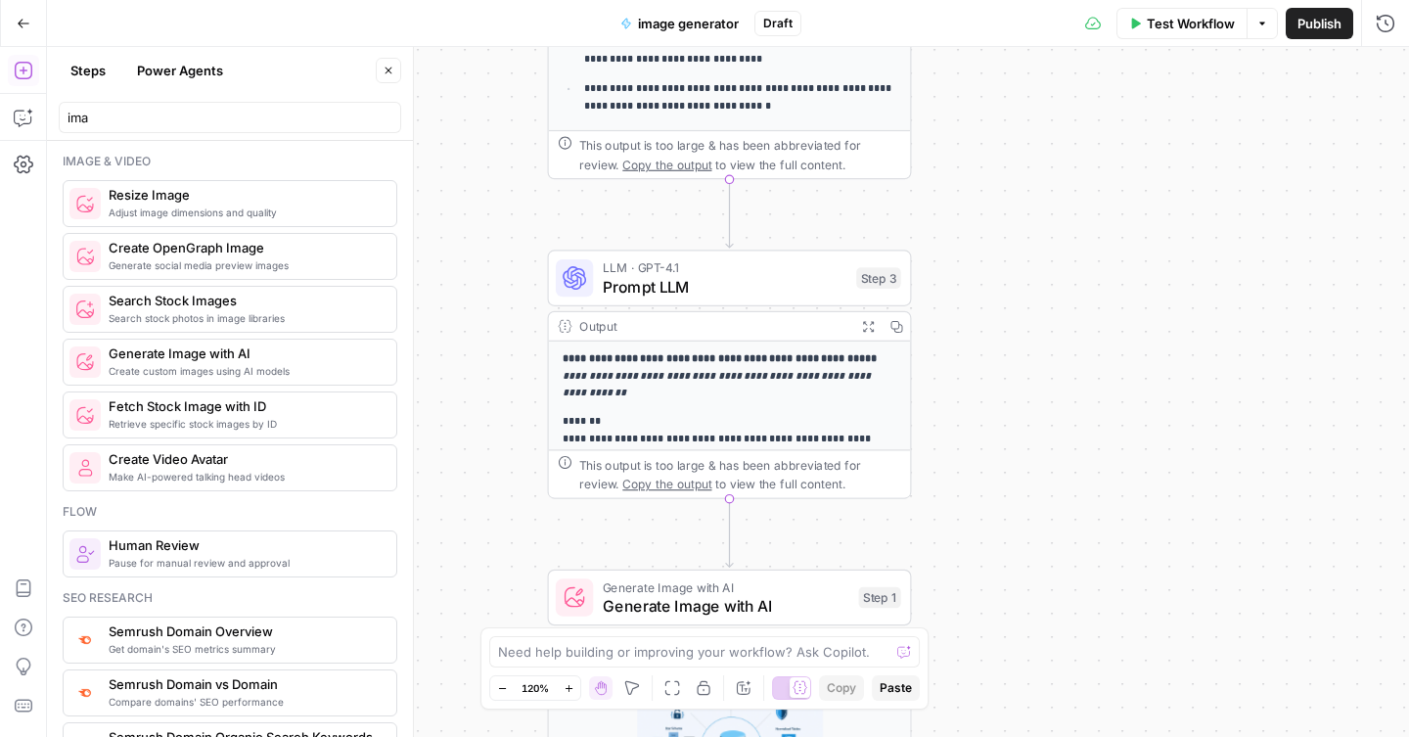
drag, startPoint x: 1024, startPoint y: 559, endPoint x: 1026, endPoint y: 337, distance: 222.2
click at [1026, 337] on div "**********" at bounding box center [728, 392] width 1362 height 690
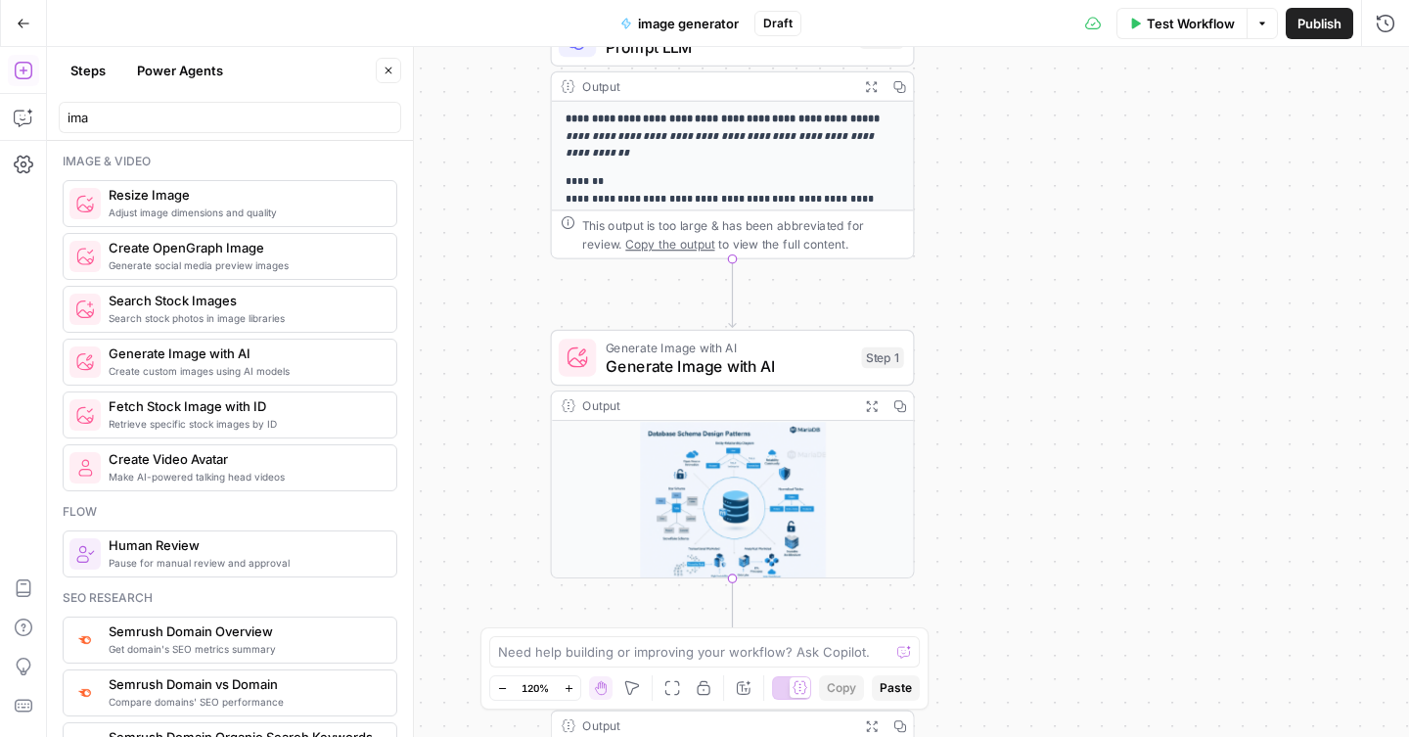
drag, startPoint x: 981, startPoint y: 508, endPoint x: 984, endPoint y: 268, distance: 239.8
click at [984, 268] on div "**********" at bounding box center [728, 392] width 1362 height 690
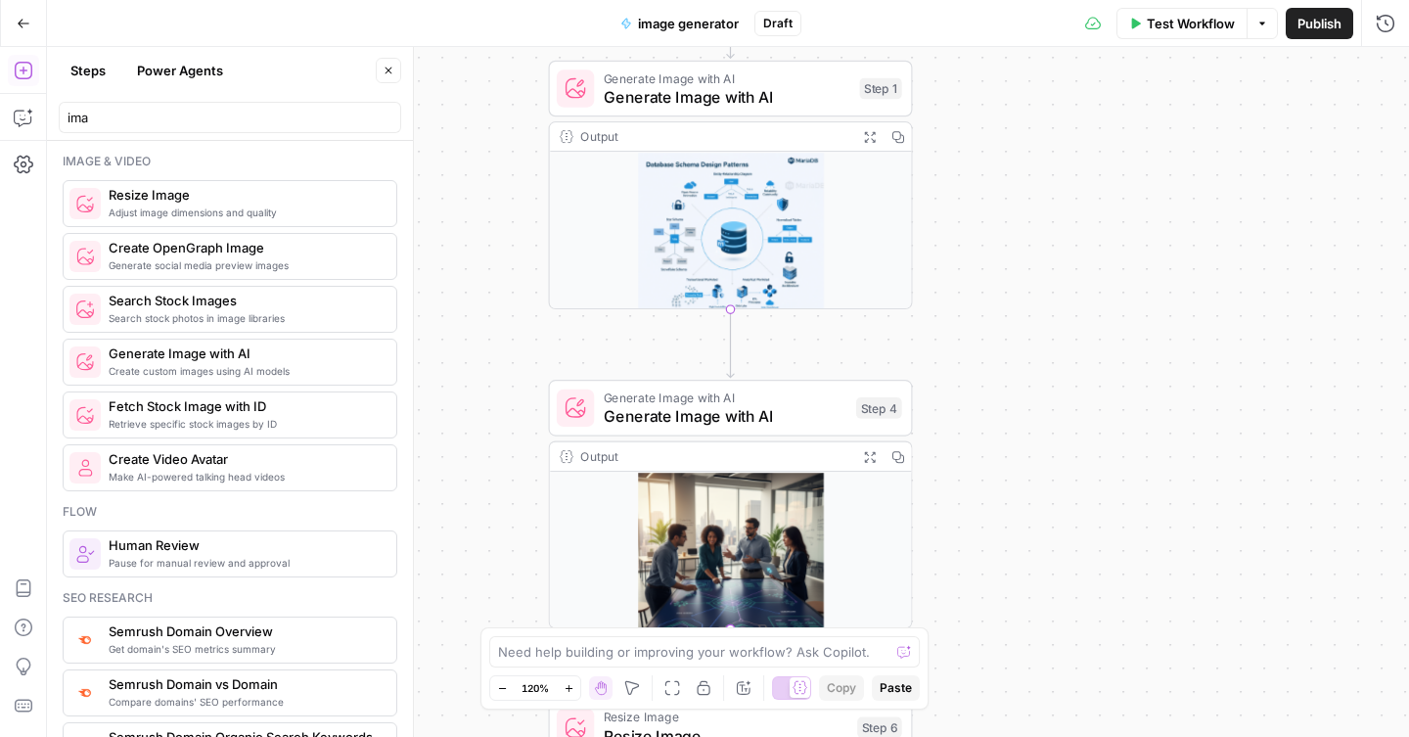
drag, startPoint x: 973, startPoint y: 500, endPoint x: 971, endPoint y: 231, distance: 269.2
click at [971, 231] on div "**********" at bounding box center [728, 392] width 1362 height 690
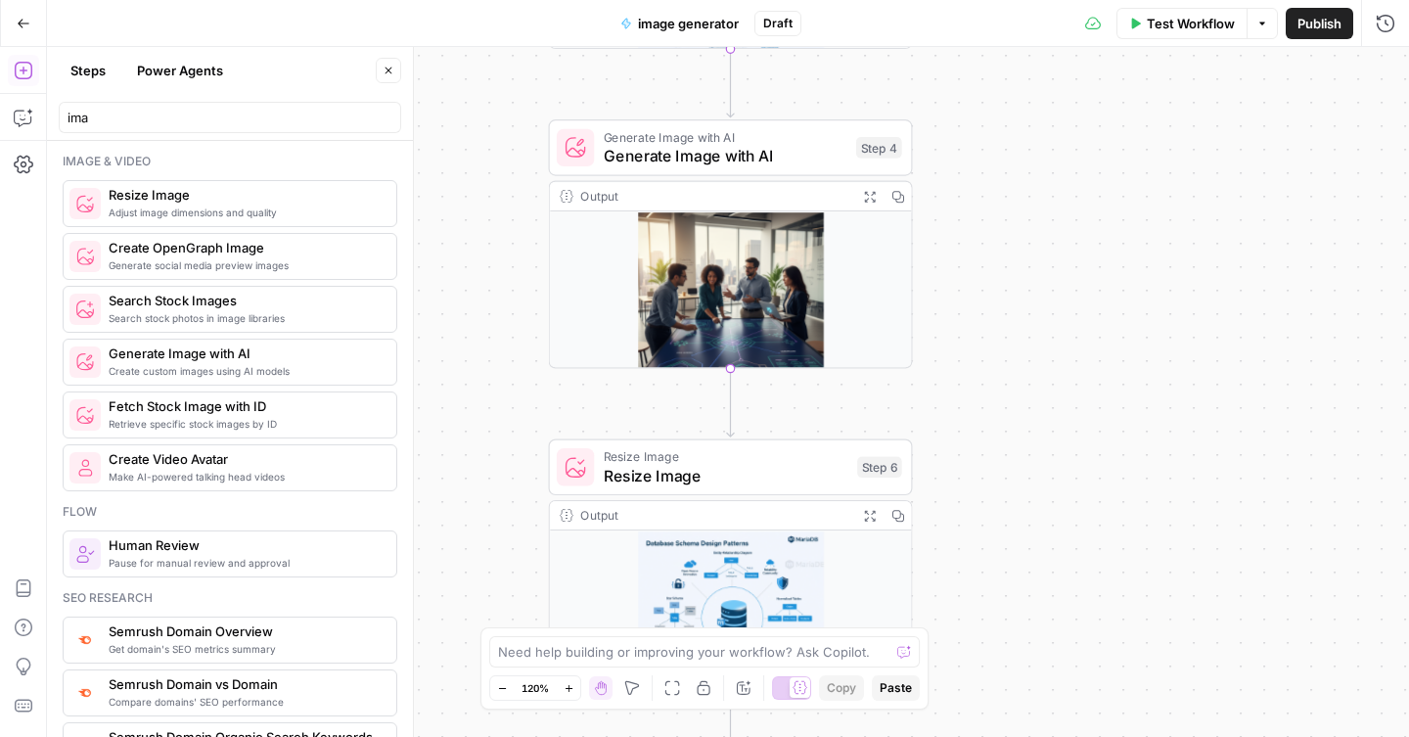
drag, startPoint x: 963, startPoint y: 474, endPoint x: 963, endPoint y: 212, distance: 261.3
click at [963, 212] on div "**********" at bounding box center [728, 392] width 1362 height 690
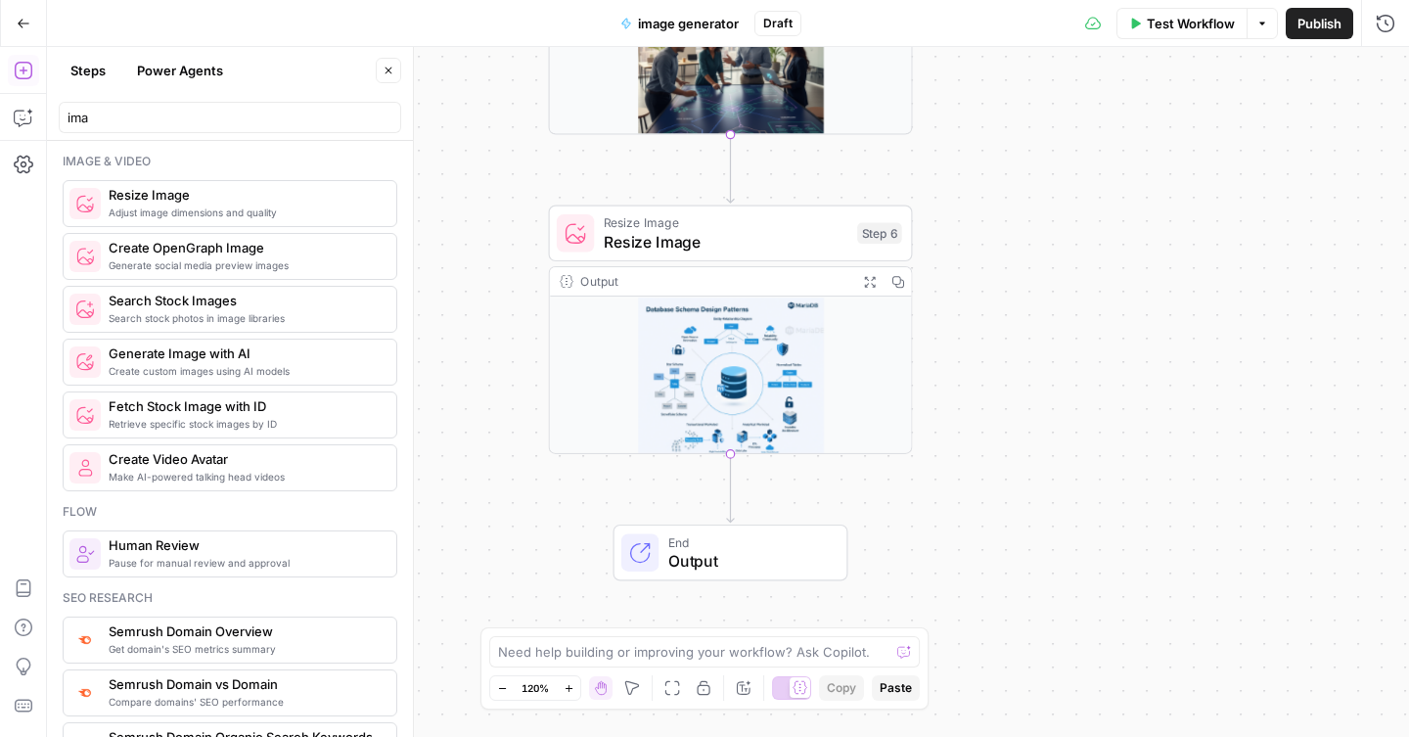
drag, startPoint x: 979, startPoint y: 495, endPoint x: 979, endPoint y: 261, distance: 233.9
click at [979, 261] on div "**********" at bounding box center [728, 392] width 1362 height 690
click at [765, 200] on button "Delete step" at bounding box center [767, 189] width 30 height 30
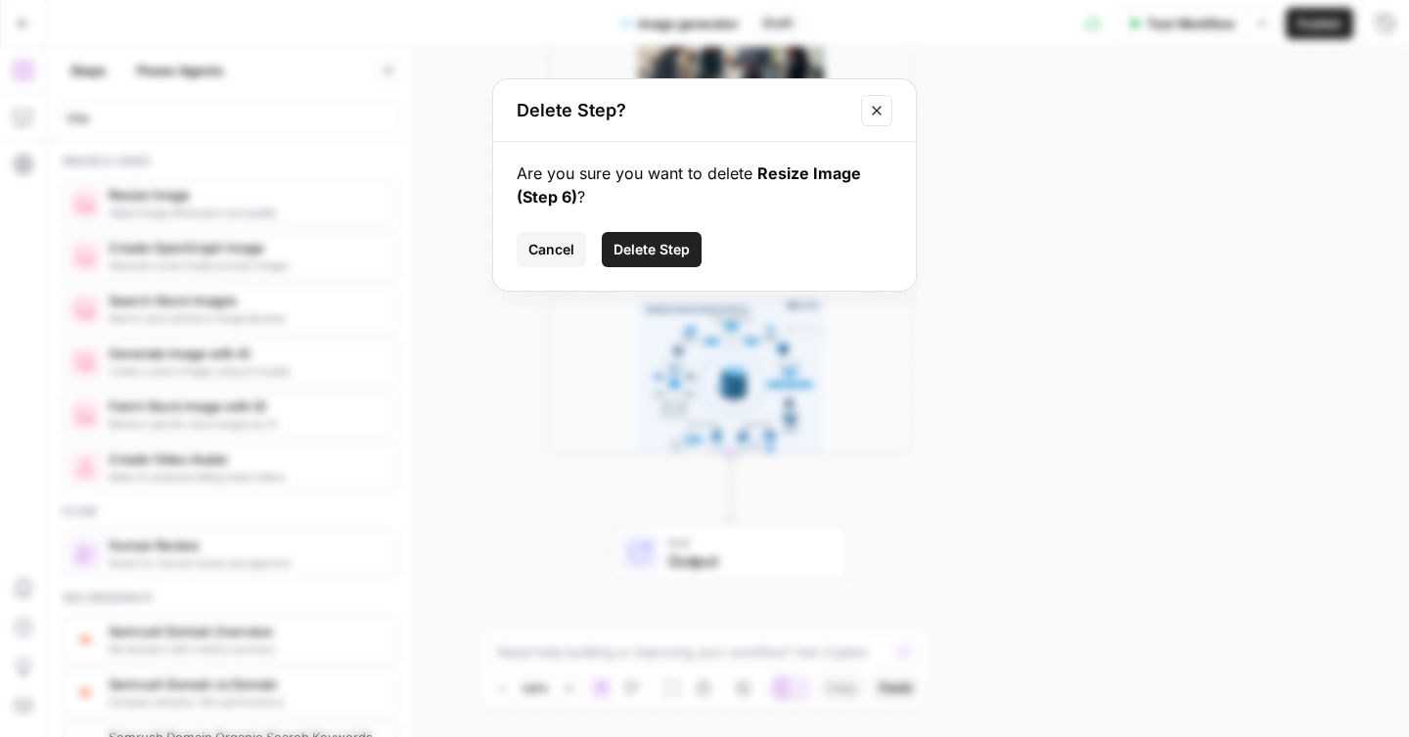
click at [692, 253] on button "Delete Step" at bounding box center [652, 249] width 100 height 35
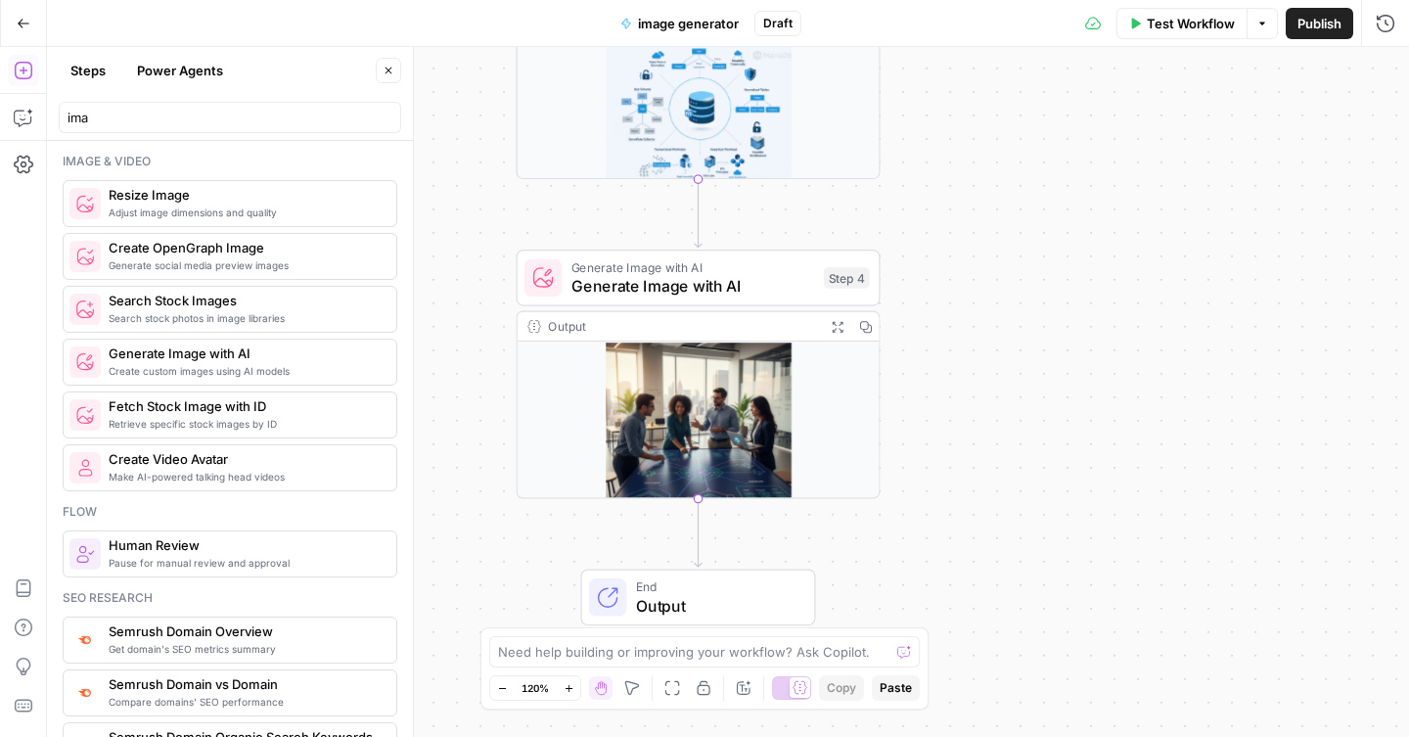
drag, startPoint x: 1003, startPoint y: 167, endPoint x: 970, endPoint y: 534, distance: 368.5
click at [970, 534] on div "**********" at bounding box center [728, 392] width 1362 height 690
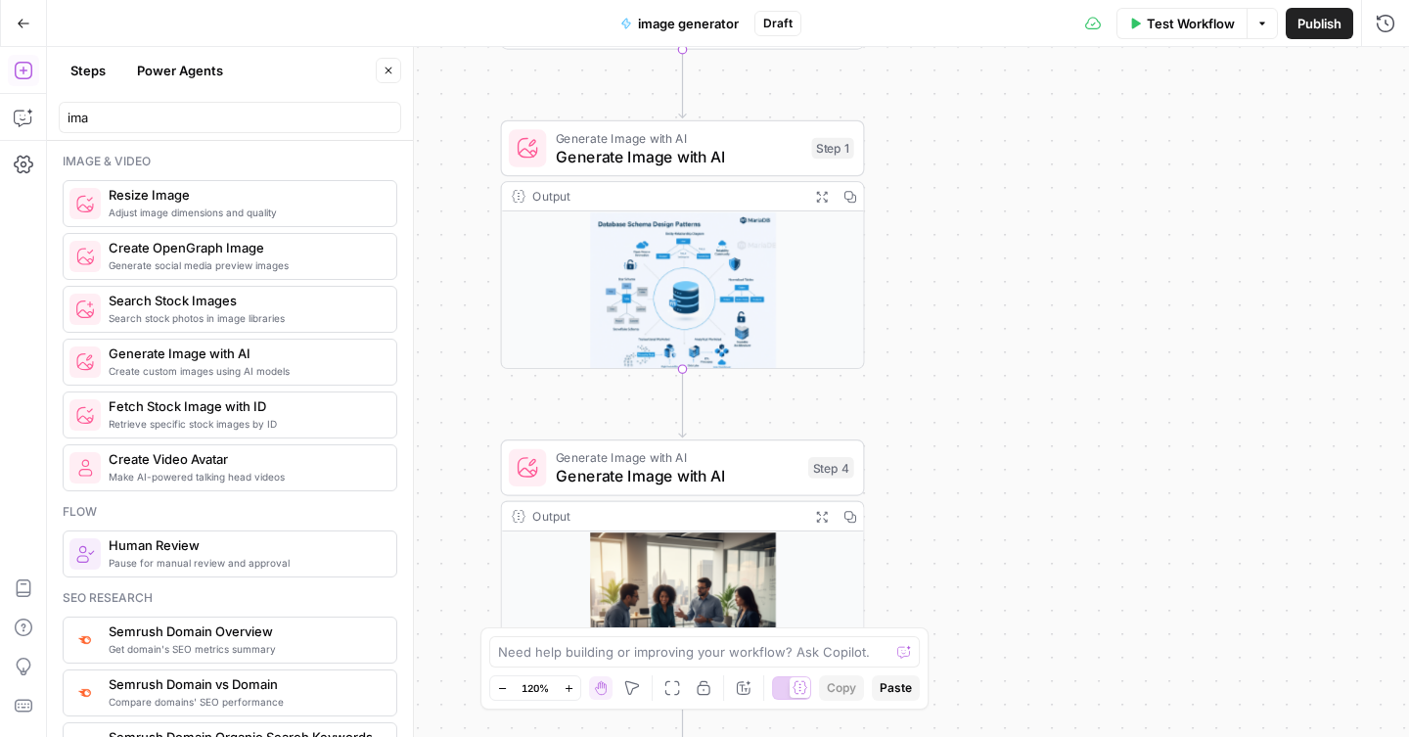
drag, startPoint x: 1023, startPoint y: 196, endPoint x: 1002, endPoint y: 494, distance: 299.2
click at [1002, 493] on div "**********" at bounding box center [728, 392] width 1362 height 690
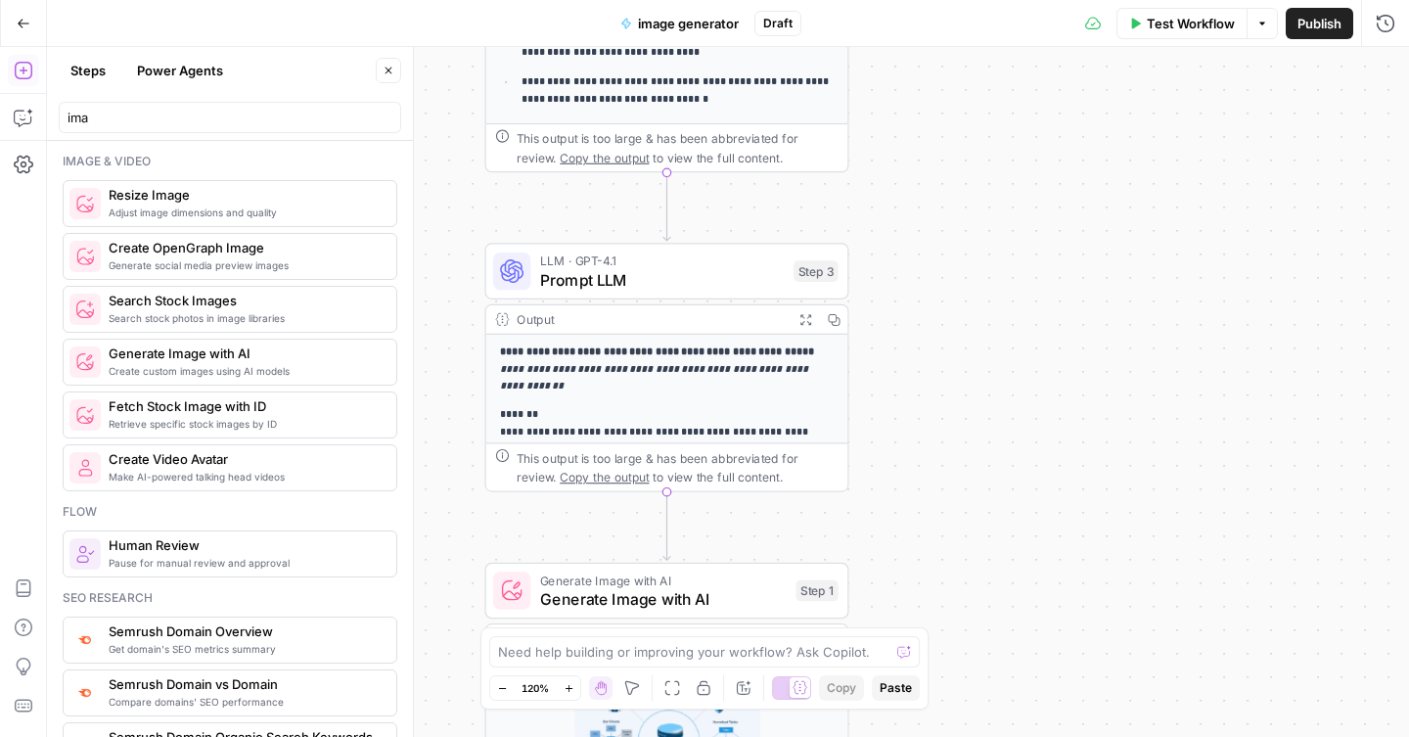
drag, startPoint x: 1006, startPoint y: 187, endPoint x: 995, endPoint y: 519, distance: 332.0
click at [995, 519] on div "**********" at bounding box center [728, 392] width 1362 height 690
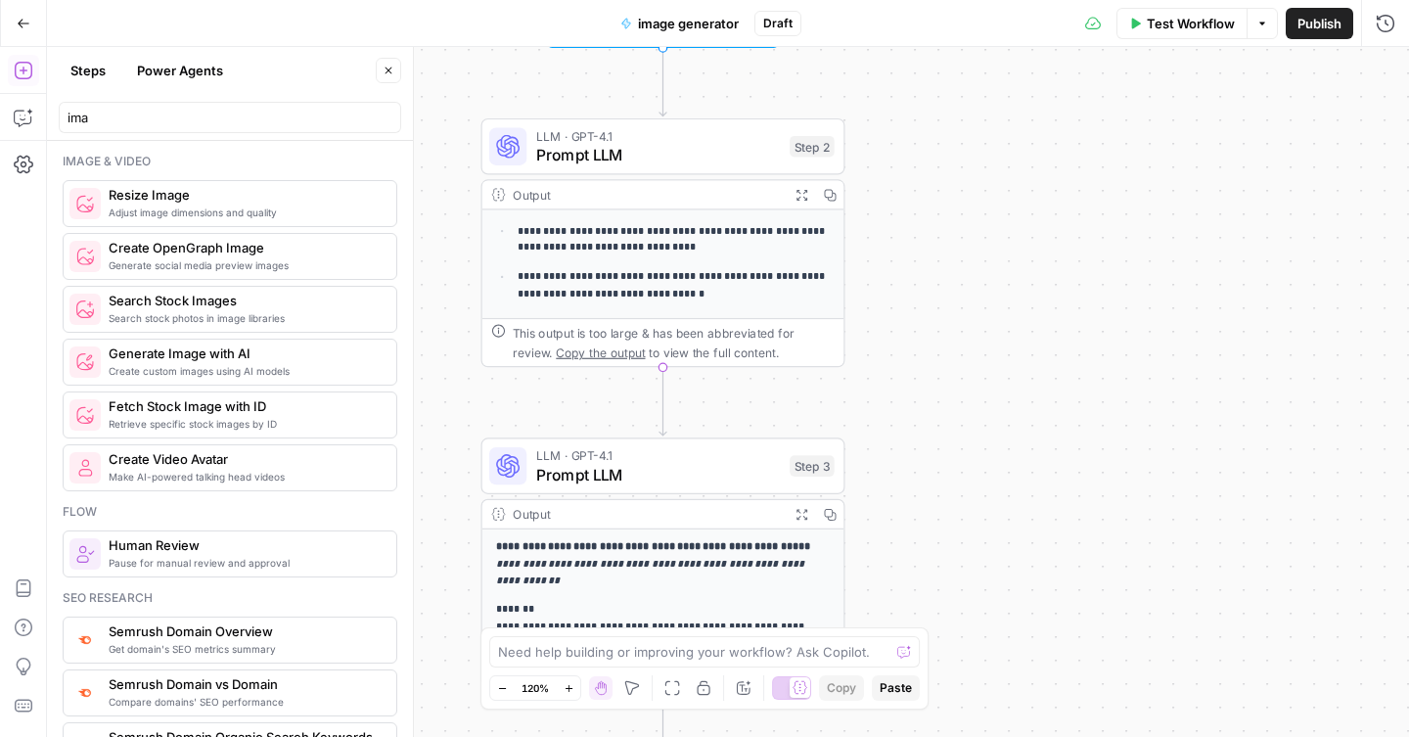
drag, startPoint x: 998, startPoint y: 188, endPoint x: 992, endPoint y: 502, distance: 314.3
click at [992, 502] on div "**********" at bounding box center [728, 392] width 1362 height 690
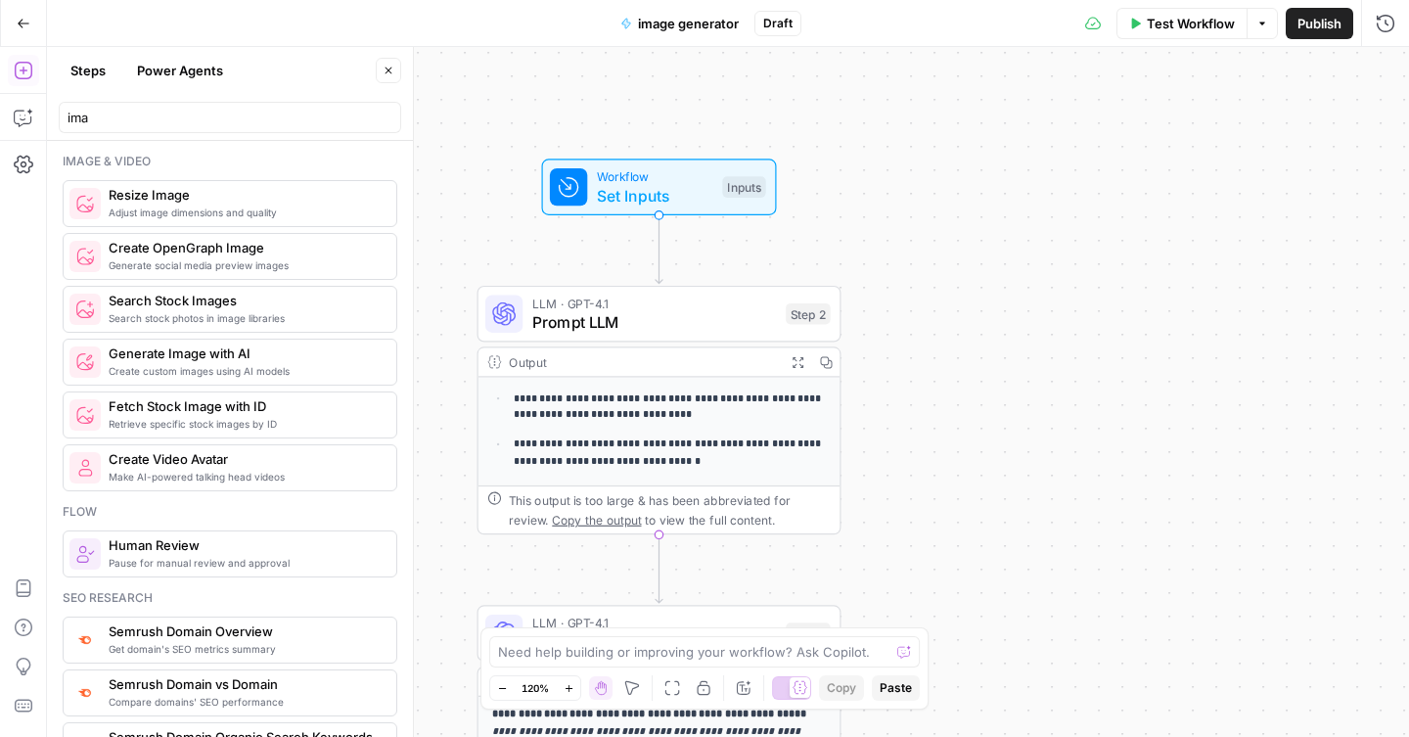
drag, startPoint x: 1005, startPoint y: 203, endPoint x: 1005, endPoint y: 322, distance: 119.4
click at [1005, 322] on div "**********" at bounding box center [728, 392] width 1362 height 690
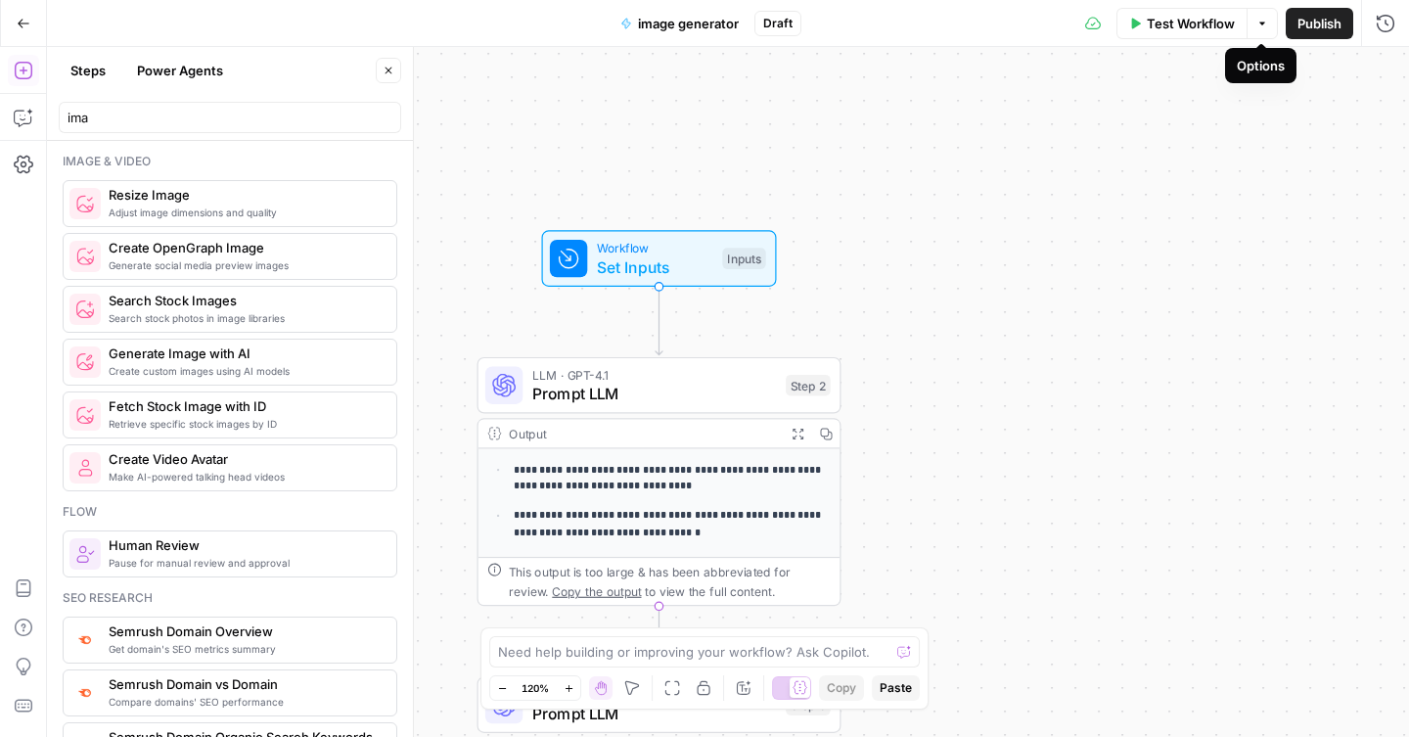
click at [1292, 23] on button "Publish" at bounding box center [1320, 23] width 68 height 31
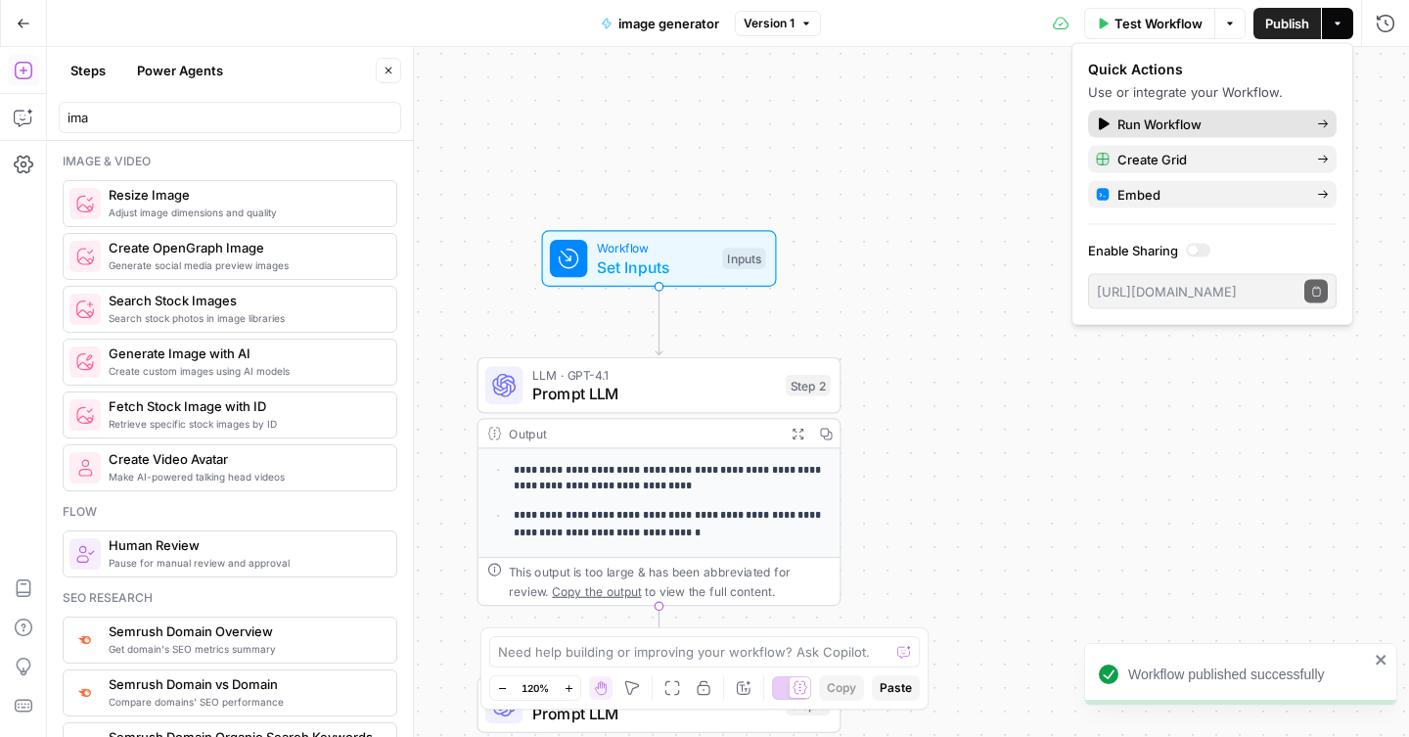
click at [1323, 127] on icon at bounding box center [1323, 124] width 12 height 12
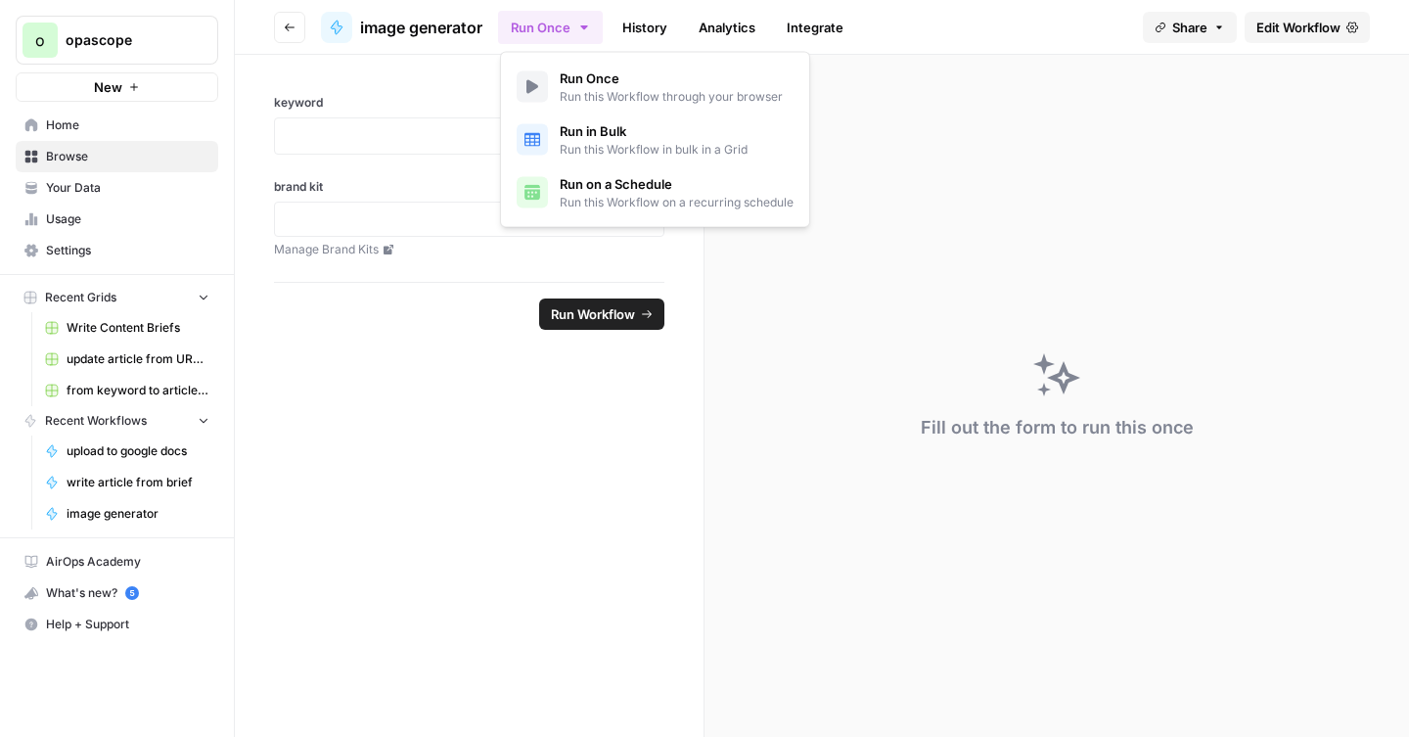
click at [587, 26] on icon "button" at bounding box center [583, 27] width 7 height 4
click at [909, 130] on div "Fill out the form to run this once" at bounding box center [1057, 396] width 705 height 682
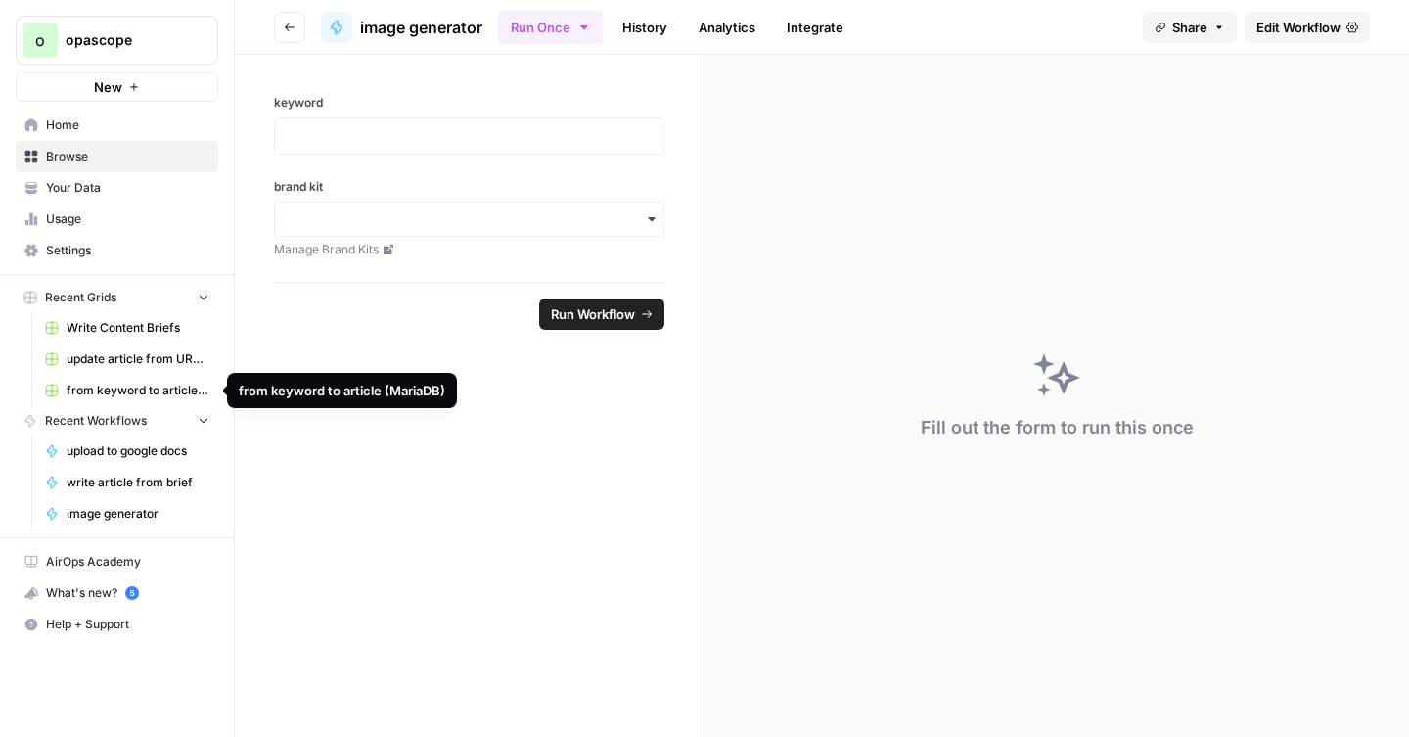
click at [130, 389] on span "from keyword to article (MariaDB)" at bounding box center [138, 391] width 143 height 18
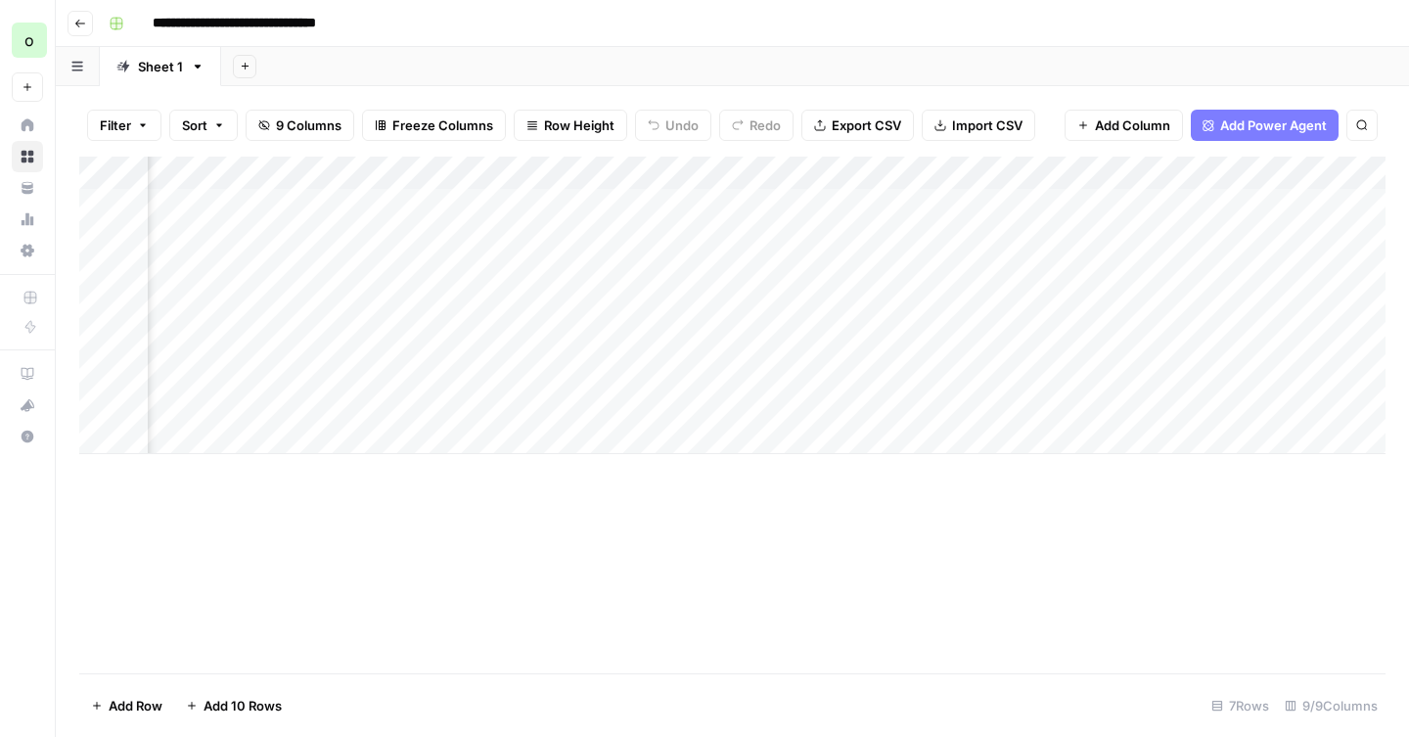
scroll to position [0, 645]
click at [1334, 172] on span "Add Column" at bounding box center [1341, 173] width 69 height 18
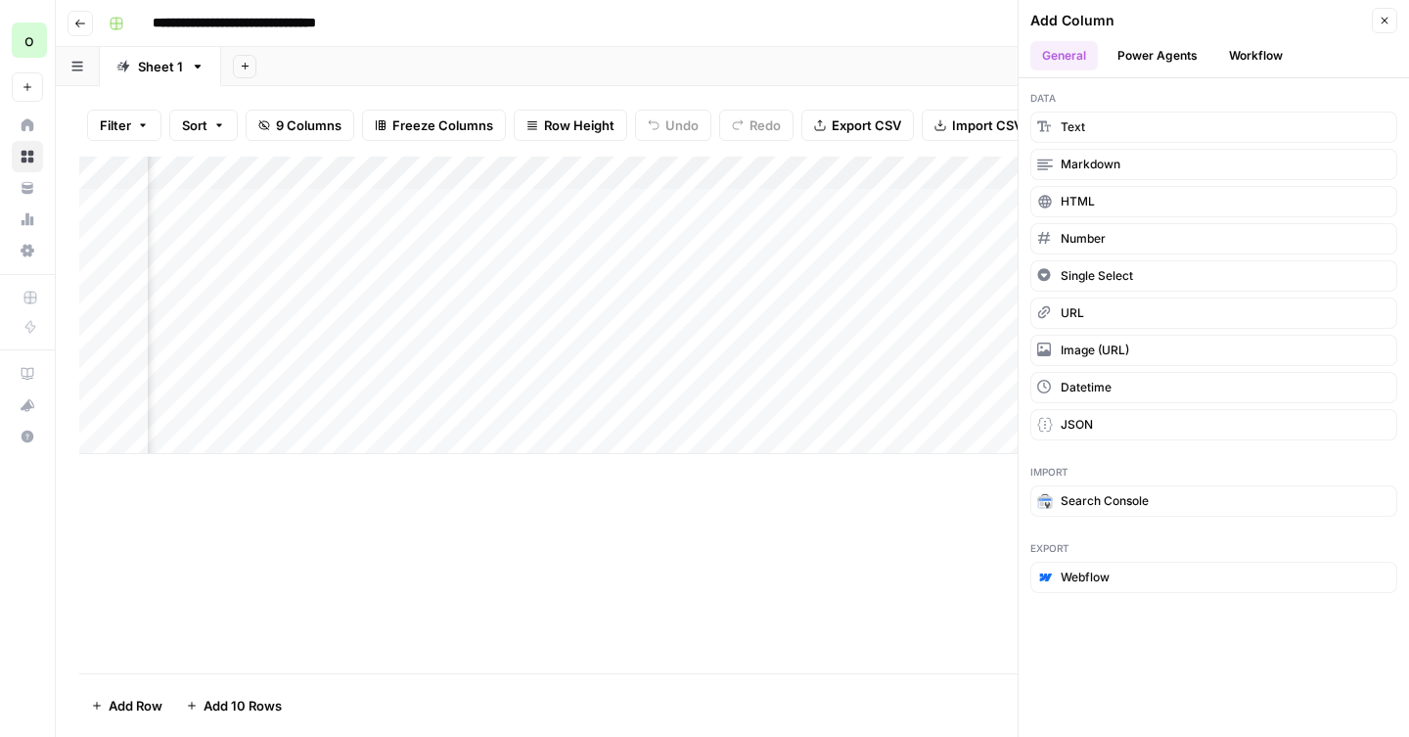
click at [1258, 59] on button "Workflow" at bounding box center [1256, 55] width 77 height 29
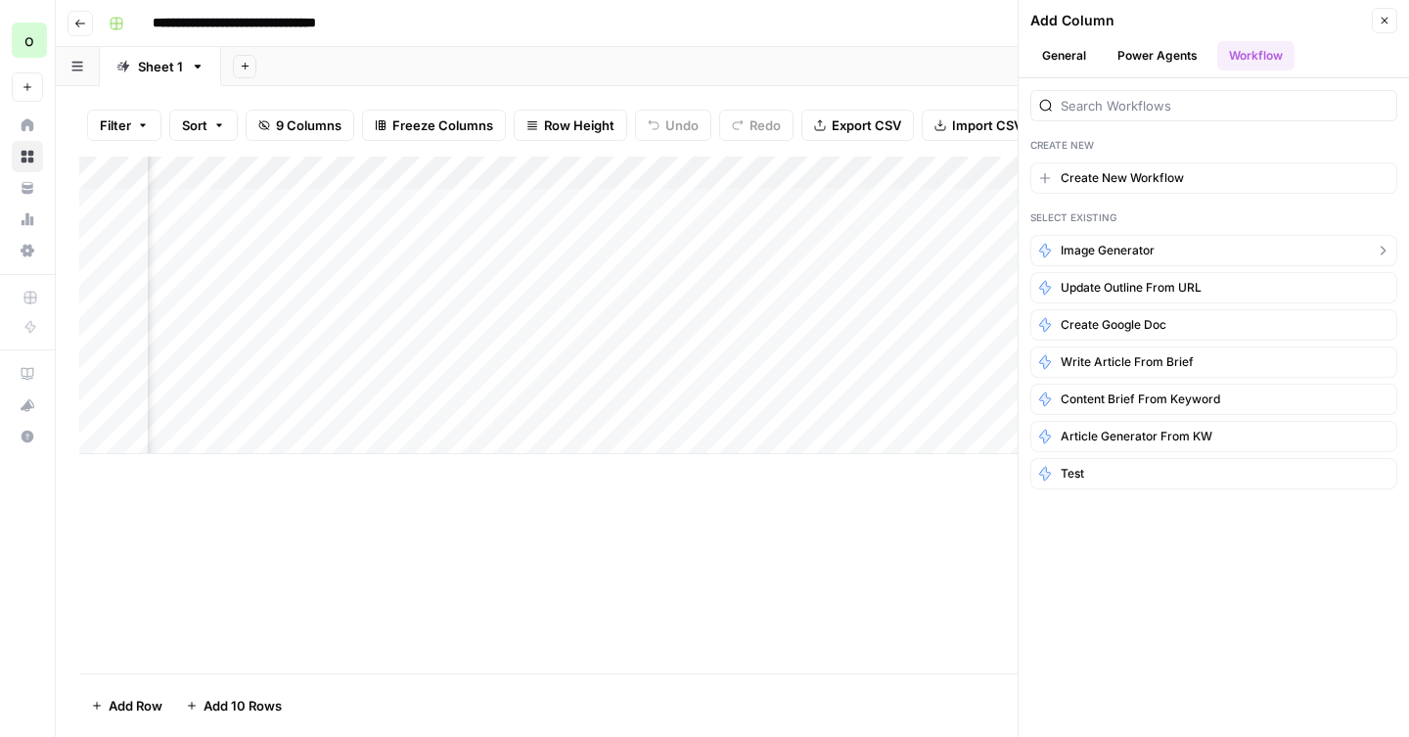
click at [1154, 240] on button "image generator" at bounding box center [1214, 250] width 367 height 31
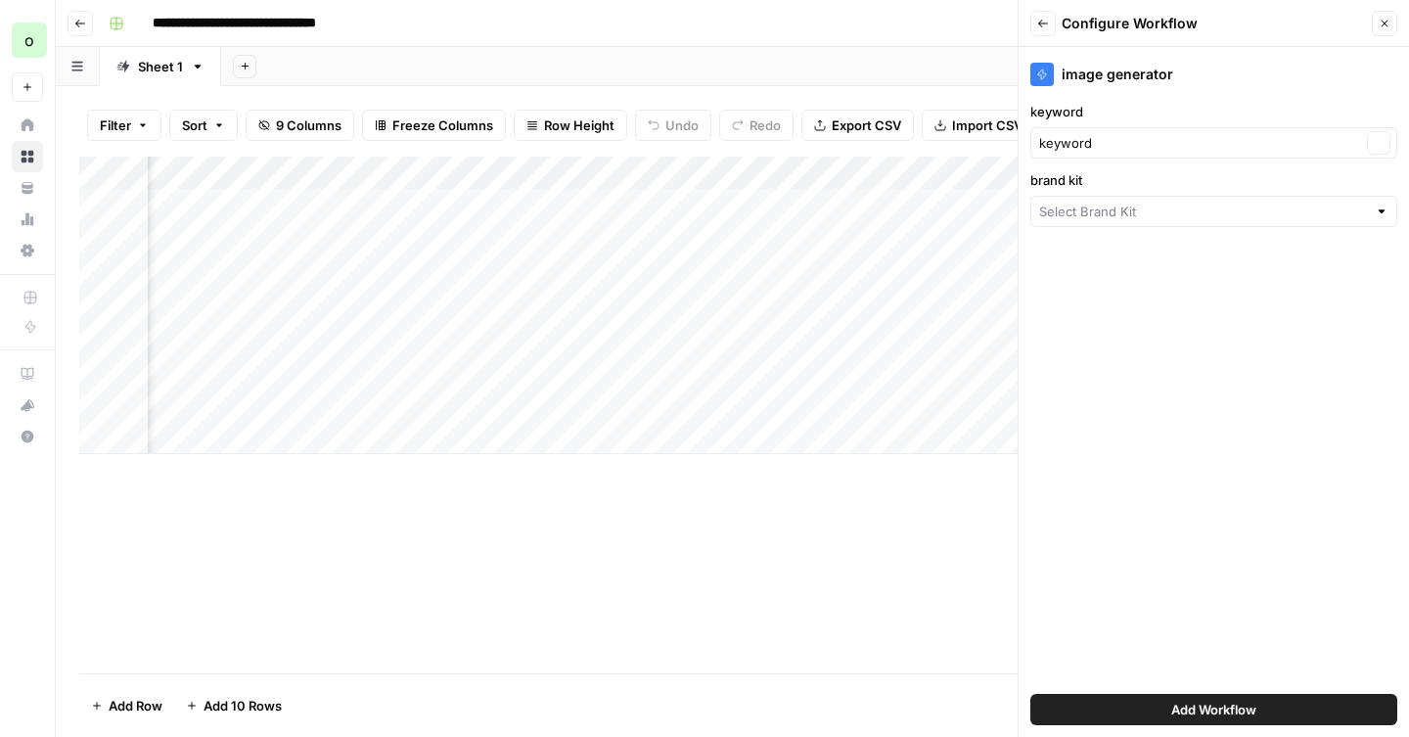
type input "MariaDB"
click at [1136, 148] on input "keyword" at bounding box center [1200, 143] width 322 height 20
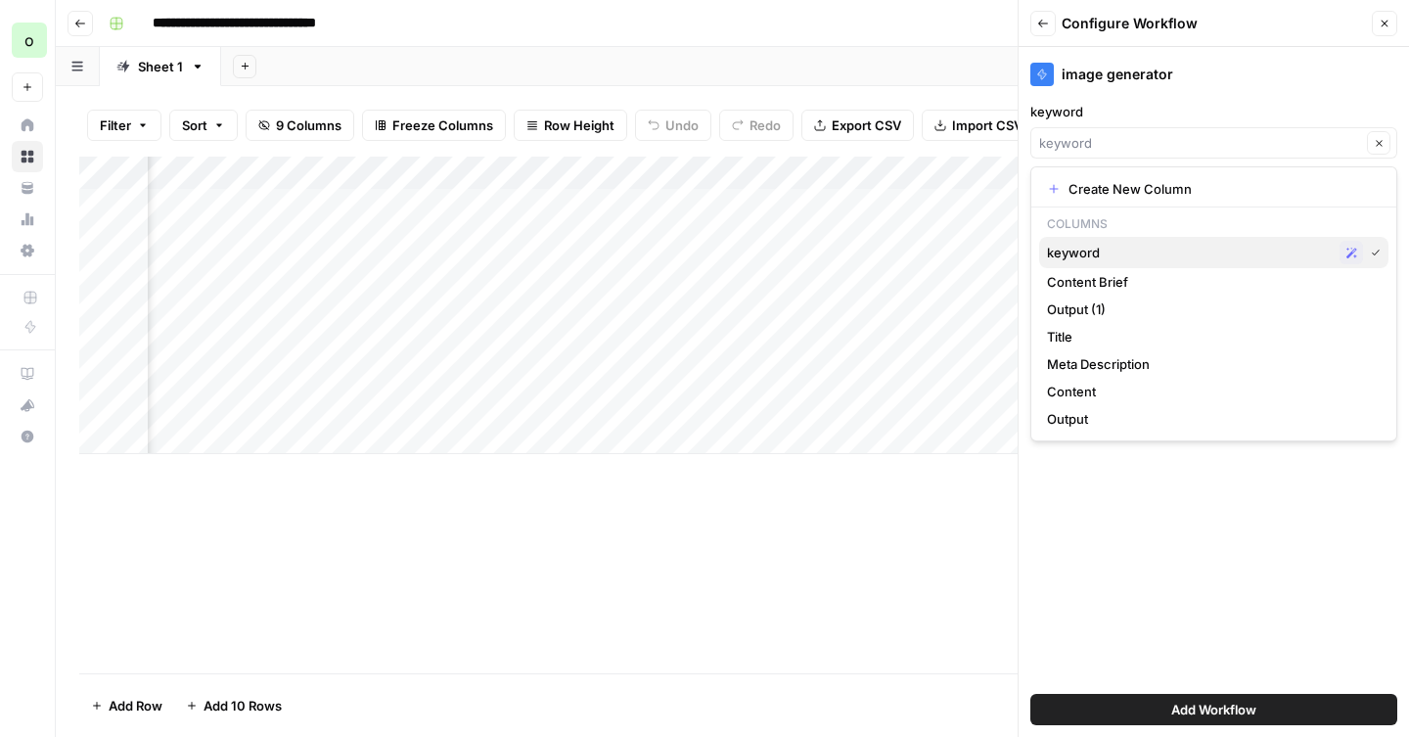
click at [1090, 248] on span "keyword" at bounding box center [1189, 253] width 285 height 20
type input "keyword"
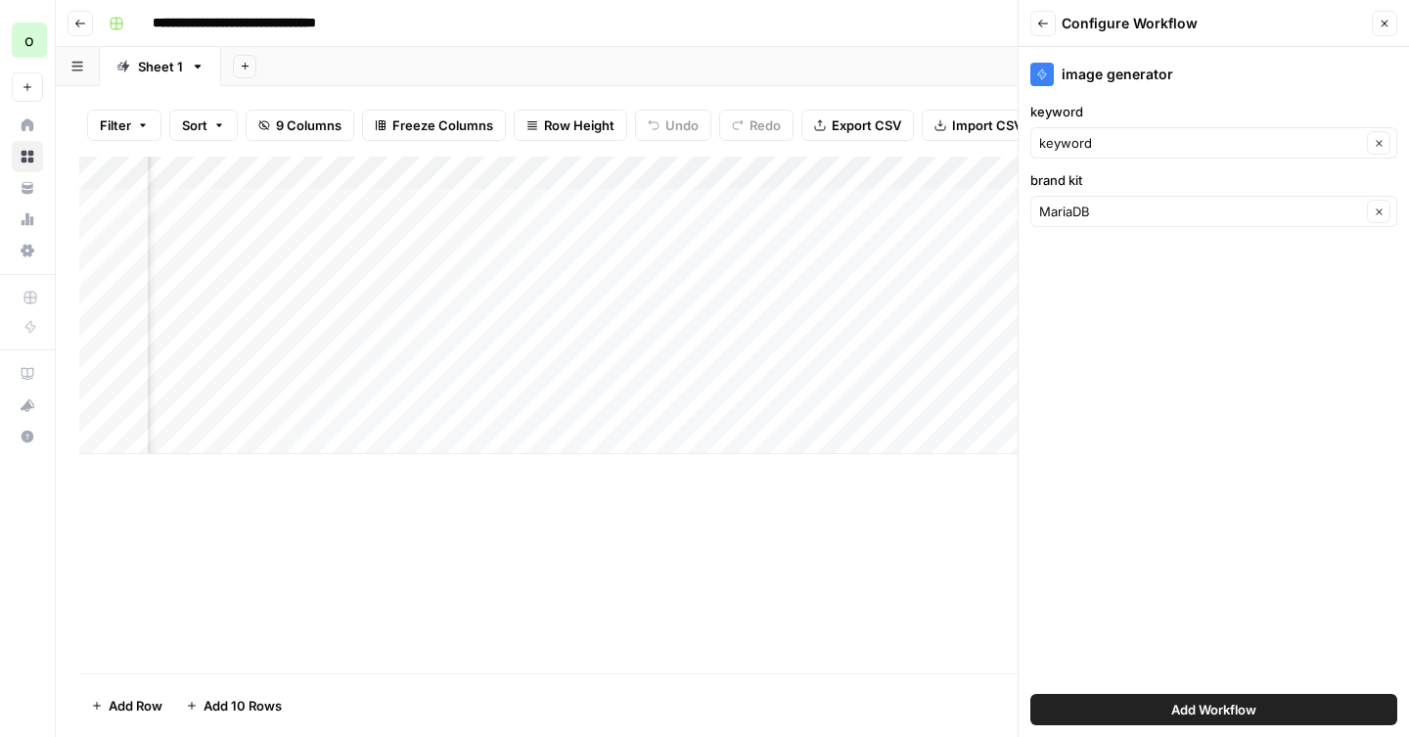
click at [1183, 711] on span "Add Workflow" at bounding box center [1214, 710] width 85 height 20
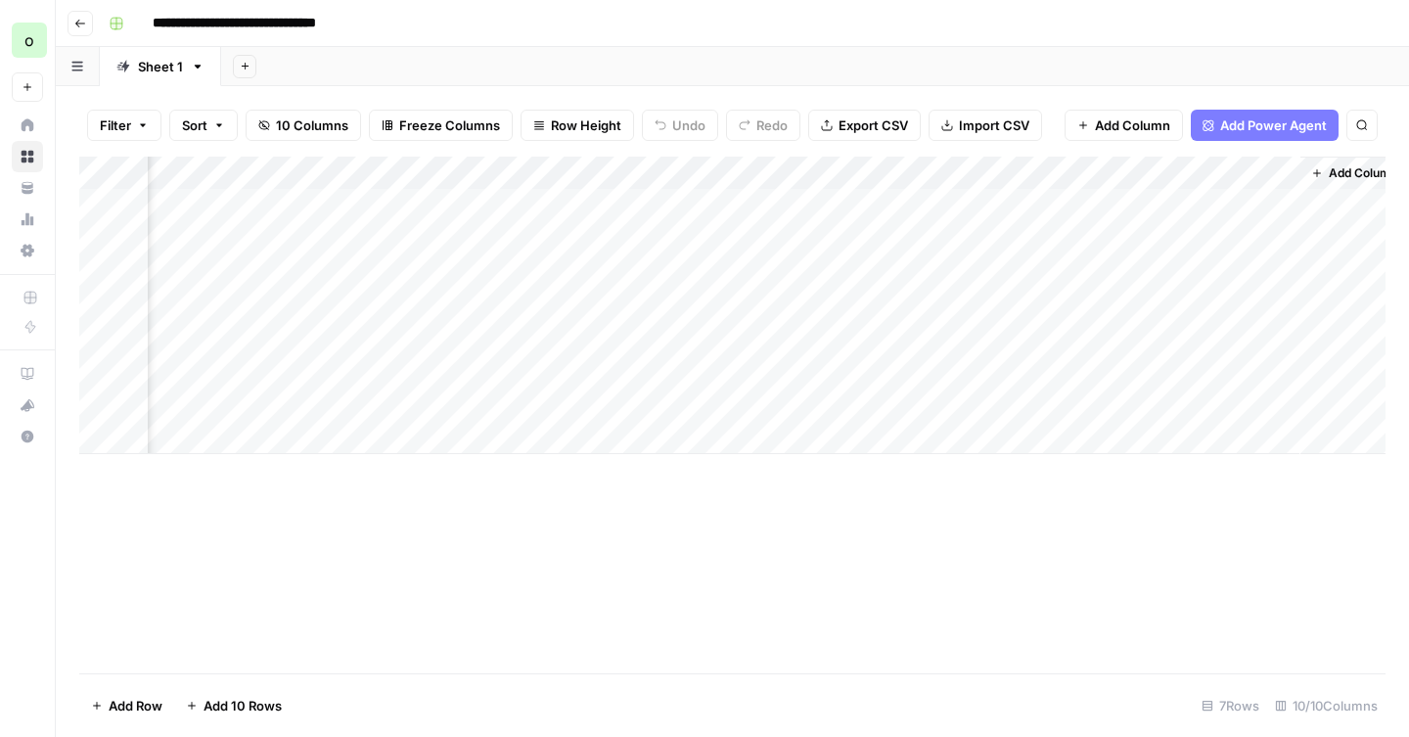
scroll to position [0, 838]
click at [1146, 208] on div "Add Column" at bounding box center [732, 306] width 1307 height 298
